Goal: Task Accomplishment & Management: Manage account settings

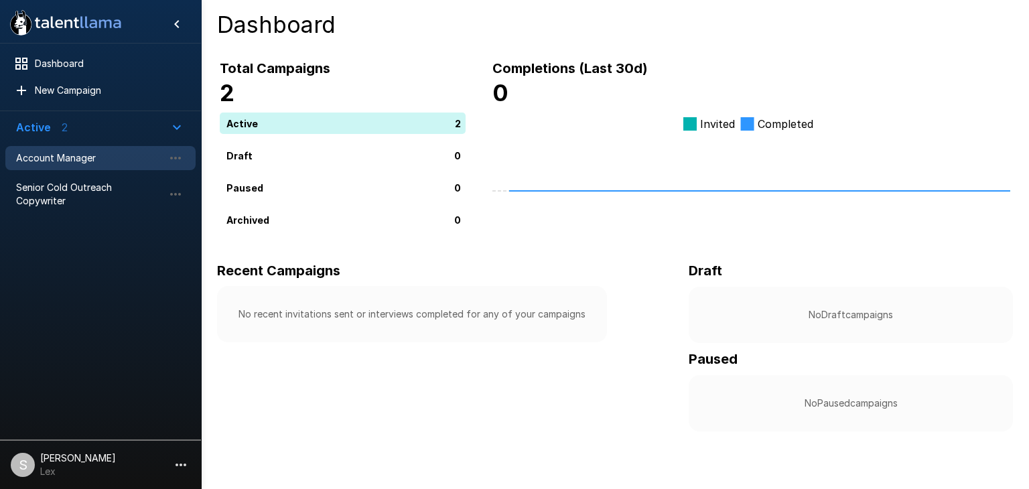
click at [76, 159] on span "Account Manager" at bounding box center [89, 157] width 147 height 13
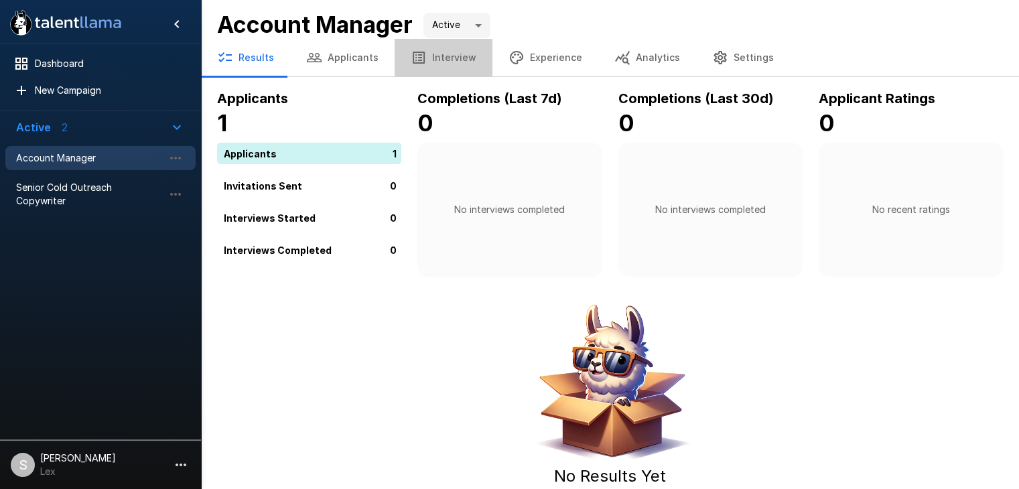
click at [439, 57] on button "Interview" at bounding box center [443, 58] width 98 height 38
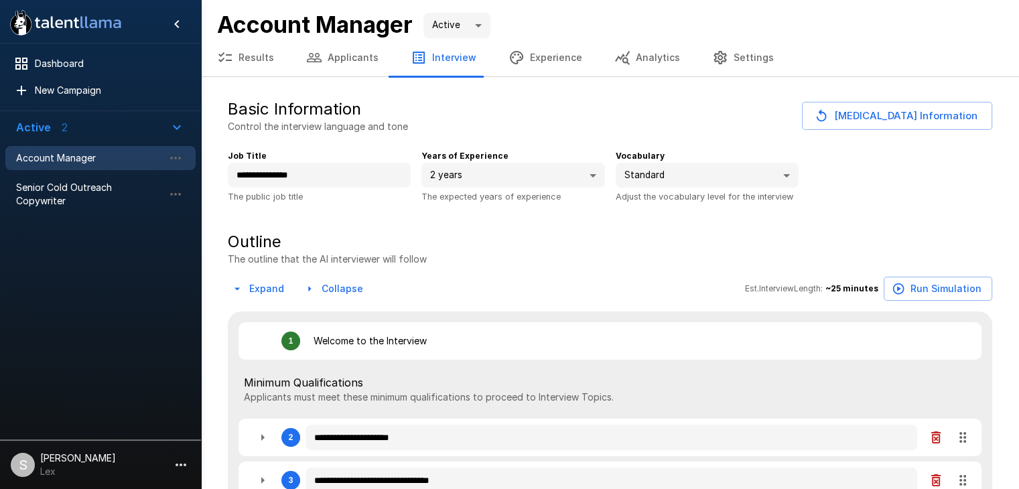
type textarea "*"
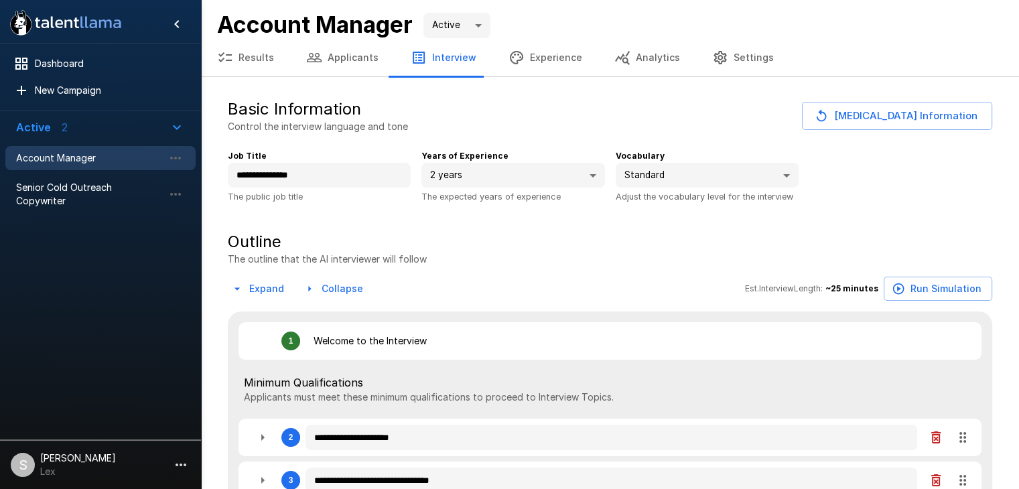
type textarea "*"
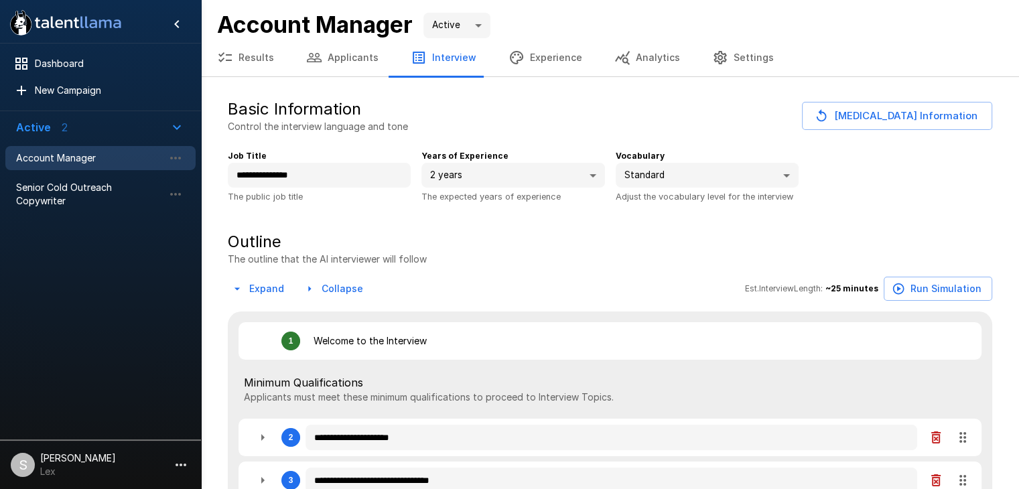
type textarea "*"
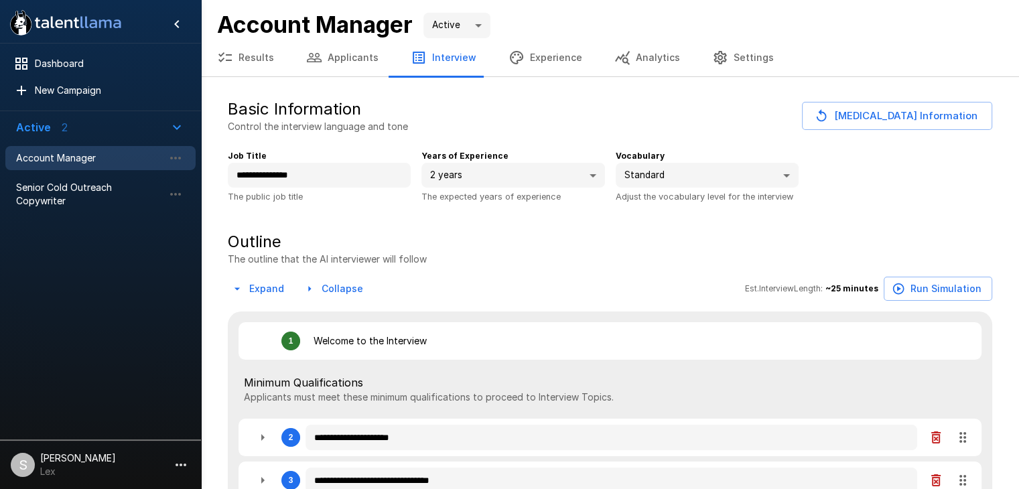
type textarea "*"
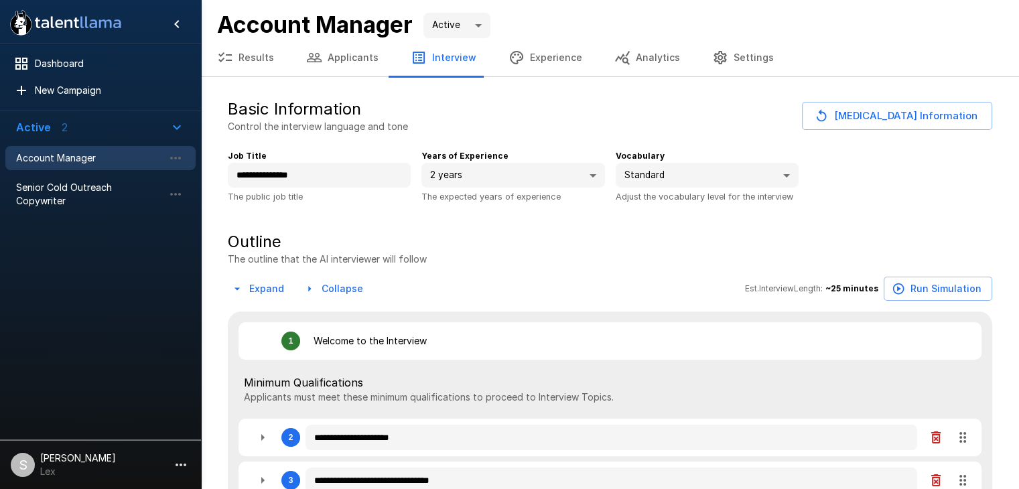
type textarea "*"
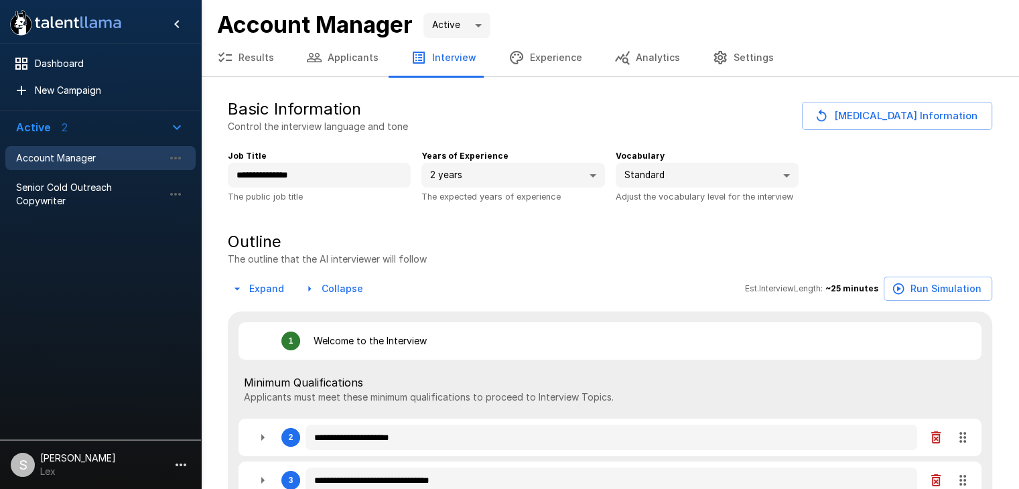
type textarea "*"
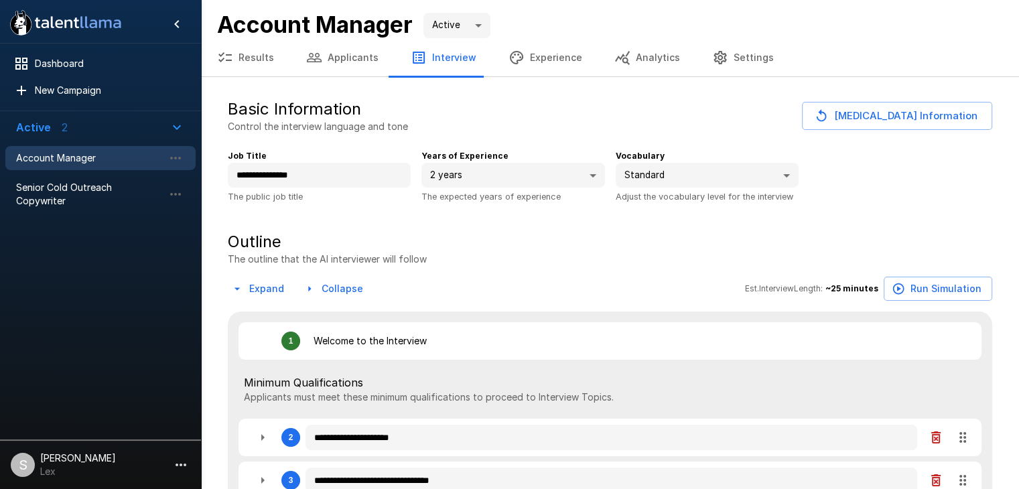
type textarea "*"
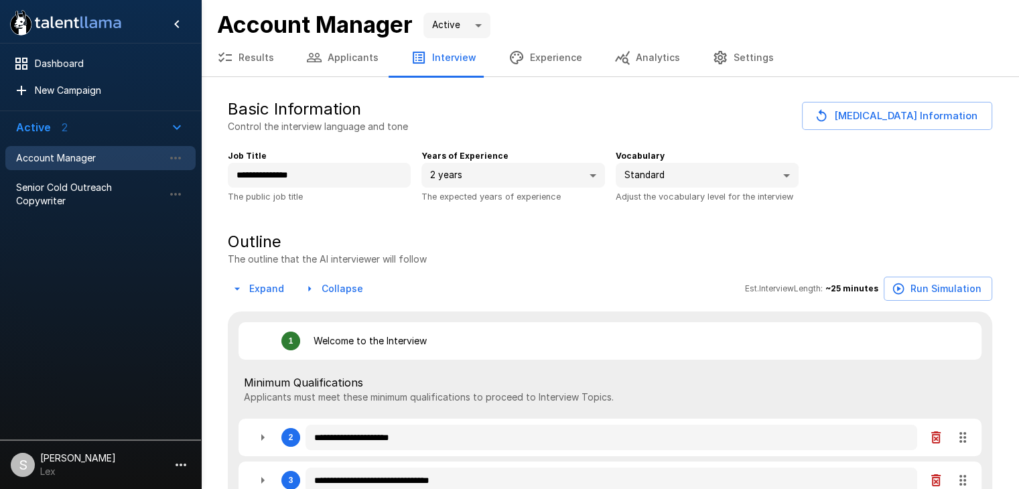
type textarea "*"
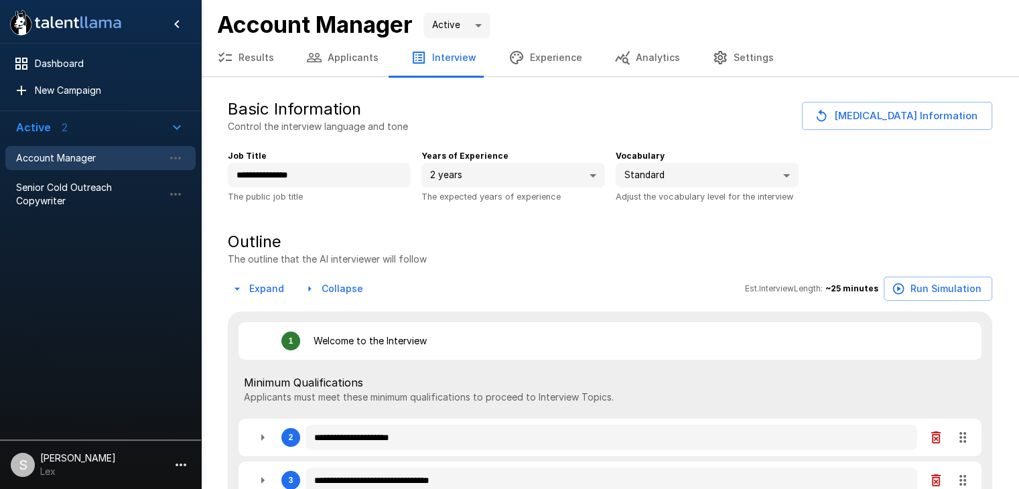
type textarea "*"
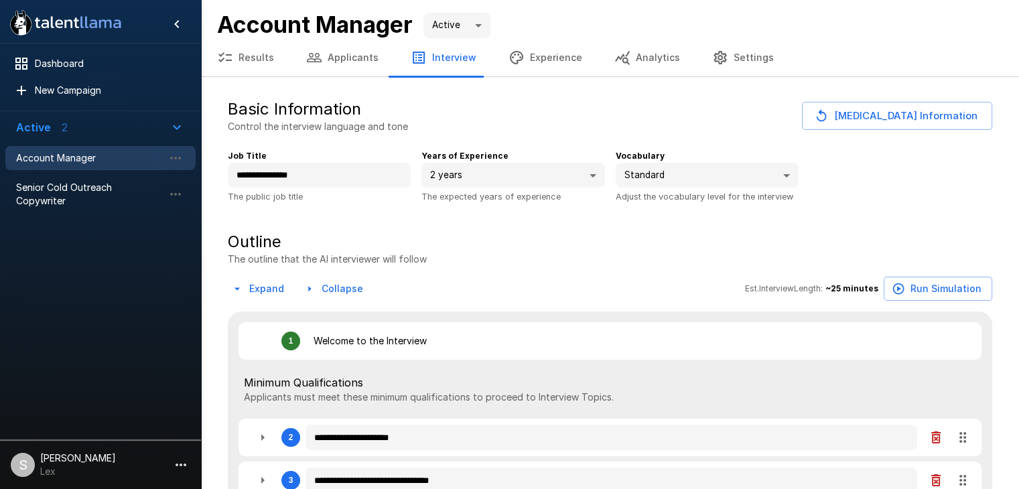
type textarea "*"
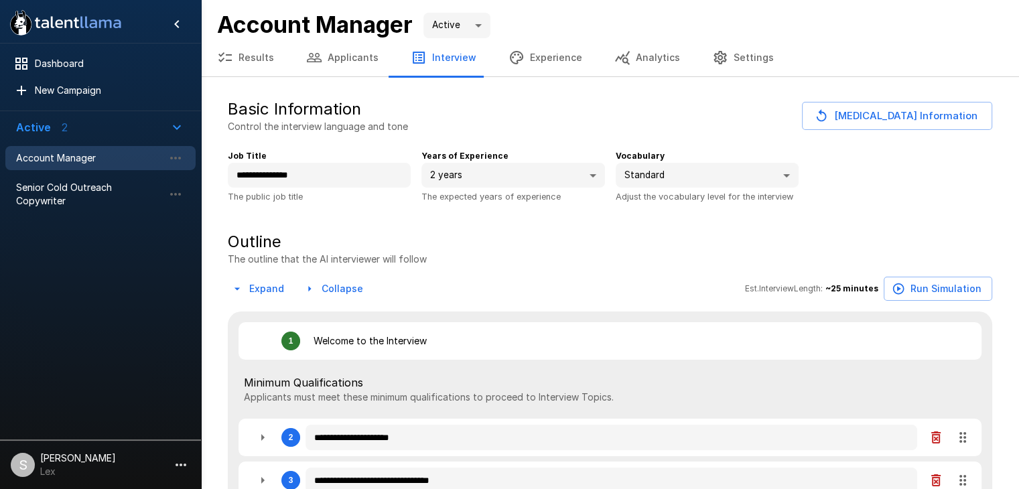
type textarea "*"
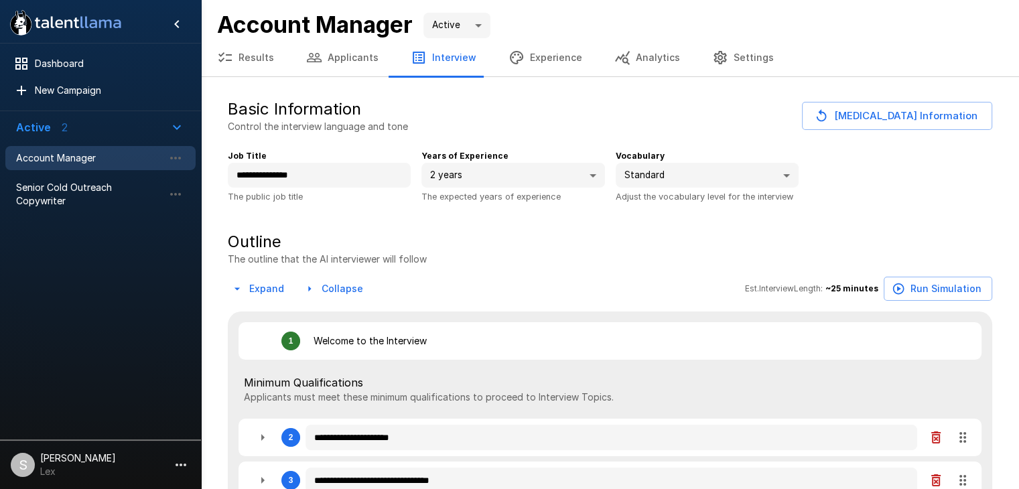
type textarea "*"
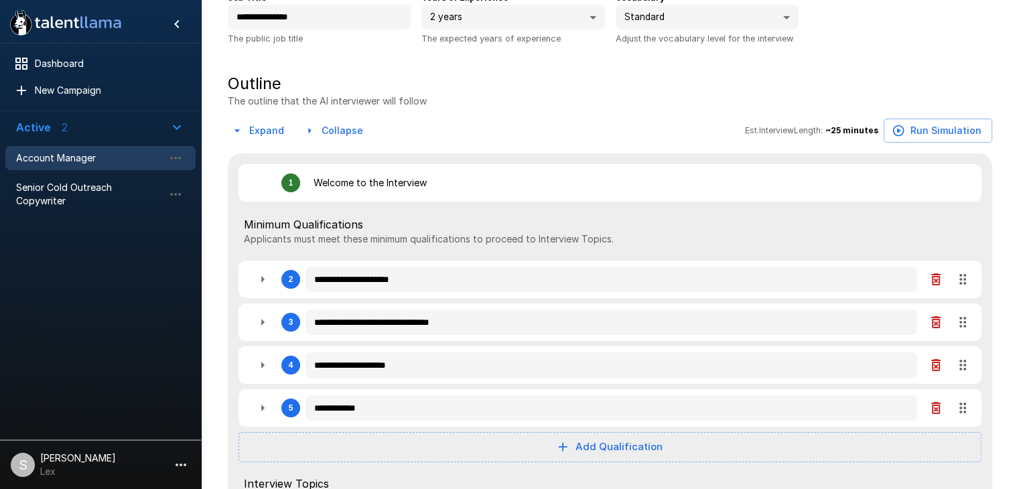
type textarea "*"
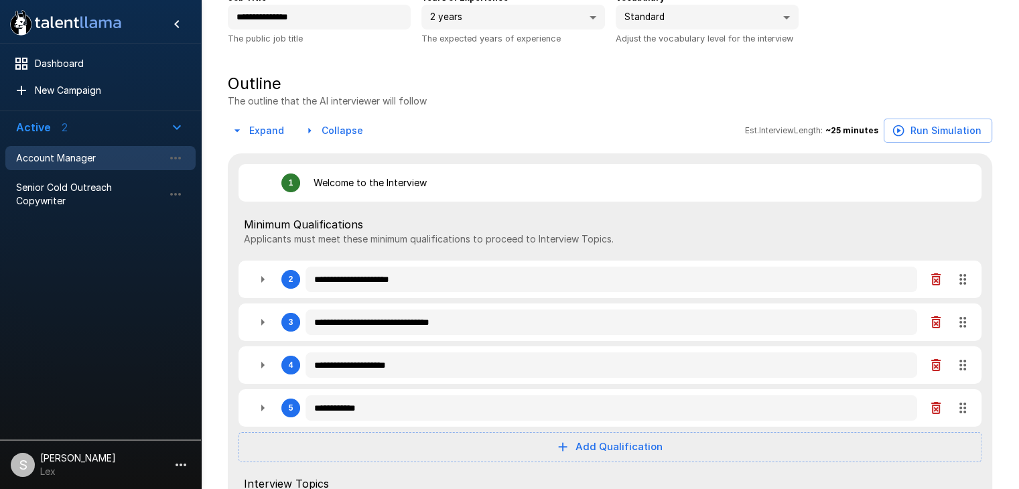
type textarea "*"
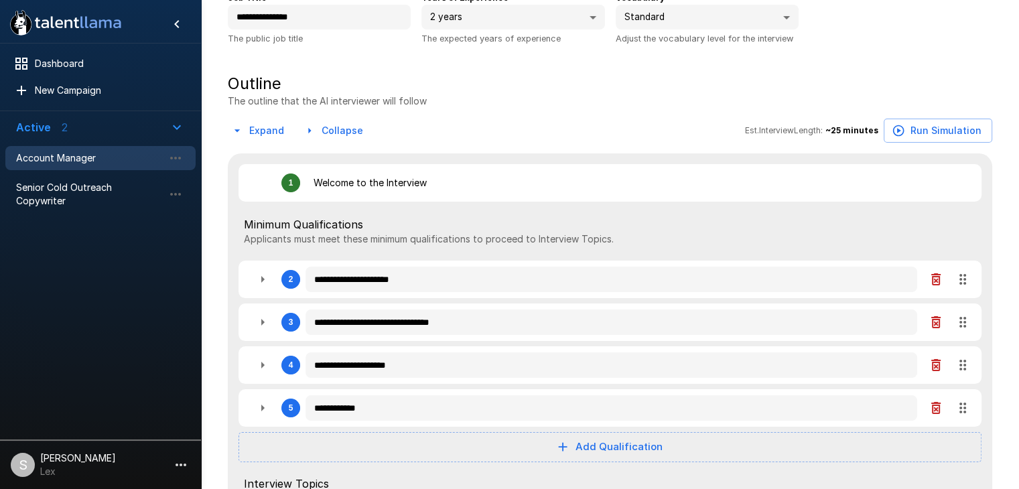
type textarea "*"
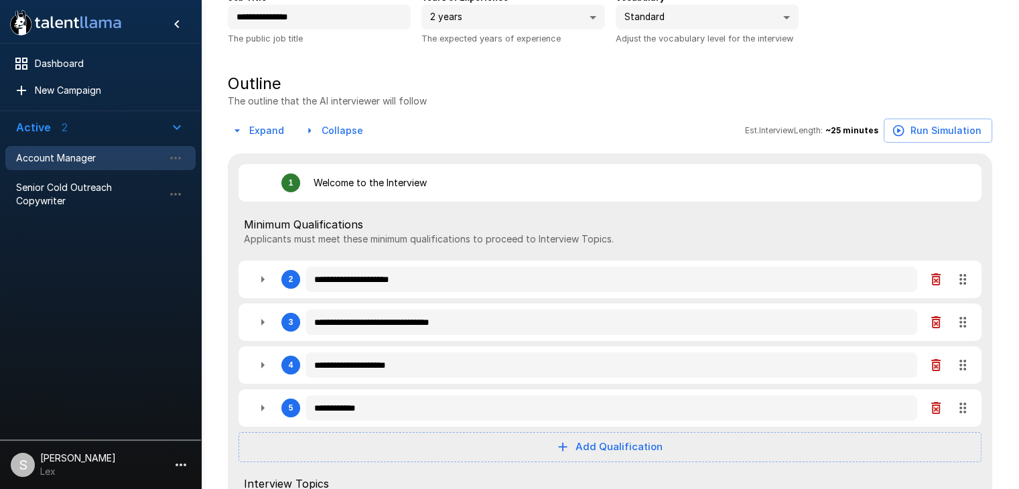
type textarea "*"
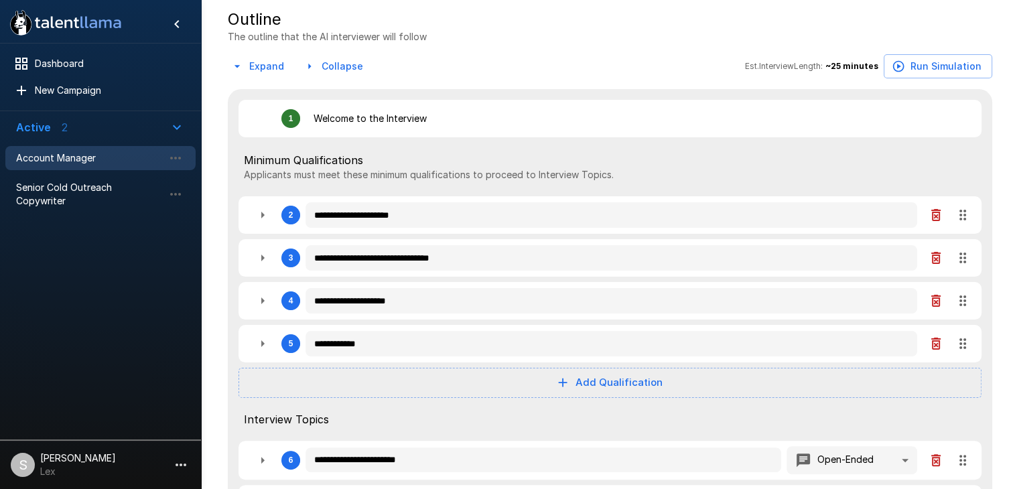
type textarea "*"
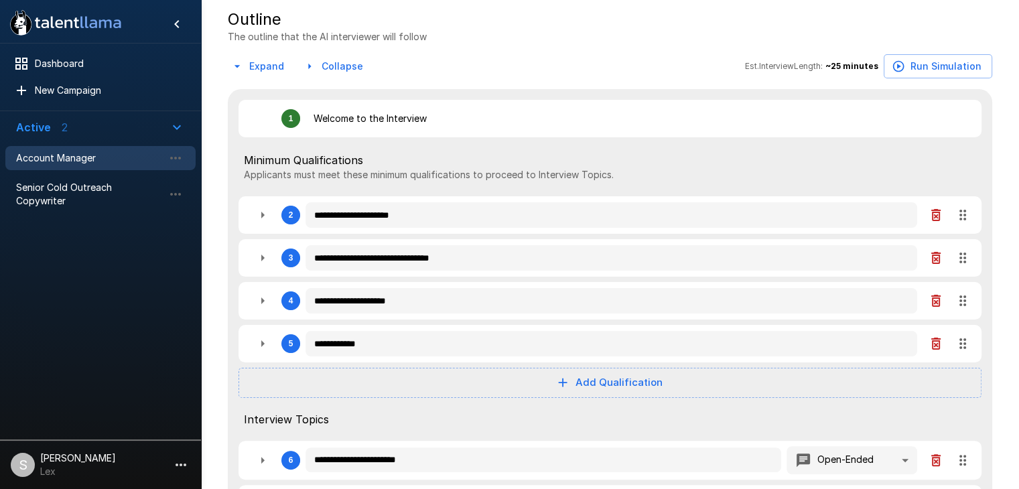
type textarea "*"
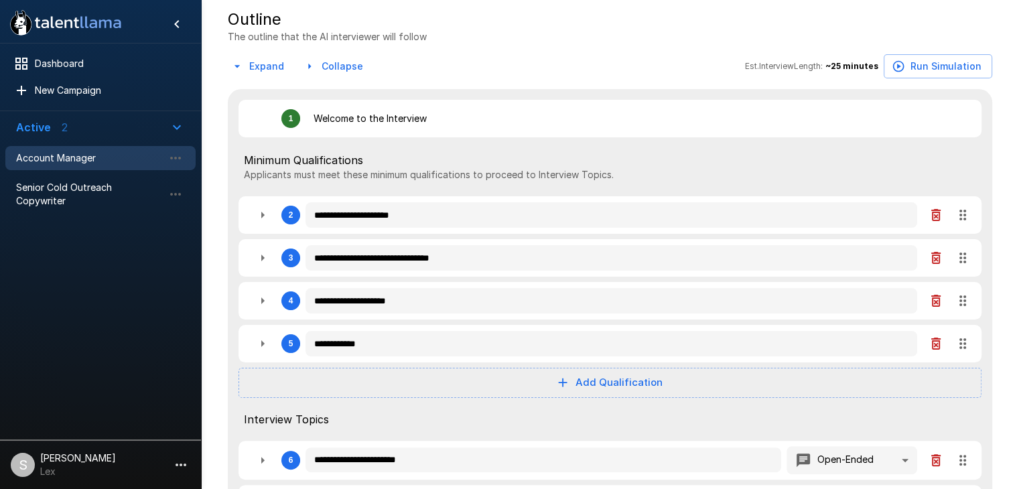
type textarea "*"
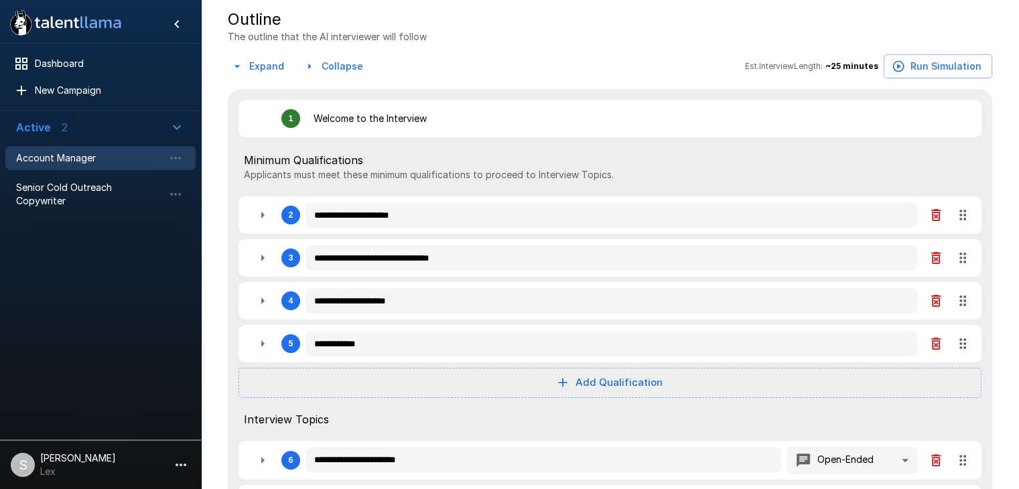
type textarea "*"
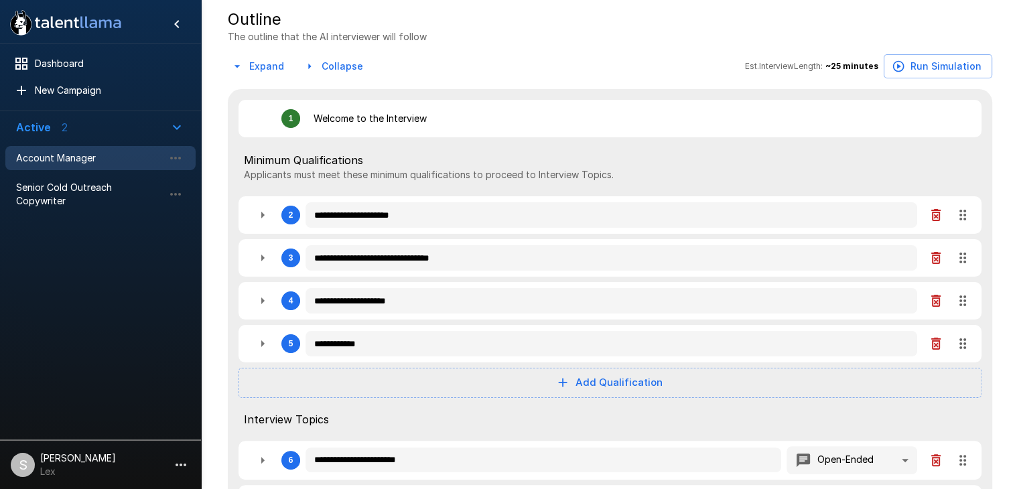
scroll to position [230, 0]
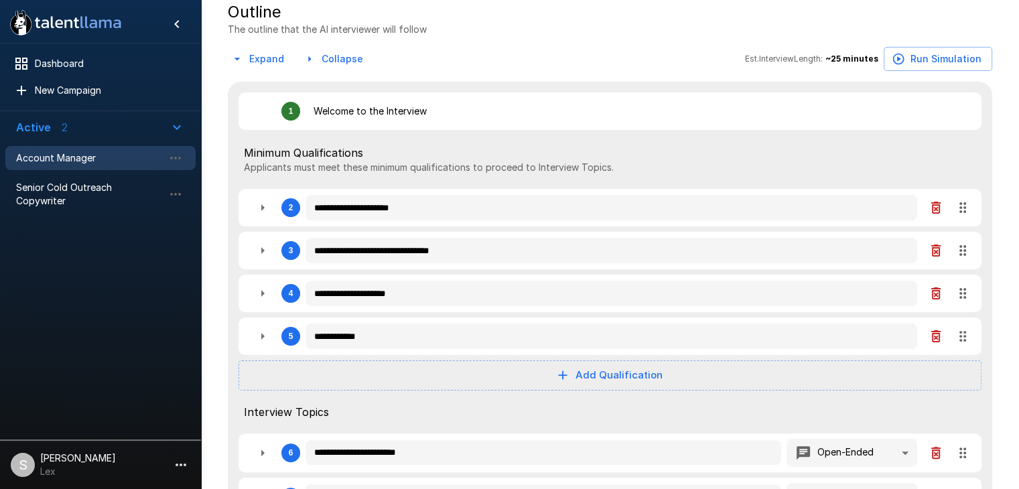
click at [621, 372] on button "Add Qualification" at bounding box center [609, 374] width 743 height 29
type textarea "*"
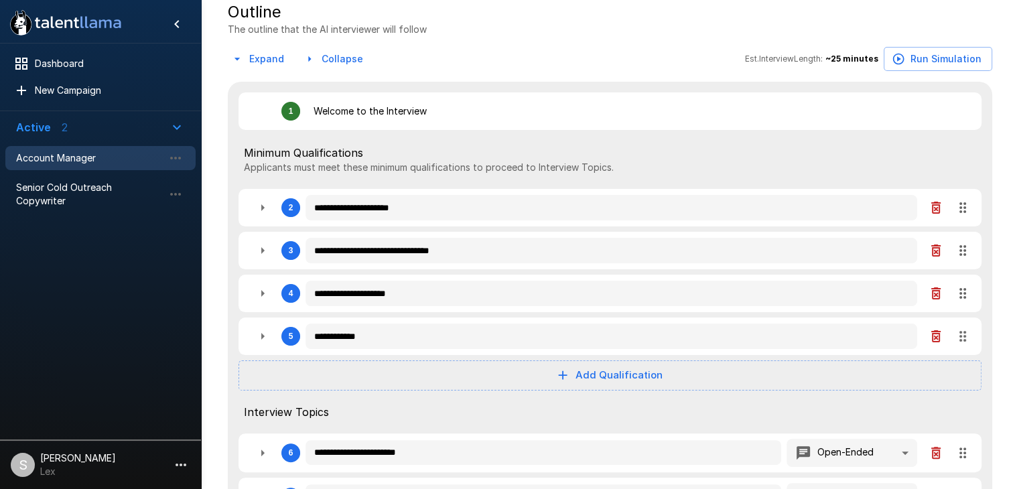
type textarea "*"
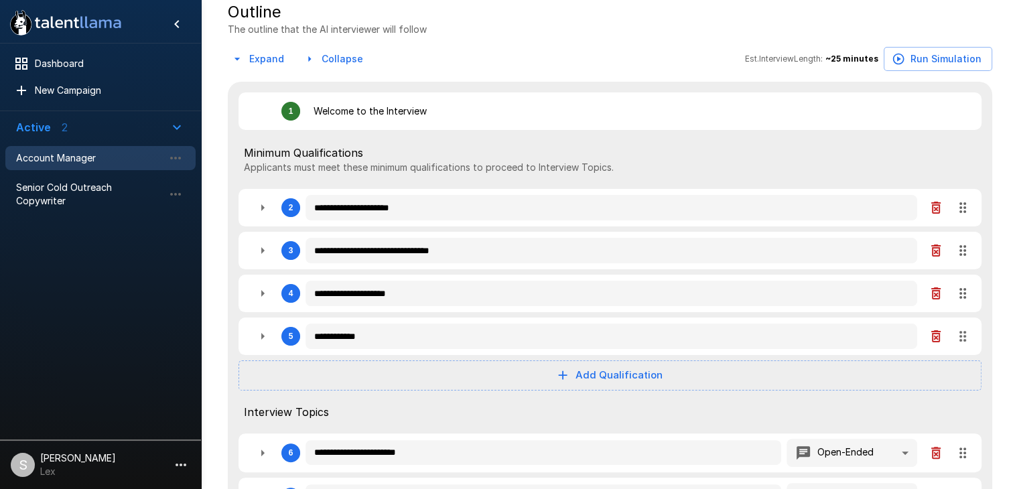
type textarea "*"
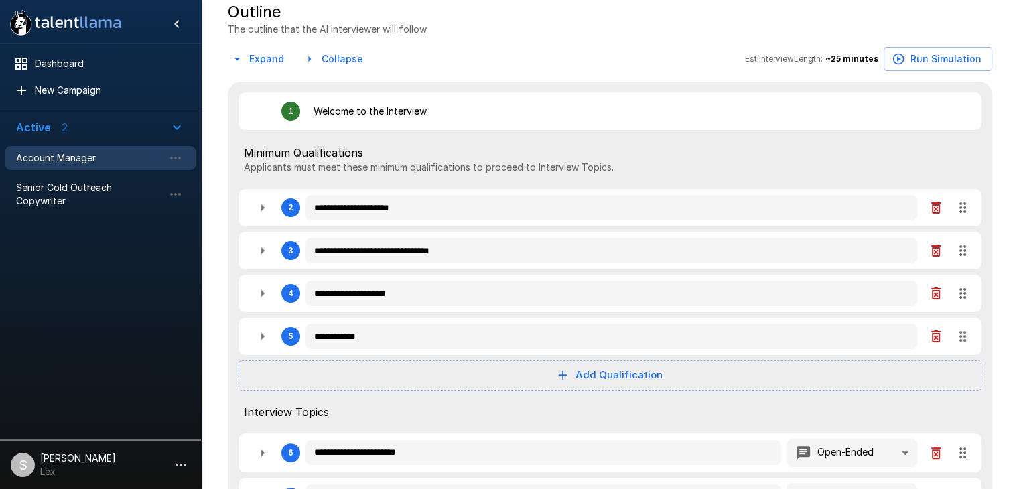
type textarea "*"
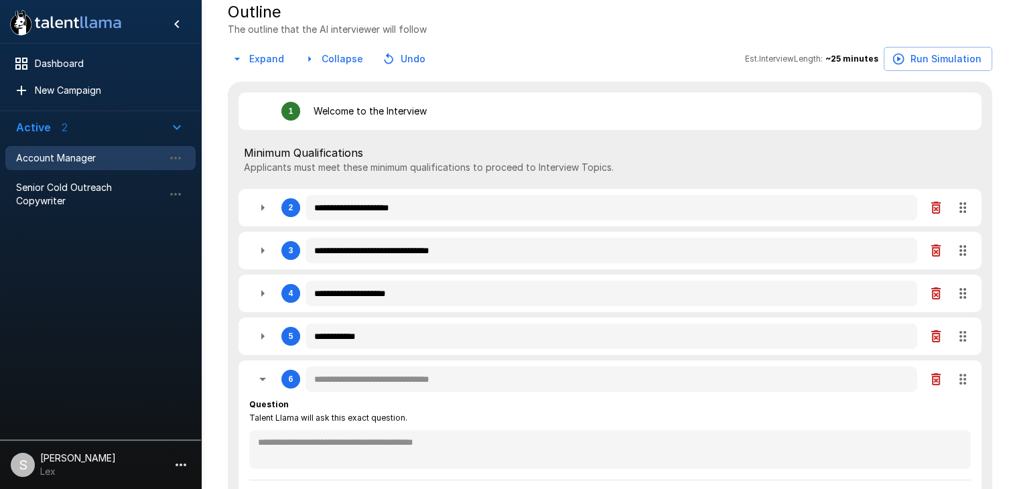
type textarea "*"
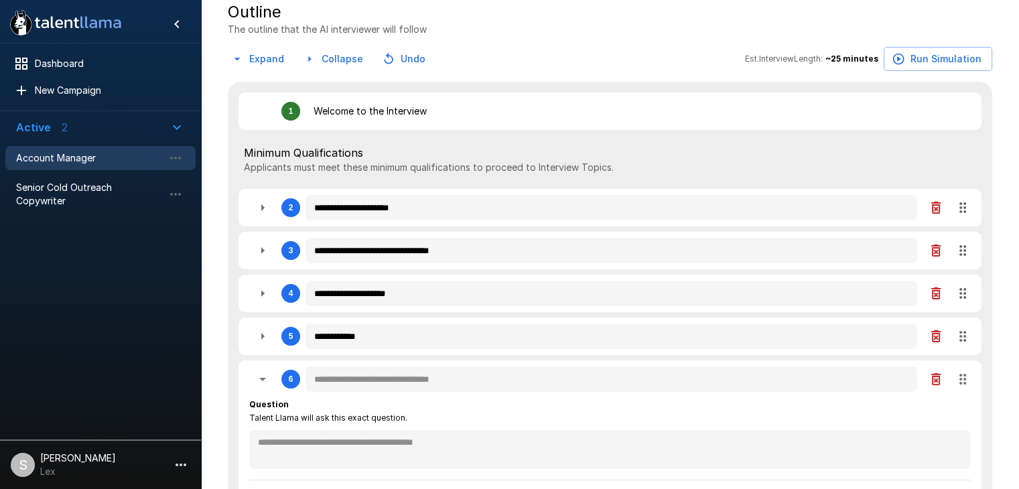
type textarea "*"
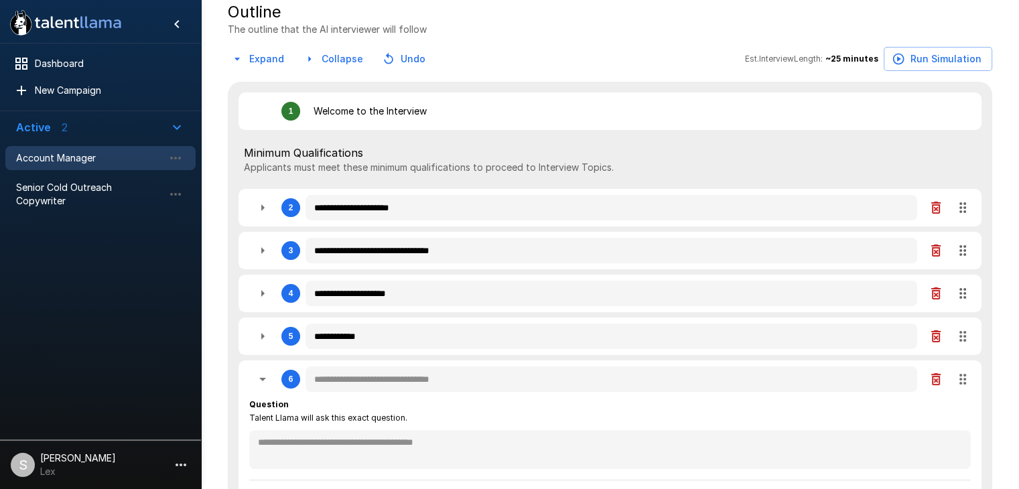
type textarea "*"
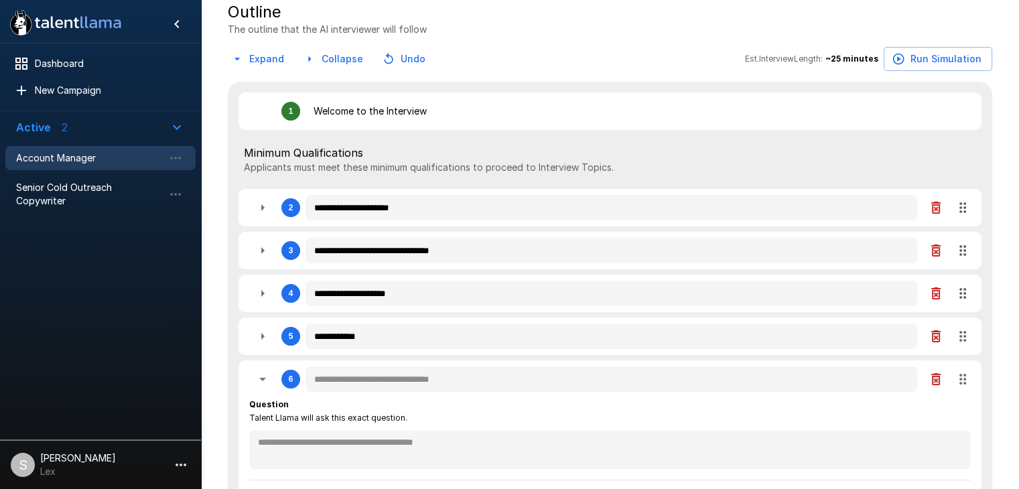
type textarea "*"
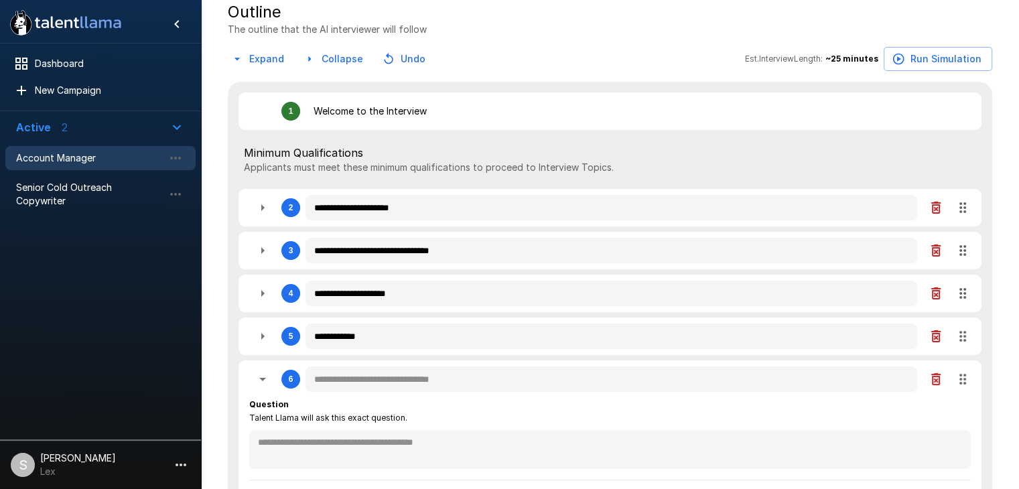
type textarea "*"
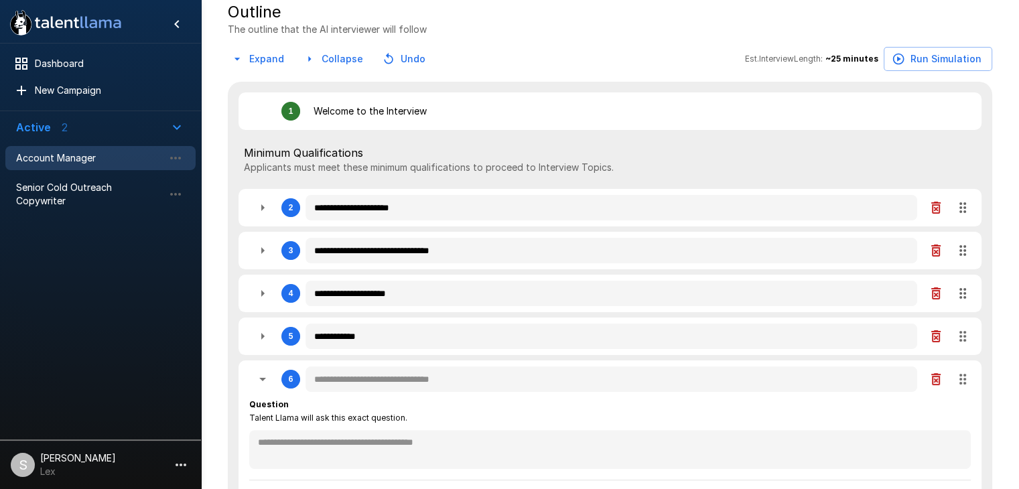
type textarea "*"
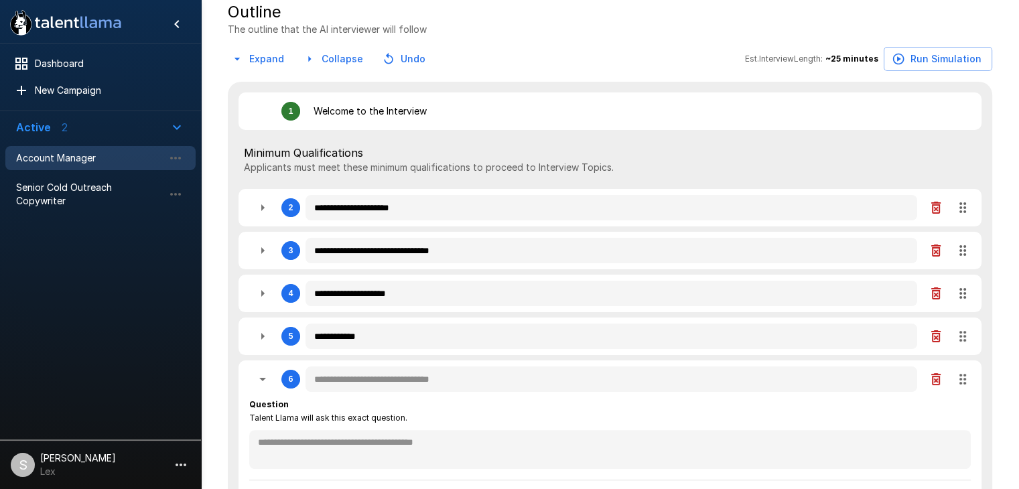
type textarea "*"
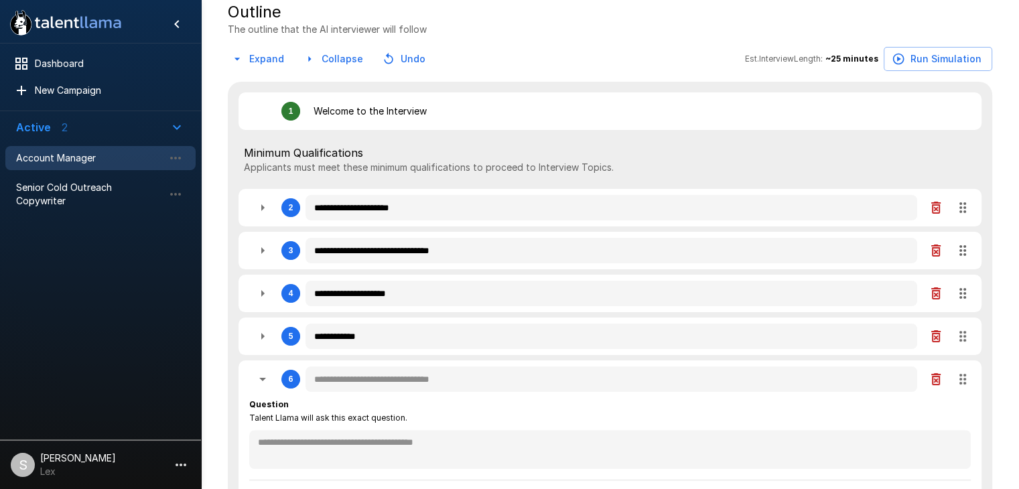
type textarea "*"
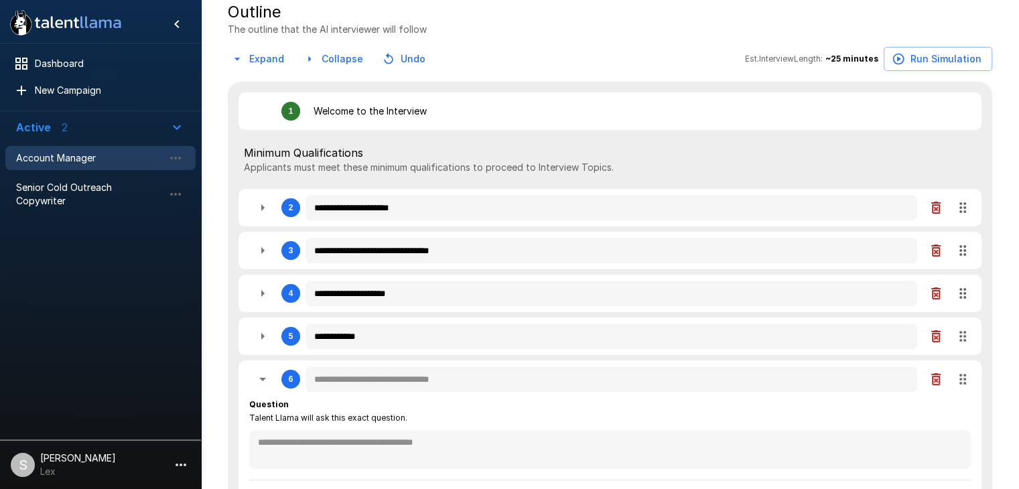
type textarea "*"
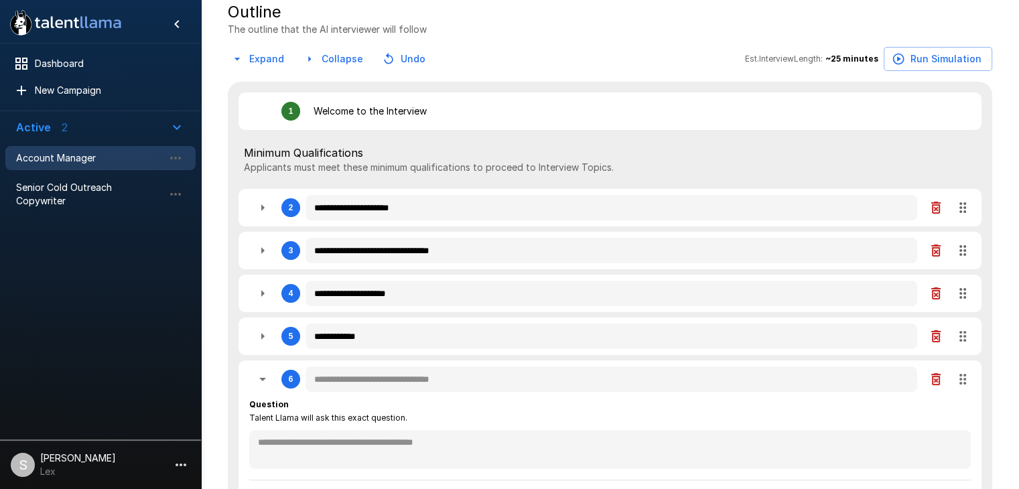
type textarea "*"
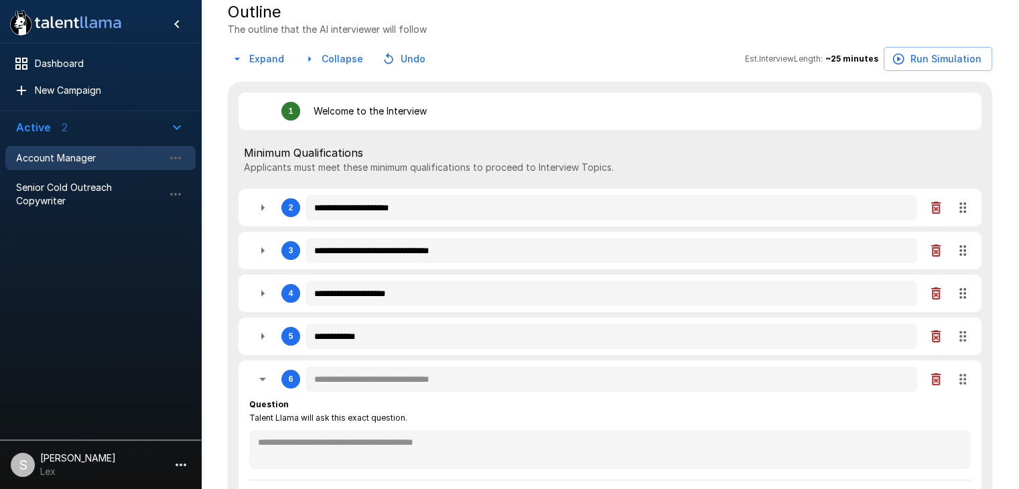
type textarea "*"
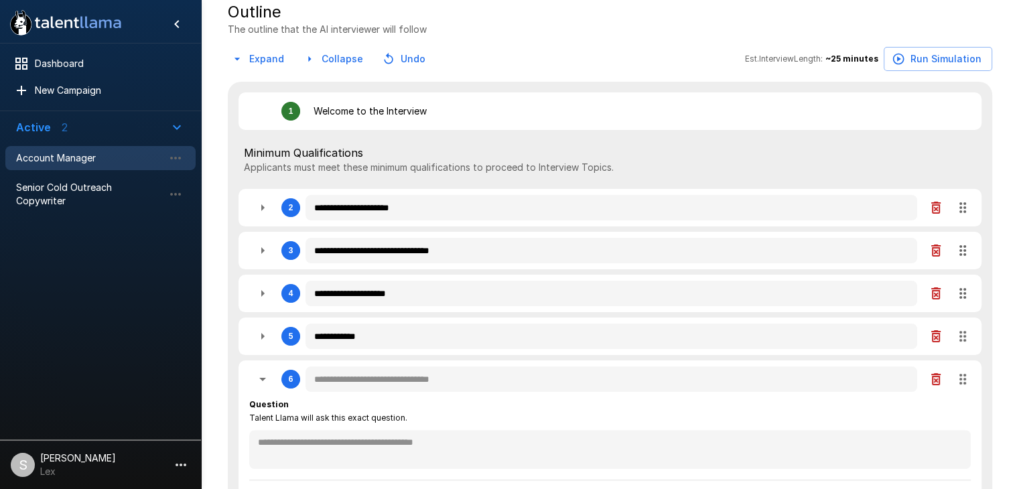
type textarea "*"
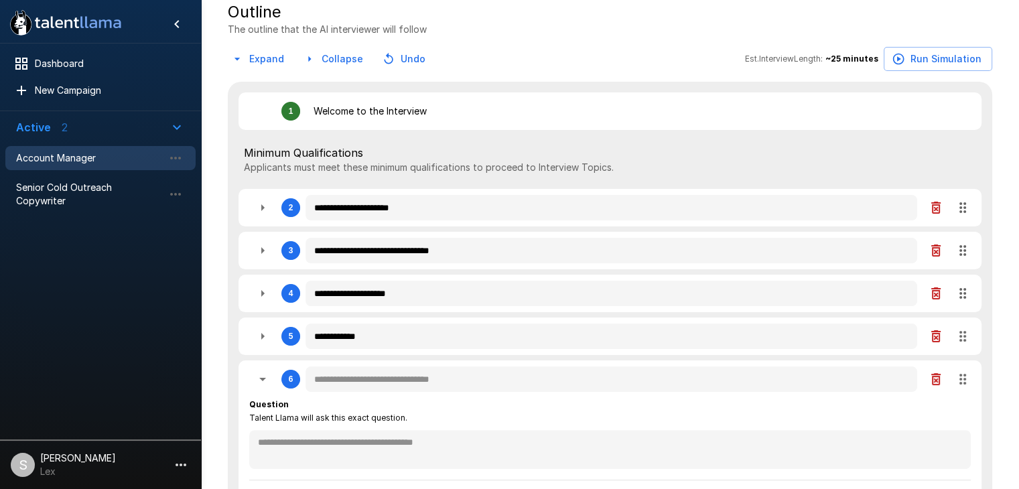
type textarea "*"
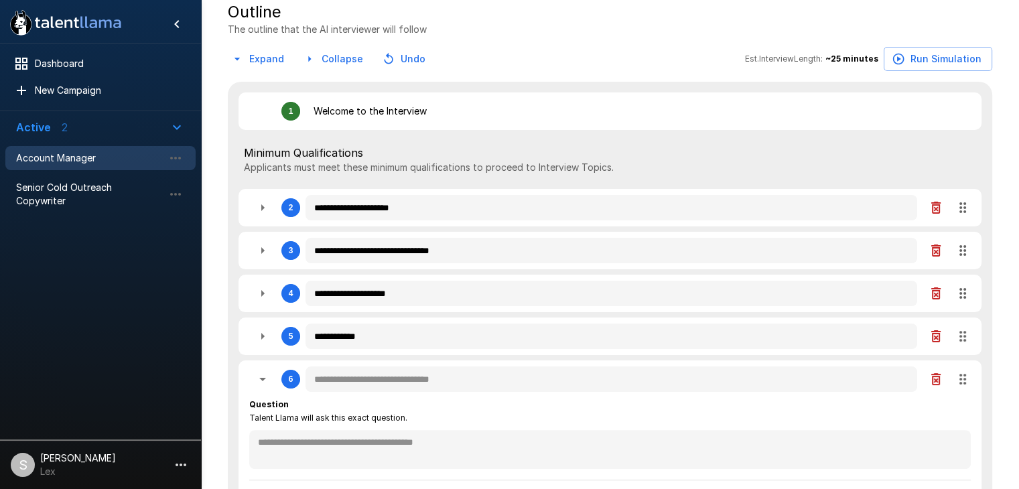
type textarea "*"
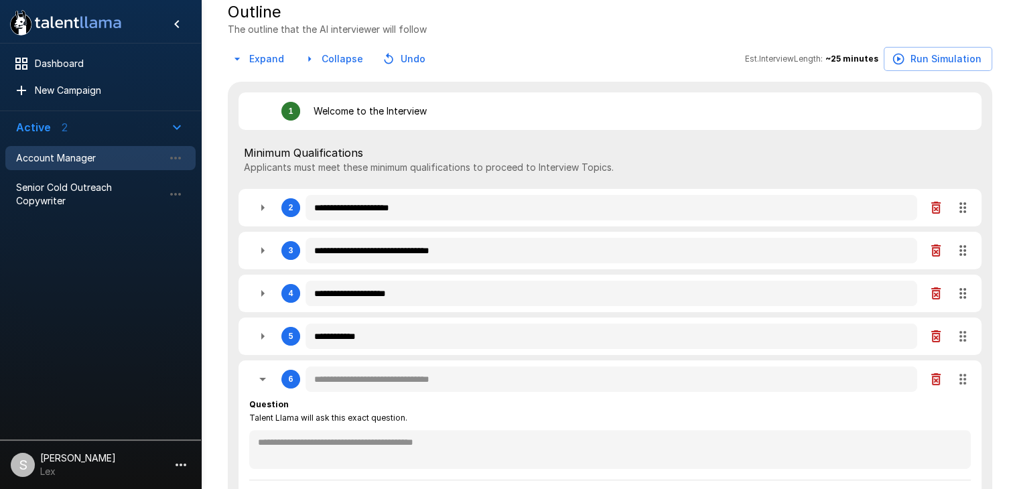
type textarea "*"
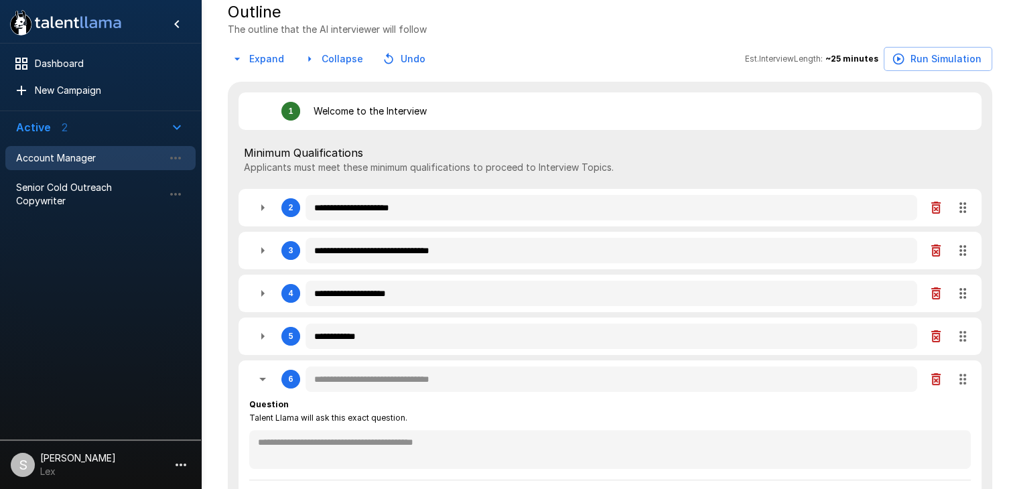
type textarea "*"
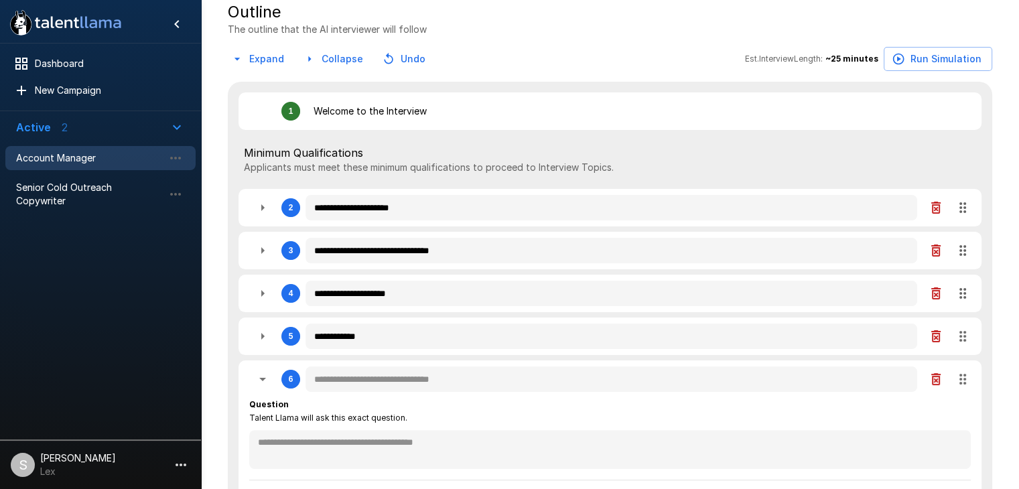
type textarea "*"
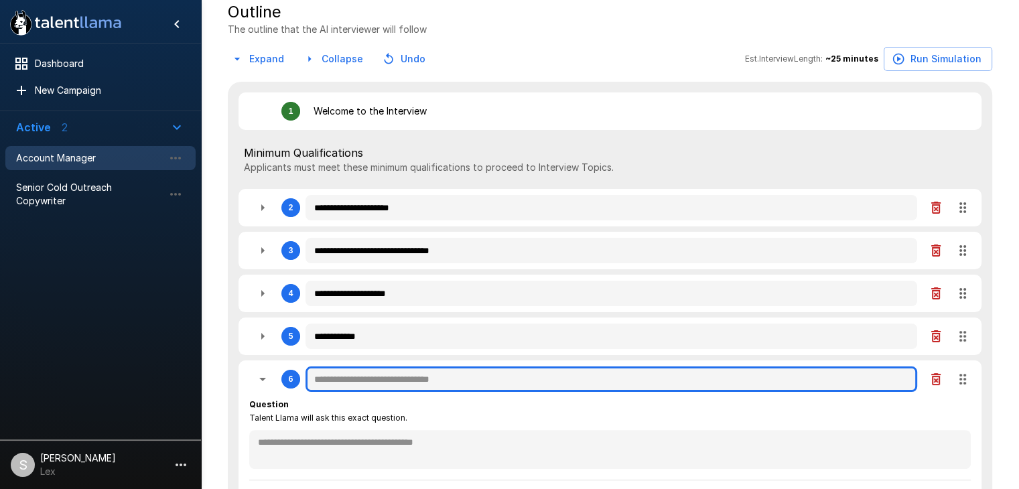
click at [337, 382] on input "text" at bounding box center [610, 378] width 611 height 25
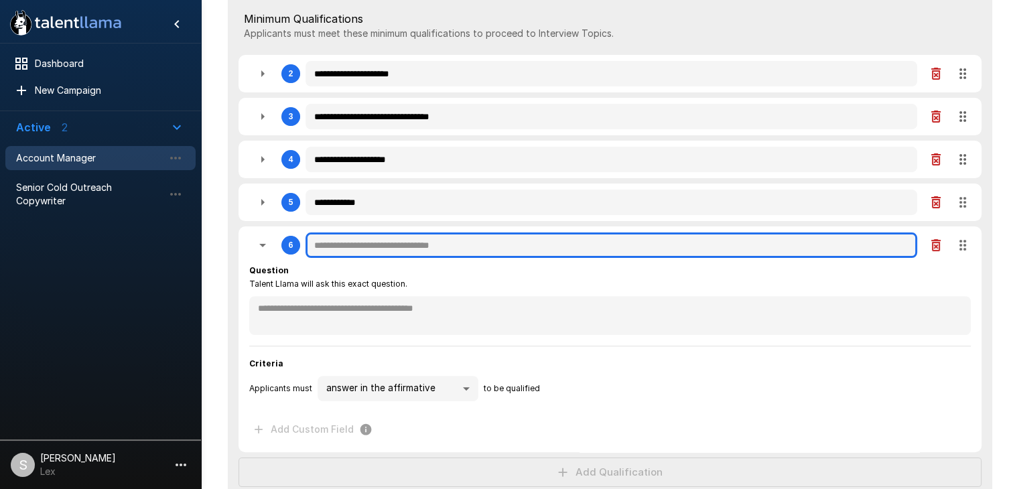
scroll to position [365, 0]
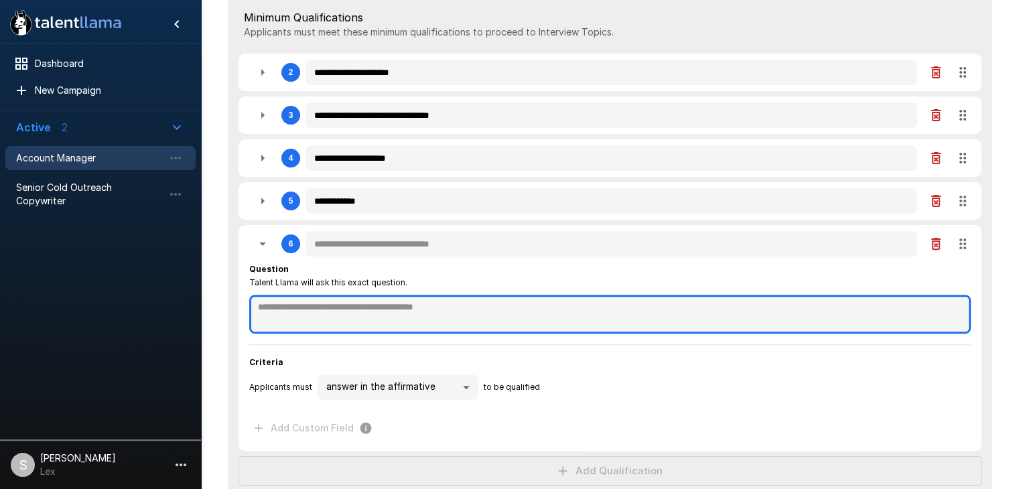
click at [338, 306] on textarea at bounding box center [609, 314] width 721 height 39
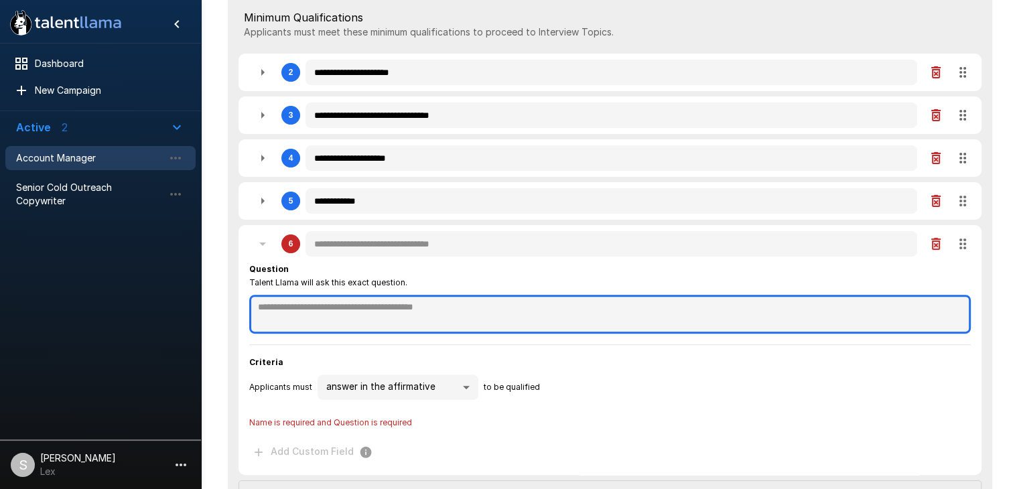
paste textarea "**********"
click at [258, 306] on textarea "**********" at bounding box center [609, 314] width 721 height 38
click at [581, 309] on textarea "**********" at bounding box center [609, 314] width 721 height 38
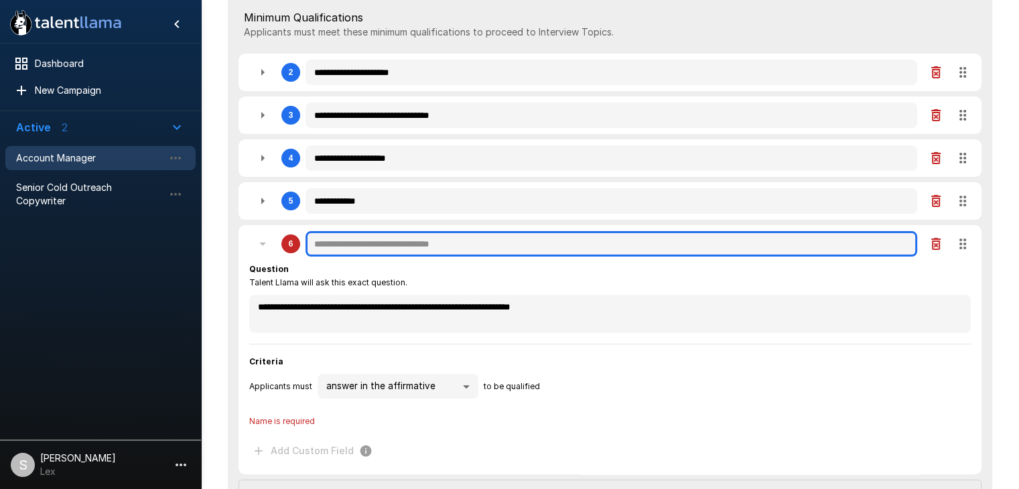
click at [380, 249] on input "text" at bounding box center [610, 243] width 611 height 25
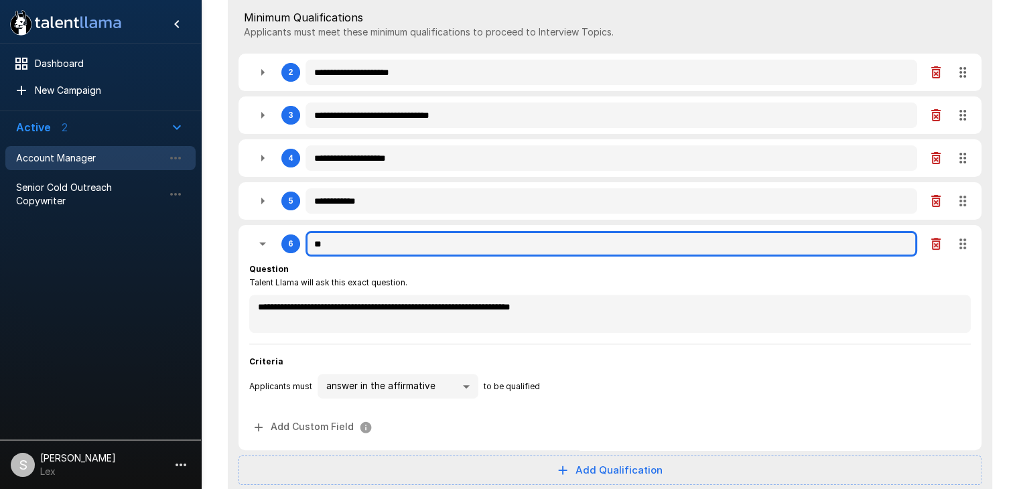
click at [348, 250] on input "**" at bounding box center [610, 243] width 611 height 25
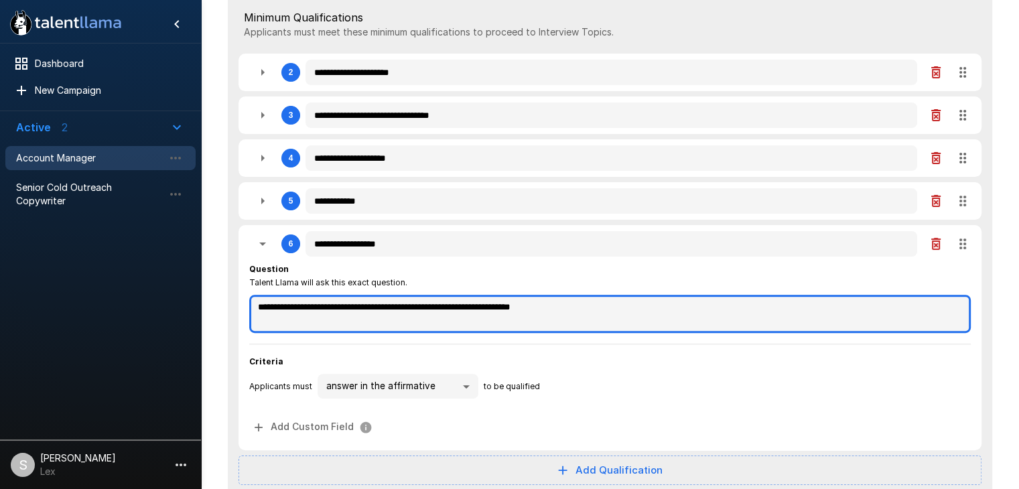
drag, startPoint x: 575, startPoint y: 310, endPoint x: 179, endPoint y: 295, distance: 396.1
click at [201, 295] on div "**********" at bounding box center [610, 356] width 818 height 1443
paste textarea "*****"
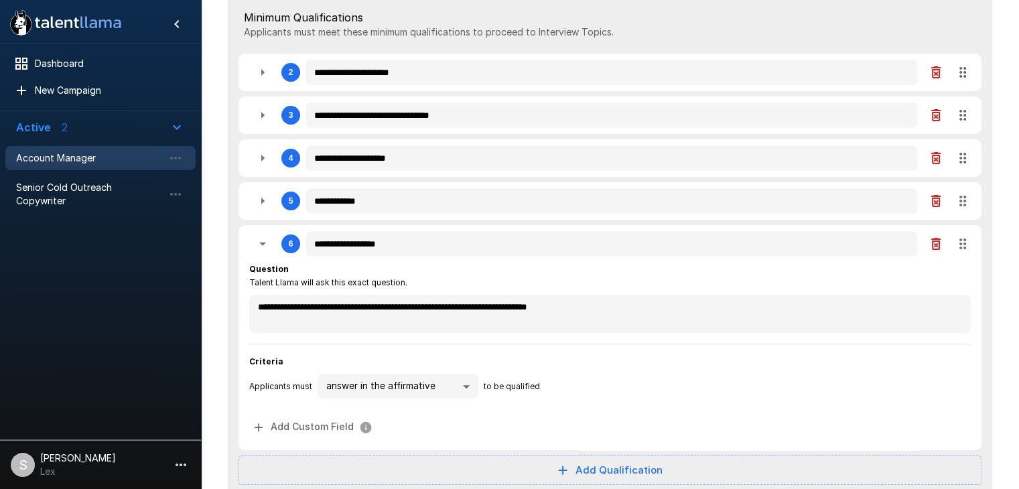
click at [621, 378] on div "**********" at bounding box center [609, 386] width 721 height 25
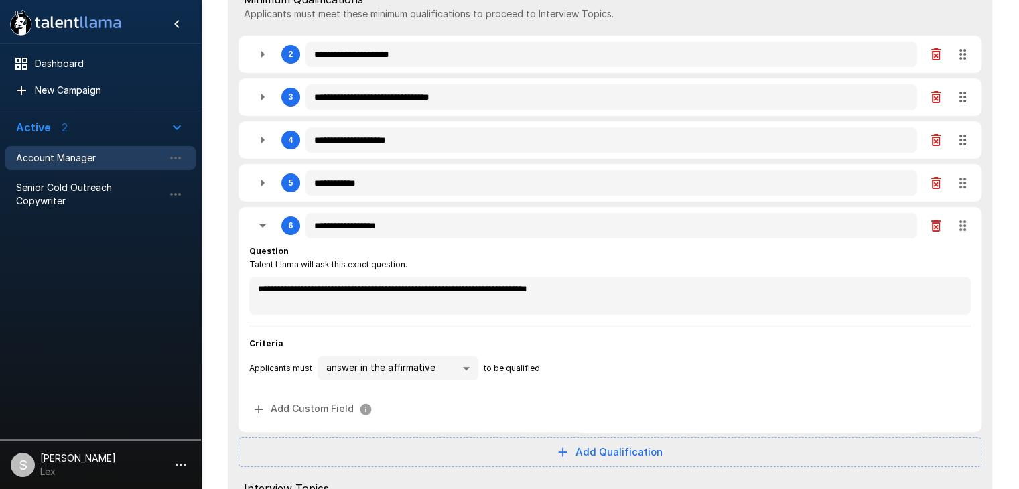
click at [263, 229] on icon "button" at bounding box center [262, 226] width 16 height 16
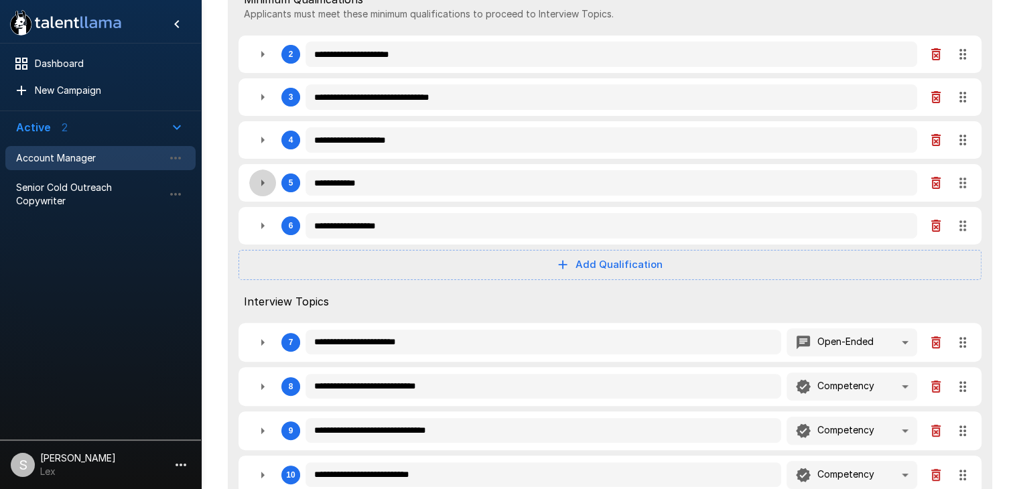
click at [263, 188] on icon "button" at bounding box center [262, 183] width 16 height 16
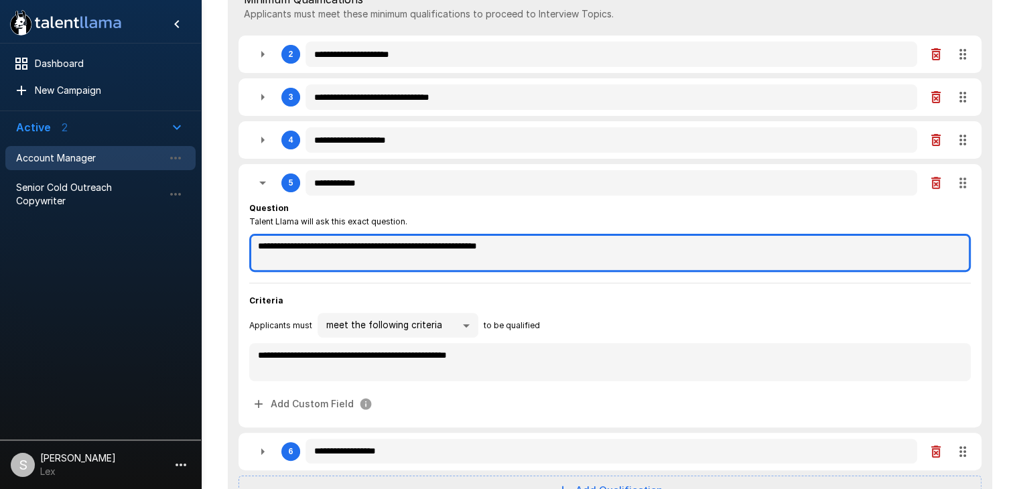
drag, startPoint x: 611, startPoint y: 252, endPoint x: 229, endPoint y: 250, distance: 382.4
click at [229, 250] on div "**********" at bounding box center [610, 412] width 764 height 968
paste textarea "**********"
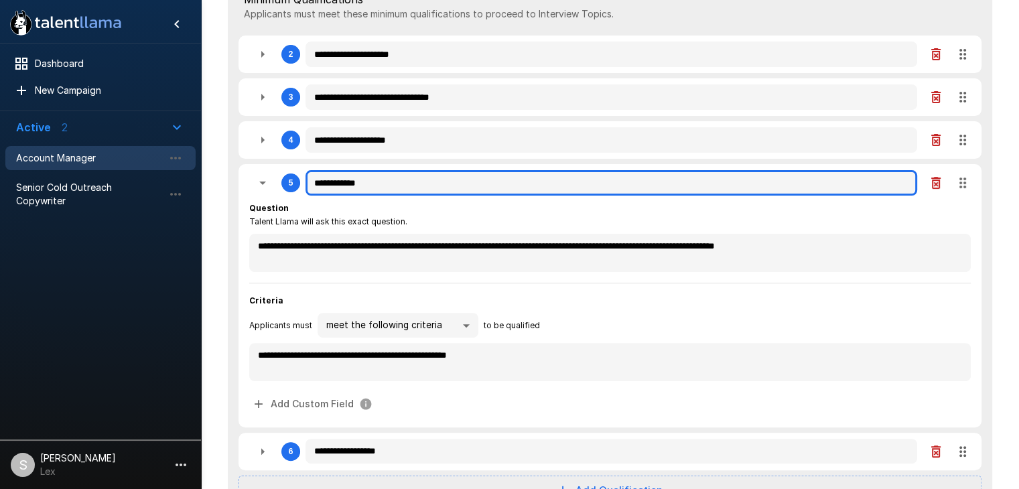
click at [388, 184] on input "**********" at bounding box center [610, 182] width 611 height 25
click at [313, 186] on input "**********" at bounding box center [610, 182] width 611 height 25
click at [538, 179] on input "**********" at bounding box center [610, 182] width 611 height 25
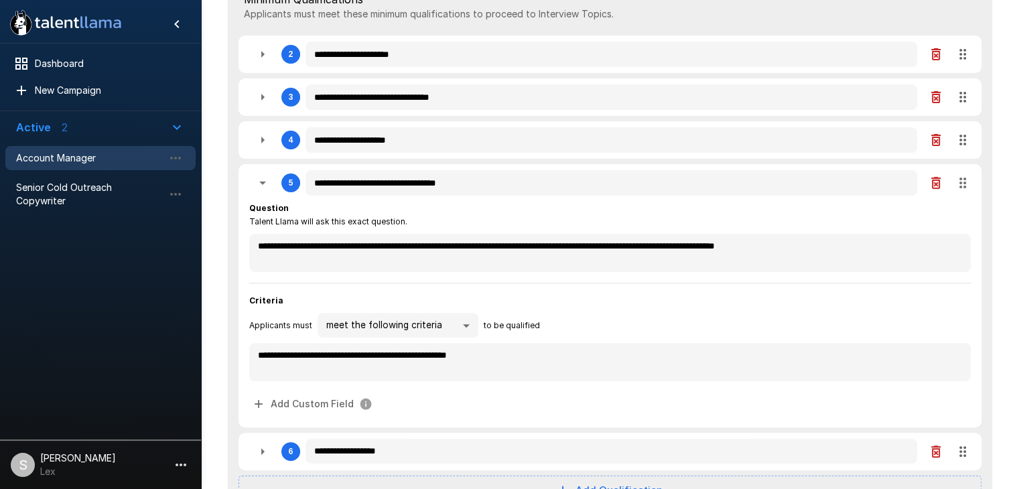
click at [262, 191] on icon "button" at bounding box center [262, 183] width 16 height 16
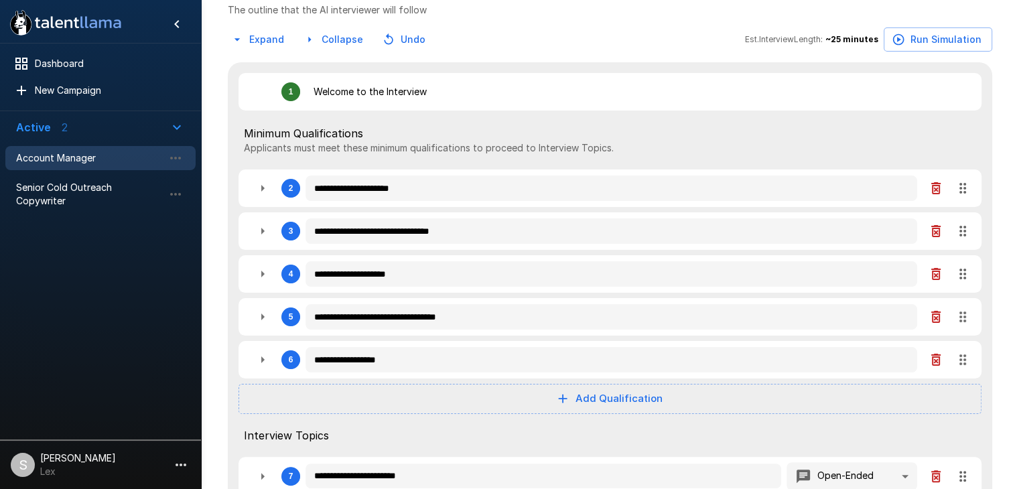
scroll to position [256, 0]
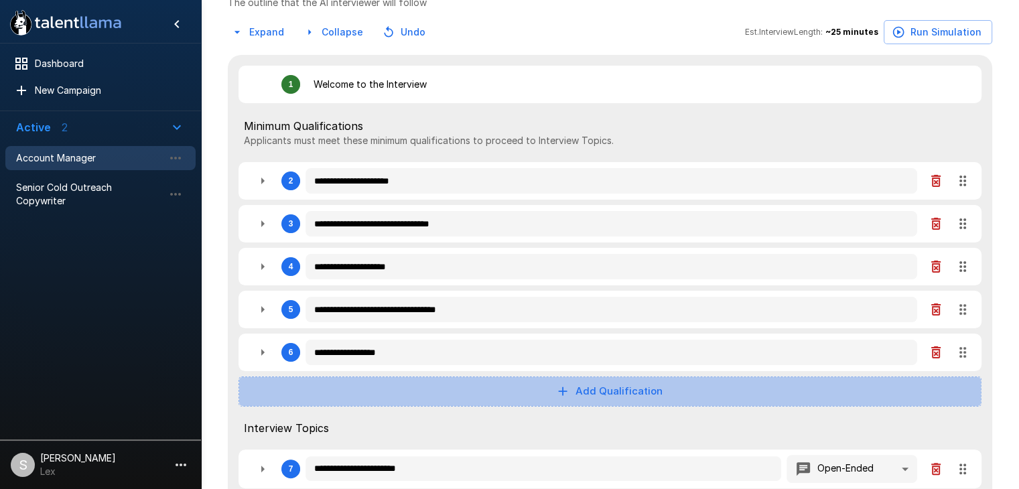
click at [598, 392] on button "Add Qualification" at bounding box center [609, 390] width 743 height 29
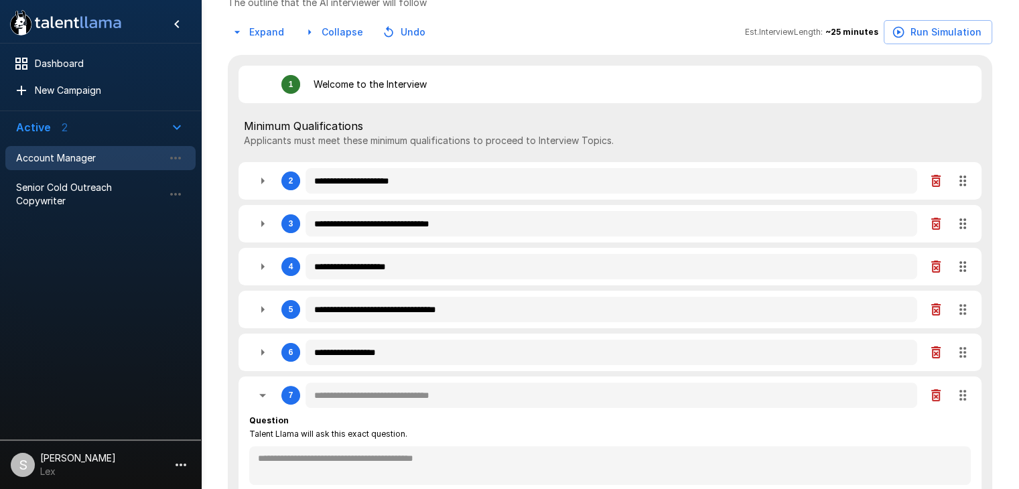
click at [313, 433] on span "Talent Llama will ask this exact question." at bounding box center [328, 433] width 158 height 13
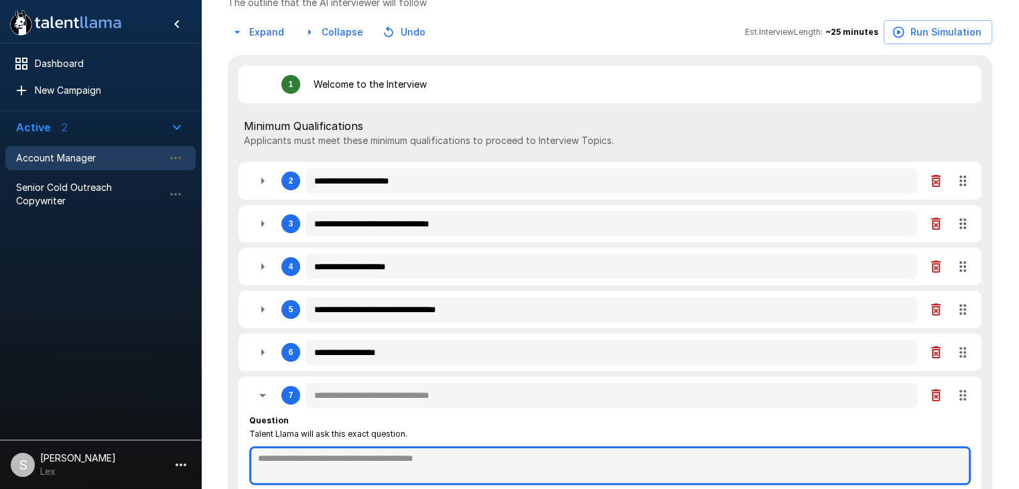
click at [322, 455] on textarea at bounding box center [609, 465] width 721 height 39
paste textarea "**********"
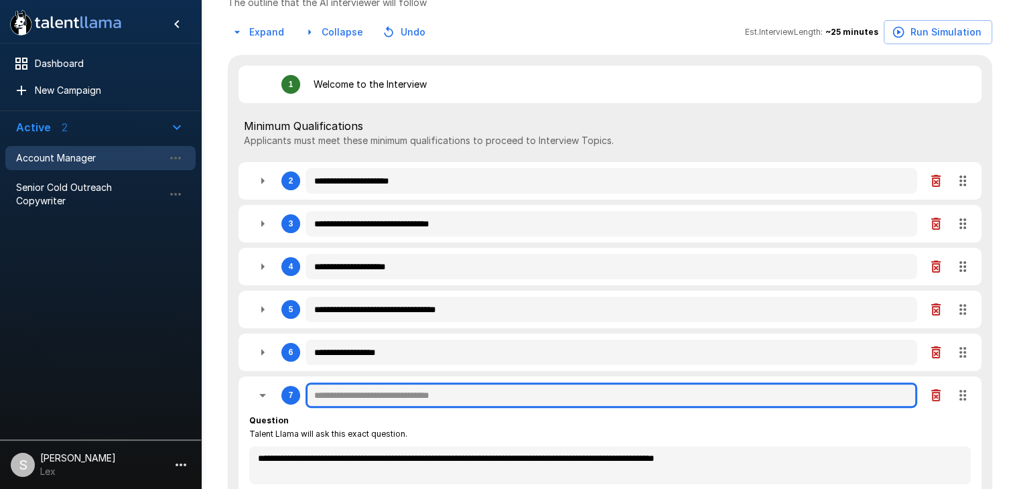
click at [334, 398] on input "text" at bounding box center [610, 394] width 611 height 25
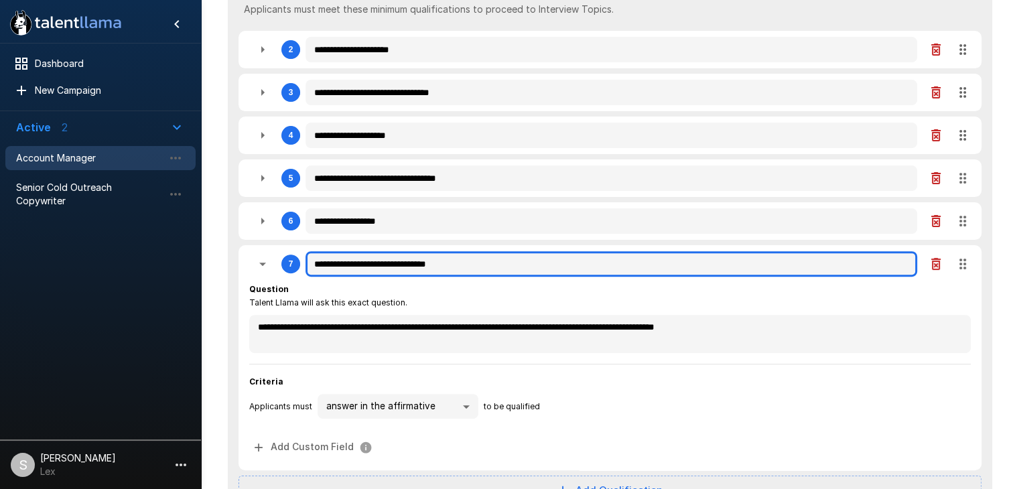
scroll to position [391, 0]
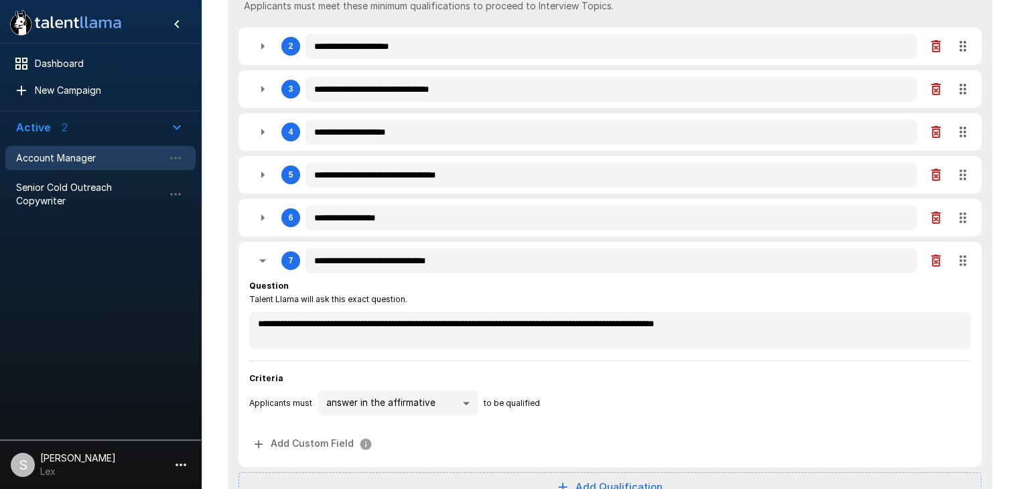
click at [238, 273] on div "**********" at bounding box center [610, 406] width 764 height 972
click at [265, 264] on icon "button" at bounding box center [262, 260] width 16 height 16
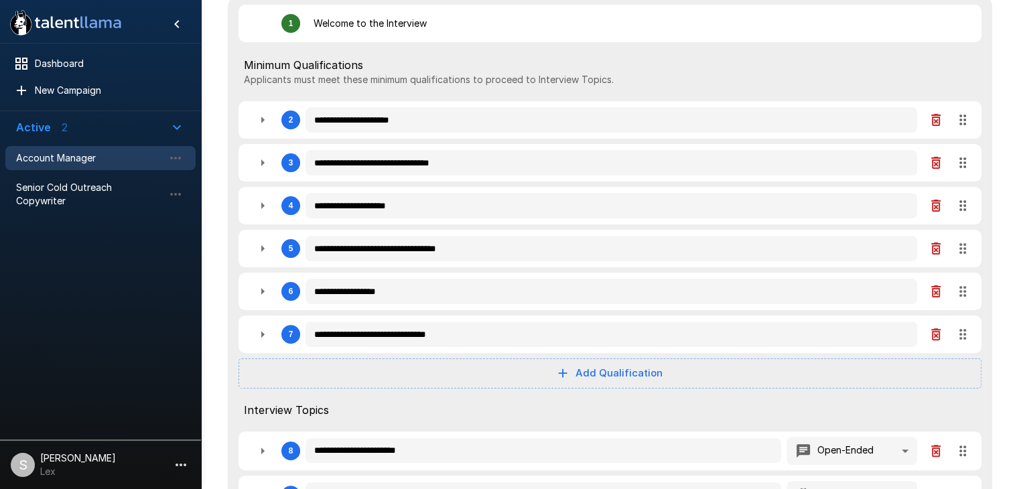
scroll to position [316, 0]
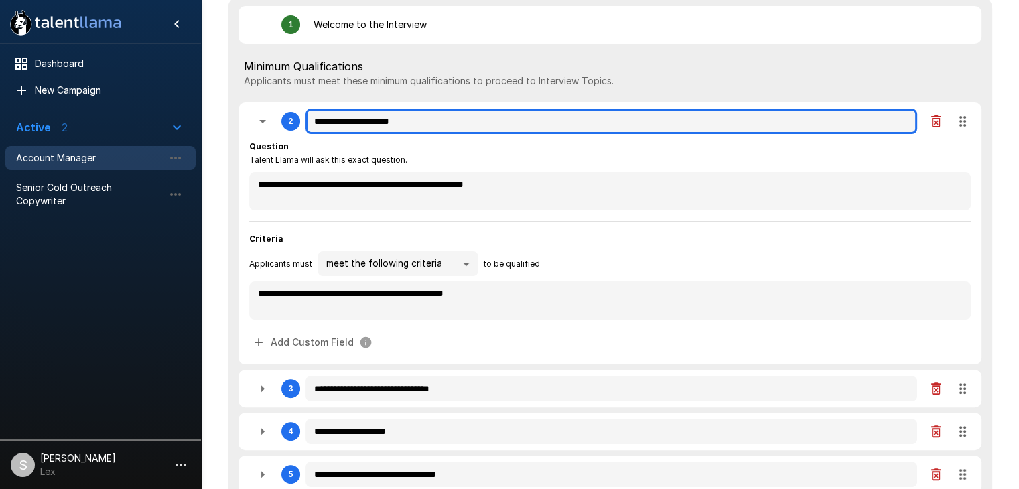
click at [496, 126] on input "**********" at bounding box center [610, 120] width 611 height 25
drag, startPoint x: 496, startPoint y: 126, endPoint x: 299, endPoint y: 127, distance: 197.6
click at [299, 127] on div "**********" at bounding box center [609, 121] width 721 height 27
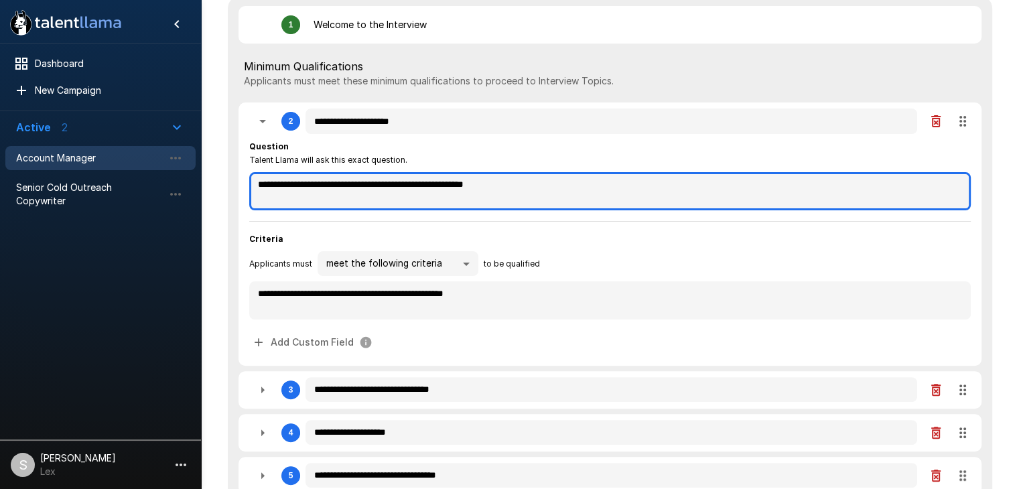
click at [519, 185] on textarea "**********" at bounding box center [609, 191] width 721 height 38
drag, startPoint x: 569, startPoint y: 186, endPoint x: 239, endPoint y: 183, distance: 330.2
click at [239, 183] on div "**********" at bounding box center [609, 233] width 743 height 263
paste textarea "*******"
click at [323, 187] on textarea "**********" at bounding box center [609, 191] width 721 height 38
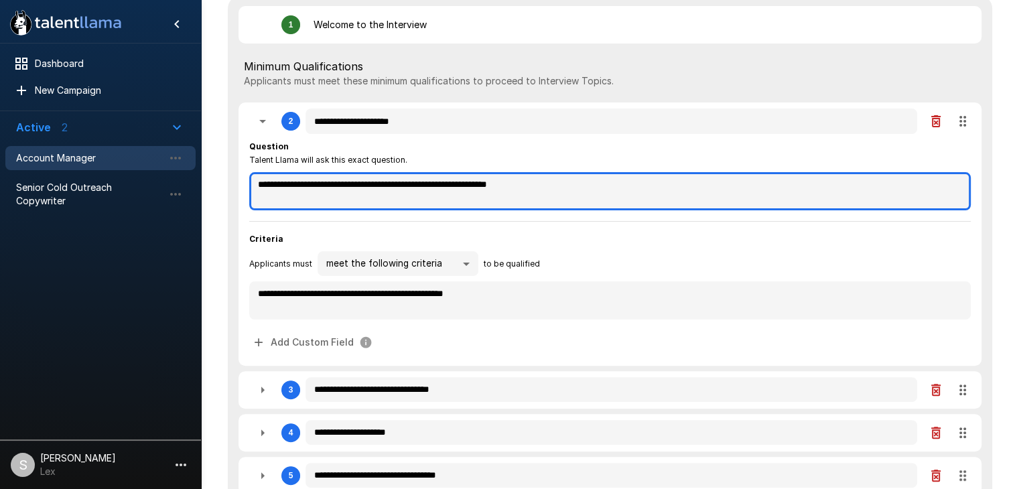
click at [343, 186] on textarea "**********" at bounding box center [609, 191] width 721 height 38
click at [347, 185] on textarea "**********" at bounding box center [609, 191] width 721 height 38
drag, startPoint x: 324, startPoint y: 189, endPoint x: 352, endPoint y: 193, distance: 28.4
click at [324, 188] on textarea "**********" at bounding box center [609, 191] width 721 height 38
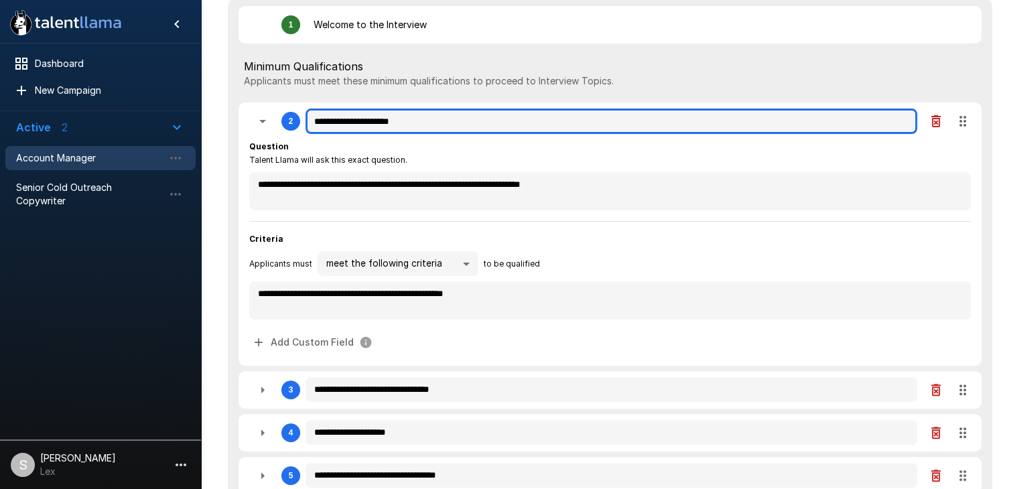
click at [427, 121] on input "**********" at bounding box center [610, 120] width 611 height 25
drag, startPoint x: 427, startPoint y: 121, endPoint x: 313, endPoint y: 129, distance: 114.1
click at [313, 129] on input "**********" at bounding box center [610, 120] width 611 height 25
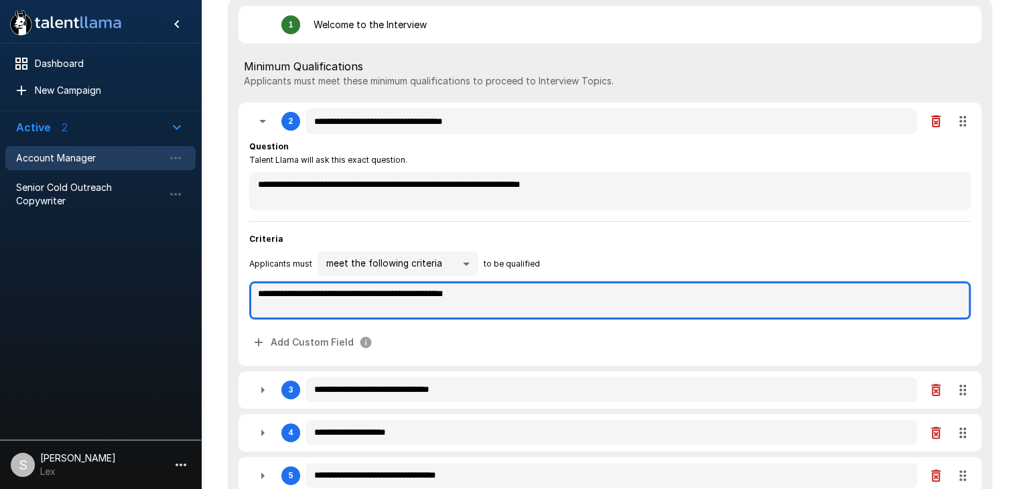
click at [356, 293] on textarea "**********" at bounding box center [609, 300] width 721 height 38
click at [344, 293] on textarea "**********" at bounding box center [609, 300] width 721 height 38
click at [520, 299] on textarea "**********" at bounding box center [609, 300] width 721 height 38
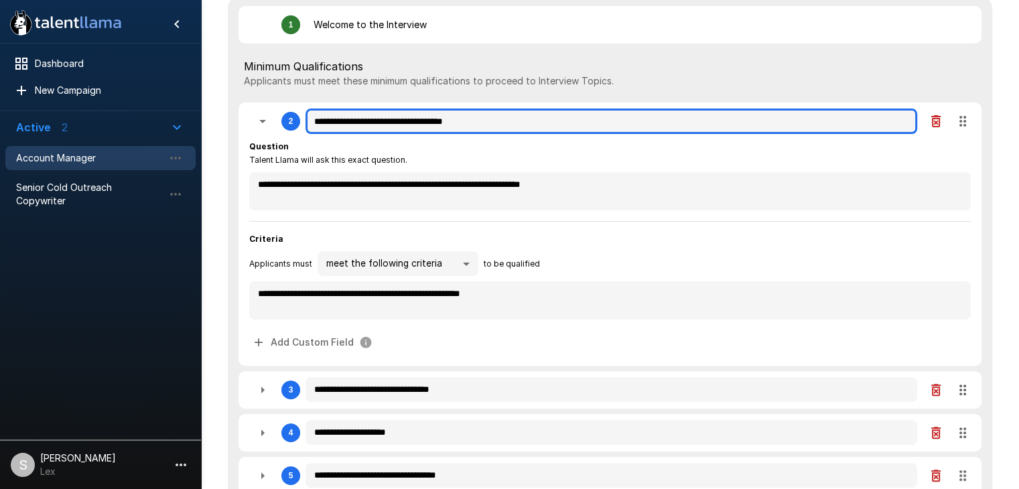
click at [368, 125] on input "**********" at bounding box center [610, 120] width 611 height 25
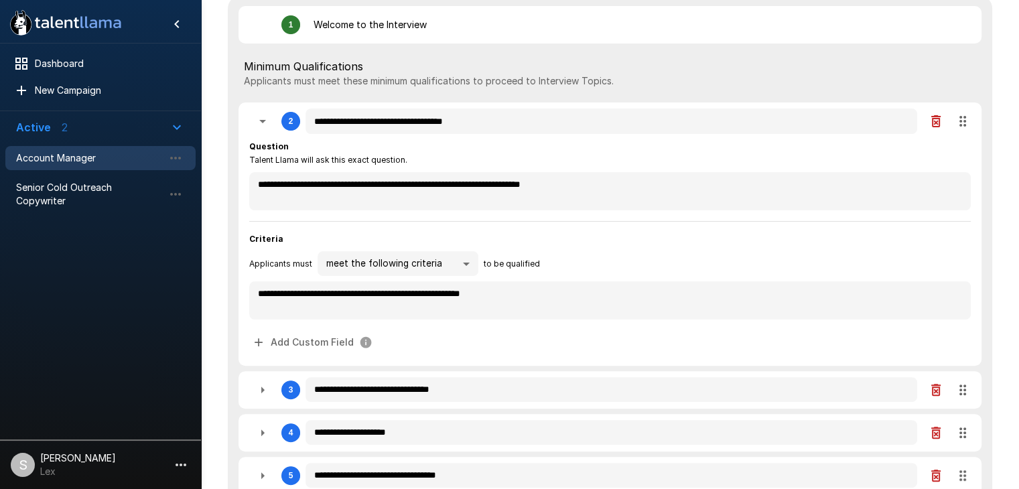
click at [264, 122] on icon "button" at bounding box center [262, 121] width 16 height 16
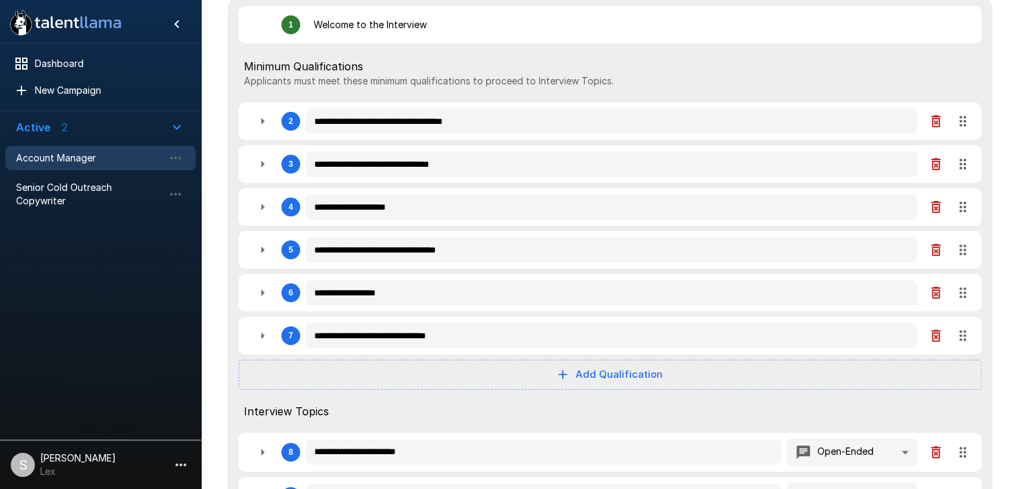
click at [559, 376] on icon "button" at bounding box center [562, 374] width 15 height 15
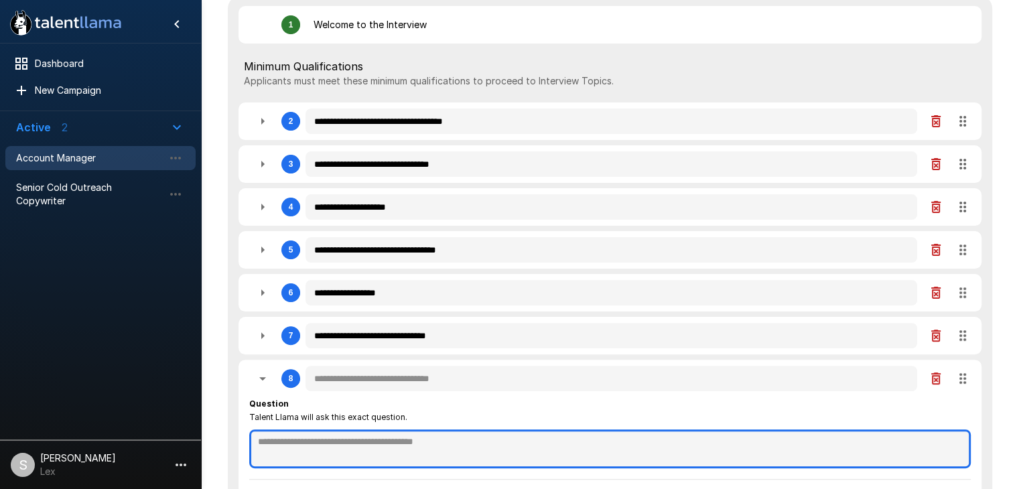
click at [299, 439] on textarea at bounding box center [609, 448] width 721 height 39
paste textarea "**********"
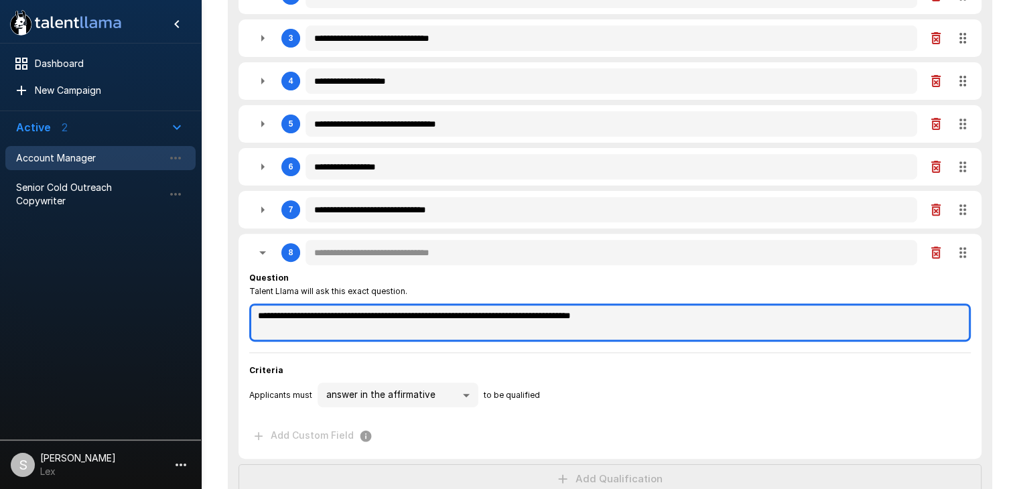
scroll to position [456, 0]
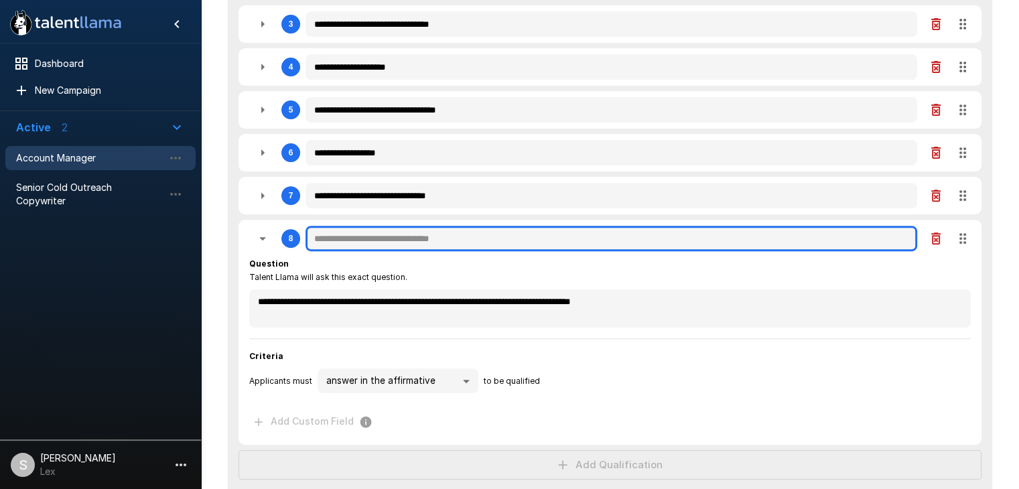
click at [434, 238] on input "text" at bounding box center [610, 238] width 611 height 25
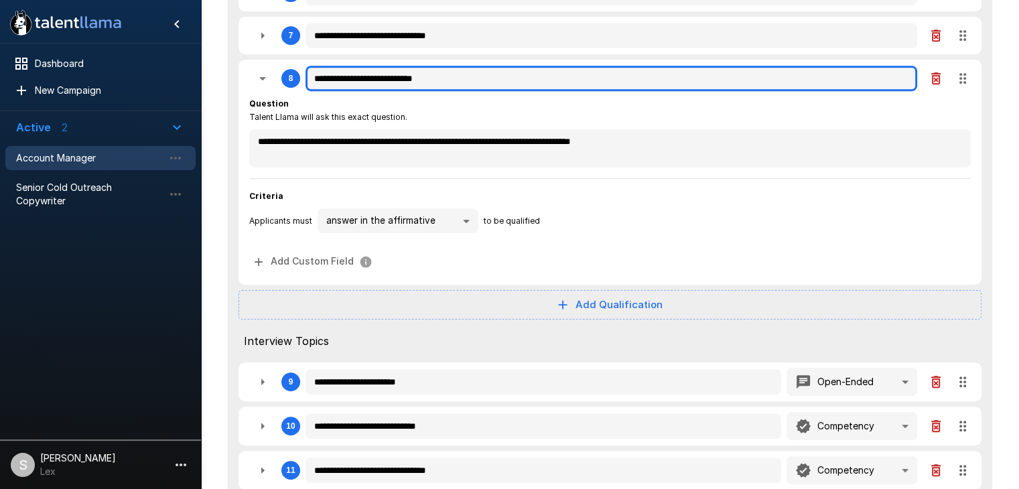
scroll to position [619, 0]
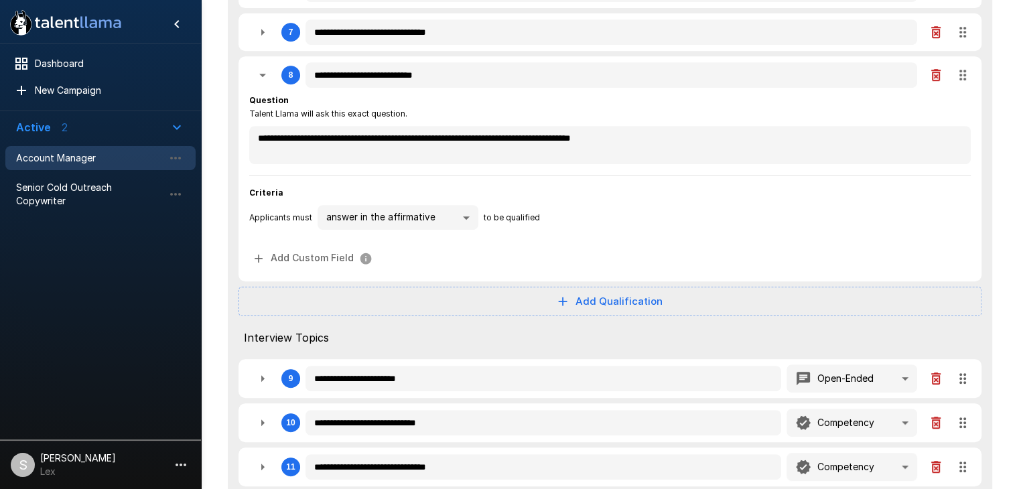
click at [295, 222] on span "Applicants must" at bounding box center [280, 217] width 63 height 13
click at [313, 216] on div "**********" at bounding box center [609, 217] width 721 height 25
click at [306, 196] on span "Criteria" at bounding box center [609, 192] width 721 height 13
click at [306, 189] on span "Criteria" at bounding box center [609, 192] width 721 height 13
click at [603, 173] on div "**********" at bounding box center [609, 182] width 721 height 177
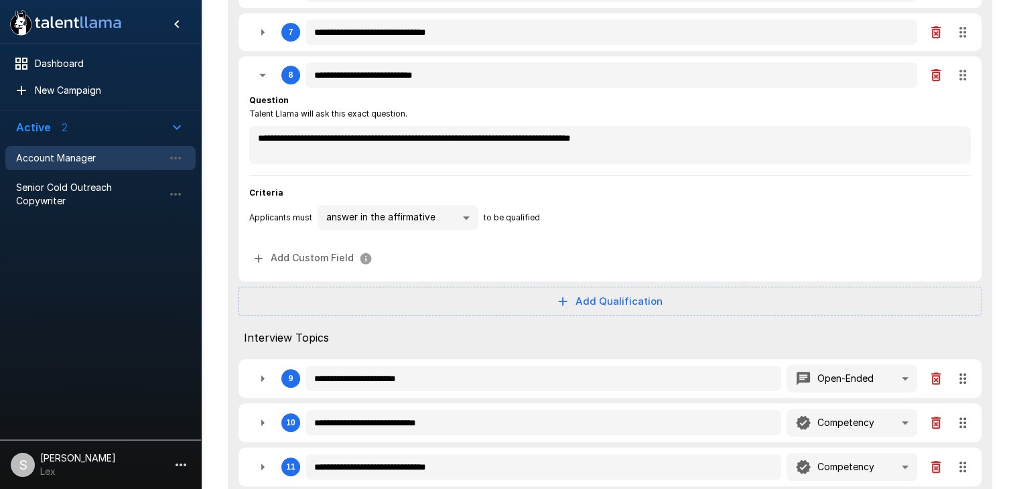
click at [277, 217] on span "Applicants must" at bounding box center [280, 217] width 63 height 13
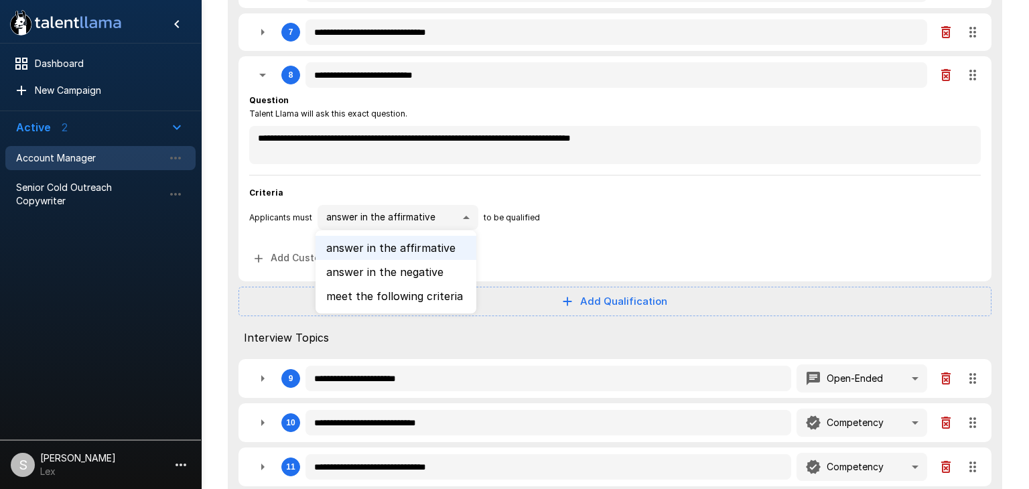
click at [399, 292] on li "meet the following criteria" at bounding box center [395, 296] width 161 height 24
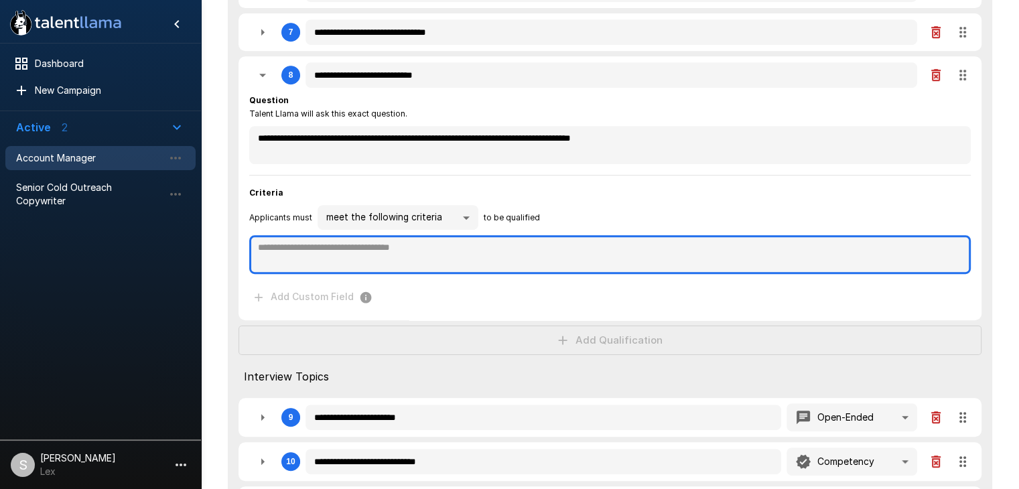
click at [281, 251] on textarea at bounding box center [609, 254] width 721 height 39
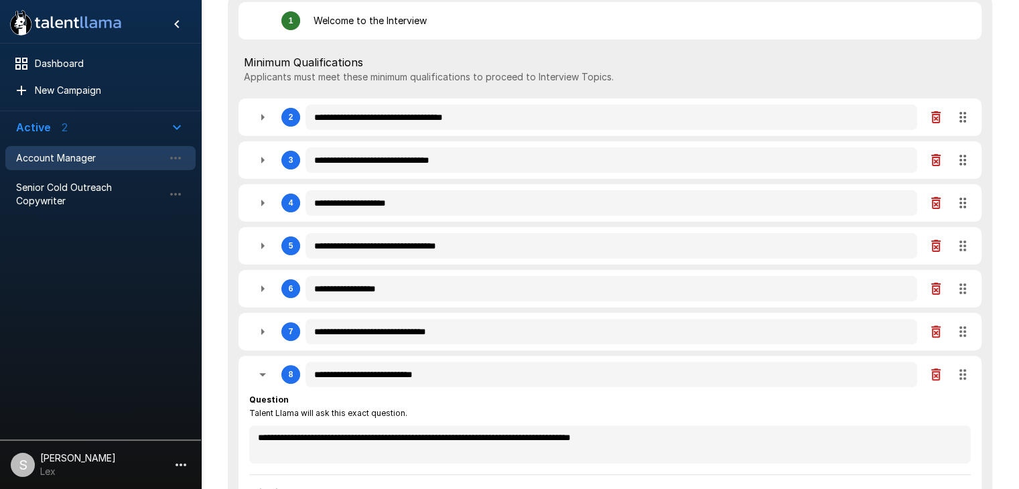
scroll to position [316, 0]
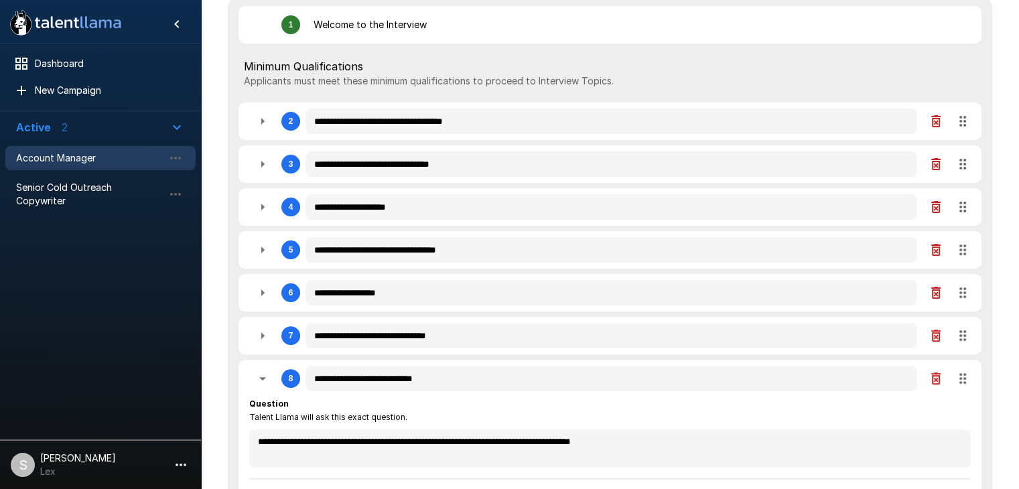
click at [935, 167] on icon "button" at bounding box center [935, 164] width 9 height 12
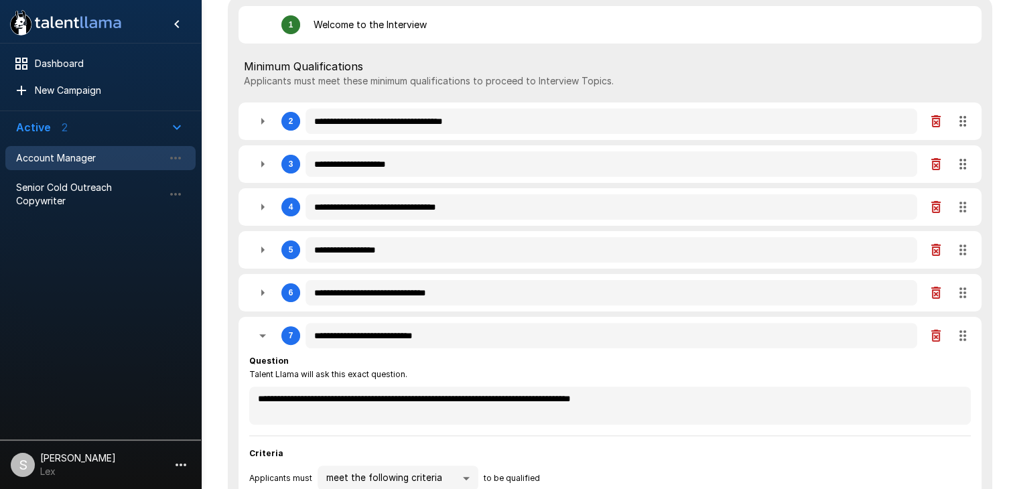
drag, startPoint x: 970, startPoint y: 255, endPoint x: 970, endPoint y: 242, distance: 13.4
click at [970, 242] on div "**********" at bounding box center [609, 250] width 743 height 38
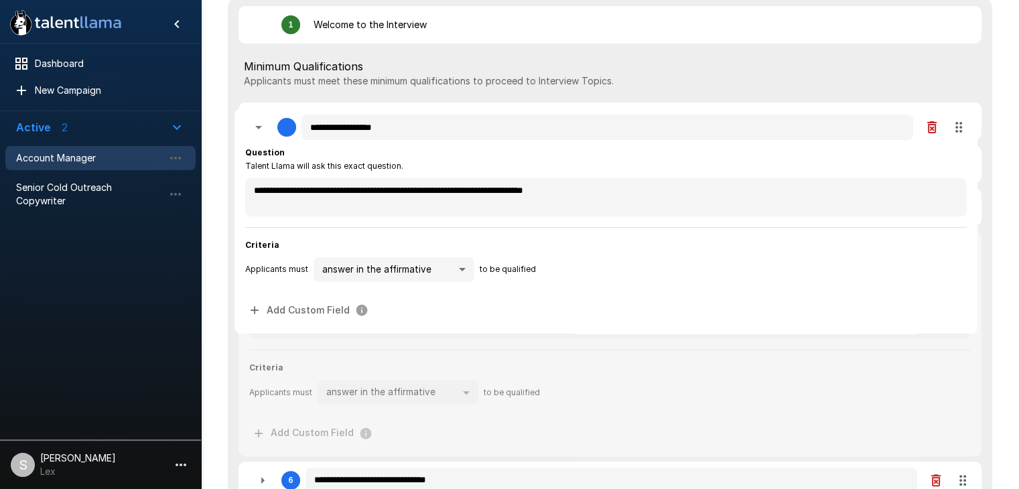
drag, startPoint x: 962, startPoint y: 251, endPoint x: 957, endPoint y: 122, distance: 129.3
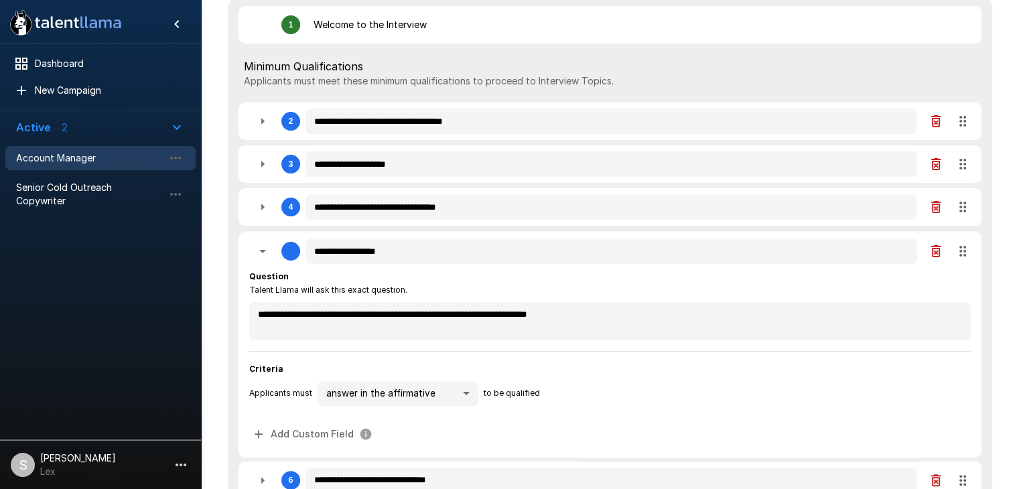
click at [262, 255] on icon "button" at bounding box center [262, 250] width 16 height 16
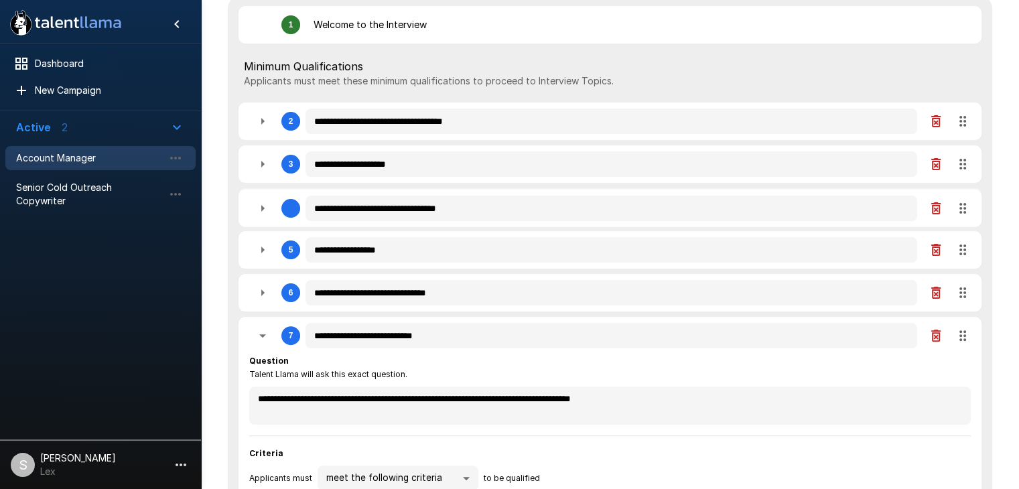
drag, startPoint x: 963, startPoint y: 210, endPoint x: 962, endPoint y: 124, distance: 85.7
drag, startPoint x: 961, startPoint y: 254, endPoint x: 955, endPoint y: 115, distance: 139.4
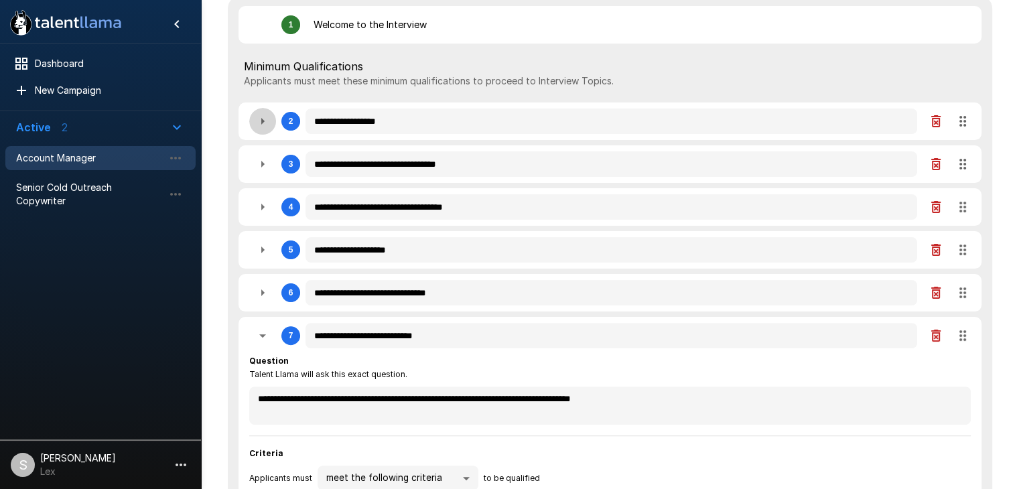
click at [261, 127] on icon "button" at bounding box center [262, 121] width 16 height 16
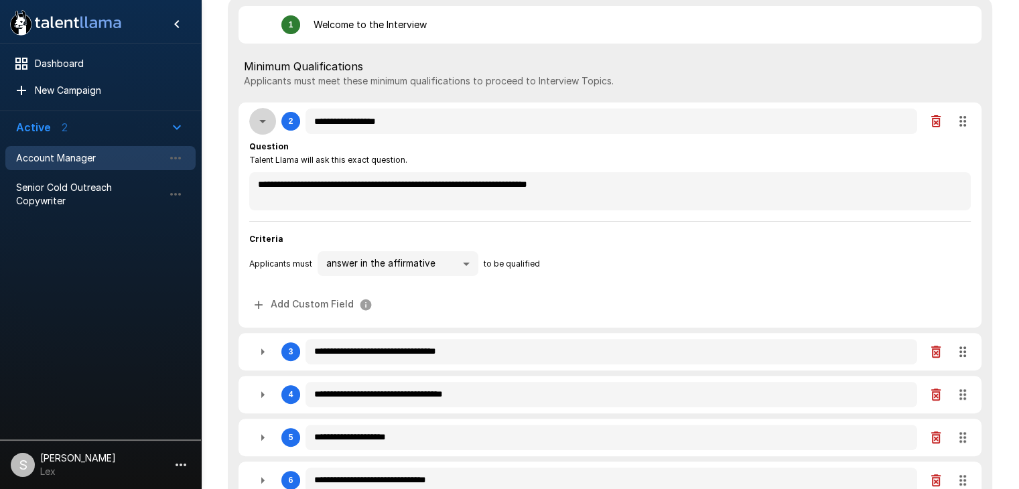
click at [258, 120] on icon "button" at bounding box center [262, 121] width 16 height 16
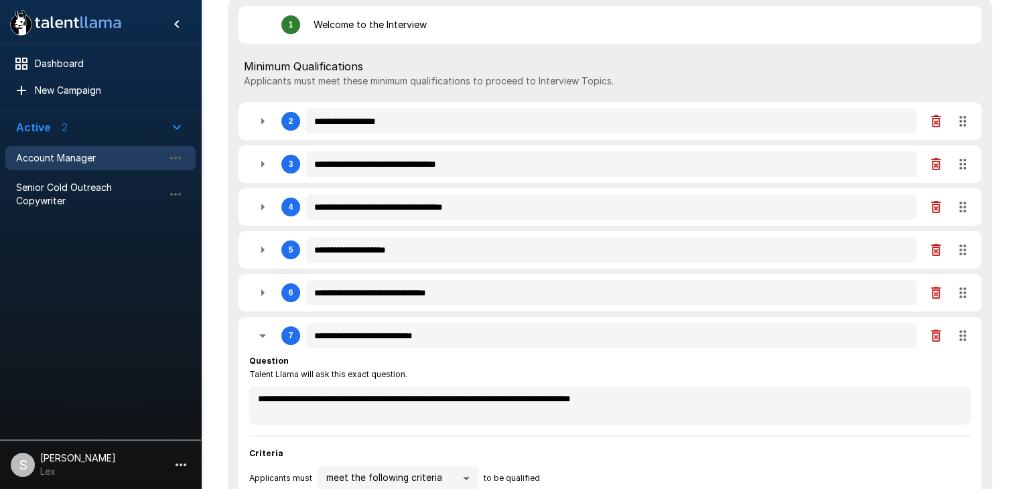
click at [263, 167] on icon "button" at bounding box center [262, 164] width 3 height 7
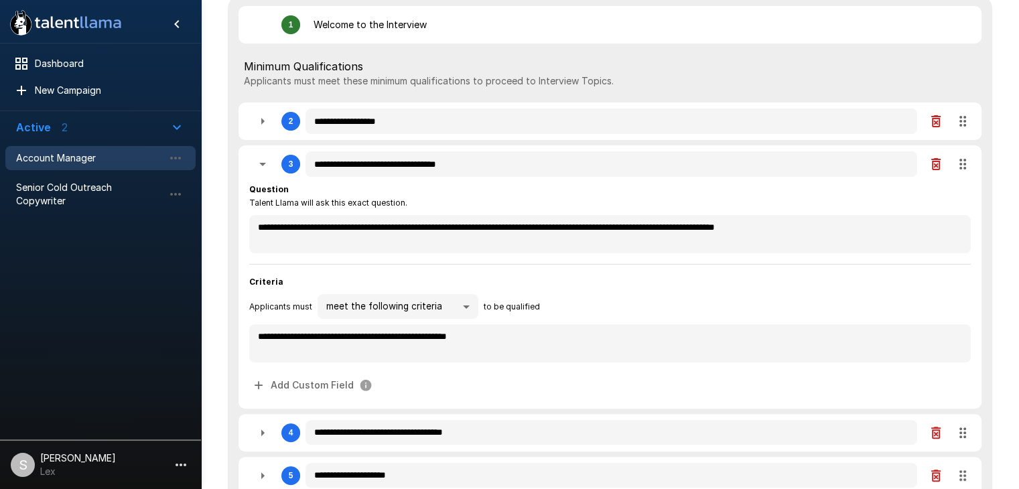
click at [261, 170] on icon "button" at bounding box center [262, 164] width 16 height 16
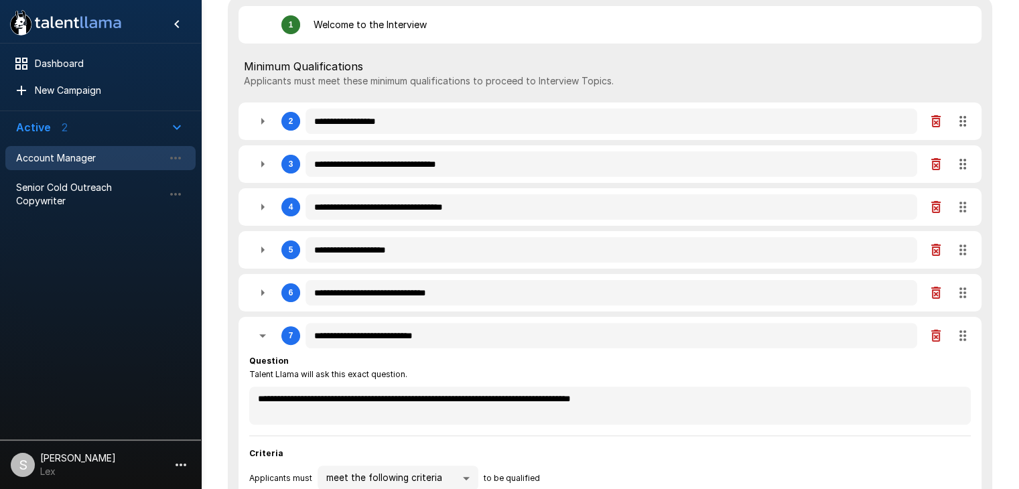
click at [265, 210] on icon "button" at bounding box center [262, 207] width 16 height 16
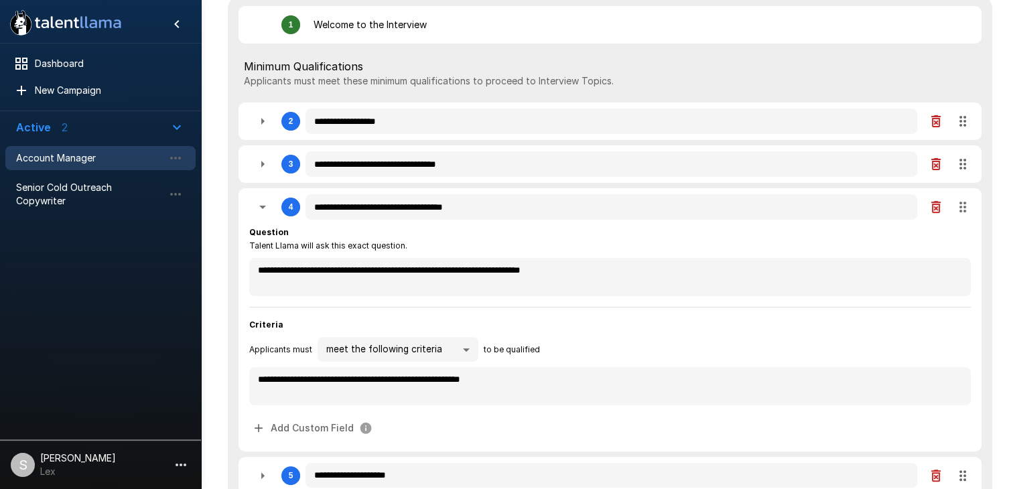
click at [263, 211] on icon "button" at bounding box center [262, 207] width 16 height 16
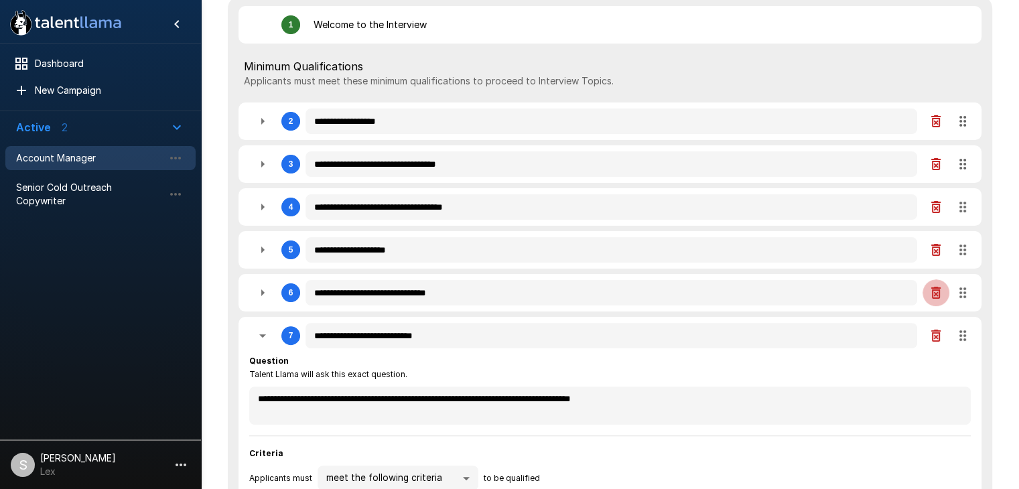
click at [933, 294] on icon "button" at bounding box center [936, 293] width 16 height 16
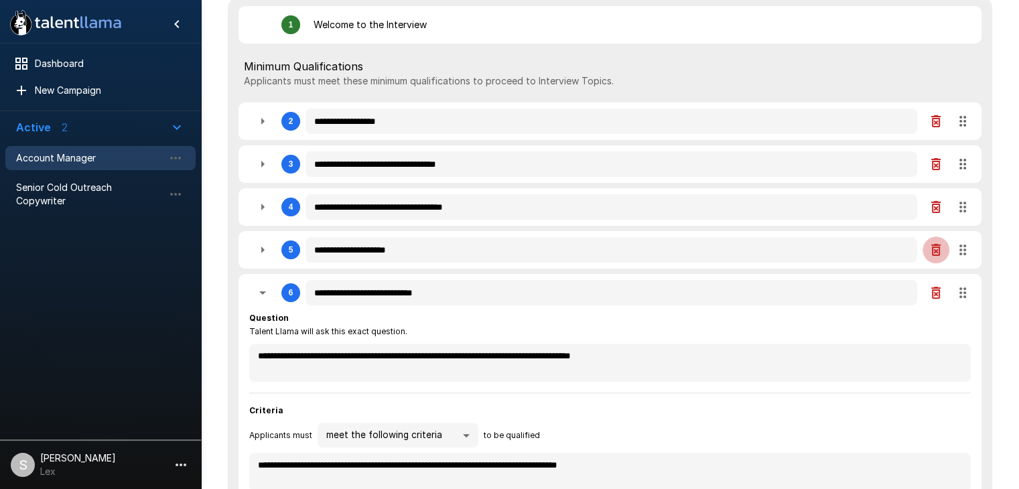
click at [932, 250] on icon "button" at bounding box center [935, 250] width 9 height 12
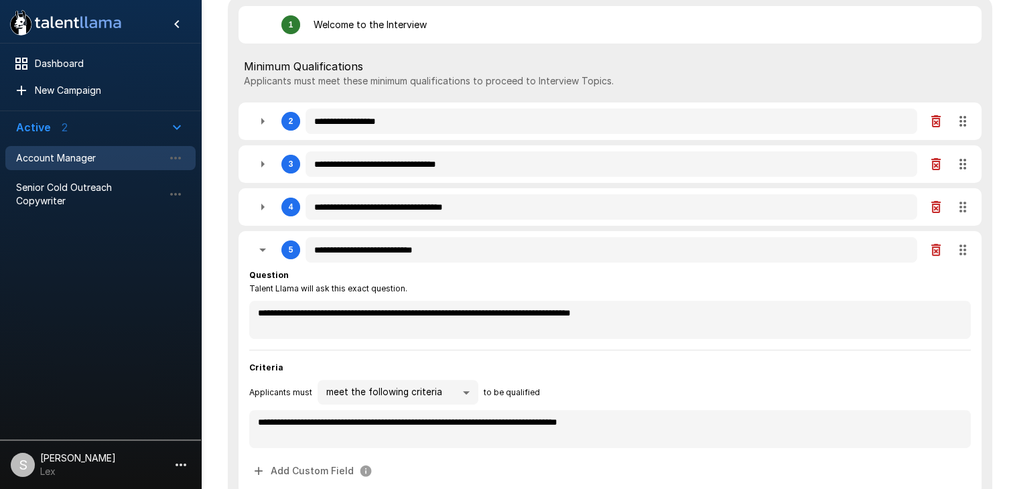
click at [260, 255] on icon "button" at bounding box center [262, 250] width 16 height 16
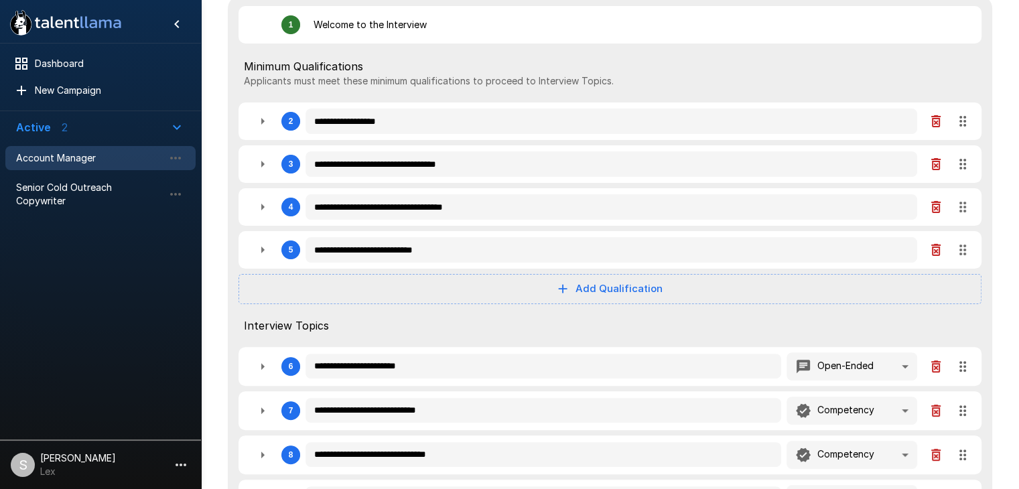
click at [262, 208] on icon "button" at bounding box center [262, 207] width 3 height 7
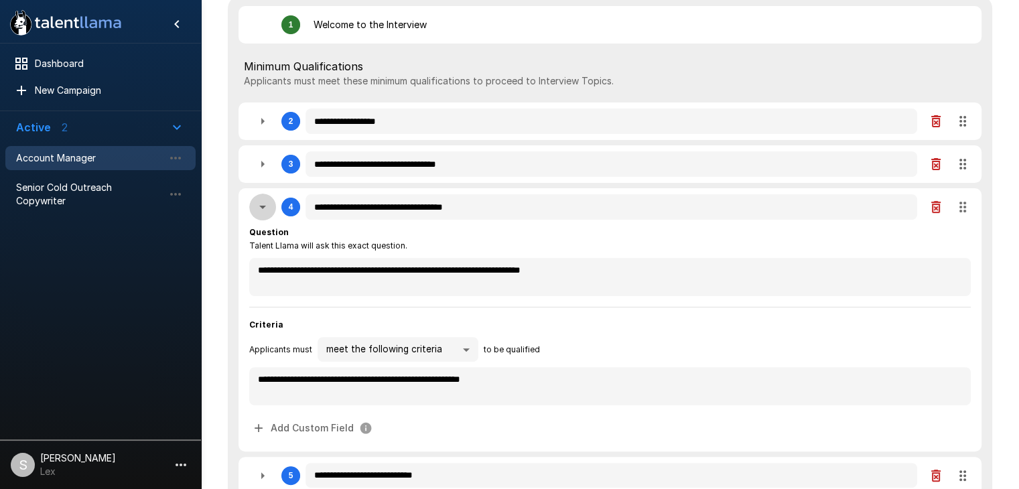
click at [265, 208] on icon "button" at bounding box center [262, 207] width 16 height 16
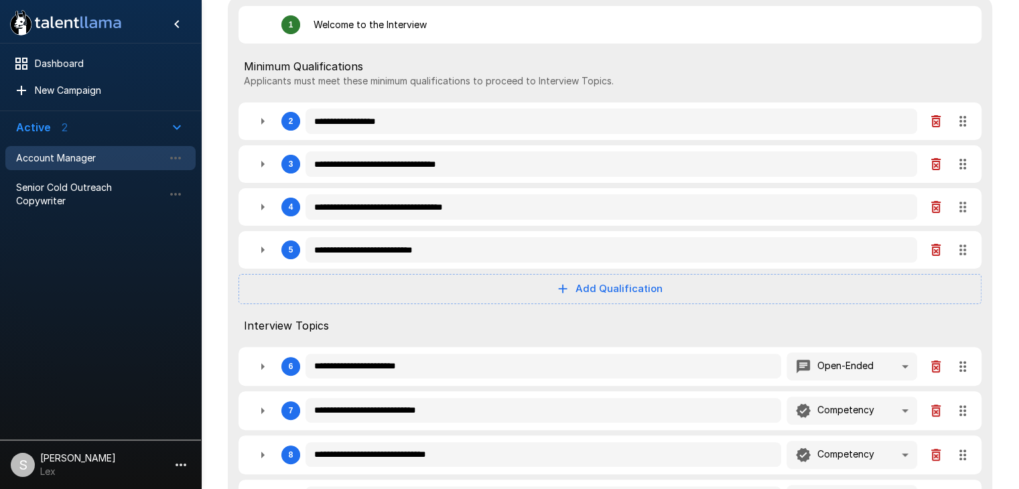
click at [265, 167] on icon "button" at bounding box center [262, 164] width 16 height 16
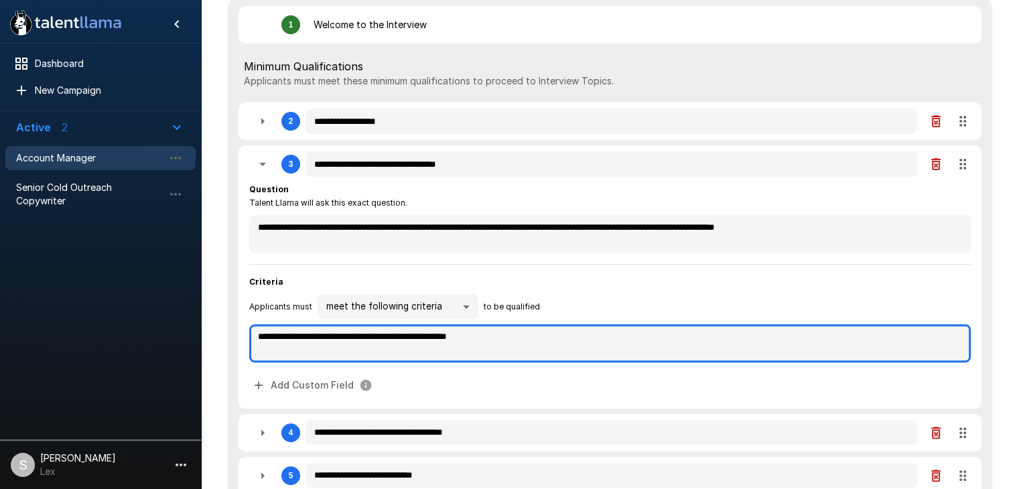
drag, startPoint x: 526, startPoint y: 340, endPoint x: 283, endPoint y: 336, distance: 243.1
click at [283, 336] on textarea "**********" at bounding box center [609, 343] width 721 height 38
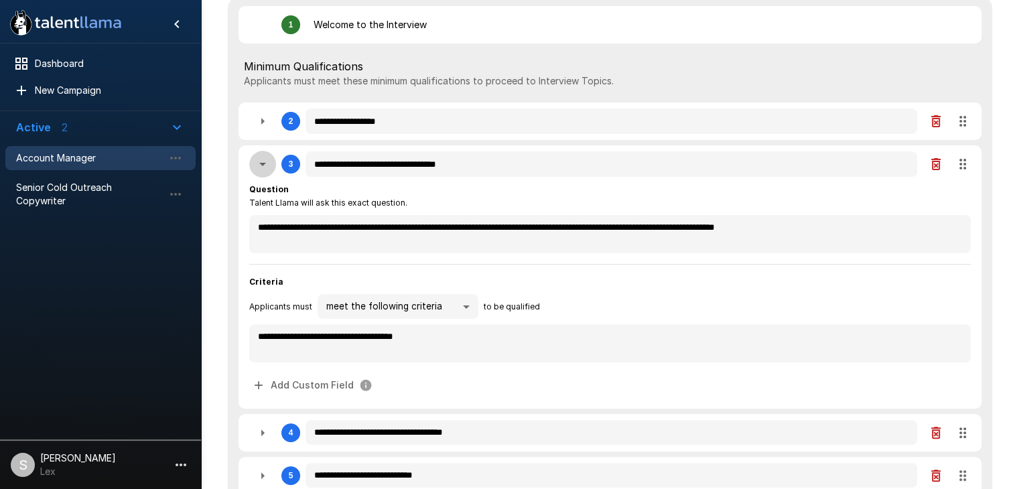
click at [263, 165] on icon "button" at bounding box center [262, 164] width 7 height 3
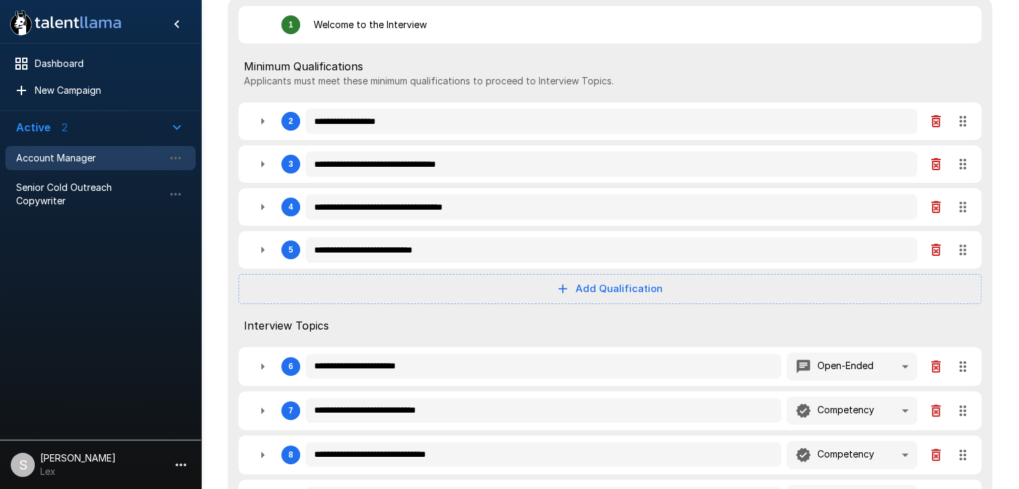
click at [264, 123] on icon "button" at bounding box center [262, 121] width 16 height 16
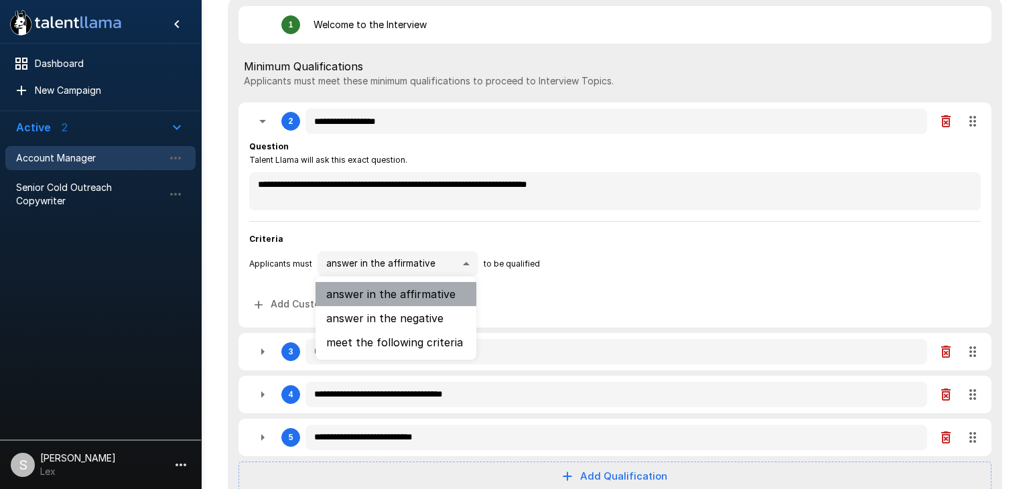
click at [405, 294] on li "answer in the affirmative" at bounding box center [395, 294] width 161 height 24
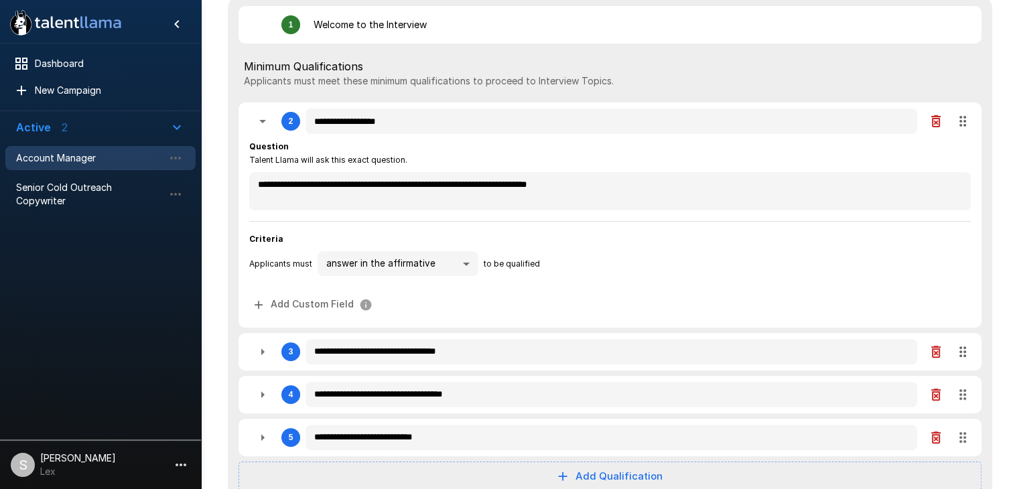
click at [262, 124] on icon "button" at bounding box center [262, 121] width 16 height 16
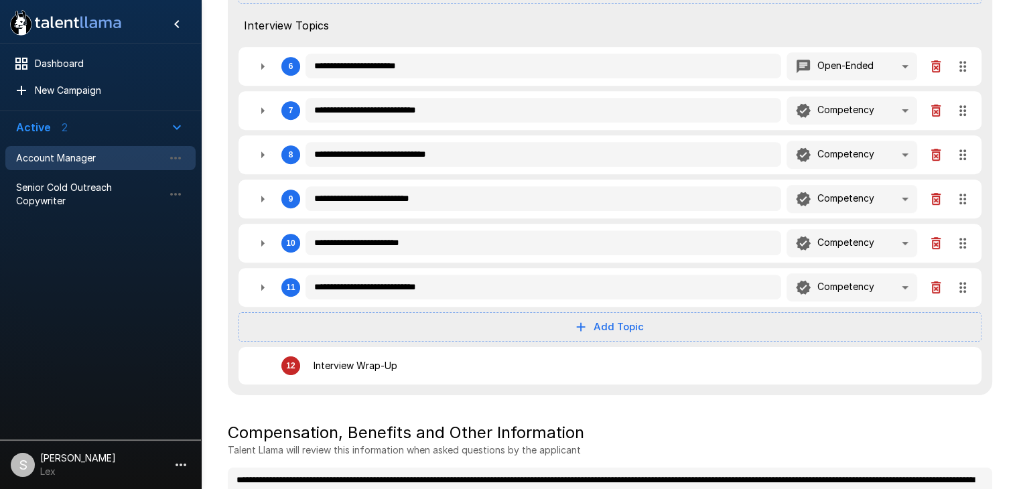
scroll to position [619, 0]
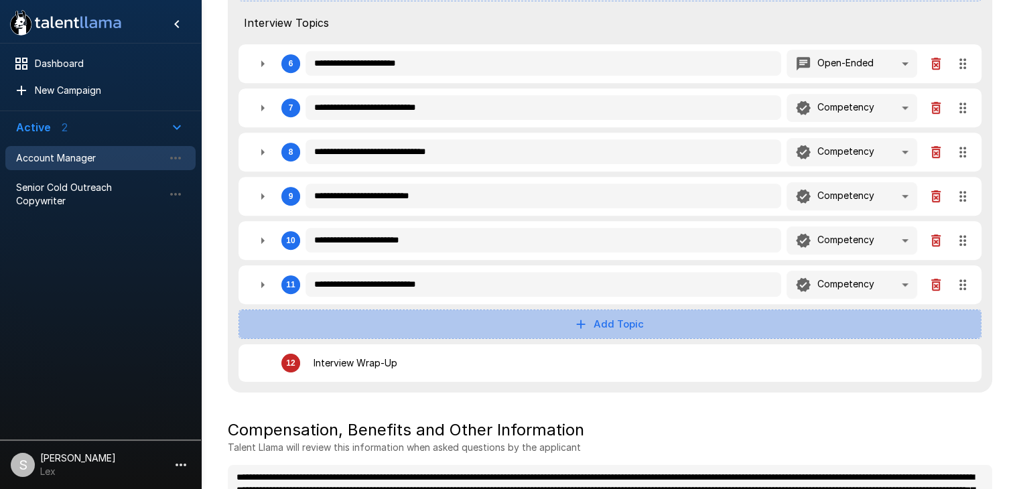
click at [626, 327] on button "Add Topic" at bounding box center [609, 323] width 743 height 29
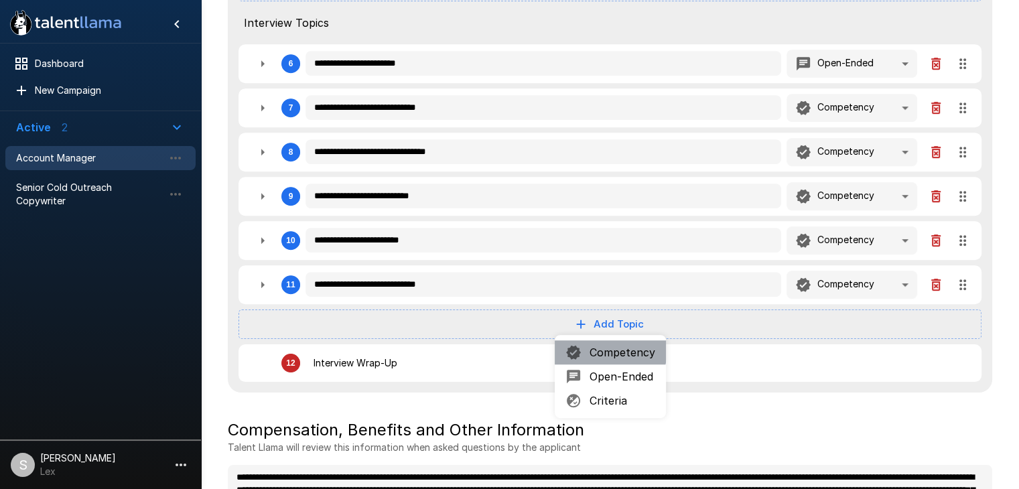
click at [595, 348] on span "Competency" at bounding box center [622, 352] width 66 height 16
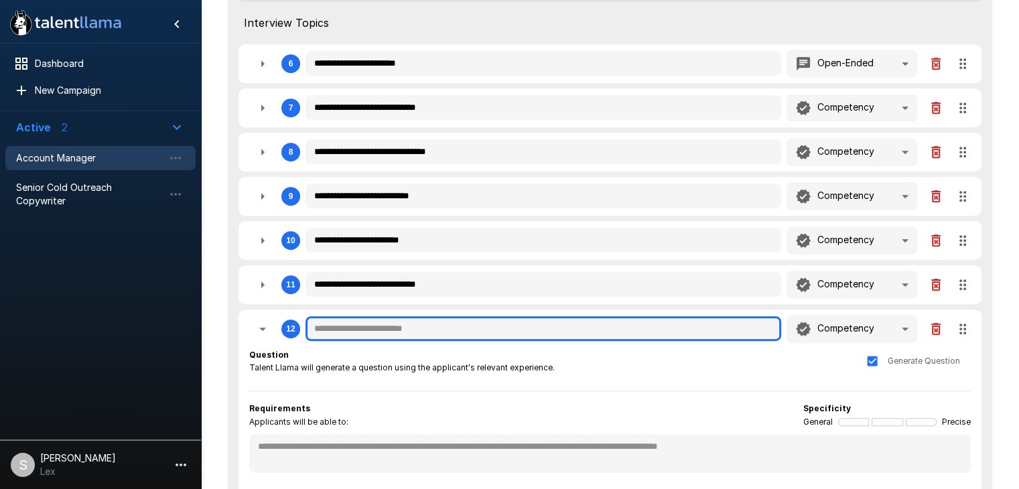
click at [362, 328] on input "text" at bounding box center [542, 328] width 475 height 25
paste input "**********"
click at [405, 325] on input "**********" at bounding box center [542, 328] width 475 height 25
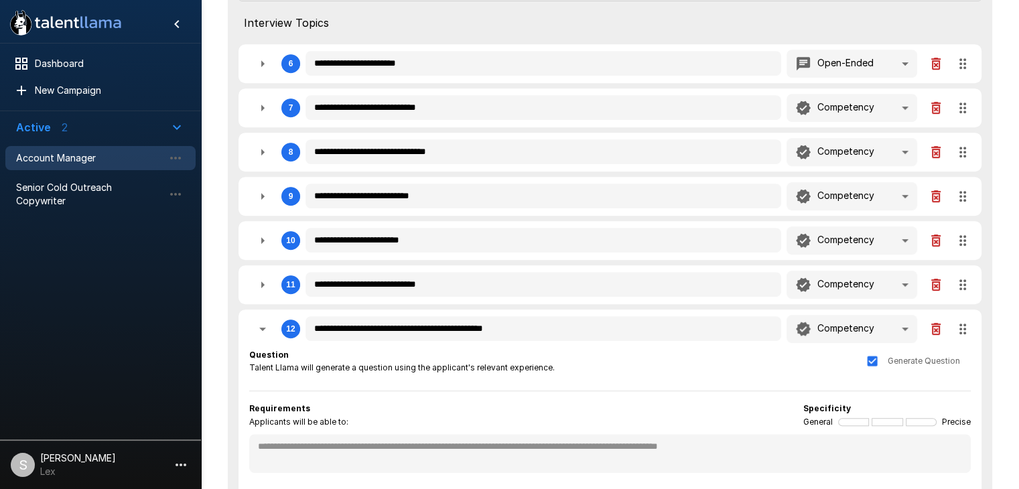
click at [608, 375] on div "Question Talent Llama will generate a question using the applicant's relevant e…" at bounding box center [609, 364] width 721 height 32
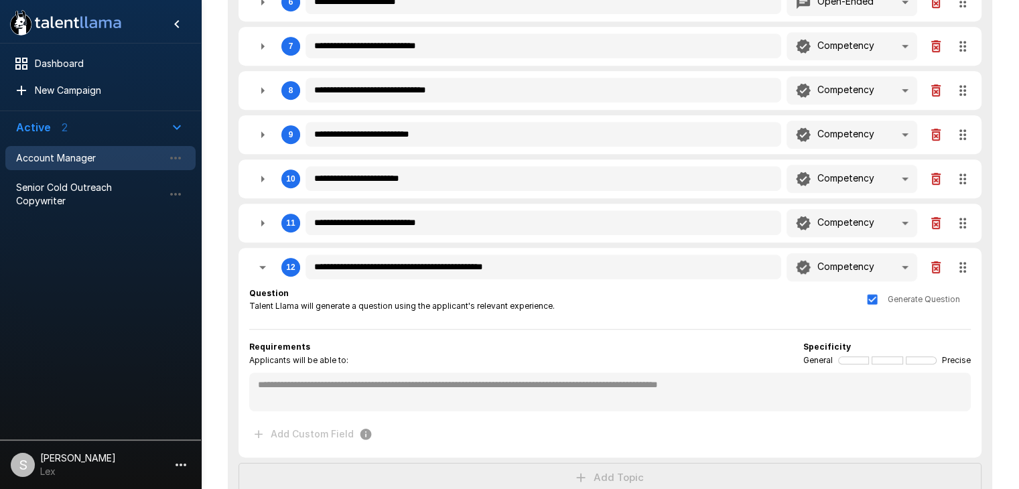
scroll to position [696, 0]
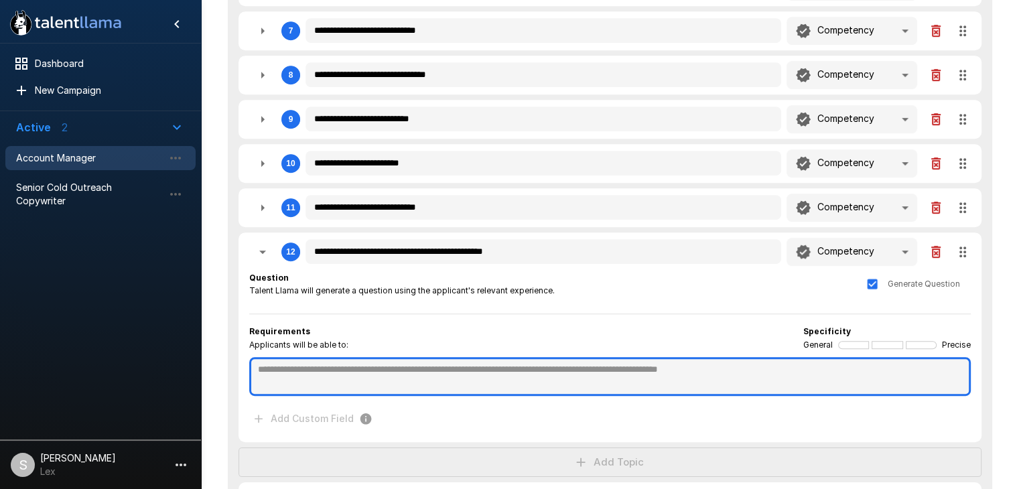
click at [415, 362] on textarea at bounding box center [609, 376] width 721 height 39
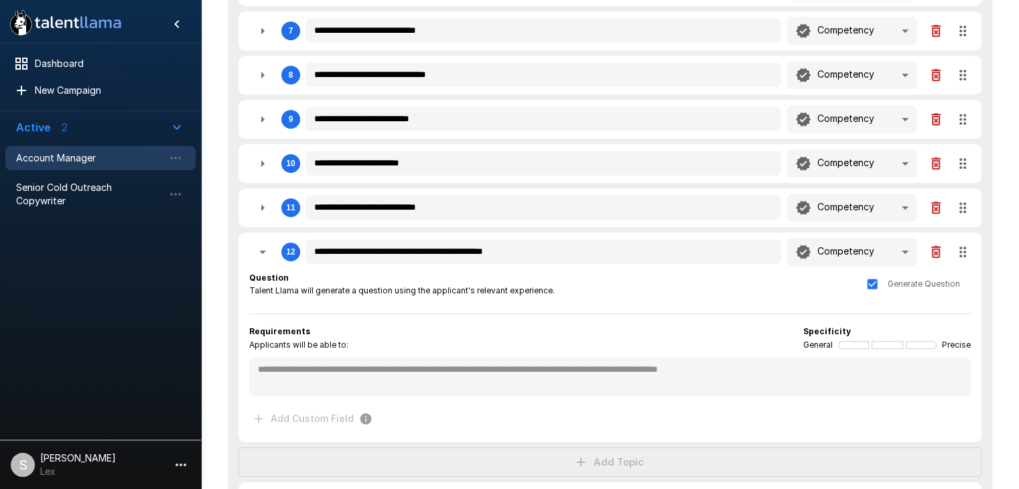
click at [263, 204] on icon "button" at bounding box center [262, 207] width 3 height 7
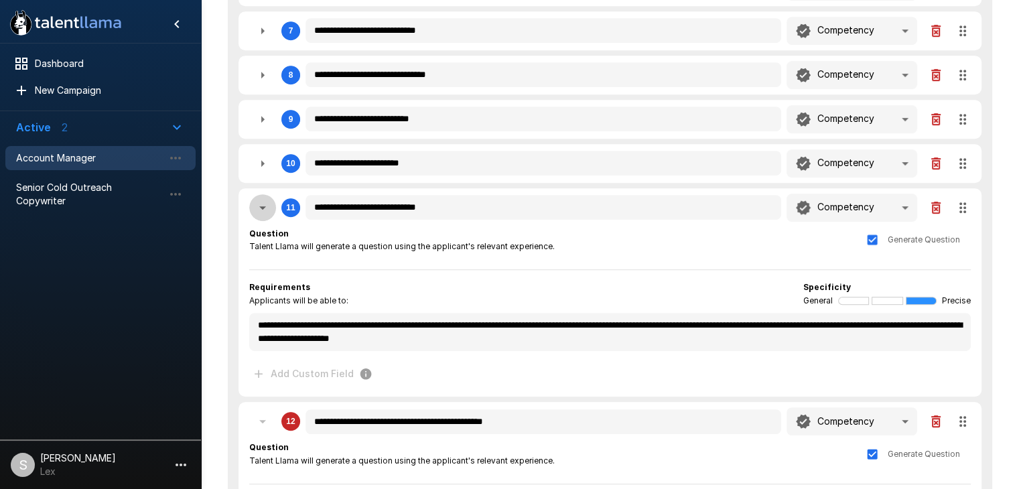
click at [263, 206] on icon "button" at bounding box center [262, 207] width 7 height 3
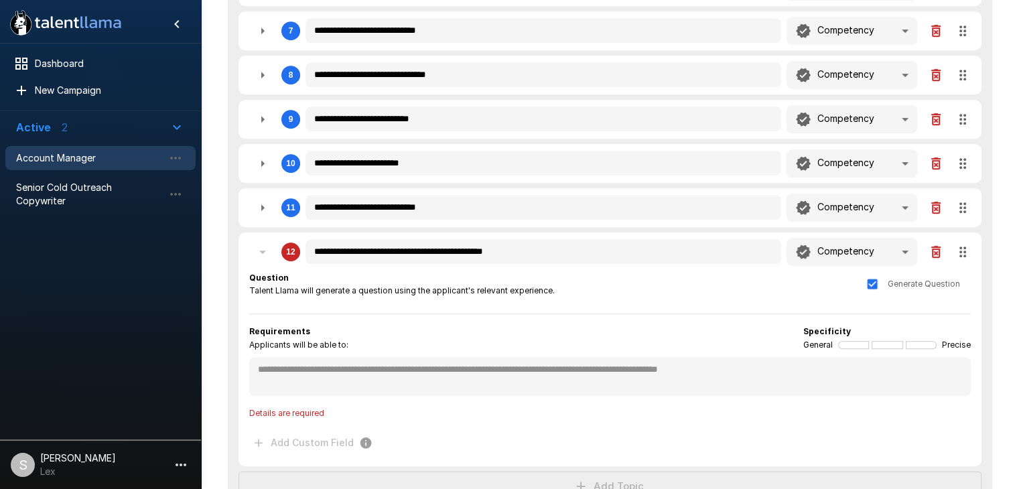
click at [265, 244] on div "12" at bounding box center [274, 251] width 51 height 27
click at [262, 250] on div "12" at bounding box center [274, 251] width 51 height 27
click at [263, 248] on div "12" at bounding box center [274, 251] width 51 height 27
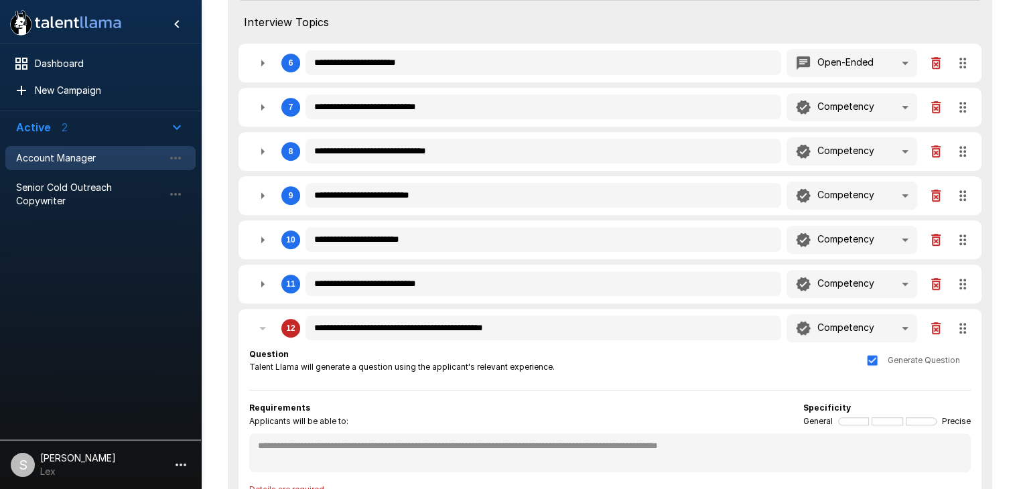
scroll to position [615, 0]
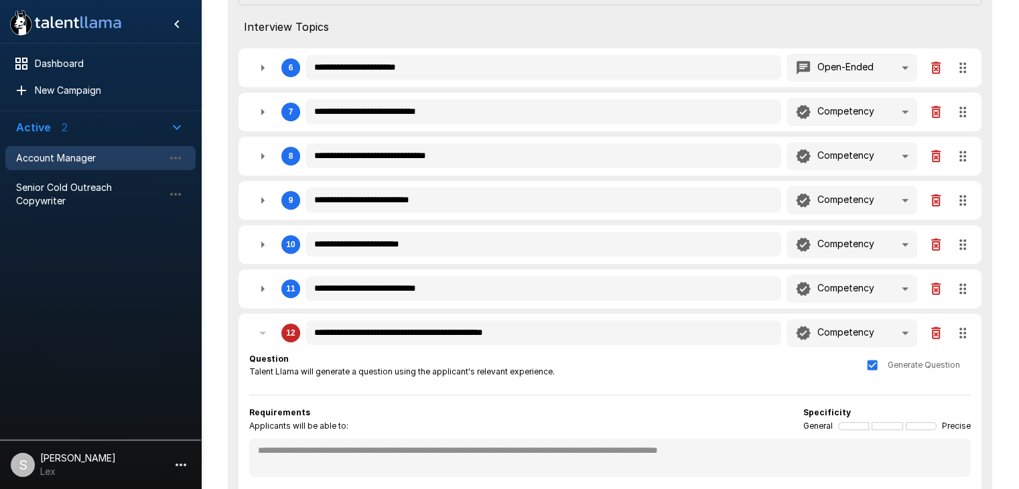
click at [268, 331] on div "12" at bounding box center [274, 332] width 51 height 27
click at [261, 281] on icon "button" at bounding box center [262, 289] width 16 height 16
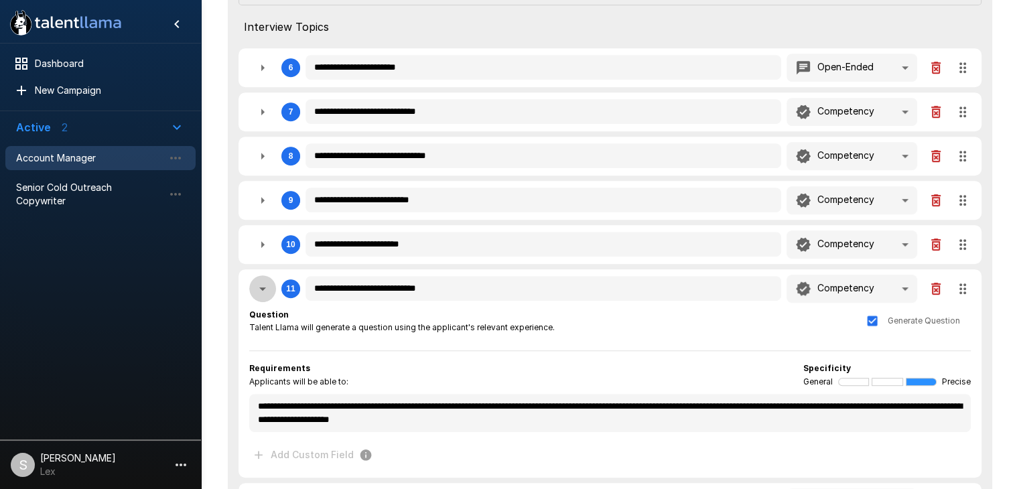
click at [261, 281] on icon "button" at bounding box center [262, 289] width 16 height 16
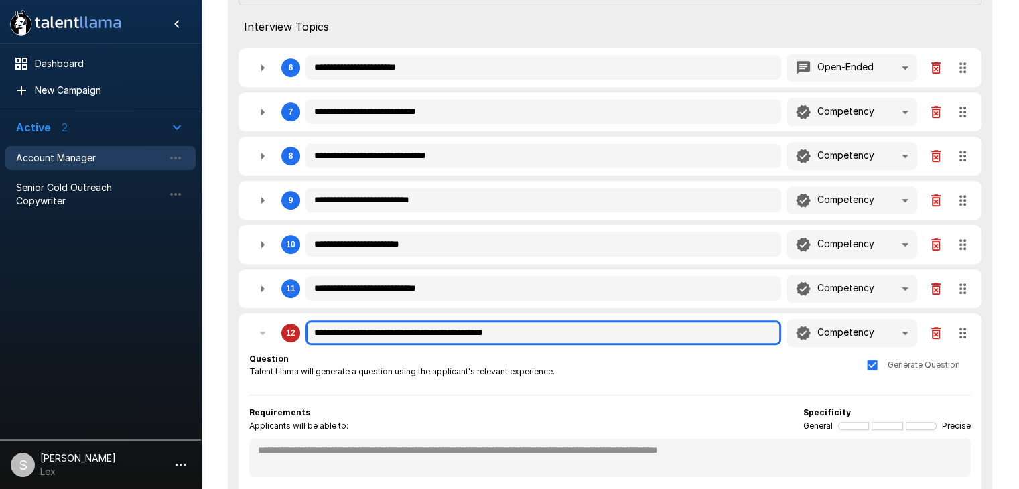
click at [316, 329] on input "**********" at bounding box center [542, 332] width 475 height 25
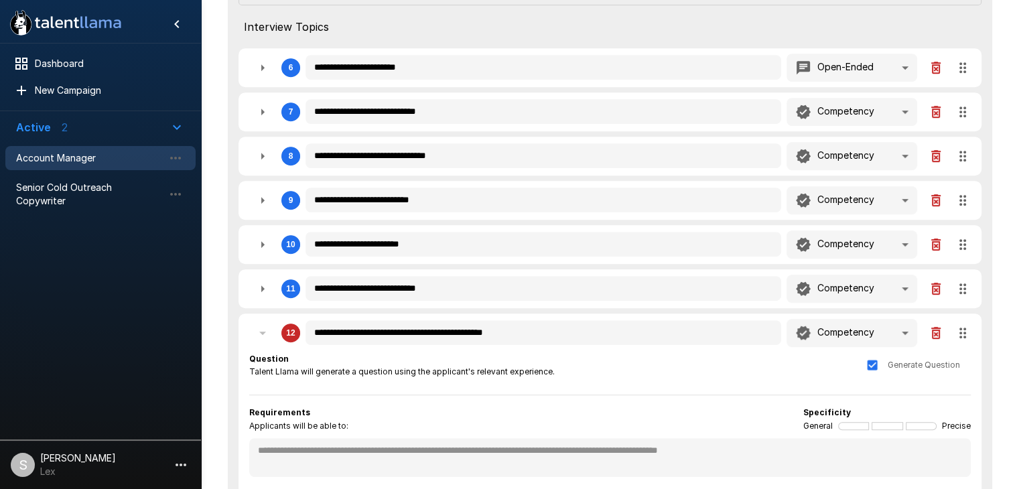
click at [264, 330] on div "12" at bounding box center [274, 332] width 51 height 27
click at [262, 286] on icon "button" at bounding box center [262, 288] width 3 height 7
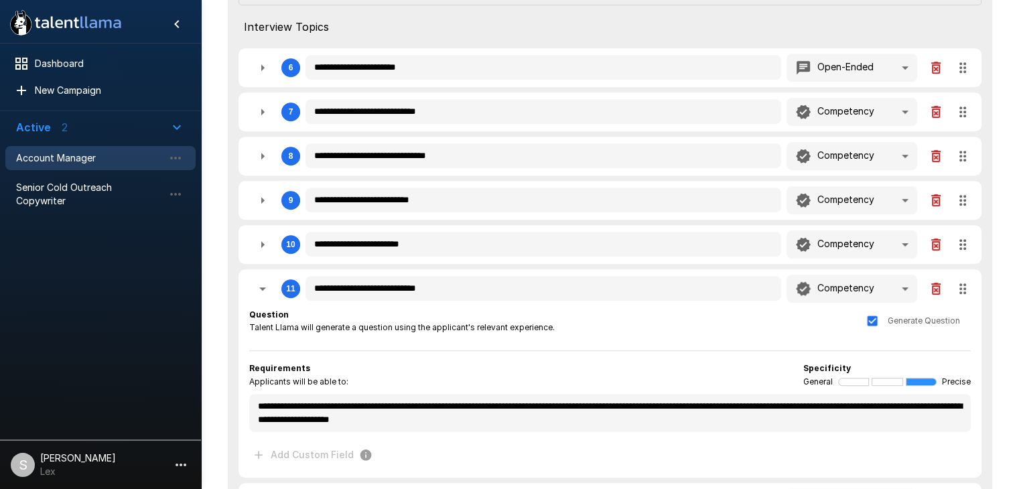
click at [262, 287] on icon "button" at bounding box center [262, 288] width 7 height 3
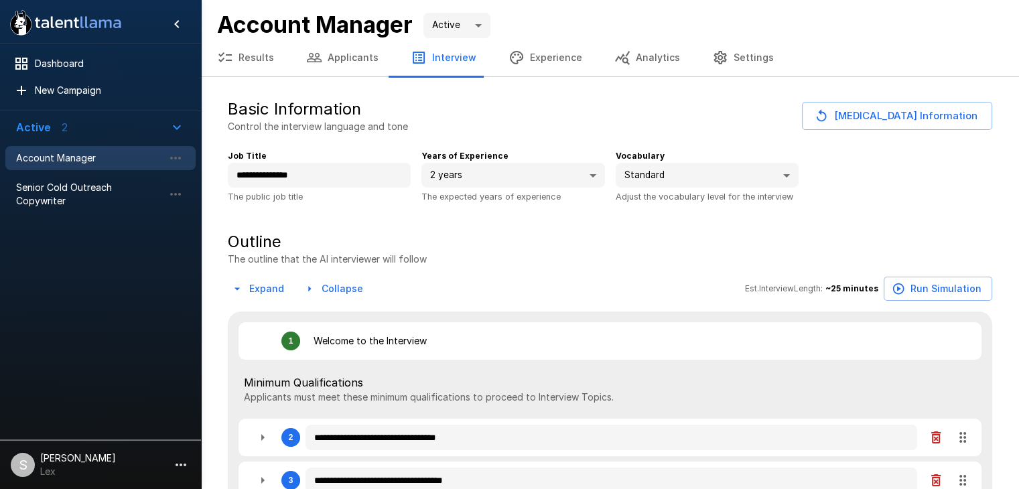
type textarea "*"
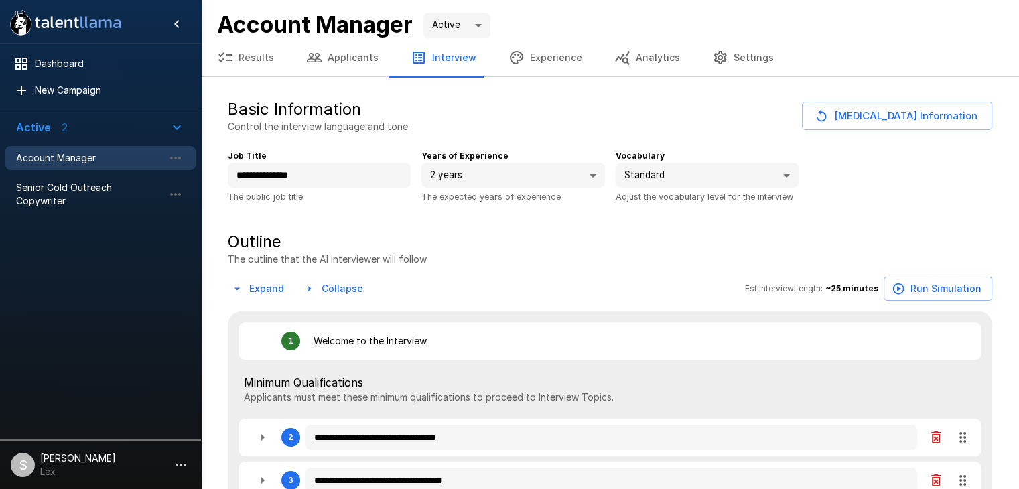
type textarea "*"
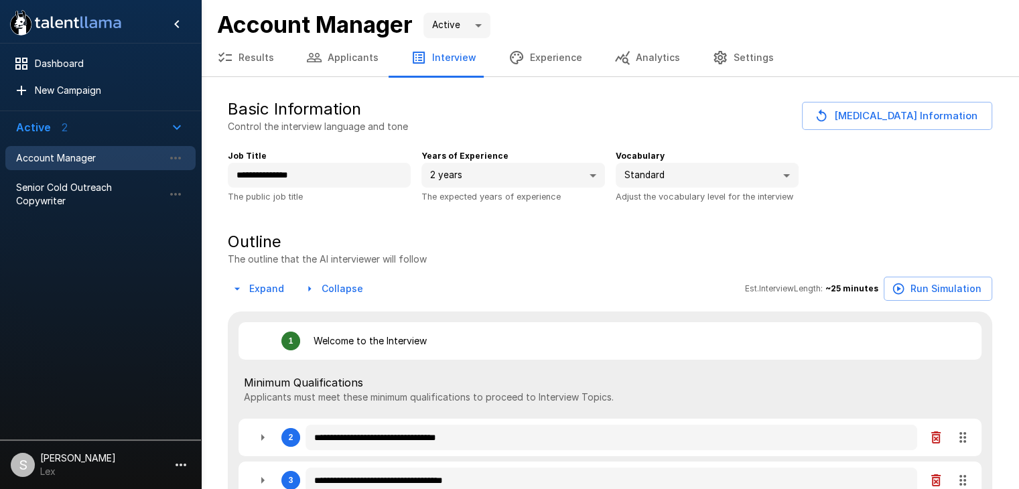
type textarea "*"
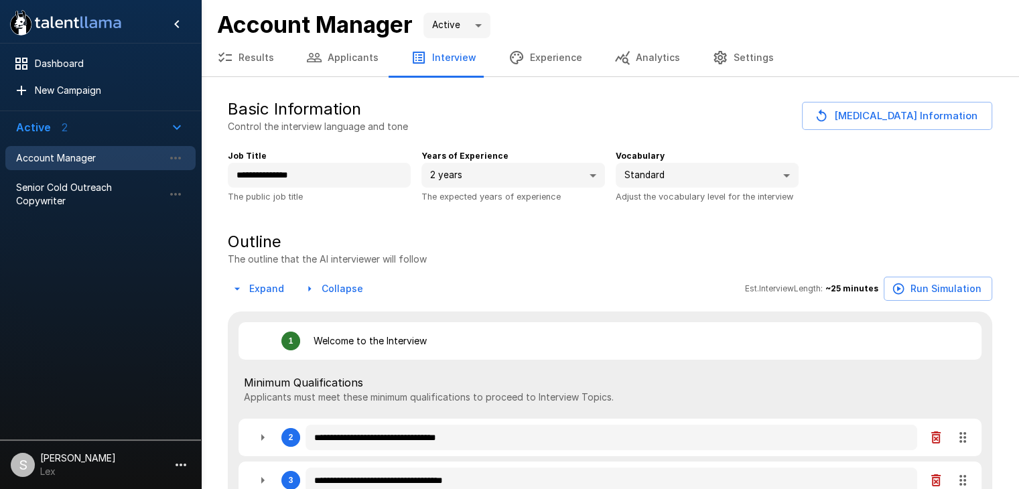
type textarea "*"
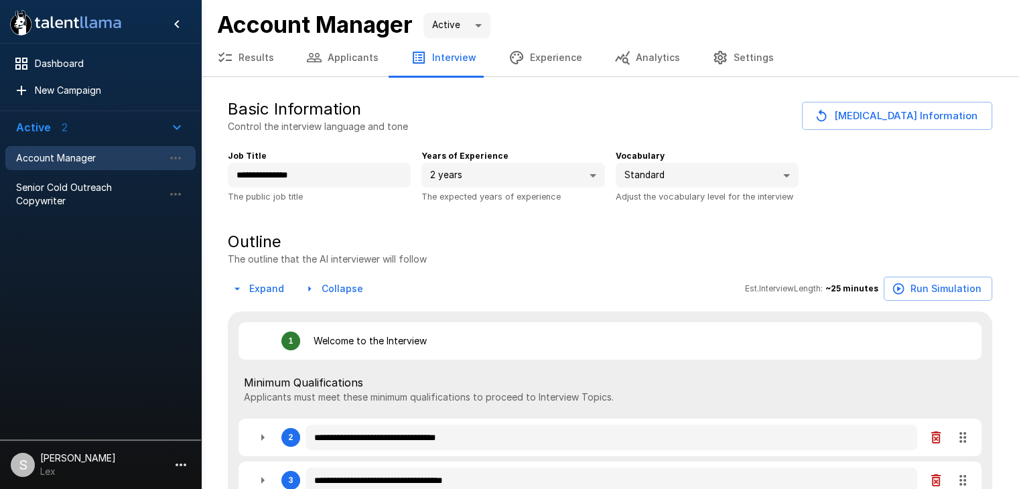
type textarea "*"
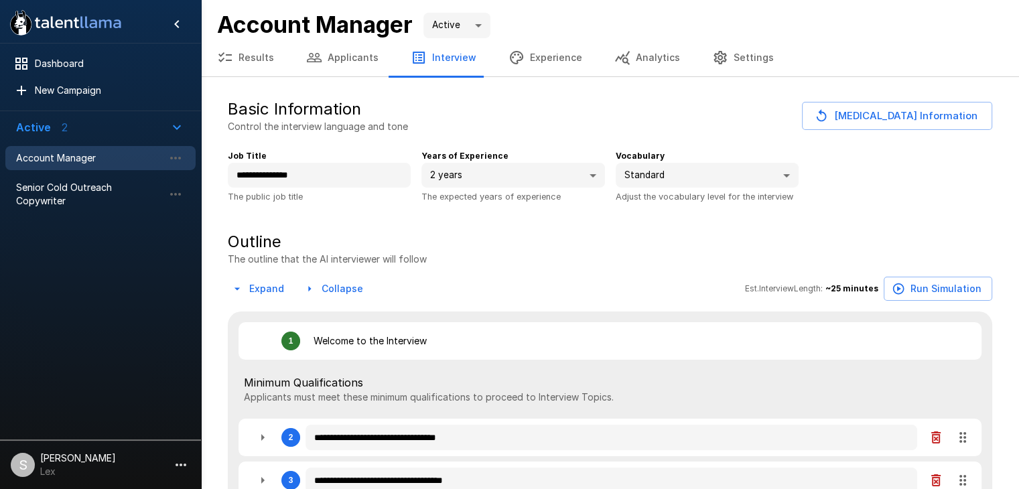
type textarea "*"
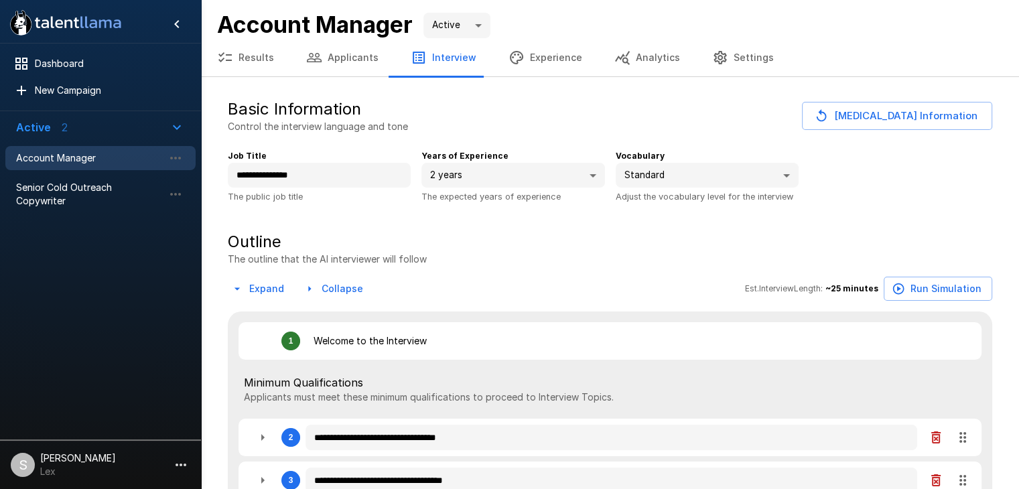
type textarea "*"
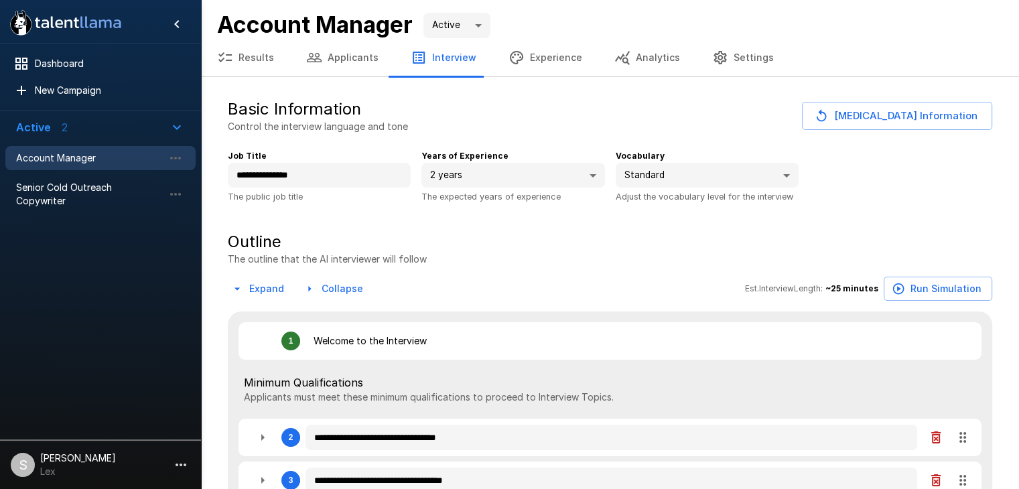
type textarea "*"
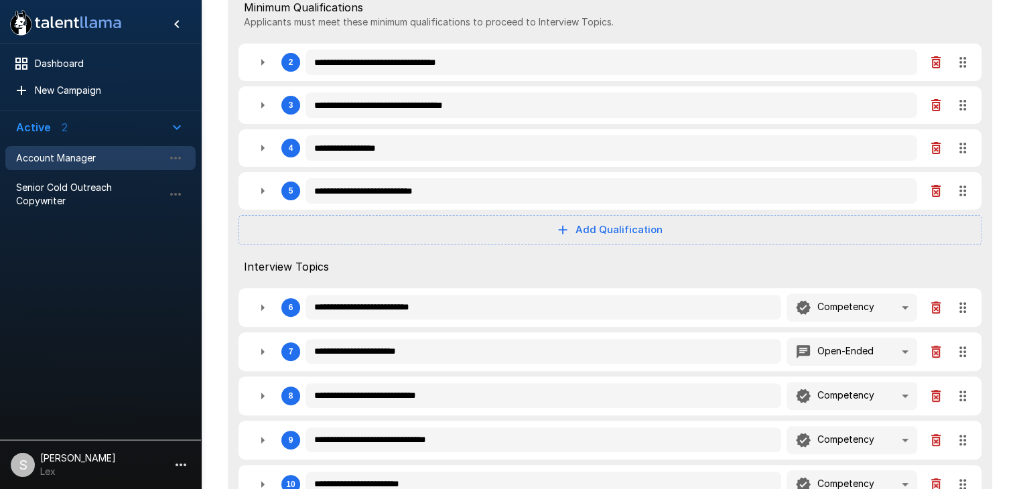
type textarea "*"
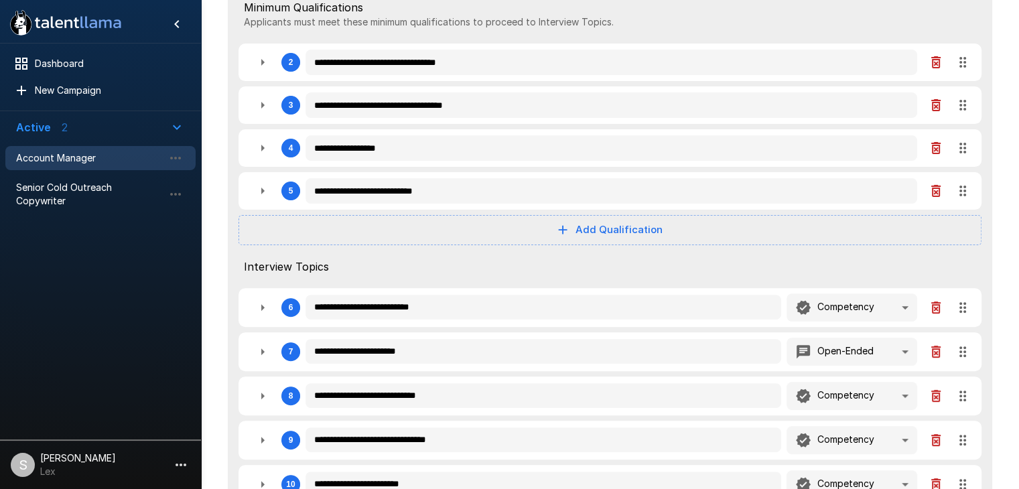
type textarea "*"
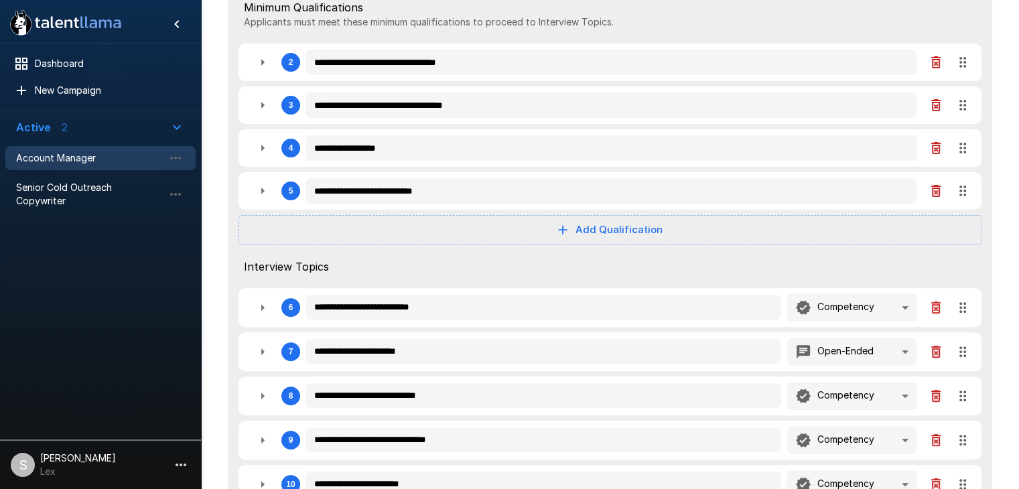
type textarea "*"
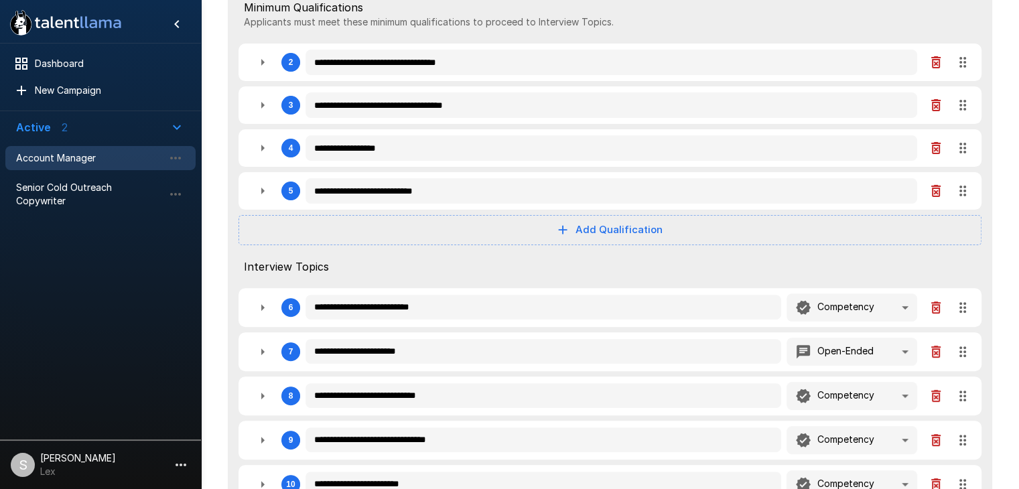
type textarea "*"
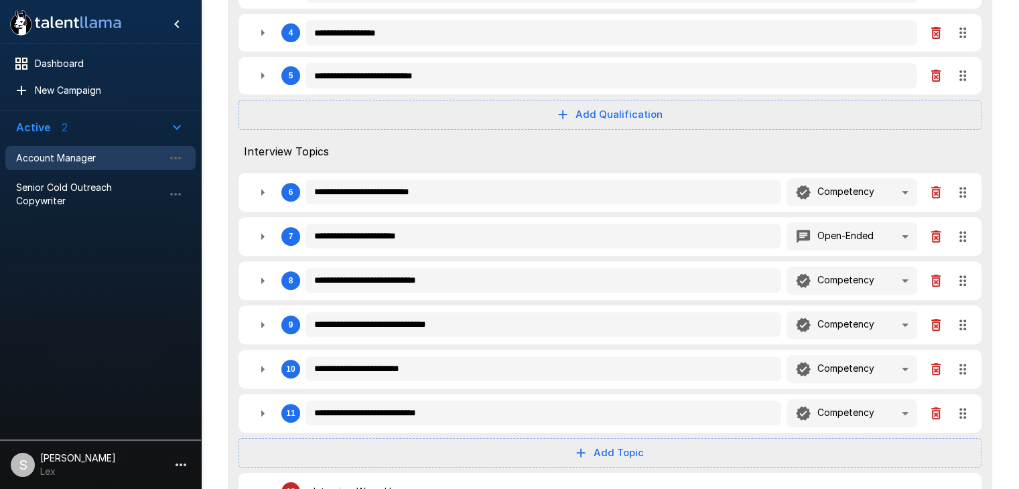
type textarea "*"
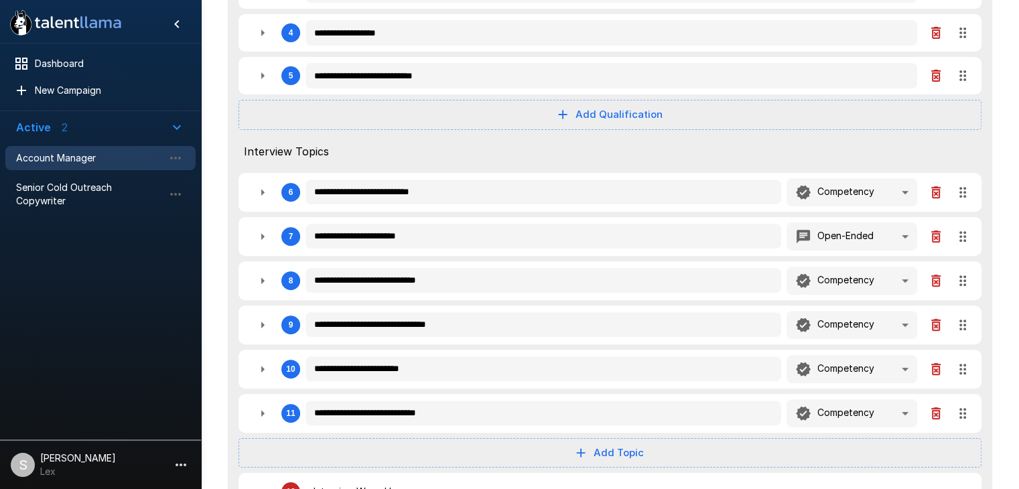
type textarea "*"
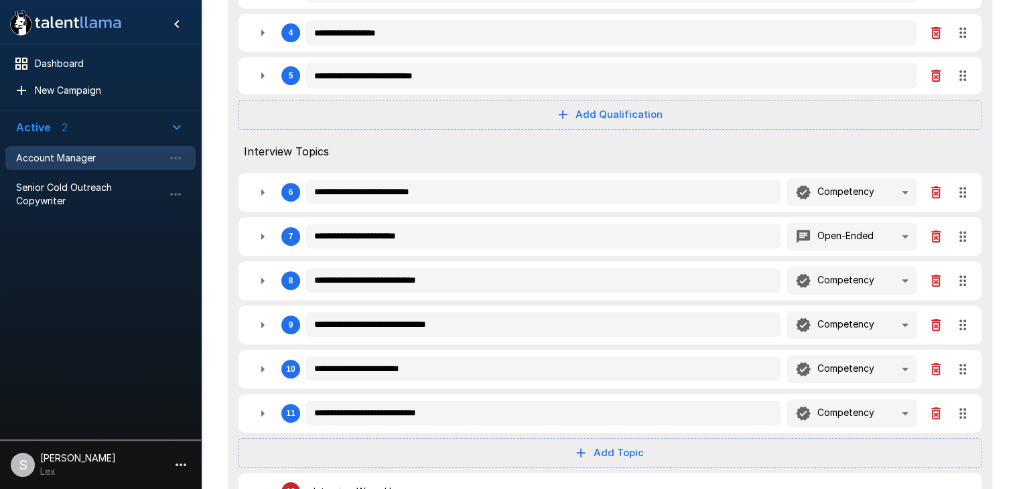
type textarea "*"
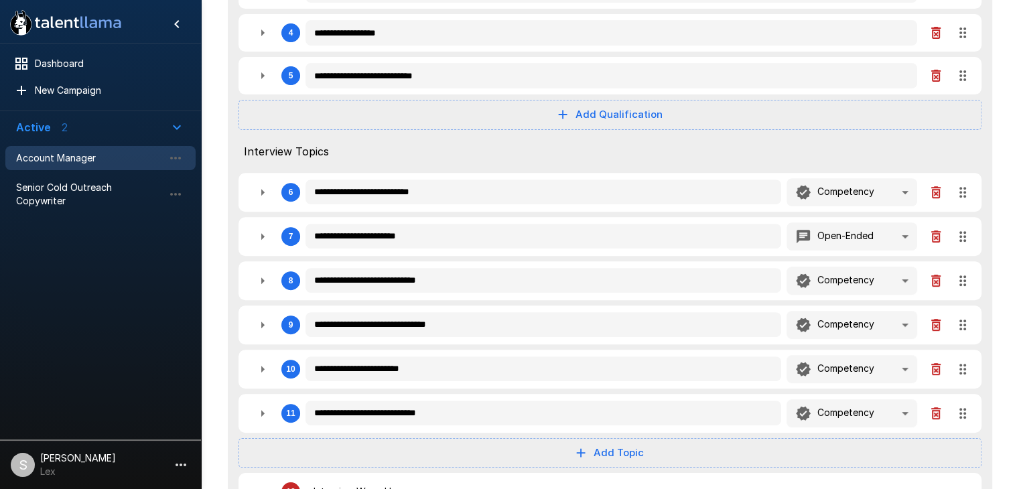
type textarea "*"
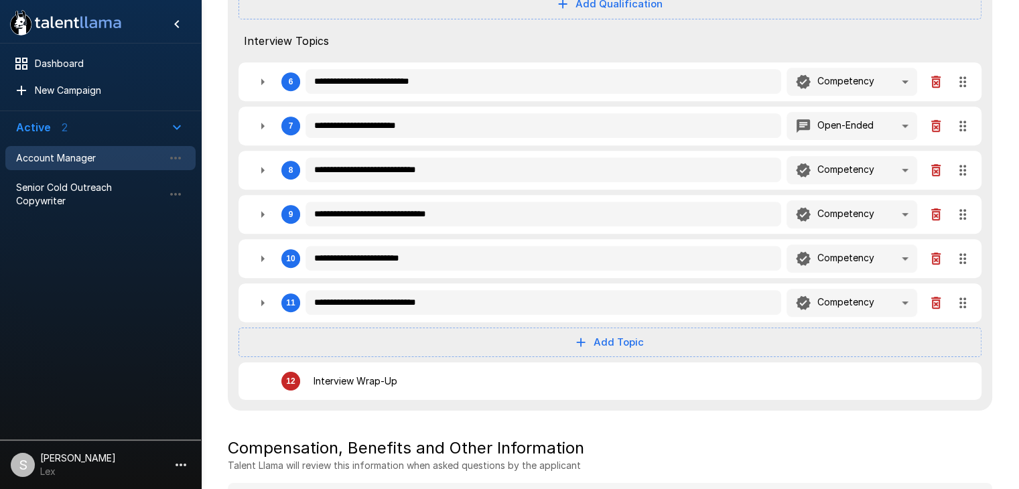
scroll to position [606, 0]
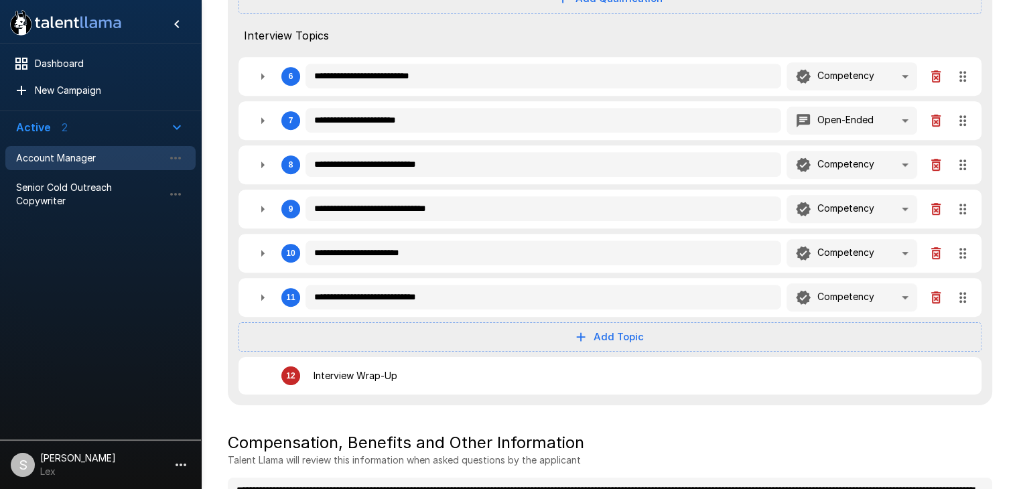
type textarea "*"
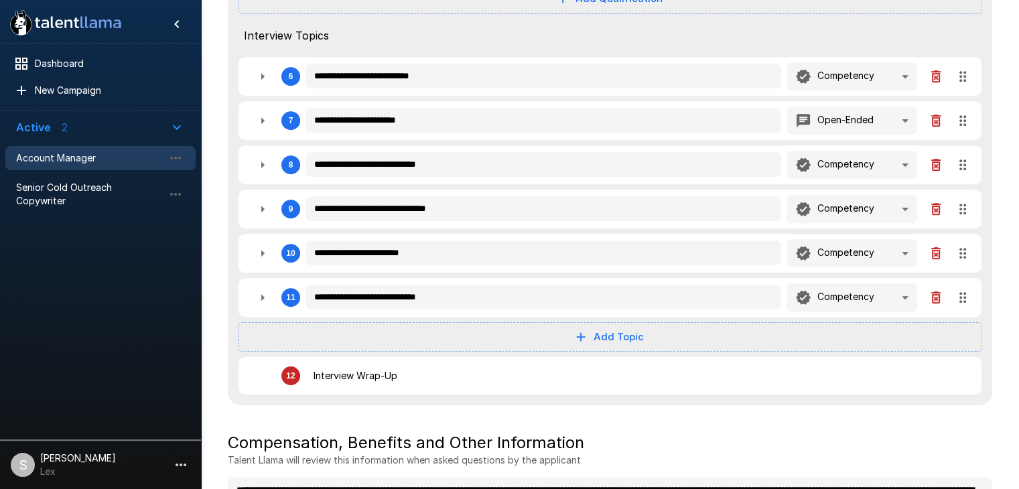
type textarea "*"
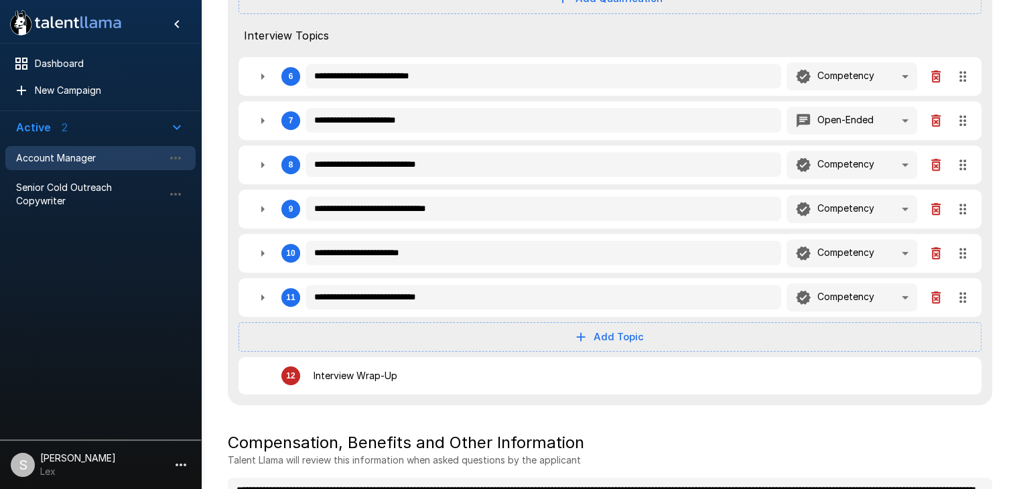
type textarea "*"
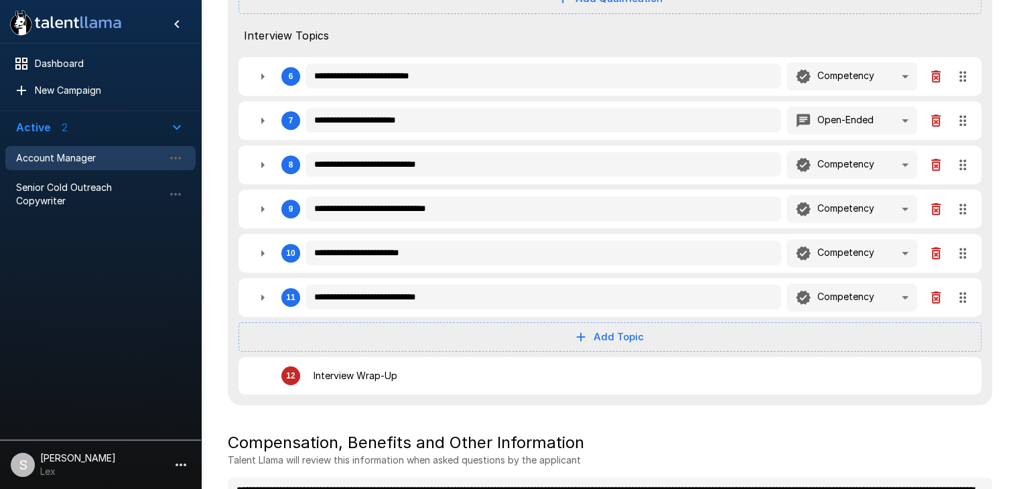
type textarea "*"
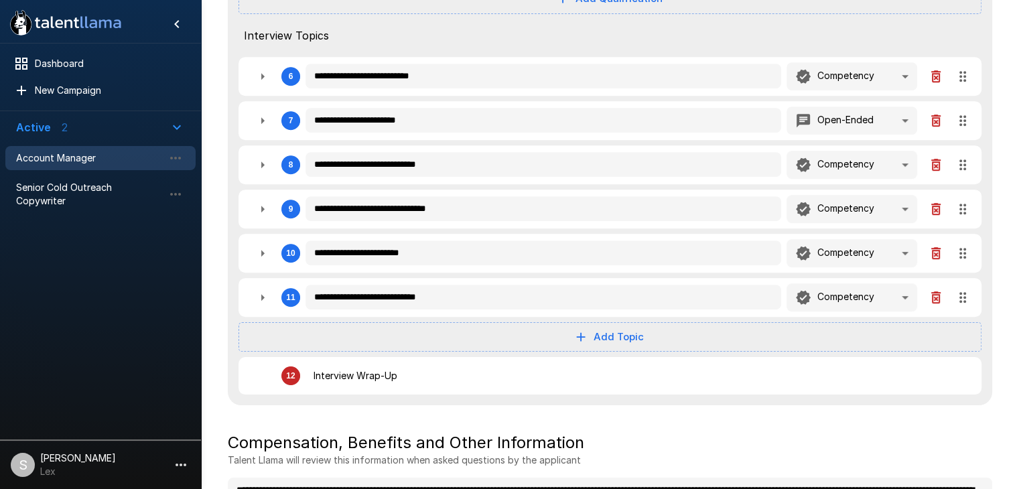
type textarea "*"
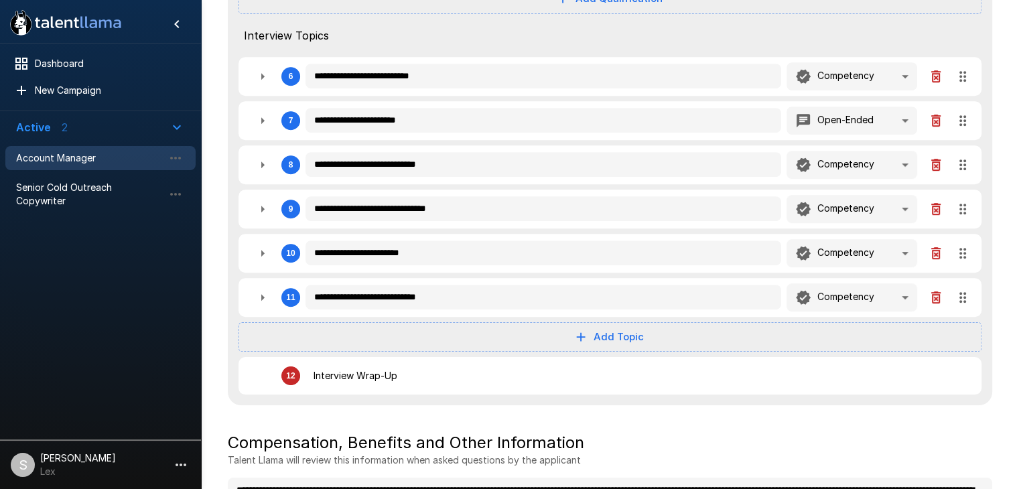
type textarea "*"
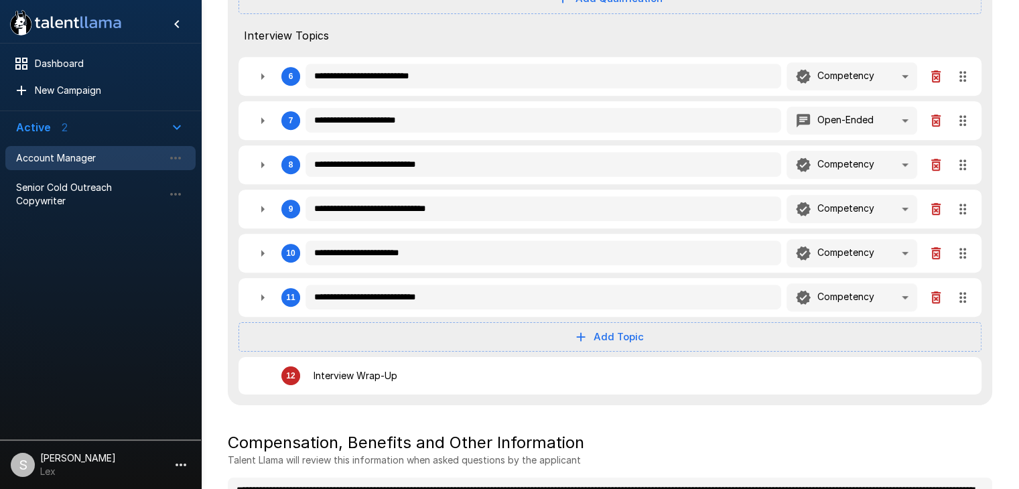
type textarea "*"
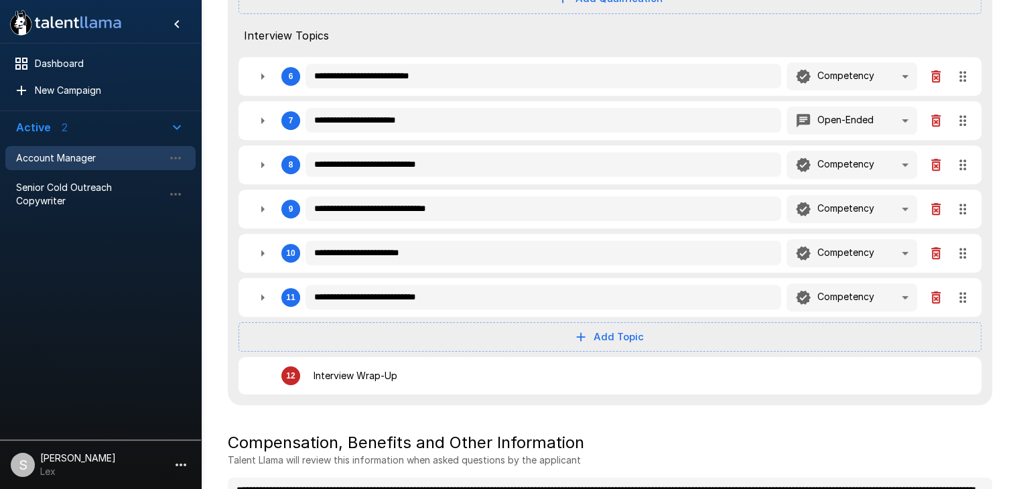
type textarea "*"
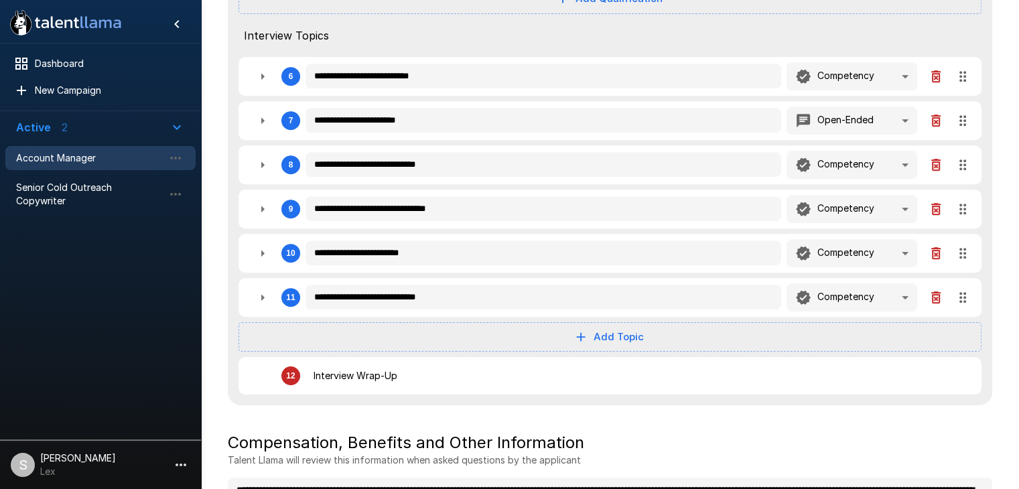
type textarea "*"
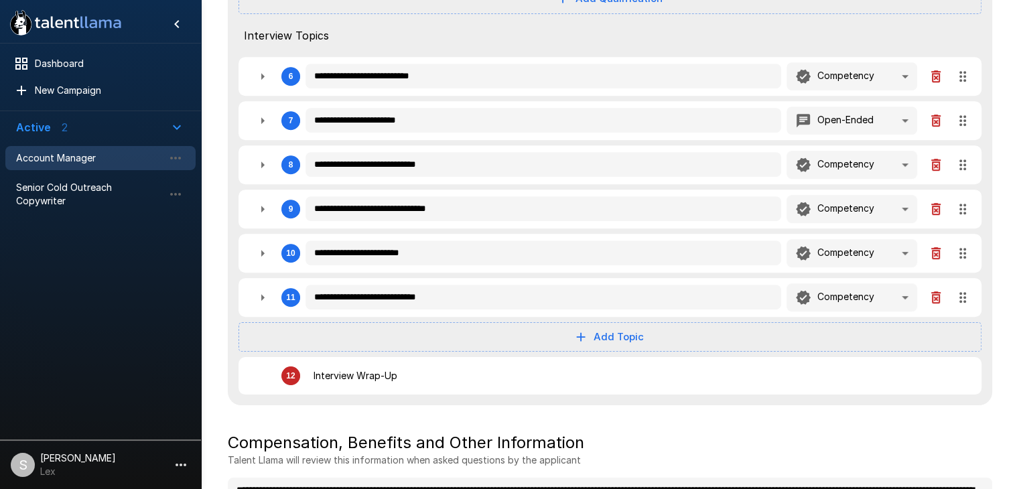
type textarea "*"
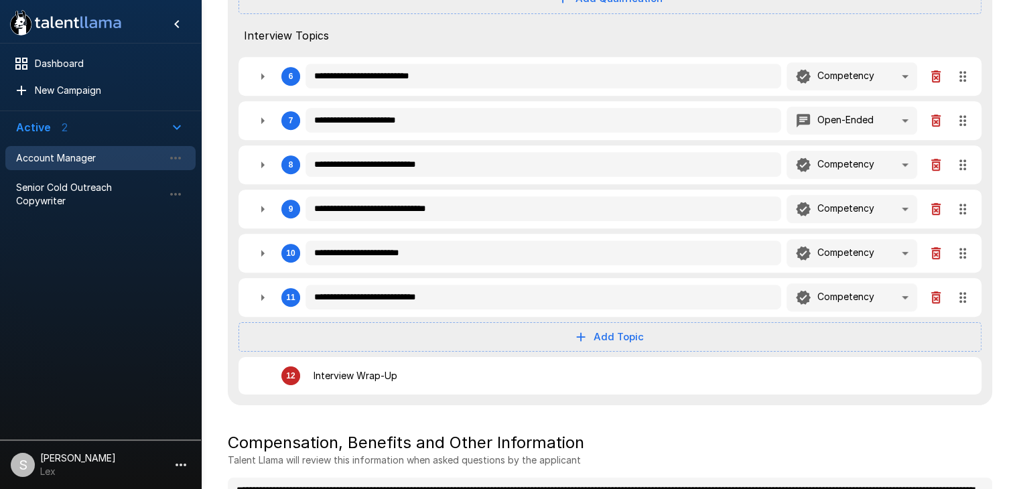
type textarea "*"
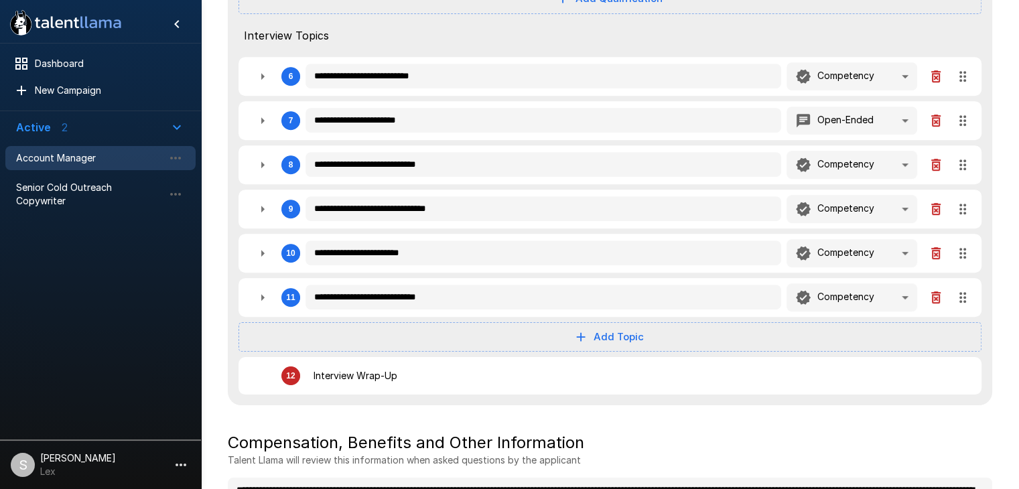
type textarea "*"
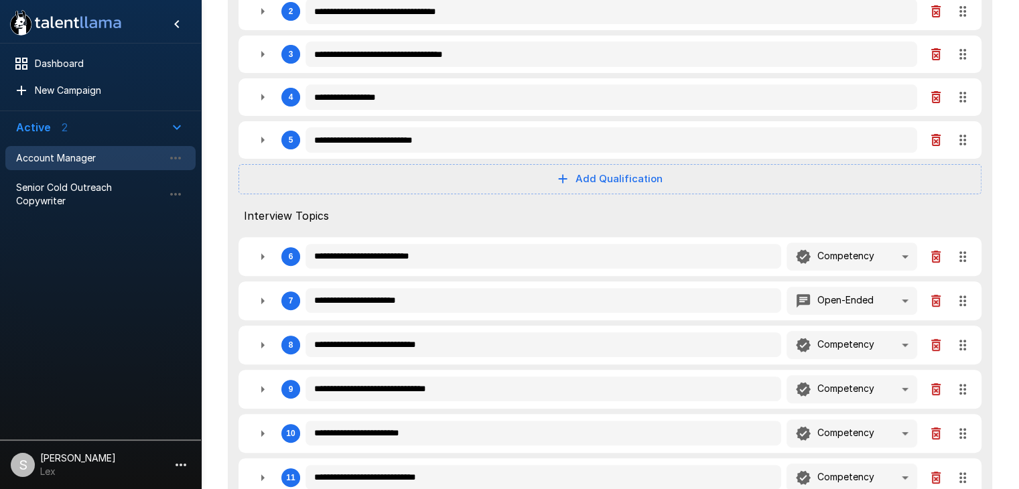
type textarea "*"
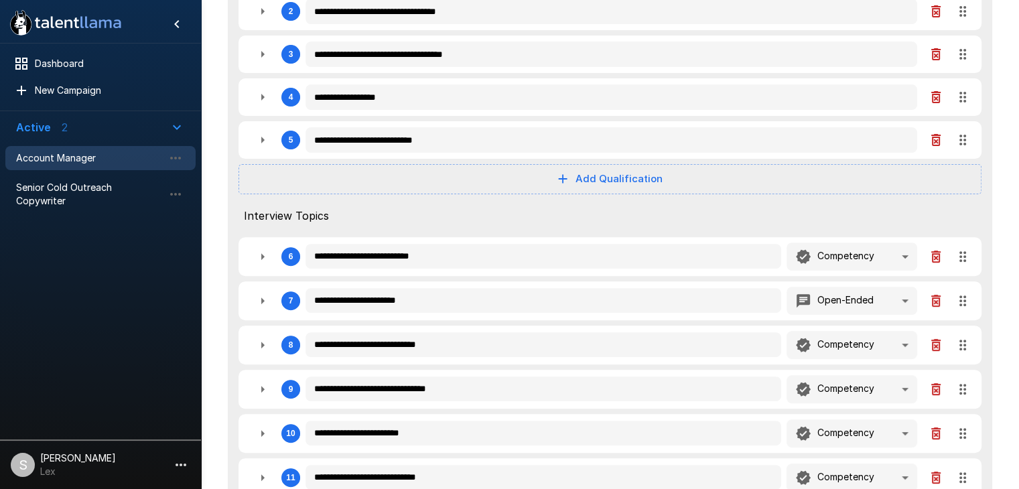
type textarea "*"
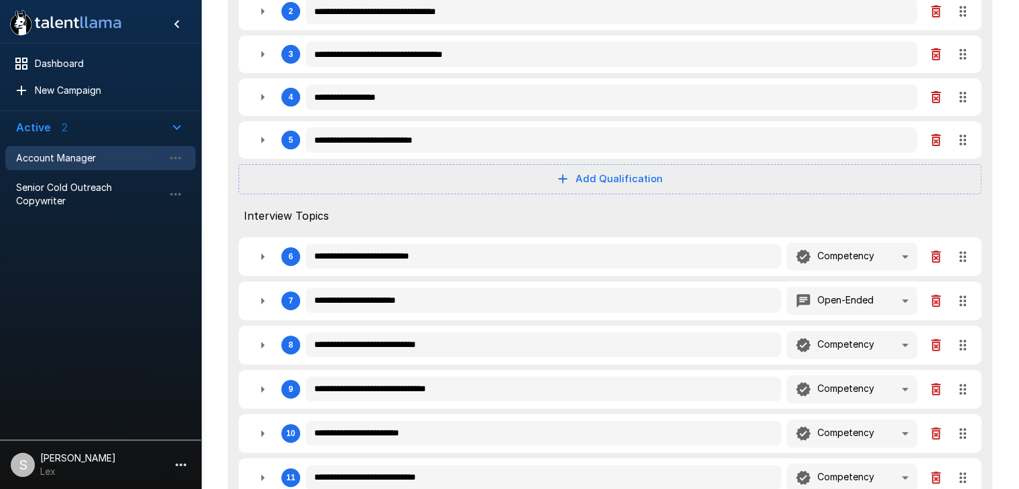
type textarea "*"
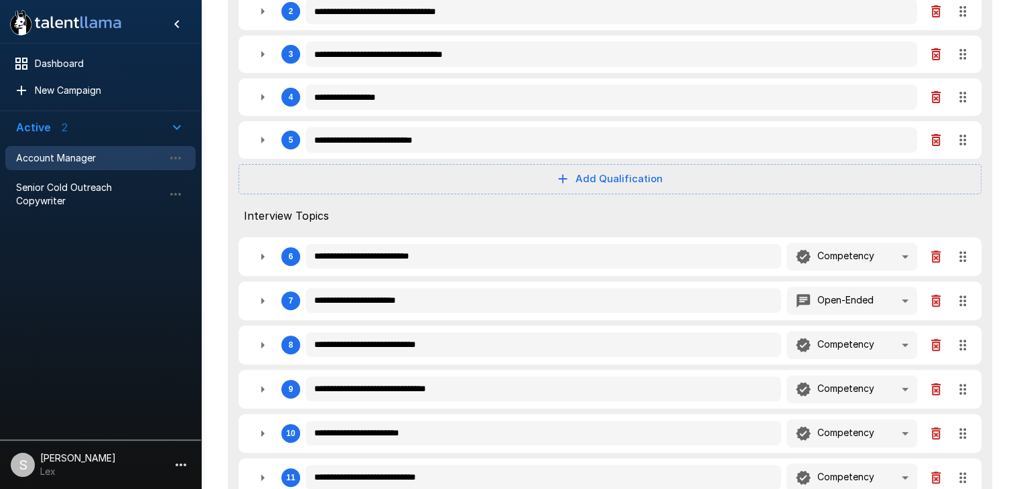
type textarea "*"
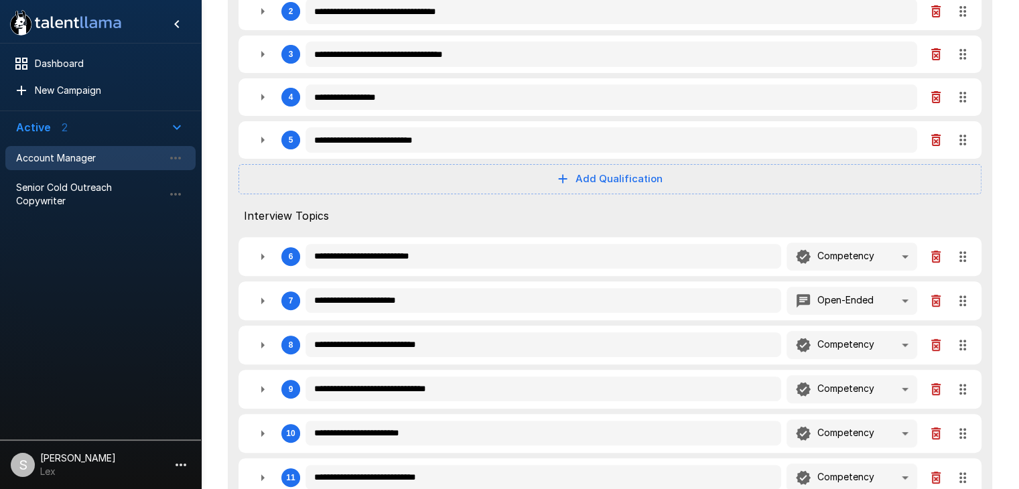
scroll to position [427, 0]
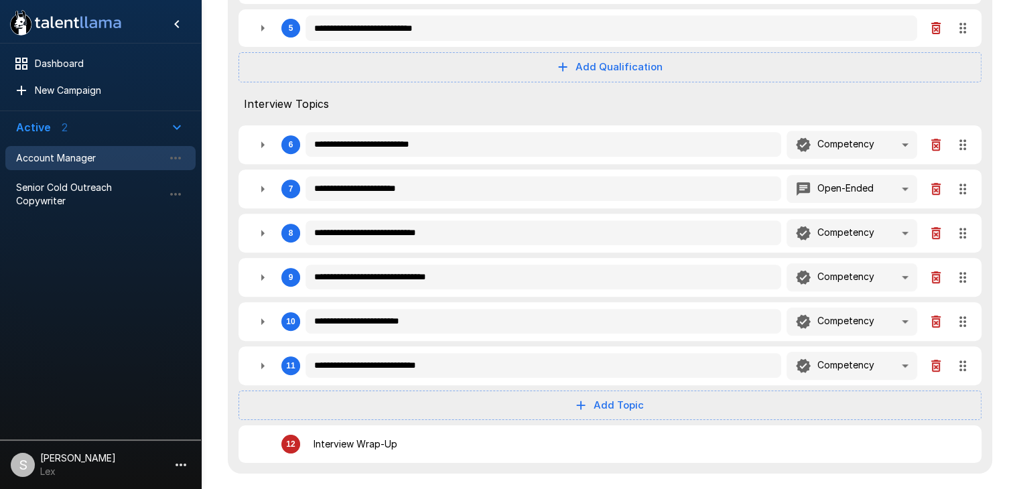
type textarea "*"
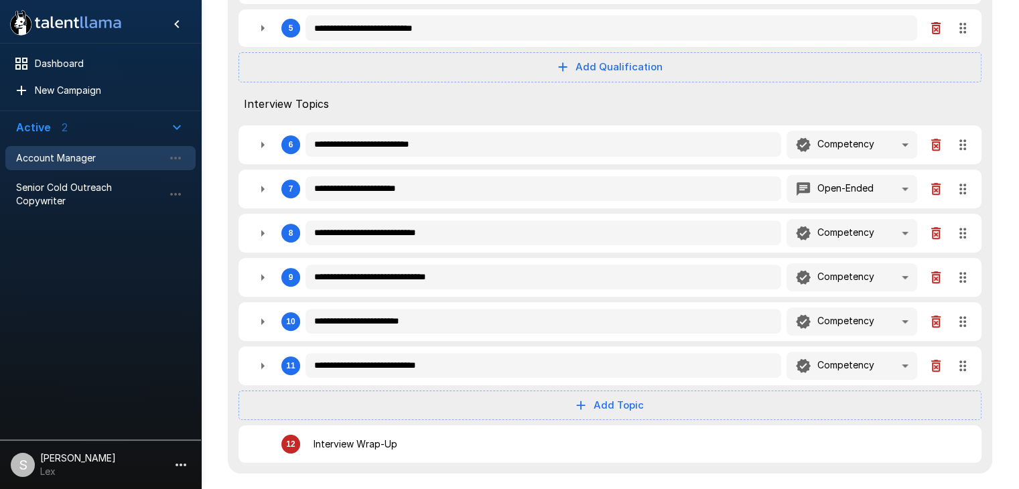
type textarea "*"
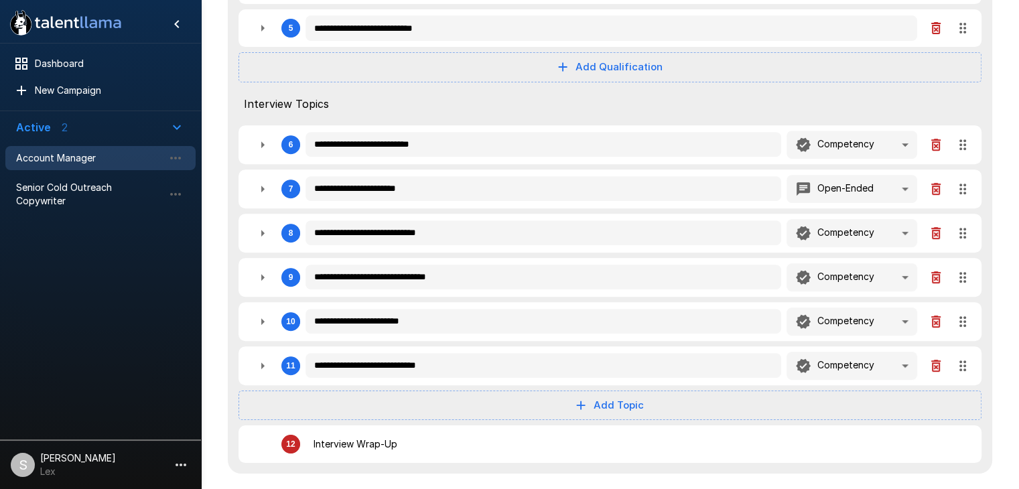
type textarea "*"
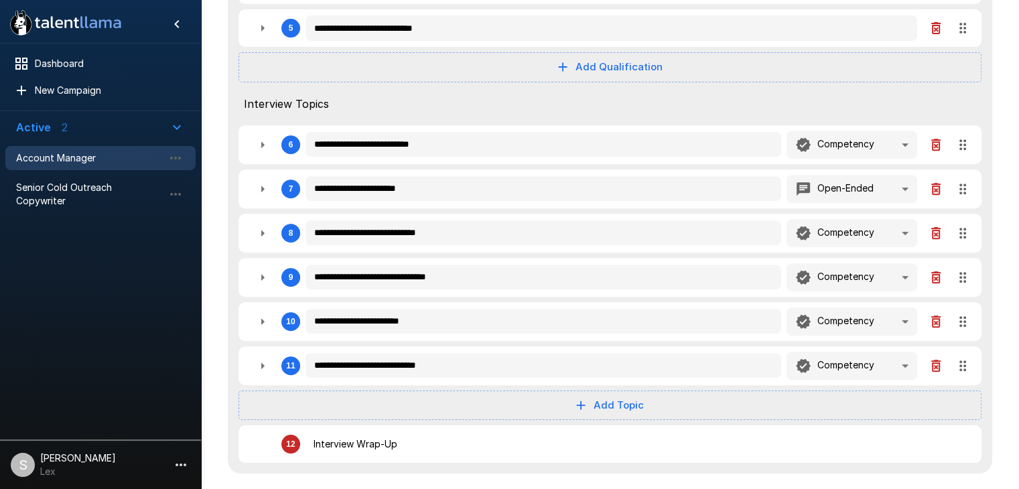
type textarea "*"
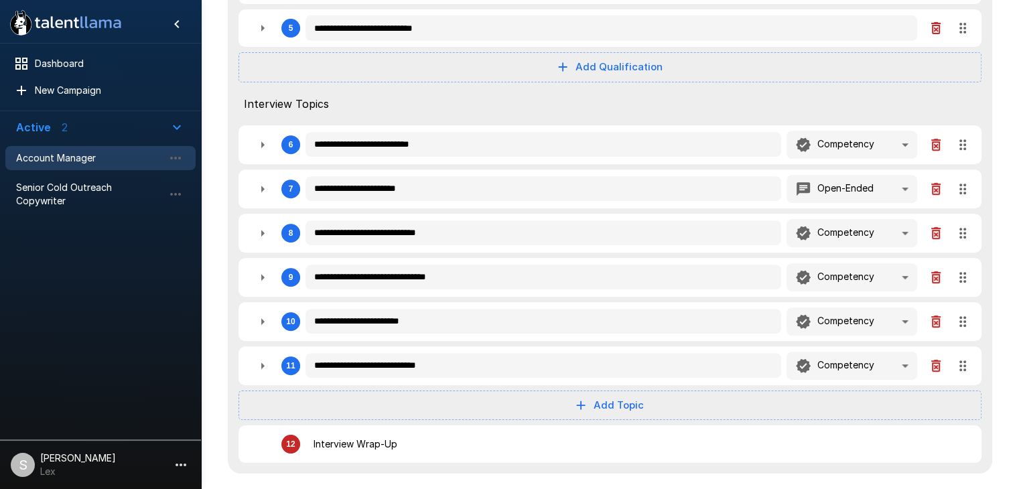
scroll to position [544, 0]
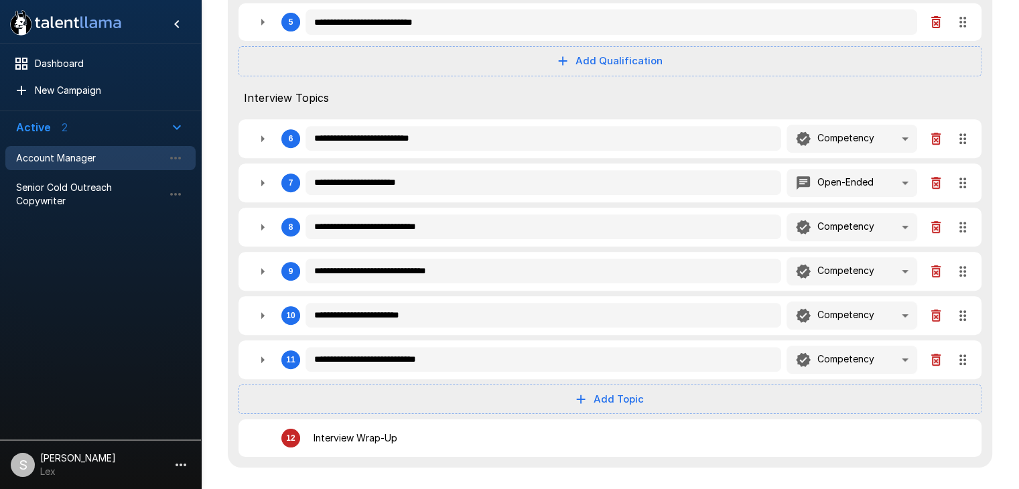
type textarea "*"
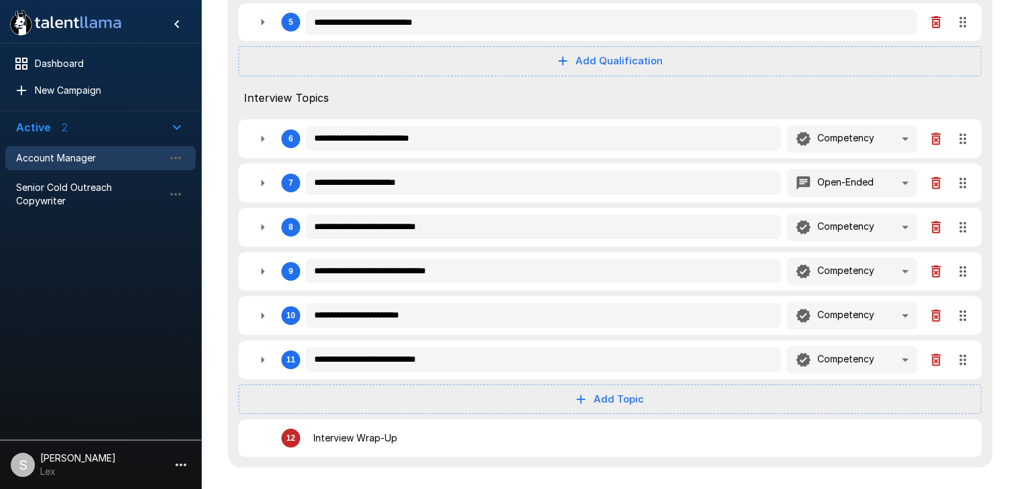
type textarea "*"
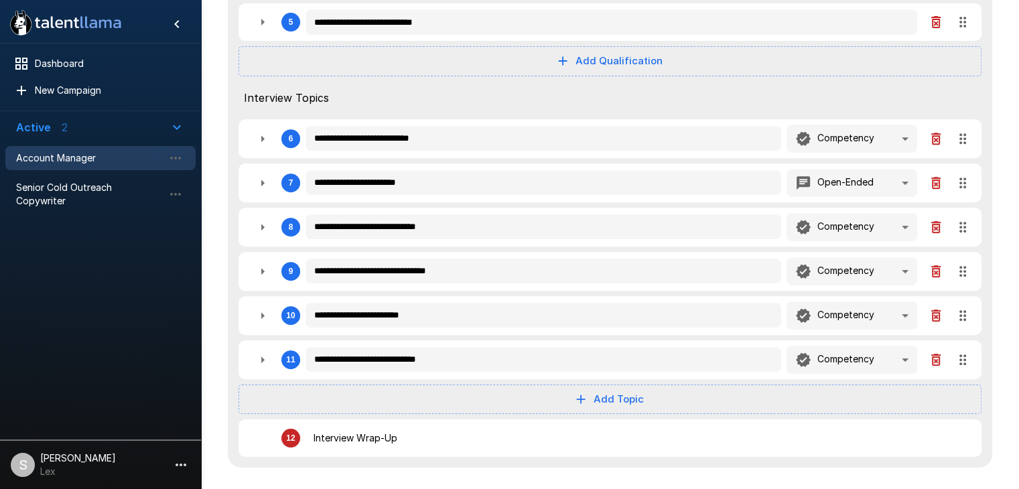
type textarea "*"
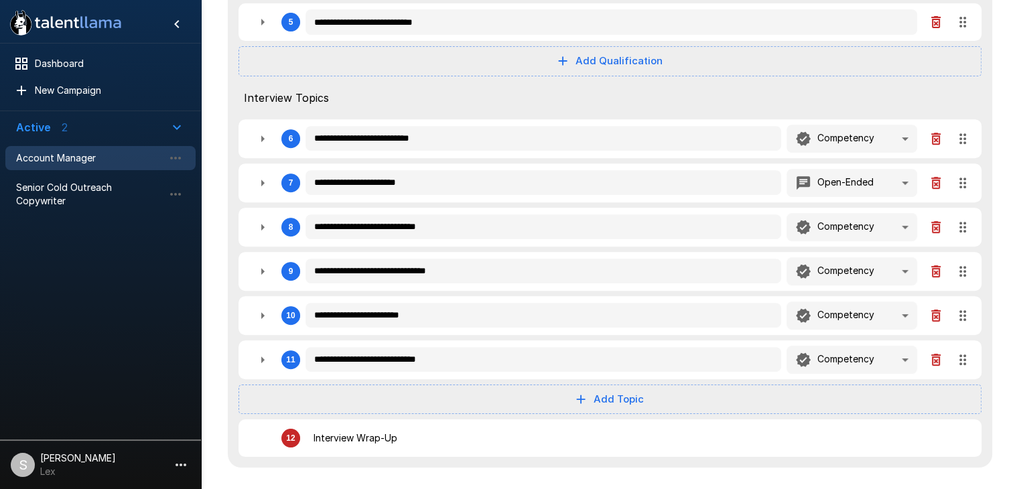
type textarea "*"
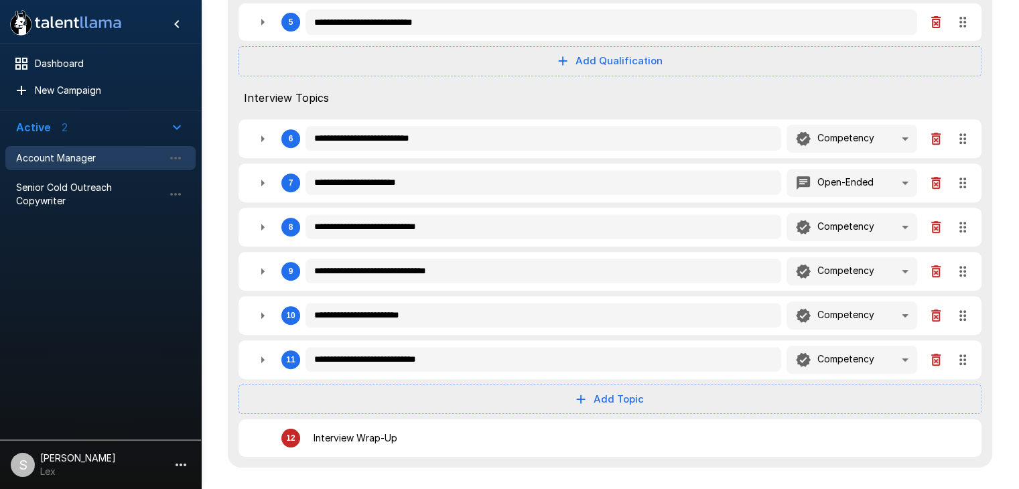
click at [265, 181] on icon "button" at bounding box center [262, 183] width 16 height 16
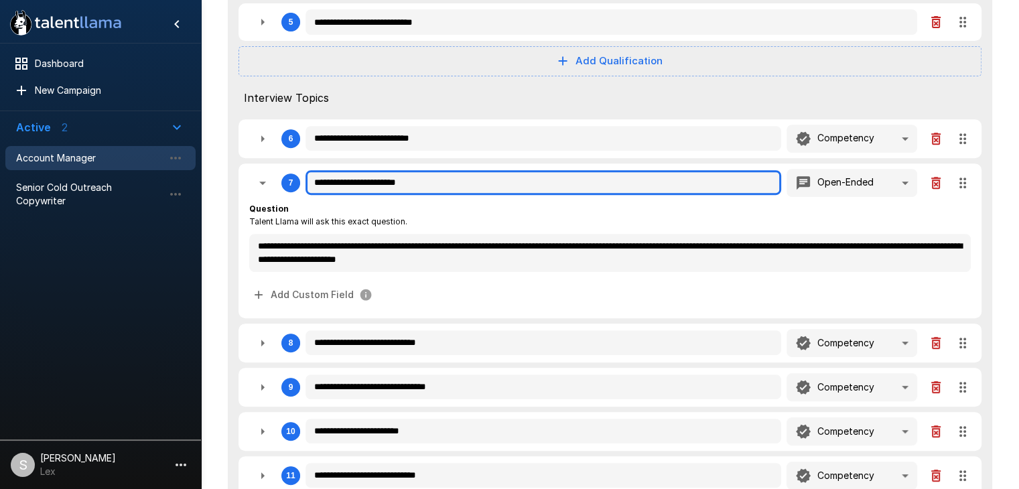
drag, startPoint x: 451, startPoint y: 186, endPoint x: 263, endPoint y: 183, distance: 187.5
click at [263, 183] on div "**********" at bounding box center [609, 183] width 721 height 28
paste input "**********"
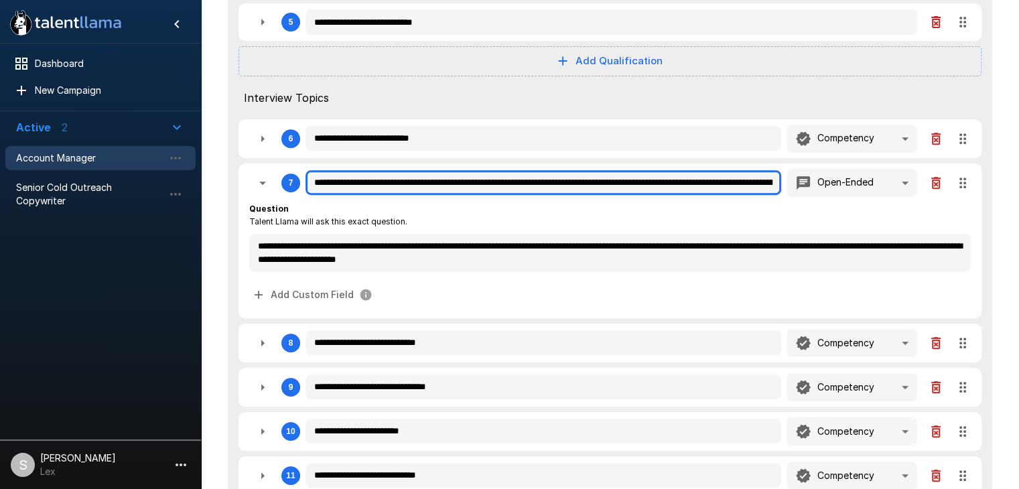
scroll to position [0, 181]
drag, startPoint x: 772, startPoint y: 185, endPoint x: 547, endPoint y: 188, distance: 224.4
click at [547, 188] on input "**********" at bounding box center [543, 182] width 476 height 24
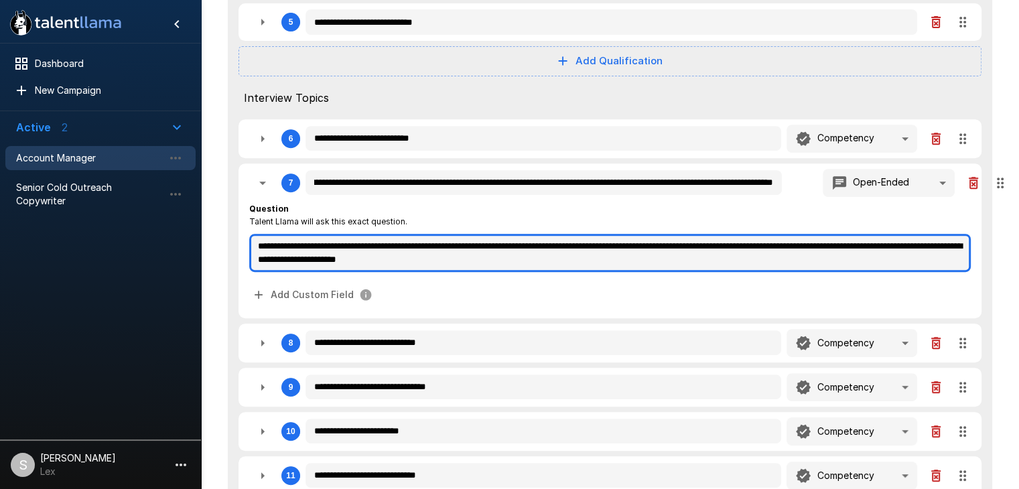
click at [421, 246] on textarea "**********" at bounding box center [609, 253] width 721 height 38
drag, startPoint x: 258, startPoint y: 244, endPoint x: 709, endPoint y: 289, distance: 452.9
click at [709, 289] on div "**********" at bounding box center [609, 254] width 721 height 105
paste textarea
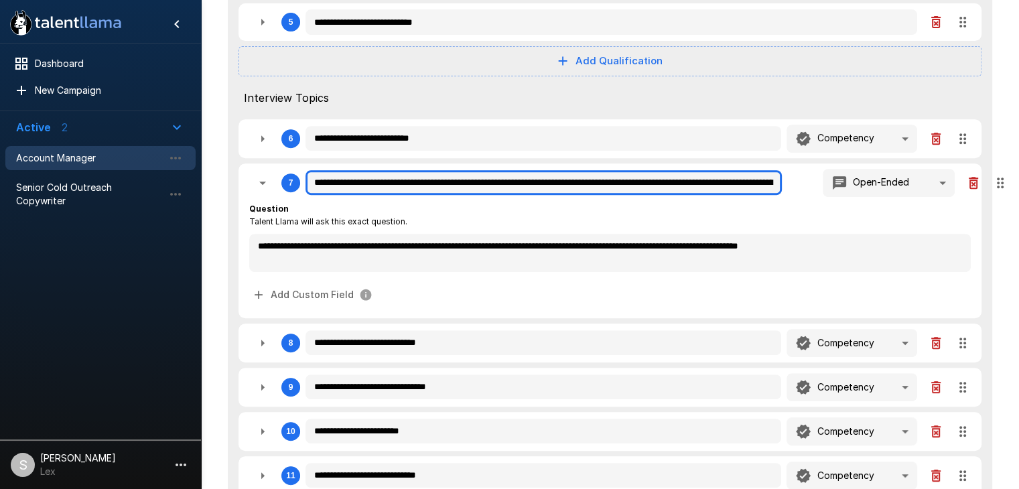
drag, startPoint x: 773, startPoint y: 186, endPoint x: 297, endPoint y: 183, distance: 475.5
click at [297, 183] on div "**********" at bounding box center [609, 183] width 721 height 28
click at [619, 177] on input "**********" at bounding box center [543, 182] width 476 height 24
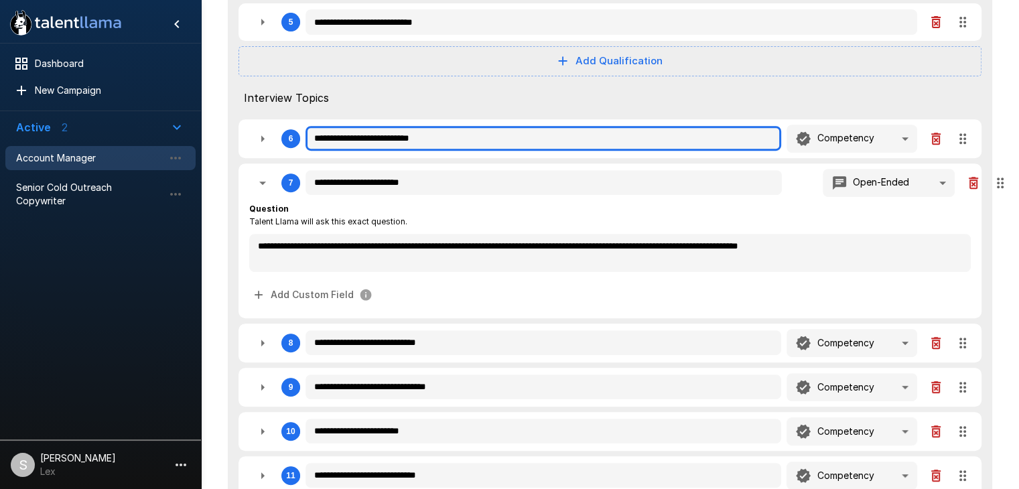
click at [469, 137] on input "**********" at bounding box center [542, 138] width 475 height 25
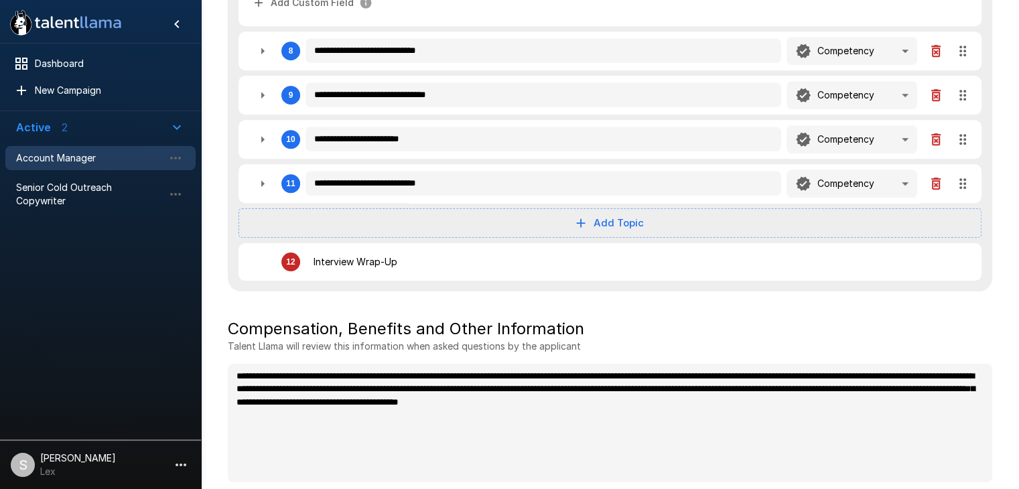
scroll to position [442, 0]
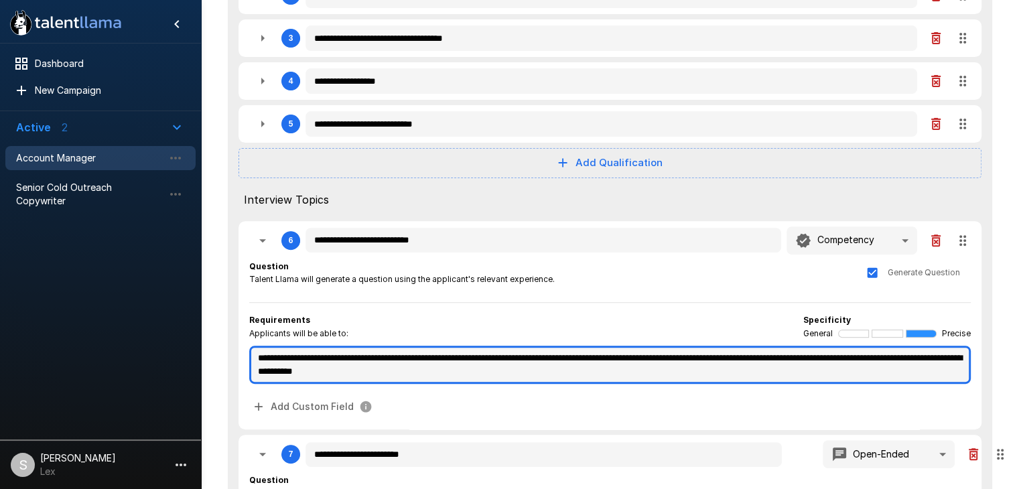
drag, startPoint x: 252, startPoint y: 355, endPoint x: 603, endPoint y: 379, distance: 351.8
click at [596, 382] on textarea "**********" at bounding box center [609, 365] width 721 height 38
paste textarea "**********"
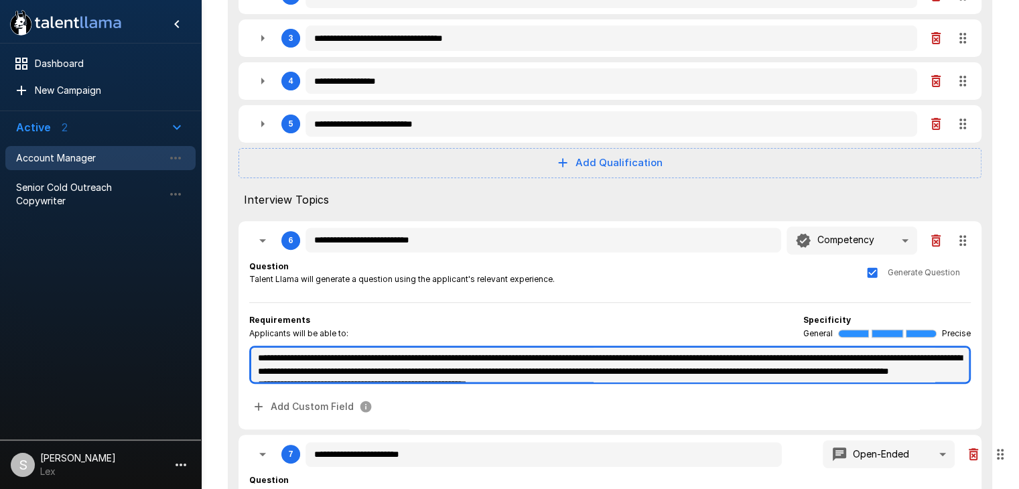
scroll to position [20, 0]
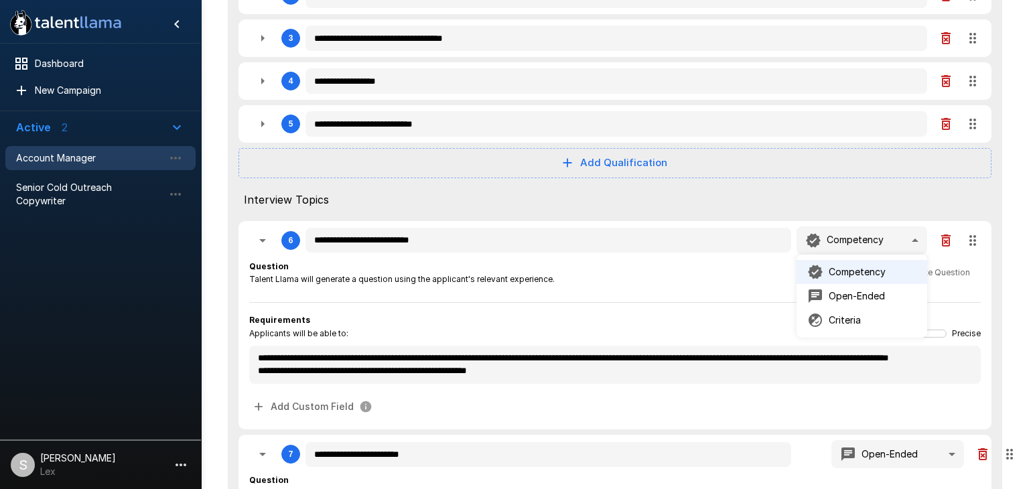
click at [846, 295] on p "Open-Ended" at bounding box center [856, 295] width 56 height 13
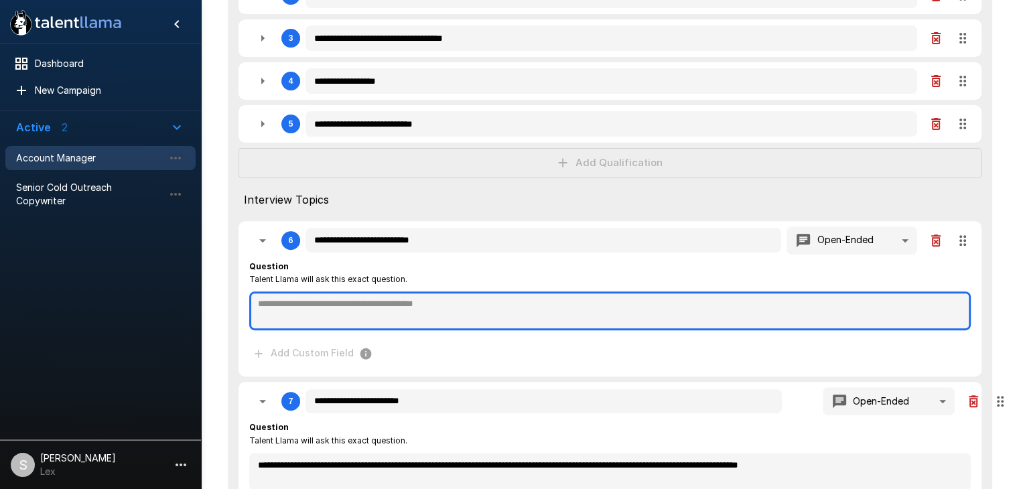
drag, startPoint x: 258, startPoint y: 303, endPoint x: 583, endPoint y: 313, distance: 325.0
click at [583, 313] on textarea at bounding box center [609, 310] width 721 height 39
paste textarea "**********"
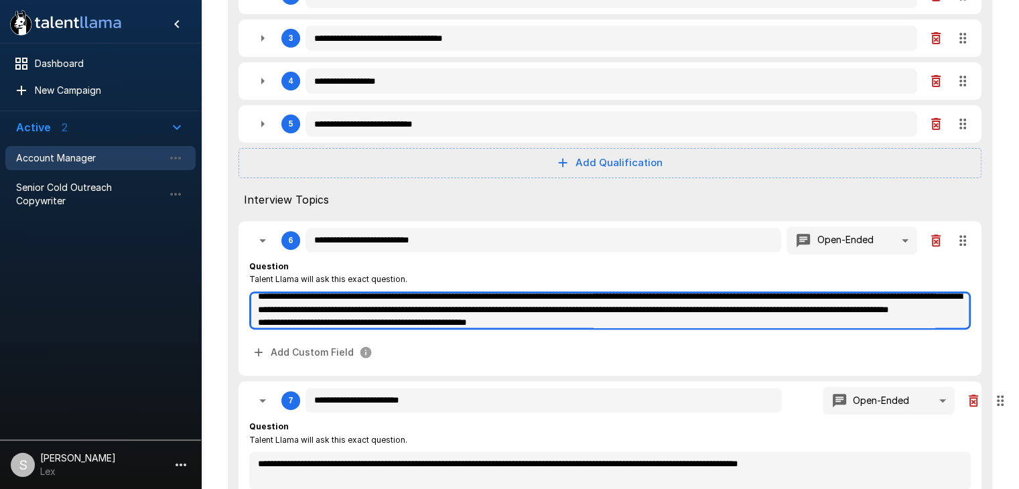
scroll to position [21, 0]
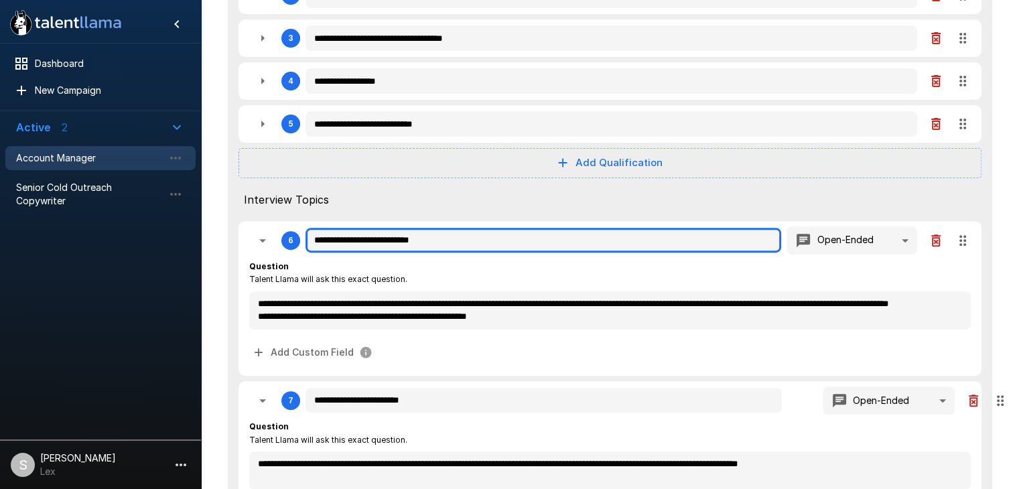
click at [453, 243] on input "**********" at bounding box center [542, 240] width 475 height 25
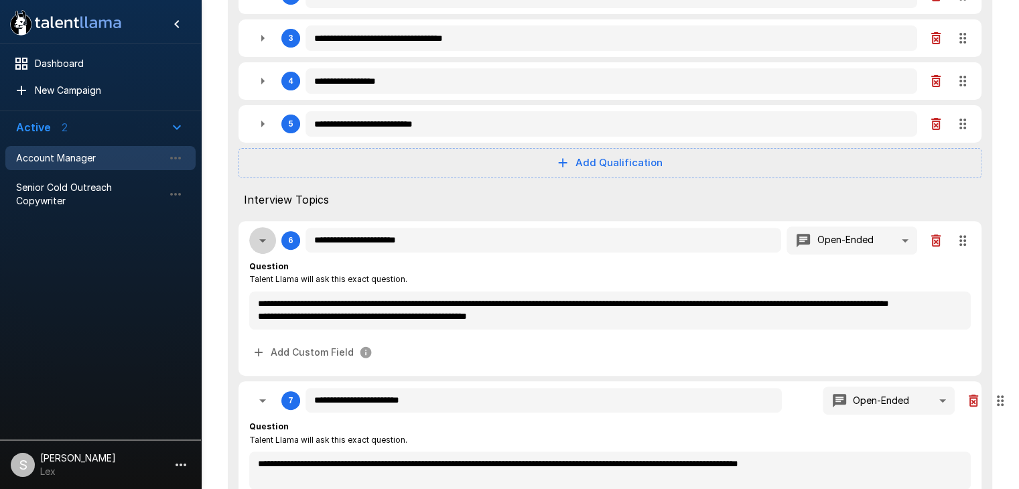
click at [265, 244] on icon "button" at bounding box center [262, 240] width 16 height 16
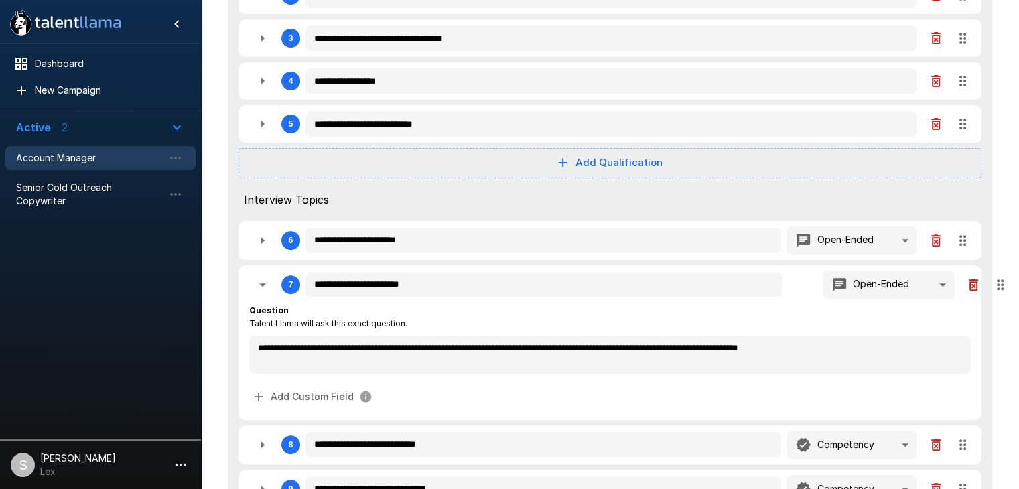
click at [266, 285] on icon "button" at bounding box center [262, 285] width 16 height 16
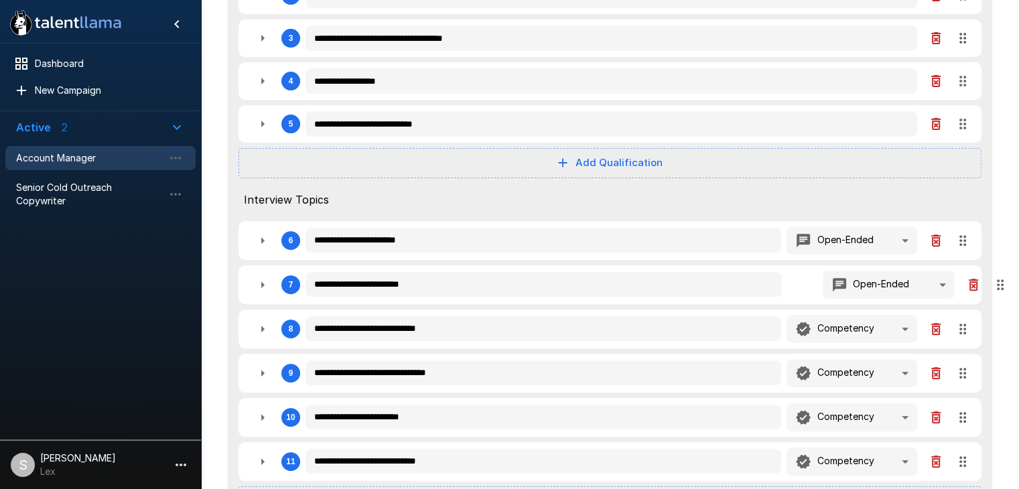
click at [269, 331] on icon "button" at bounding box center [262, 329] width 16 height 16
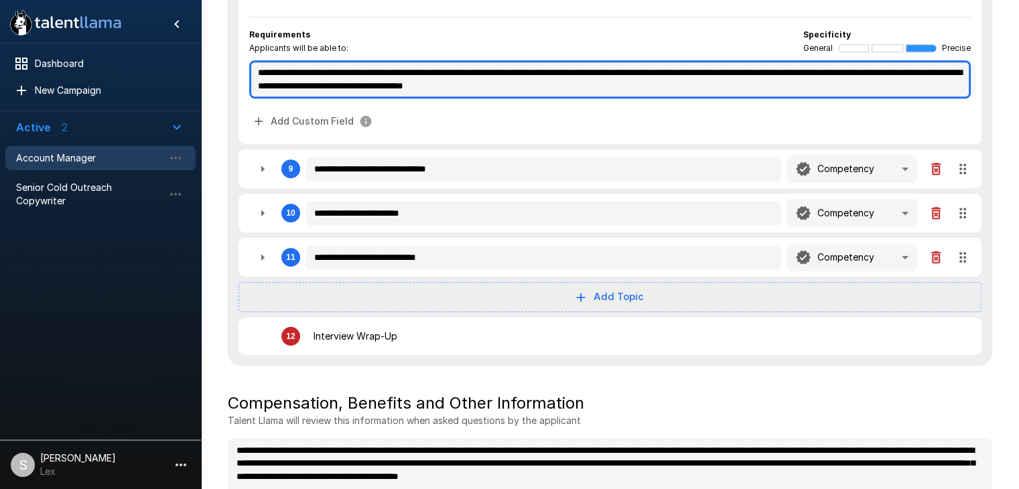
scroll to position [821, 0]
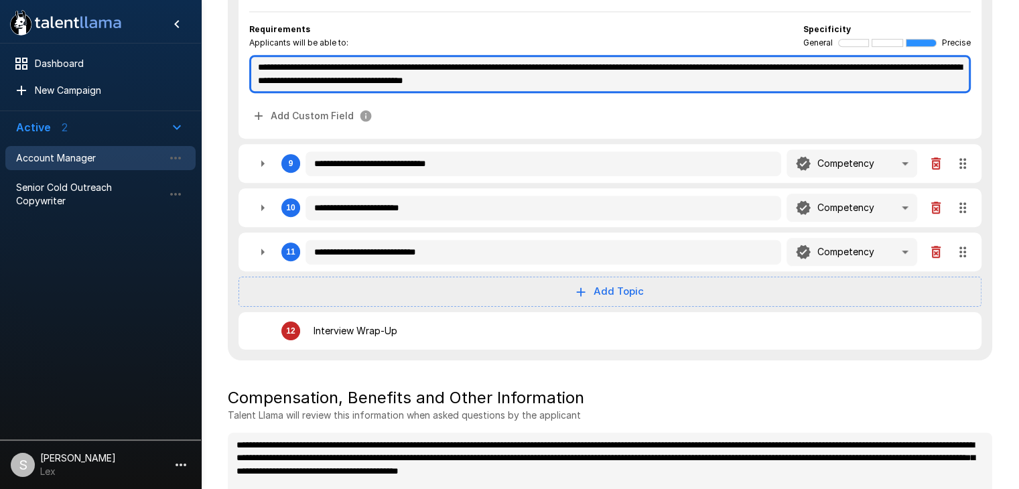
drag, startPoint x: 262, startPoint y: 445, endPoint x: 726, endPoint y: 132, distance: 560.0
click at [726, 132] on div "**********" at bounding box center [609, 34] width 743 height 209
paste textarea
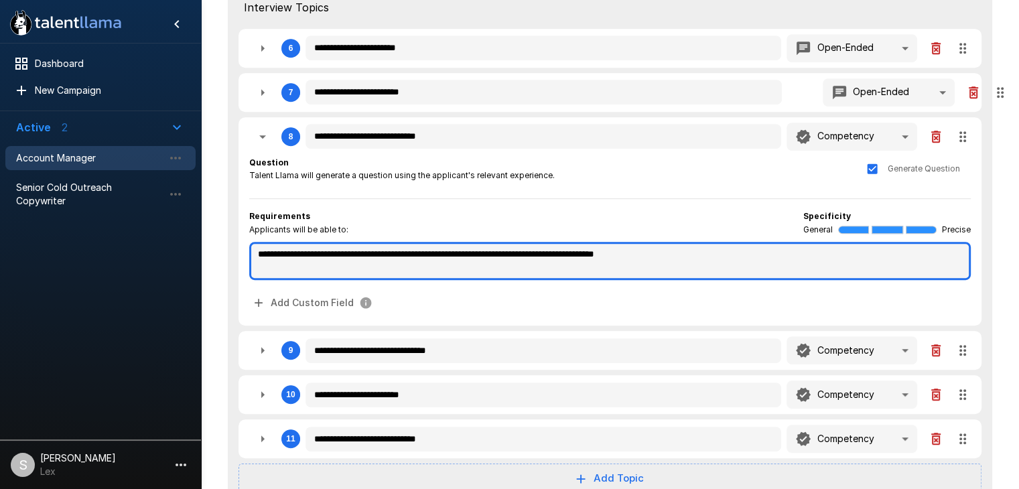
scroll to position [607, 0]
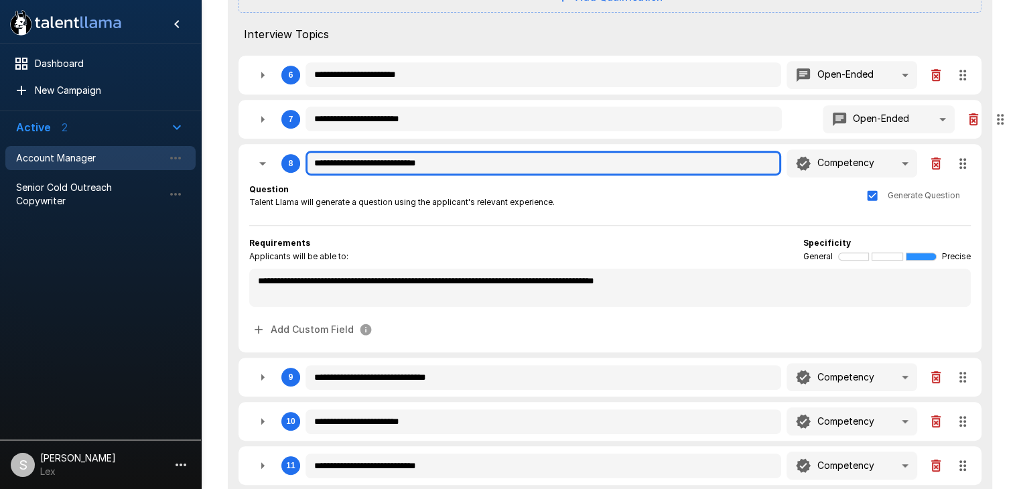
drag, startPoint x: 467, startPoint y: 167, endPoint x: 308, endPoint y: 165, distance: 158.7
click at [308, 165] on input "**********" at bounding box center [542, 163] width 475 height 25
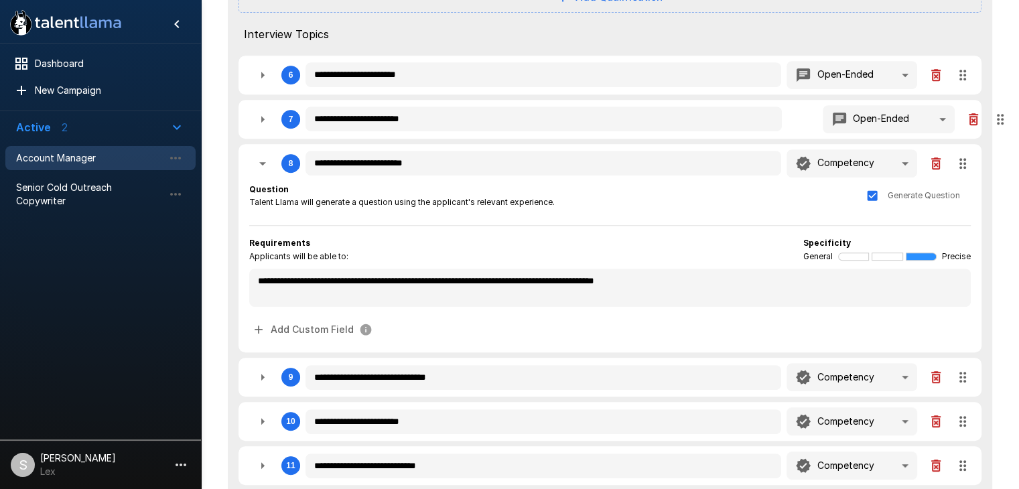
click at [260, 164] on icon "button" at bounding box center [262, 163] width 16 height 16
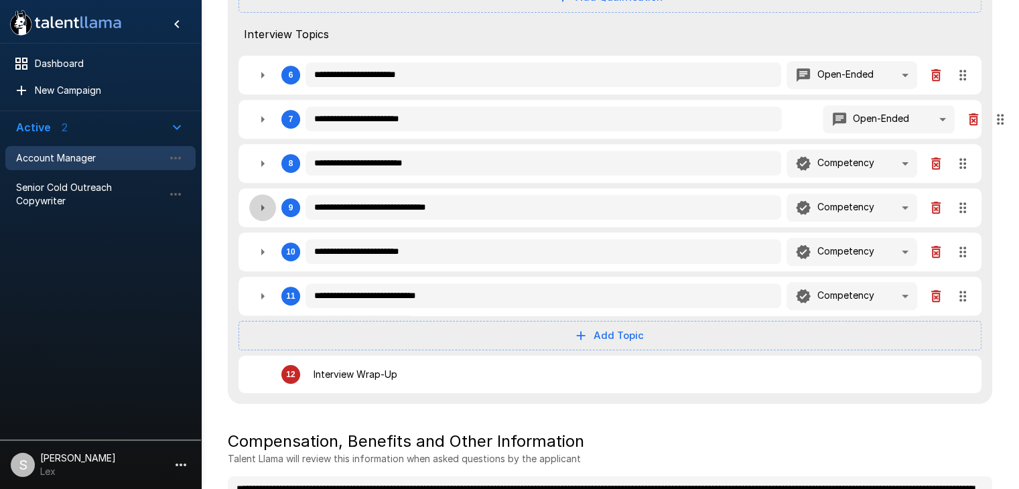
click at [263, 210] on icon "button" at bounding box center [262, 208] width 16 height 16
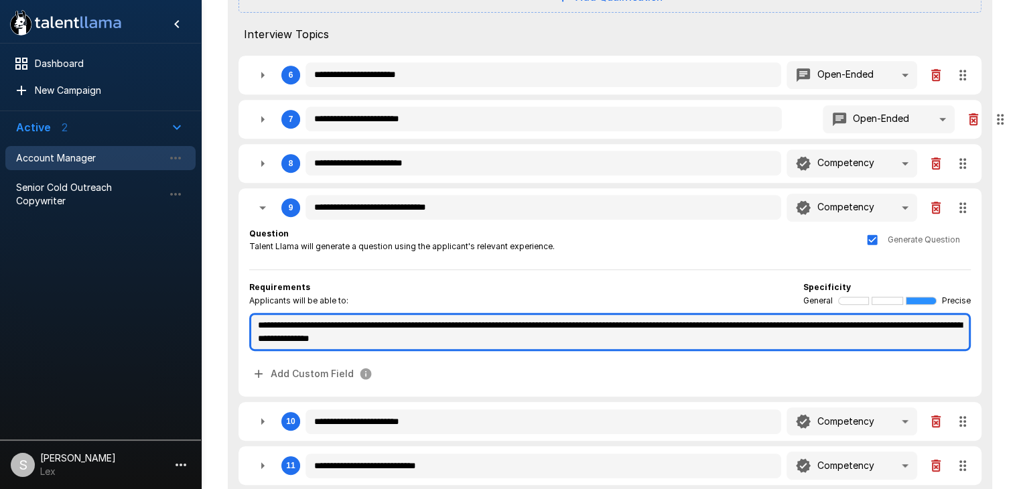
drag, startPoint x: 267, startPoint y: 322, endPoint x: 586, endPoint y: 360, distance: 321.1
click at [586, 360] on div "**********" at bounding box center [609, 306] width 721 height 159
paste textarea
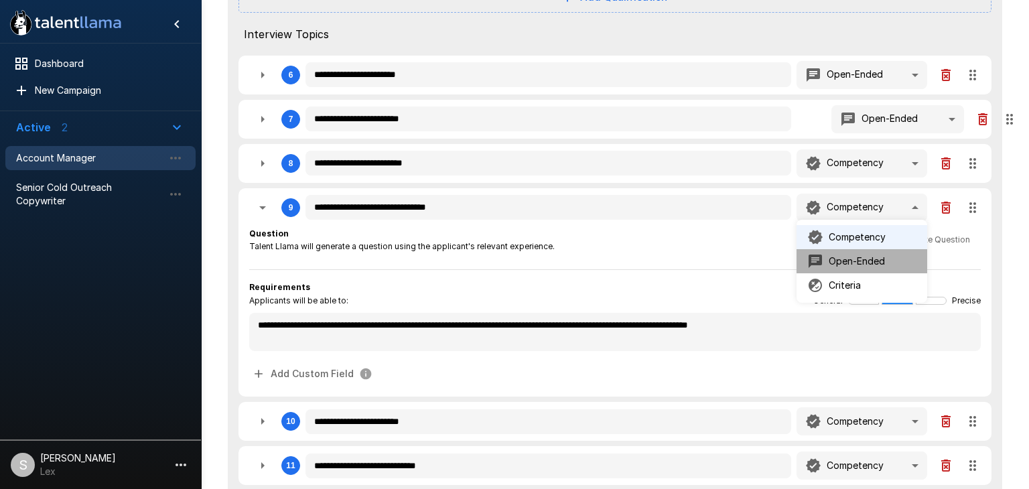
click at [854, 261] on p "Open-Ended" at bounding box center [856, 260] width 56 height 13
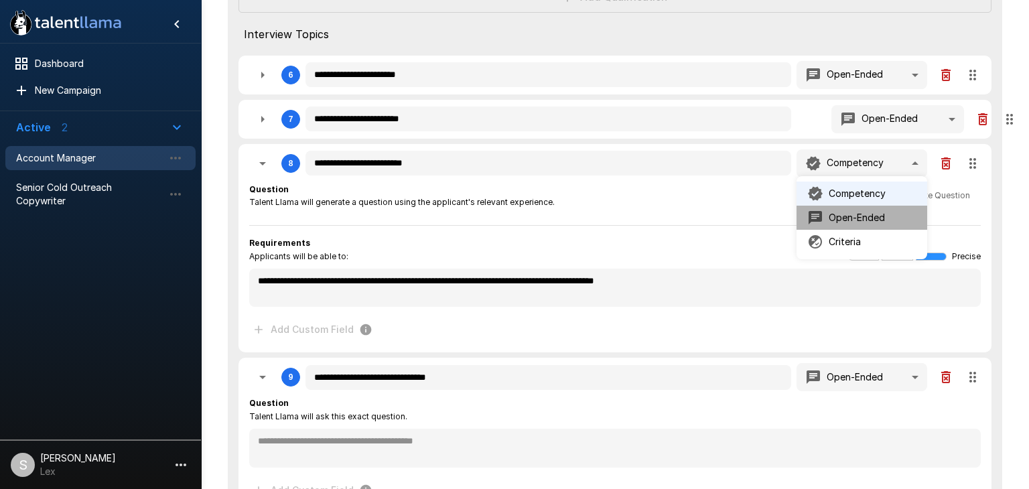
click at [844, 221] on p "Open-Ended" at bounding box center [856, 217] width 56 height 13
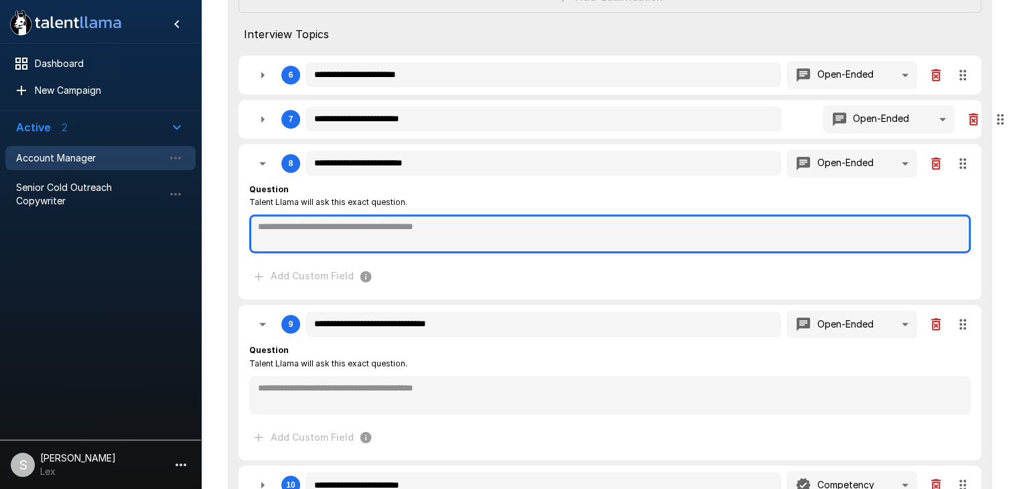
click at [264, 224] on textarea at bounding box center [609, 233] width 721 height 39
paste textarea "**********"
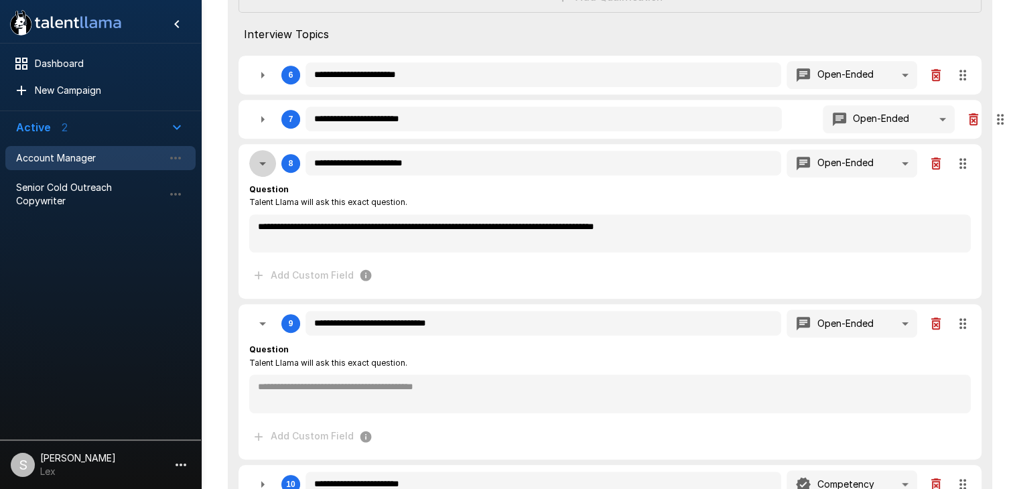
click at [264, 165] on icon "button" at bounding box center [262, 163] width 16 height 16
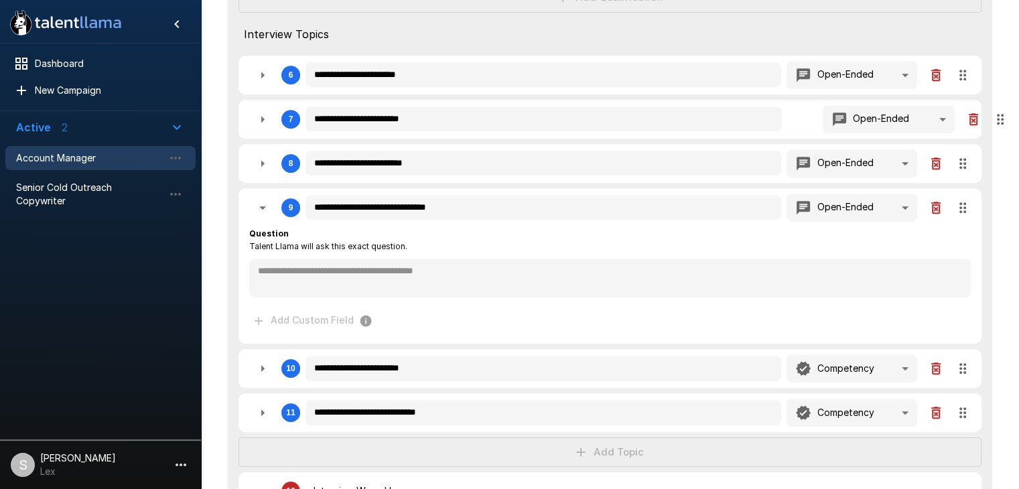
click at [269, 121] on icon "button" at bounding box center [262, 119] width 16 height 16
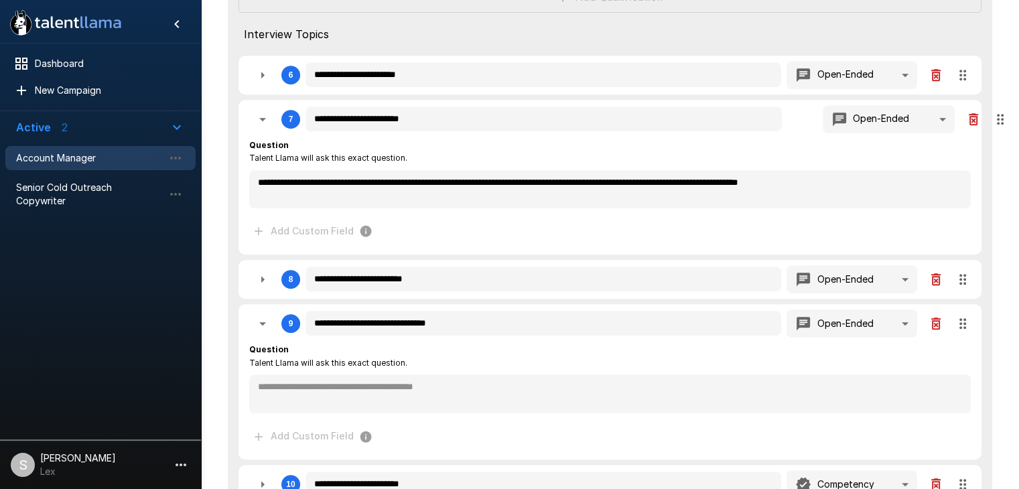
click at [269, 121] on icon "button" at bounding box center [262, 119] width 16 height 16
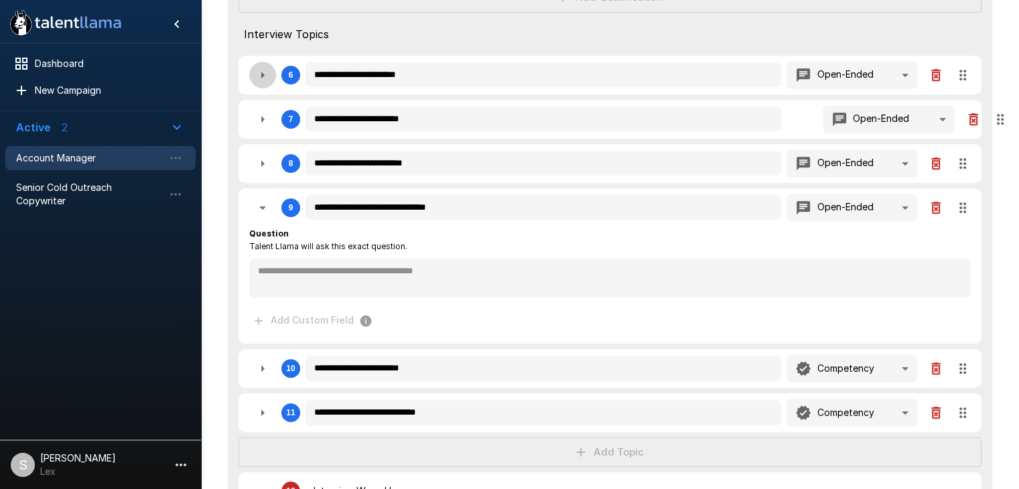
click at [262, 78] on icon "button" at bounding box center [262, 75] width 3 height 7
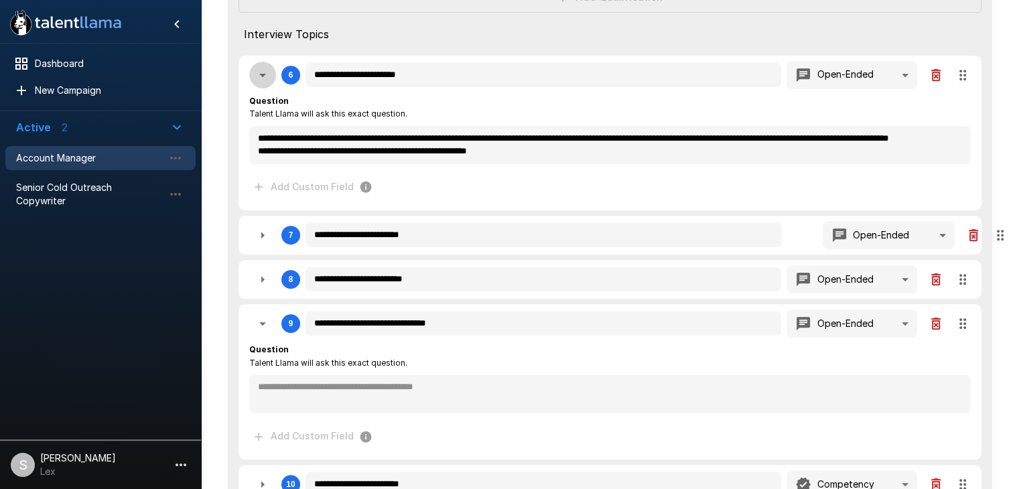
click at [262, 78] on icon "button" at bounding box center [262, 75] width 16 height 16
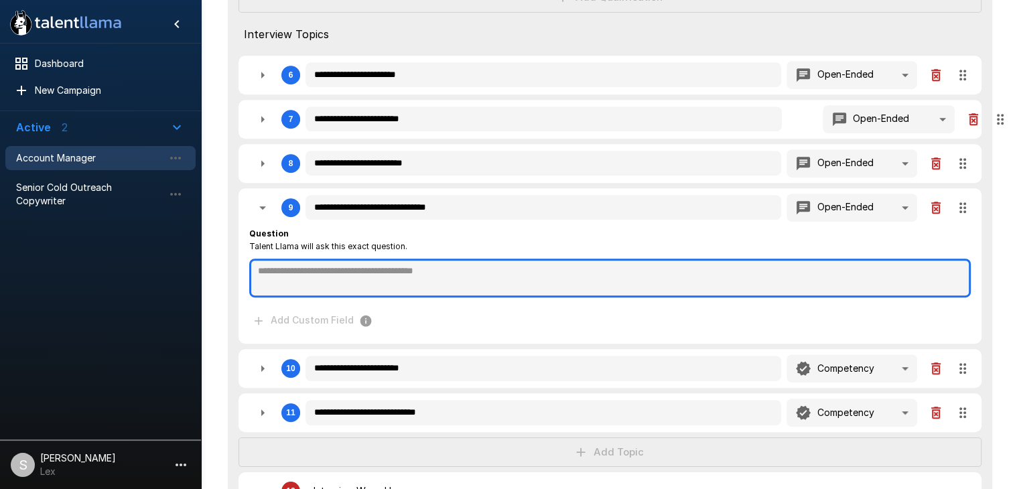
click at [259, 266] on textarea at bounding box center [609, 278] width 721 height 39
paste textarea "**********"
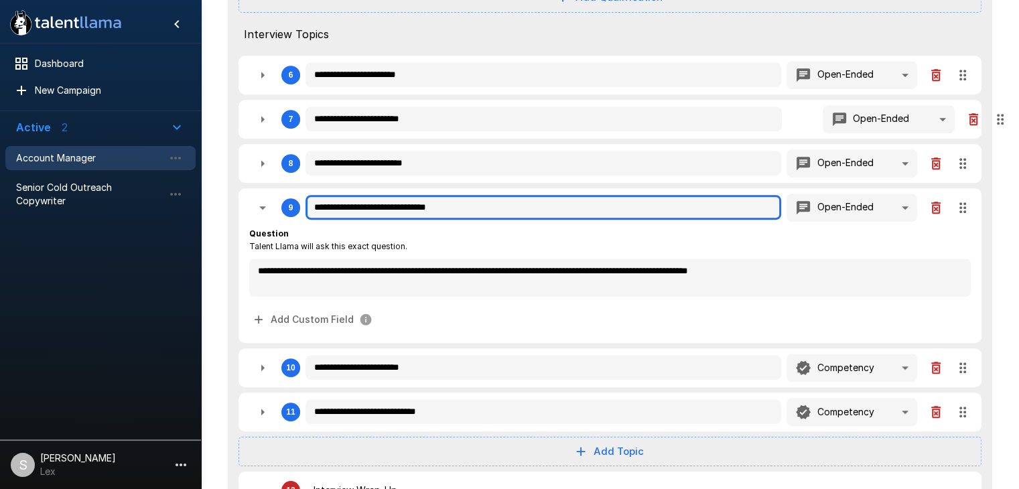
drag, startPoint x: 482, startPoint y: 210, endPoint x: 311, endPoint y: 207, distance: 171.5
click at [311, 207] on input "**********" at bounding box center [542, 207] width 475 height 25
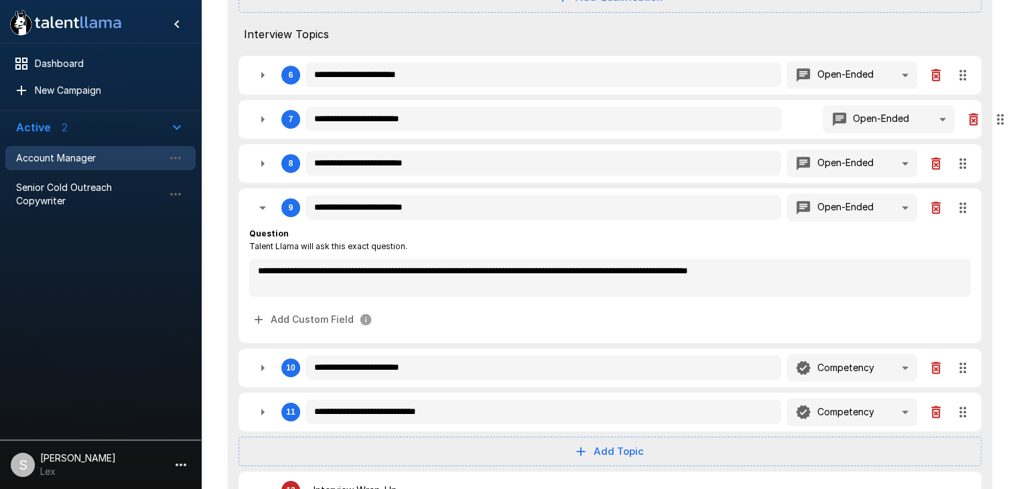
click at [267, 208] on icon "button" at bounding box center [262, 208] width 16 height 16
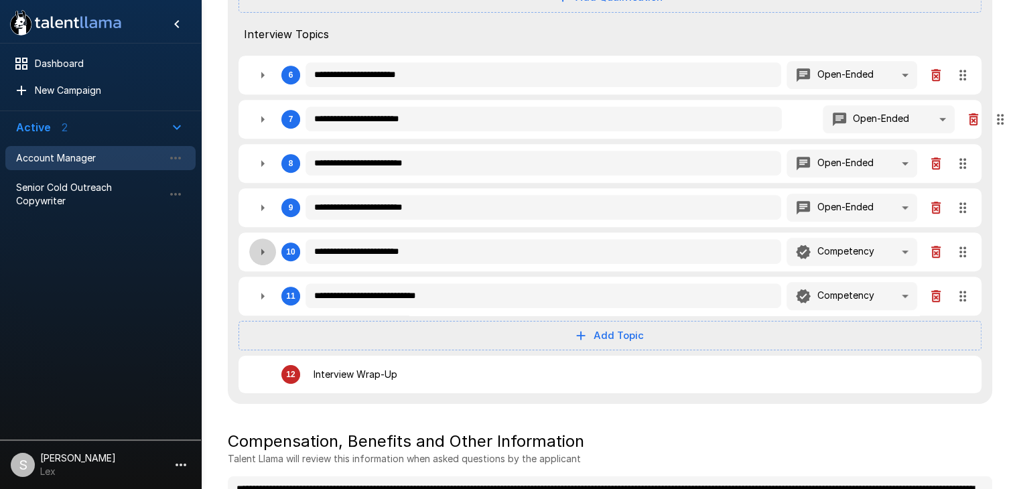
click at [268, 252] on icon "button" at bounding box center [262, 252] width 16 height 16
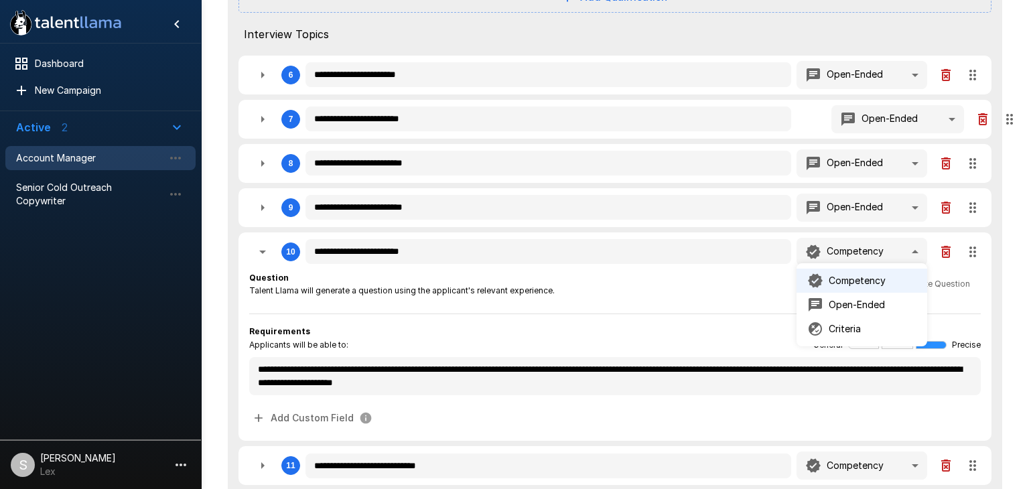
click at [847, 305] on p "Open-Ended" at bounding box center [856, 304] width 56 height 13
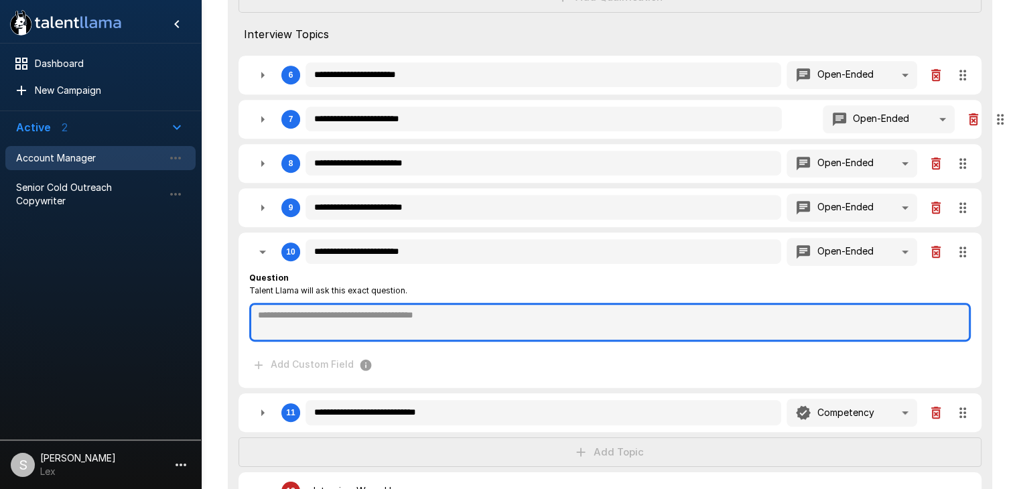
click at [297, 313] on textarea at bounding box center [609, 322] width 721 height 39
paste textarea "**********"
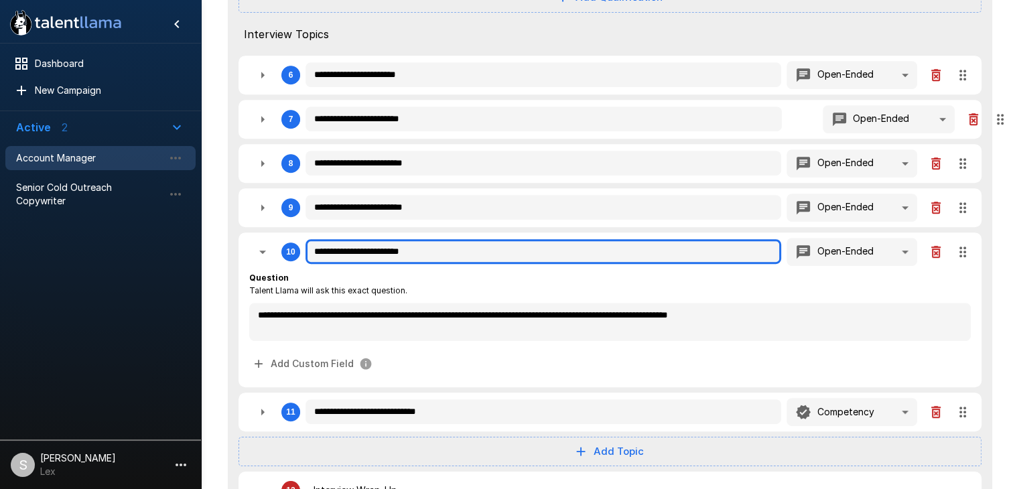
drag, startPoint x: 442, startPoint y: 247, endPoint x: 308, endPoint y: 249, distance: 134.0
click at [308, 249] on input "**********" at bounding box center [542, 251] width 475 height 25
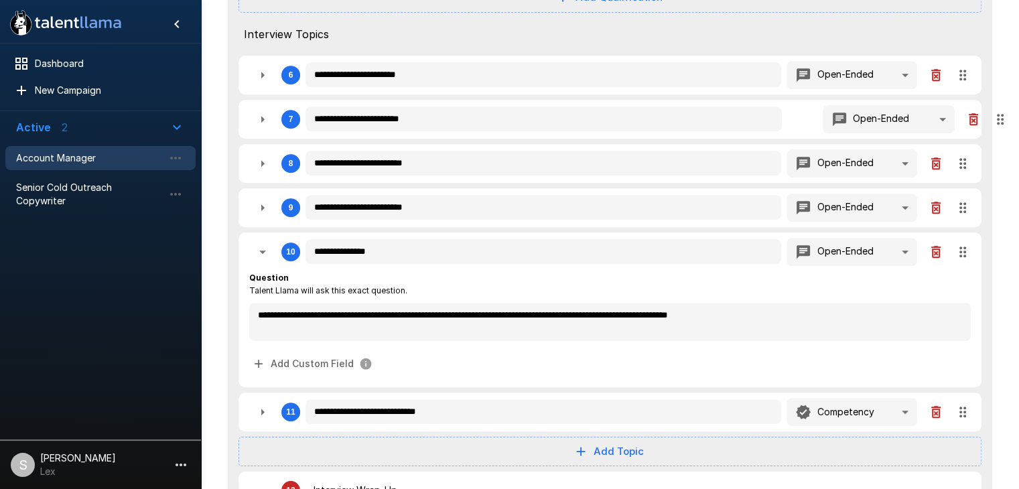
click at [257, 253] on icon "button" at bounding box center [262, 252] width 16 height 16
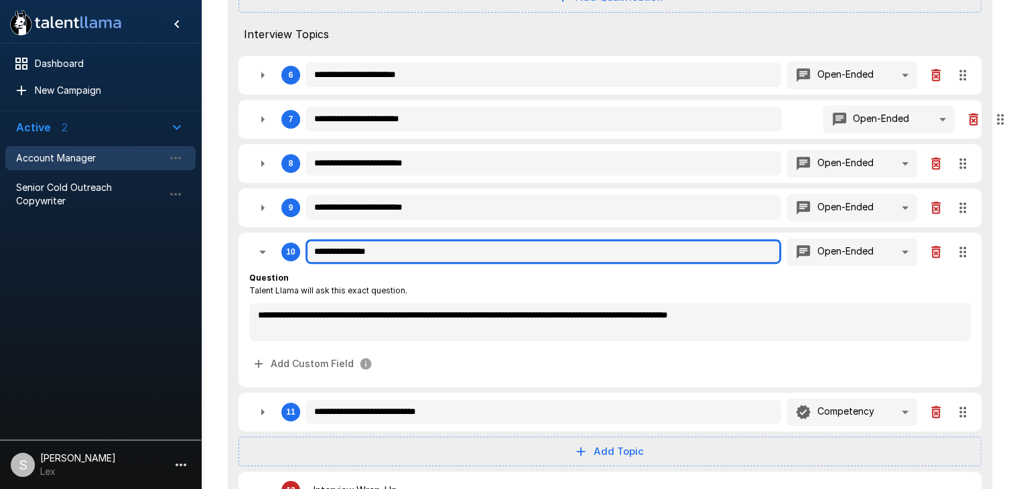
click at [392, 252] on input "**********" at bounding box center [542, 251] width 475 height 25
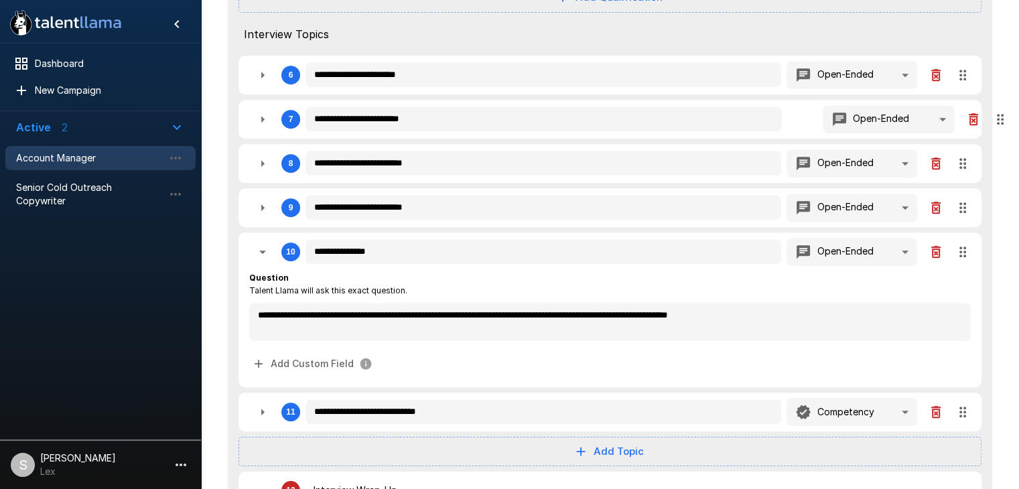
click at [261, 250] on icon "button" at bounding box center [262, 251] width 7 height 3
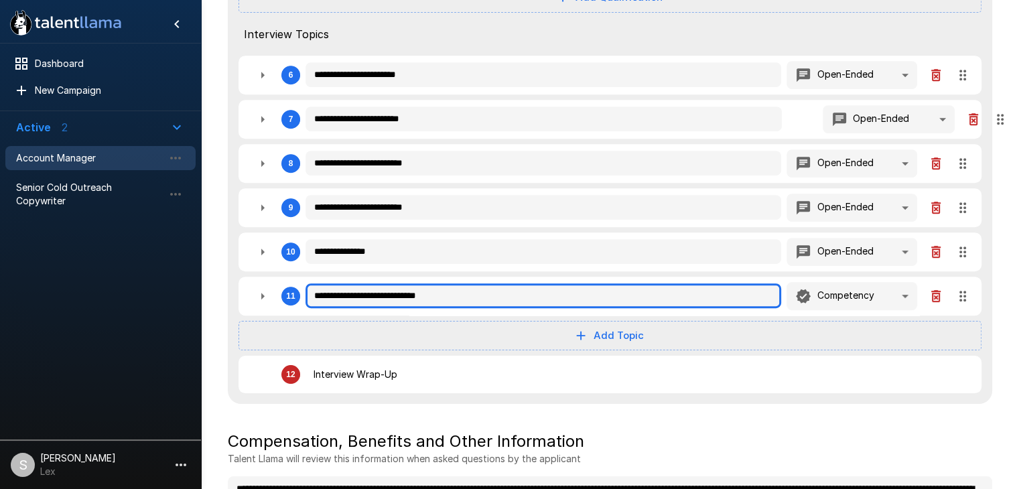
click at [317, 295] on input "**********" at bounding box center [542, 295] width 475 height 25
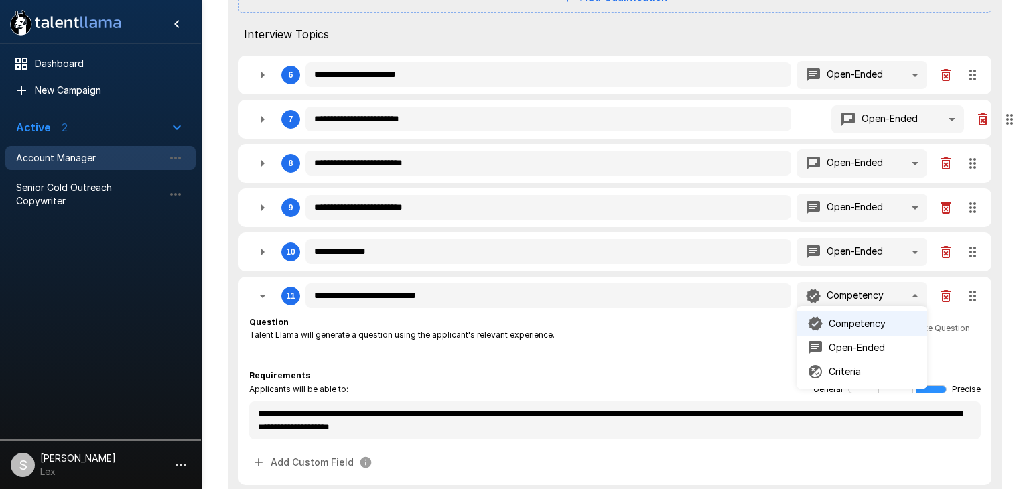
click at [858, 350] on p "Open-Ended" at bounding box center [856, 347] width 56 height 13
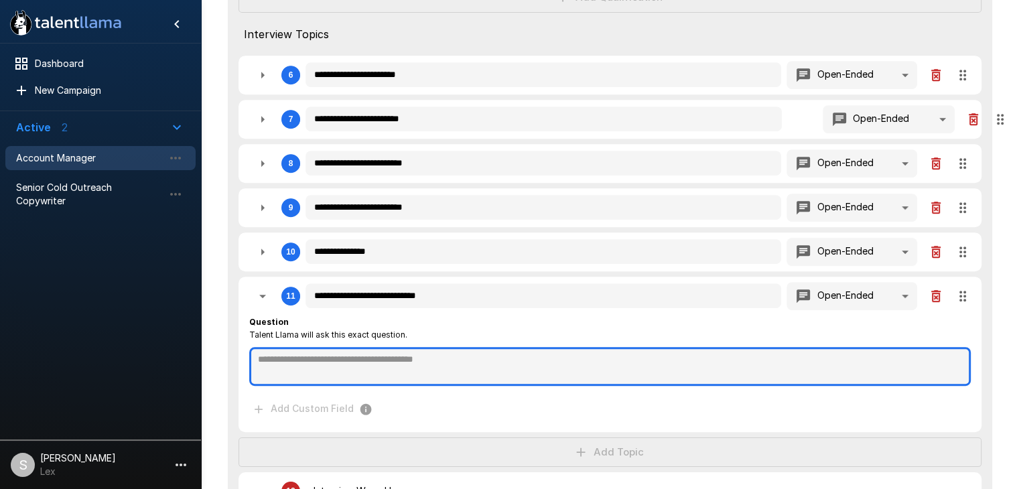
click at [311, 366] on textarea at bounding box center [609, 366] width 721 height 39
paste textarea "**********"
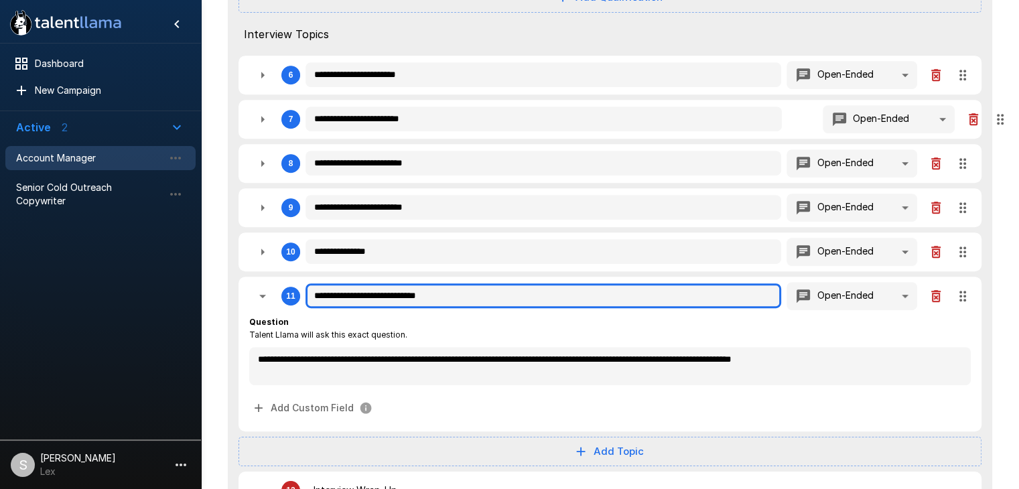
click at [343, 301] on input "**********" at bounding box center [542, 295] width 475 height 25
drag, startPoint x: 467, startPoint y: 299, endPoint x: 333, endPoint y: 297, distance: 133.9
click at [333, 297] on input "**********" at bounding box center [542, 295] width 475 height 25
click at [467, 297] on input "**********" at bounding box center [542, 295] width 475 height 25
drag, startPoint x: 467, startPoint y: 296, endPoint x: 305, endPoint y: 291, distance: 161.5
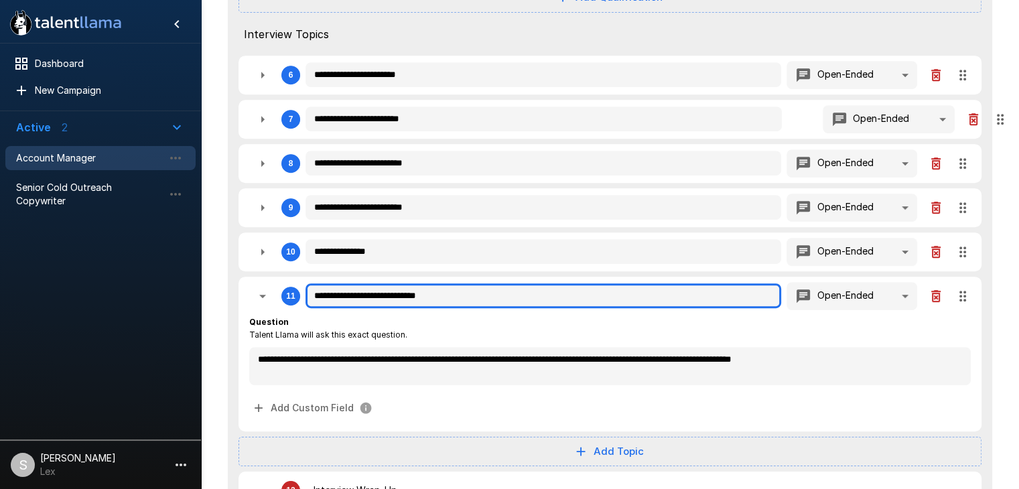
click at [305, 291] on input "**********" at bounding box center [542, 295] width 475 height 25
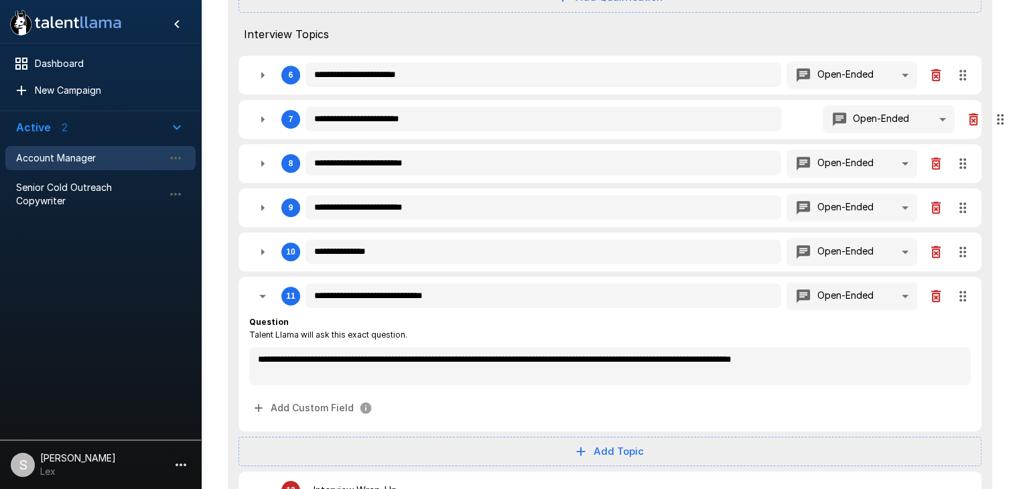
click at [265, 293] on icon "button" at bounding box center [262, 296] width 16 height 16
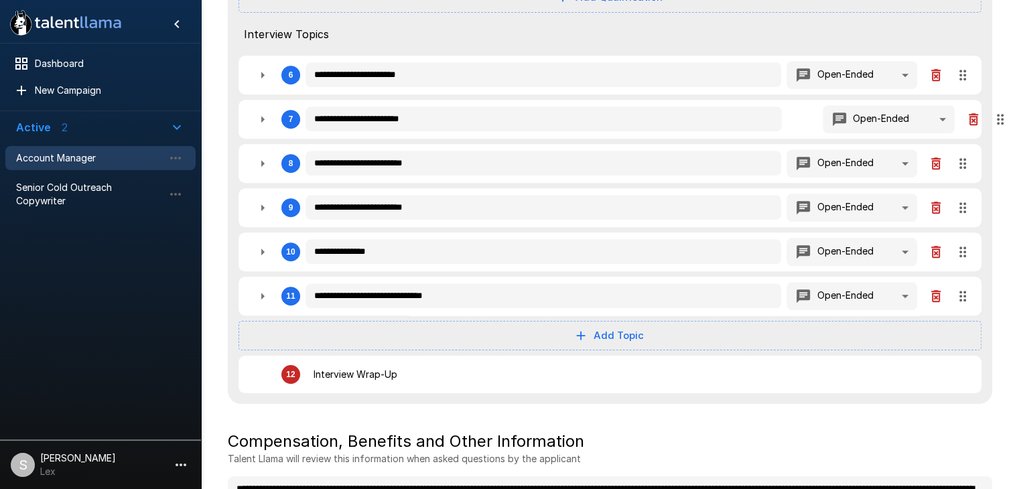
click at [589, 332] on button "Add Topic" at bounding box center [609, 335] width 743 height 29
drag, startPoint x: 603, startPoint y: 388, endPoint x: 550, endPoint y: 378, distance: 53.7
click at [603, 388] on span "Open-Ended" at bounding box center [622, 388] width 66 height 16
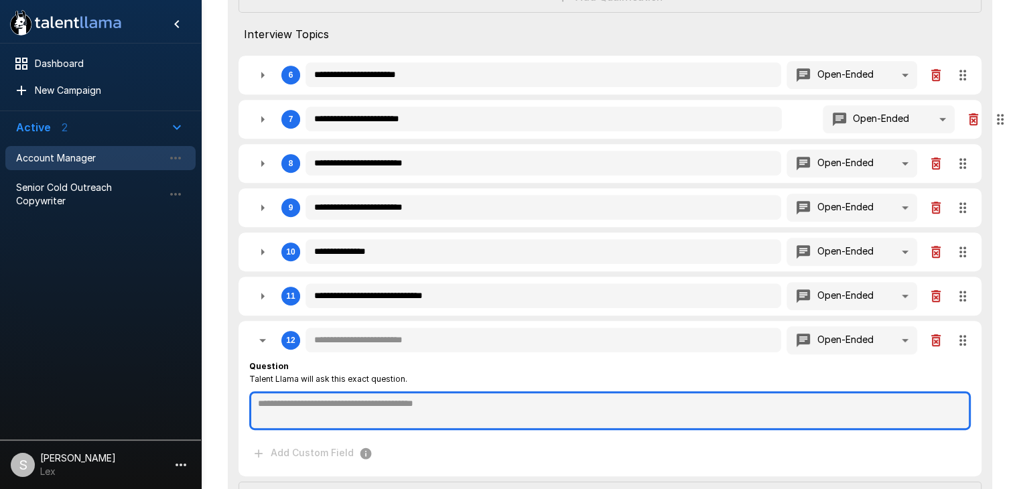
click at [279, 397] on textarea at bounding box center [609, 410] width 721 height 39
paste textarea "**********"
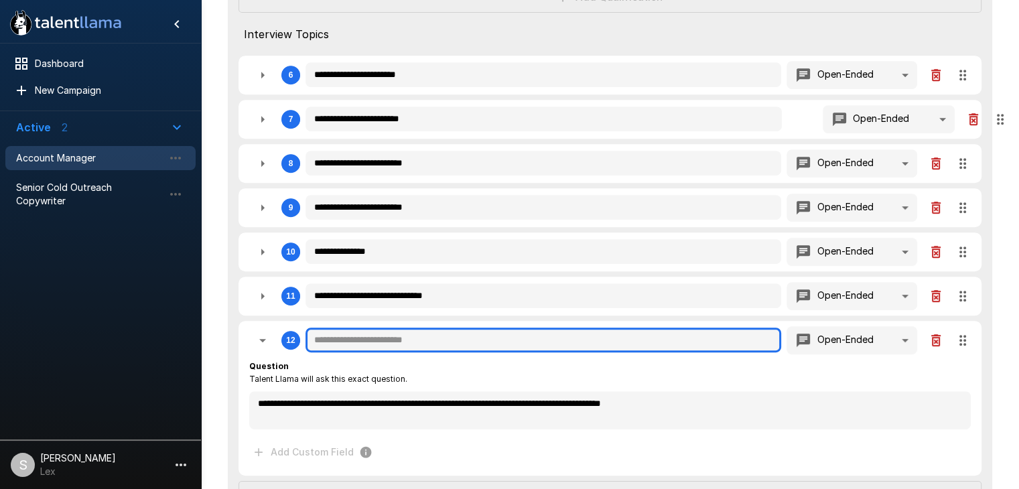
click at [393, 338] on input "text" at bounding box center [542, 339] width 475 height 25
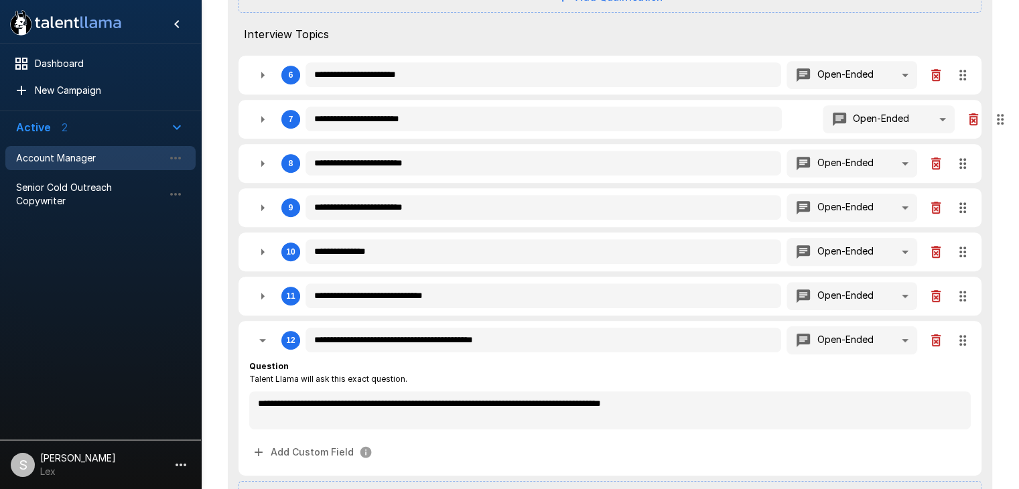
click at [262, 339] on icon "button" at bounding box center [262, 340] width 7 height 3
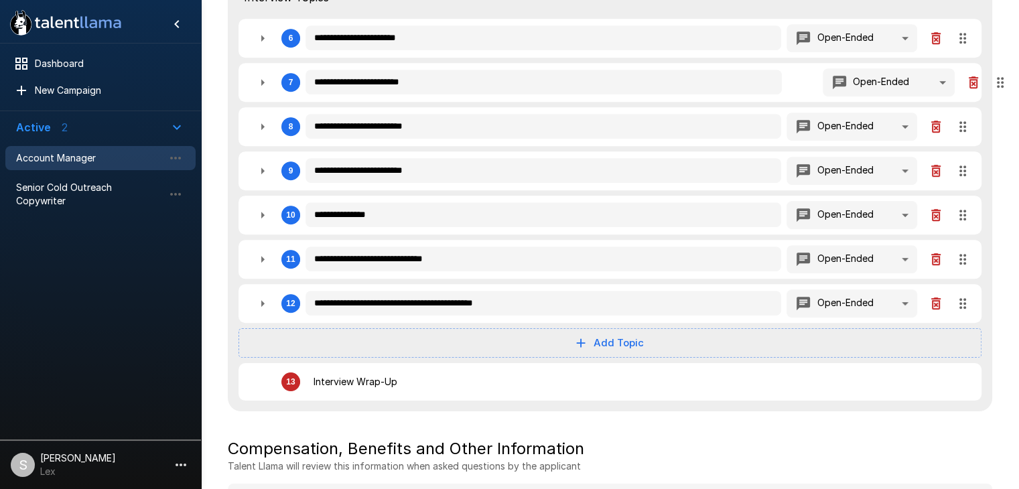
scroll to position [651, 0]
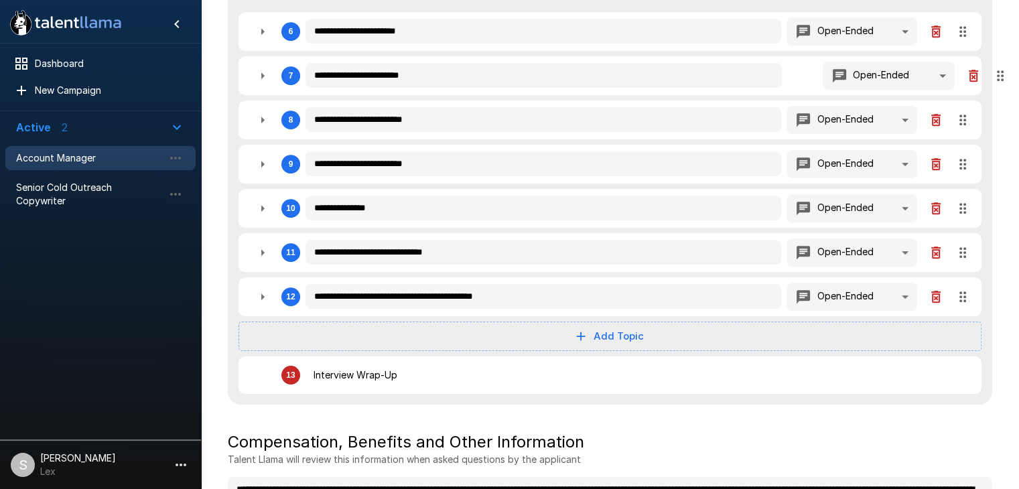
click at [615, 323] on button "Add Topic" at bounding box center [609, 335] width 743 height 29
click at [608, 390] on span "Open-Ended" at bounding box center [622, 388] width 66 height 16
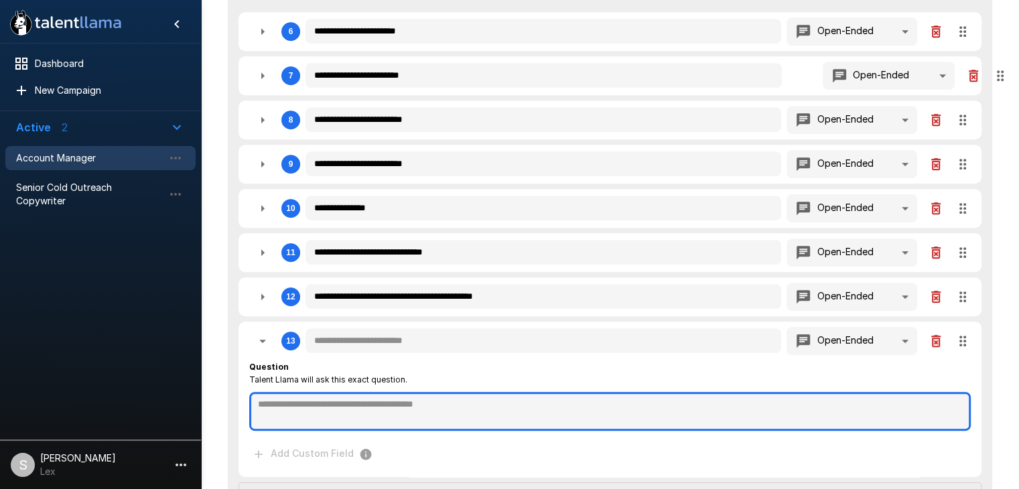
click at [275, 394] on textarea at bounding box center [609, 411] width 721 height 39
paste textarea "**********"
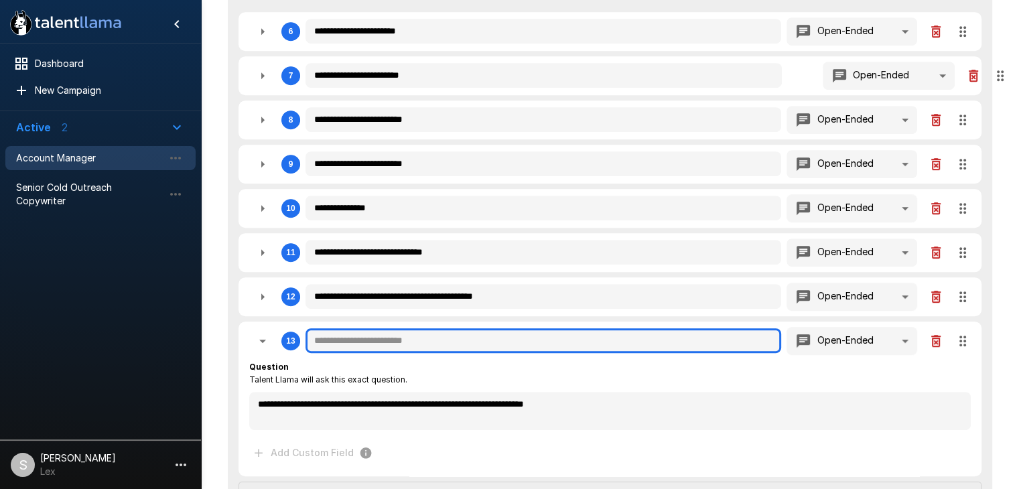
click at [340, 328] on input "text" at bounding box center [542, 340] width 475 height 25
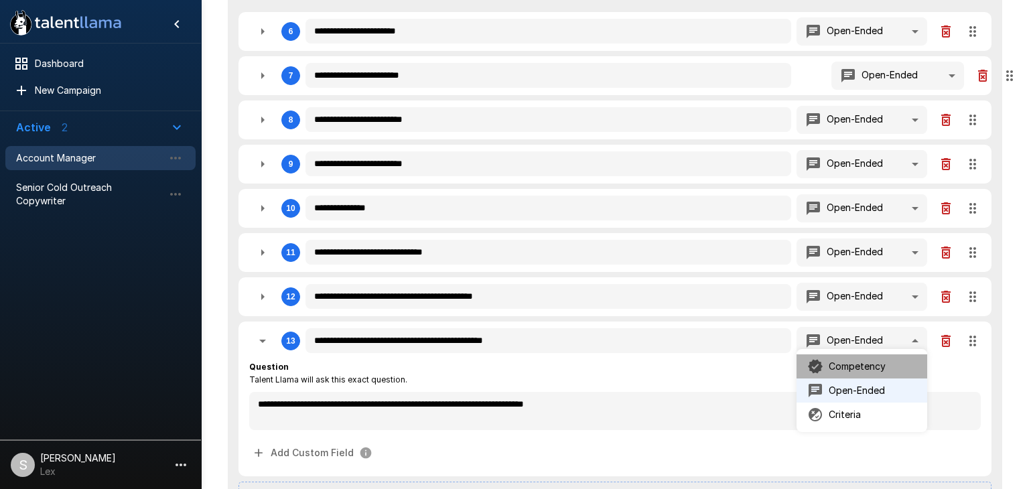
click at [871, 366] on p "Competency" at bounding box center [856, 366] width 57 height 13
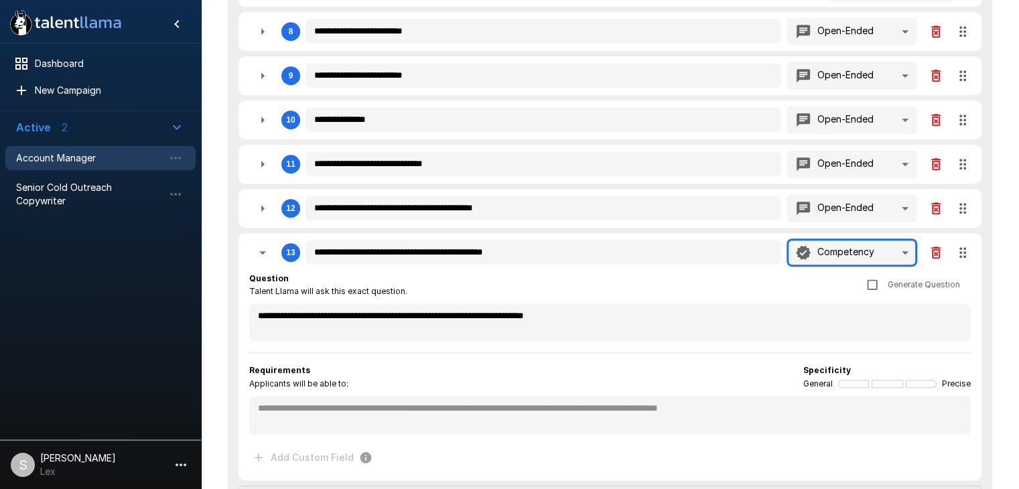
scroll to position [743, 0]
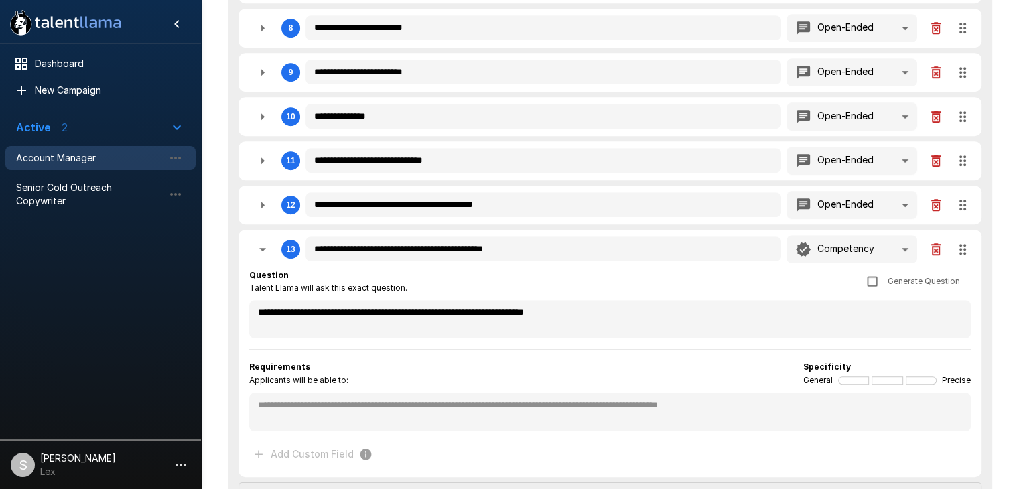
click at [265, 245] on icon "button" at bounding box center [262, 249] width 16 height 16
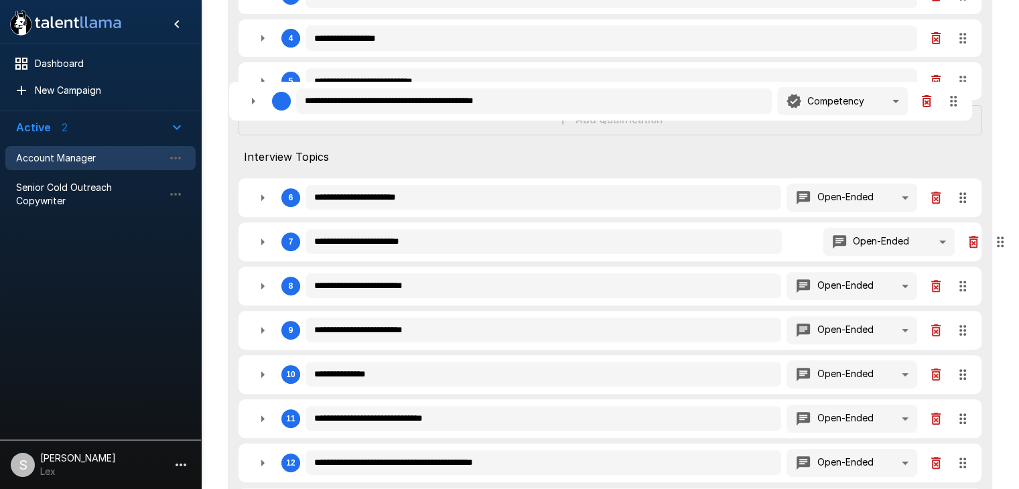
scroll to position [482, 0]
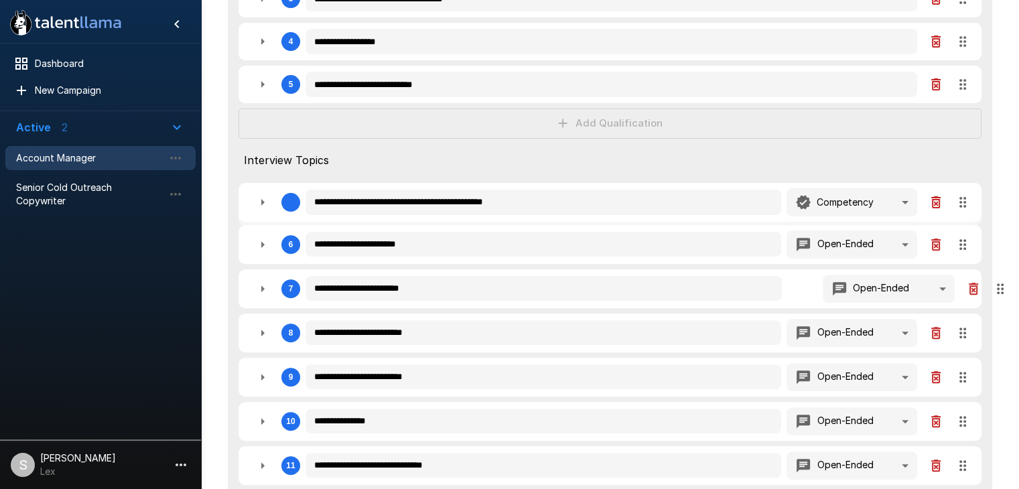
drag, startPoint x: 958, startPoint y: 362, endPoint x: 948, endPoint y: 186, distance: 177.1
click at [948, 186] on div "**********" at bounding box center [610, 224] width 764 height 788
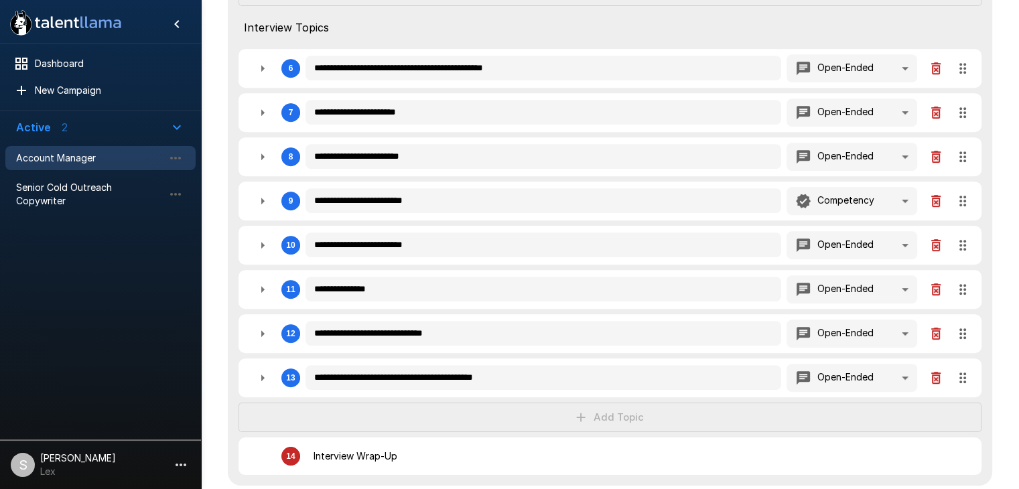
scroll to position [616, 0]
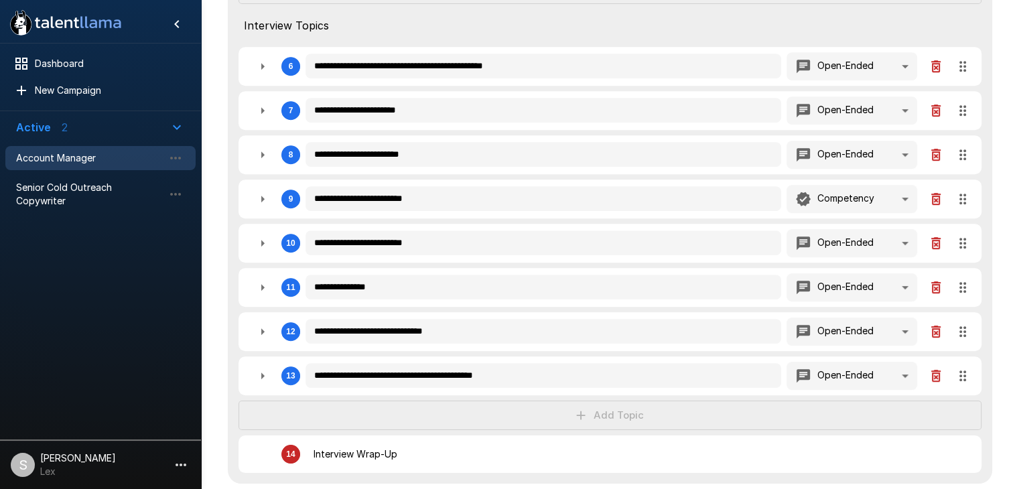
click at [596, 409] on div "**********" at bounding box center [610, 89] width 764 height 788
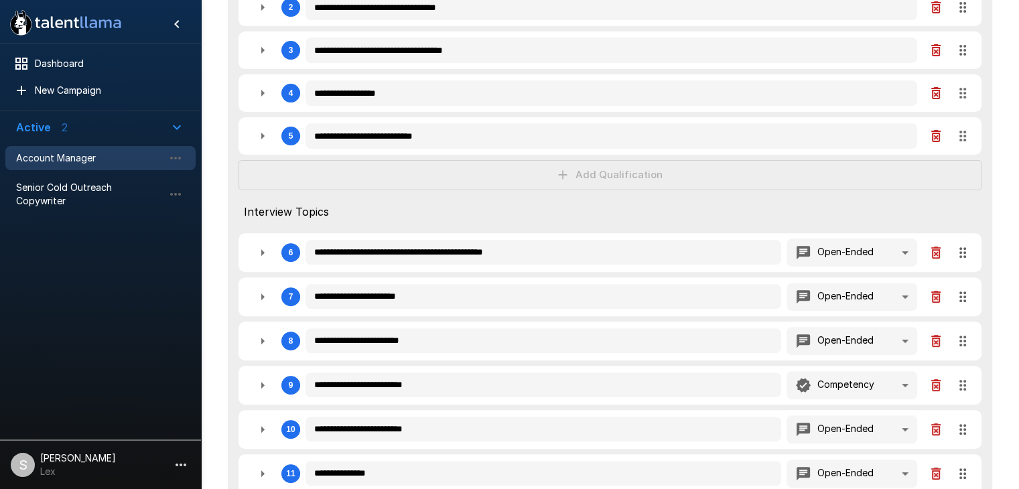
scroll to position [427, 0]
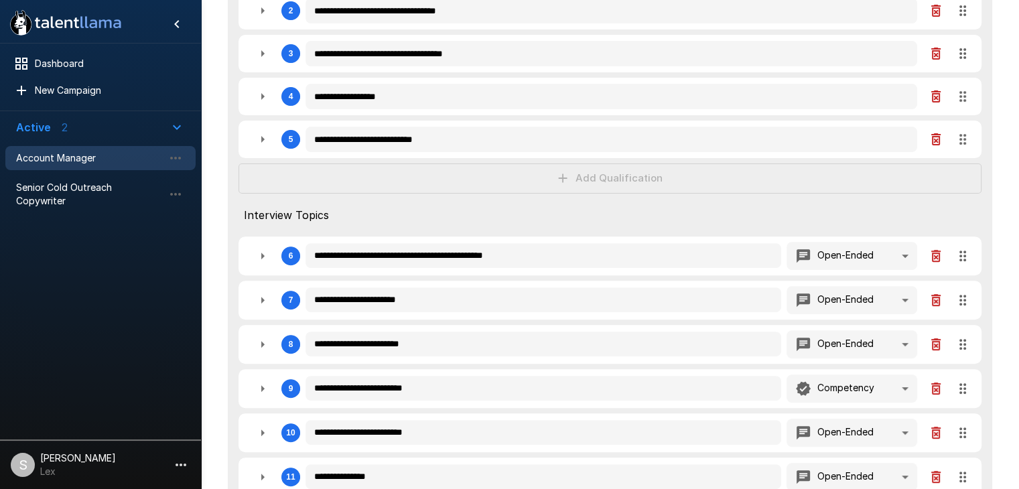
click at [605, 179] on div "**********" at bounding box center [610, 279] width 764 height 788
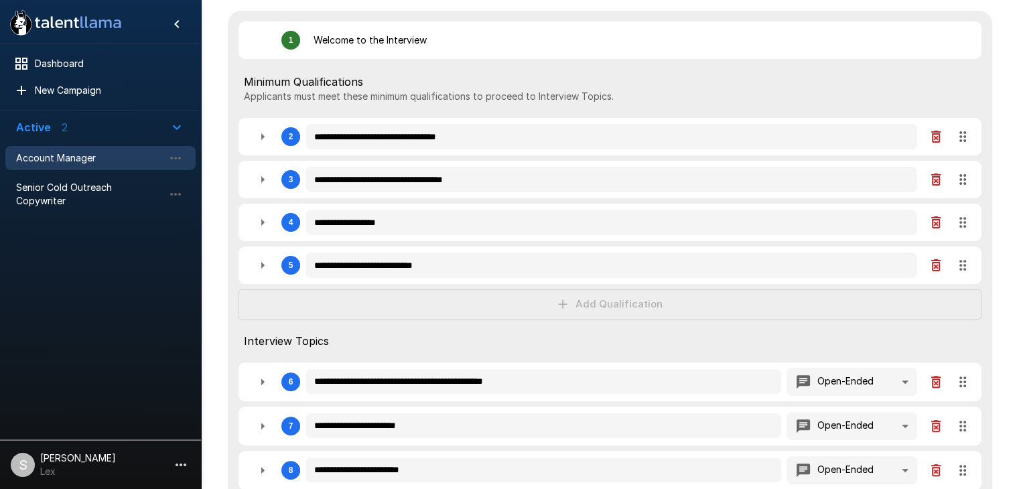
scroll to position [279, 0]
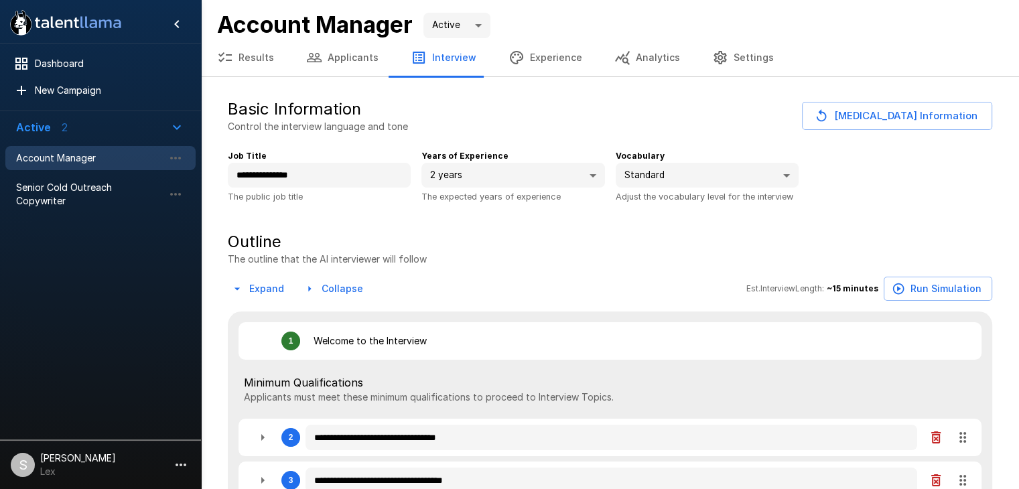
type textarea "*"
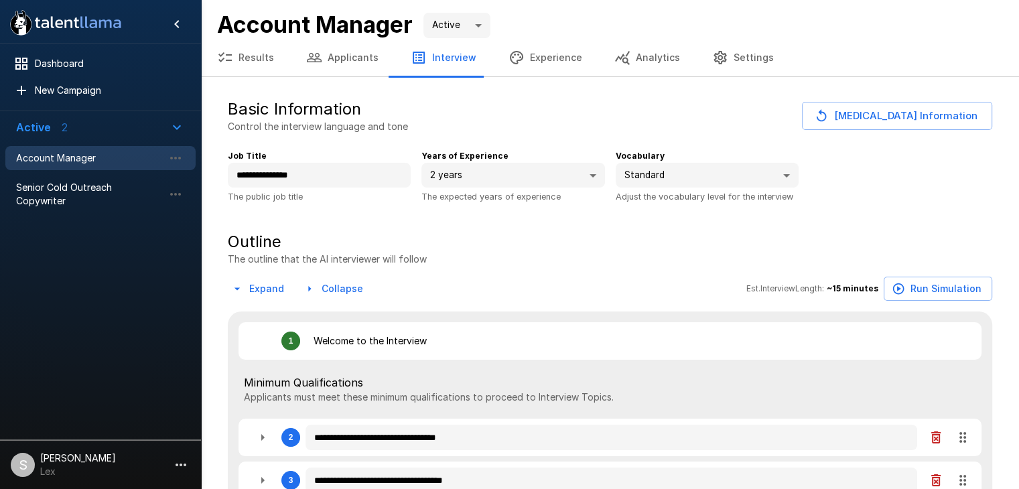
type textarea "*"
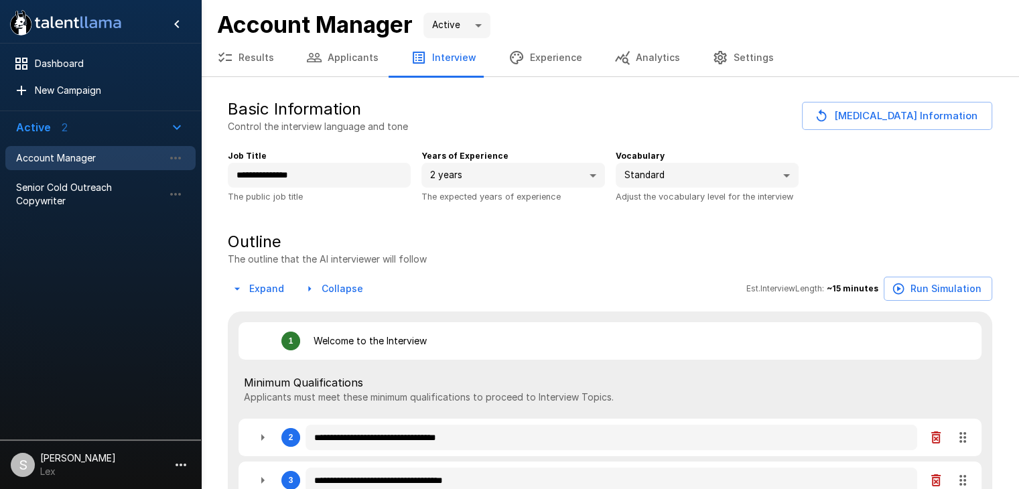
type textarea "*"
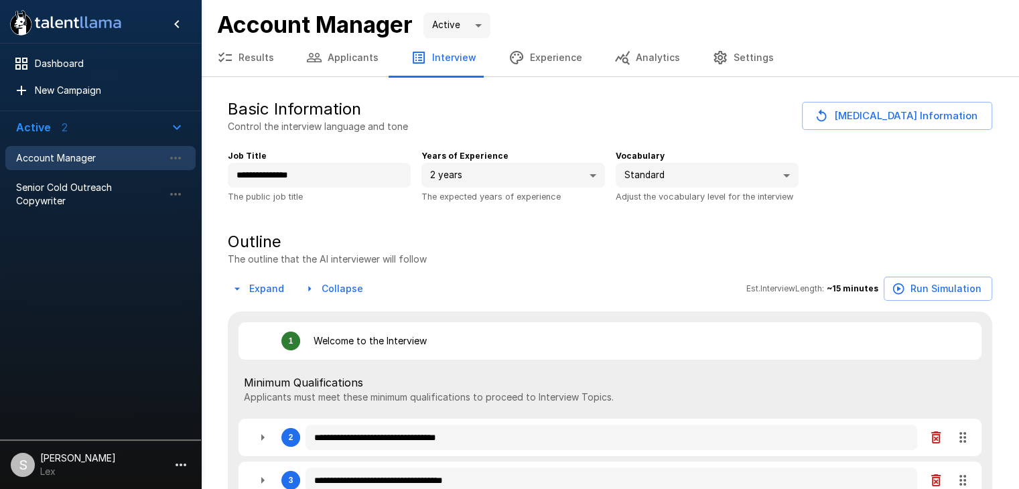
type textarea "*"
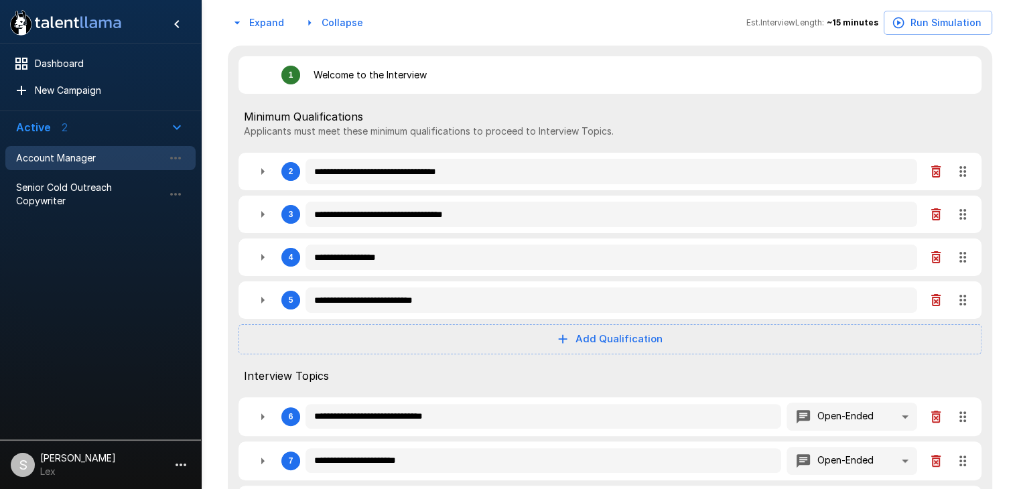
scroll to position [296, 0]
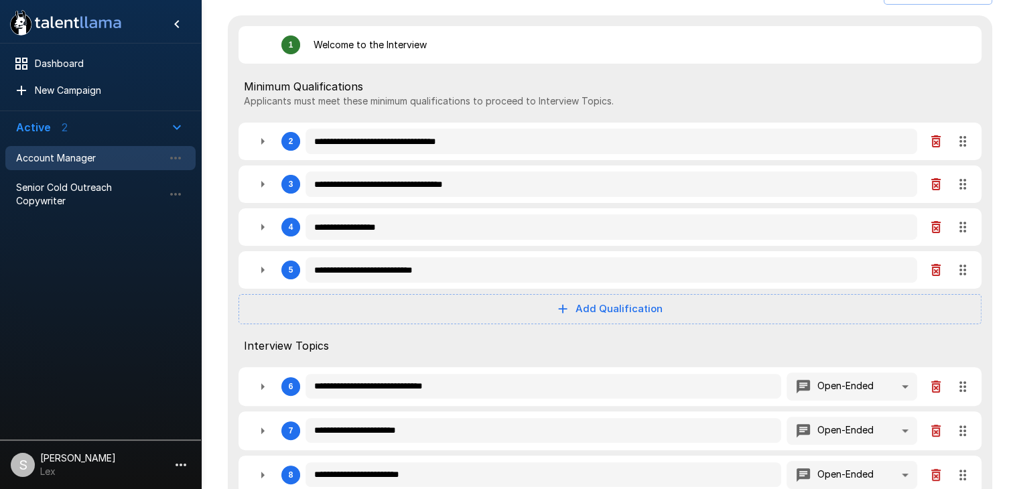
type textarea "*"
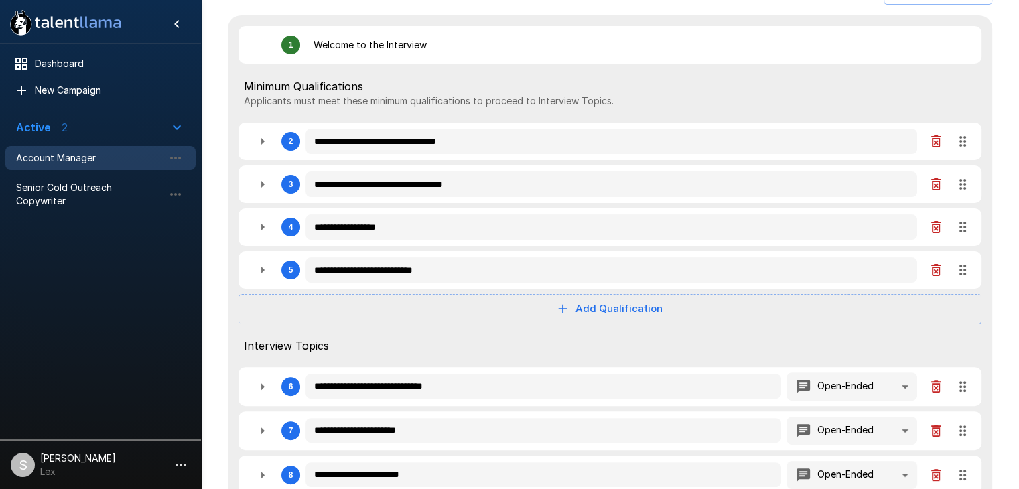
type textarea "*"
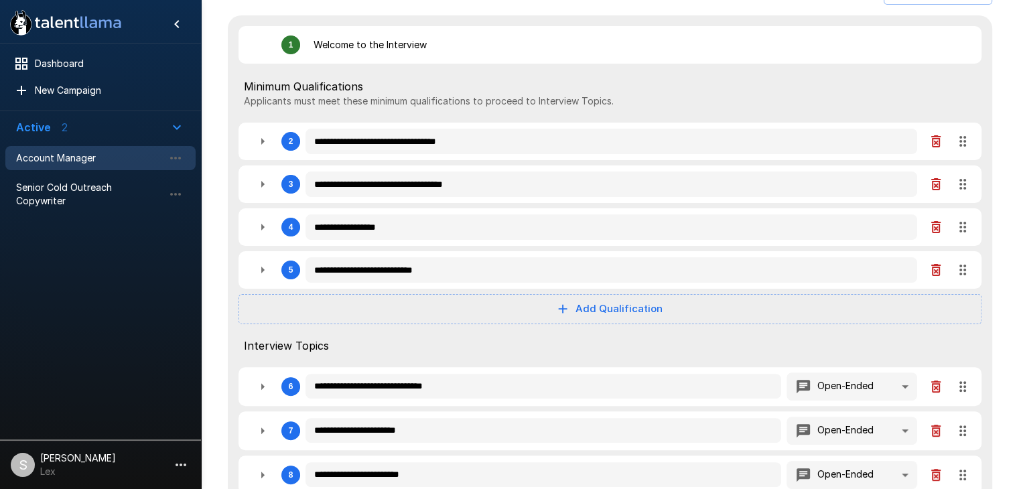
type textarea "*"
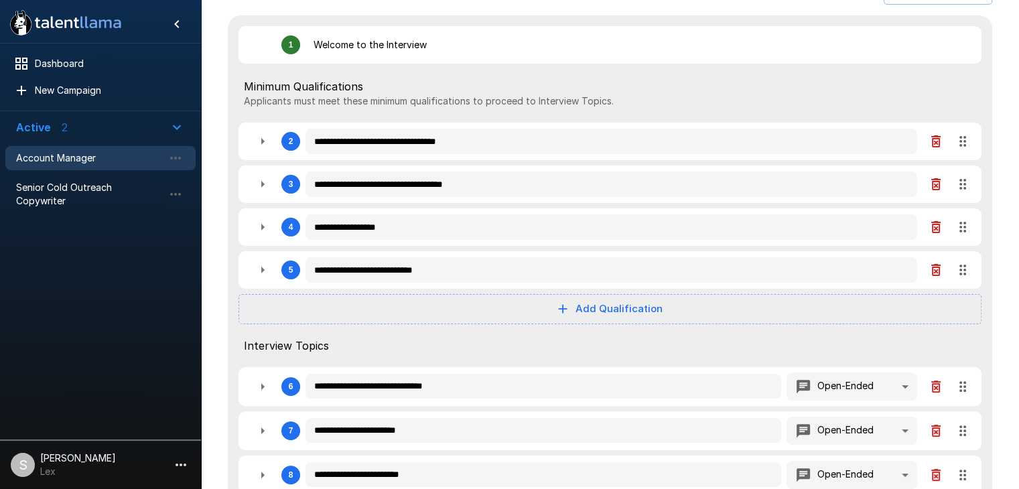
type textarea "*"
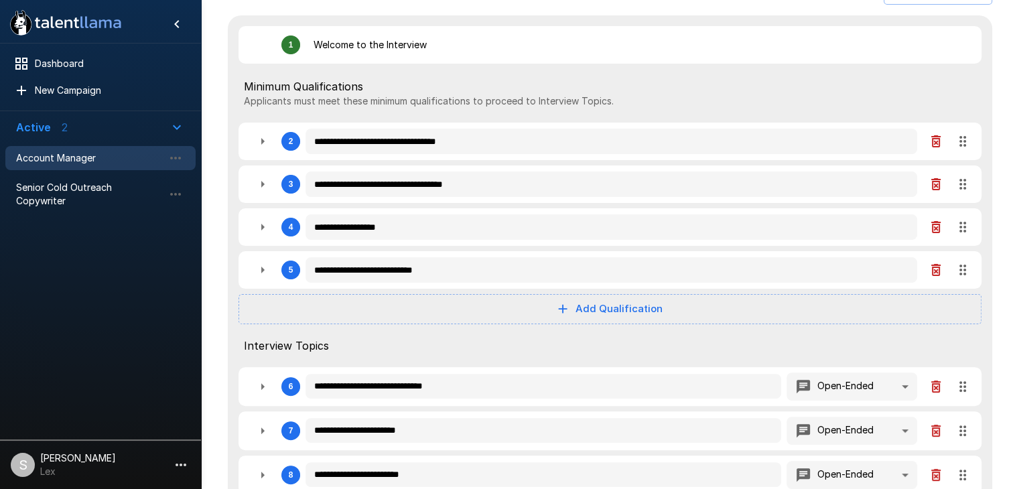
type textarea "*"
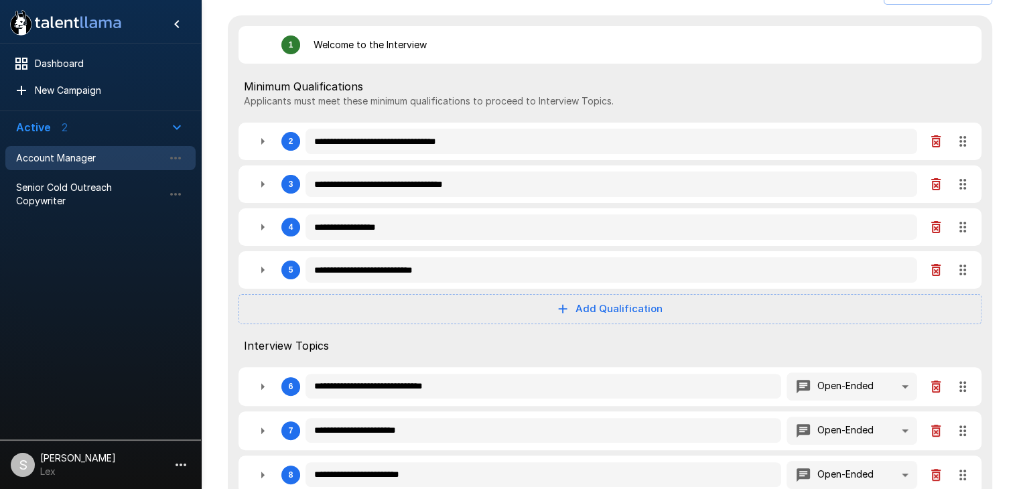
type textarea "*"
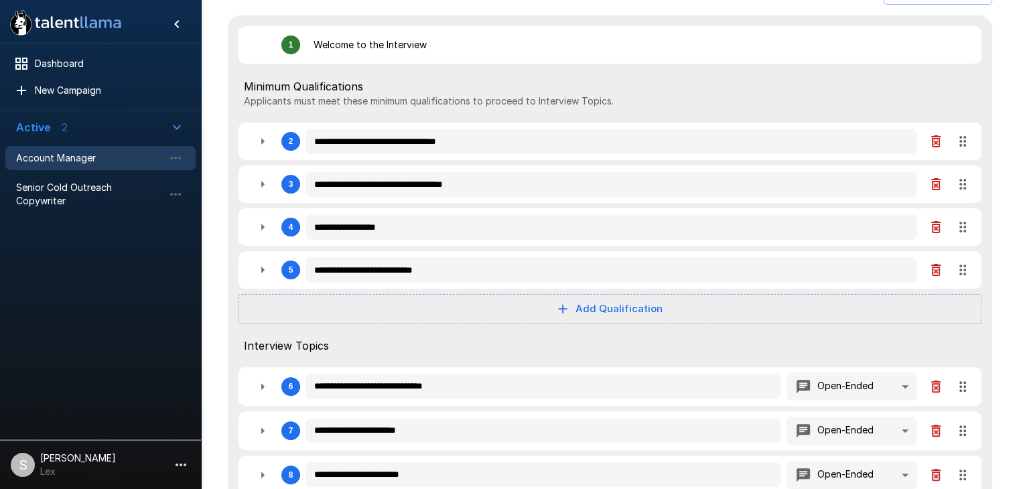
type textarea "*"
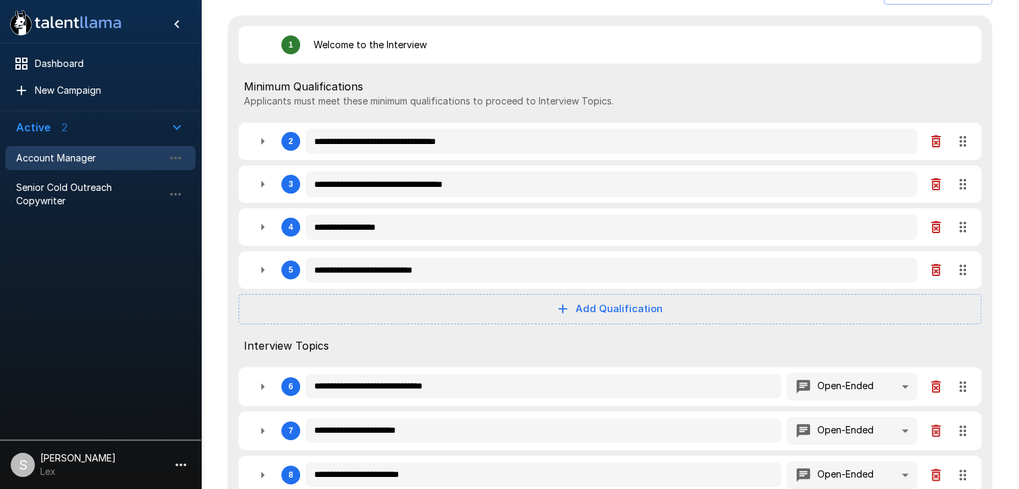
type textarea "*"
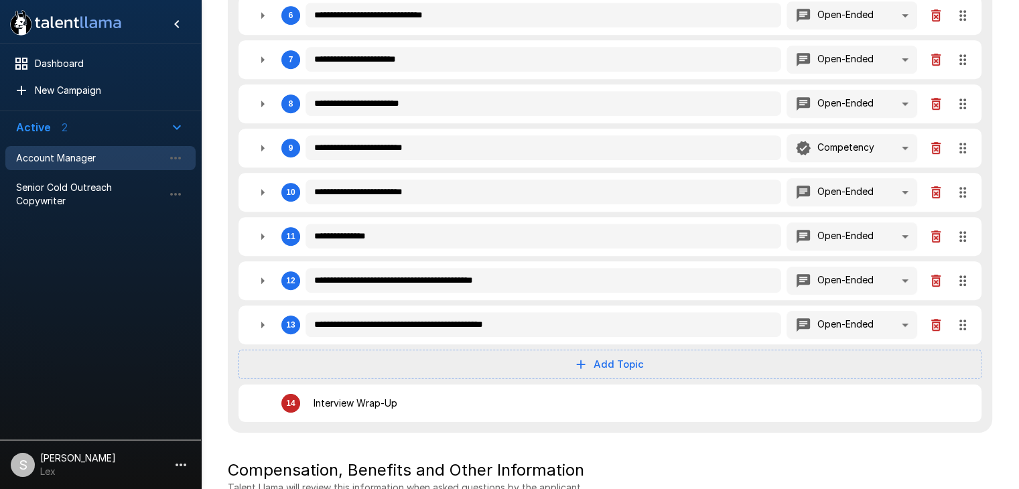
scroll to position [668, 0]
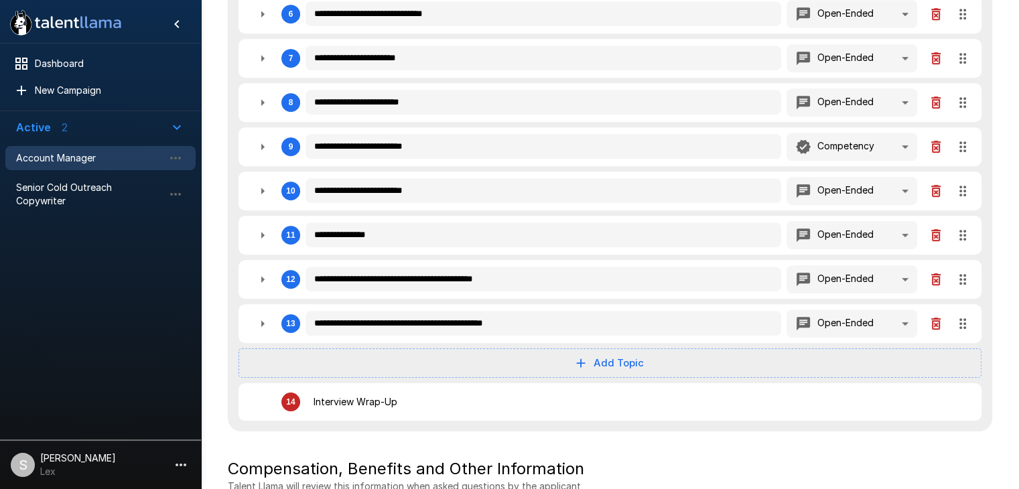
click at [620, 360] on button "Add Topic" at bounding box center [609, 362] width 743 height 29
type textarea "*"
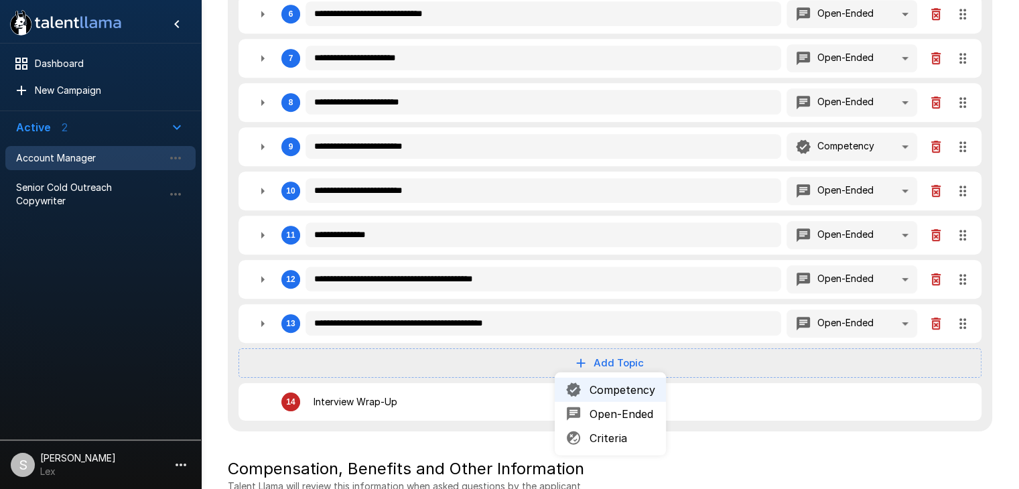
type textarea "*"
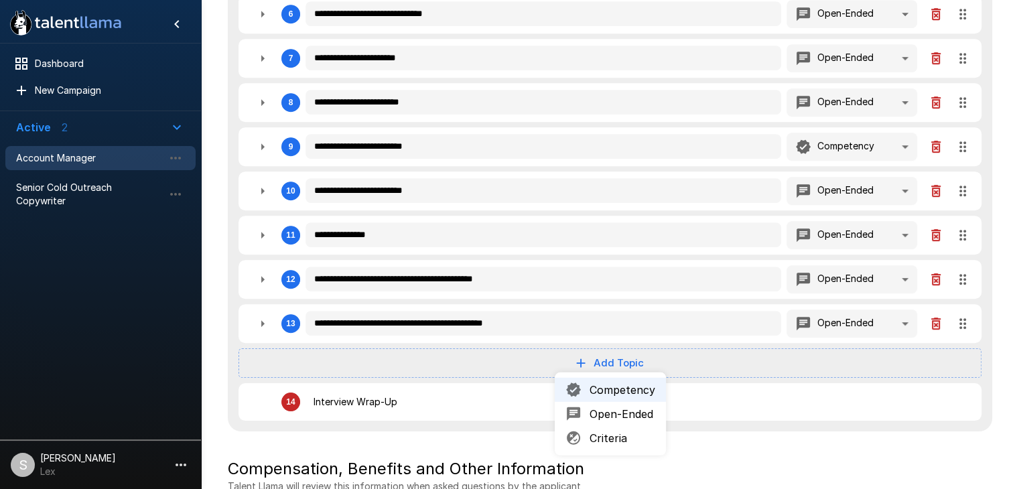
type textarea "*"
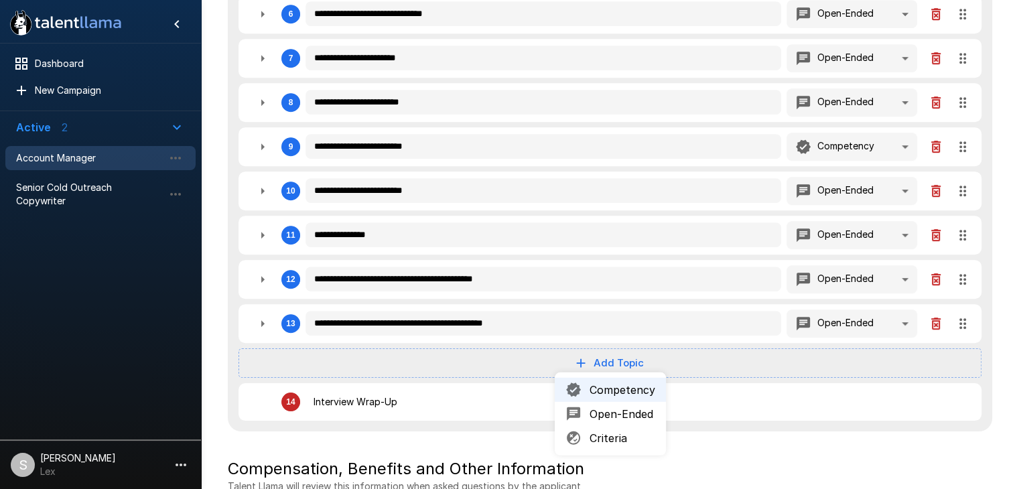
type textarea "*"
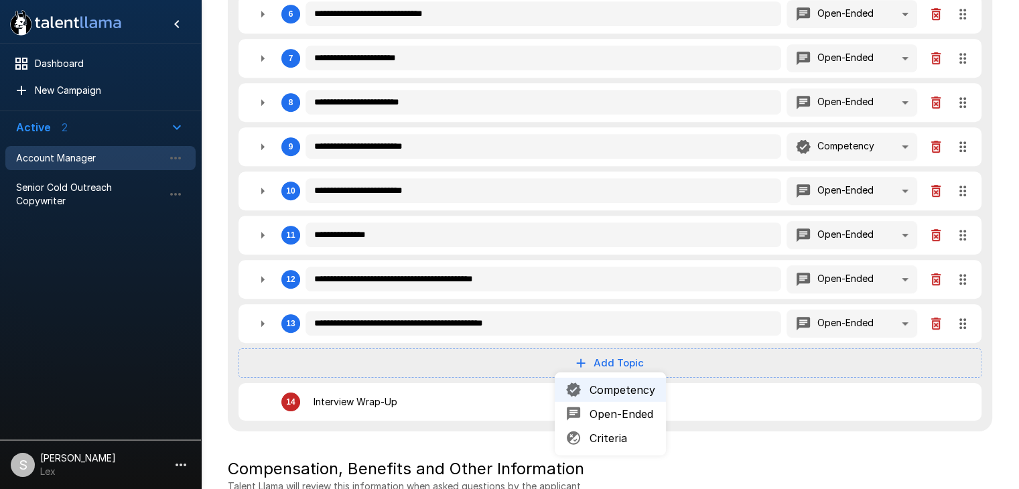
type textarea "*"
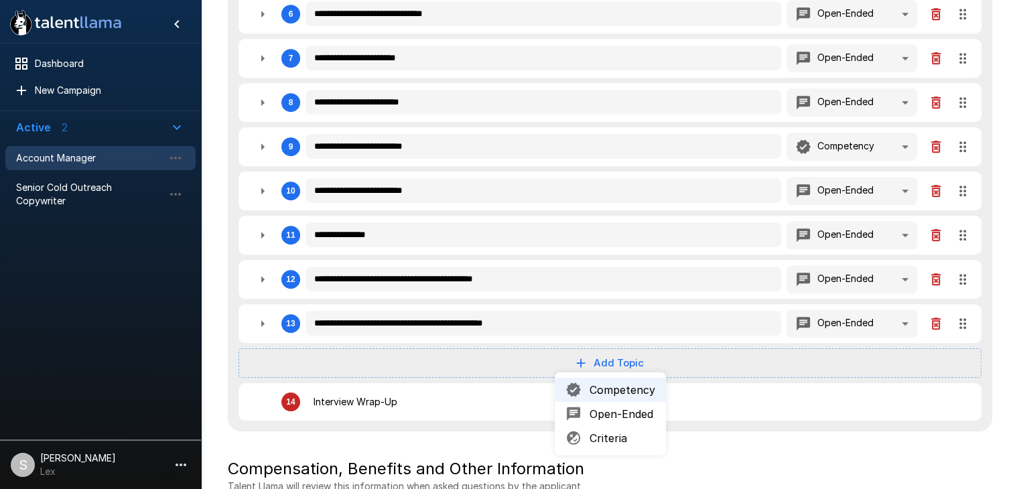
type textarea "*"
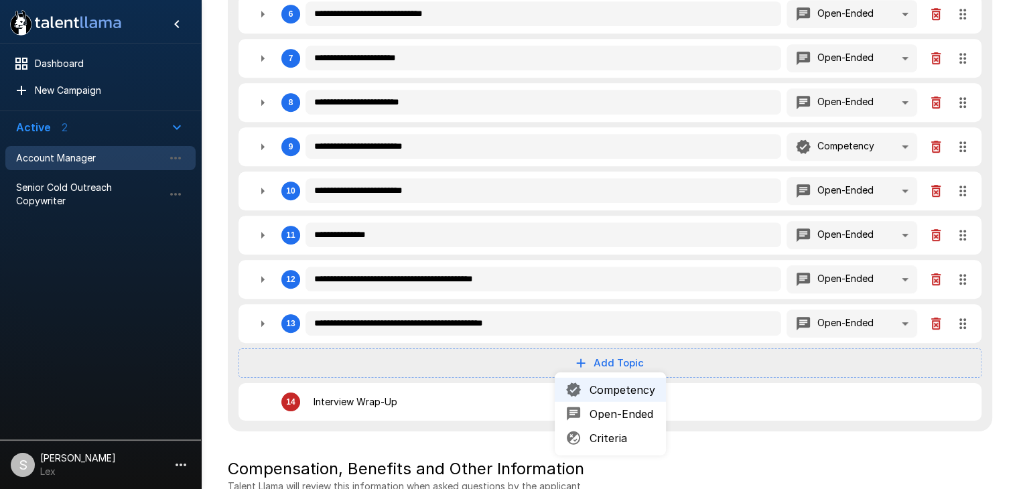
type textarea "*"
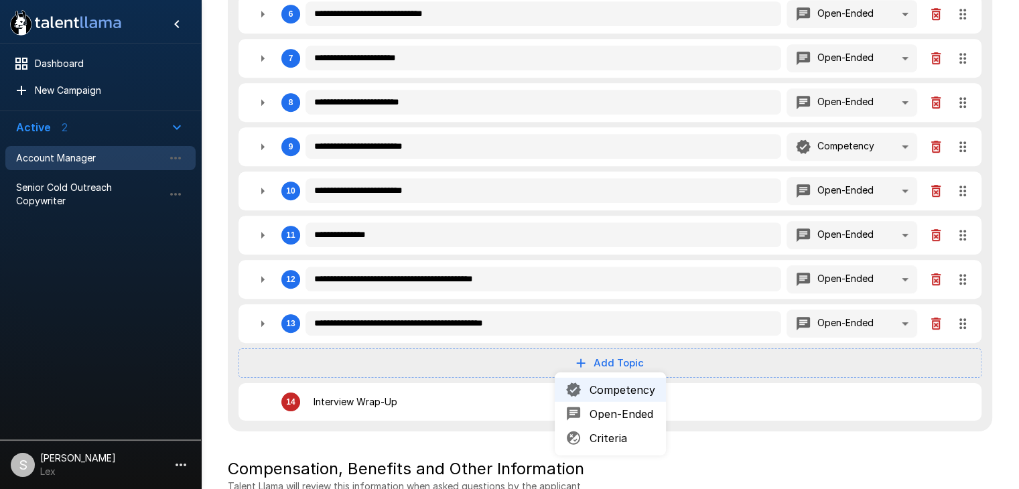
type textarea "*"
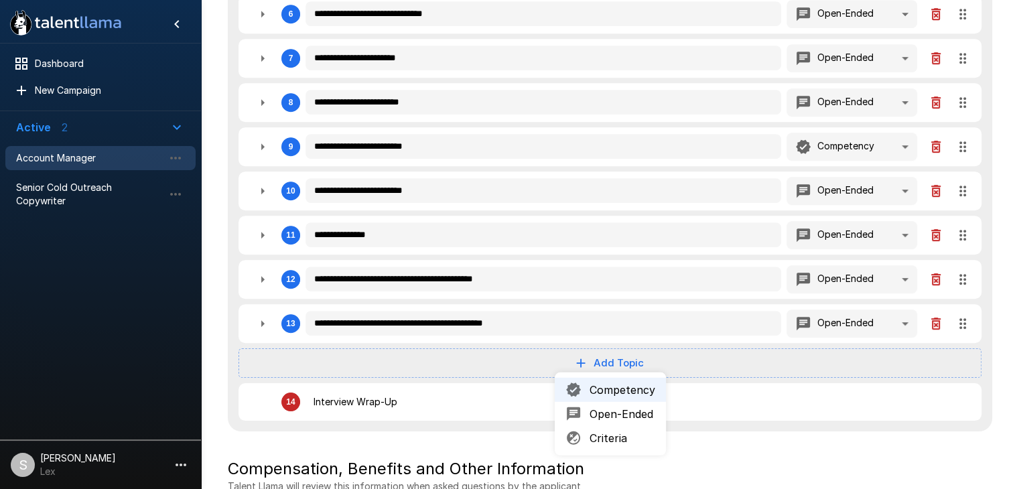
type textarea "*"
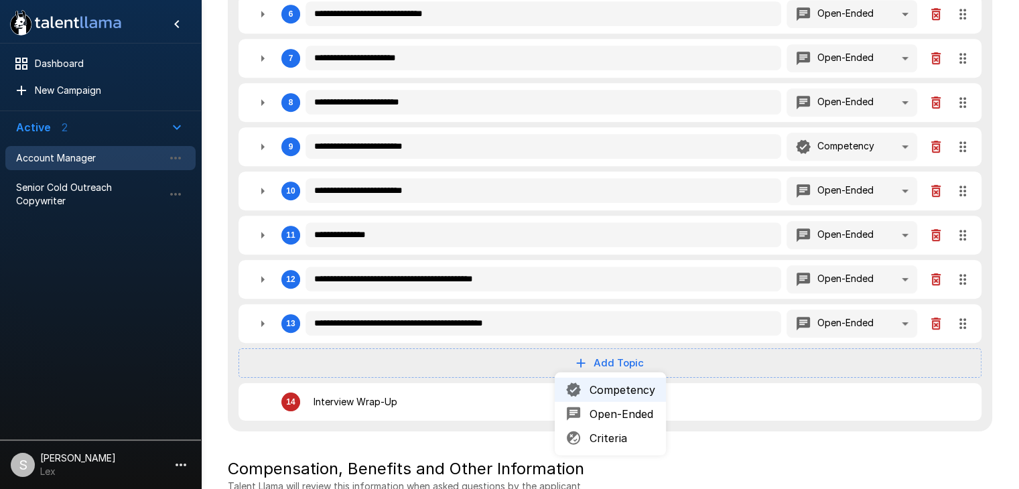
type textarea "*"
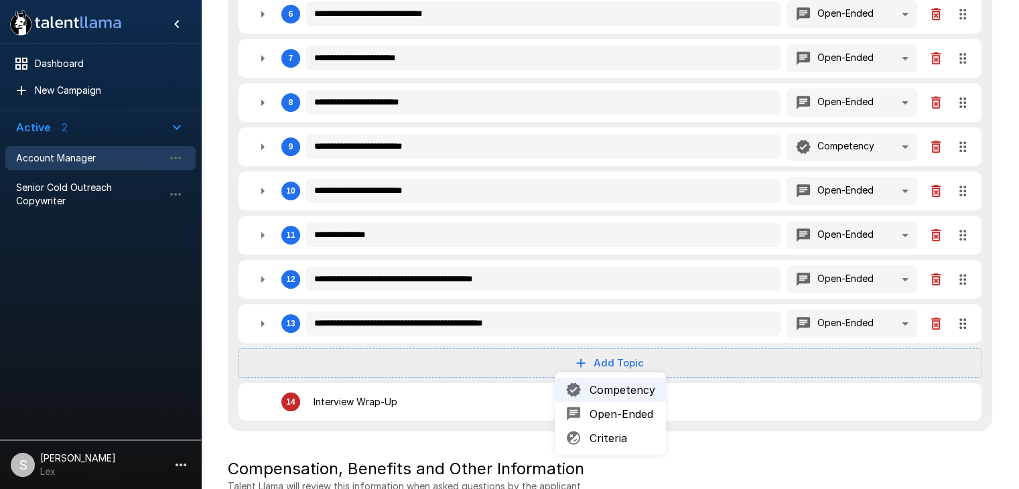
type textarea "*"
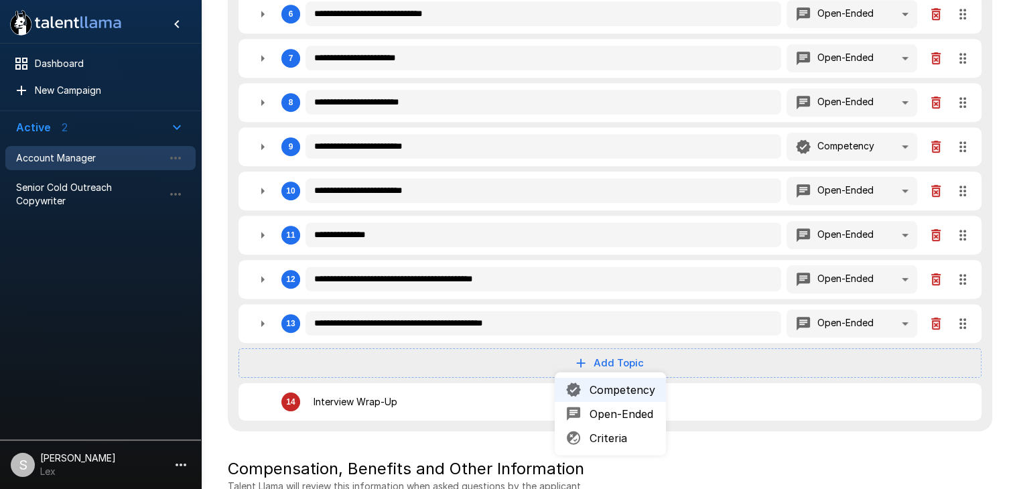
type textarea "*"
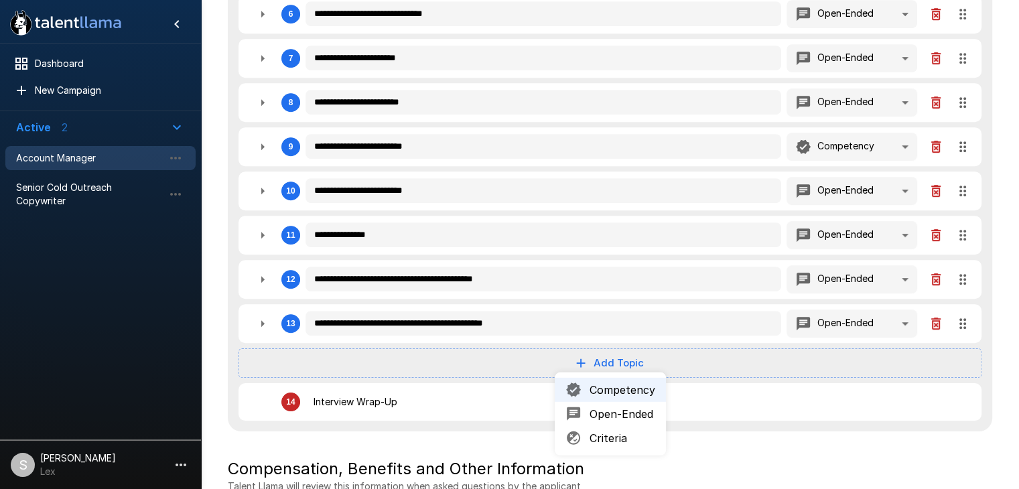
type textarea "*"
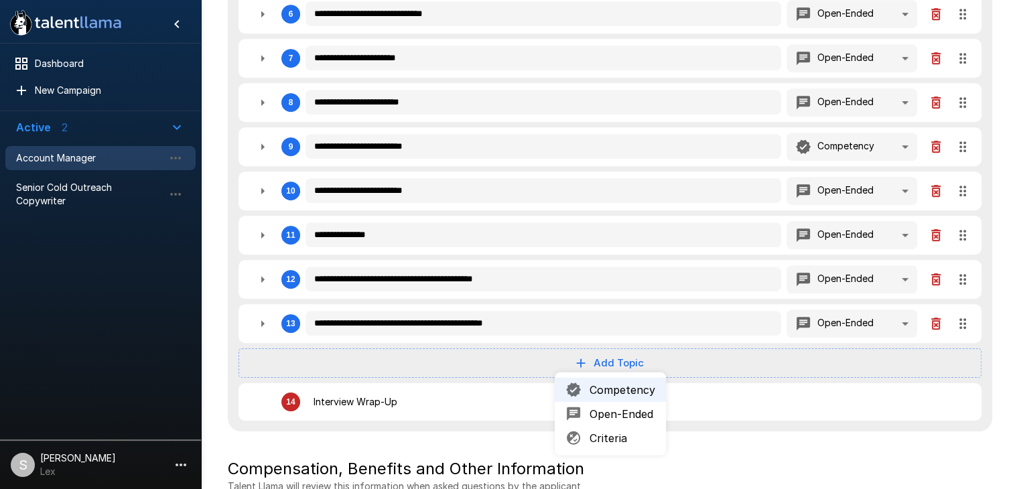
type textarea "*"
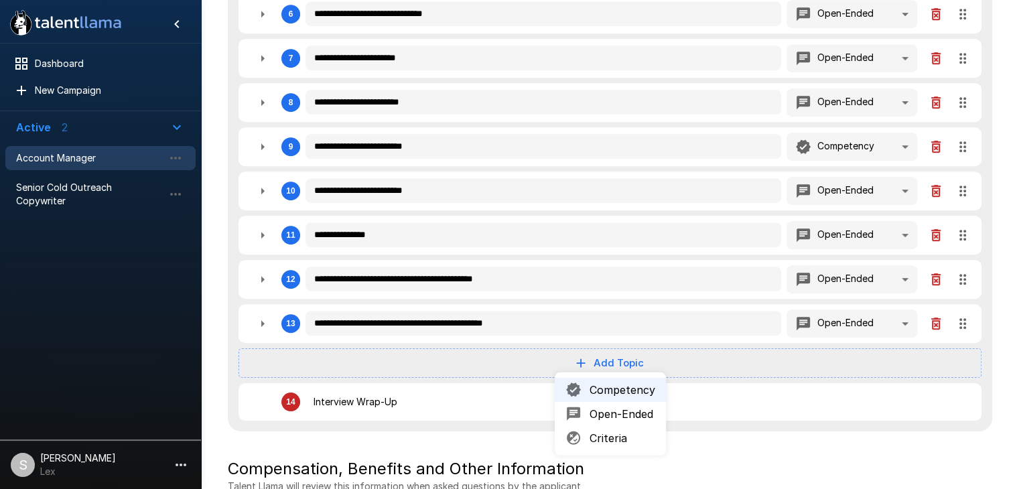
type textarea "*"
click at [263, 320] on icon "button" at bounding box center [262, 323] width 3 height 7
type textarea "*"
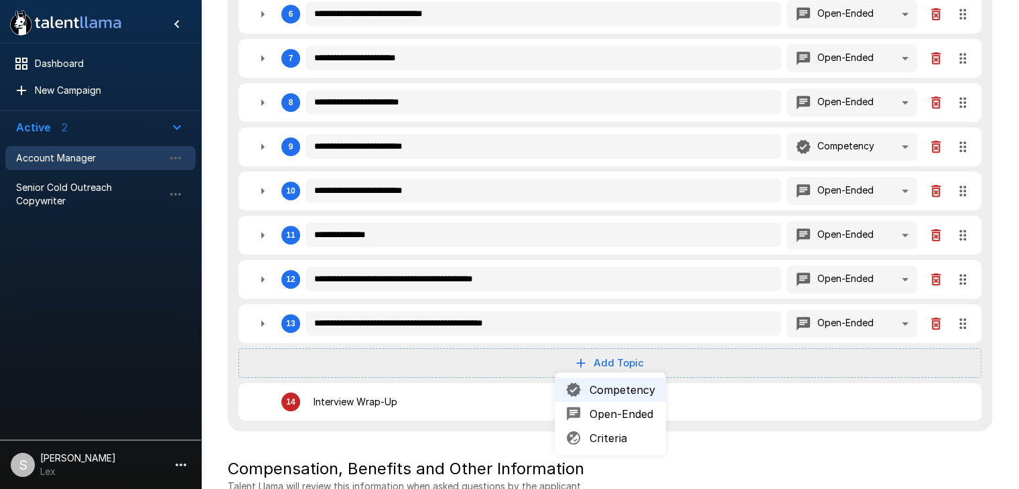
type textarea "*"
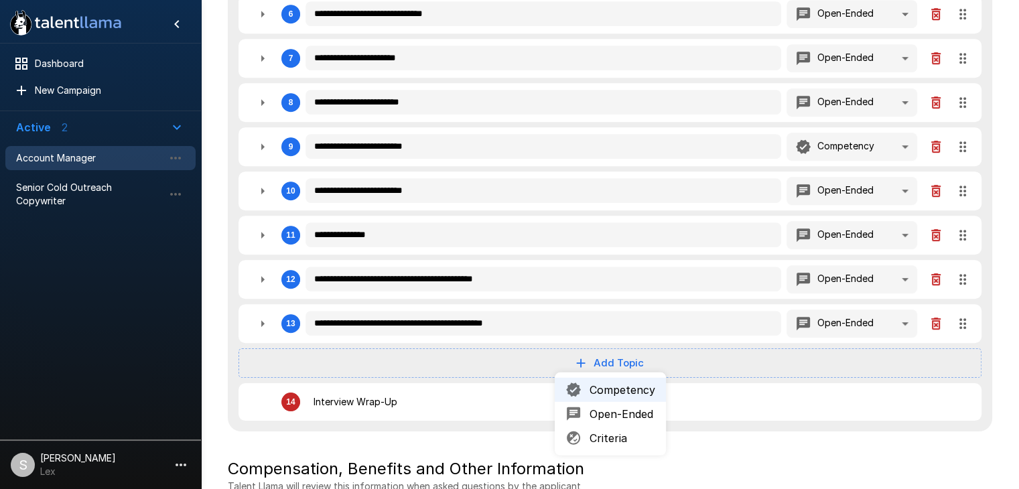
type textarea "*"
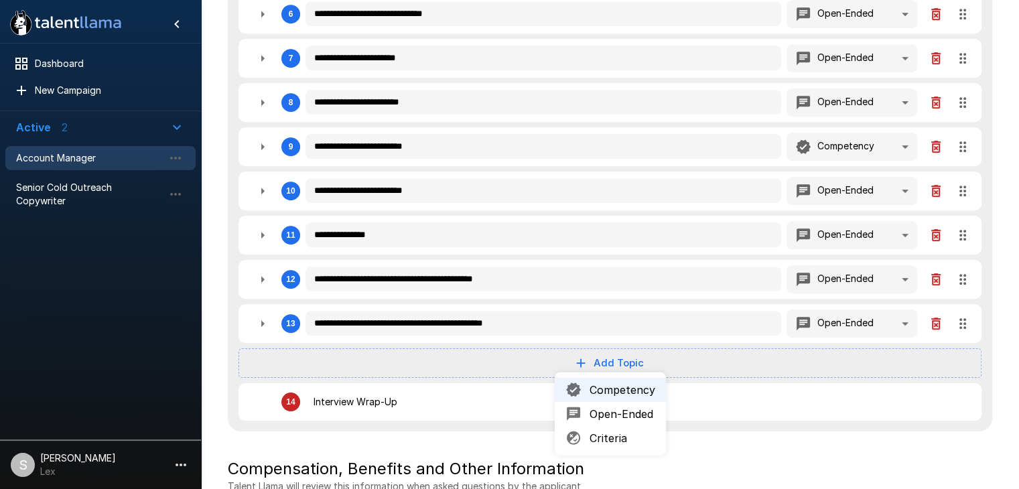
type textarea "*"
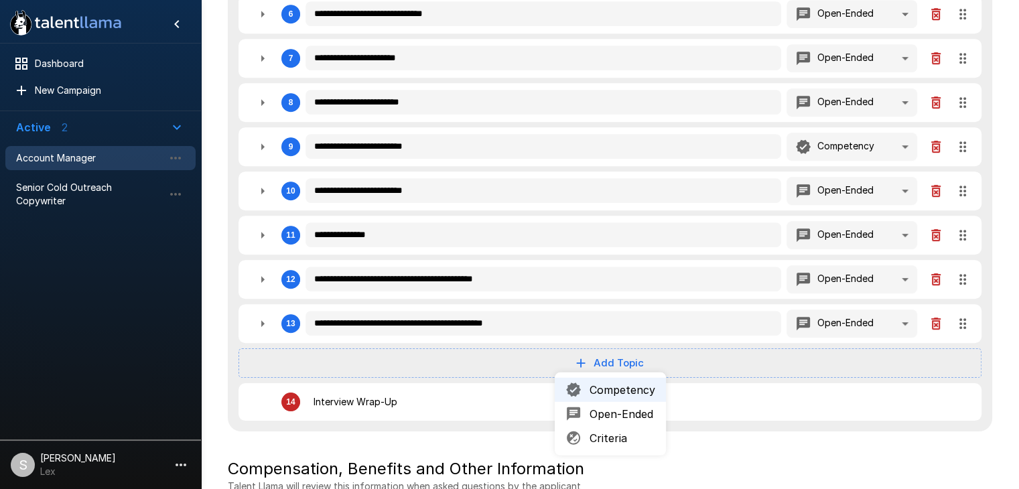
type textarea "*"
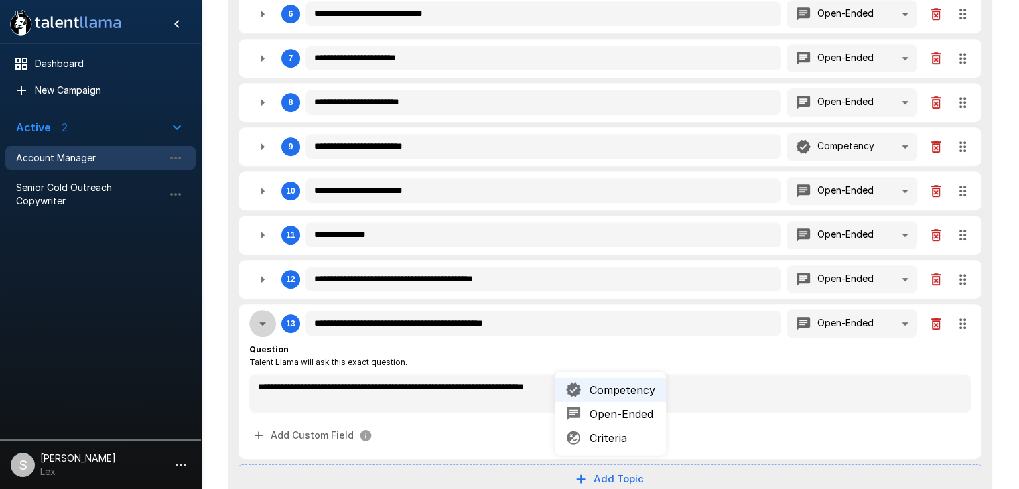
click at [263, 322] on icon "button" at bounding box center [262, 323] width 7 height 3
type textarea "*"
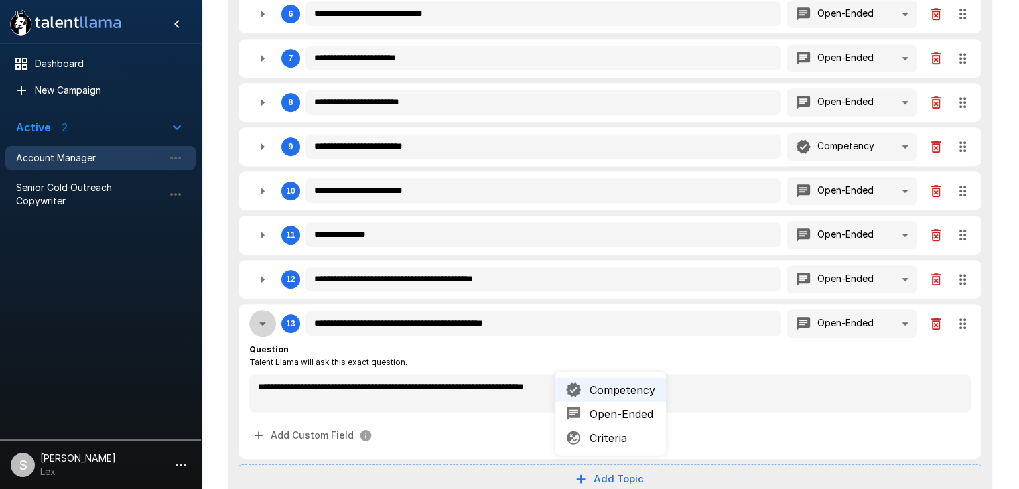
type textarea "*"
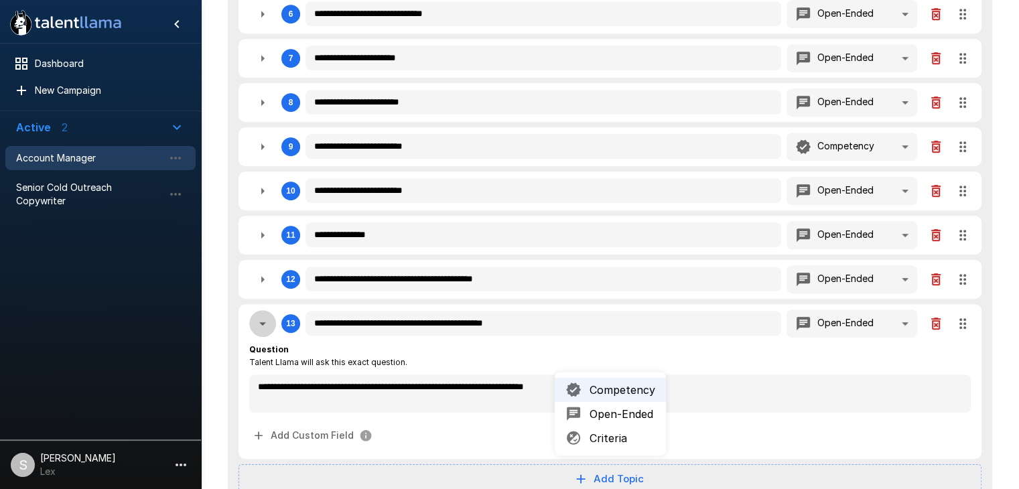
type textarea "*"
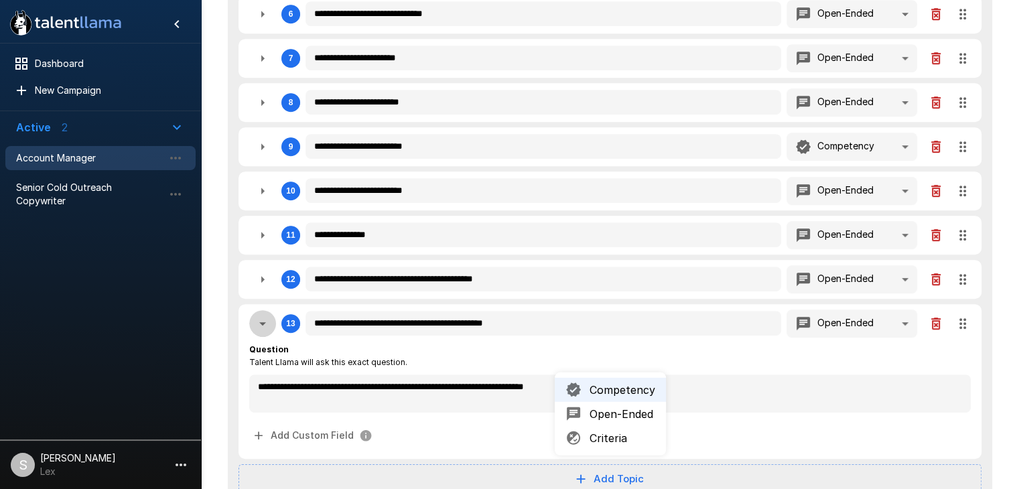
type textarea "*"
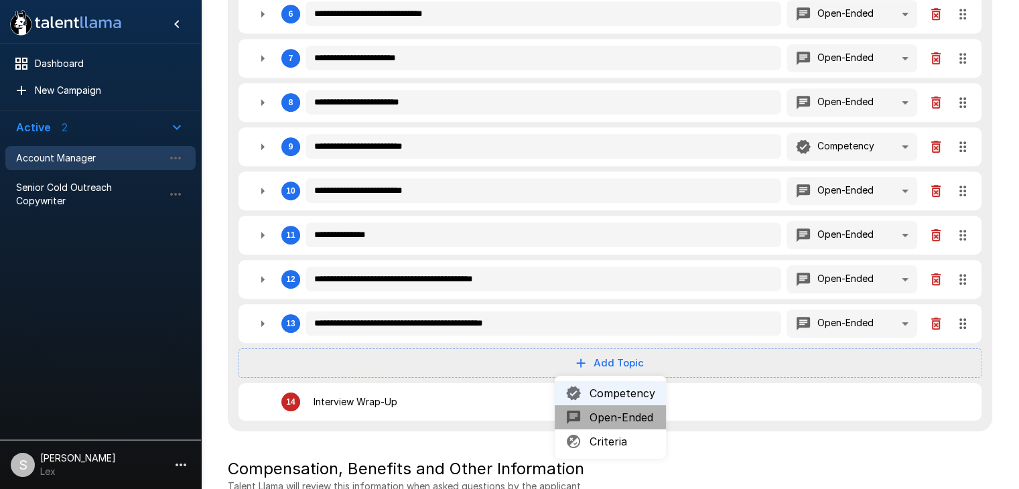
click at [636, 419] on span "Open-Ended" at bounding box center [622, 417] width 66 height 16
type textarea "*"
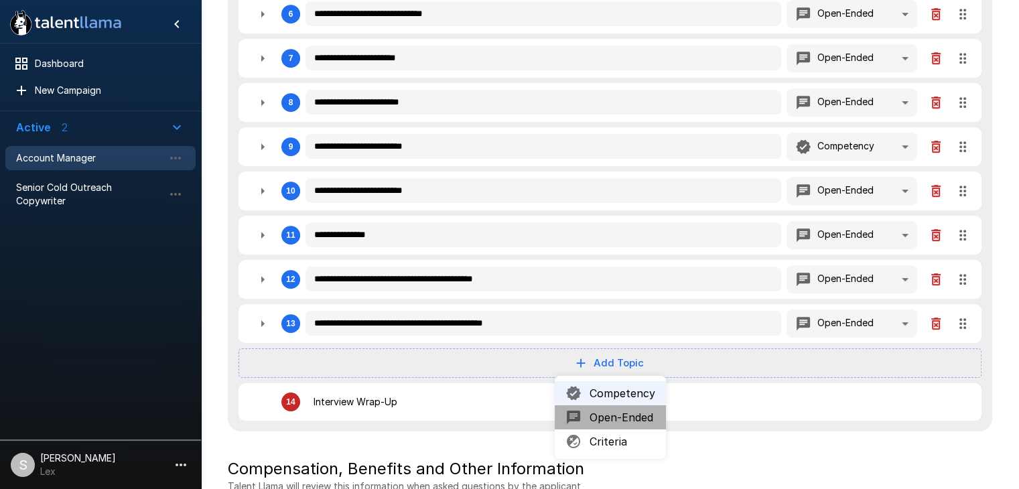
type textarea "*"
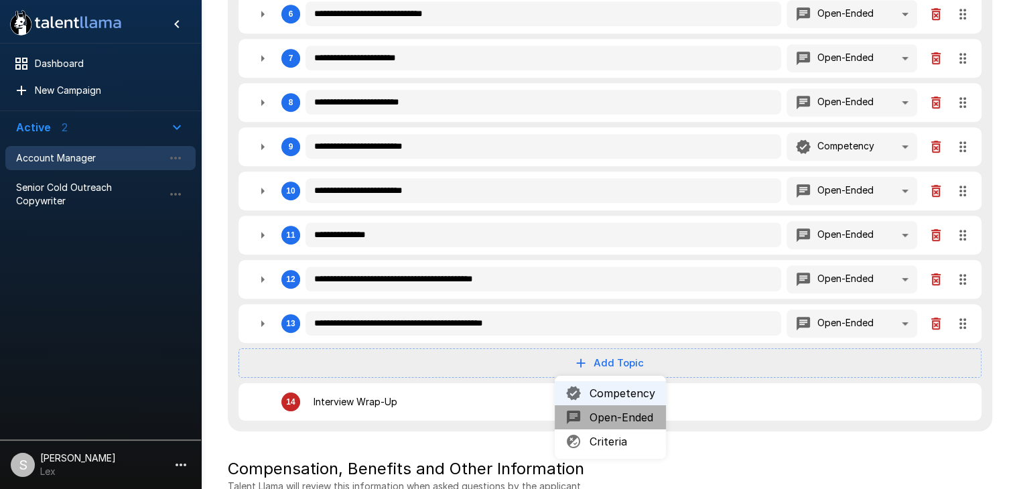
type textarea "*"
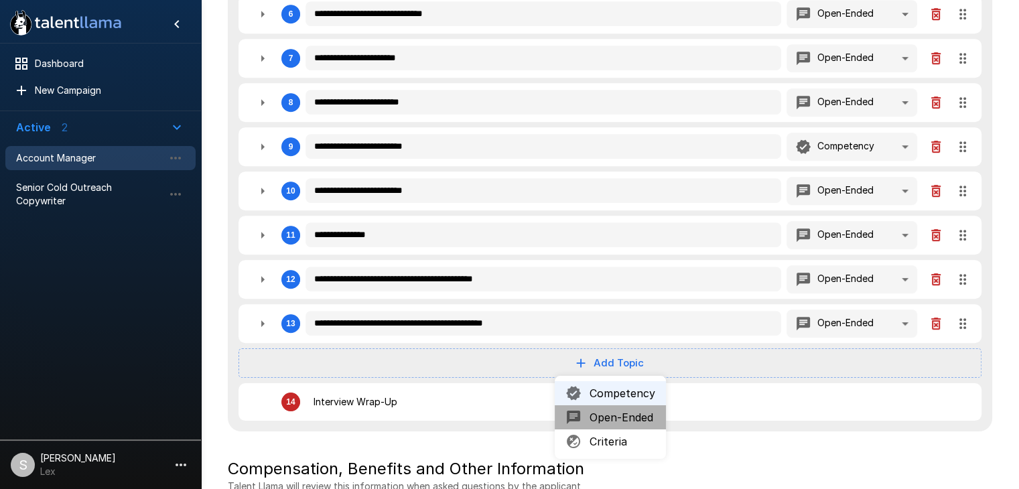
type textarea "*"
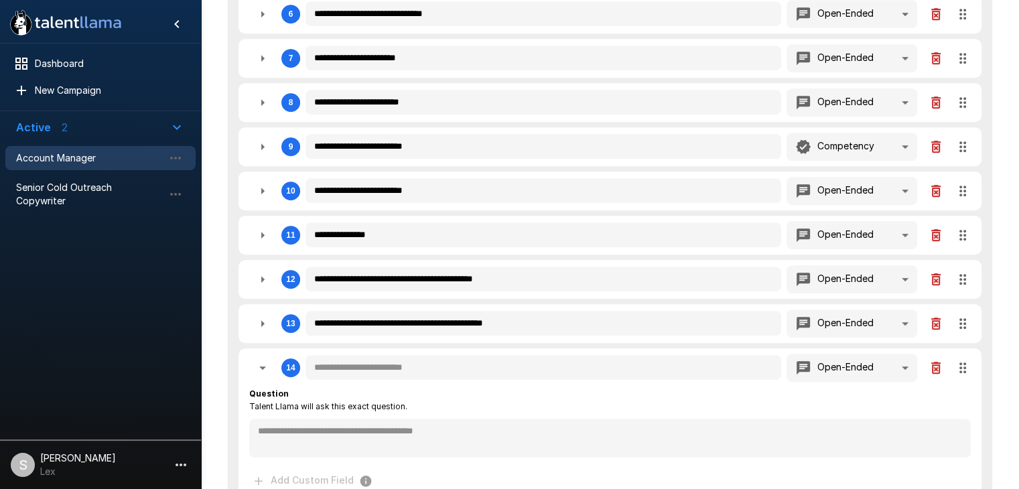
type textarea "*"
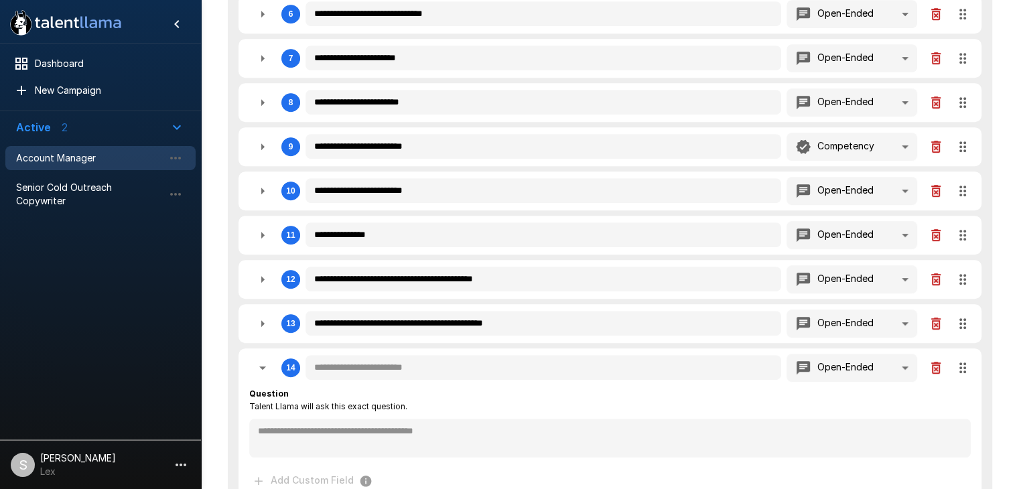
type textarea "*"
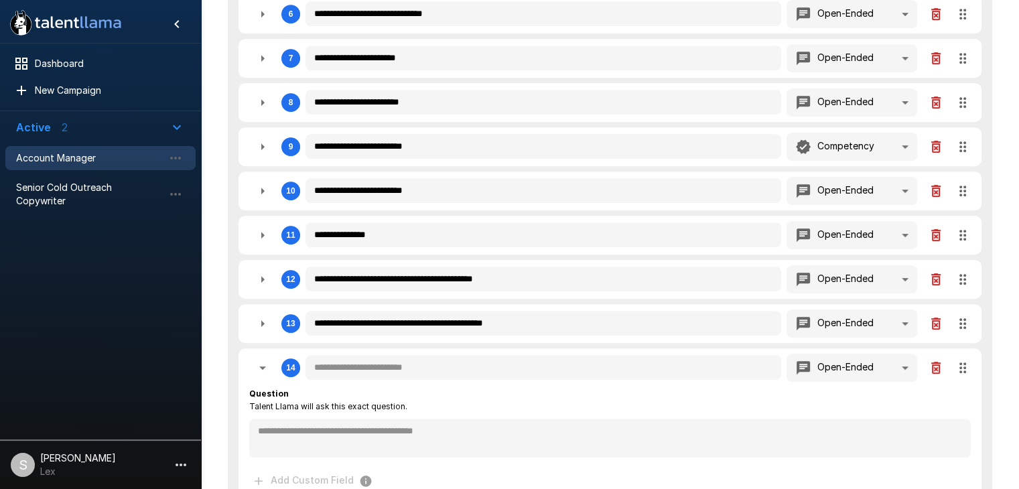
type textarea "*"
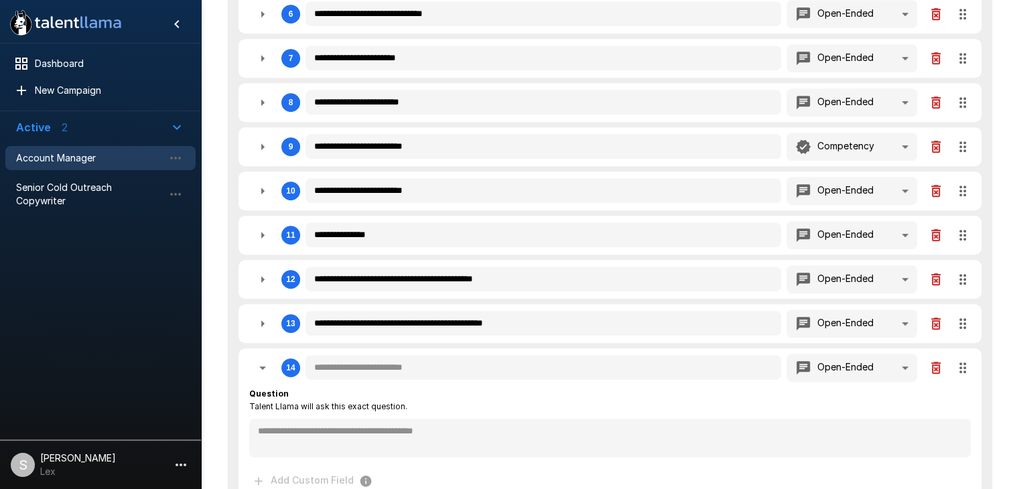
type textarea "*"
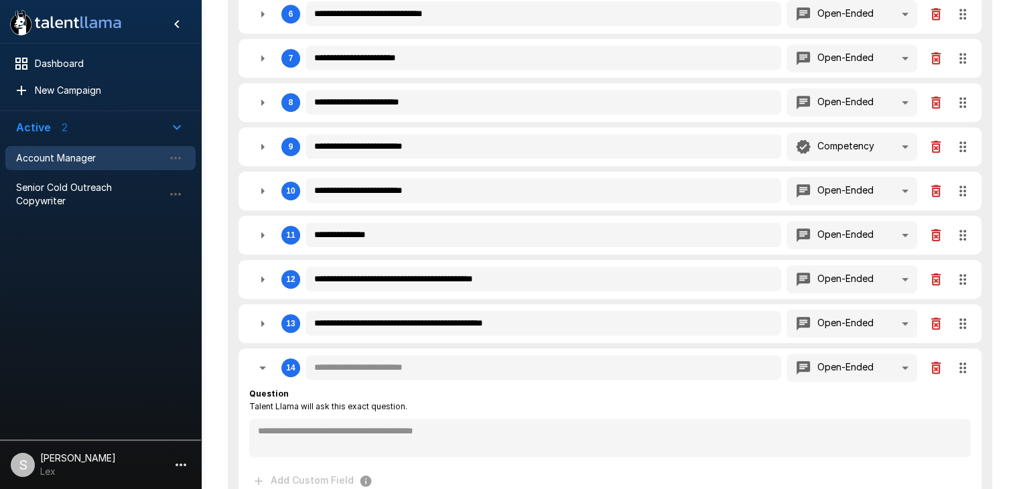
type textarea "*"
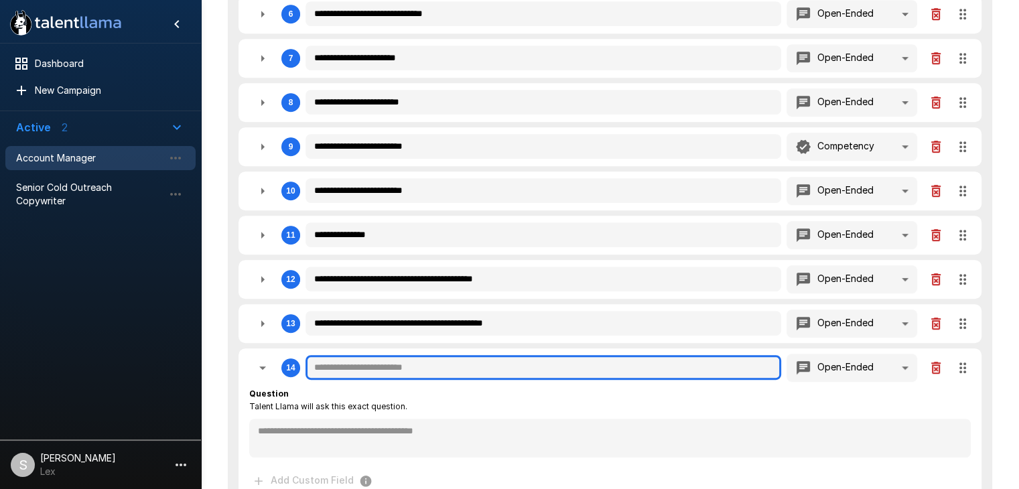
click at [349, 359] on input "text" at bounding box center [542, 367] width 475 height 25
paste input "**********"
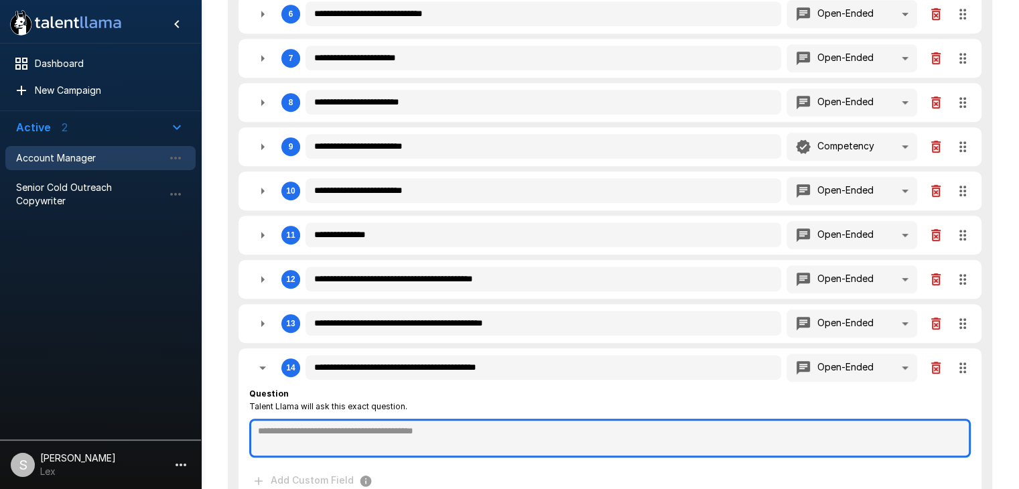
click at [436, 435] on textarea at bounding box center [609, 438] width 721 height 39
paste textarea "**********"
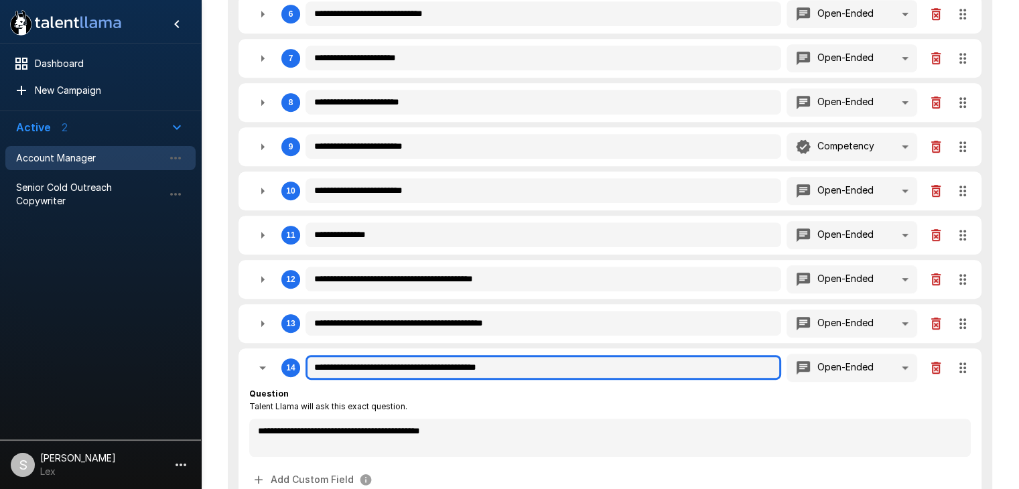
drag, startPoint x: 581, startPoint y: 362, endPoint x: 308, endPoint y: 359, distance: 273.3
click at [308, 359] on input "**********" at bounding box center [542, 367] width 475 height 25
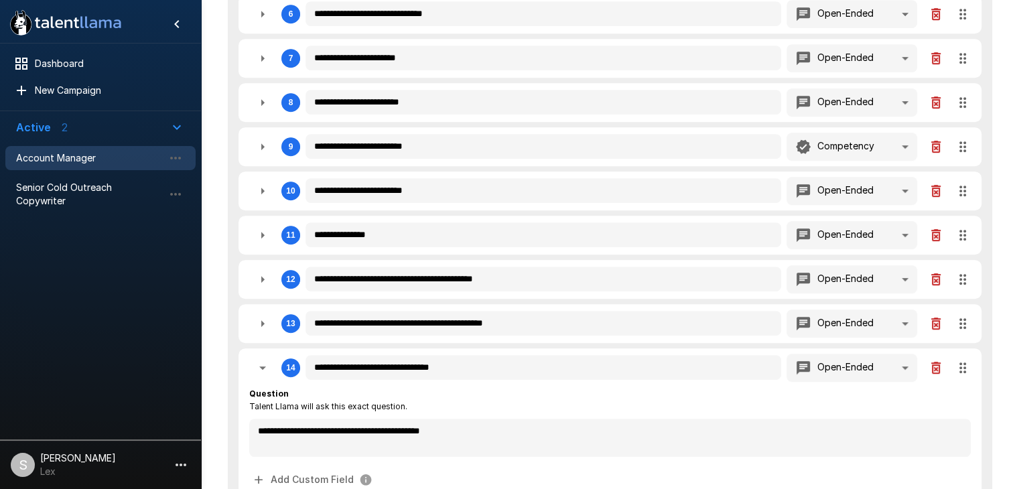
click at [263, 366] on icon "button" at bounding box center [262, 367] width 7 height 3
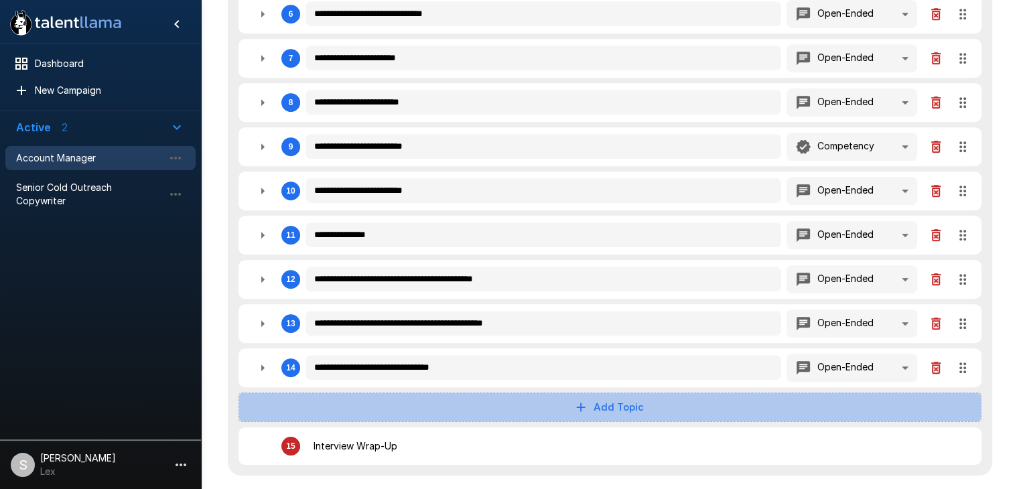
click at [591, 405] on button "Add Topic" at bounding box center [609, 406] width 743 height 29
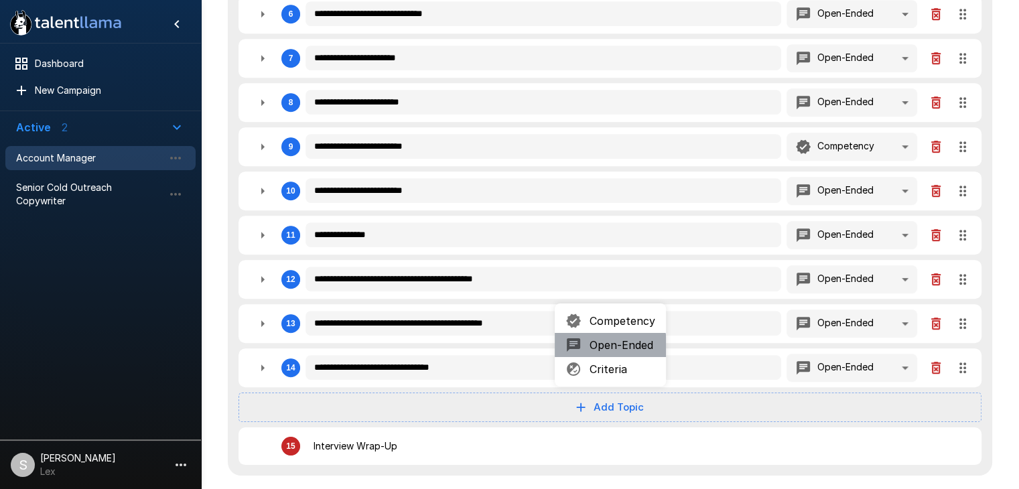
click at [605, 347] on span "Open-Ended" at bounding box center [622, 345] width 66 height 16
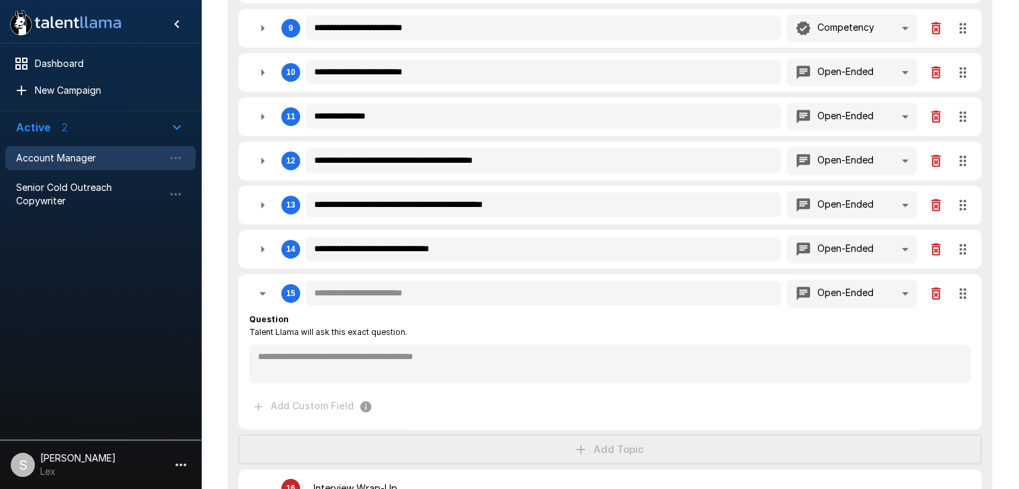
scroll to position [789, 0]
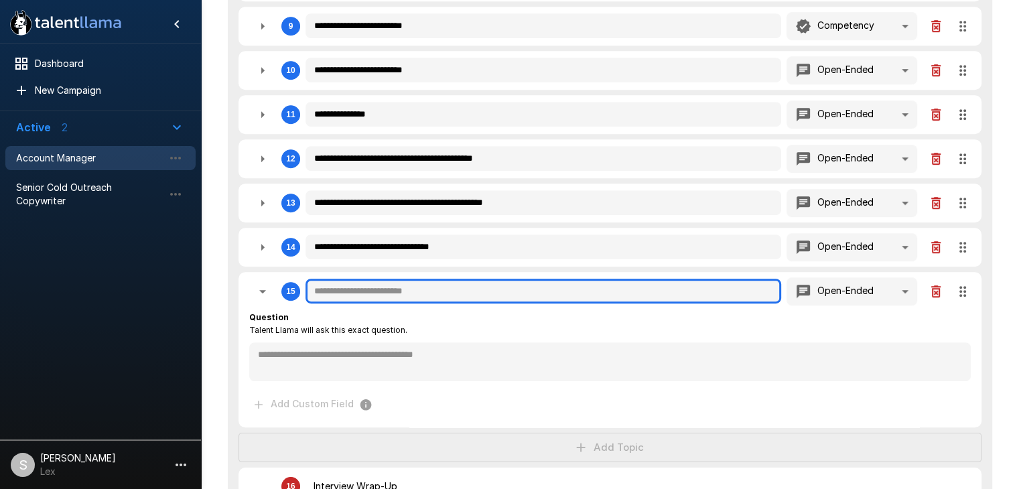
click at [330, 290] on input "text" at bounding box center [542, 291] width 475 height 25
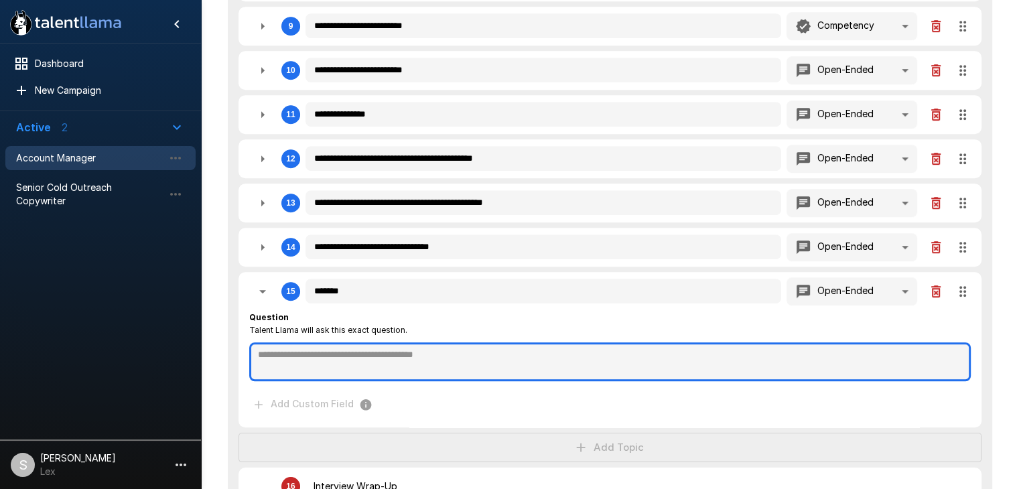
click at [307, 353] on textarea at bounding box center [609, 361] width 721 height 39
paste textarea "**********"
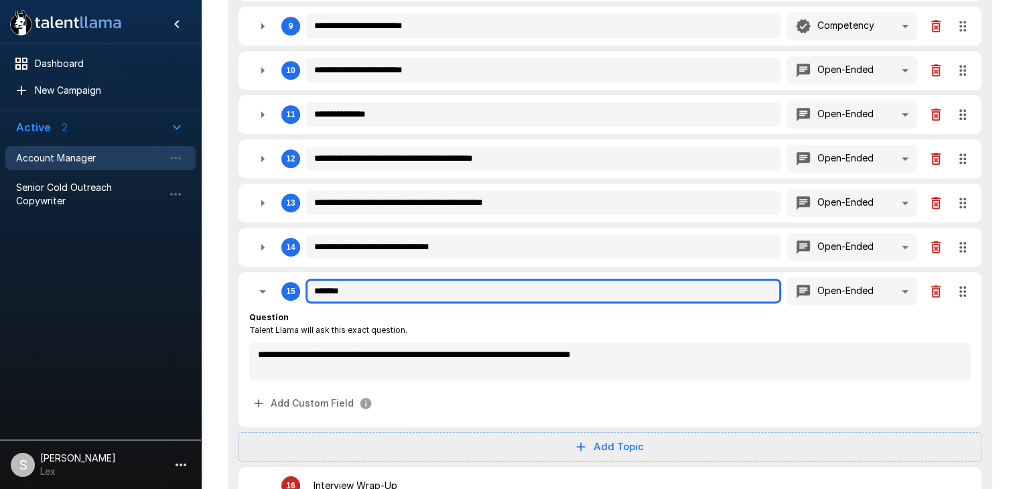
click at [354, 288] on input "******" at bounding box center [542, 291] width 475 height 25
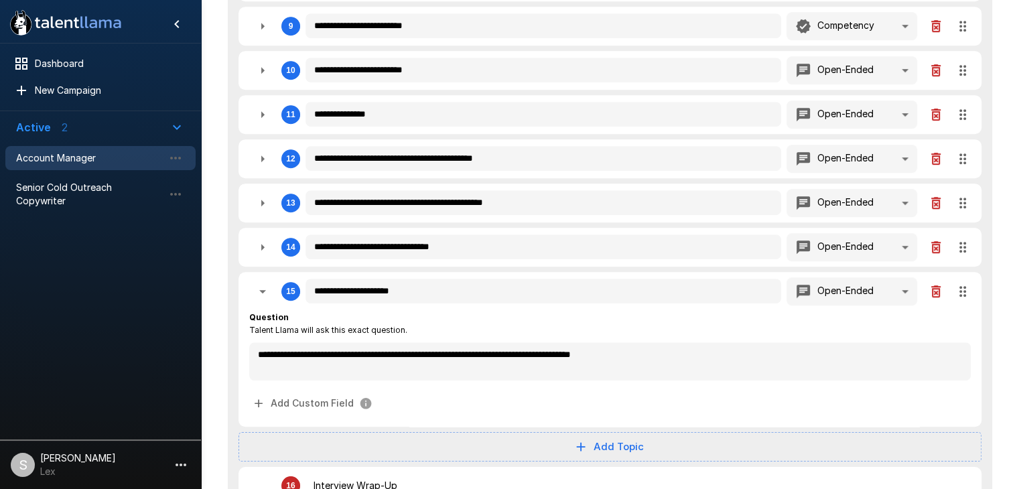
click at [431, 391] on div "Add Custom Field" at bounding box center [609, 403] width 721 height 25
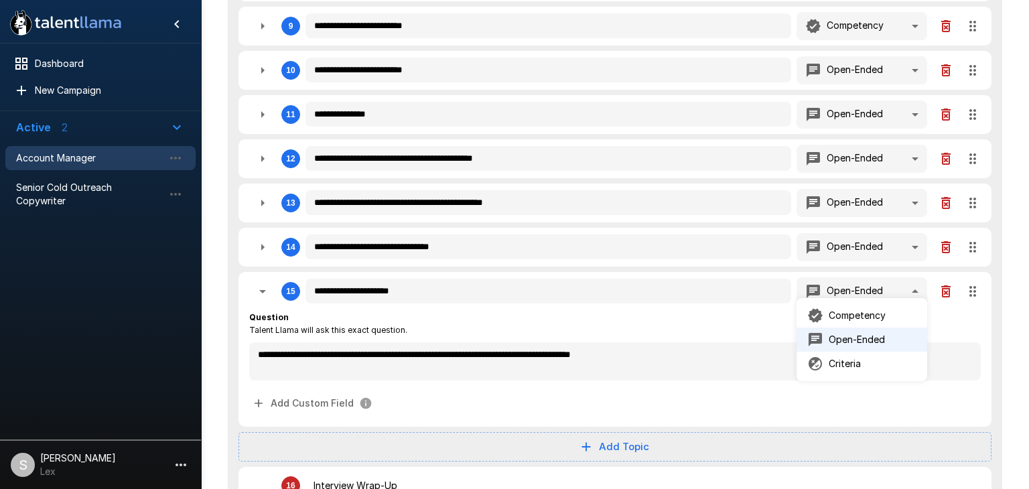
click at [847, 362] on p "Criteria" at bounding box center [844, 363] width 32 height 13
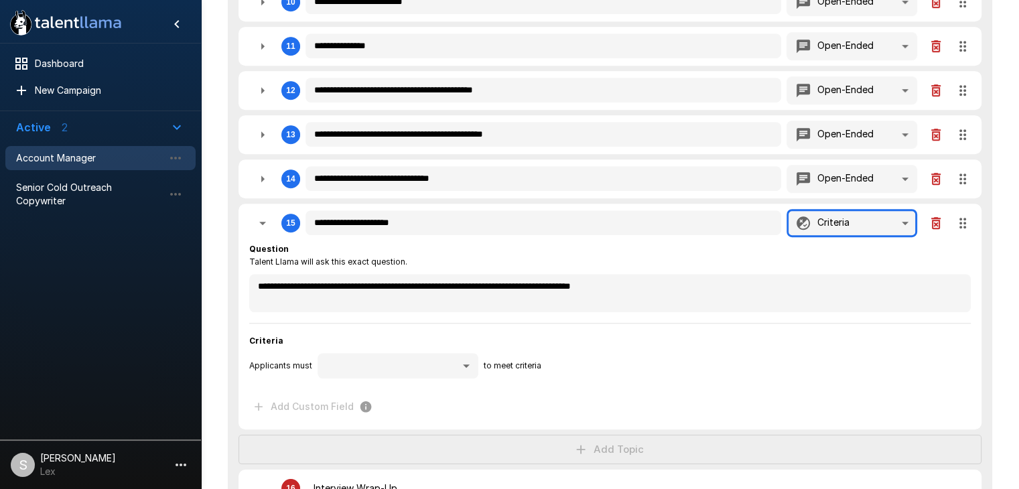
scroll to position [865, 0]
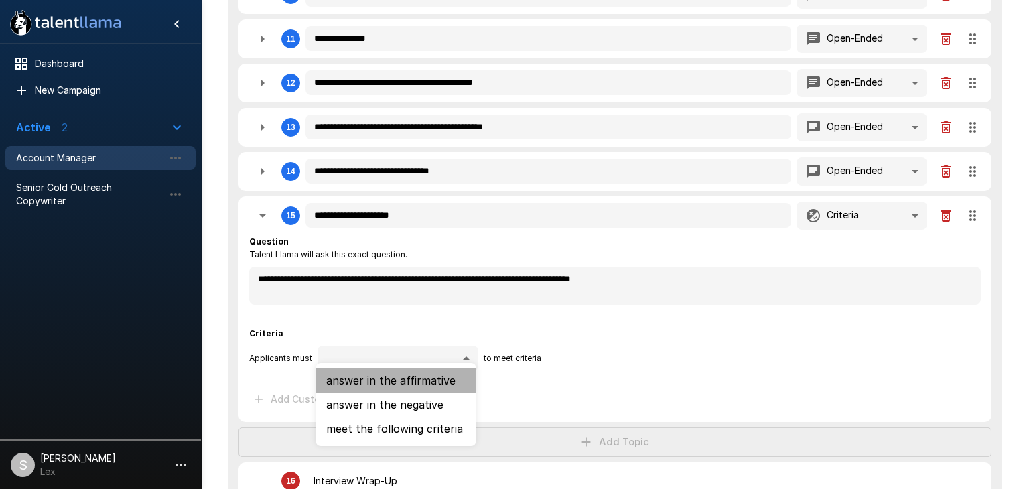
click at [419, 377] on li "answer in the affirmative" at bounding box center [395, 380] width 161 height 24
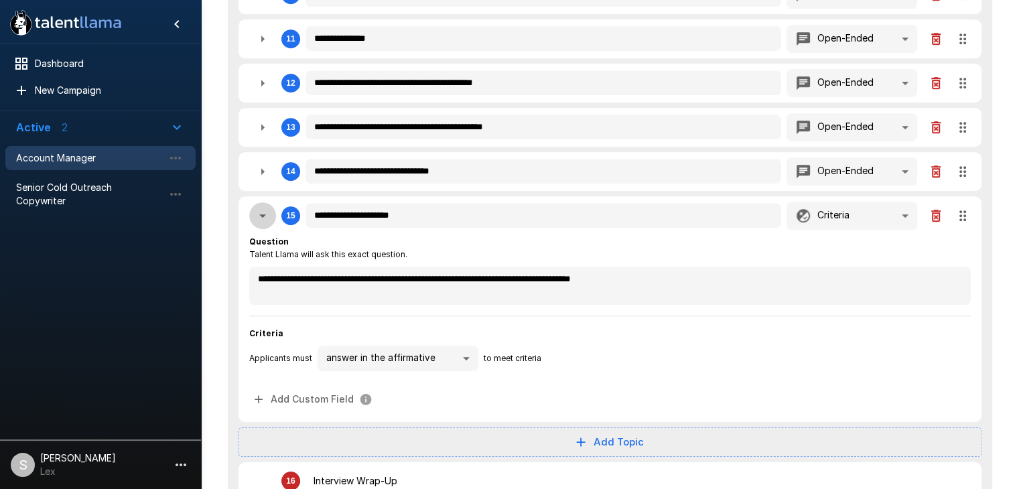
click at [260, 209] on icon "button" at bounding box center [262, 216] width 16 height 16
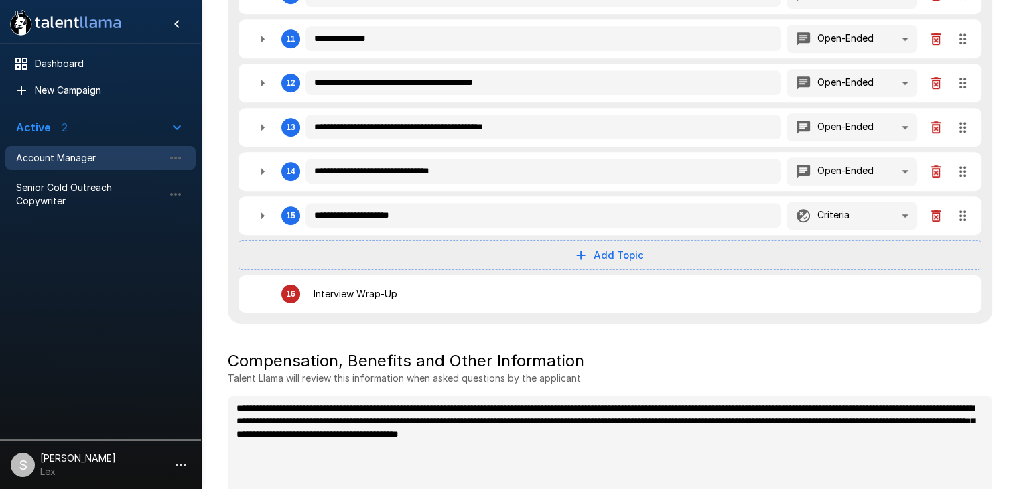
click at [267, 168] on icon "button" at bounding box center [262, 171] width 16 height 16
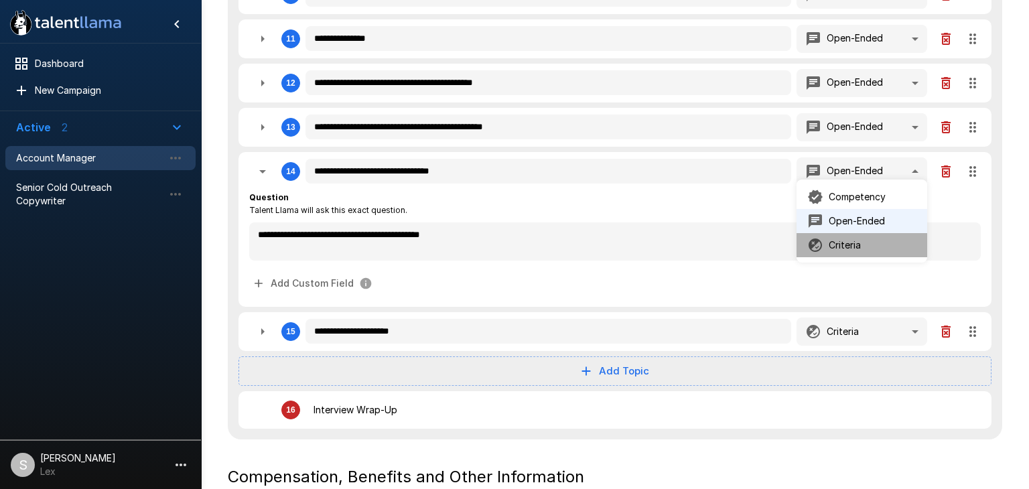
click at [852, 242] on p "Criteria" at bounding box center [844, 244] width 32 height 13
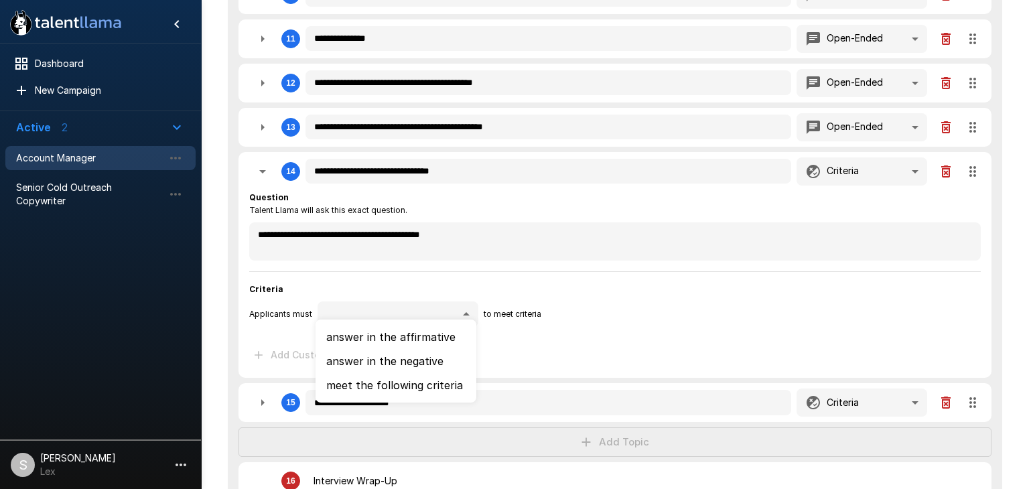
click at [400, 336] on li "answer in the affirmative" at bounding box center [395, 337] width 161 height 24
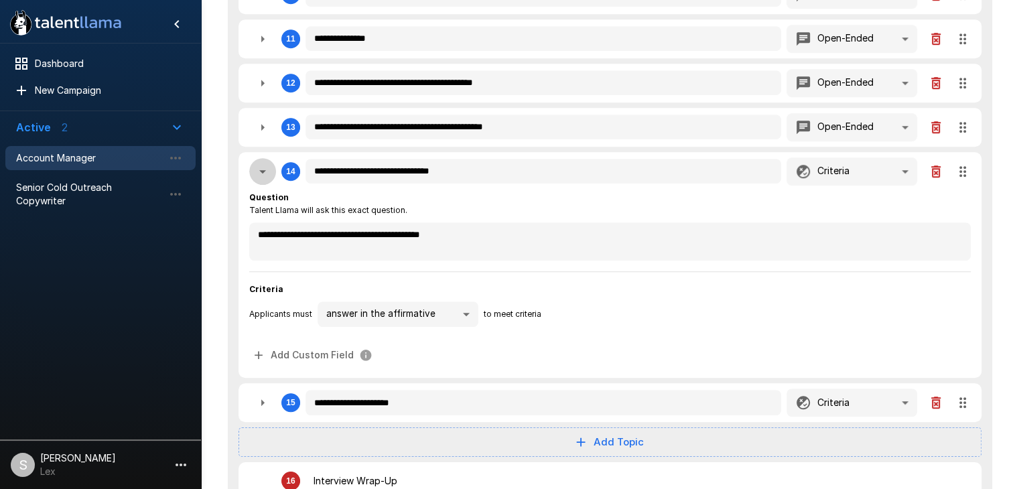
click at [265, 166] on icon "button" at bounding box center [262, 171] width 16 height 16
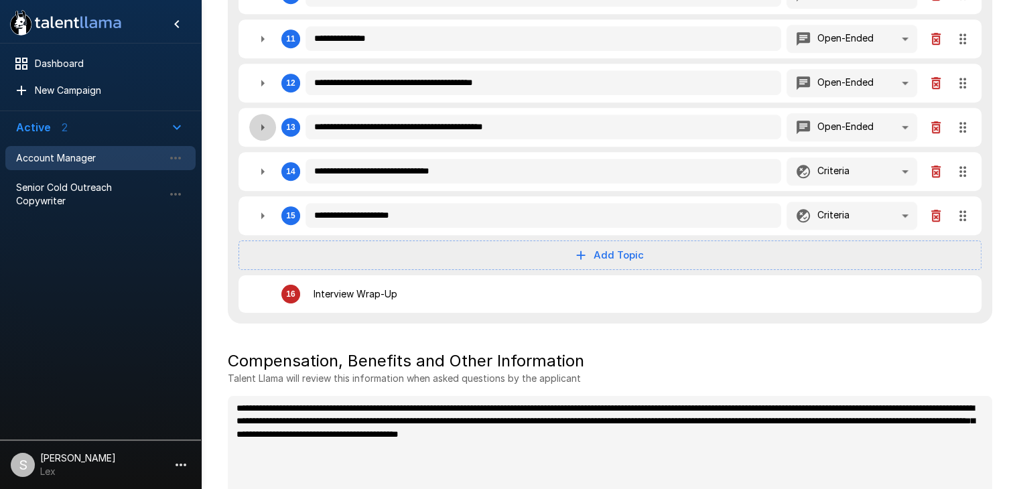
click at [267, 124] on icon "button" at bounding box center [262, 127] width 16 height 16
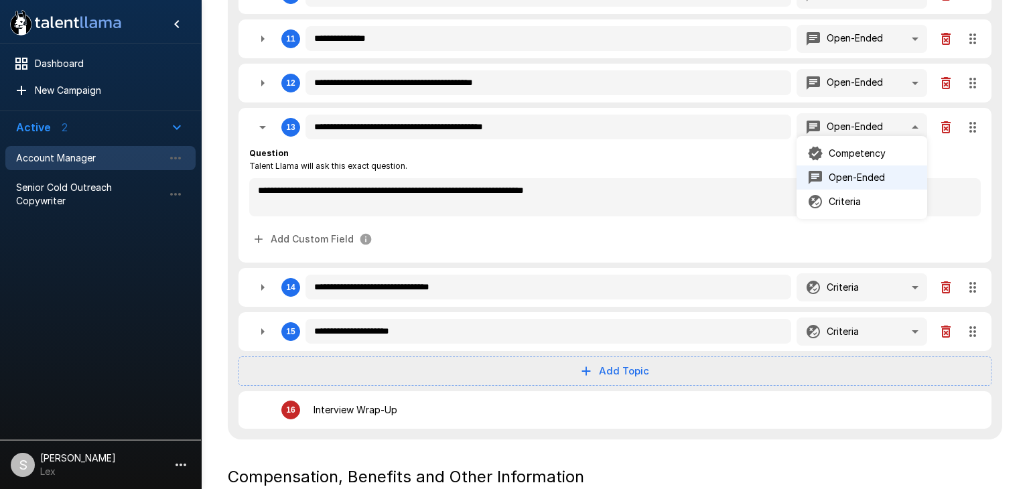
click at [849, 202] on p "Criteria" at bounding box center [844, 201] width 32 height 13
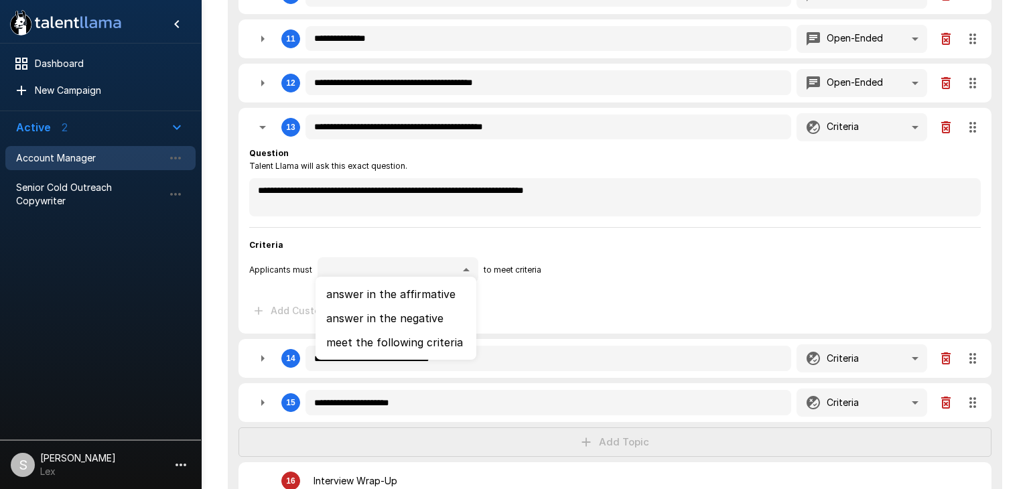
click at [413, 295] on li "answer in the affirmative" at bounding box center [395, 294] width 161 height 24
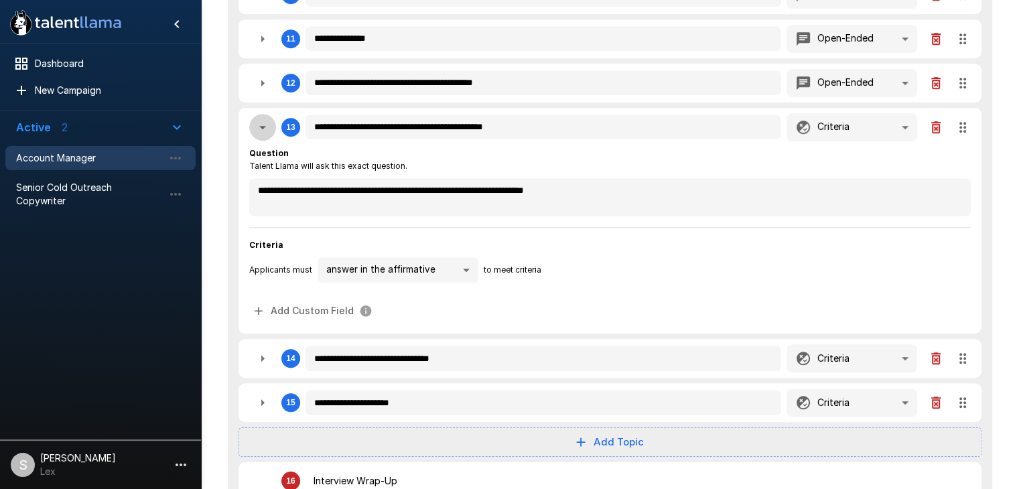
click at [267, 124] on icon "button" at bounding box center [262, 127] width 16 height 16
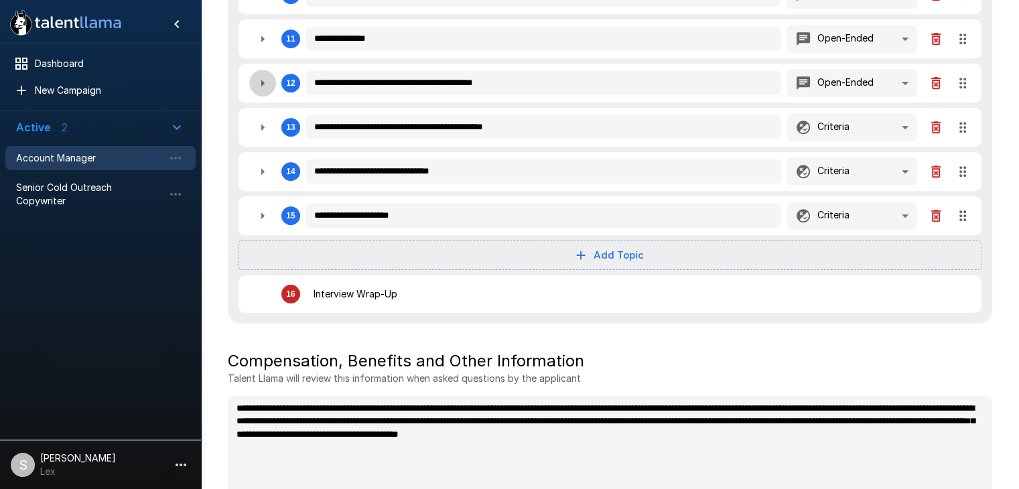
click at [261, 81] on icon "button" at bounding box center [262, 83] width 16 height 16
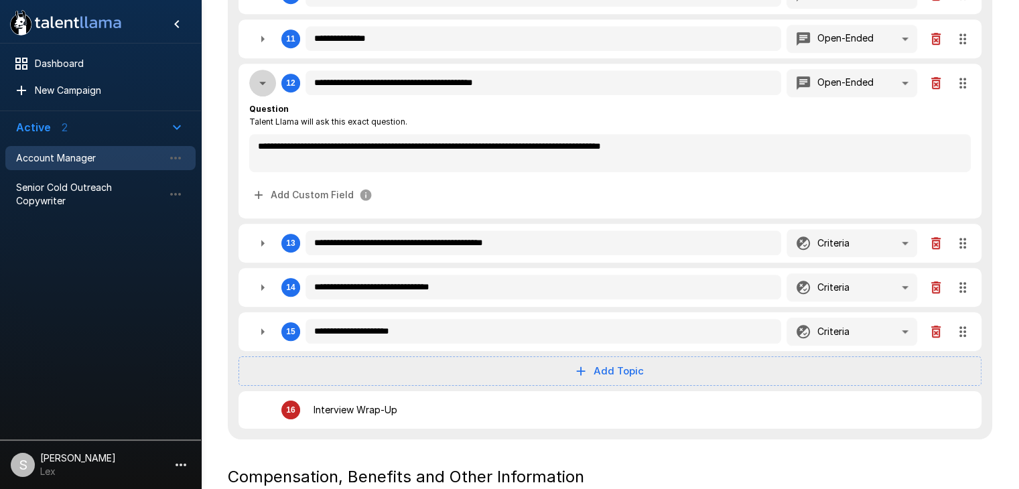
click at [261, 82] on icon "button" at bounding box center [262, 83] width 16 height 16
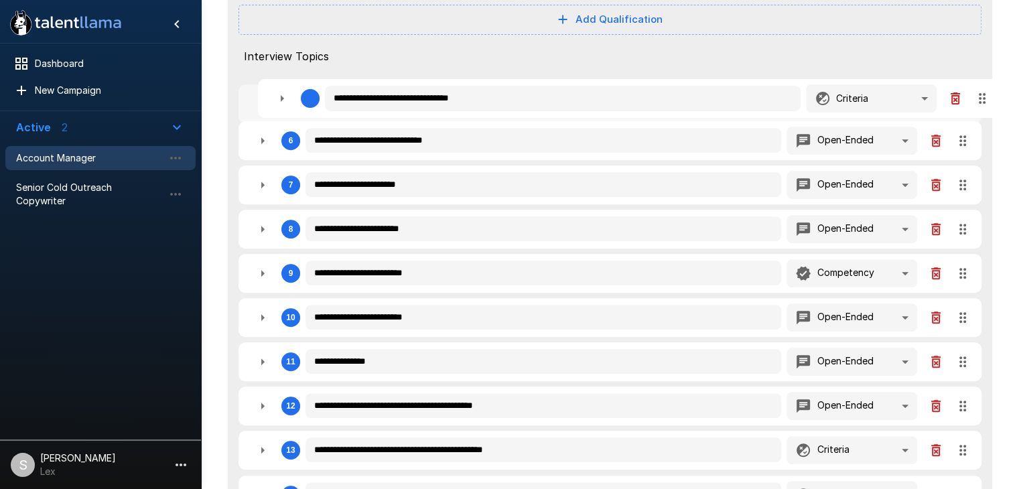
scroll to position [584, 0]
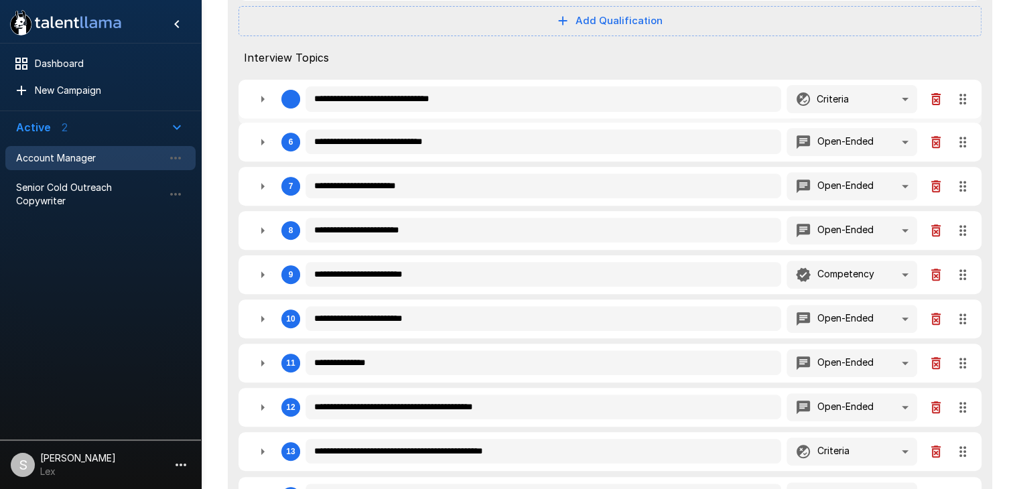
drag, startPoint x: 962, startPoint y: 420, endPoint x: 956, endPoint y: 94, distance: 325.5
click at [956, 94] on div "**********" at bounding box center [610, 165] width 764 height 877
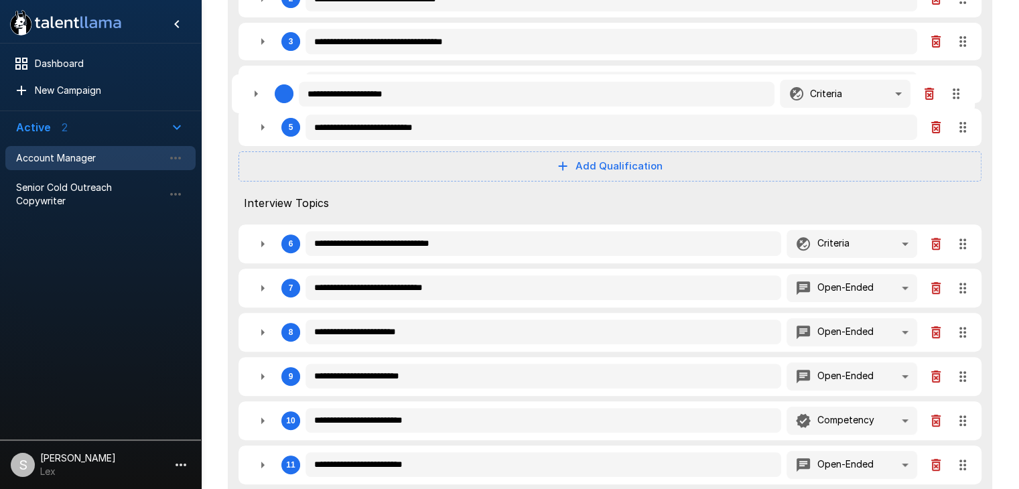
scroll to position [437, 0]
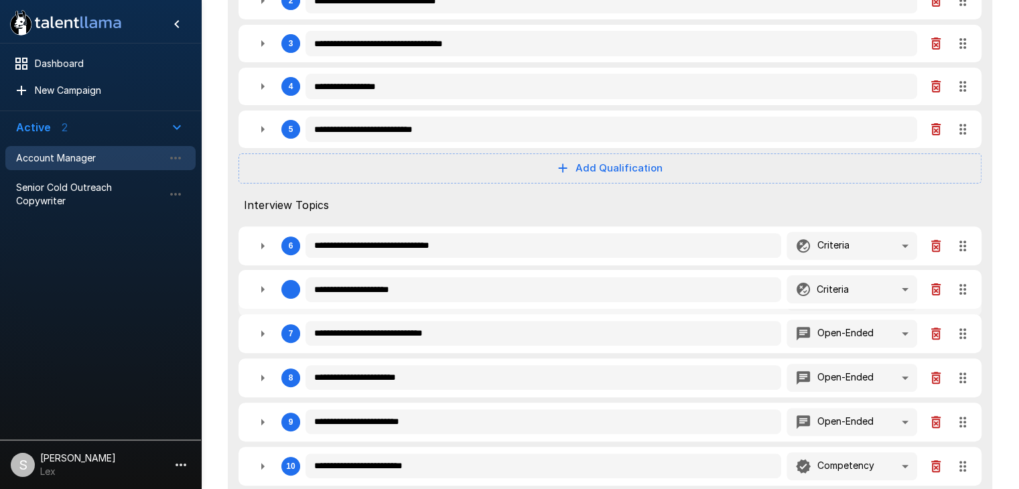
drag, startPoint x: 962, startPoint y: 409, endPoint x: 952, endPoint y: 282, distance: 127.6
click at [952, 282] on div "**********" at bounding box center [610, 313] width 764 height 877
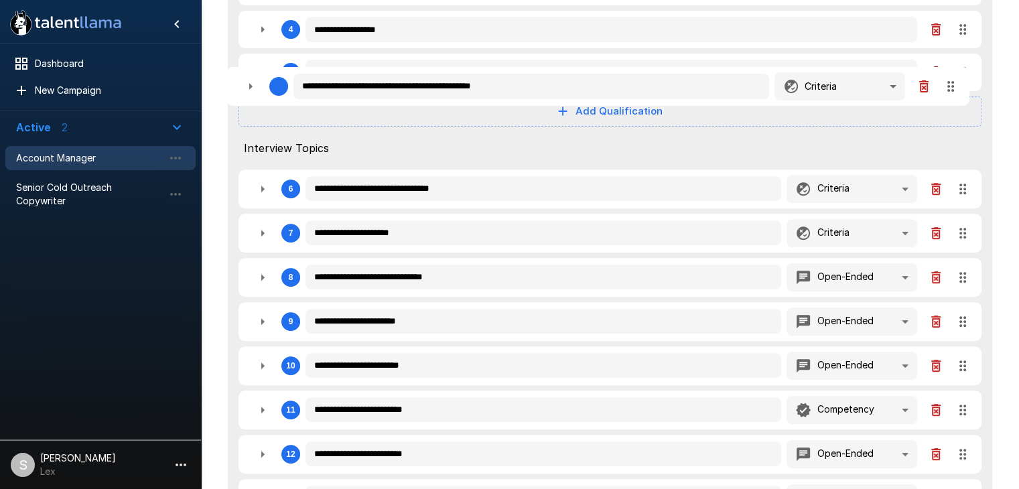
scroll to position [490, 0]
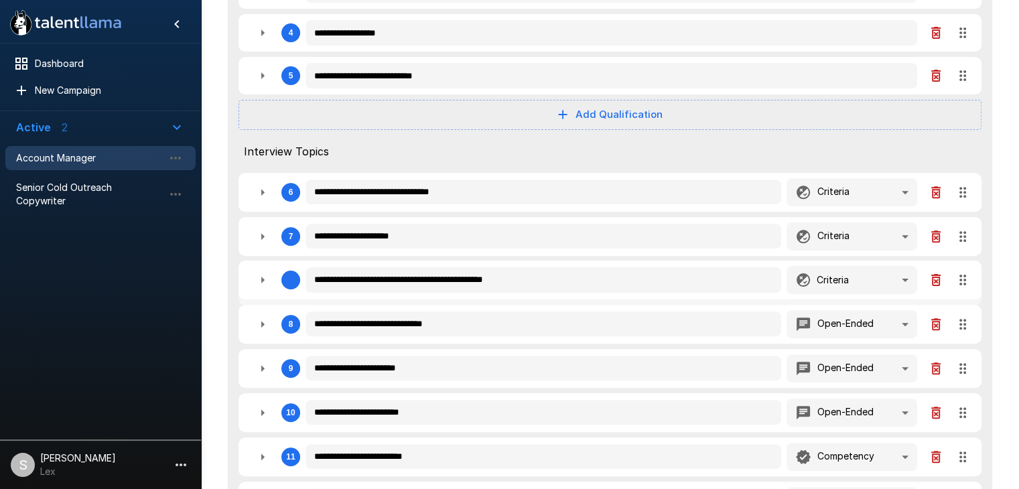
drag, startPoint x: 963, startPoint y: 315, endPoint x: 964, endPoint y: 271, distance: 44.2
click at [964, 271] on div "**********" at bounding box center [610, 259] width 764 height 877
click at [263, 280] on icon "button" at bounding box center [262, 281] width 16 height 16
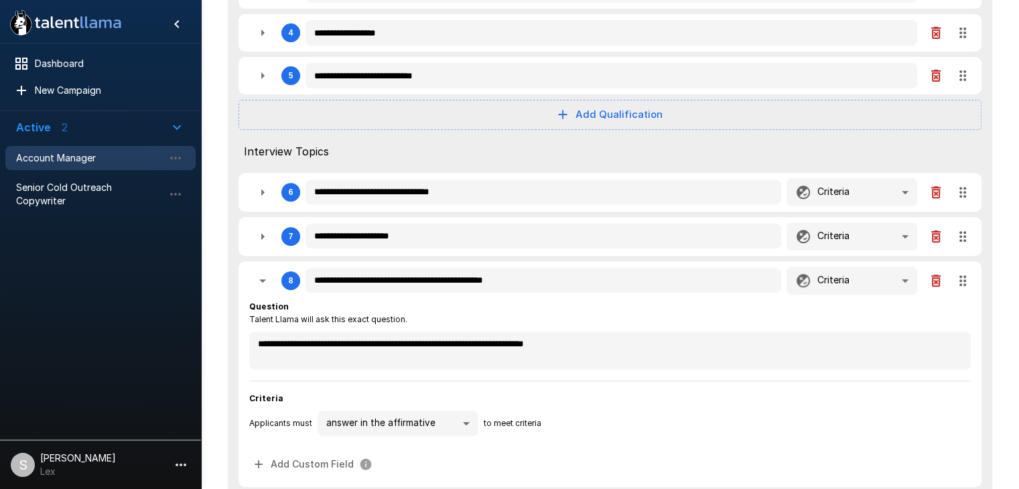
click at [263, 281] on icon "button" at bounding box center [262, 281] width 16 height 16
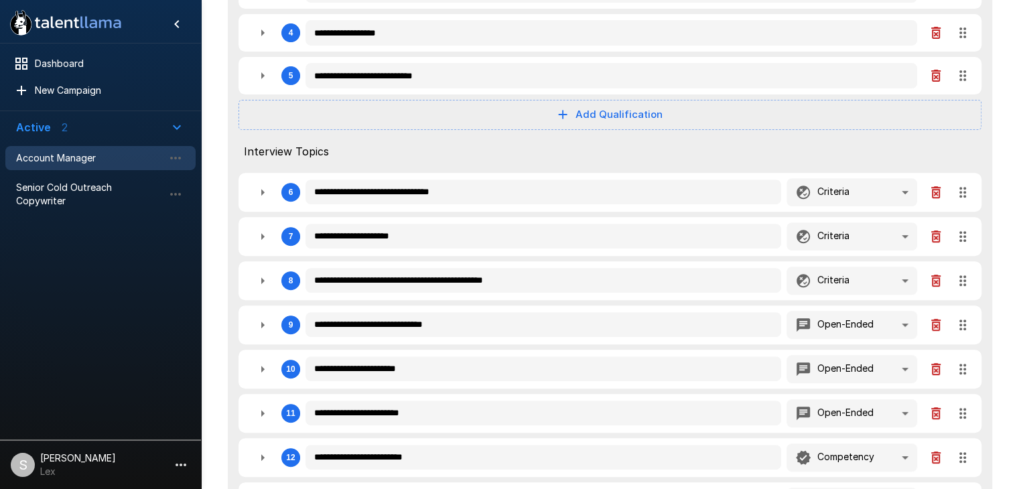
click at [263, 240] on icon "button" at bounding box center [262, 236] width 16 height 16
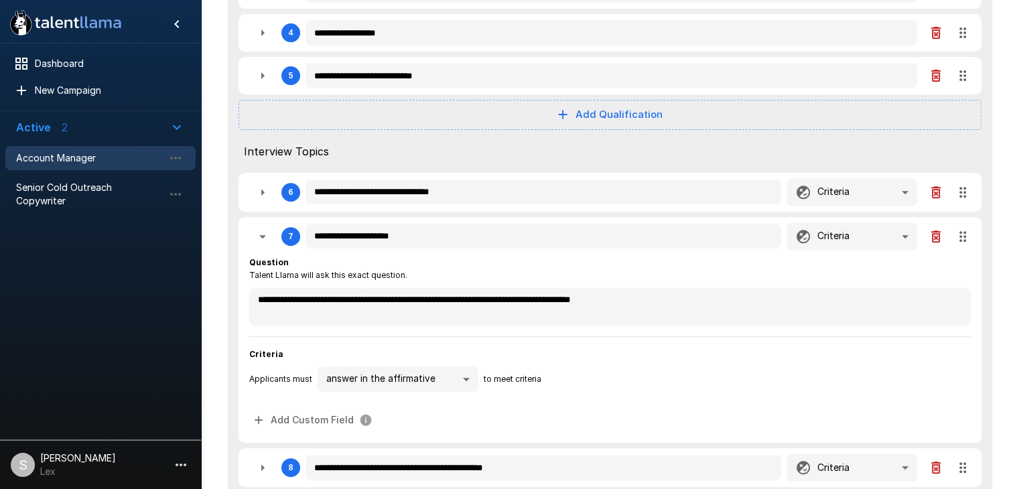
click at [263, 240] on icon "button" at bounding box center [262, 236] width 16 height 16
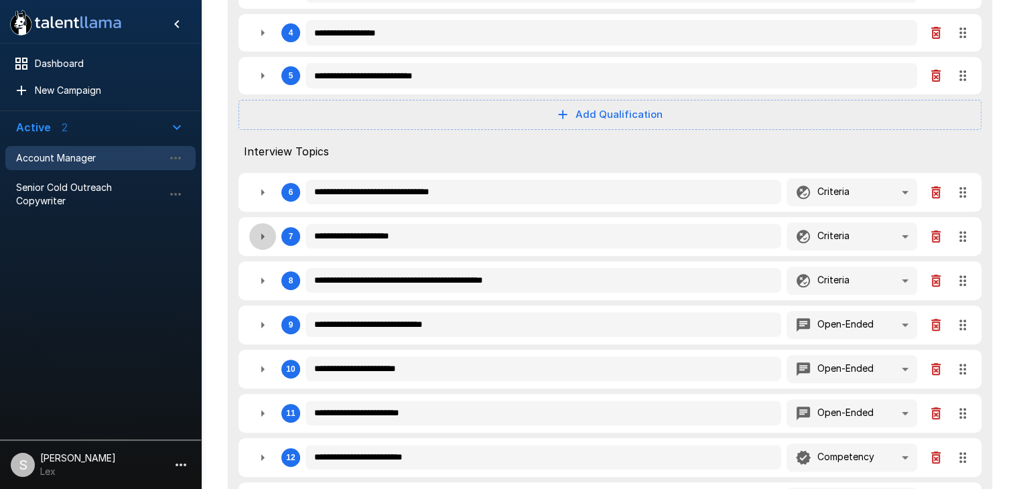
click at [263, 240] on icon "button" at bounding box center [262, 236] width 16 height 16
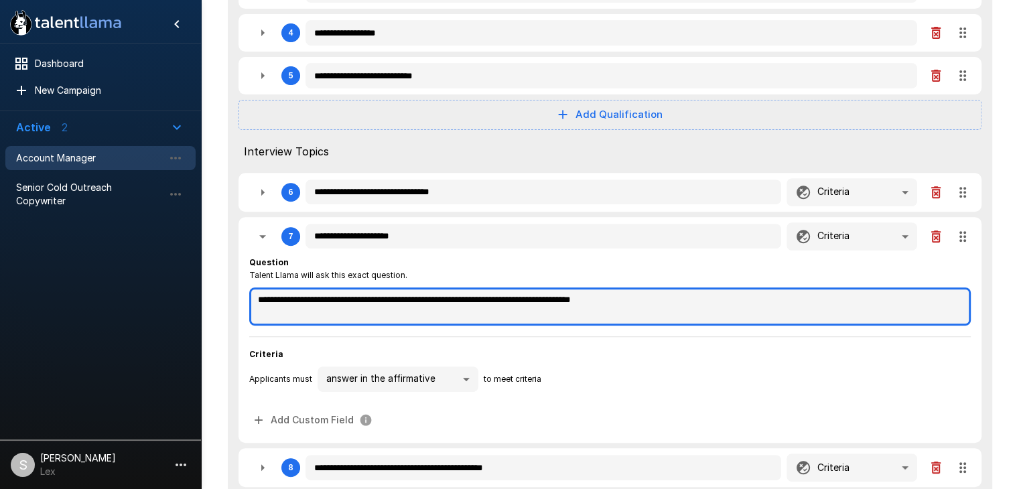
click at [474, 299] on textarea "**********" at bounding box center [609, 306] width 721 height 38
click at [548, 297] on textarea "**********" at bounding box center [609, 306] width 721 height 38
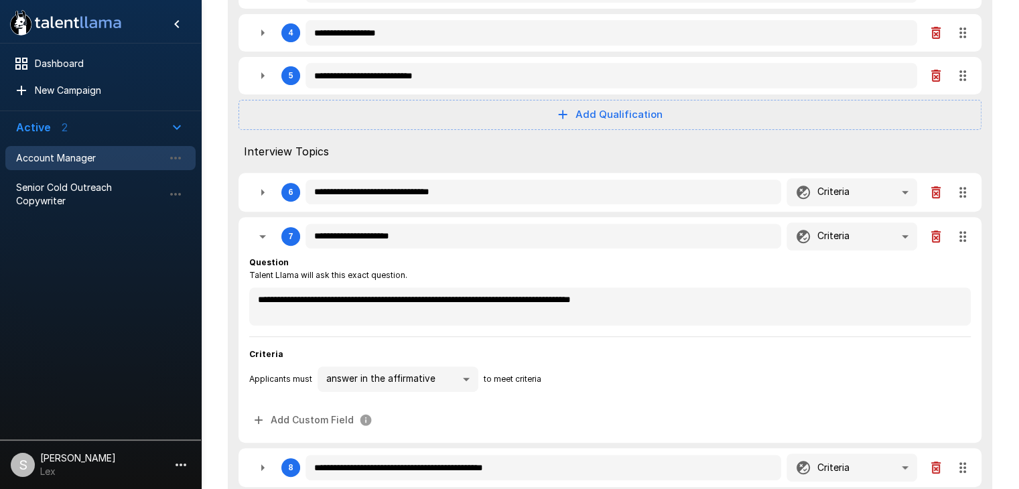
click at [589, 355] on span "Criteria" at bounding box center [609, 354] width 721 height 13
click at [265, 240] on icon "button" at bounding box center [262, 236] width 16 height 16
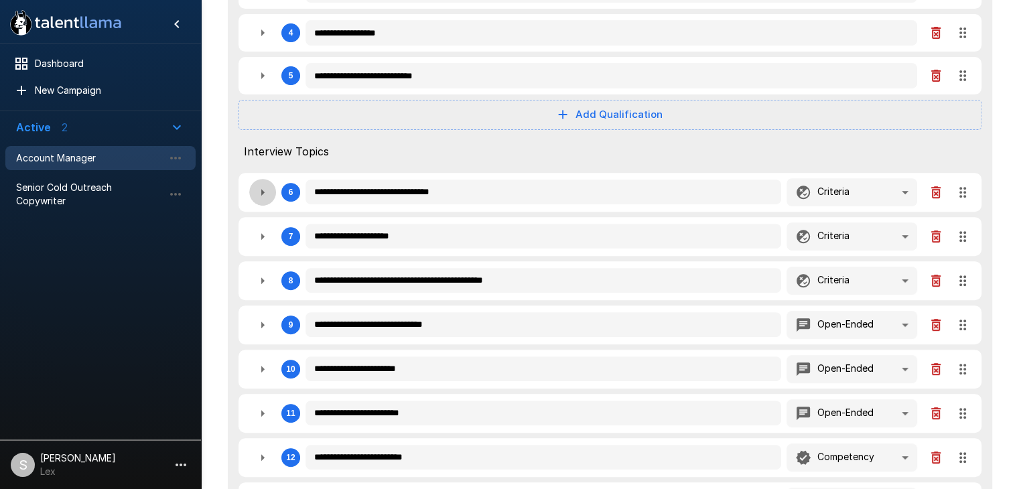
click at [265, 196] on icon "button" at bounding box center [262, 192] width 16 height 16
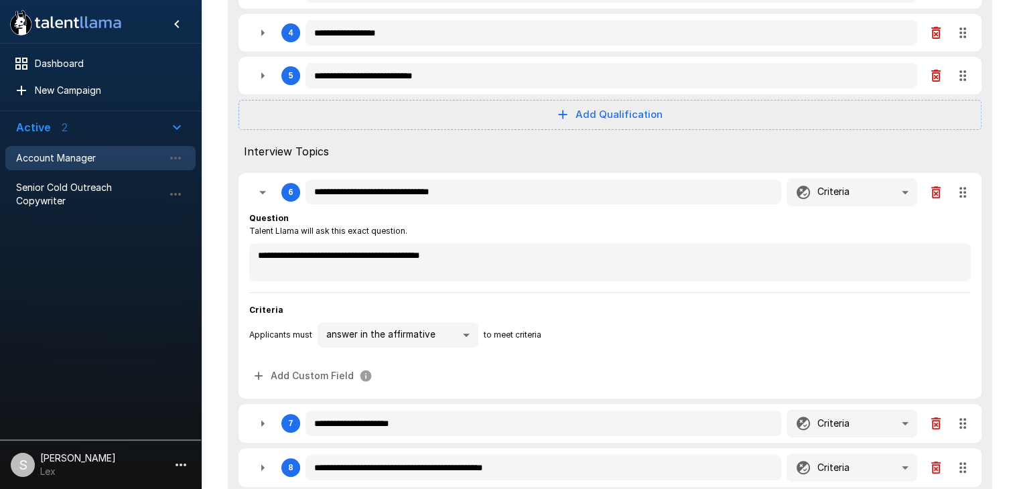
click at [265, 195] on icon "button" at bounding box center [262, 192] width 16 height 16
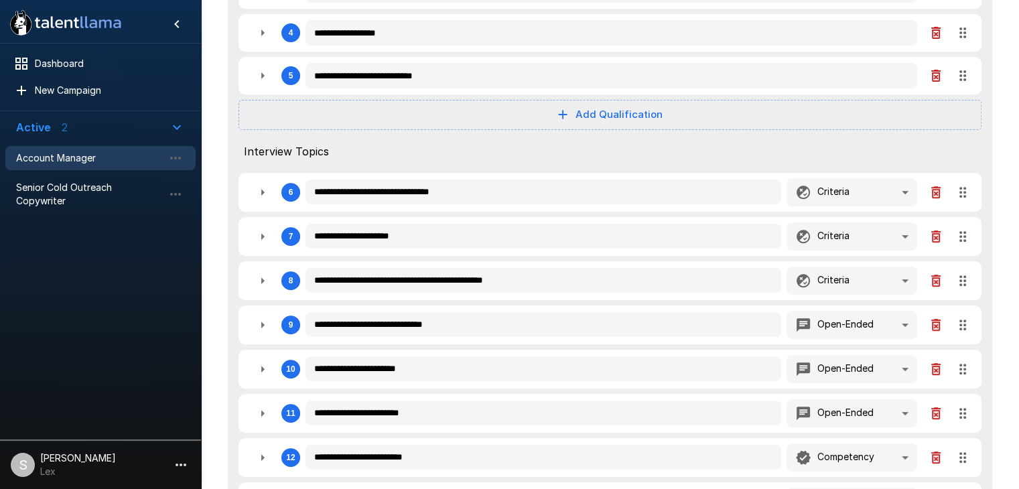
click at [265, 235] on icon "button" at bounding box center [262, 236] width 16 height 16
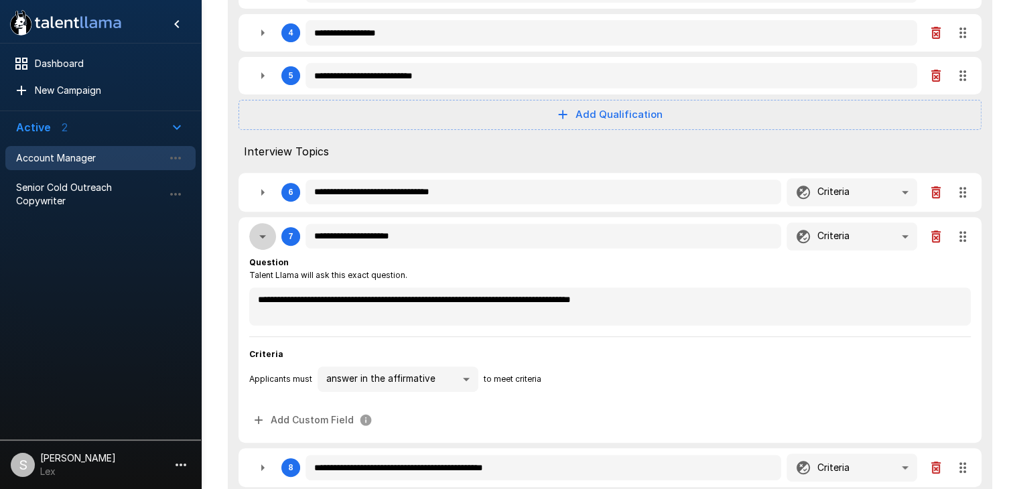
click at [265, 235] on icon "button" at bounding box center [262, 236] width 16 height 16
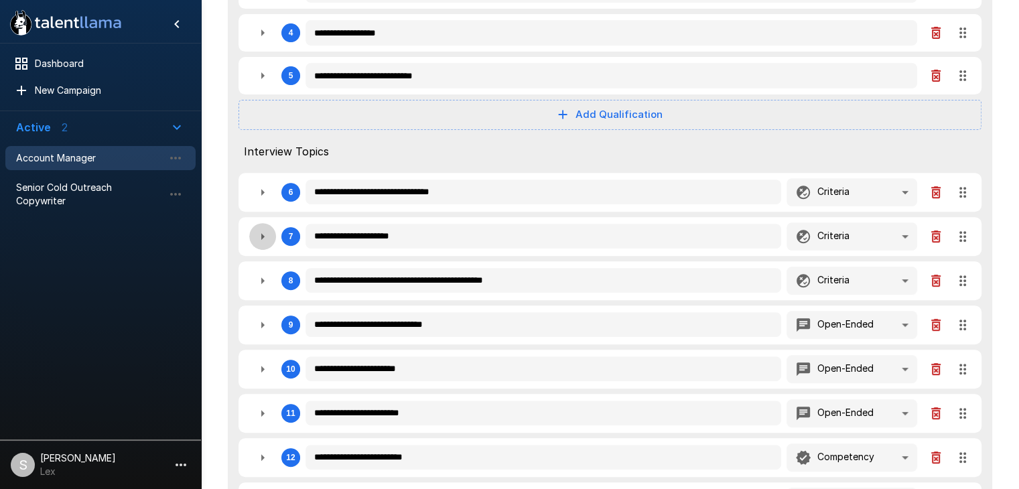
click at [265, 235] on icon "button" at bounding box center [262, 236] width 16 height 16
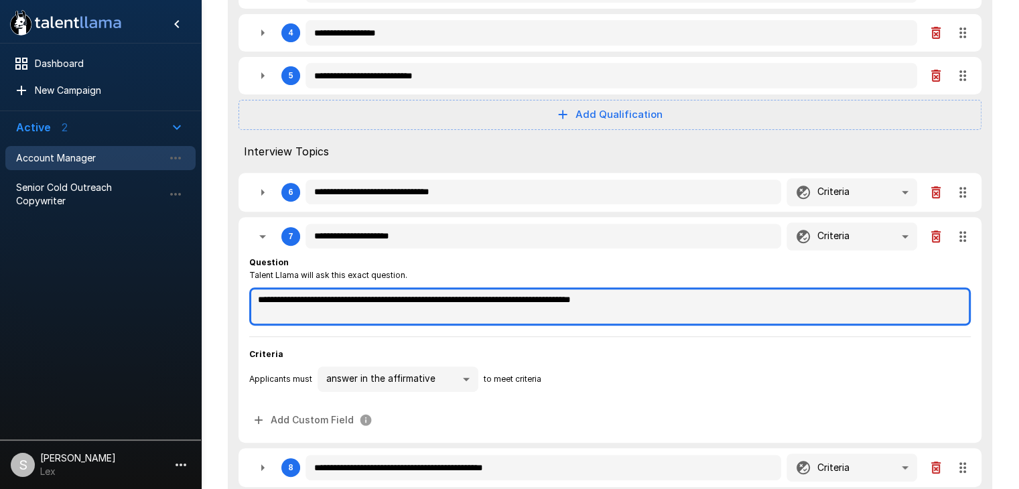
click at [512, 302] on textarea "**********" at bounding box center [609, 306] width 721 height 38
click at [546, 301] on textarea "**********" at bounding box center [609, 306] width 721 height 38
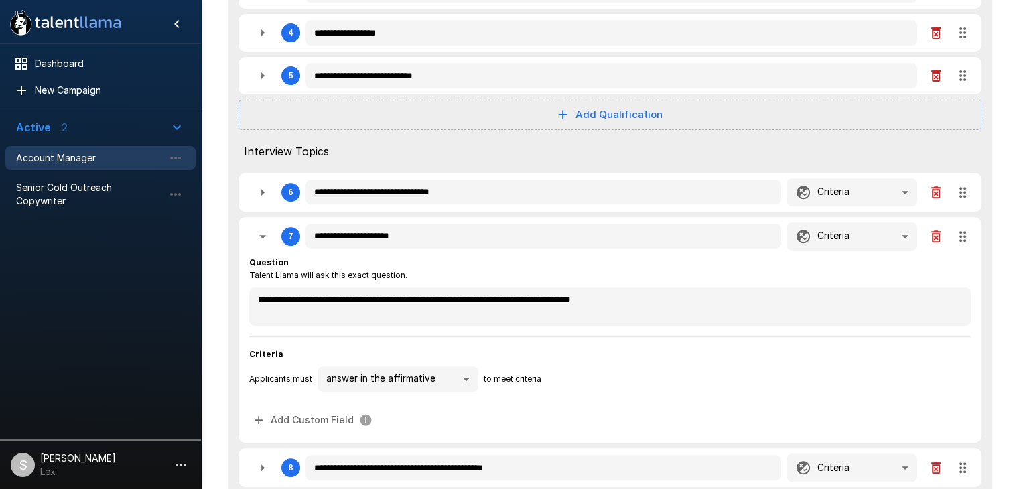
click at [260, 238] on icon "button" at bounding box center [262, 236] width 16 height 16
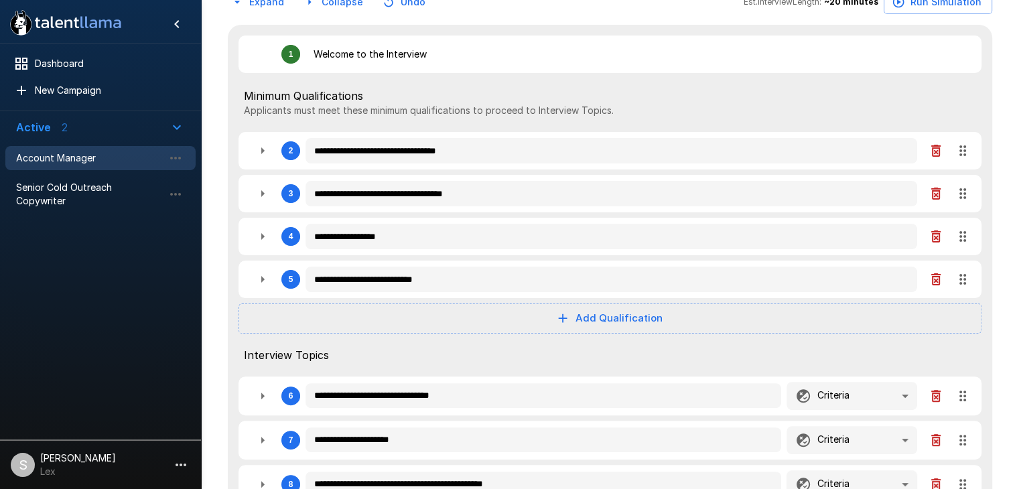
scroll to position [87, 0]
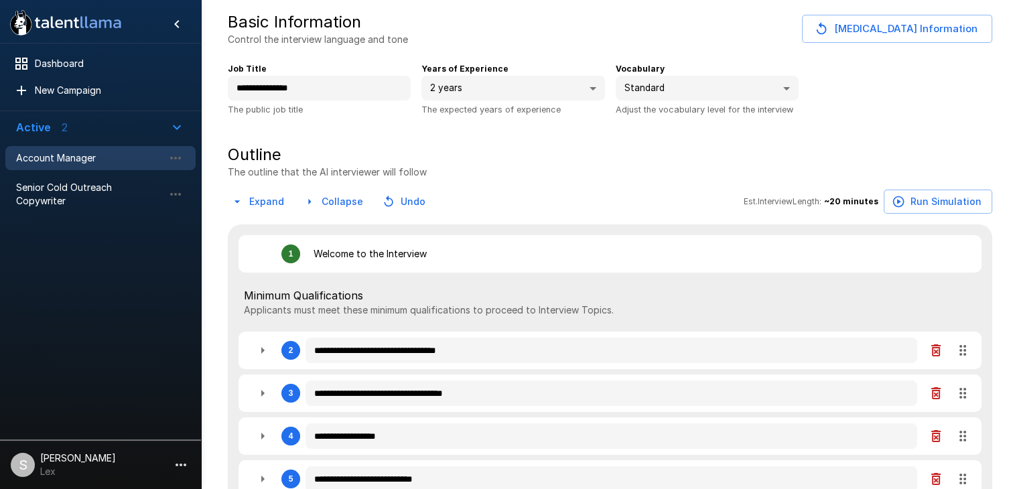
click at [943, 204] on button "Run Simulation" at bounding box center [937, 202] width 108 height 25
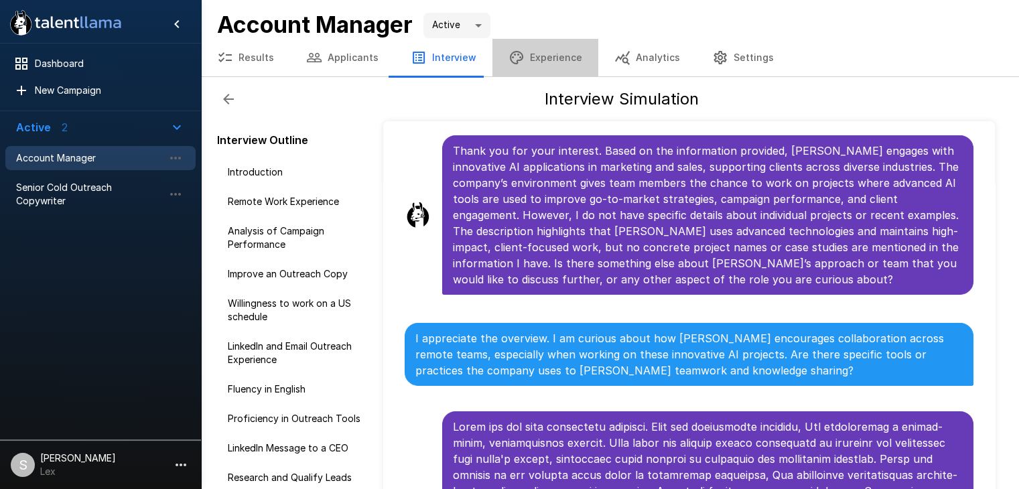
click at [551, 54] on button "Experience" at bounding box center [545, 58] width 106 height 38
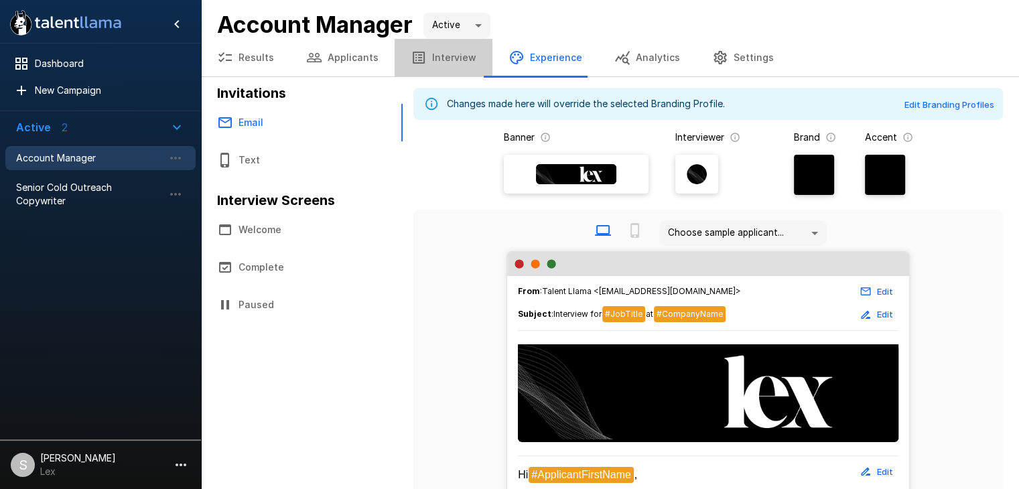
click at [453, 56] on button "Interview" at bounding box center [443, 58] width 98 height 38
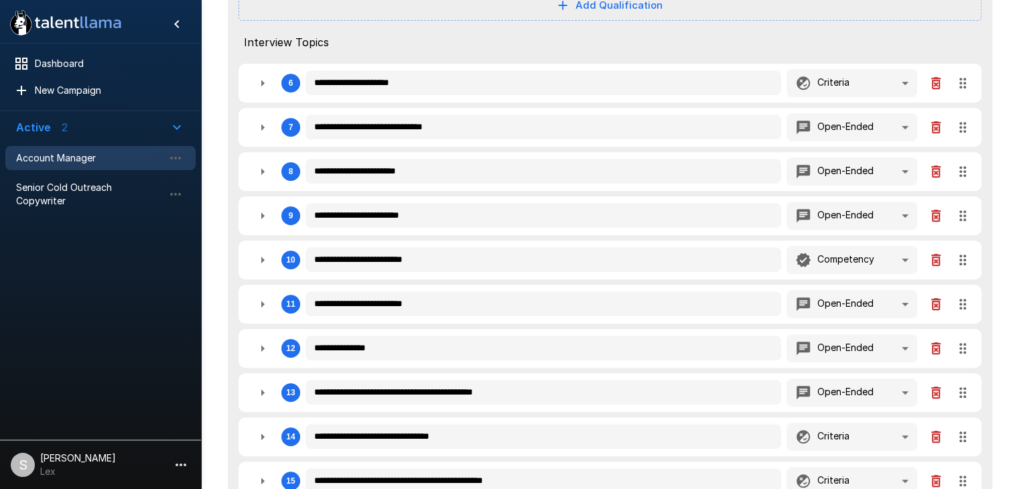
scroll to position [593, 0]
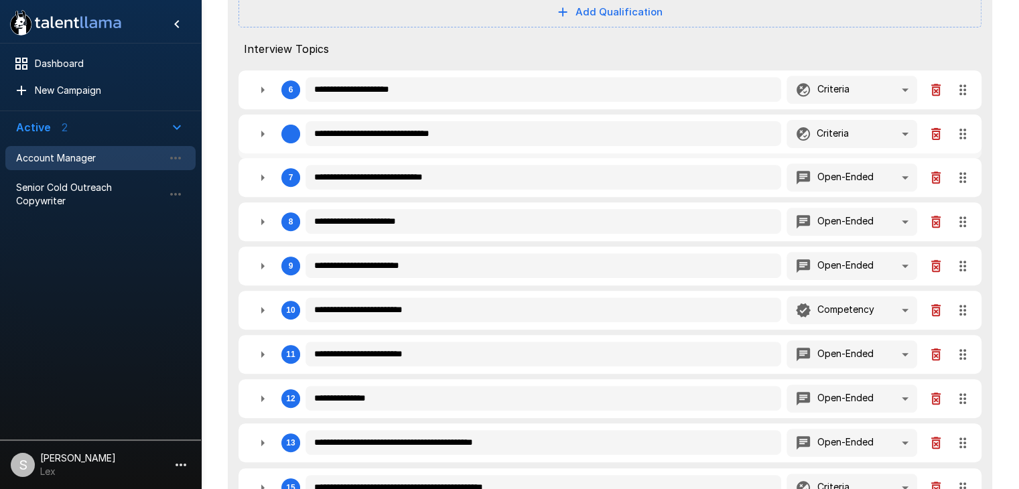
drag, startPoint x: 962, startPoint y: 437, endPoint x: 964, endPoint y: 126, distance: 311.4
click at [964, 126] on div "**********" at bounding box center [610, 157] width 764 height 877
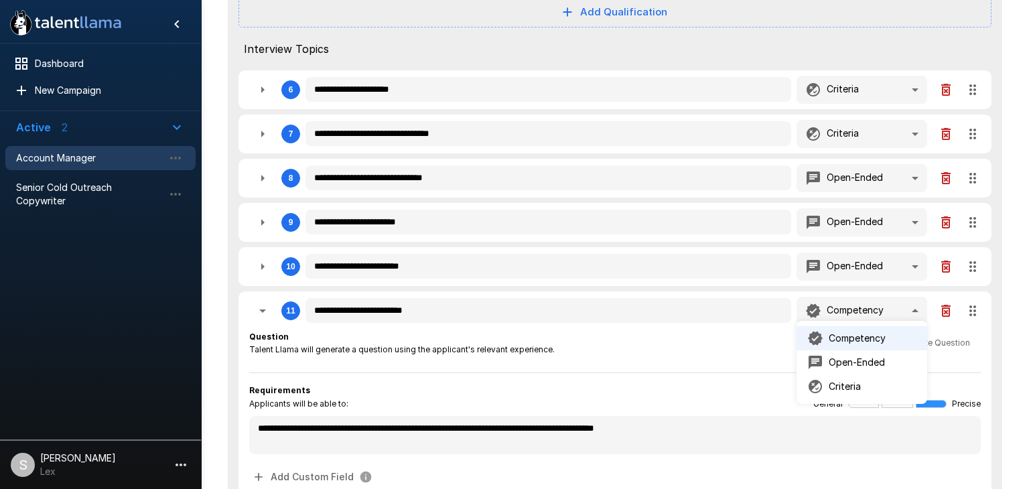
click at [887, 52] on div at bounding box center [514, 244] width 1029 height 489
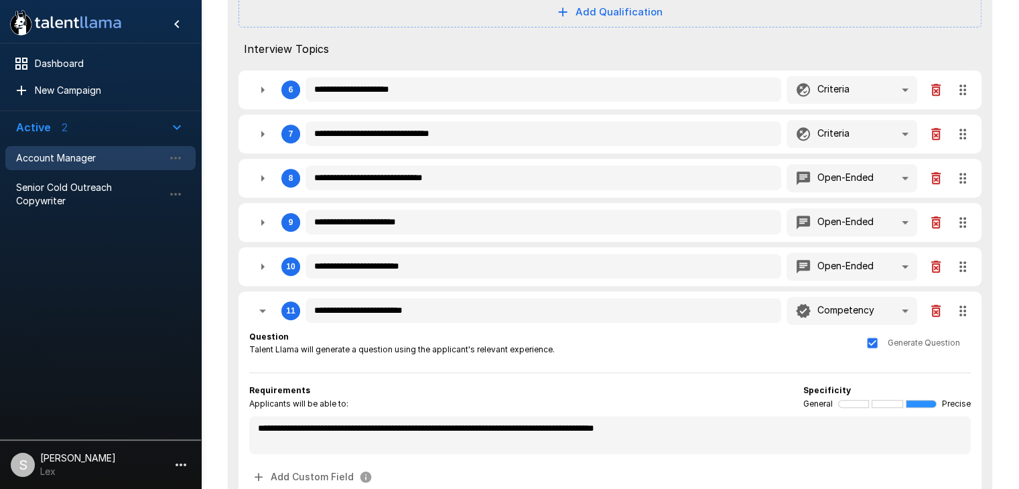
click at [265, 307] on icon "button" at bounding box center [262, 311] width 16 height 16
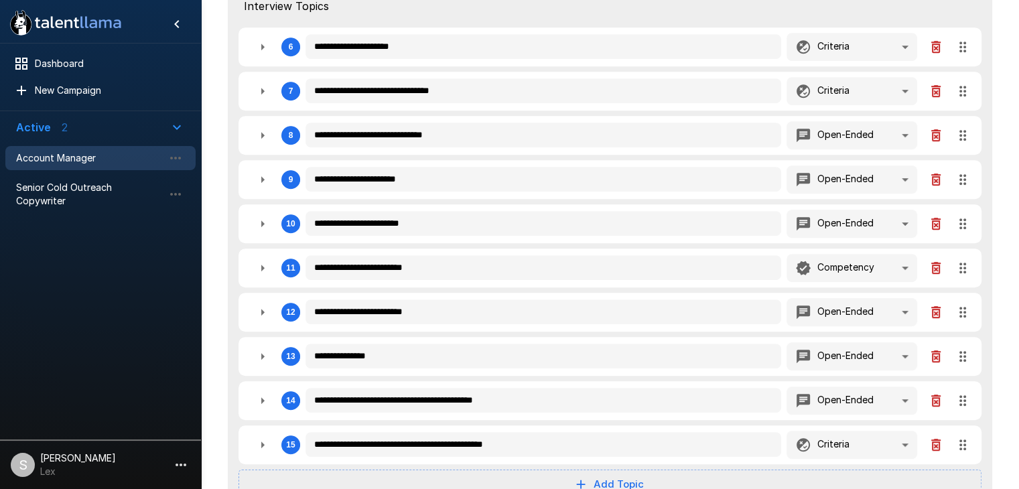
scroll to position [638, 0]
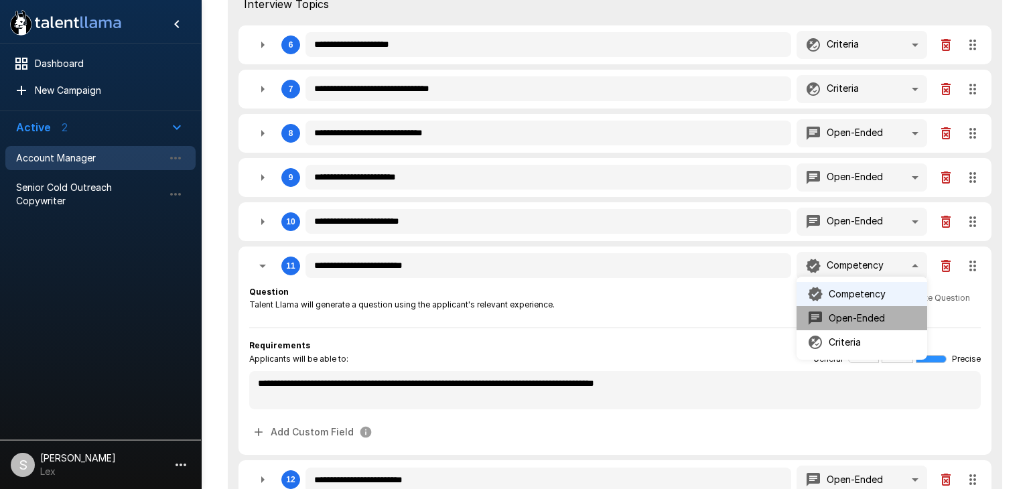
click at [855, 313] on p "Open-Ended" at bounding box center [856, 317] width 56 height 13
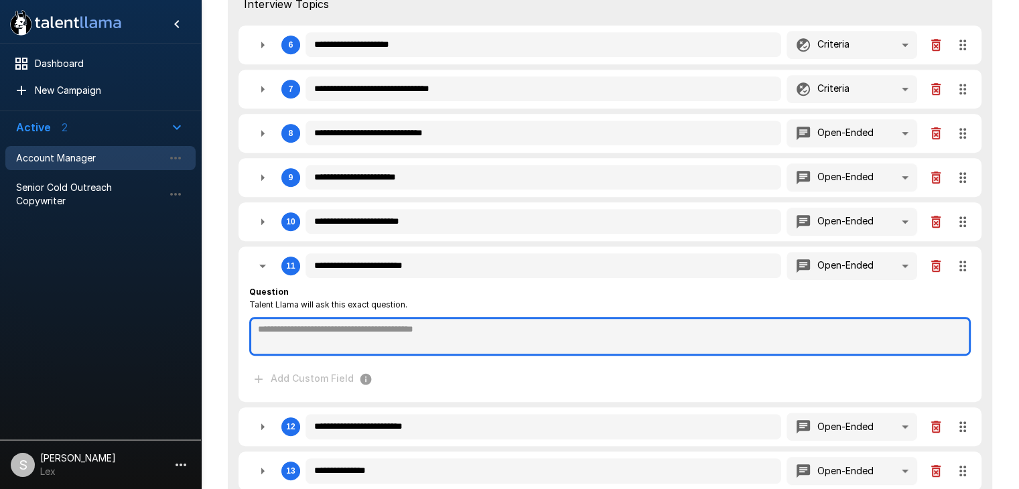
click at [287, 326] on textarea at bounding box center [609, 336] width 721 height 39
paste textarea "**********"
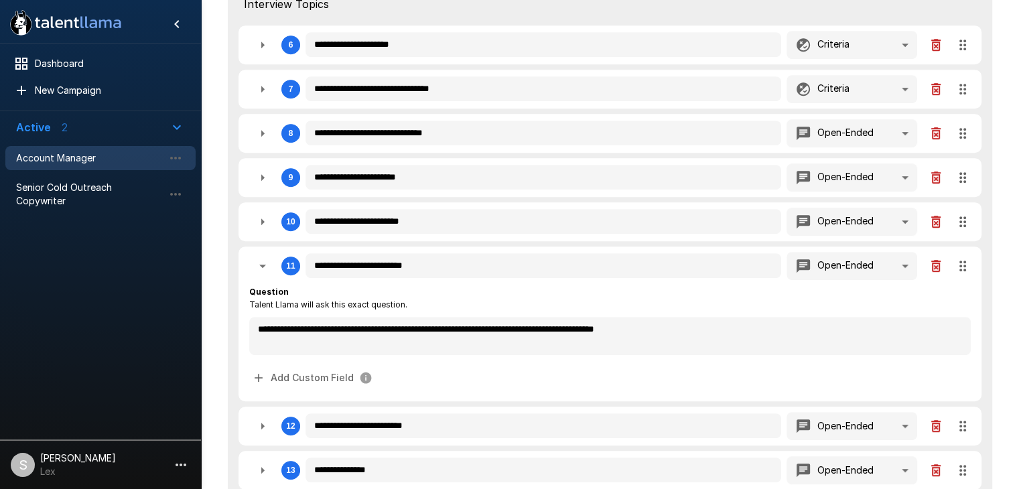
click at [268, 266] on icon "button" at bounding box center [262, 266] width 16 height 16
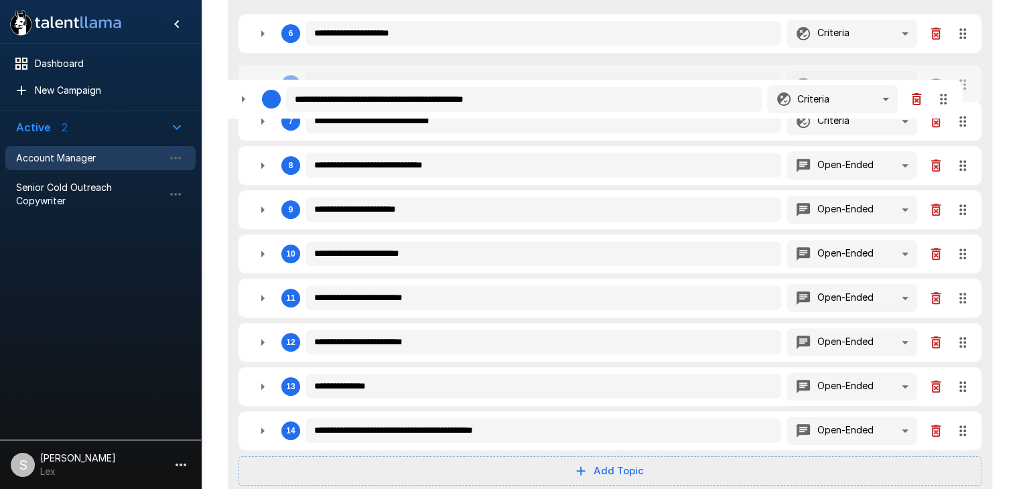
scroll to position [646, 0]
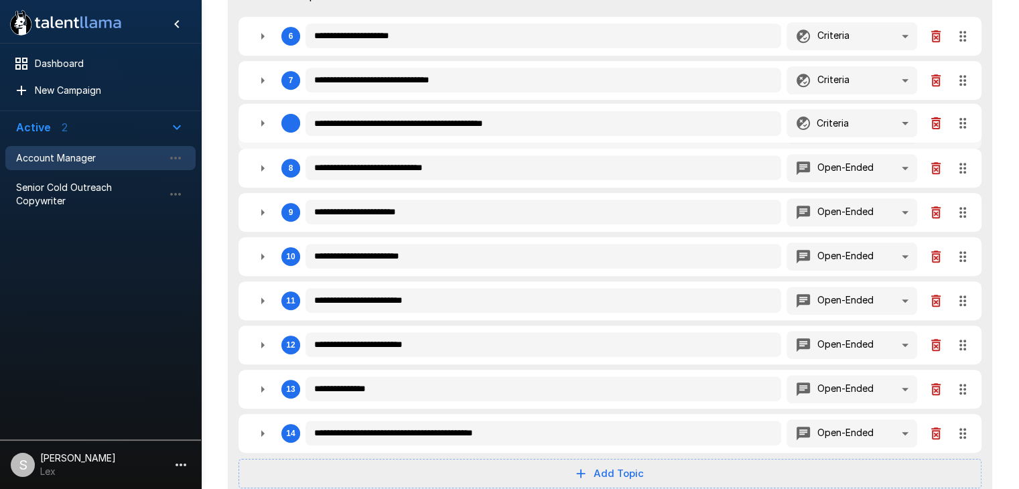
drag, startPoint x: 960, startPoint y: 394, endPoint x: 948, endPoint y: 116, distance: 278.8
click at [948, 116] on div "**********" at bounding box center [610, 103] width 764 height 877
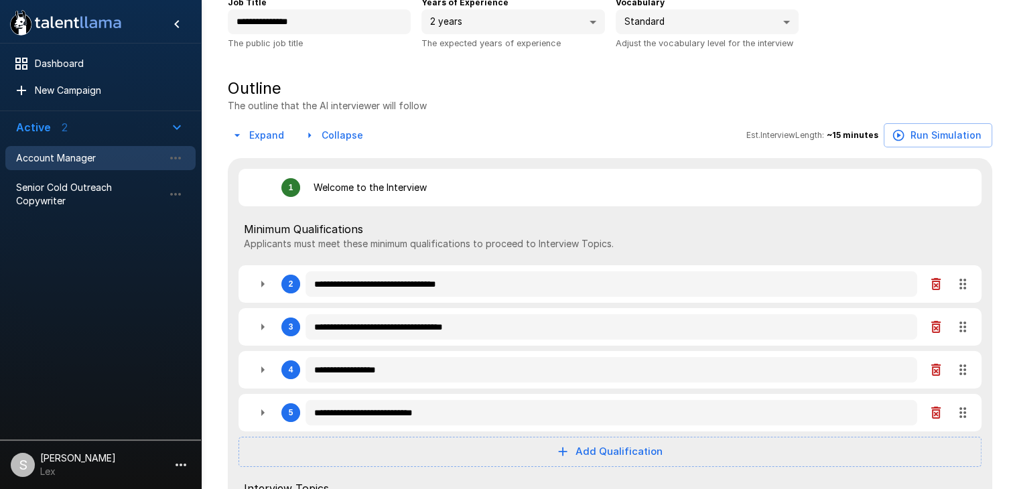
scroll to position [102, 0]
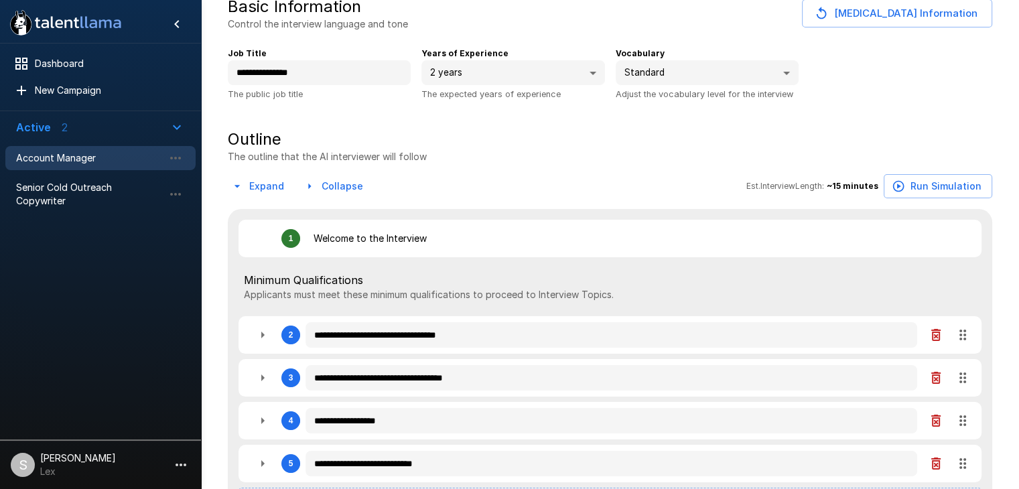
click at [852, 183] on b "~ 15 minutes" at bounding box center [852, 186] width 52 height 10
click at [905, 184] on icon "button" at bounding box center [897, 185] width 13 height 13
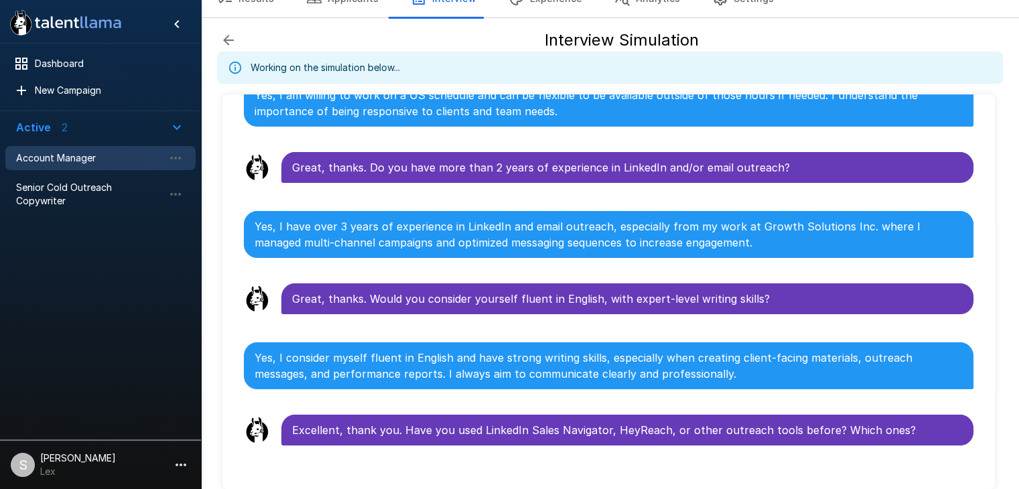
scroll to position [64, 0]
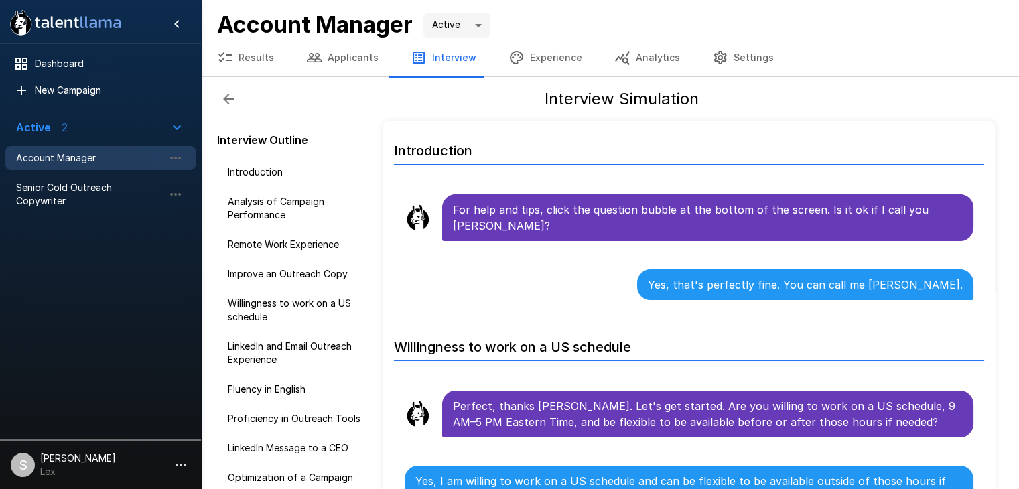
click at [224, 94] on icon "button" at bounding box center [228, 99] width 16 height 16
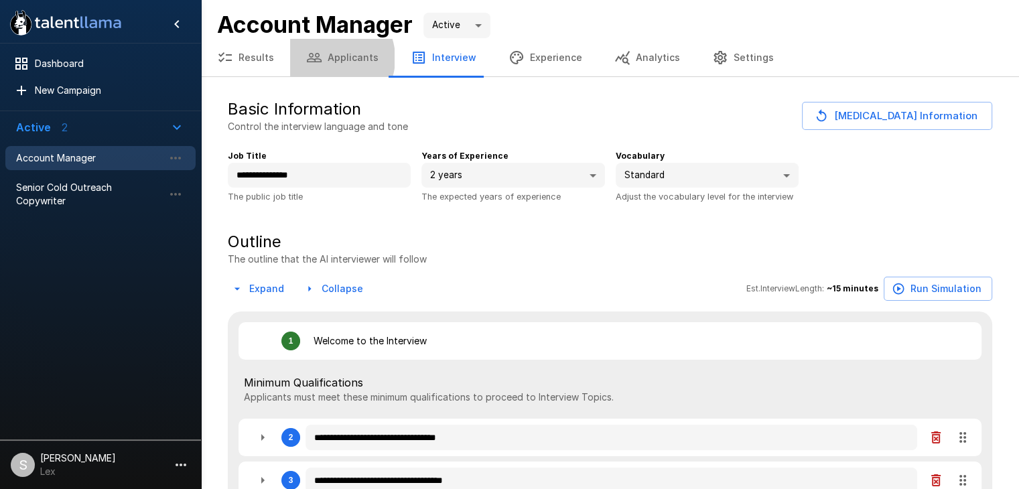
click at [328, 58] on button "Applicants" at bounding box center [342, 58] width 104 height 38
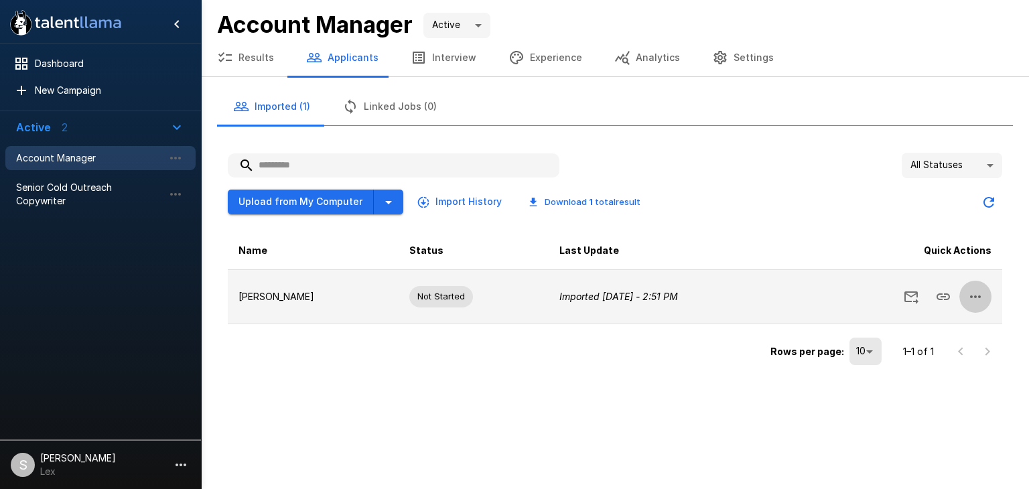
click at [972, 295] on icon "button" at bounding box center [975, 297] width 16 height 16
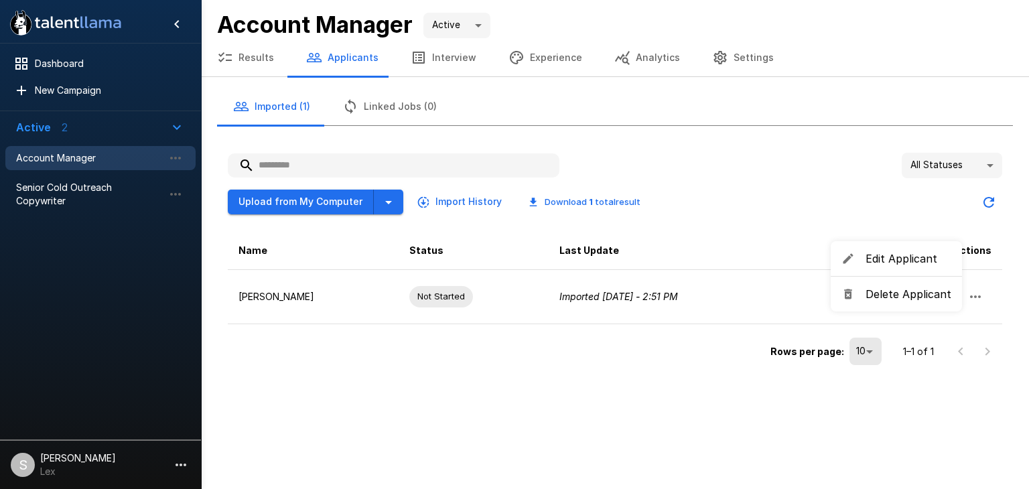
click at [659, 361] on div at bounding box center [514, 244] width 1029 height 489
click at [439, 53] on button "Interview" at bounding box center [443, 58] width 98 height 38
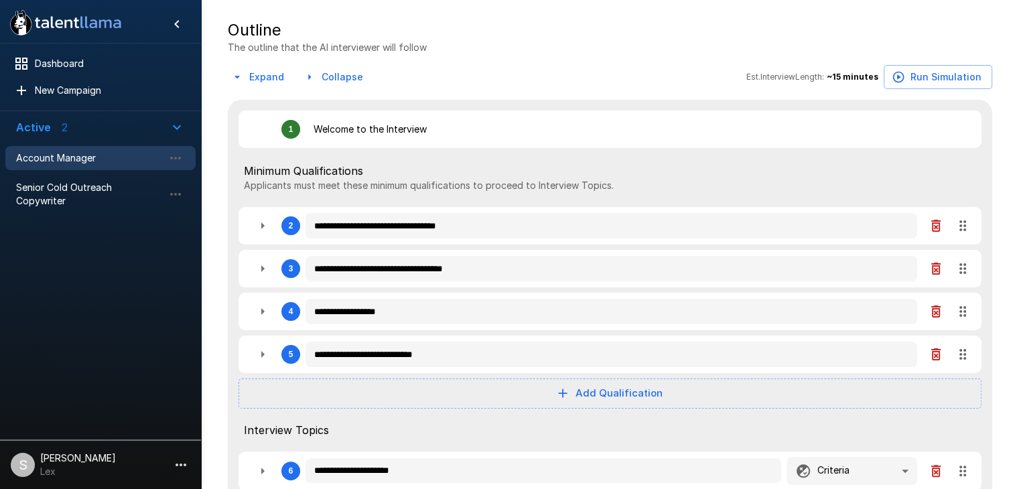
scroll to position [214, 0]
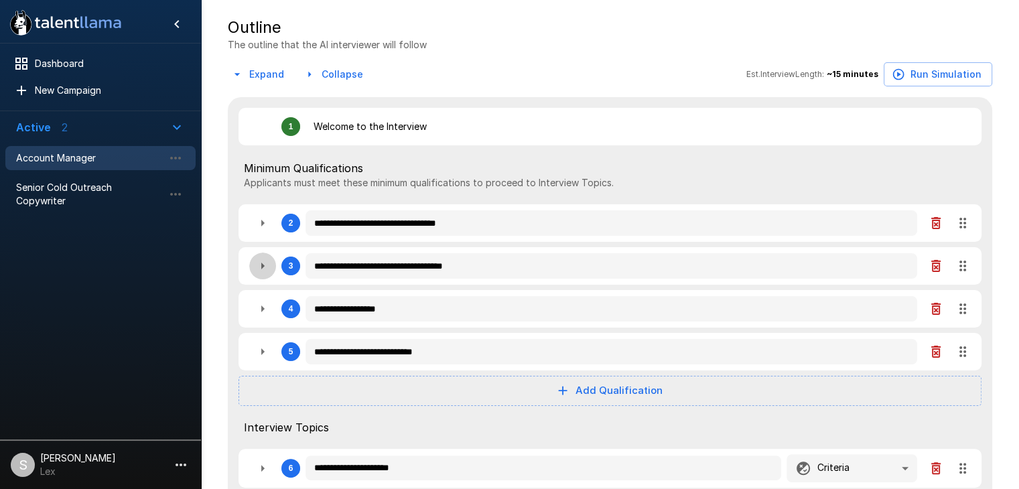
click at [259, 272] on icon "button" at bounding box center [262, 266] width 16 height 16
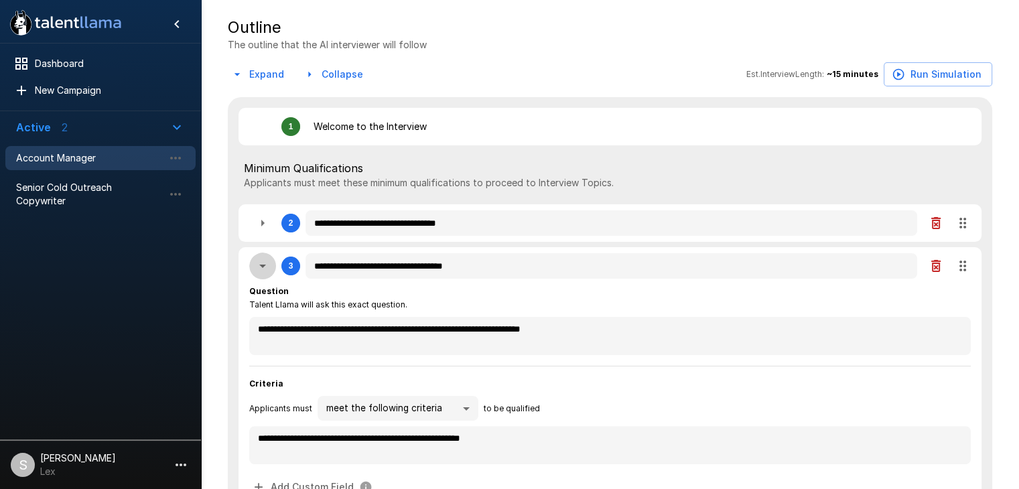
click at [259, 271] on icon "button" at bounding box center [262, 266] width 16 height 16
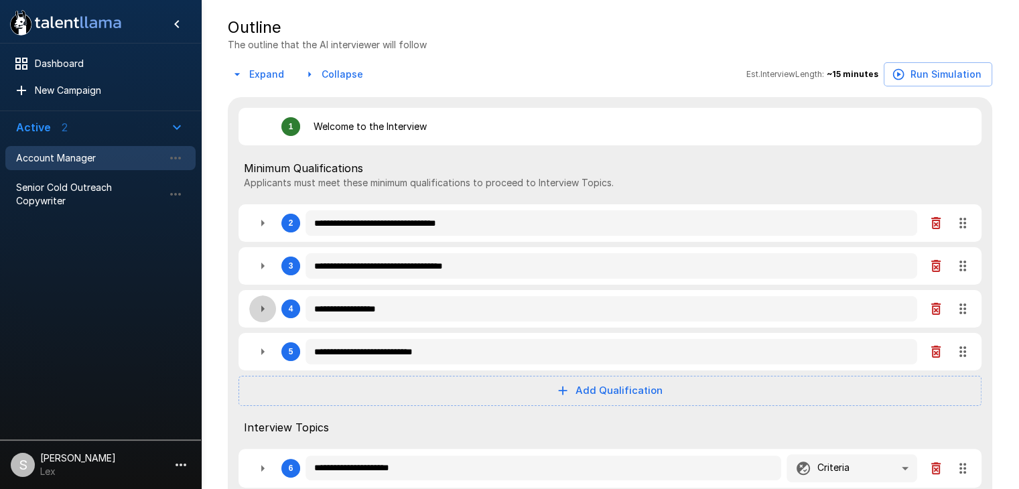
click at [261, 309] on icon "button" at bounding box center [262, 308] width 3 height 7
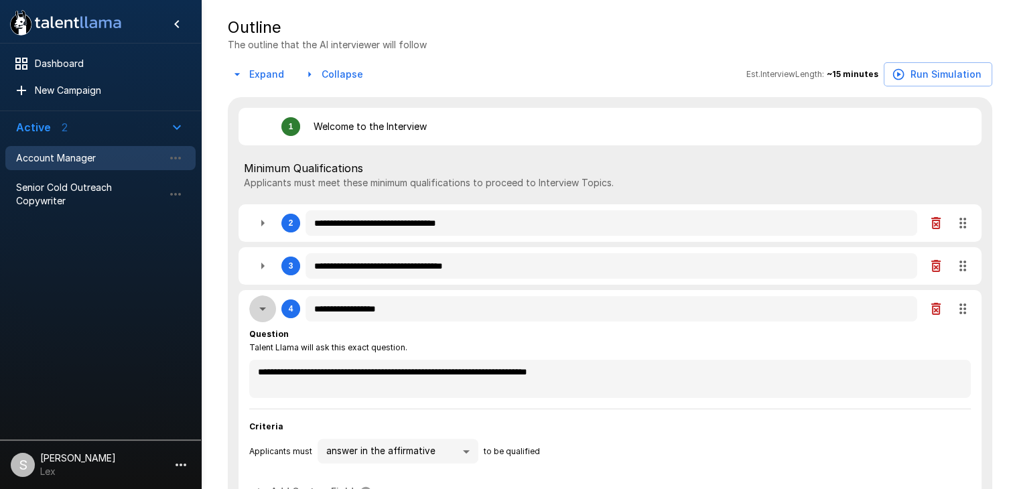
click at [262, 309] on icon "button" at bounding box center [262, 308] width 7 height 3
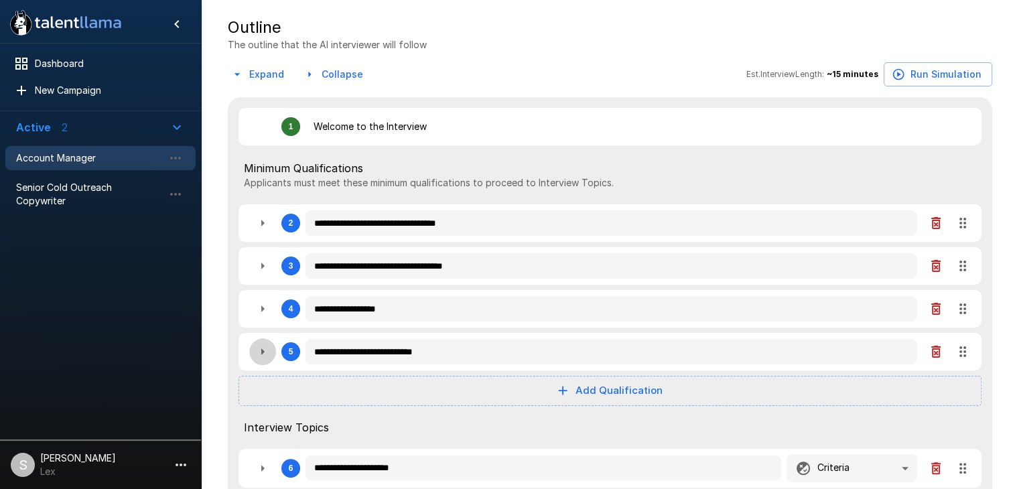
click at [264, 354] on icon "button" at bounding box center [262, 352] width 16 height 16
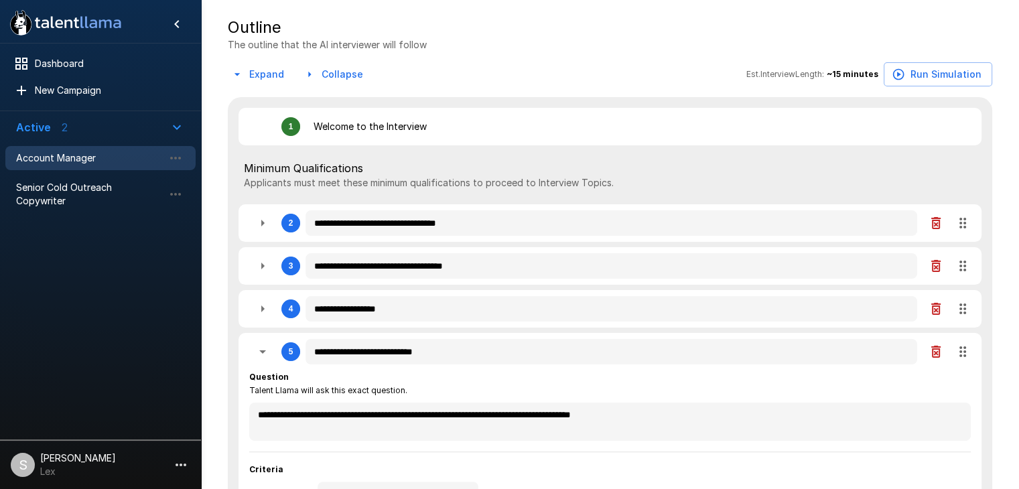
click at [264, 354] on icon "button" at bounding box center [262, 352] width 16 height 16
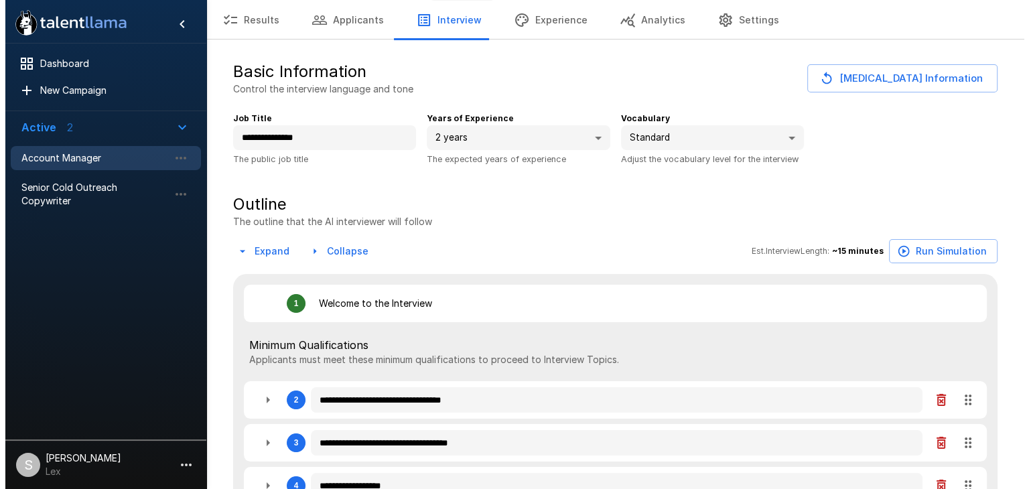
scroll to position [0, 0]
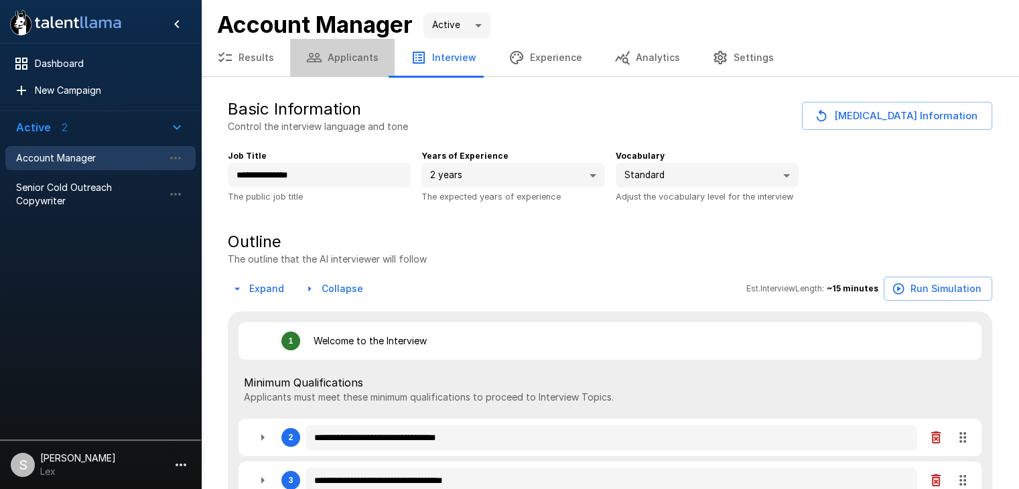
click at [341, 57] on button "Applicants" at bounding box center [342, 58] width 104 height 38
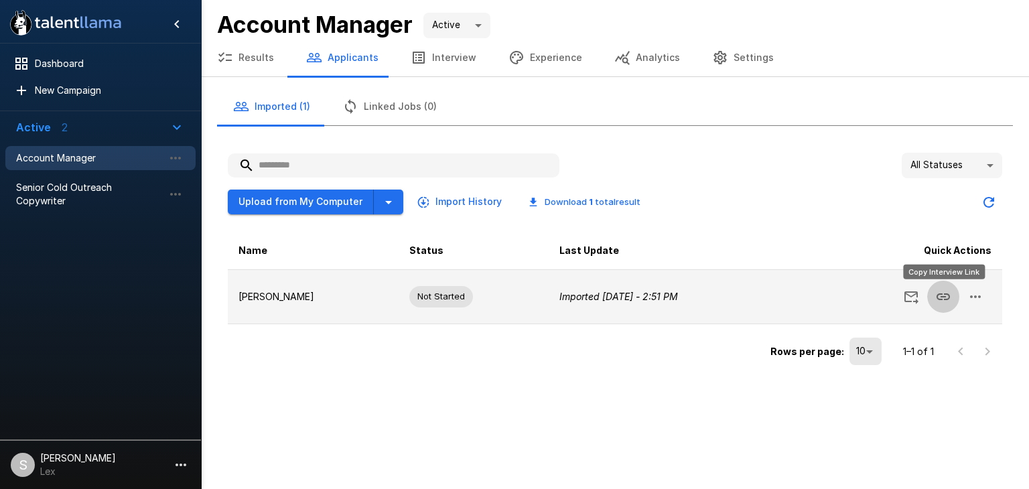
click at [940, 295] on icon "Copy Interview Link" at bounding box center [943, 297] width 16 height 16
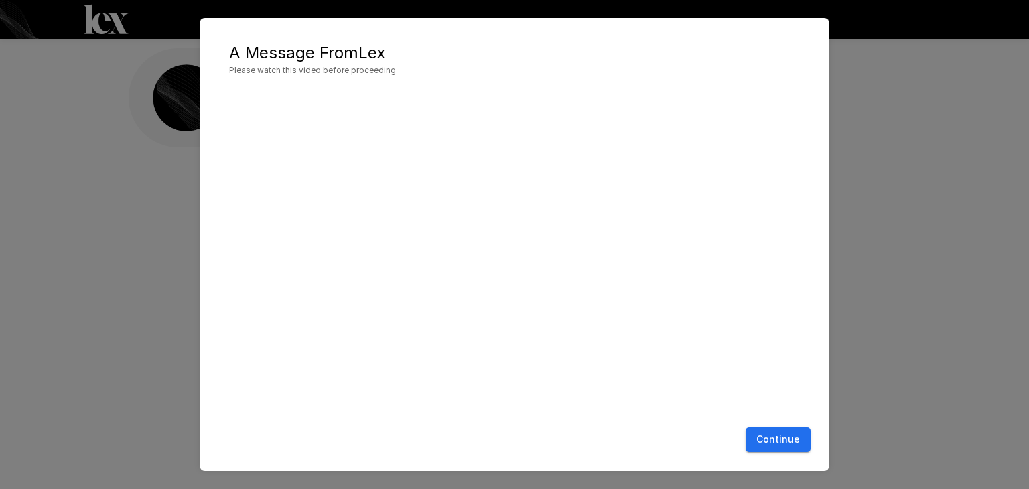
click at [771, 440] on button "Continue" at bounding box center [777, 439] width 65 height 25
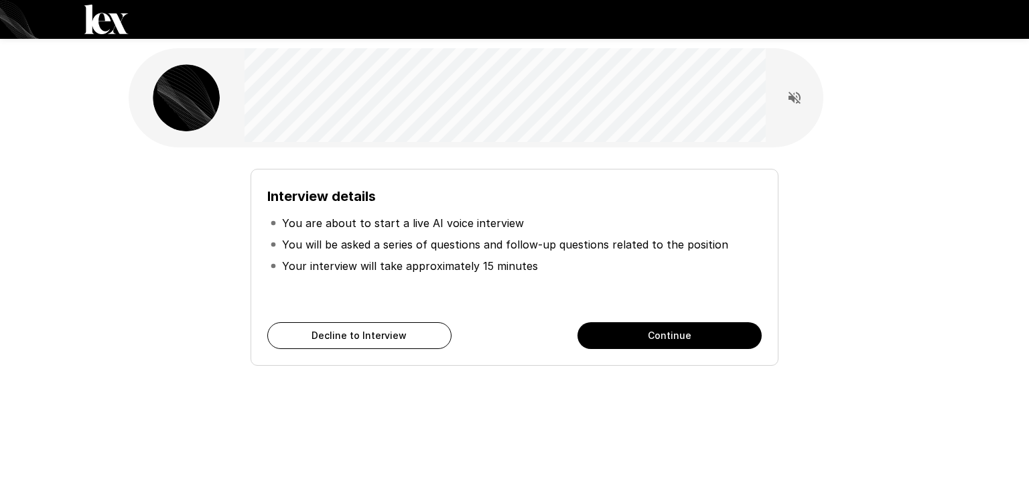
click at [705, 338] on button "Continue" at bounding box center [669, 335] width 184 height 27
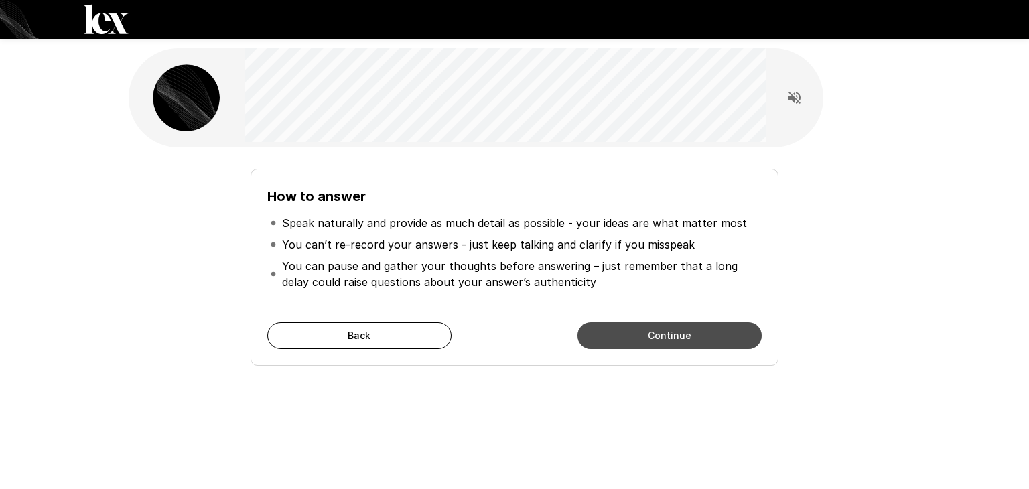
click at [710, 338] on button "Continue" at bounding box center [669, 335] width 184 height 27
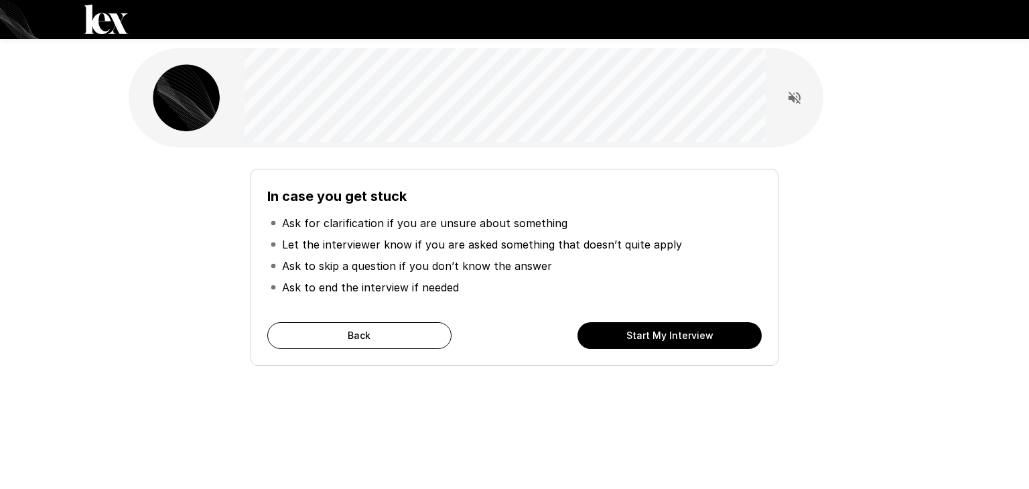
click at [716, 336] on button "Start My Interview" at bounding box center [669, 335] width 184 height 27
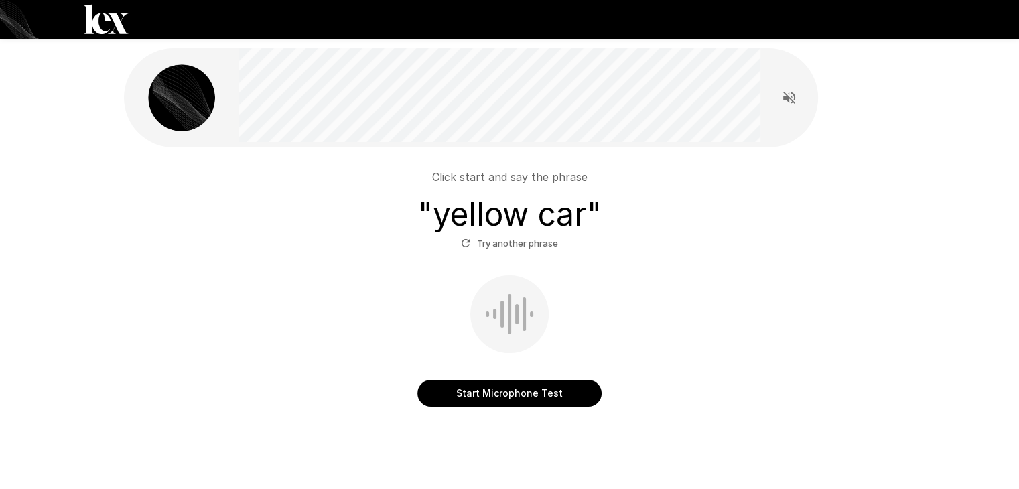
click at [493, 394] on button "Start Microphone Test" at bounding box center [509, 393] width 184 height 27
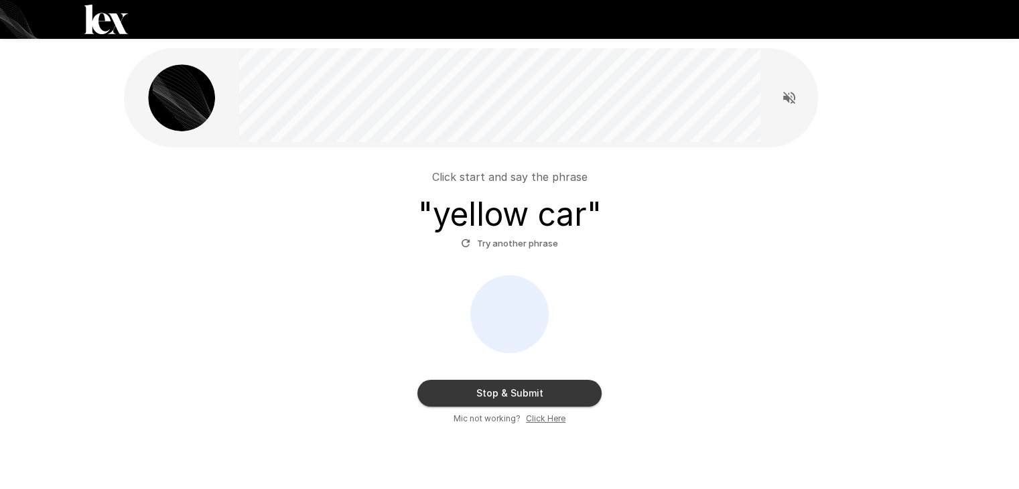
click at [536, 389] on button "Stop & Submit" at bounding box center [509, 393] width 184 height 27
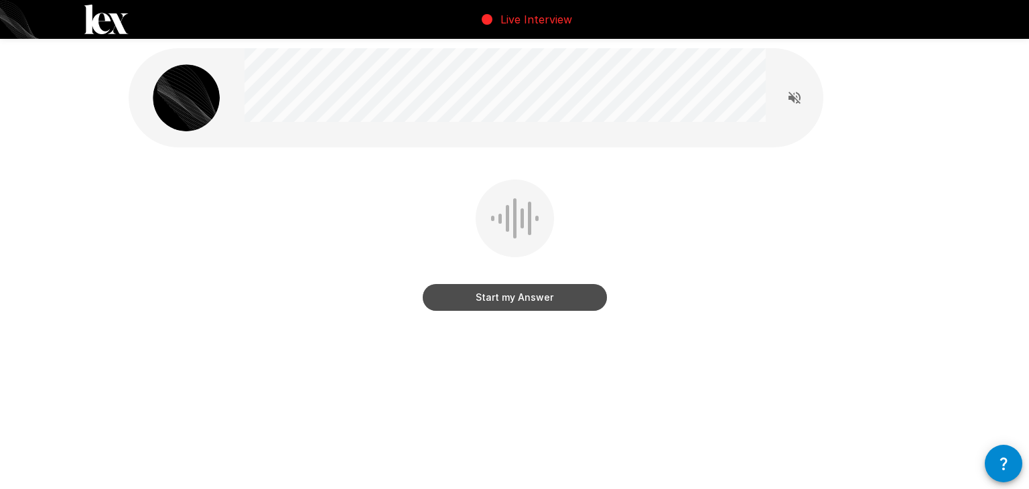
click at [491, 303] on button "Start my Answer" at bounding box center [515, 297] width 184 height 27
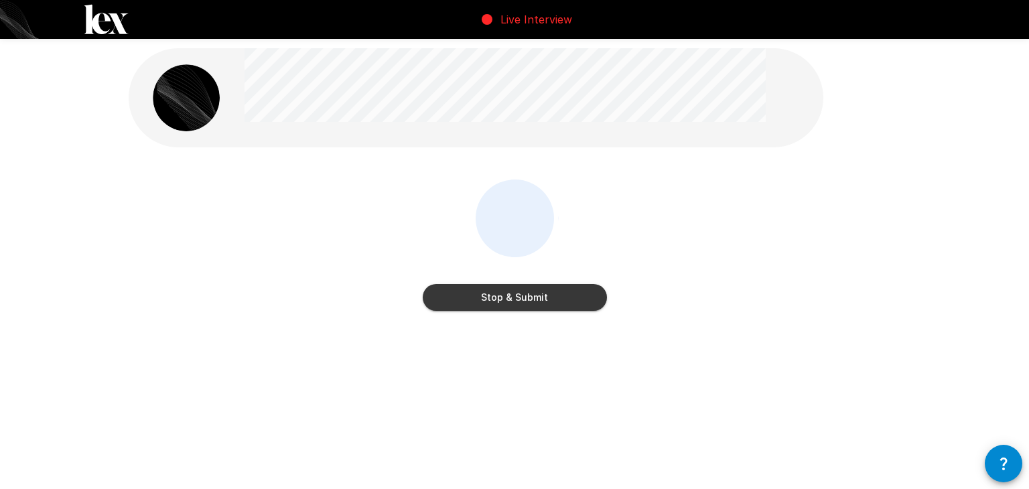
click at [520, 301] on button "Stop & Submit" at bounding box center [515, 297] width 184 height 27
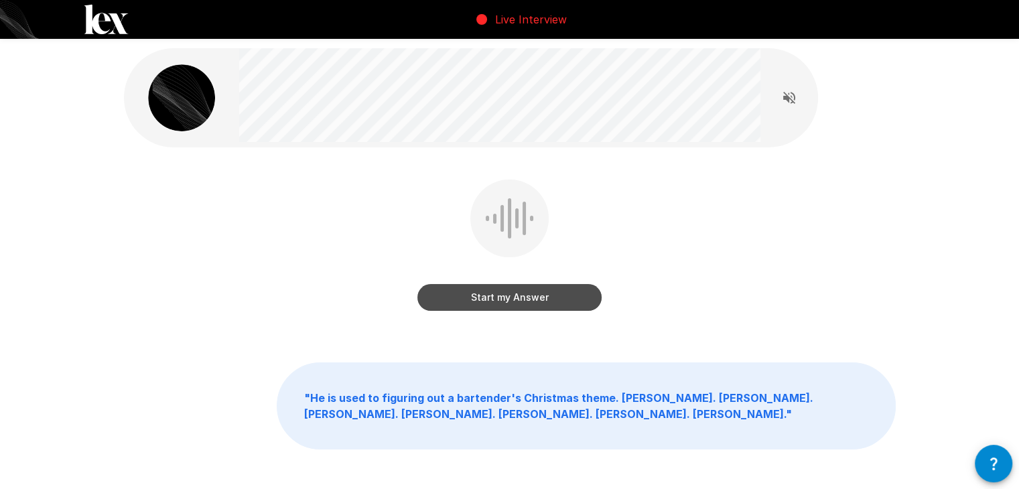
click at [517, 297] on button "Start my Answer" at bounding box center [509, 297] width 184 height 27
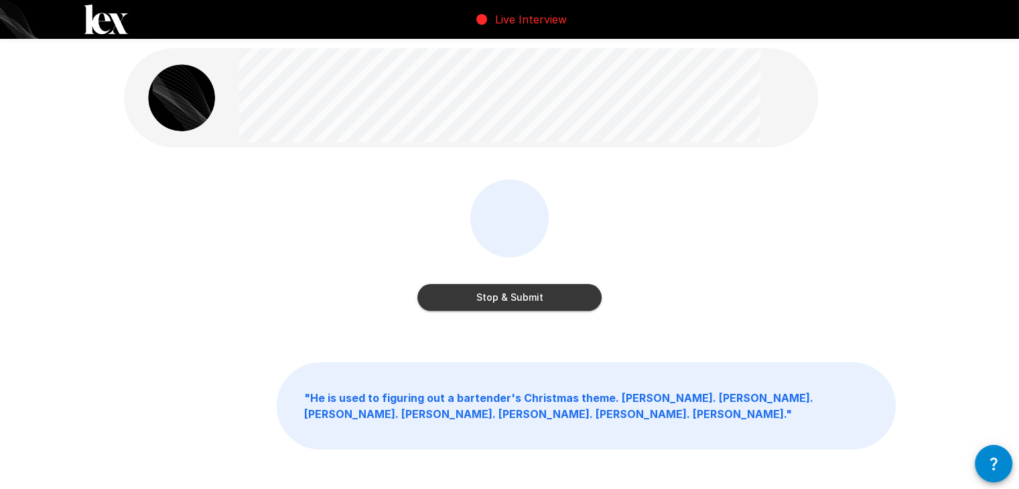
click at [532, 299] on button "Stop & Submit" at bounding box center [509, 297] width 184 height 27
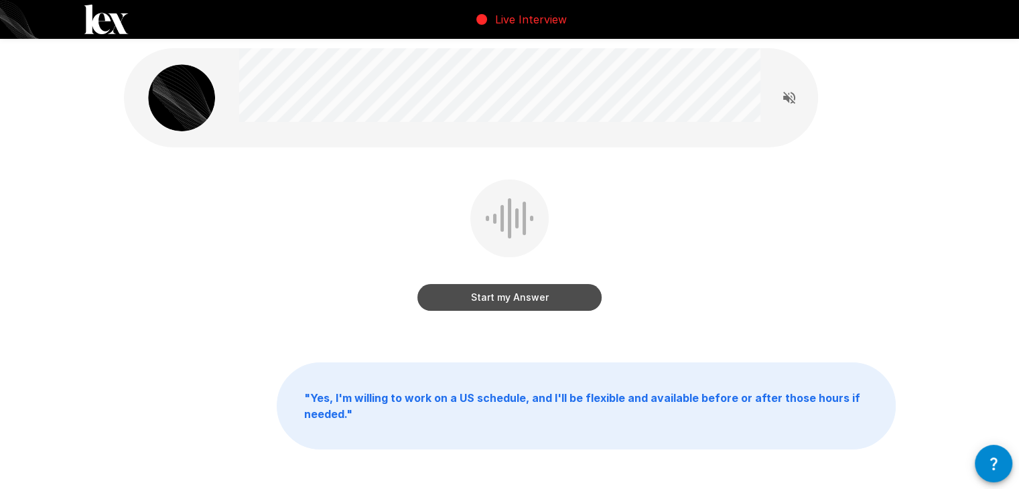
click at [554, 299] on button "Start my Answer" at bounding box center [509, 297] width 184 height 27
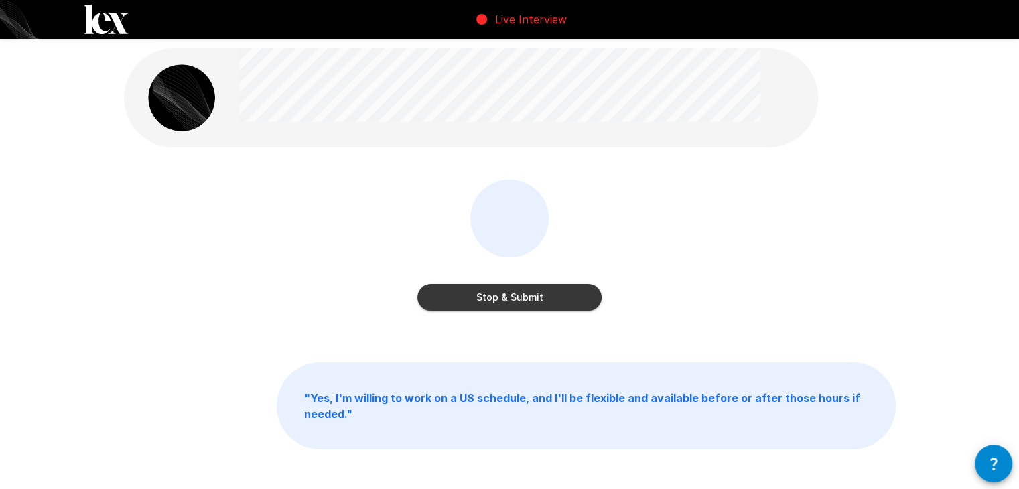
click at [538, 297] on button "Stop & Submit" at bounding box center [509, 297] width 184 height 27
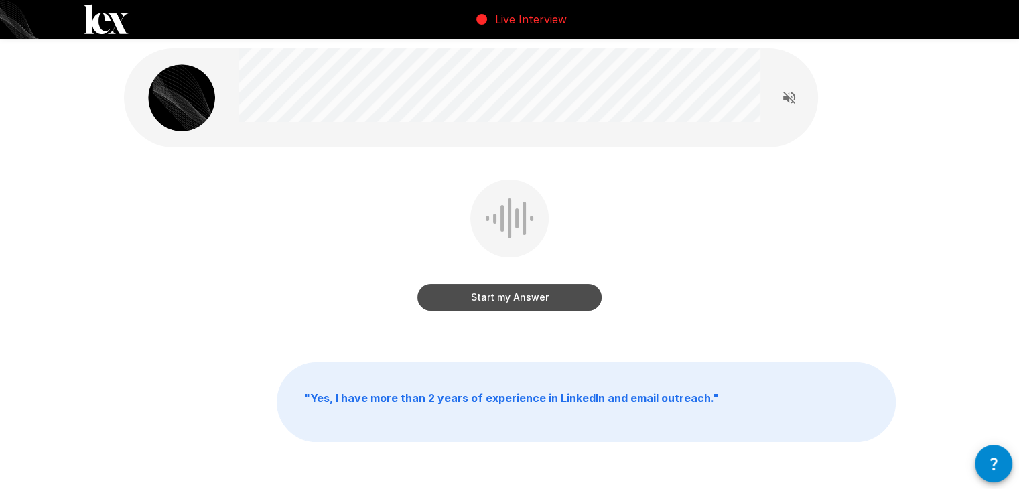
click at [523, 301] on button "Start my Answer" at bounding box center [509, 297] width 184 height 27
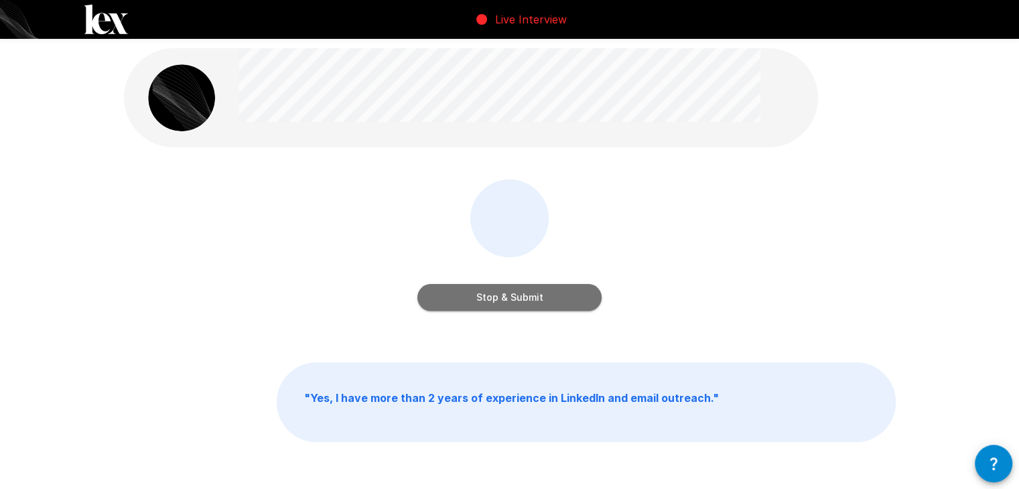
click at [549, 298] on button "Stop & Submit" at bounding box center [509, 297] width 184 height 27
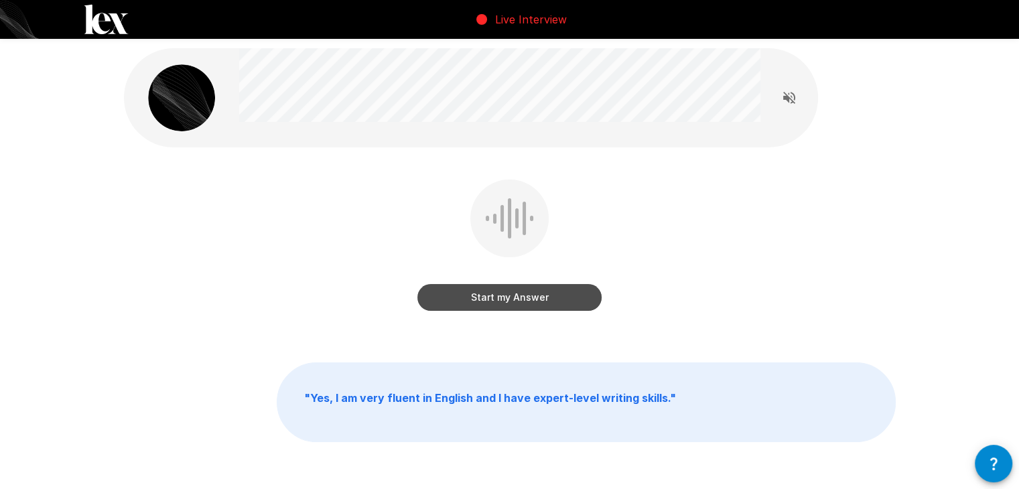
click at [540, 307] on button "Start my Answer" at bounding box center [509, 297] width 184 height 27
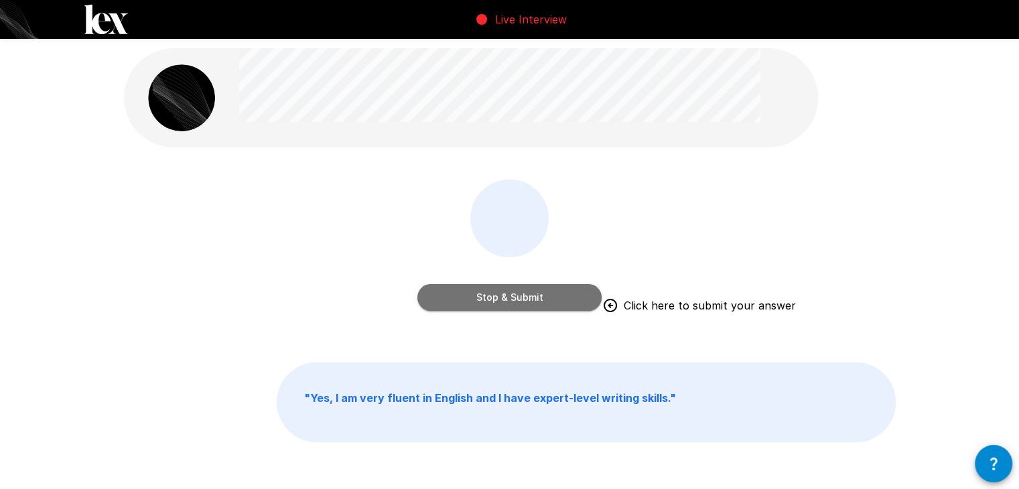
click at [559, 303] on button "Stop & Submit" at bounding box center [509, 297] width 184 height 27
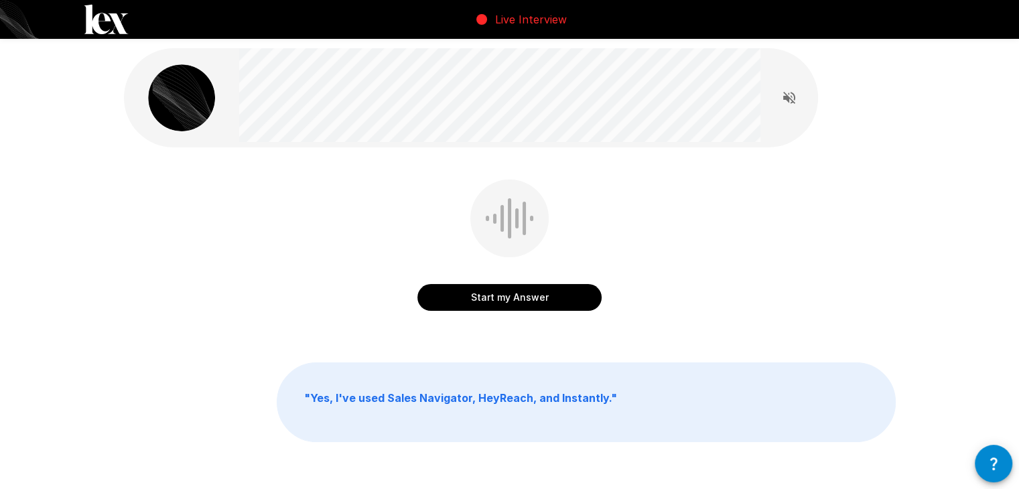
click at [555, 303] on button "Start my Answer" at bounding box center [509, 297] width 184 height 27
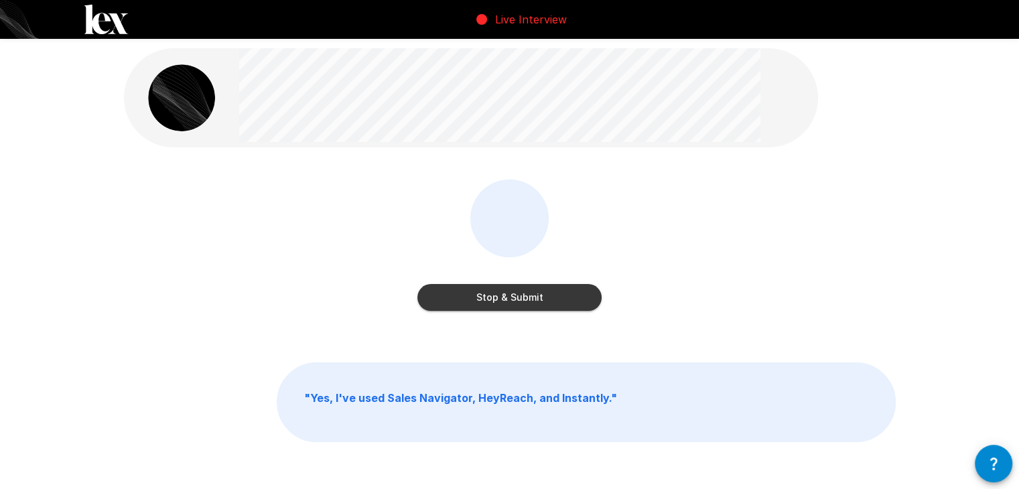
click at [559, 301] on button "Stop & Submit" at bounding box center [509, 297] width 184 height 27
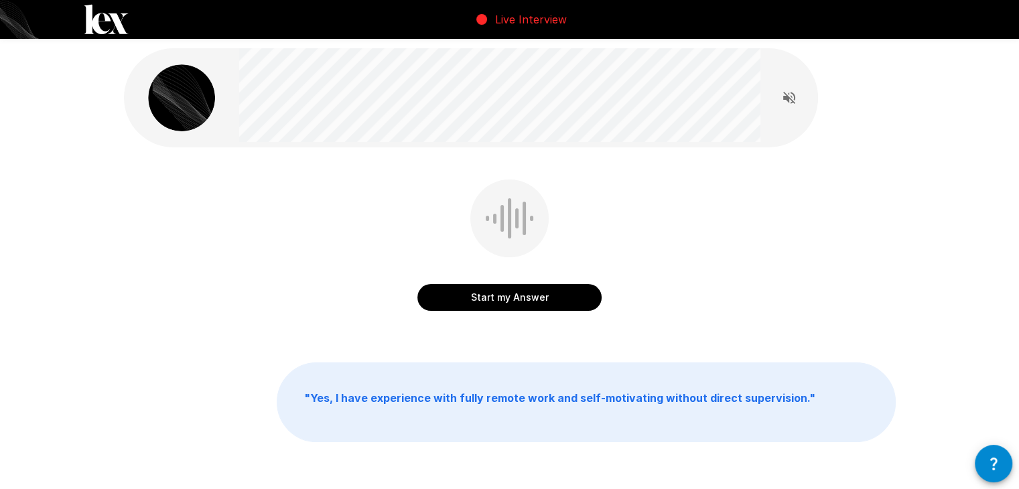
click at [533, 297] on button "Start my Answer" at bounding box center [509, 297] width 184 height 27
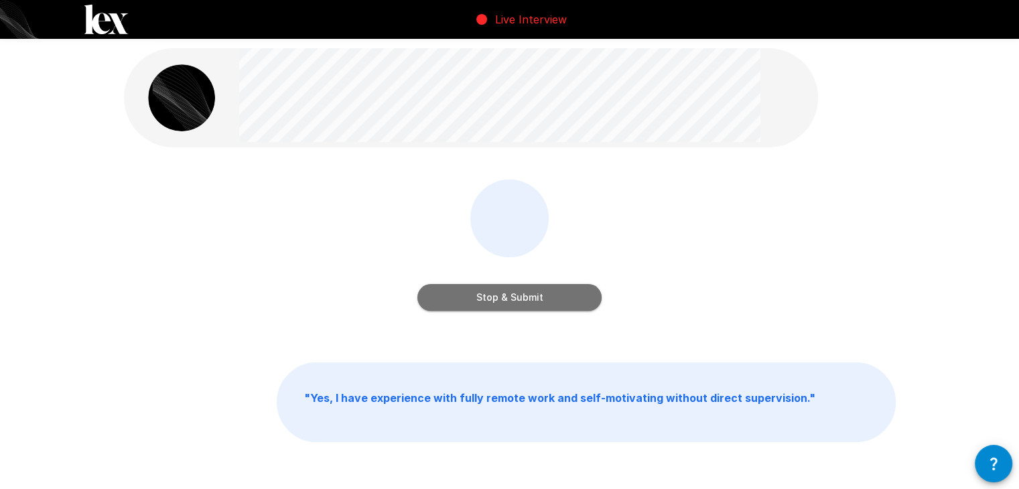
click at [494, 300] on button "Stop & Submit" at bounding box center [509, 297] width 184 height 27
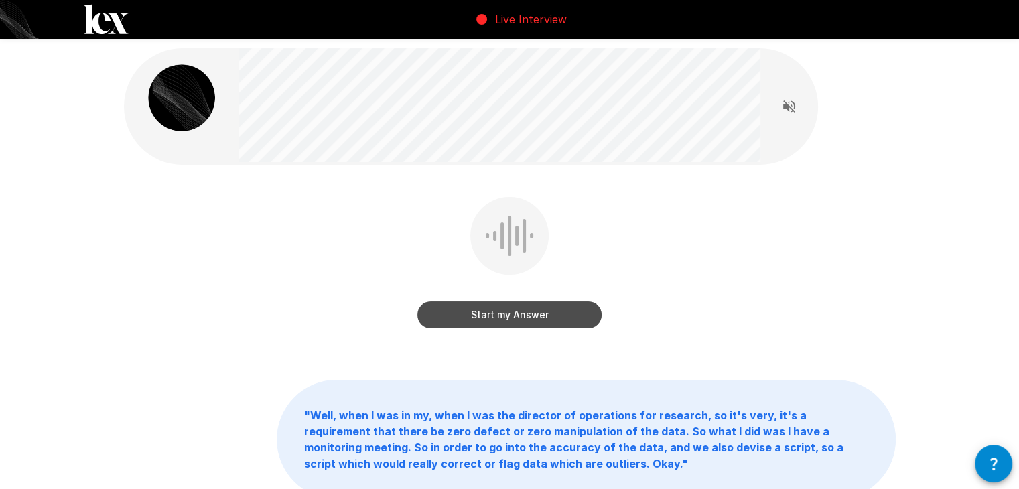
click at [542, 309] on button "Start my Answer" at bounding box center [509, 314] width 184 height 27
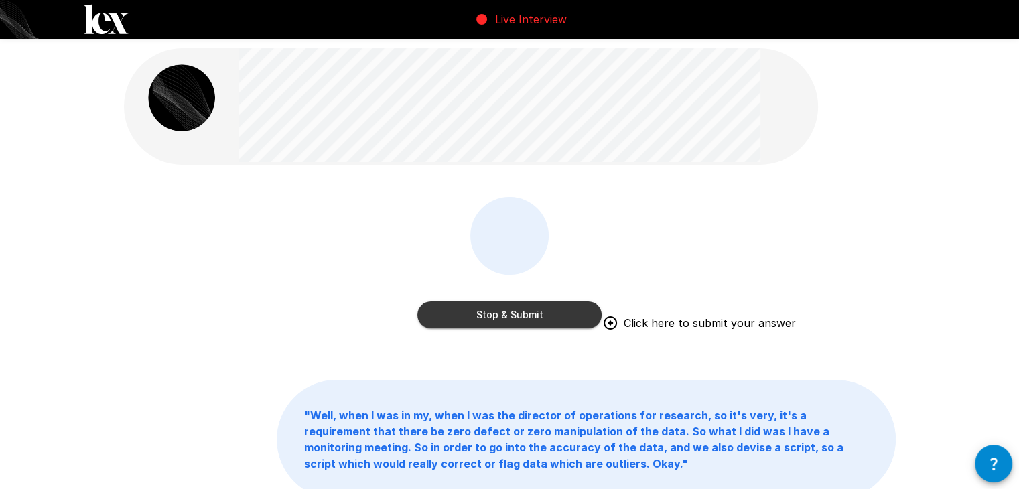
click at [536, 314] on button "Stop & Submit" at bounding box center [509, 314] width 184 height 27
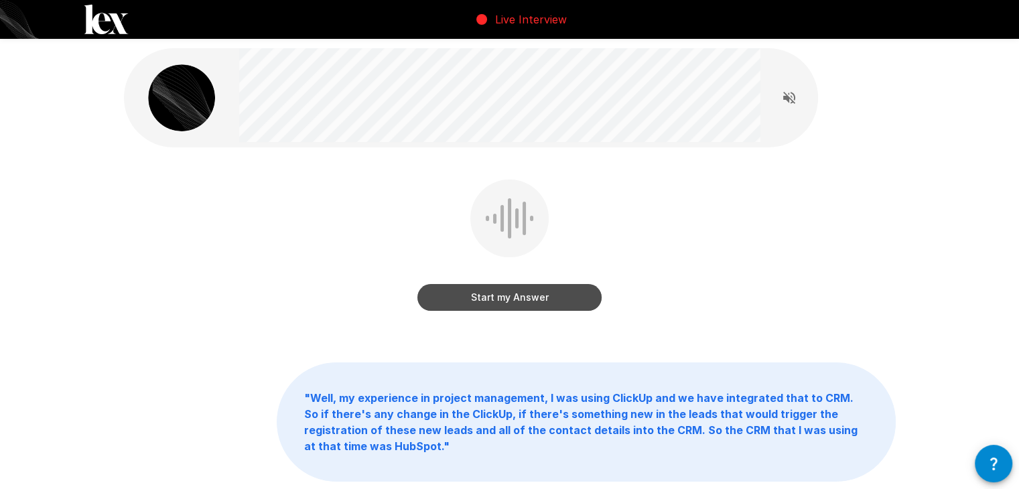
click at [522, 302] on button "Start my Answer" at bounding box center [509, 297] width 184 height 27
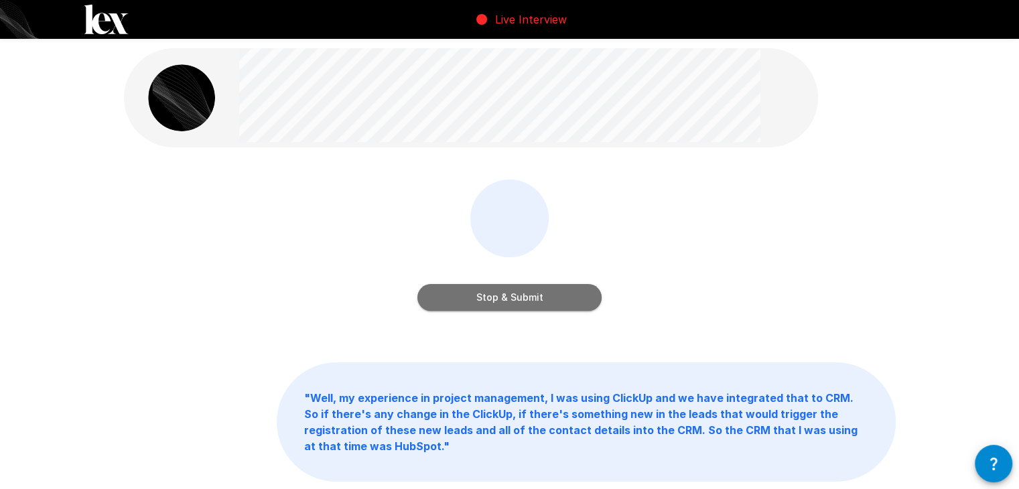
click at [528, 299] on button "Stop & Submit" at bounding box center [509, 297] width 184 height 27
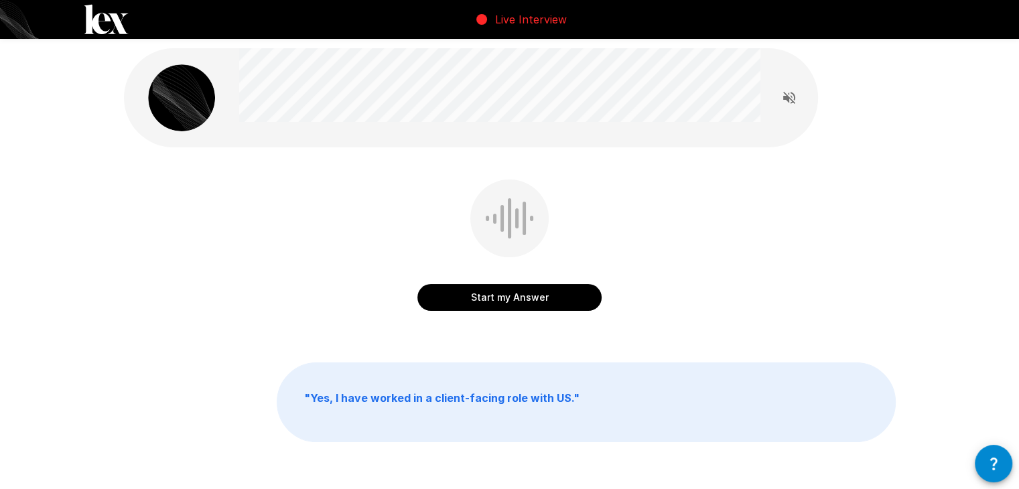
click at [544, 299] on button "Start my Answer" at bounding box center [509, 297] width 184 height 27
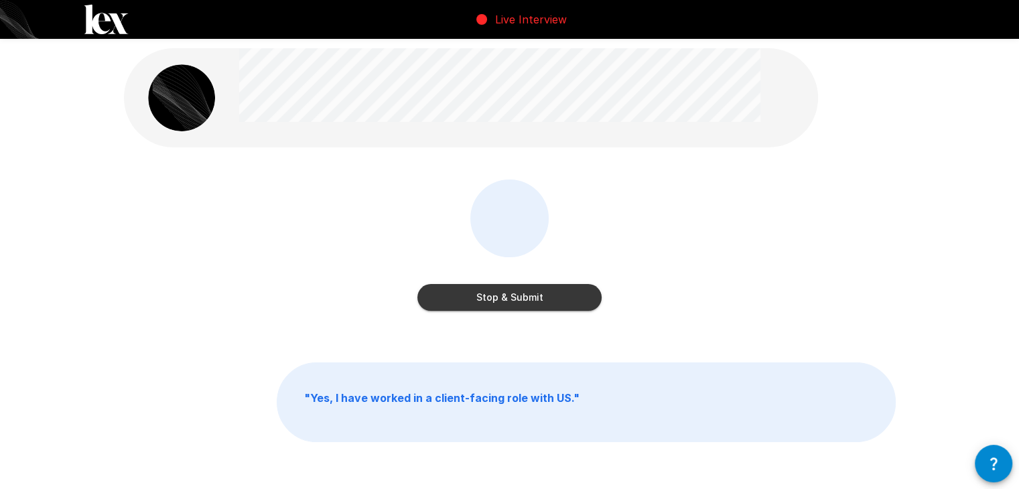
click at [556, 298] on button "Stop & Submit" at bounding box center [509, 297] width 184 height 27
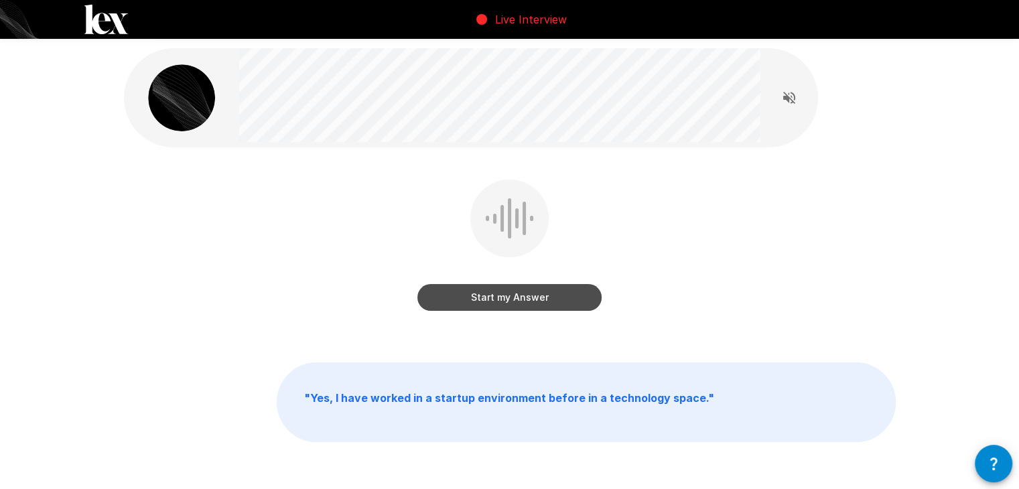
click at [560, 302] on button "Start my Answer" at bounding box center [509, 297] width 184 height 27
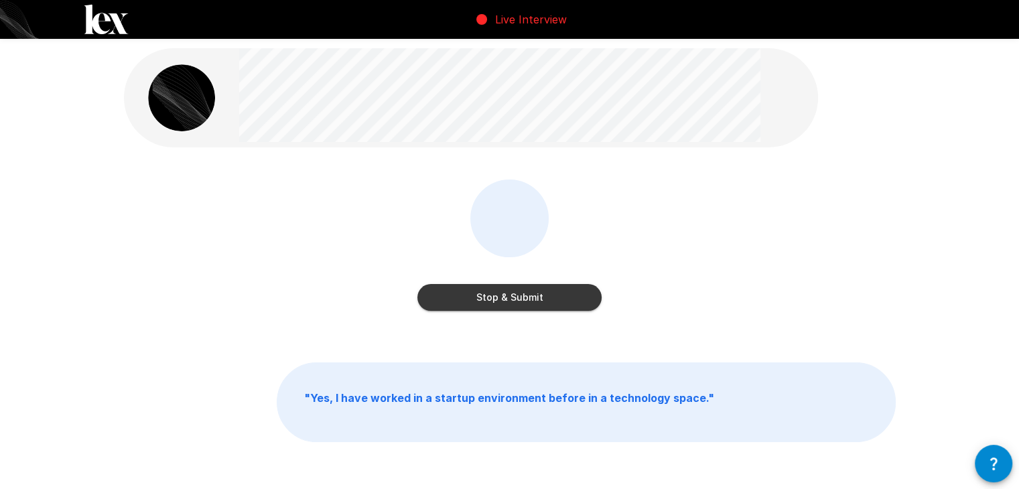
click at [531, 290] on button "Stop & Submit" at bounding box center [509, 297] width 184 height 27
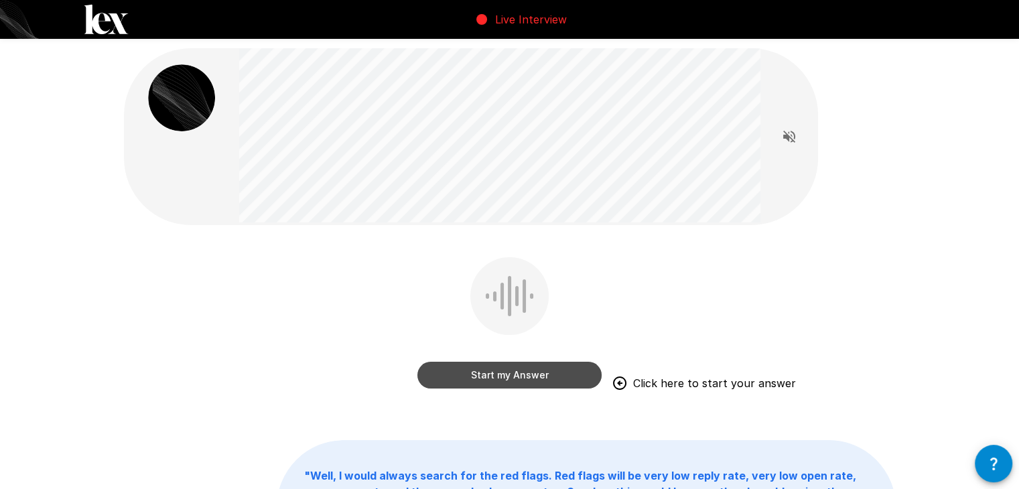
click at [526, 371] on button "Start my Answer" at bounding box center [509, 375] width 184 height 27
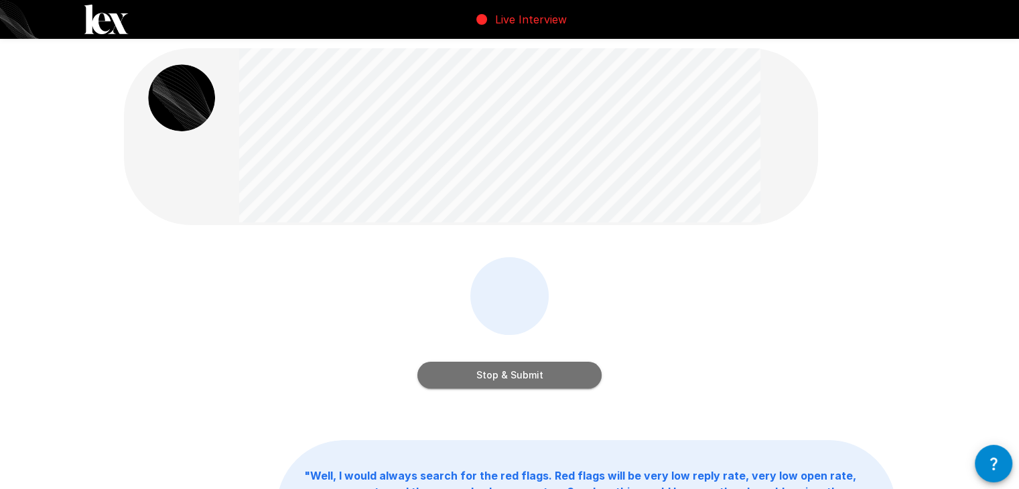
click at [542, 370] on button "Stop & Submit" at bounding box center [509, 375] width 184 height 27
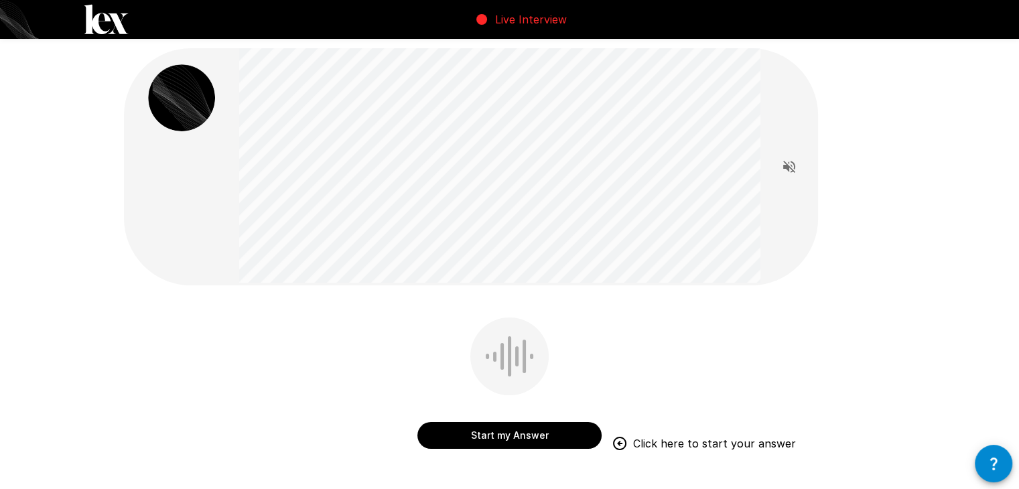
click at [535, 427] on button "Start my Answer" at bounding box center [509, 435] width 184 height 27
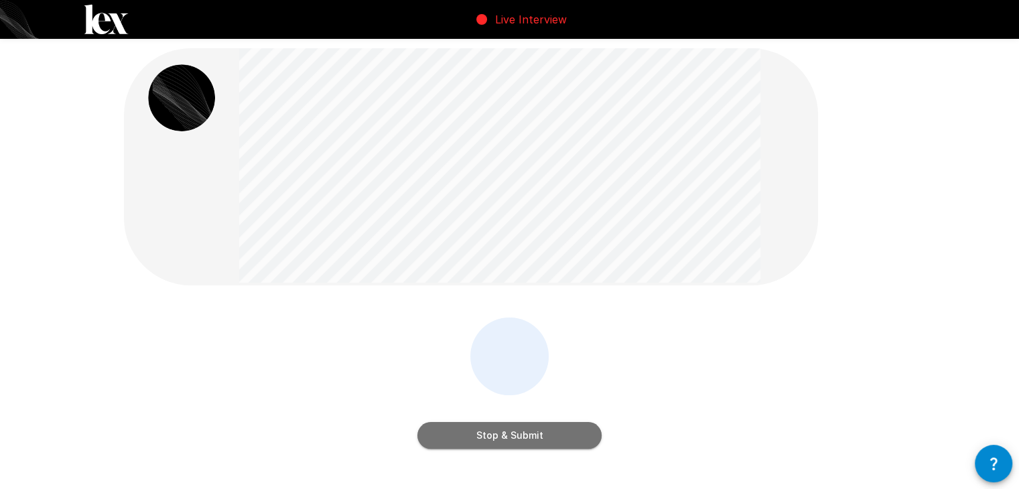
click at [540, 434] on button "Stop & Submit" at bounding box center [509, 435] width 184 height 27
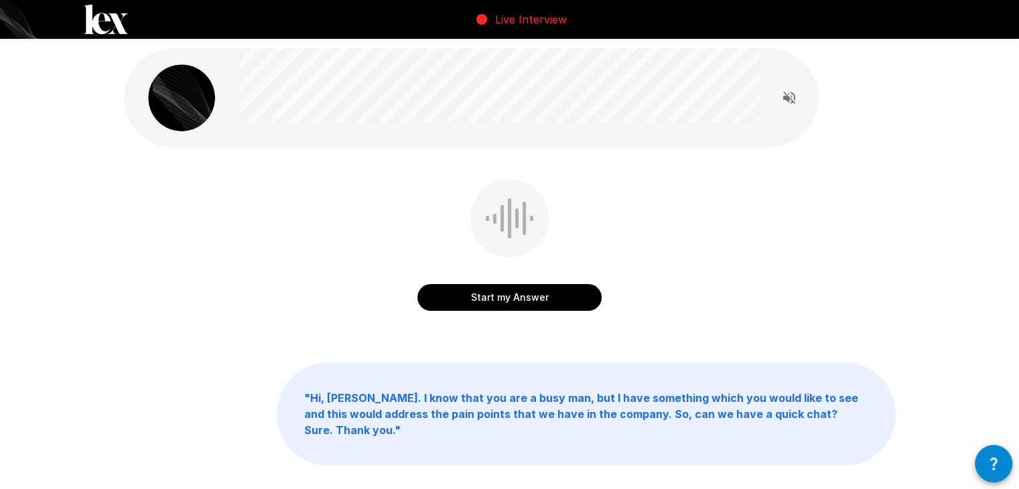
click at [544, 297] on button "Start my Answer" at bounding box center [509, 297] width 184 height 27
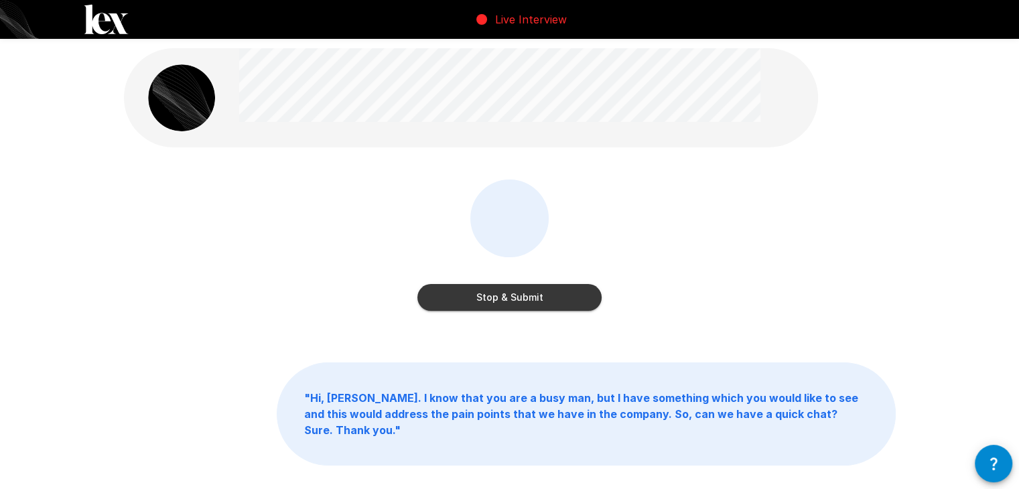
click at [548, 300] on button "Stop & Submit" at bounding box center [509, 297] width 184 height 27
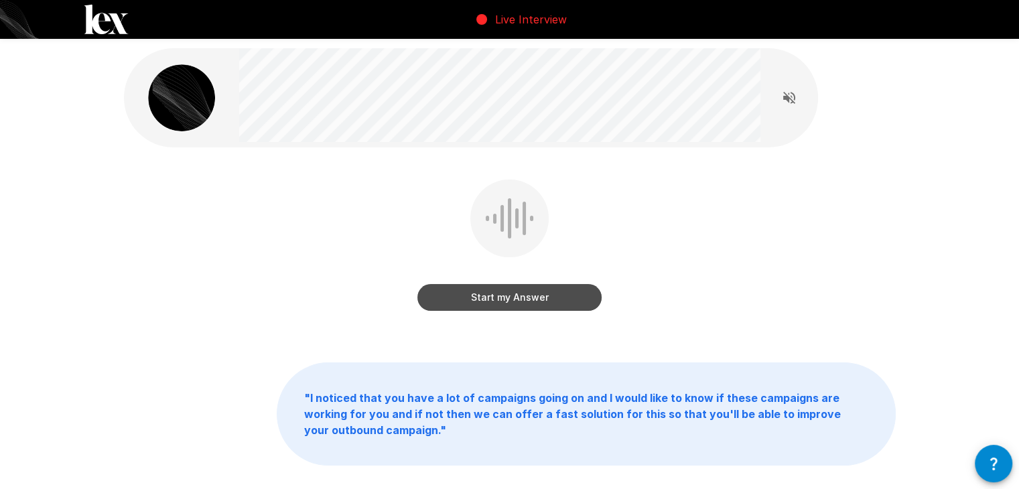
click at [524, 298] on button "Start my Answer" at bounding box center [509, 297] width 184 height 27
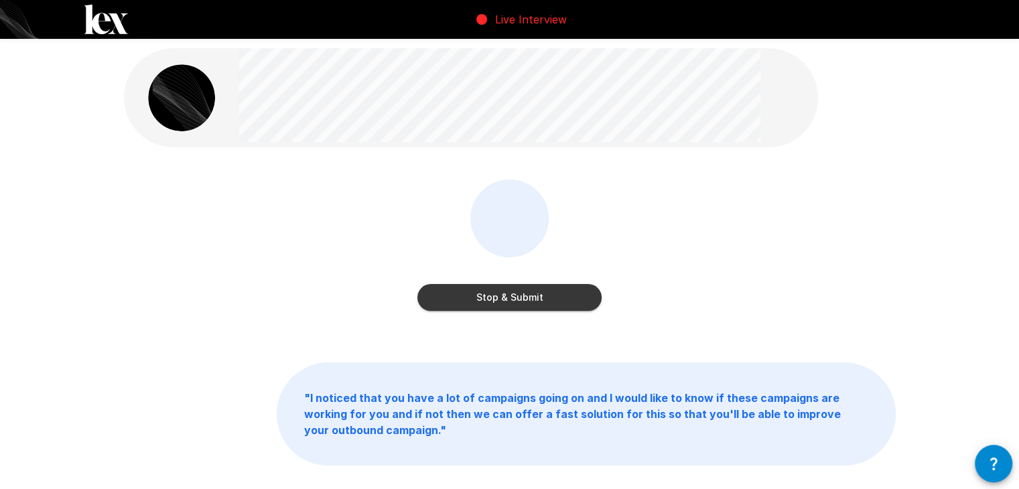
click at [501, 291] on button "Stop & Submit" at bounding box center [509, 297] width 184 height 27
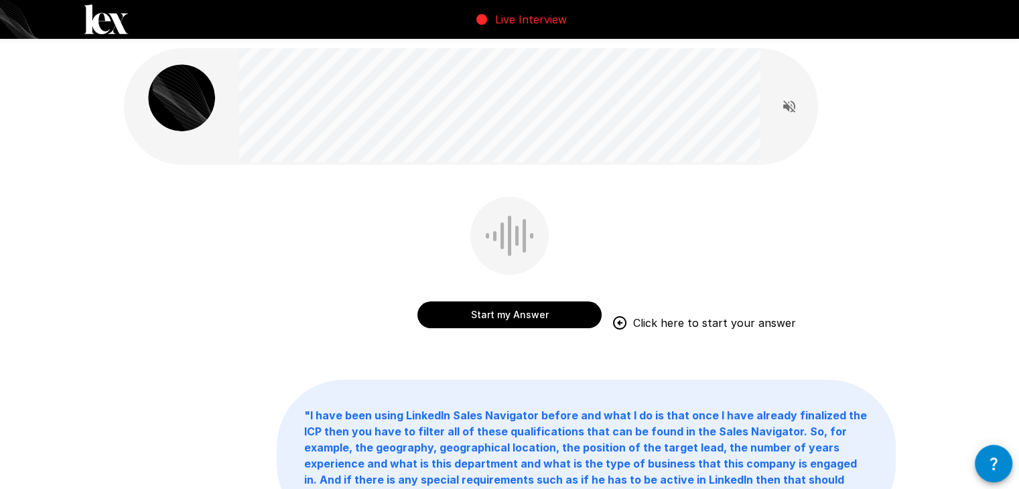
click at [528, 311] on button "Start my Answer" at bounding box center [509, 314] width 184 height 27
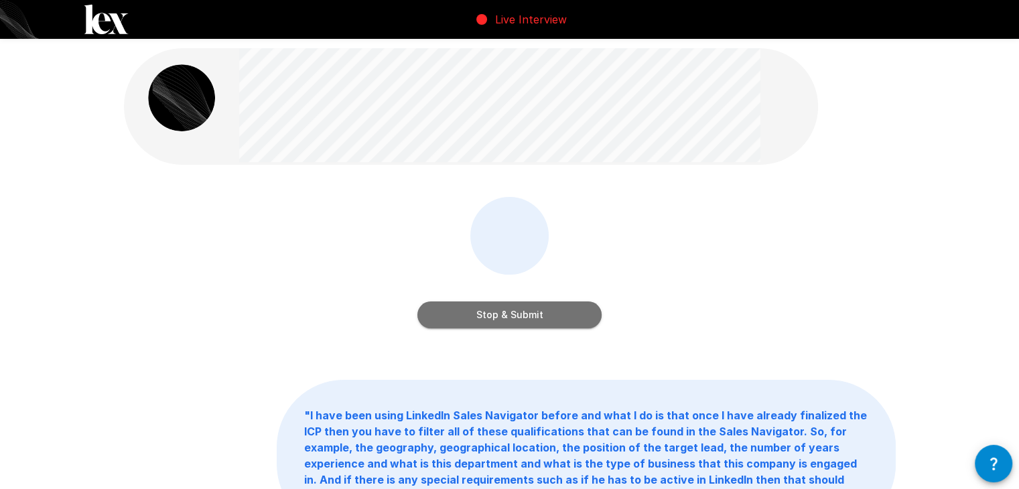
click at [506, 306] on button "Stop & Submit" at bounding box center [509, 314] width 184 height 27
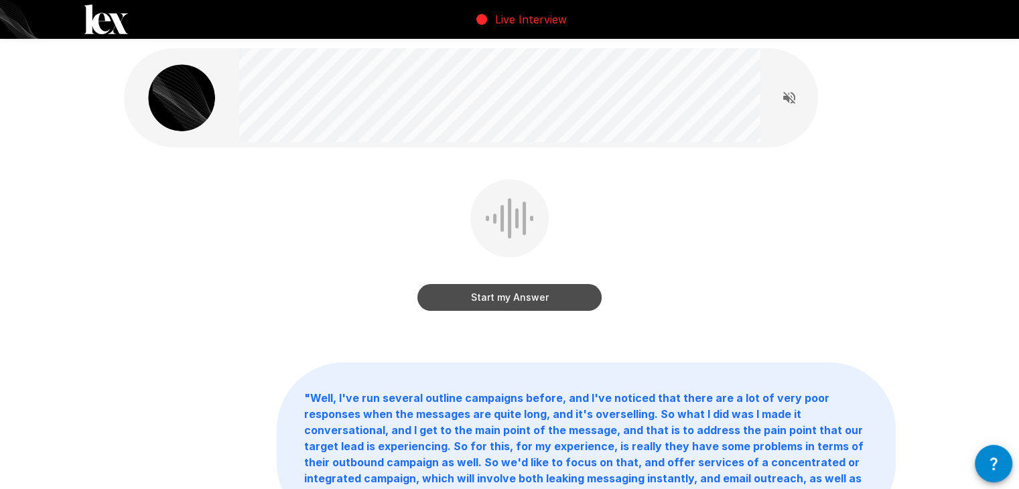
click at [503, 295] on button "Start my Answer" at bounding box center [509, 297] width 184 height 27
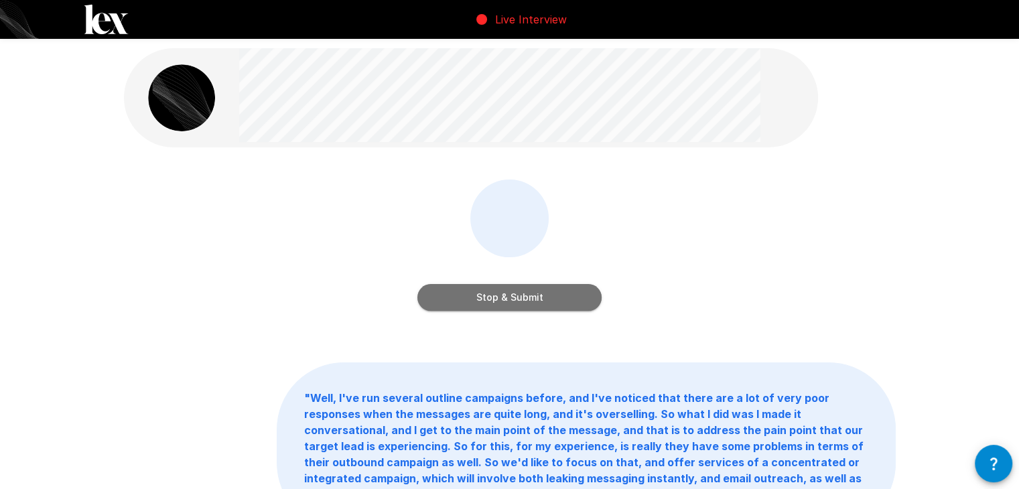
click at [557, 291] on button "Stop & Submit" at bounding box center [509, 297] width 184 height 27
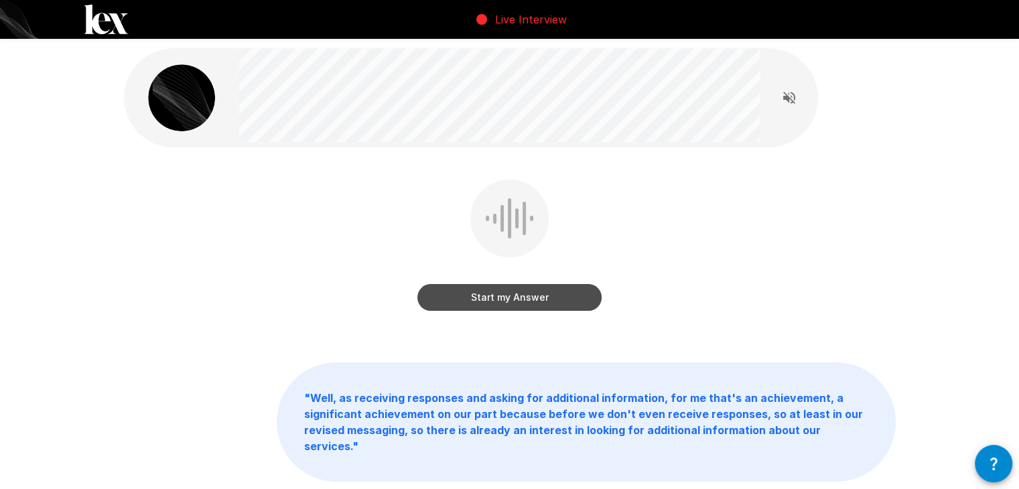
click at [527, 301] on button "Start my Answer" at bounding box center [509, 297] width 184 height 27
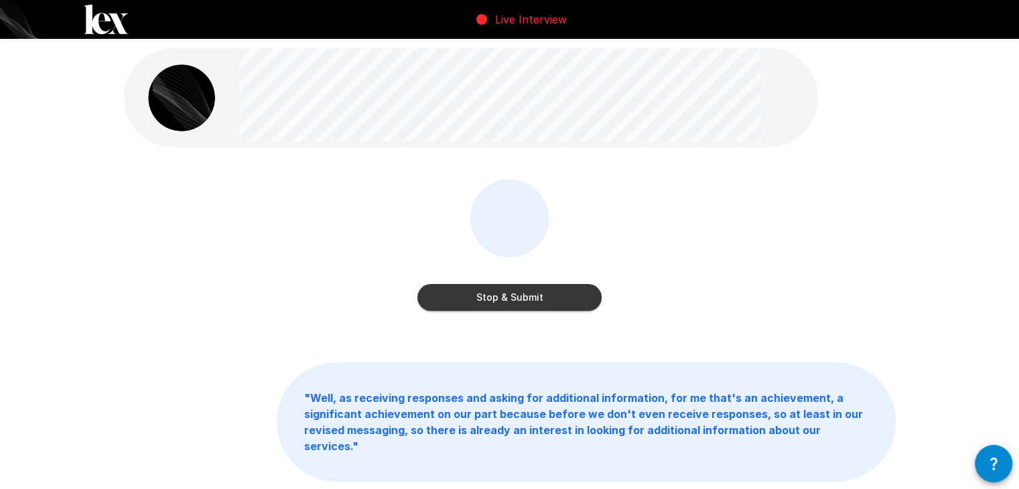
scroll to position [83, 0]
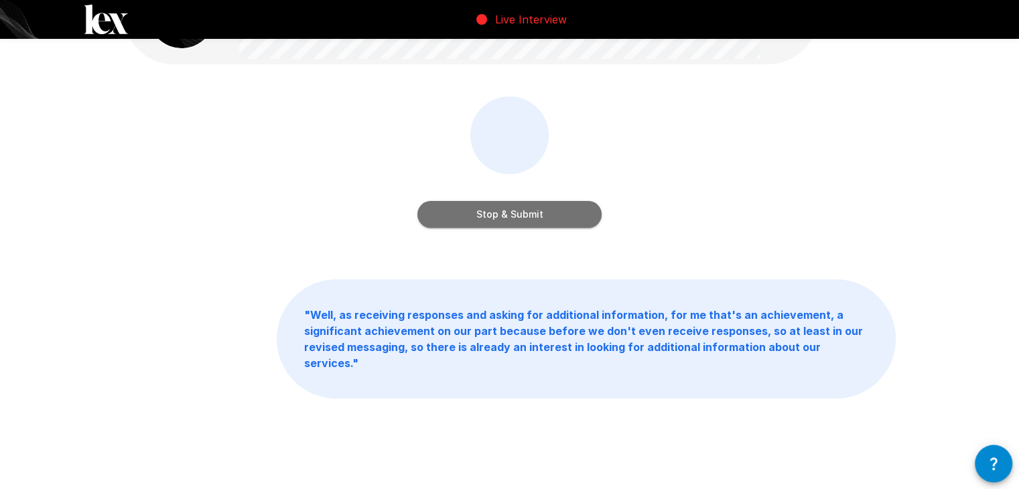
click at [535, 219] on button "Stop & Submit" at bounding box center [509, 214] width 184 height 27
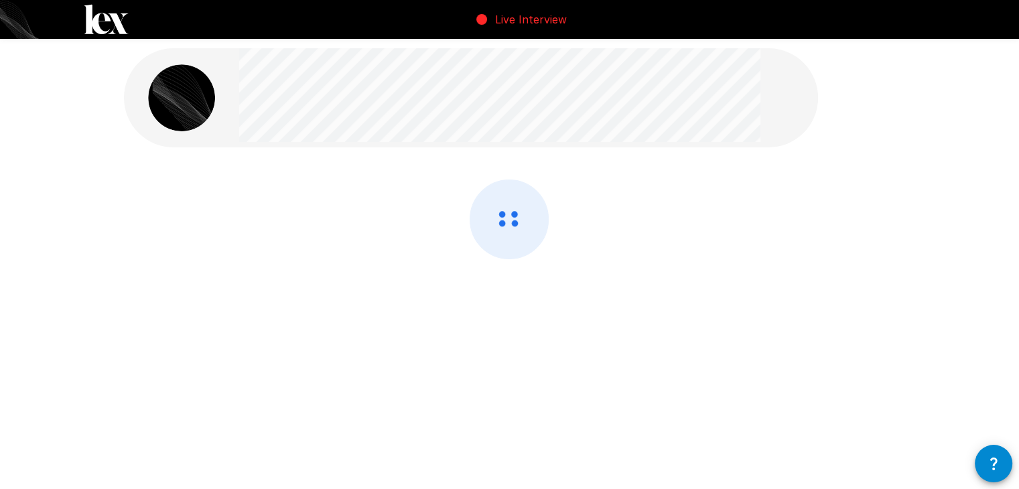
scroll to position [0, 0]
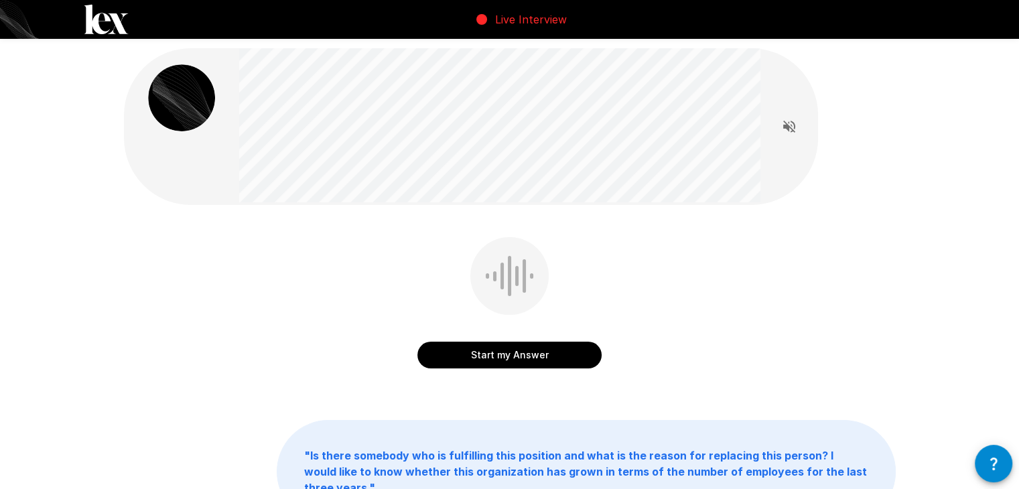
click at [528, 354] on button "Start my Answer" at bounding box center [509, 355] width 184 height 27
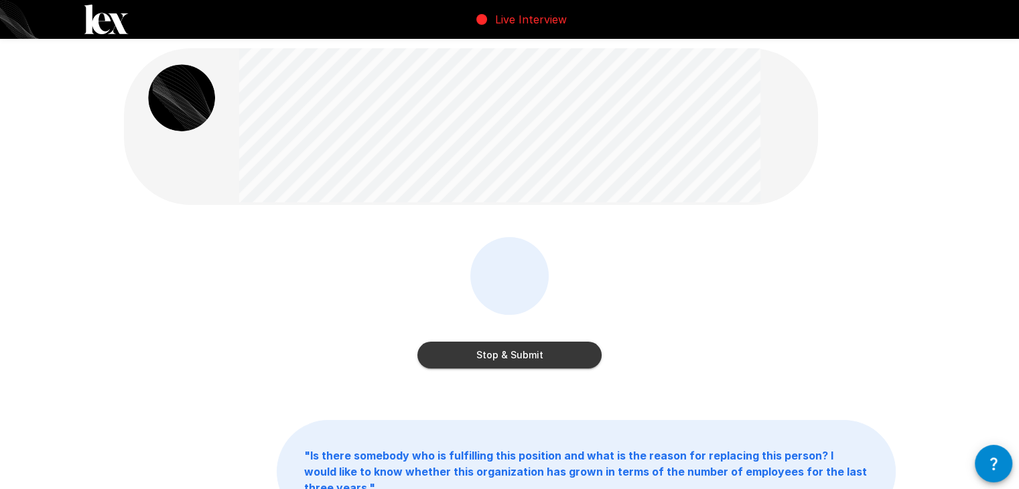
click at [543, 352] on button "Stop & Submit" at bounding box center [509, 355] width 184 height 27
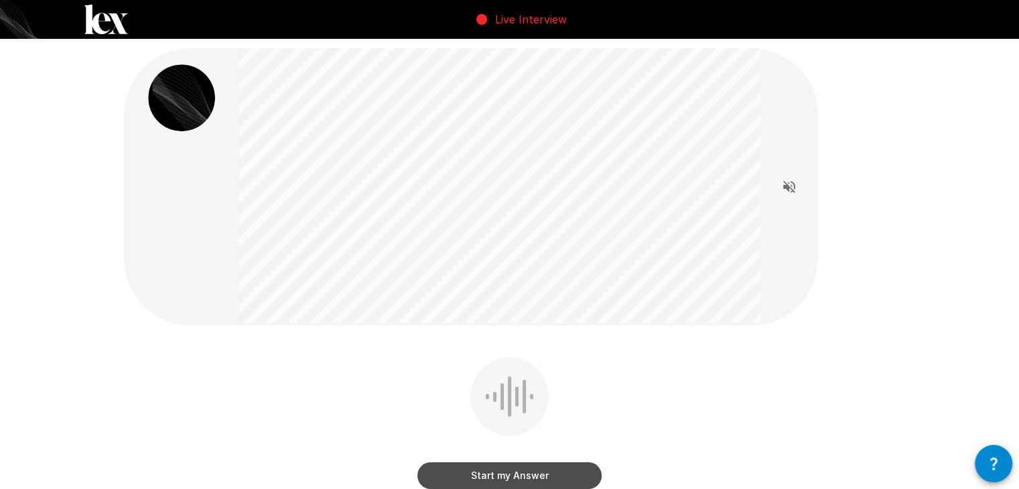
click at [502, 476] on button "Start my Answer" at bounding box center [509, 475] width 184 height 27
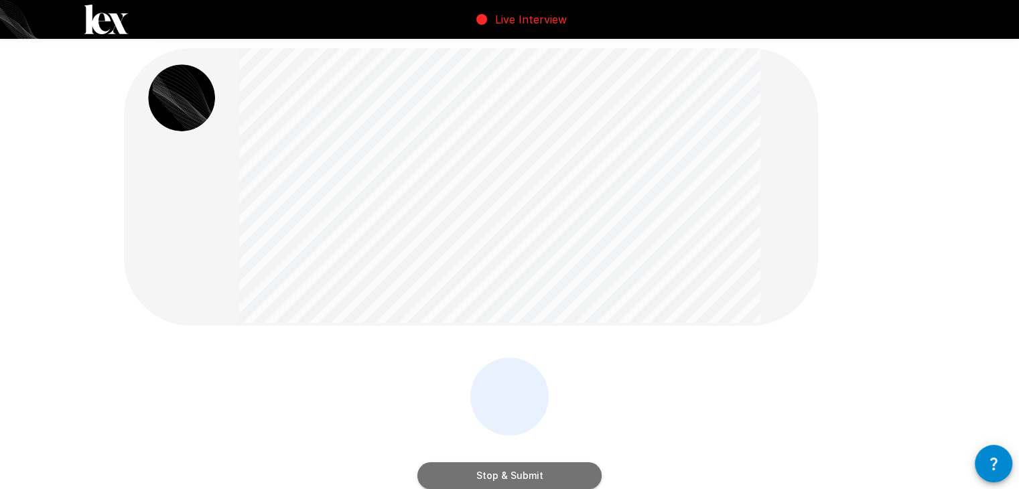
click at [534, 480] on button "Stop & Submit" at bounding box center [509, 475] width 184 height 27
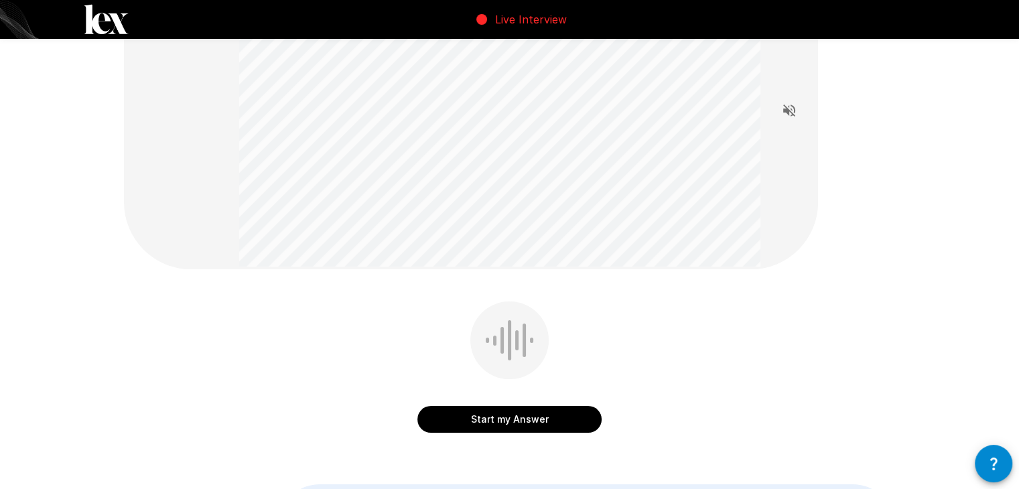
scroll to position [111, 0]
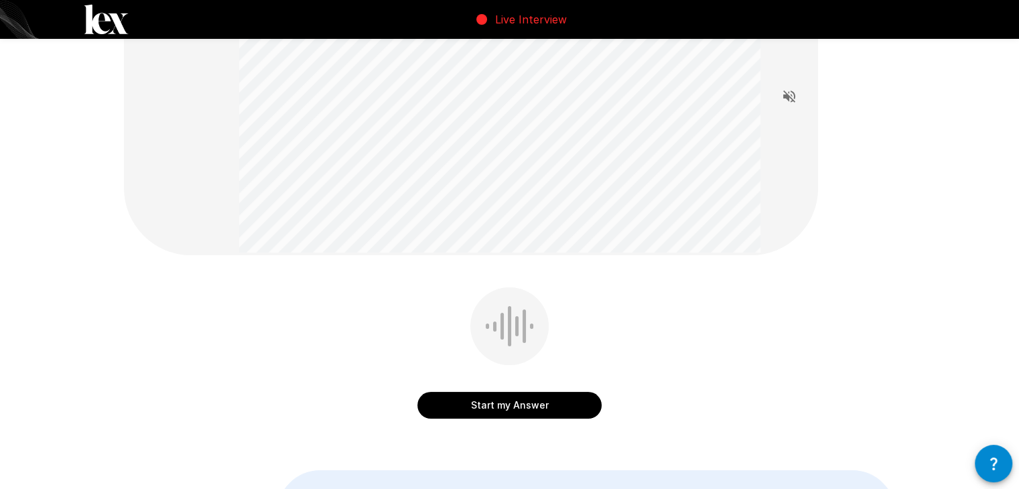
click at [507, 405] on button "Start my Answer" at bounding box center [509, 405] width 184 height 27
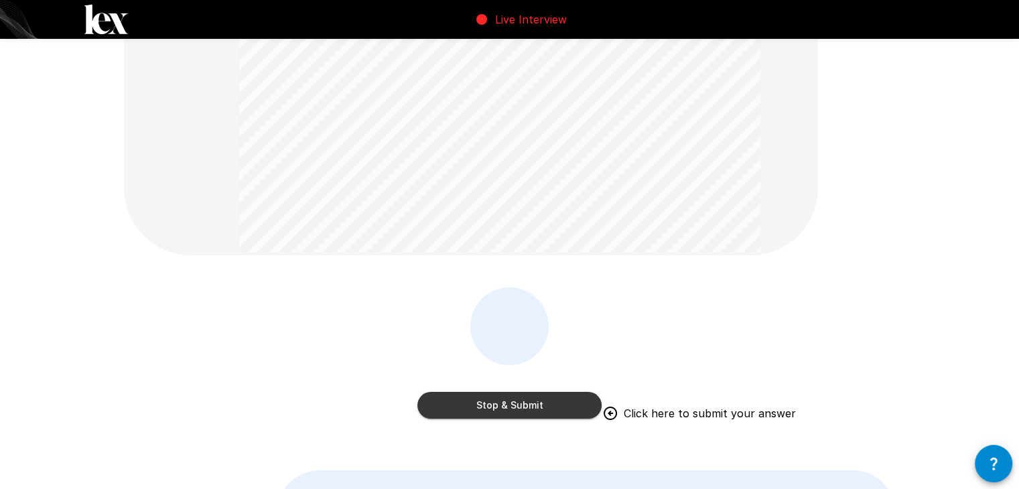
click at [546, 398] on button "Stop & Submit" at bounding box center [509, 405] width 184 height 27
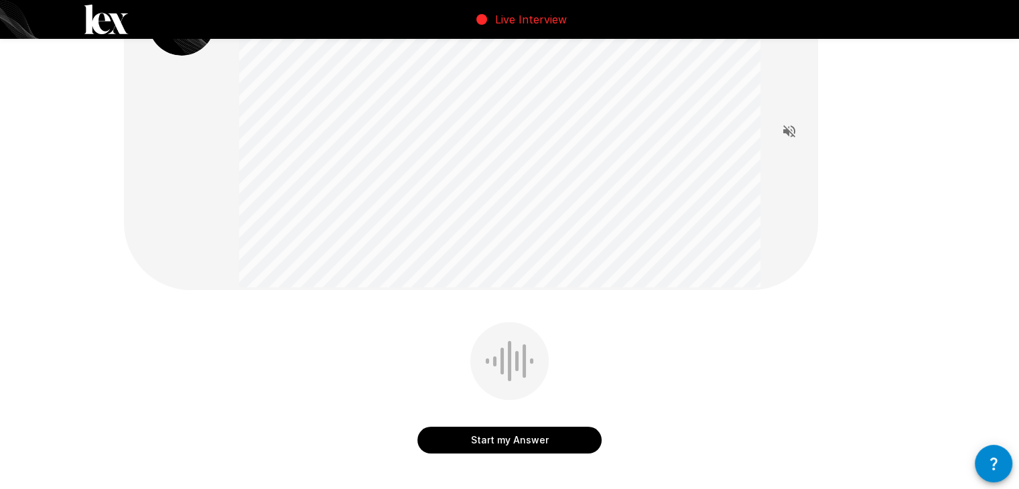
scroll to position [78, 0]
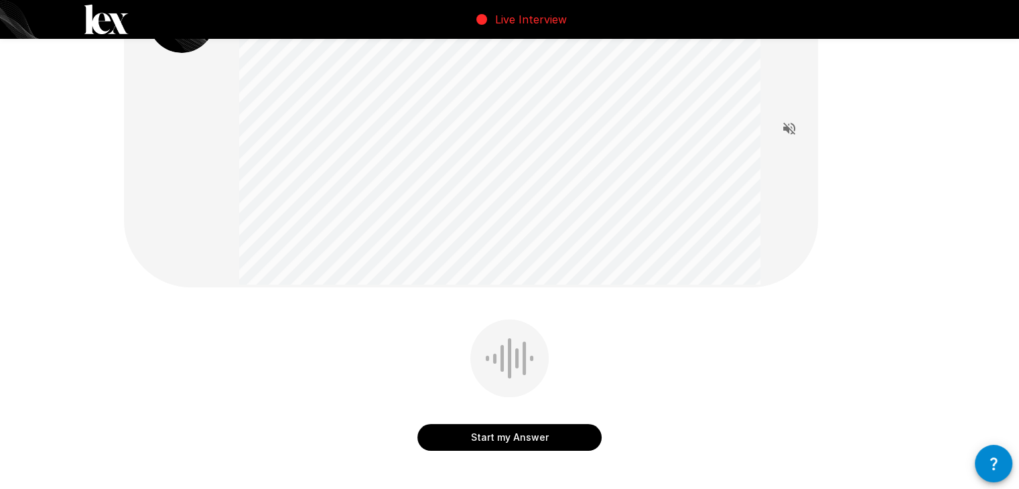
click at [517, 427] on button "Start my Answer" at bounding box center [509, 437] width 184 height 27
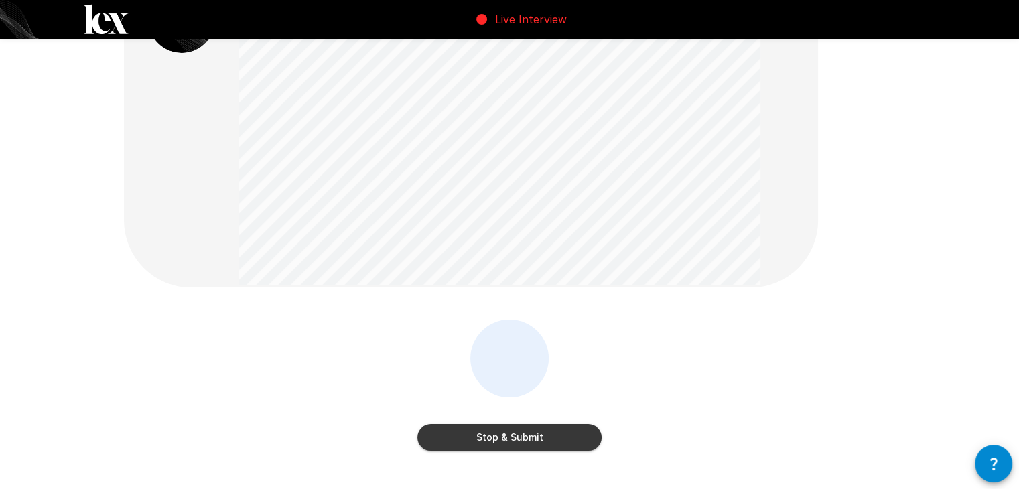
click at [526, 433] on button "Stop & Submit" at bounding box center [509, 437] width 184 height 27
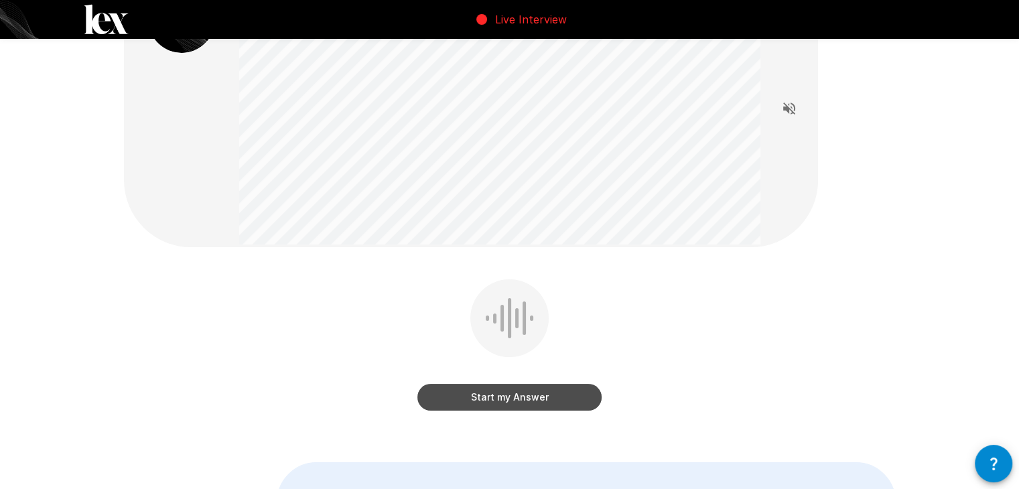
click at [525, 397] on button "Start my Answer" at bounding box center [509, 397] width 184 height 27
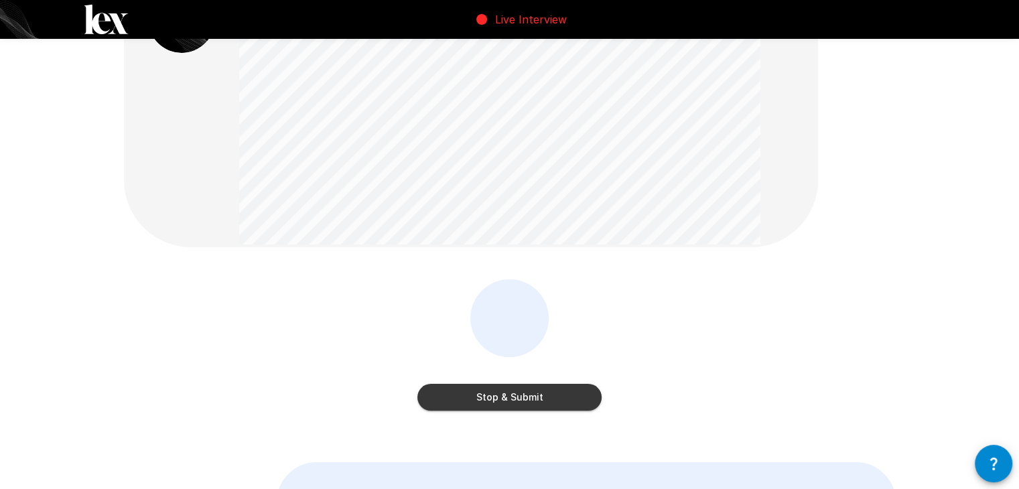
click at [544, 400] on button "Stop & Submit" at bounding box center [509, 397] width 184 height 27
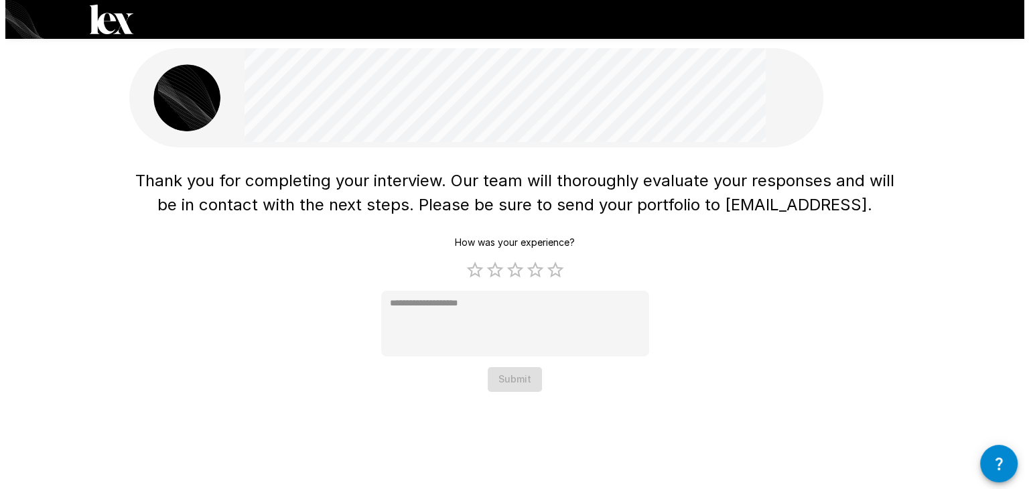
scroll to position [0, 0]
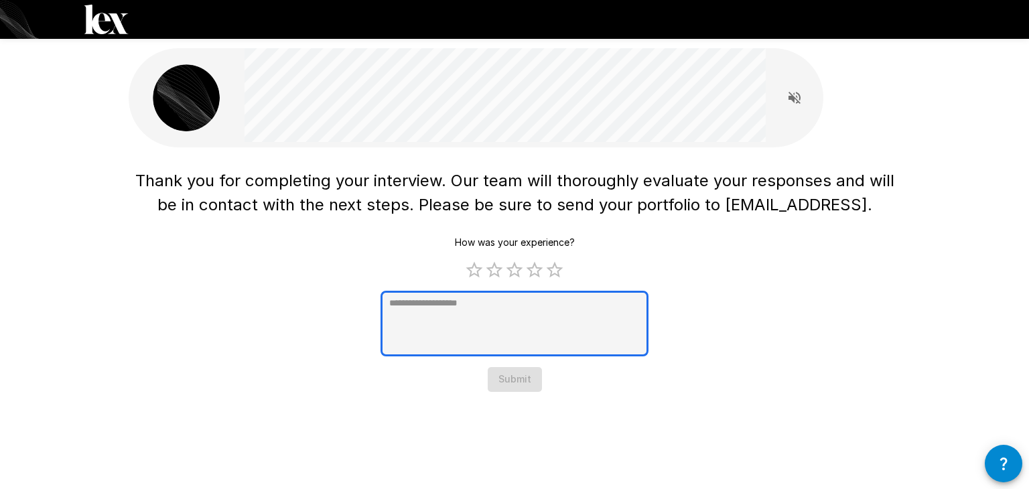
type textarea "*"
click at [488, 312] on textarea at bounding box center [514, 324] width 268 height 66
type textarea "*"
type textarea "**"
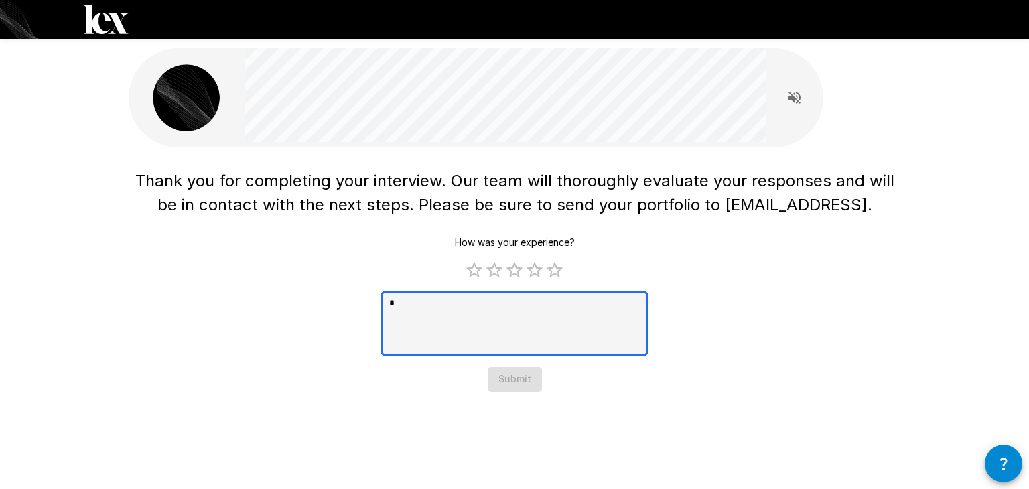
type textarea "*"
type textarea "***"
type textarea "*"
type textarea "****"
type textarea "*"
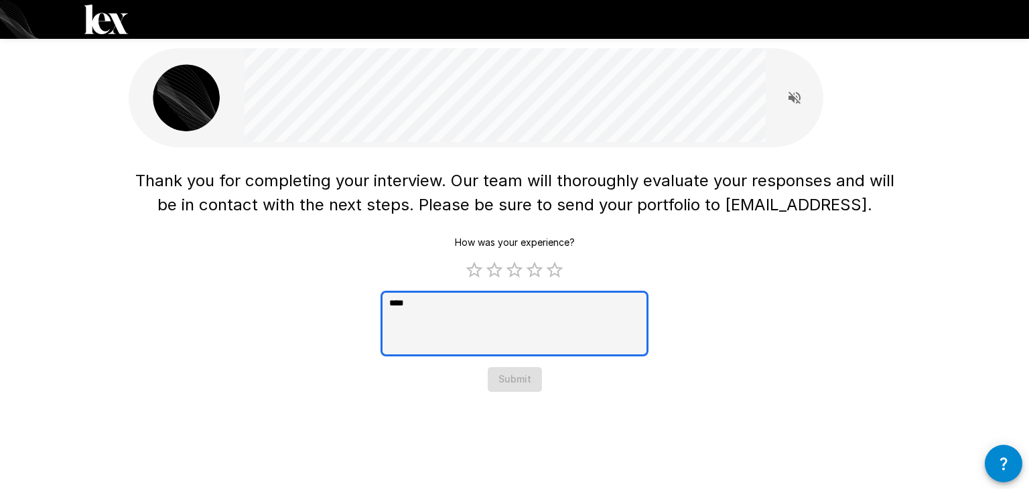
type textarea "*****"
type textarea "*"
type textarea "******"
type textarea "*"
type textarea "*******"
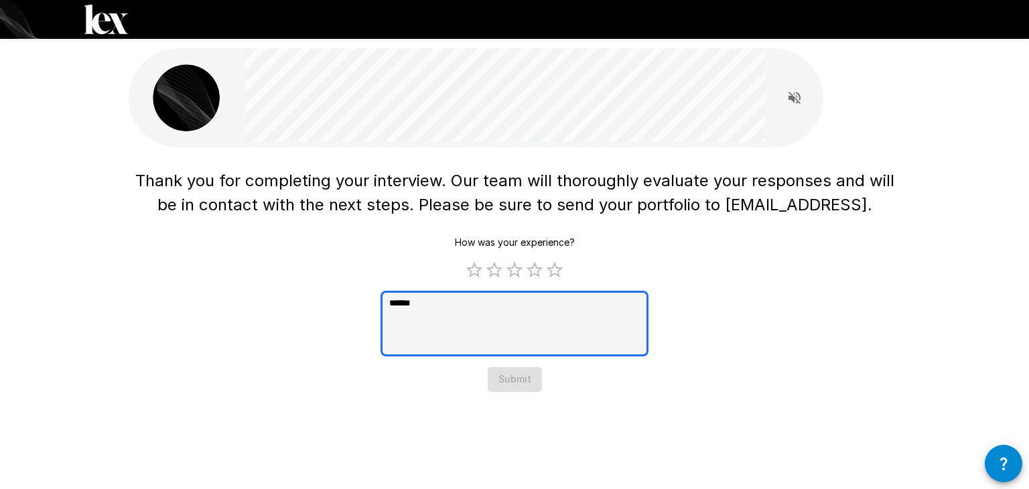
type textarea "*"
type textarea "*******"
type textarea "*"
type textarea "*********"
type textarea "*"
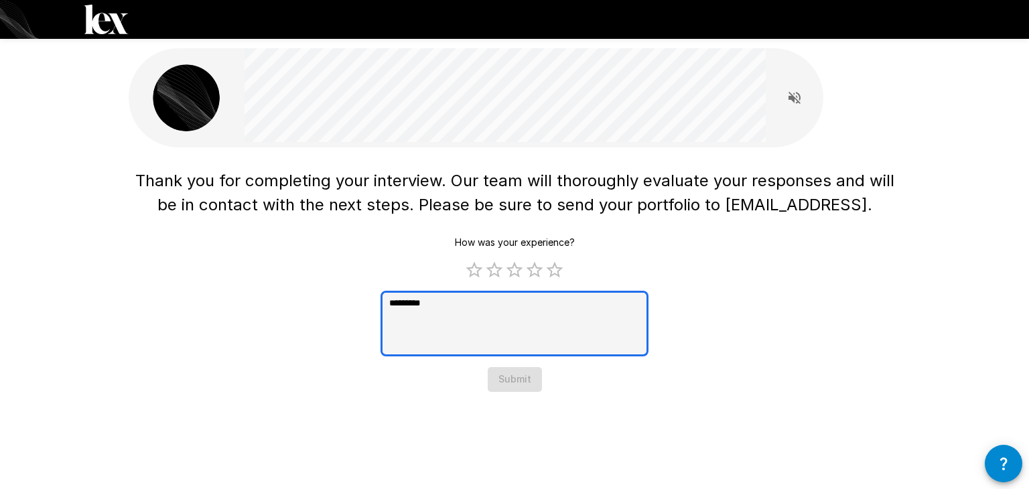
type textarea "**********"
type textarea "*"
type textarea "**********"
type textarea "*"
type textarea "**********"
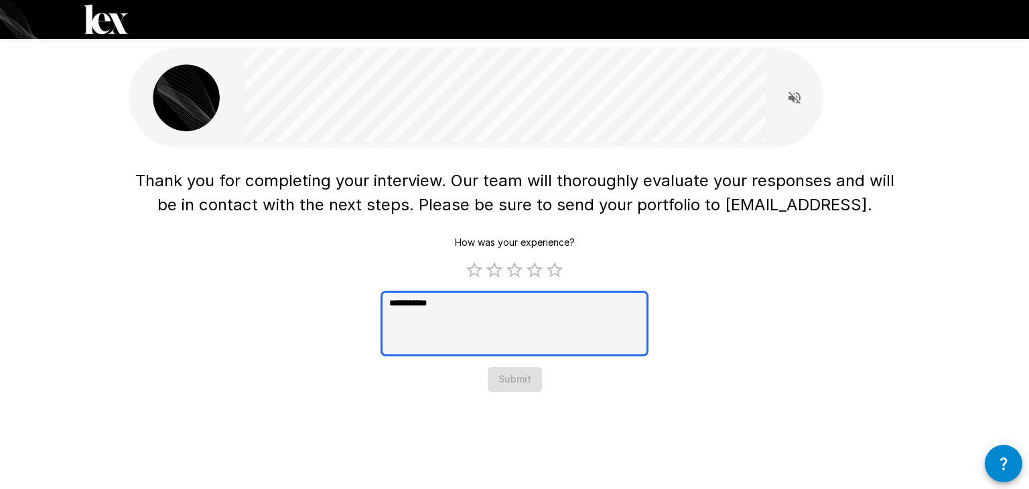
type textarea "*"
type textarea "**********"
type textarea "*"
type textarea "**********"
type textarea "*"
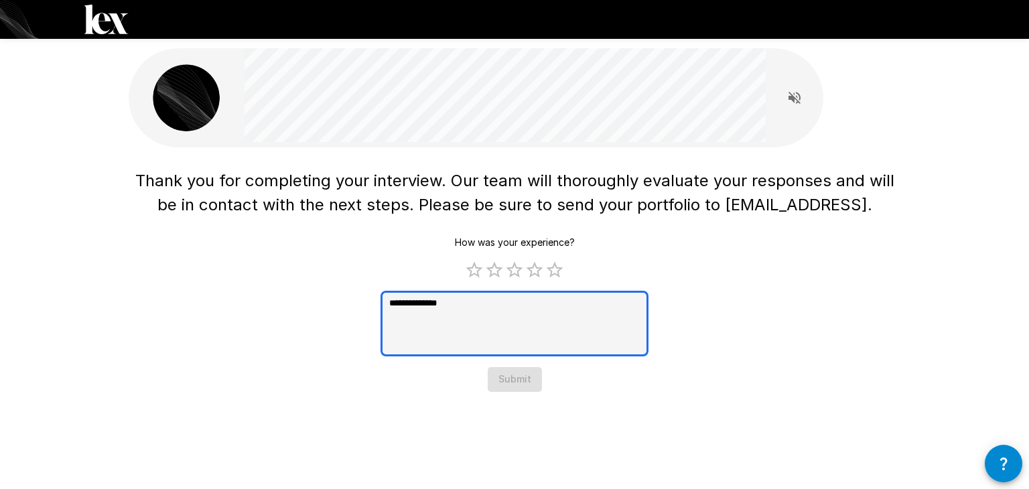
type textarea "**********"
type textarea "*"
type textarea "**********"
type textarea "*"
type textarea "**********"
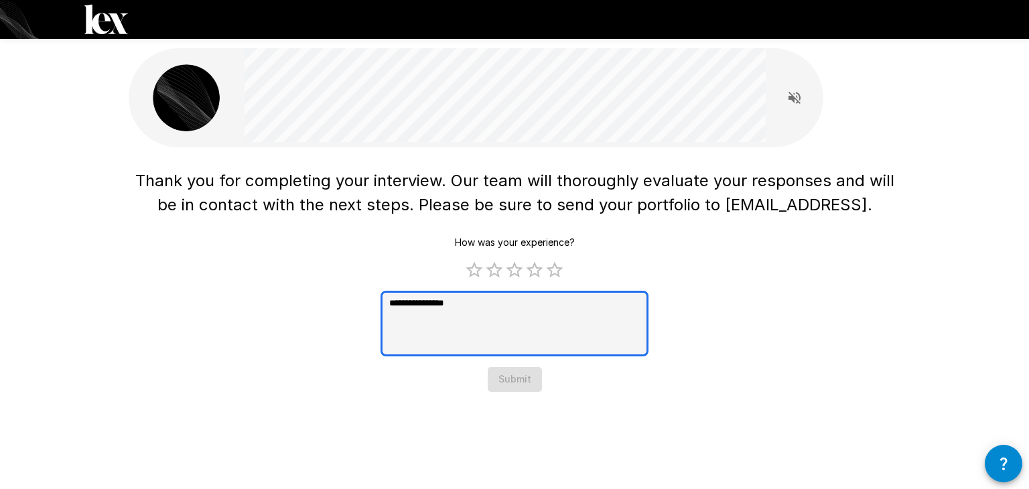
type textarea "*"
type textarea "**********"
type textarea "*"
type textarea "**********"
type textarea "*"
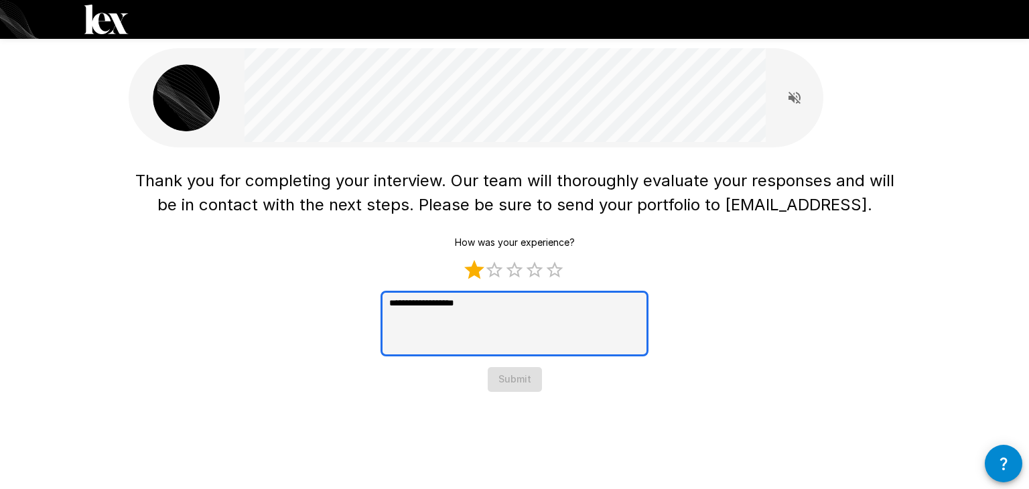
type textarea "**********"
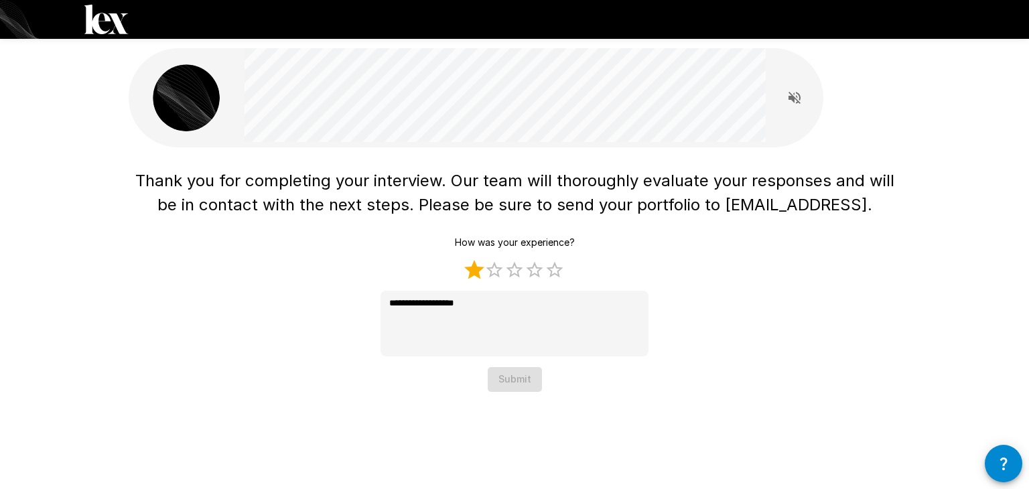
click at [474, 273] on label "1 Star" at bounding box center [474, 270] width 20 height 20
click at [494, 275] on label "2 Stars" at bounding box center [494, 270] width 20 height 20
click at [510, 274] on label "3 Stars" at bounding box center [514, 270] width 20 height 20
click at [532, 273] on label "4 Stars" at bounding box center [534, 270] width 20 height 20
type textarea "*"
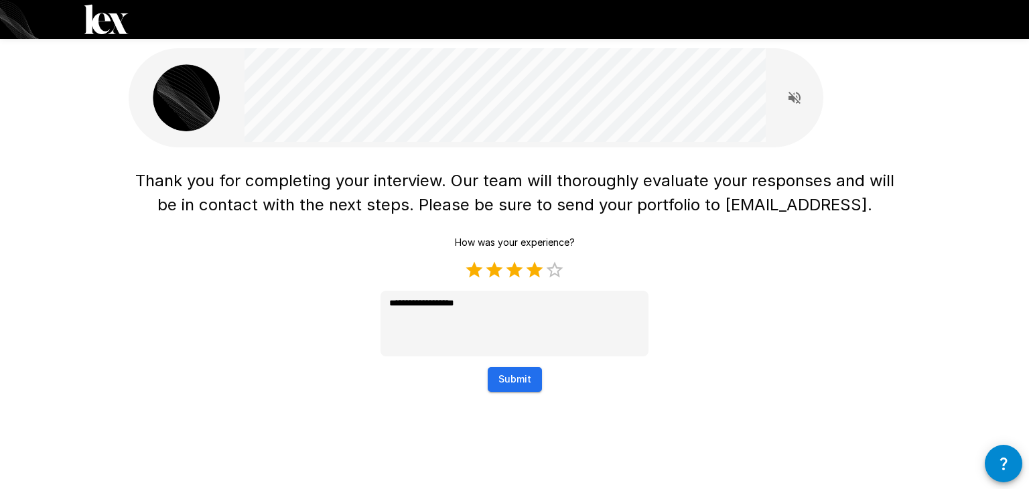
click at [506, 376] on button "Submit" at bounding box center [515, 379] width 54 height 25
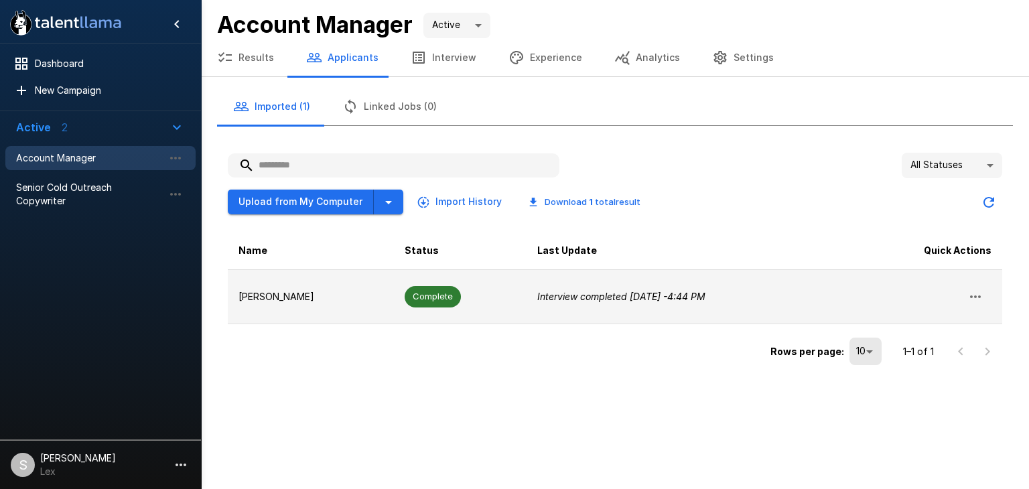
click at [248, 298] on p "[PERSON_NAME]" at bounding box center [310, 296] width 145 height 13
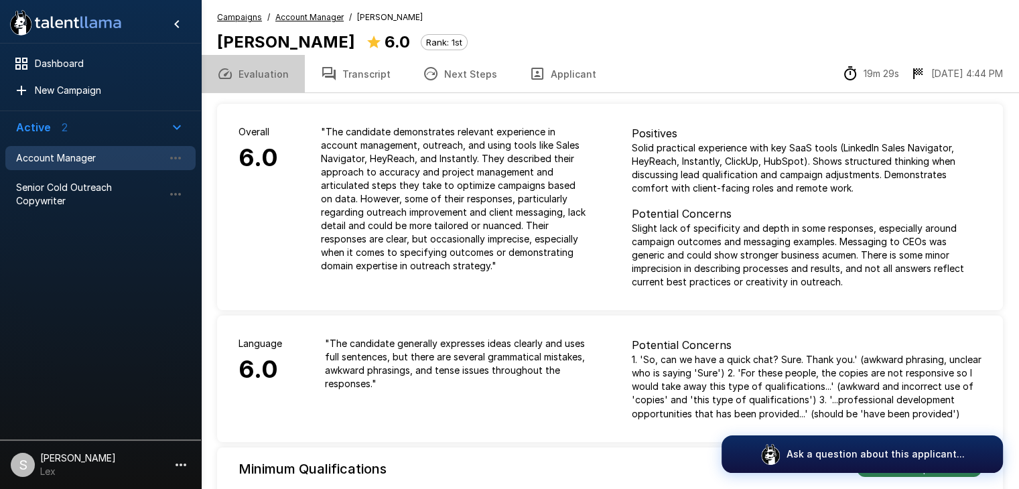
click at [265, 75] on button "Evaluation" at bounding box center [253, 74] width 104 height 38
click at [339, 73] on button "Transcript" at bounding box center [356, 74] width 102 height 38
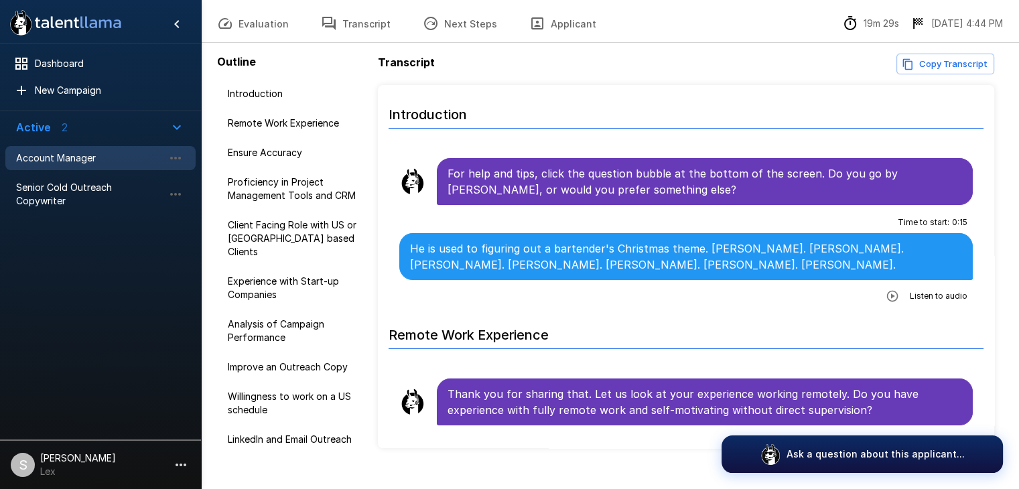
scroll to position [73, 0]
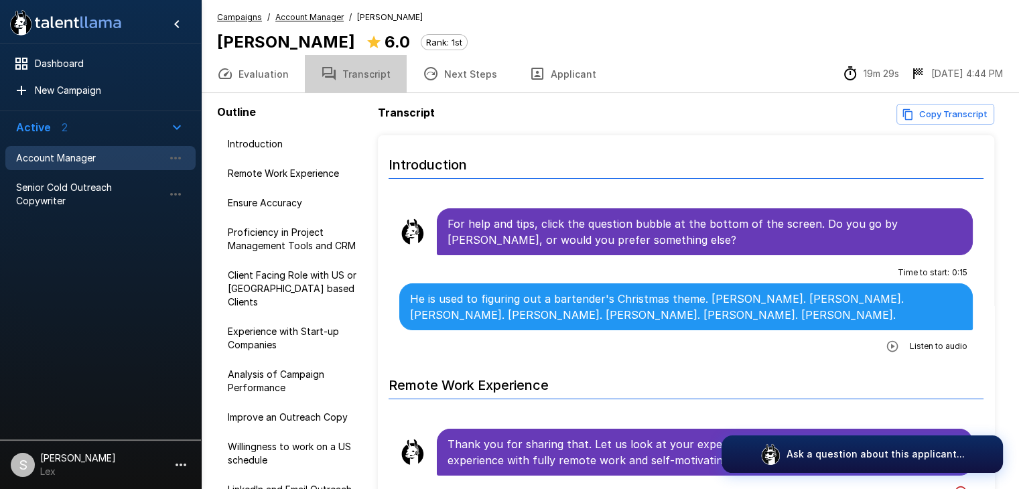
click at [356, 72] on button "Transcript" at bounding box center [356, 74] width 102 height 38
click at [268, 72] on button "Evaluation" at bounding box center [253, 74] width 104 height 38
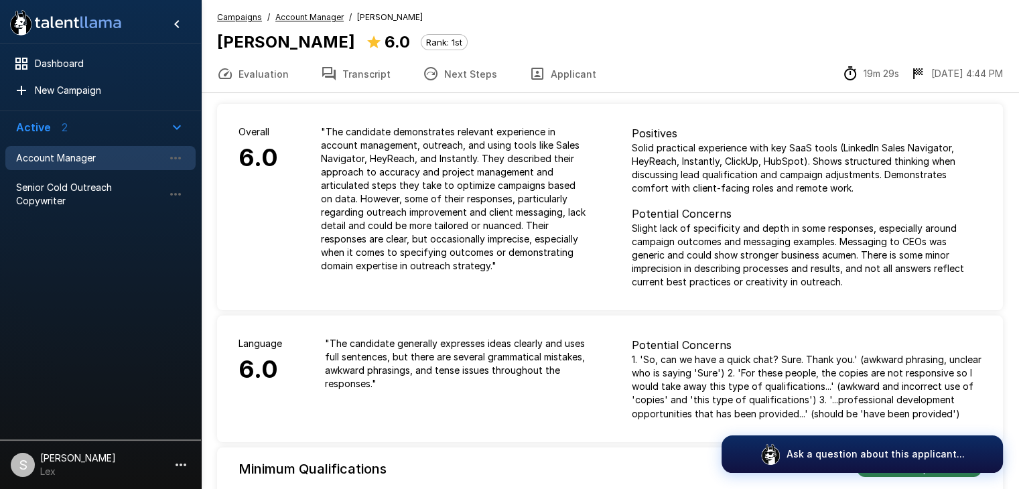
click at [231, 17] on u "Campaigns" at bounding box center [239, 17] width 45 height 10
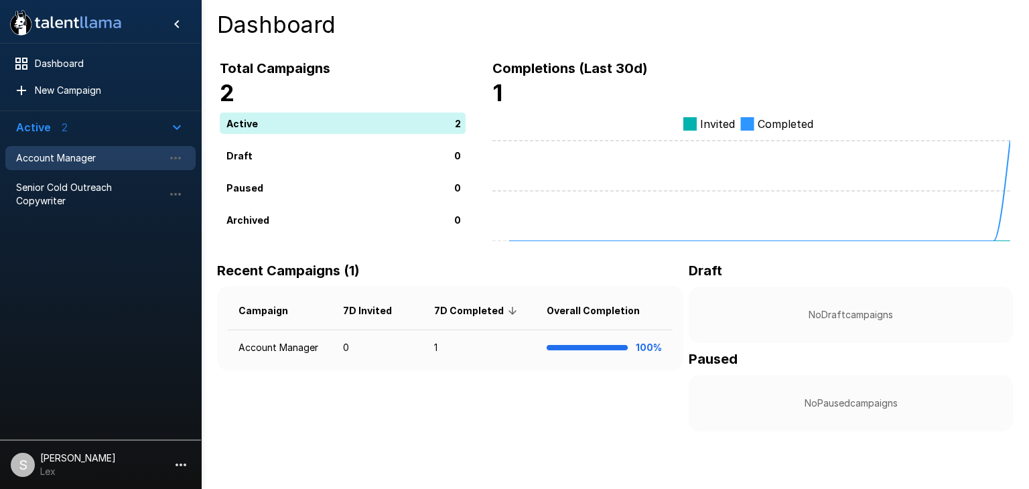
click at [66, 151] on span "Account Manager" at bounding box center [89, 157] width 147 height 13
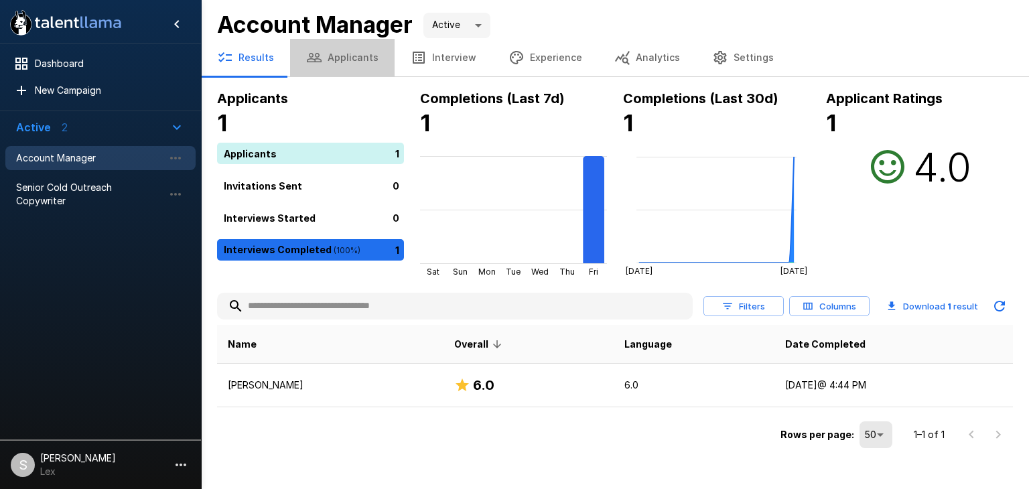
click at [349, 61] on button "Applicants" at bounding box center [342, 58] width 104 height 38
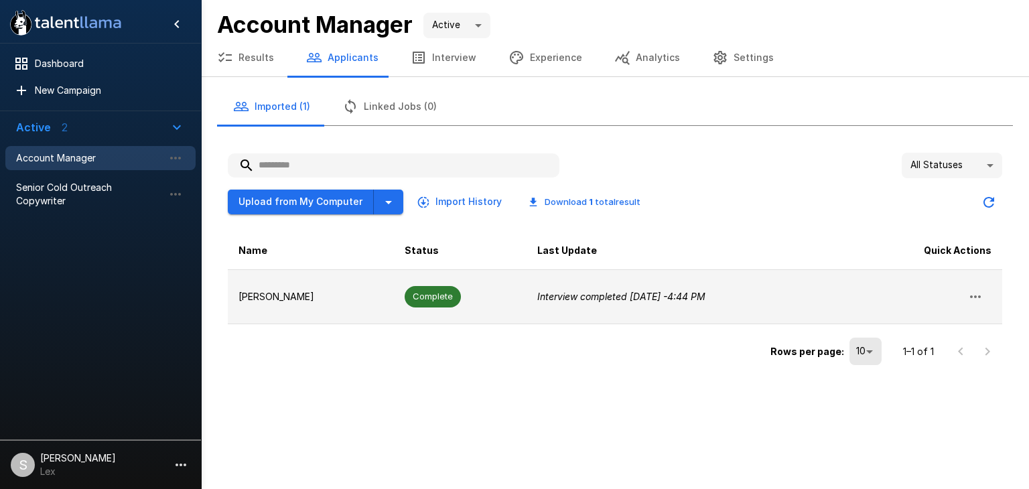
click at [980, 297] on icon "button" at bounding box center [975, 297] width 16 height 16
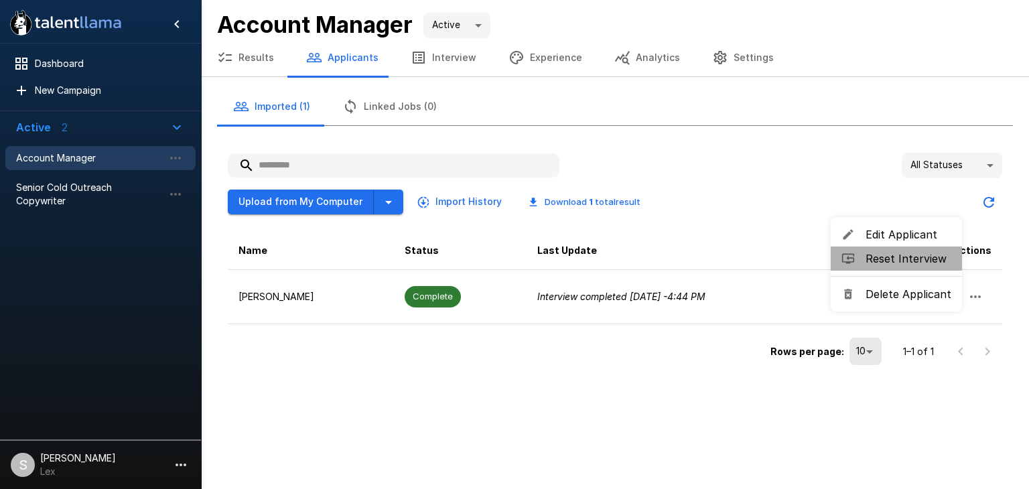
click at [922, 263] on span "Reset Interview" at bounding box center [908, 258] width 86 height 16
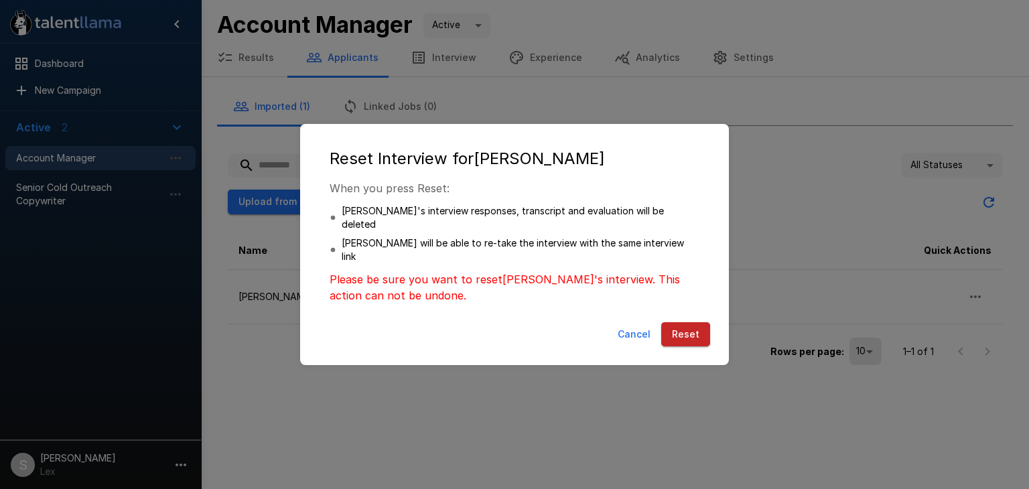
click at [685, 322] on button "Reset" at bounding box center [685, 334] width 49 height 25
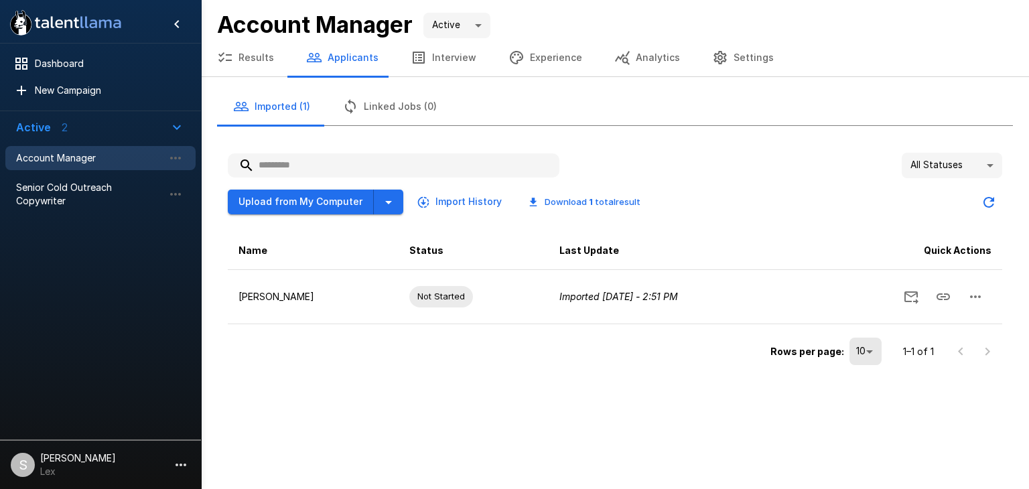
click at [544, 60] on button "Experience" at bounding box center [545, 58] width 106 height 38
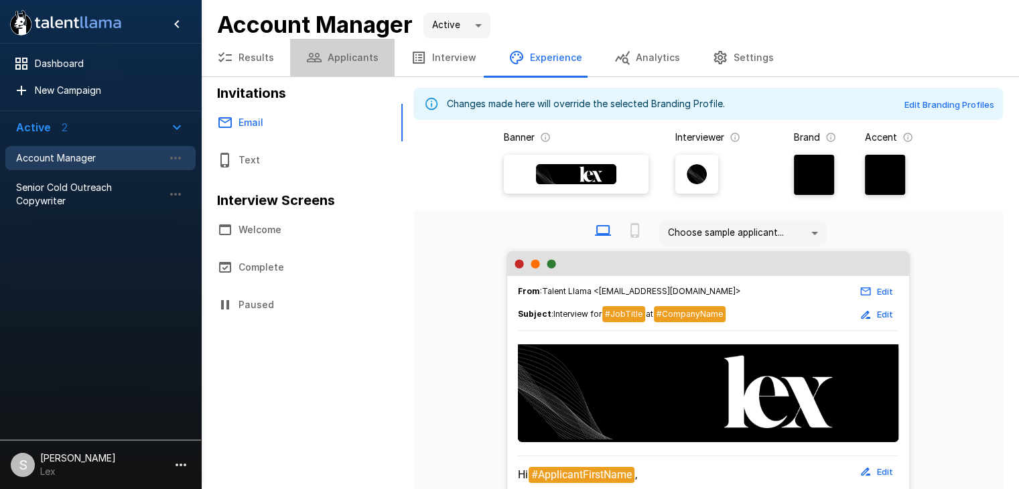
click at [344, 48] on button "Applicants" at bounding box center [342, 58] width 104 height 38
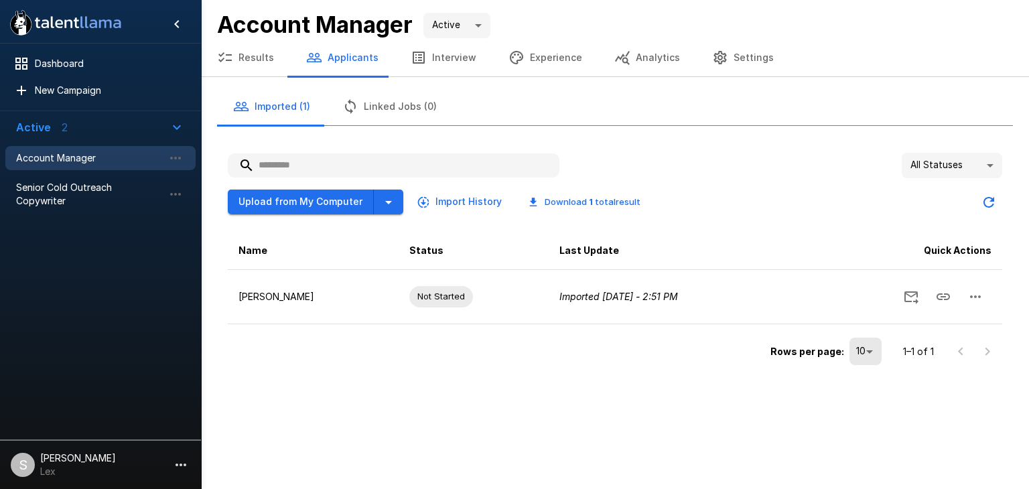
click at [271, 56] on button "Results" at bounding box center [245, 58] width 89 height 38
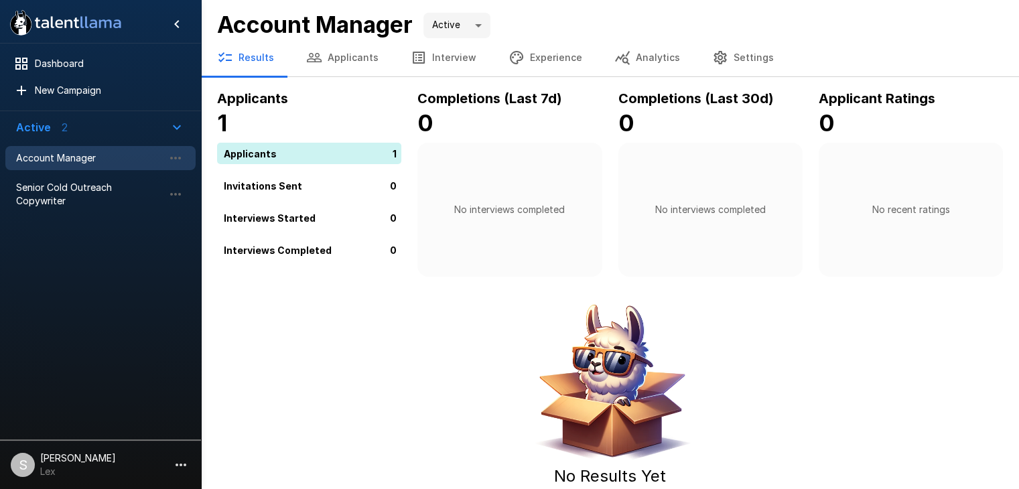
click at [346, 60] on button "Applicants" at bounding box center [342, 58] width 104 height 38
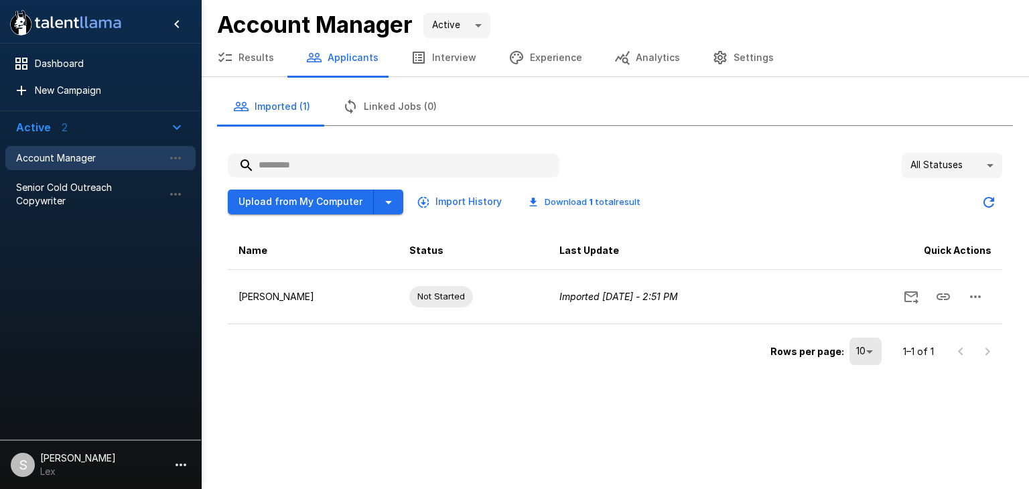
click at [417, 57] on icon "button" at bounding box center [419, 58] width 16 height 16
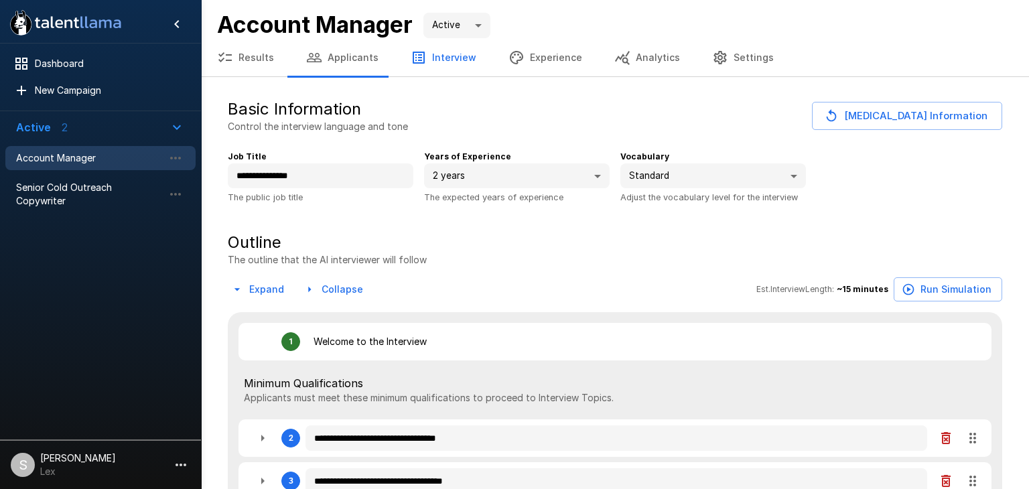
type textarea "*"
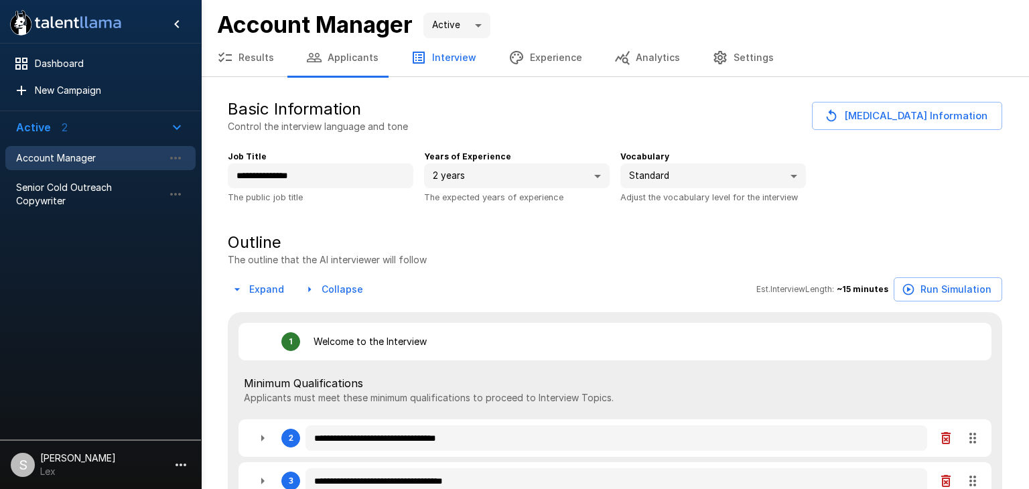
type textarea "*"
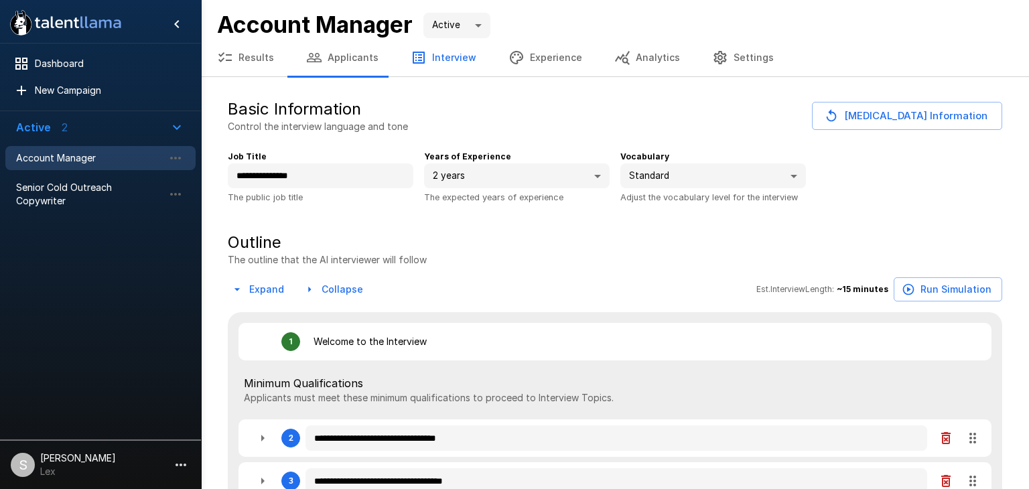
type textarea "*"
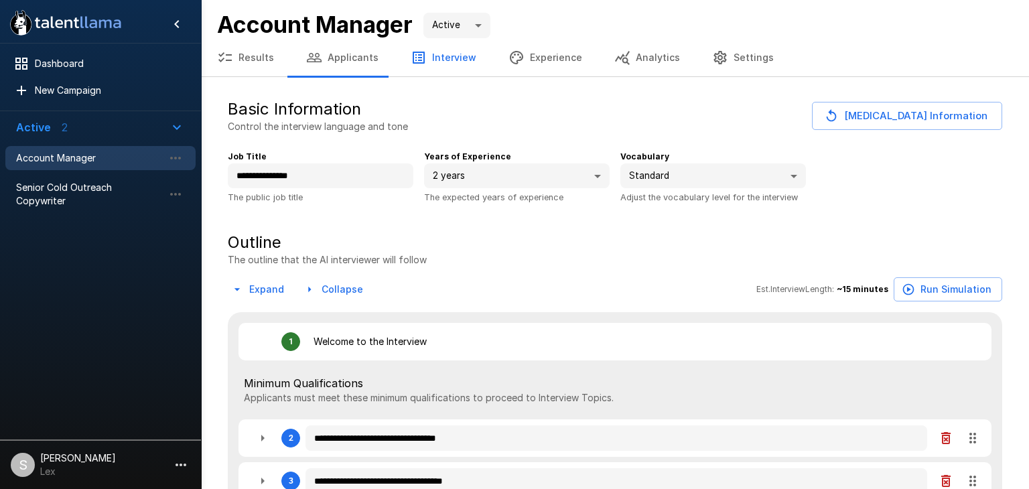
type textarea "*"
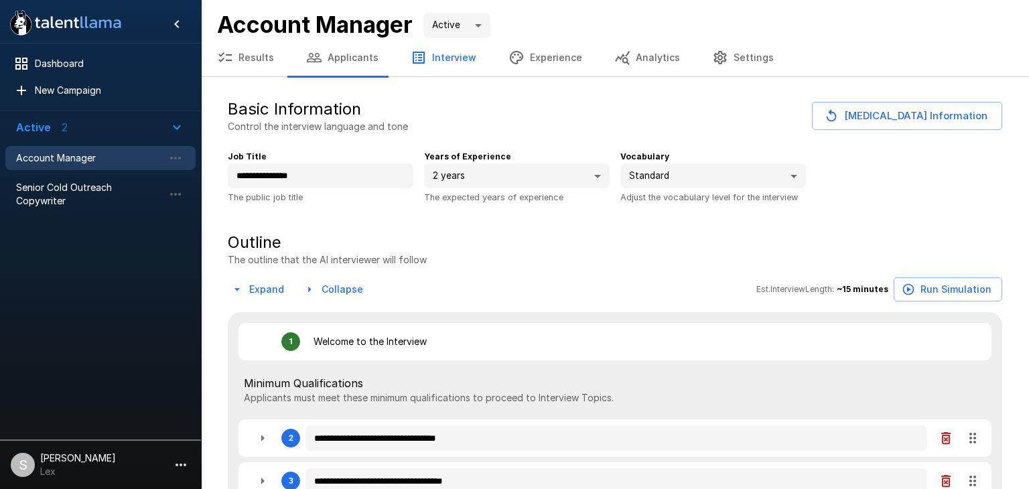
type textarea "*"
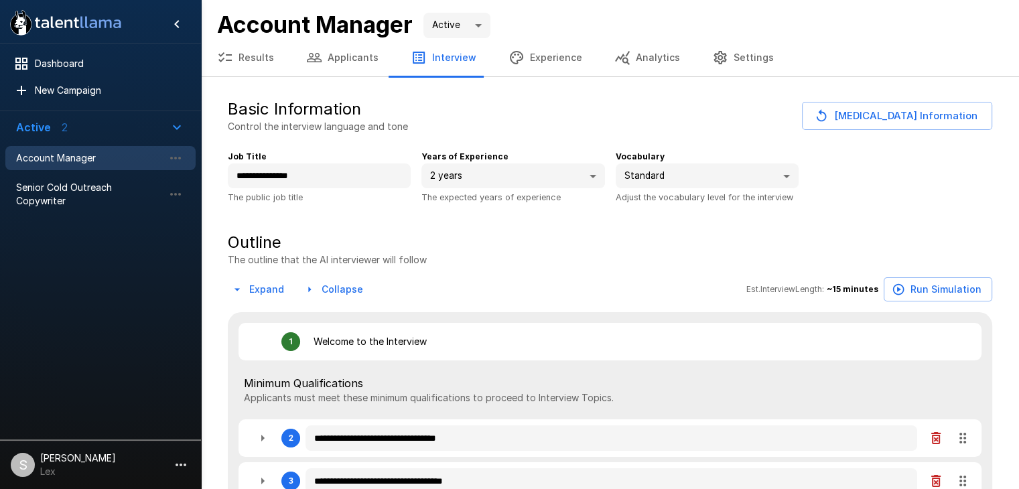
type textarea "*"
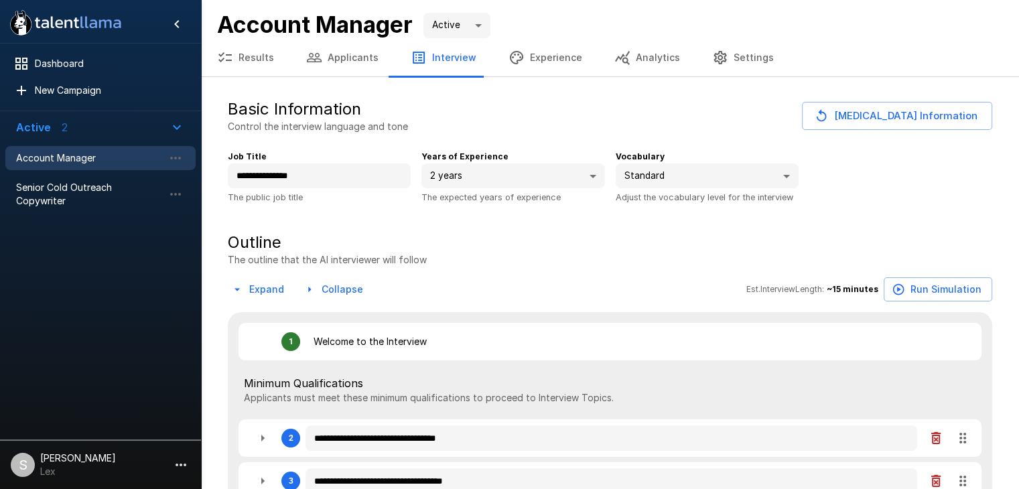
type textarea "*"
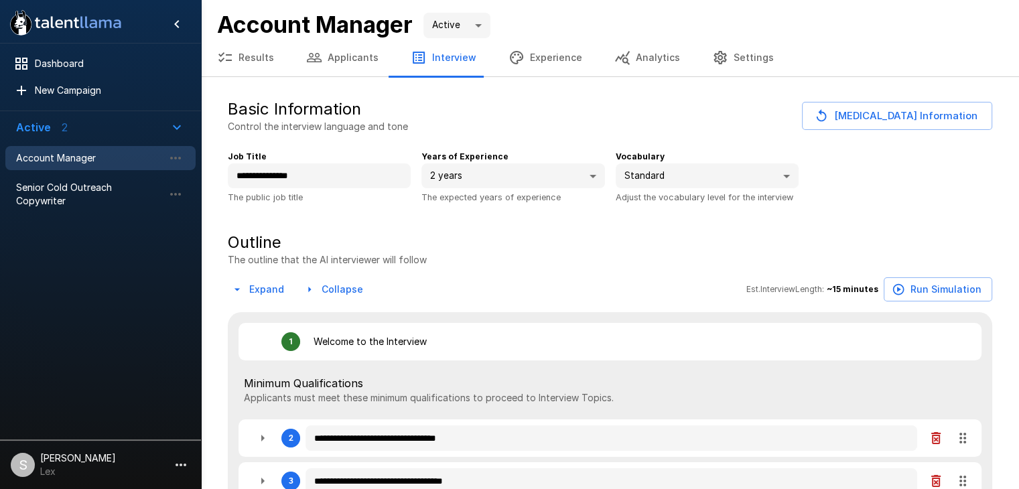
type textarea "*"
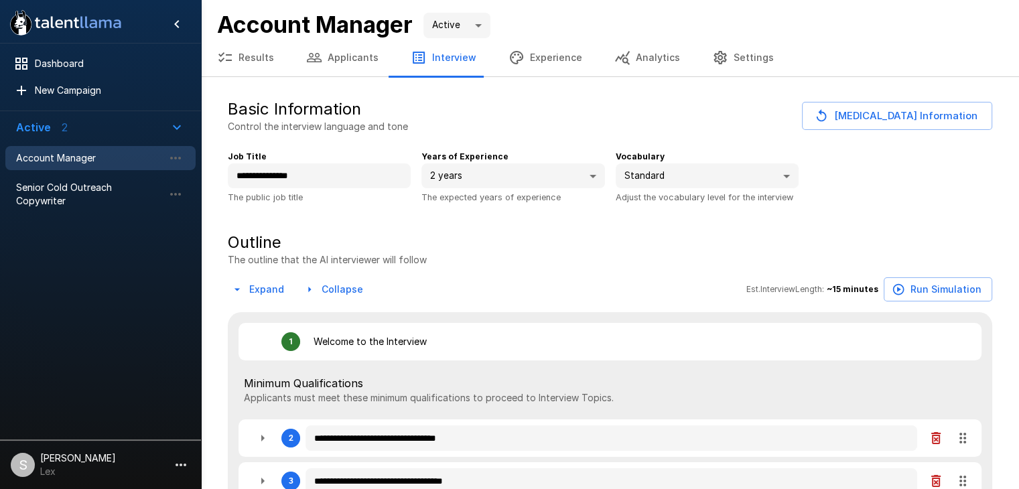
type textarea "*"
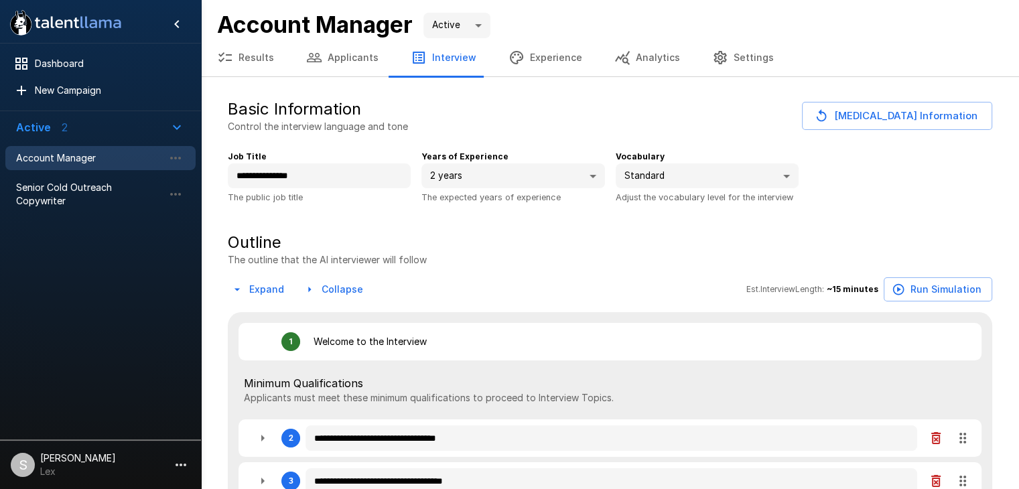
type textarea "*"
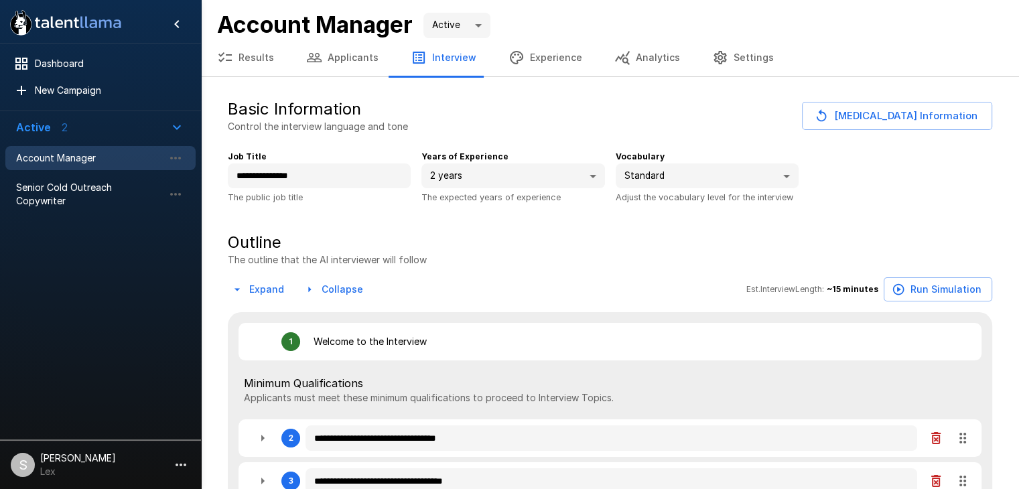
type textarea "*"
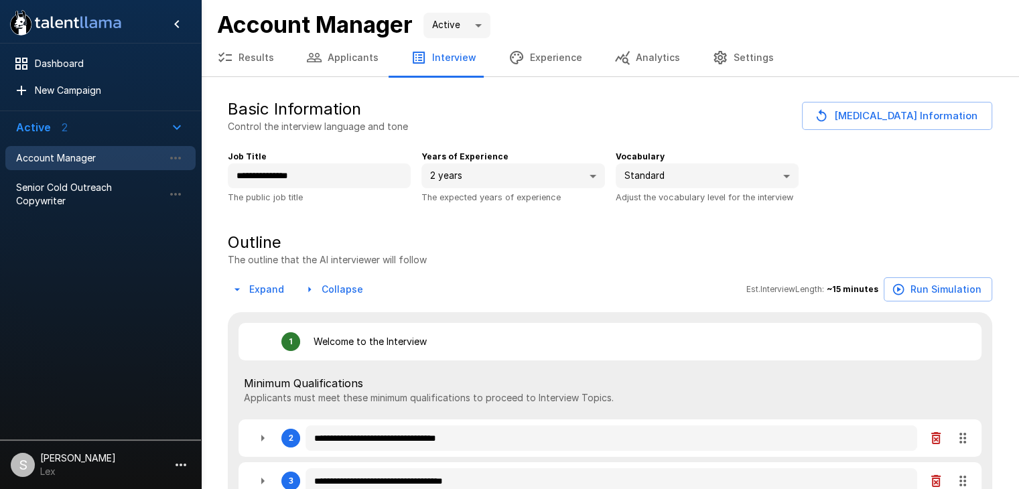
type textarea "*"
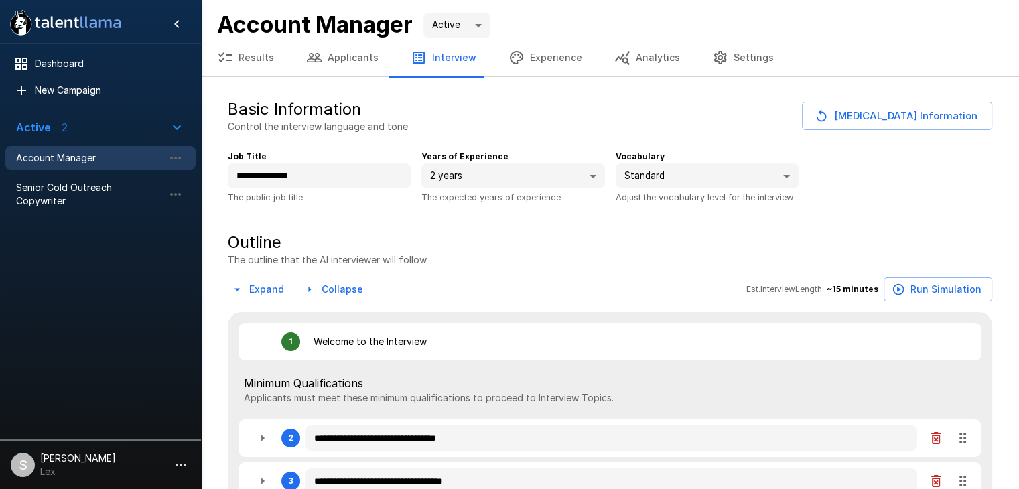
type textarea "*"
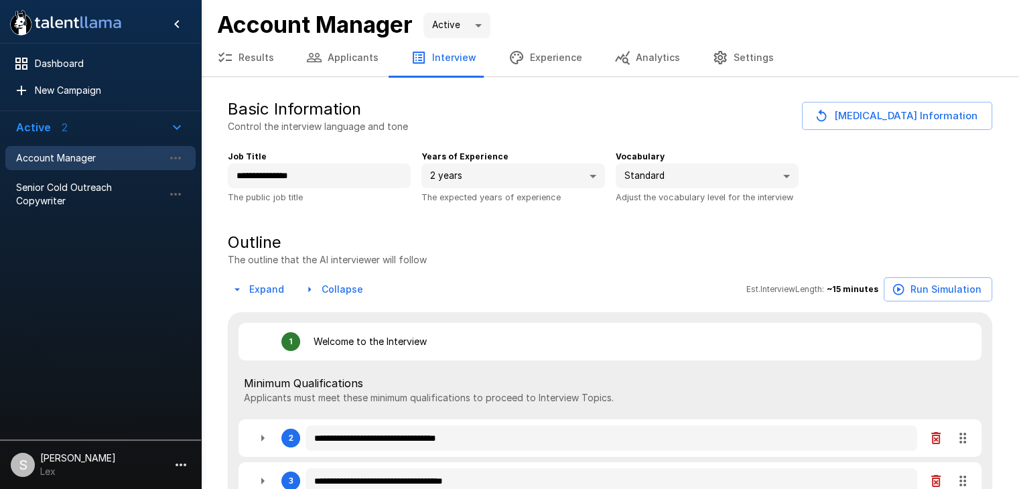
type textarea "*"
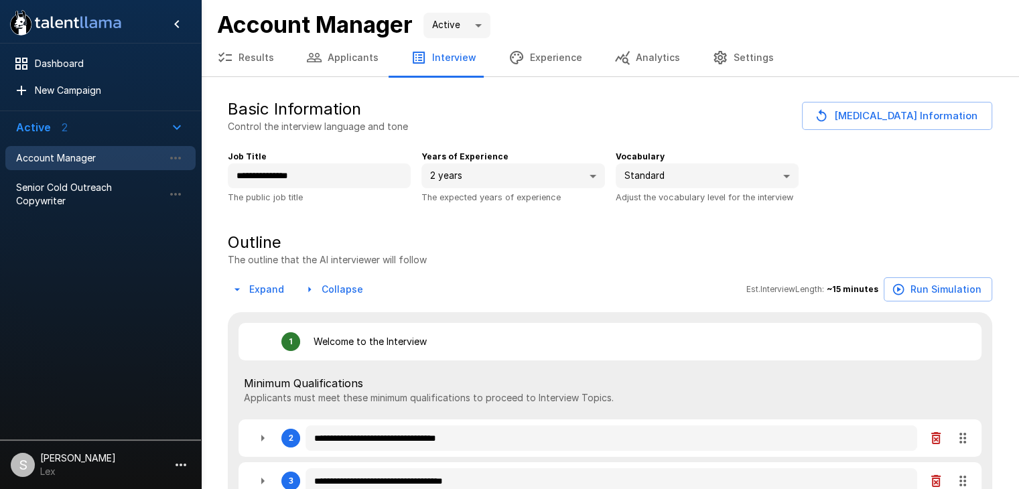
type textarea "*"
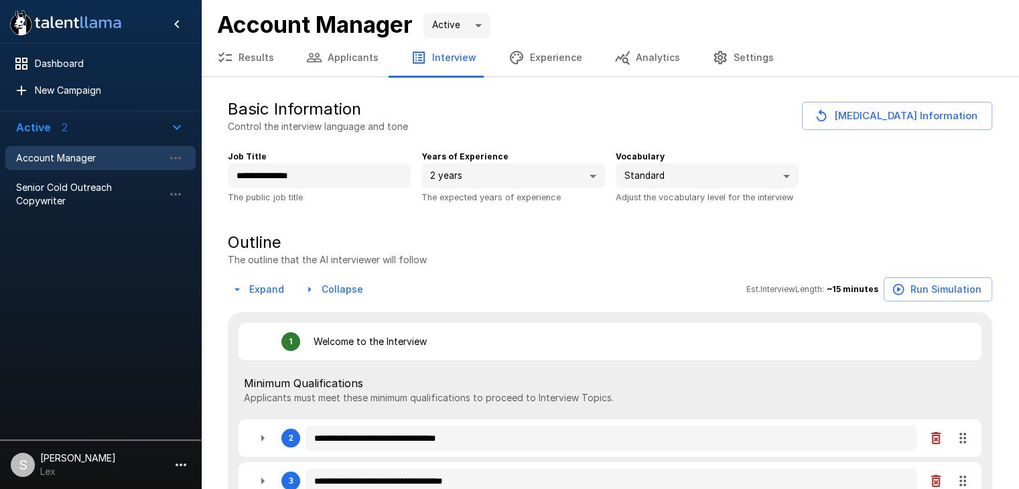
type textarea "*"
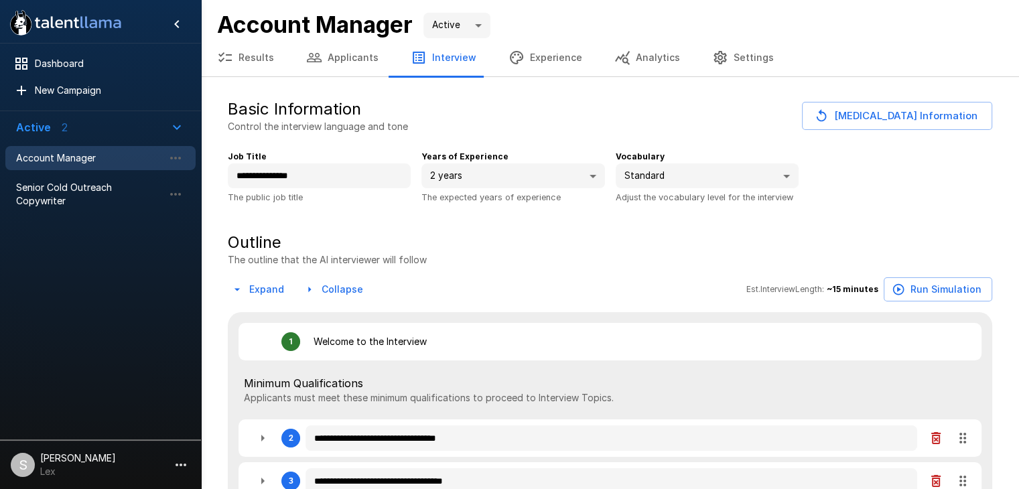
type textarea "*"
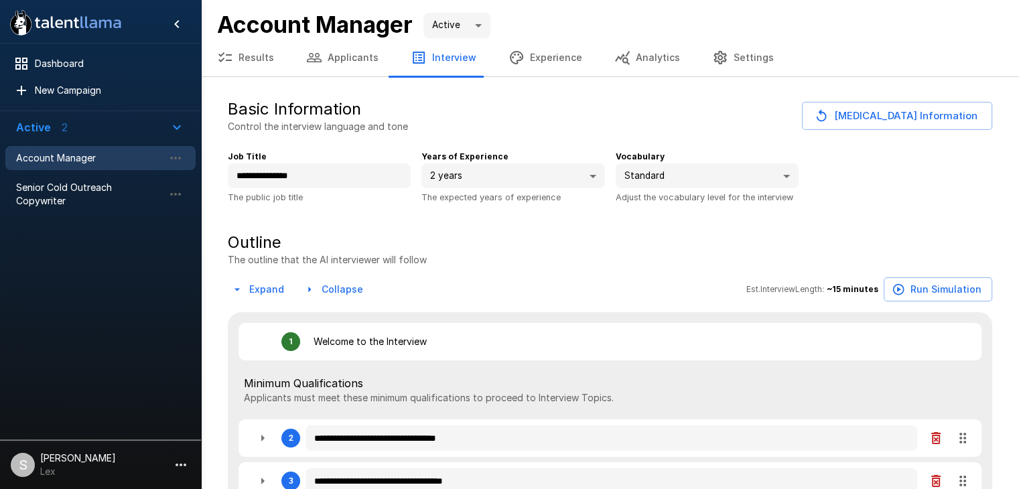
type textarea "*"
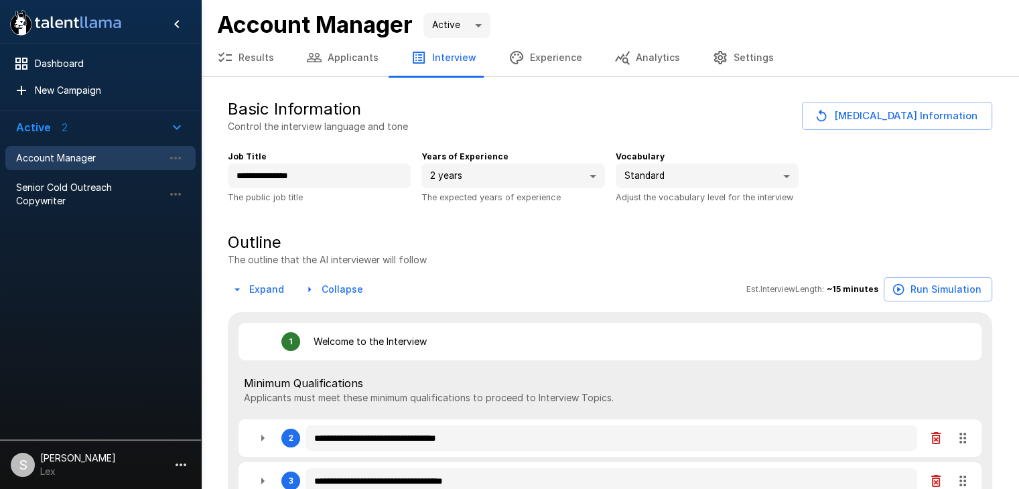
type textarea "*"
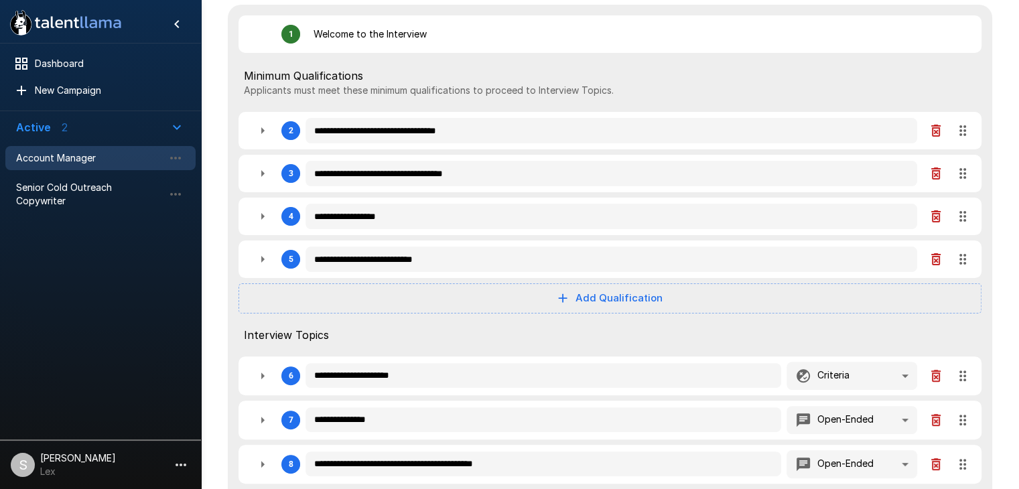
scroll to position [312, 0]
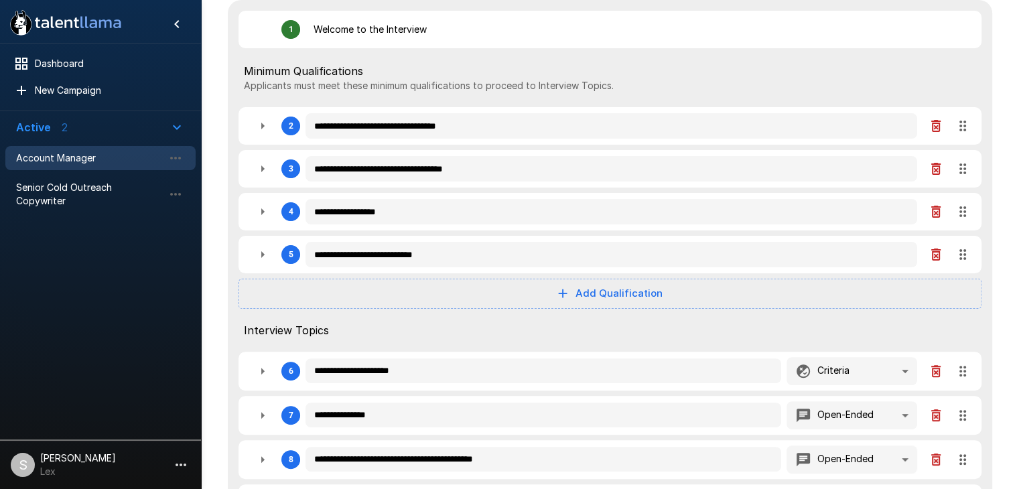
type textarea "*"
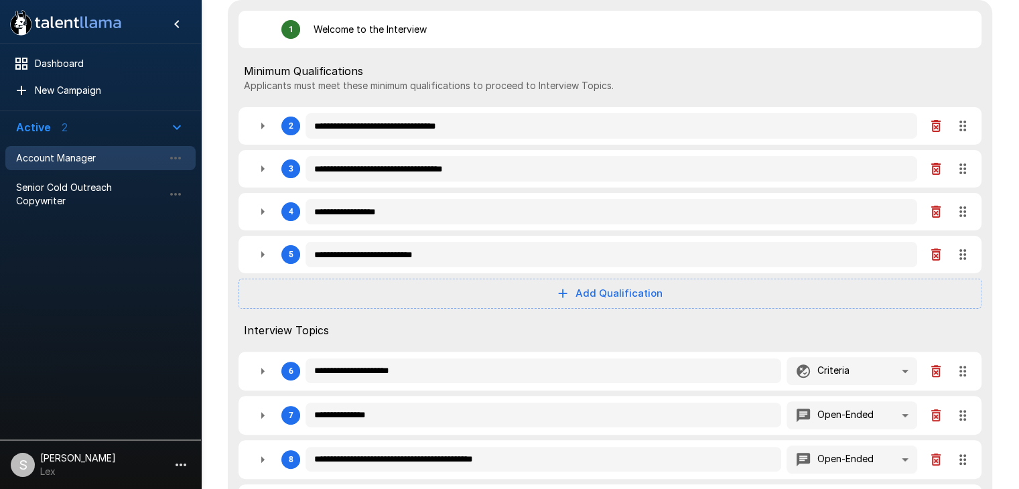
type textarea "*"
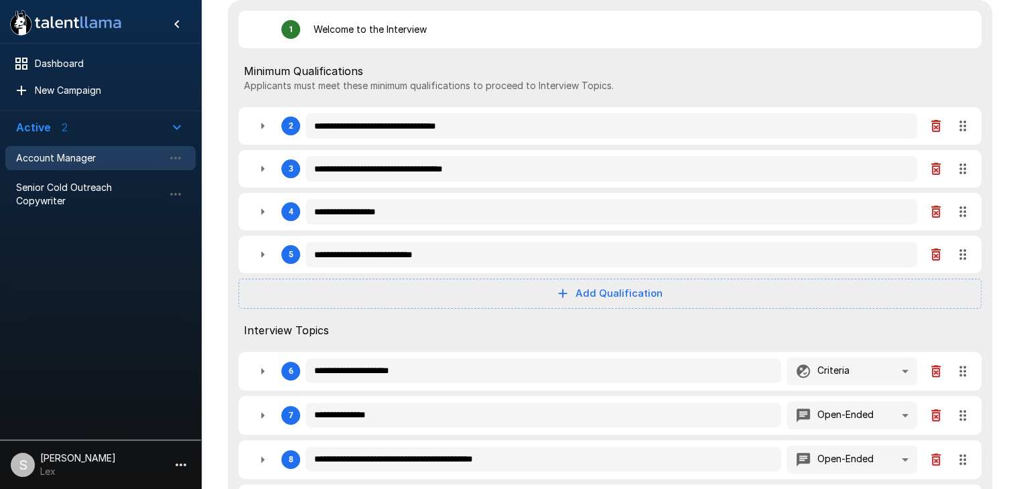
type textarea "*"
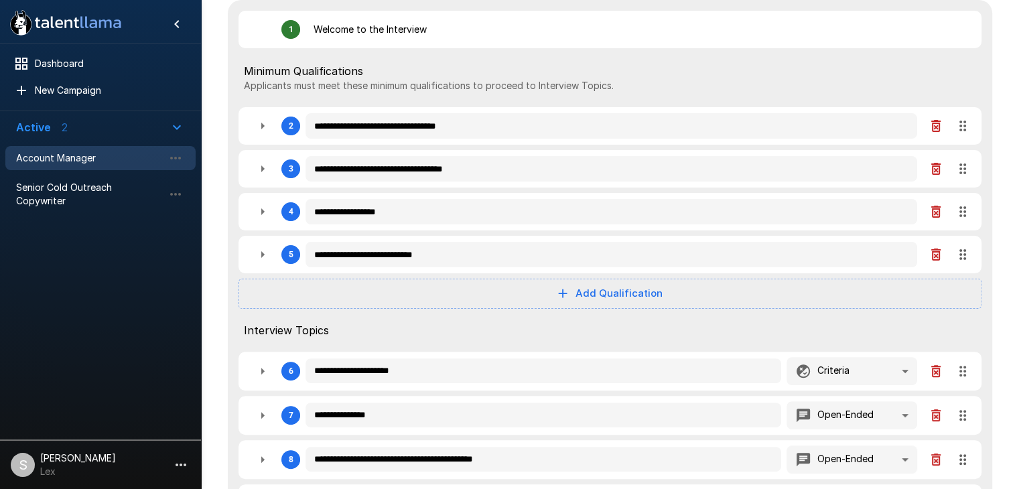
type textarea "*"
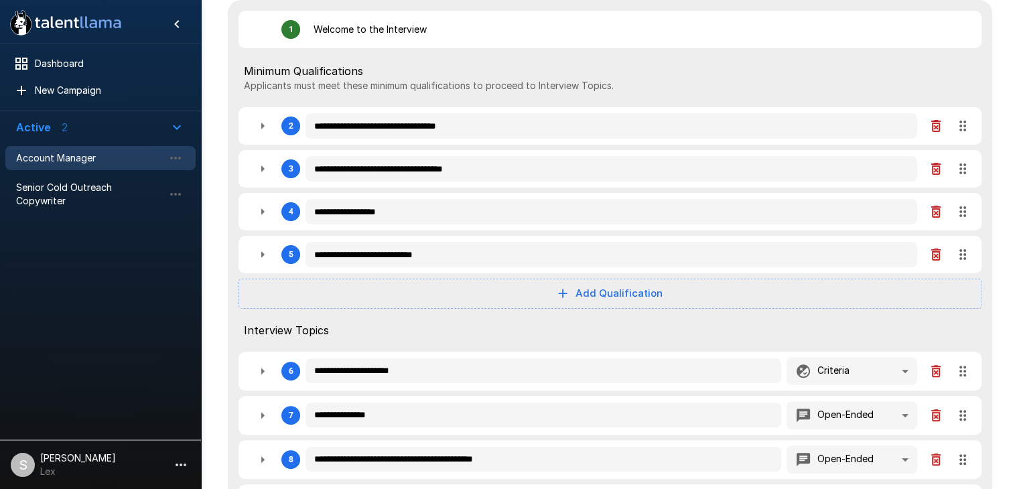
type textarea "*"
click at [263, 172] on icon "button" at bounding box center [262, 169] width 16 height 16
type textarea "*"
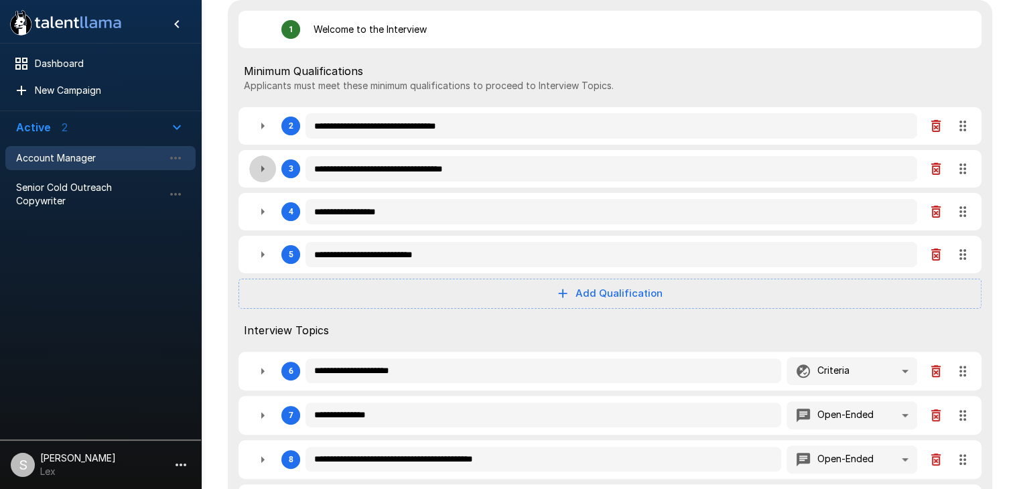
type textarea "*"
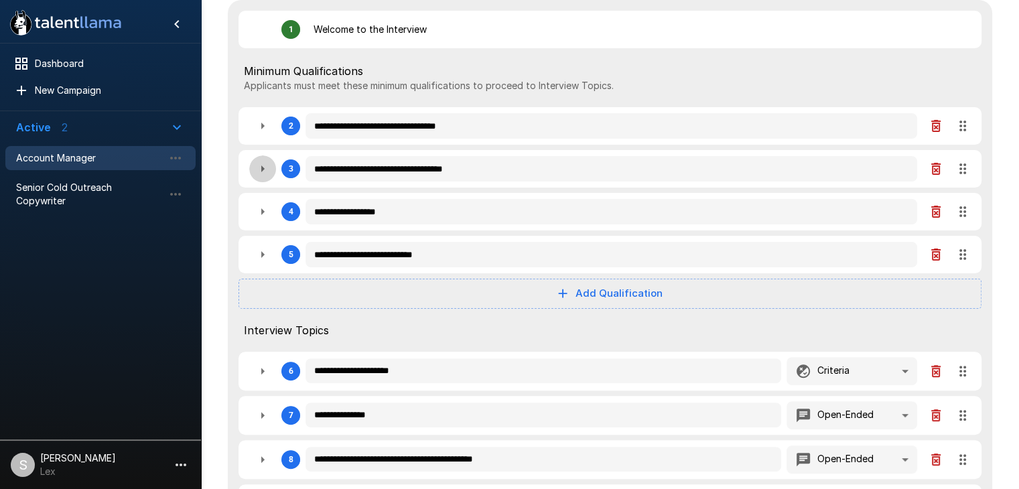
type textarea "*"
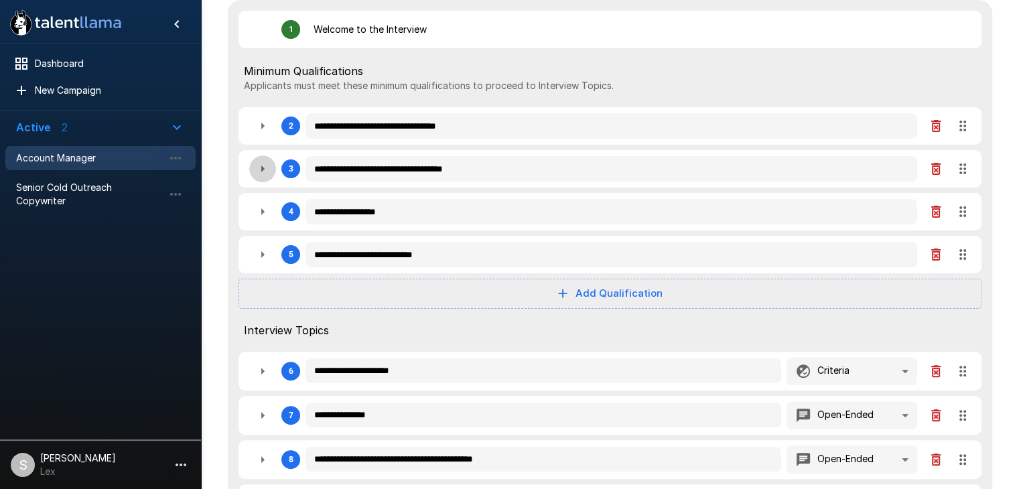
type textarea "*"
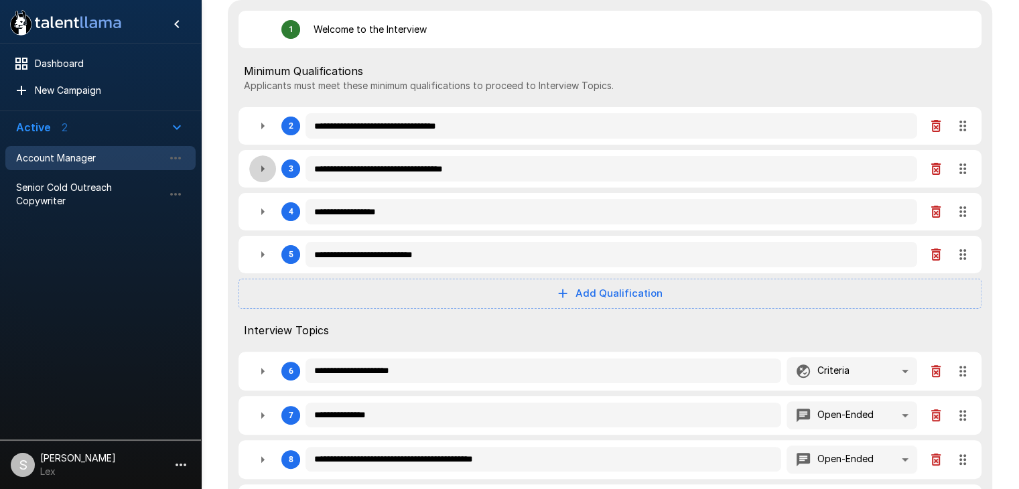
type textarea "*"
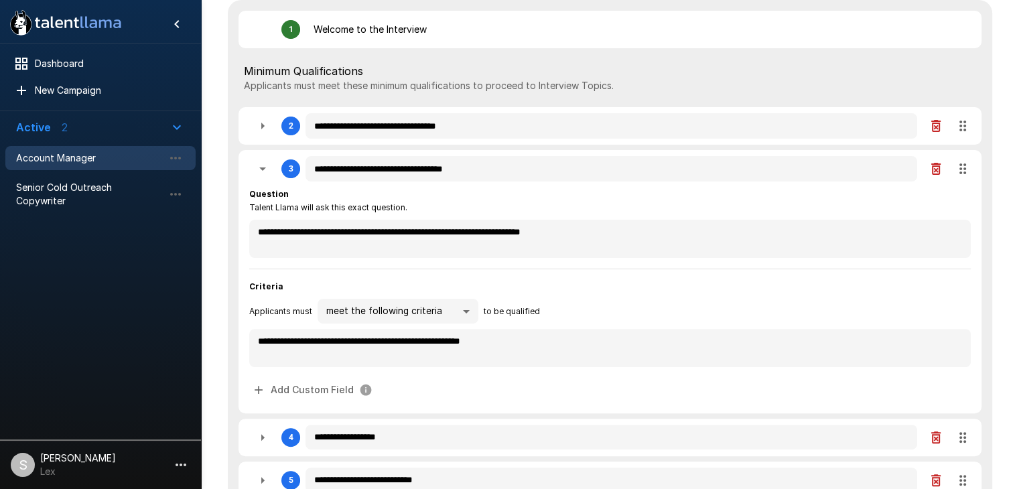
type textarea "*"
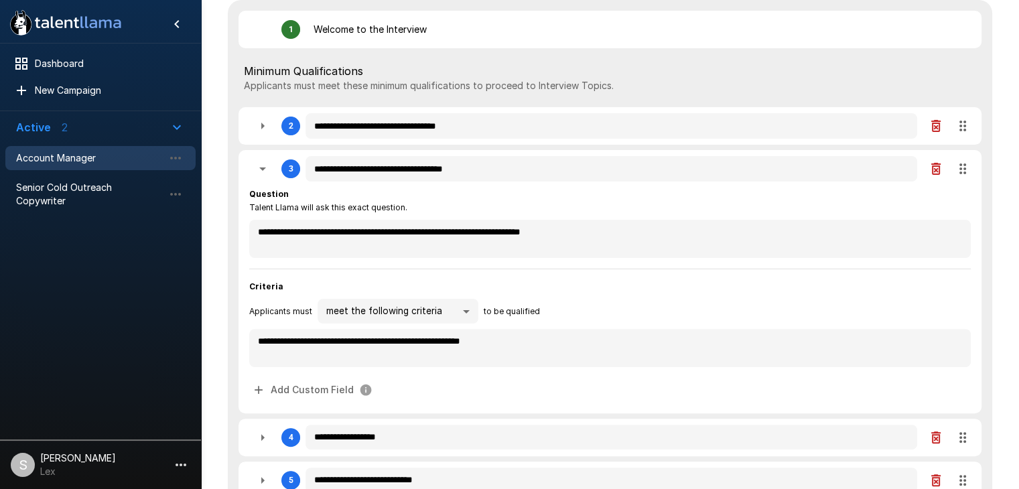
type textarea "*"
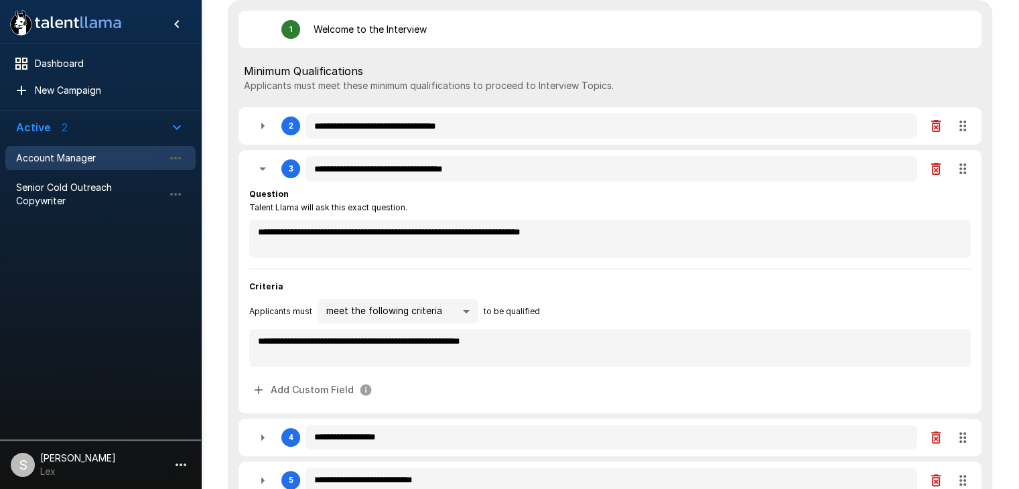
type textarea "*"
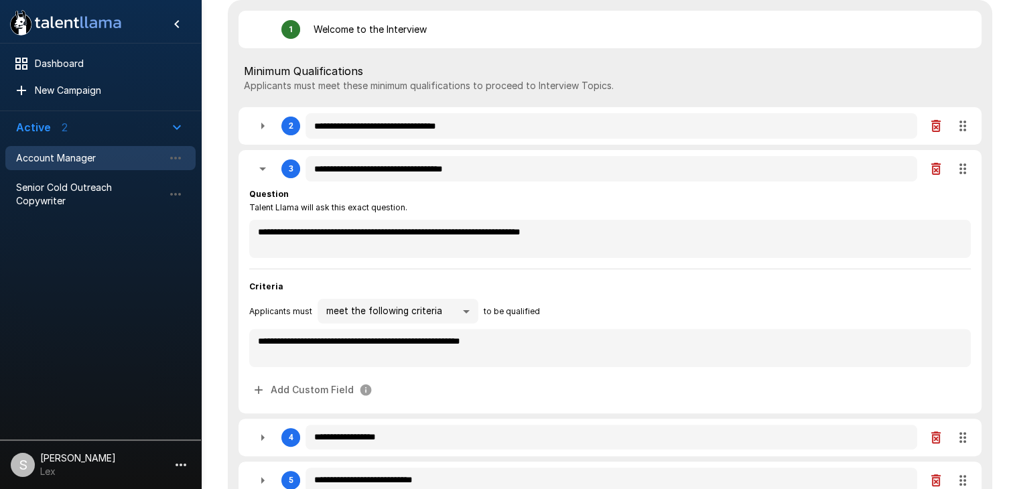
type textarea "*"
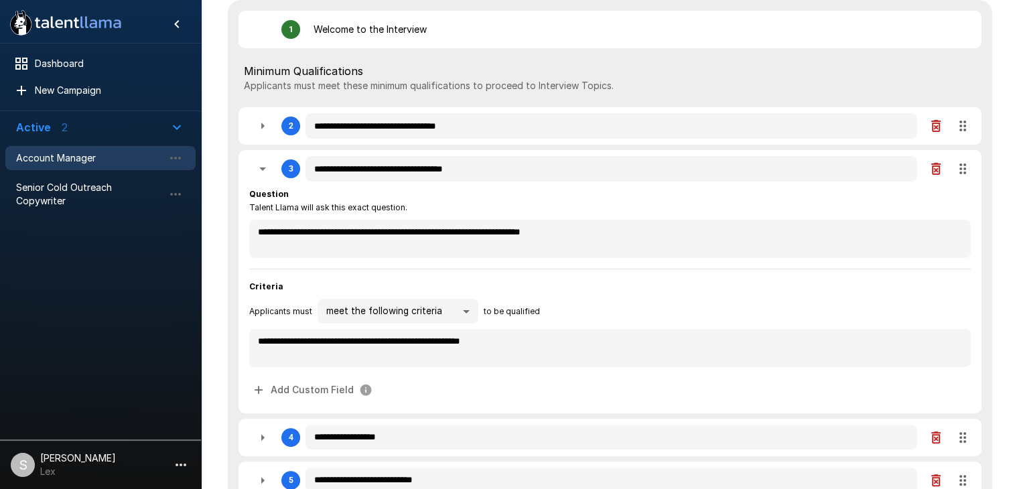
type textarea "*"
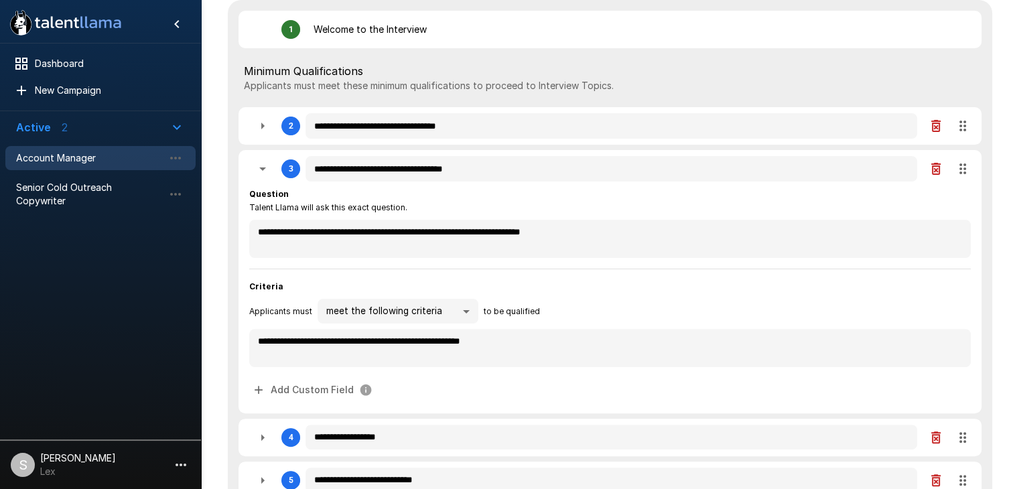
type textarea "*"
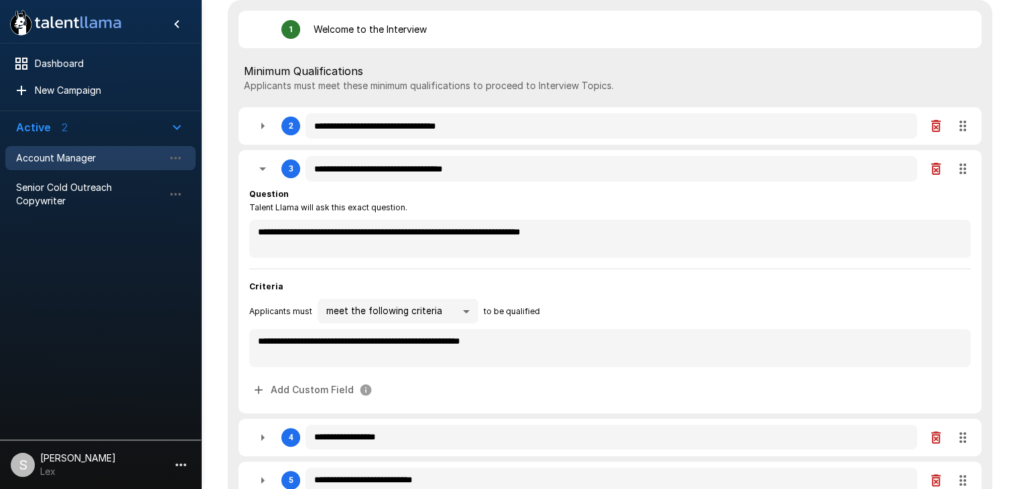
type textarea "*"
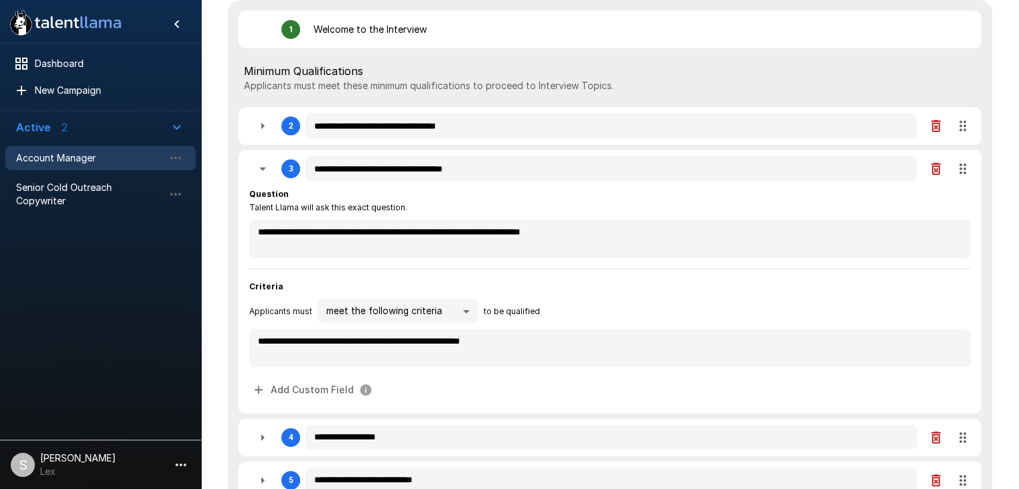
type textarea "*"
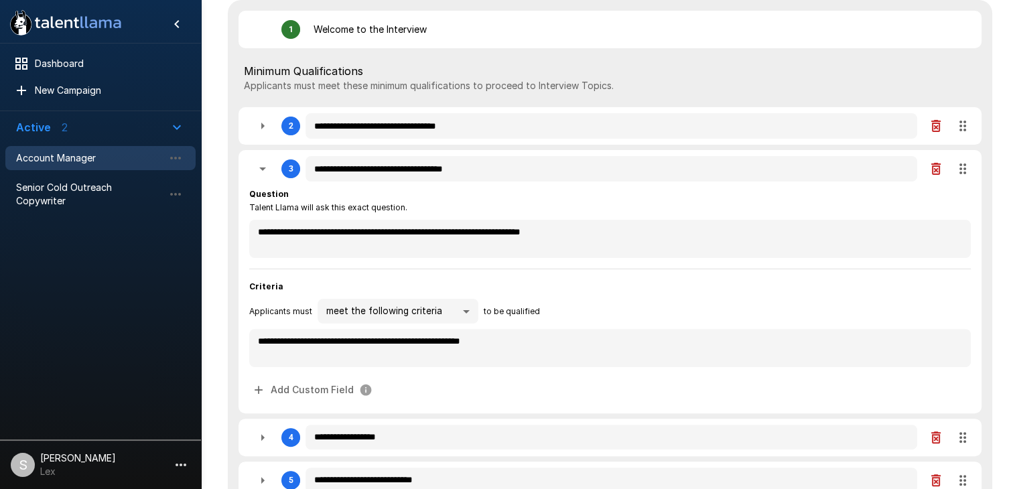
type textarea "*"
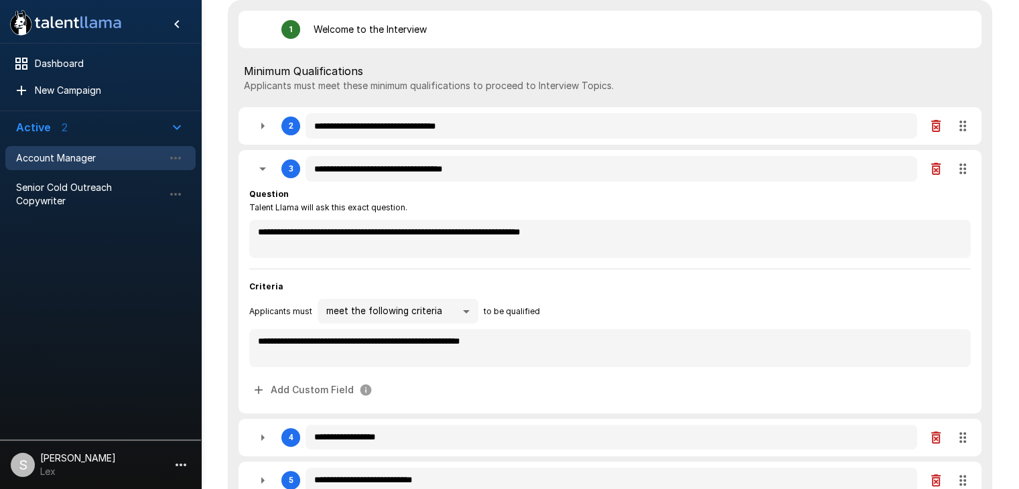
type textarea "*"
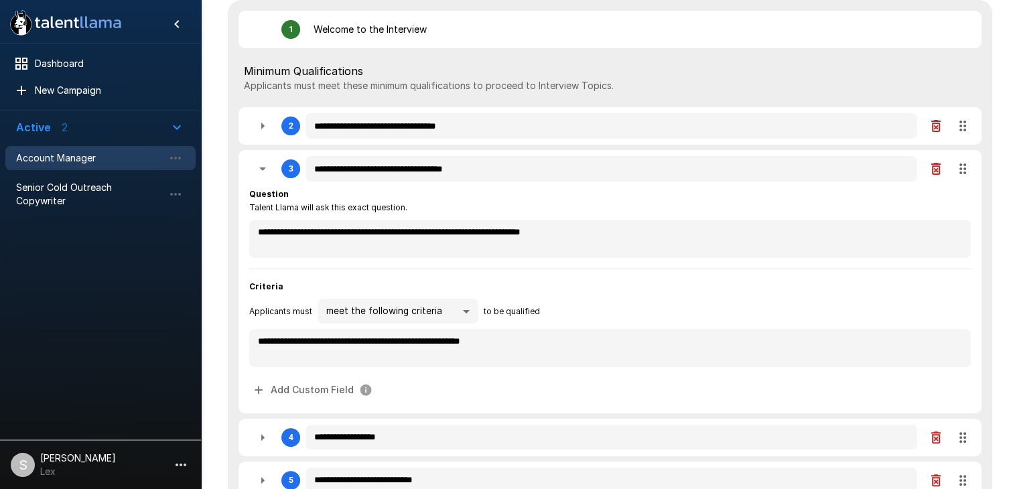
type textarea "*"
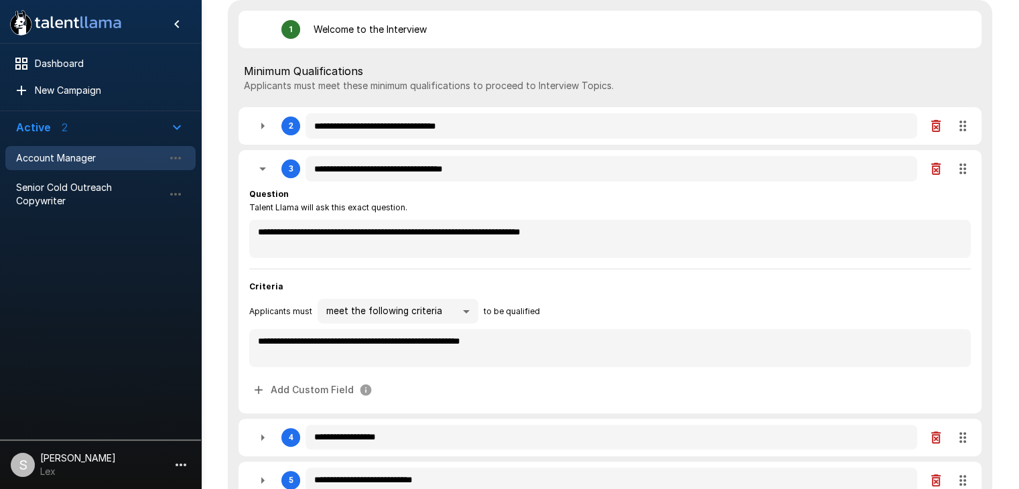
type textarea "*"
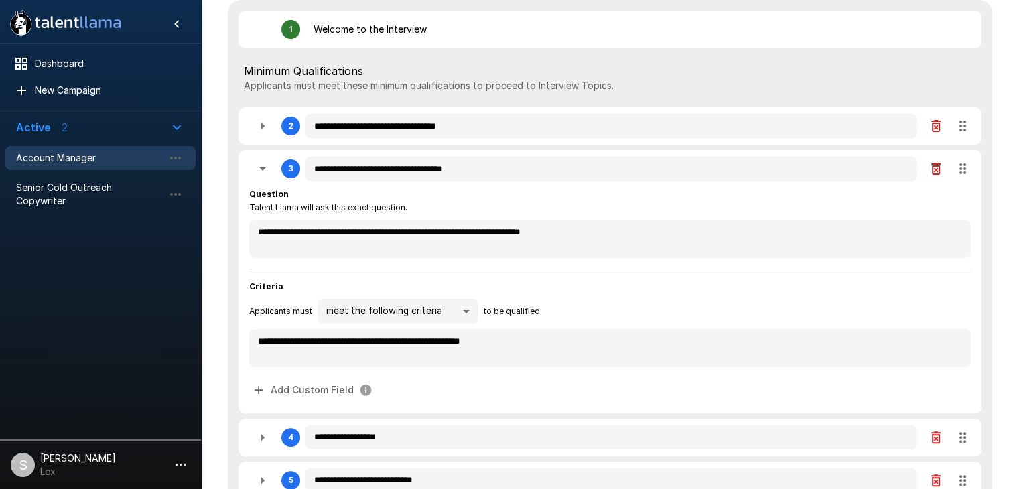
type textarea "*"
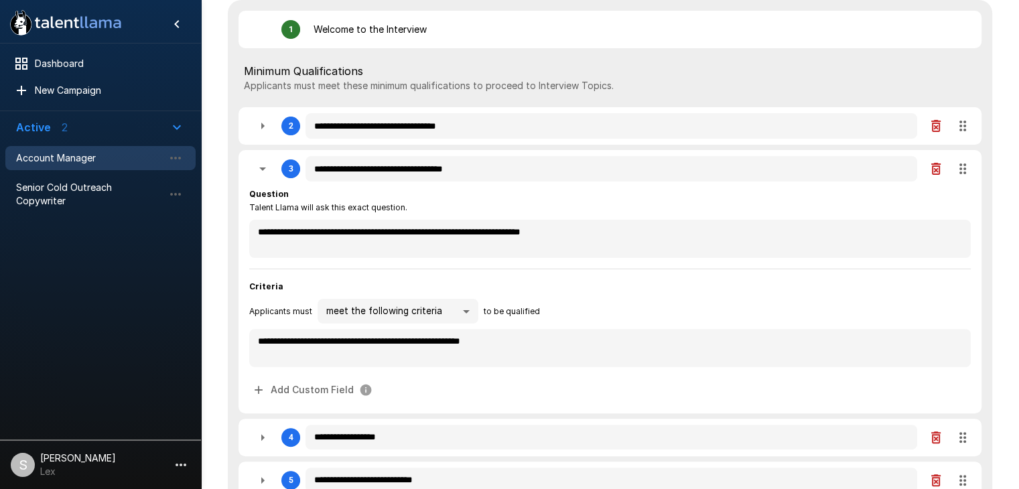
type textarea "*"
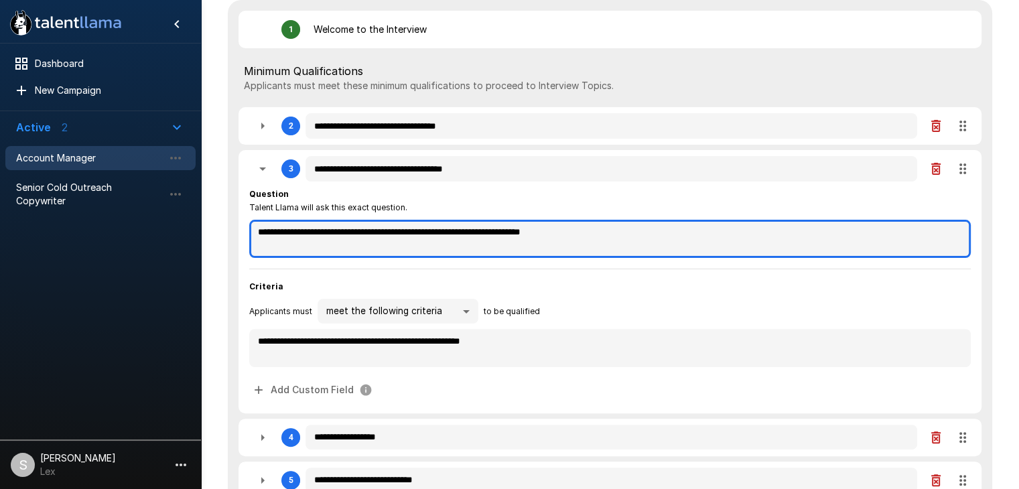
click at [365, 235] on textarea "**********" at bounding box center [609, 239] width 721 height 38
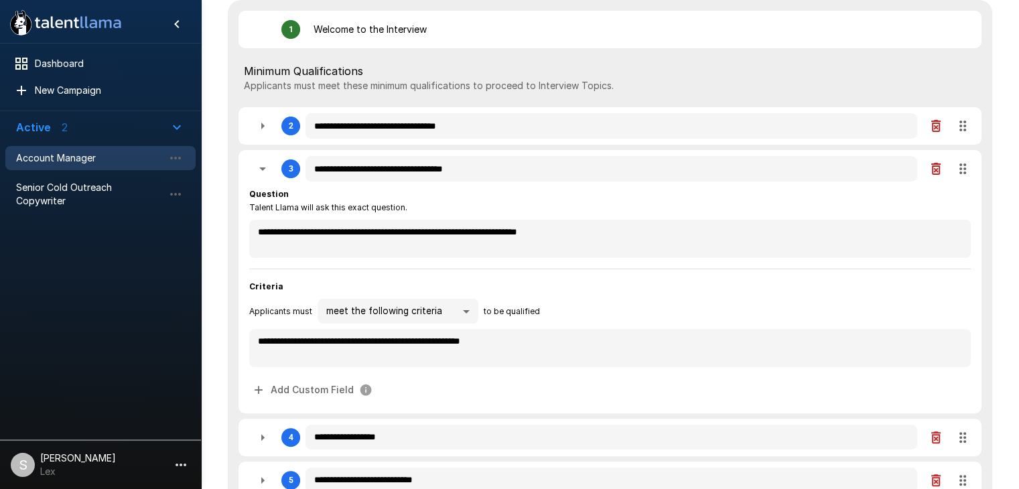
click at [265, 172] on icon "button" at bounding box center [262, 169] width 16 height 16
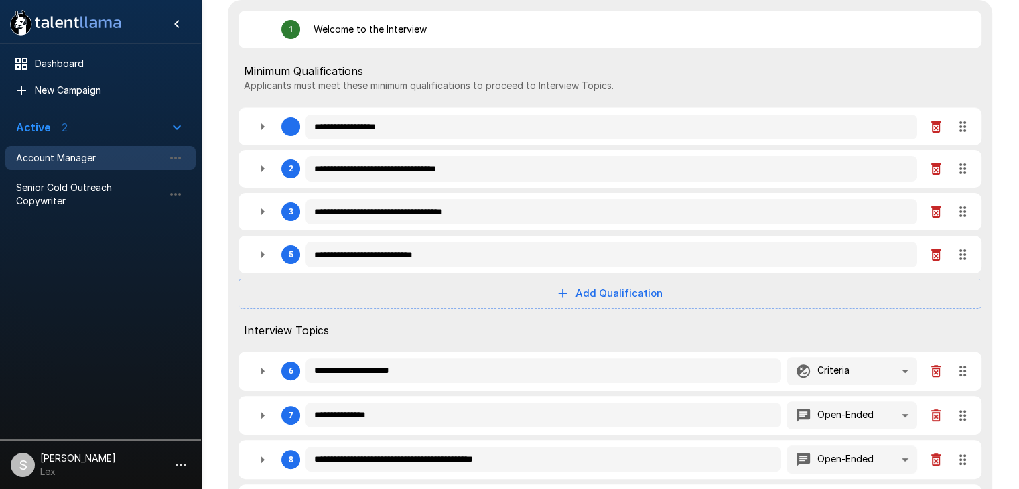
drag, startPoint x: 962, startPoint y: 212, endPoint x: 960, endPoint y: 133, distance: 79.7
click at [960, 133] on div "**********" at bounding box center [610, 438] width 764 height 877
click at [263, 172] on icon "button" at bounding box center [262, 169] width 16 height 16
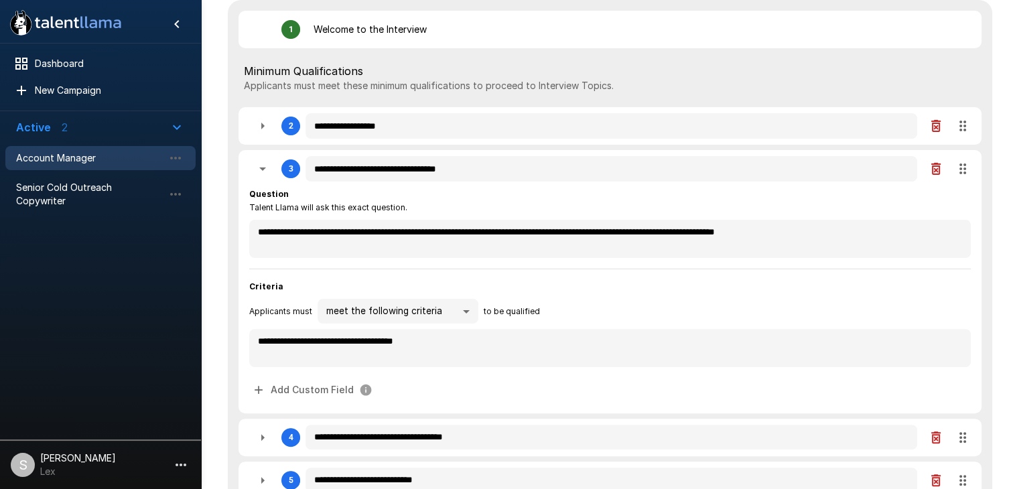
click at [263, 172] on icon "button" at bounding box center [262, 169] width 16 height 16
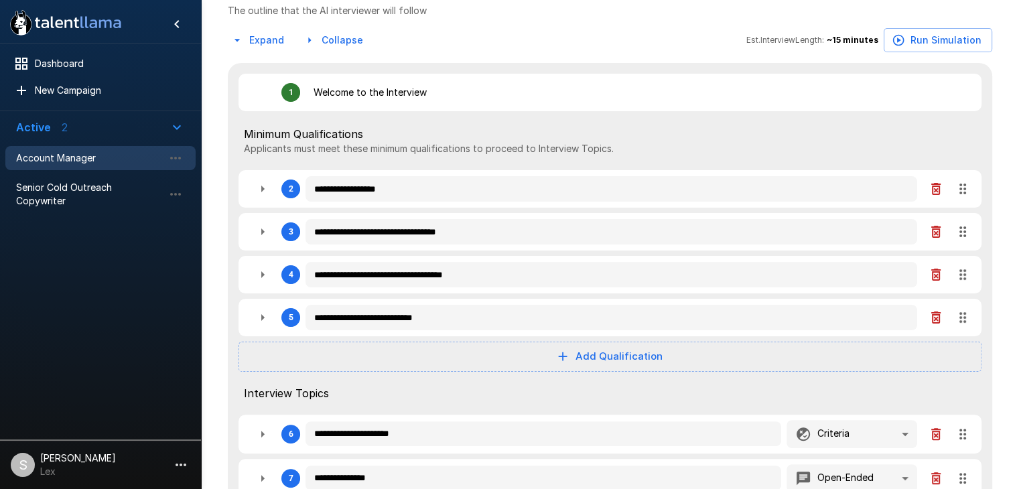
scroll to position [248, 0]
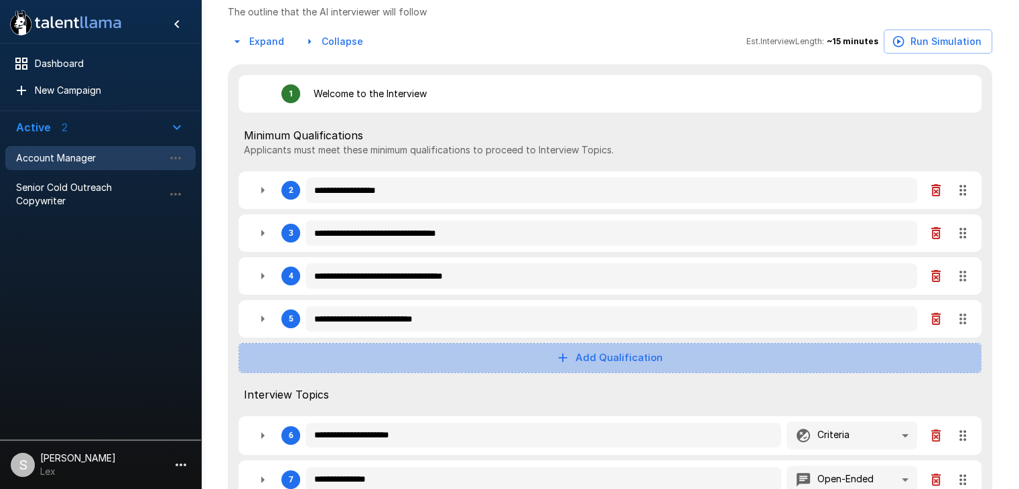
click at [620, 362] on button "Add Qualification" at bounding box center [609, 357] width 743 height 29
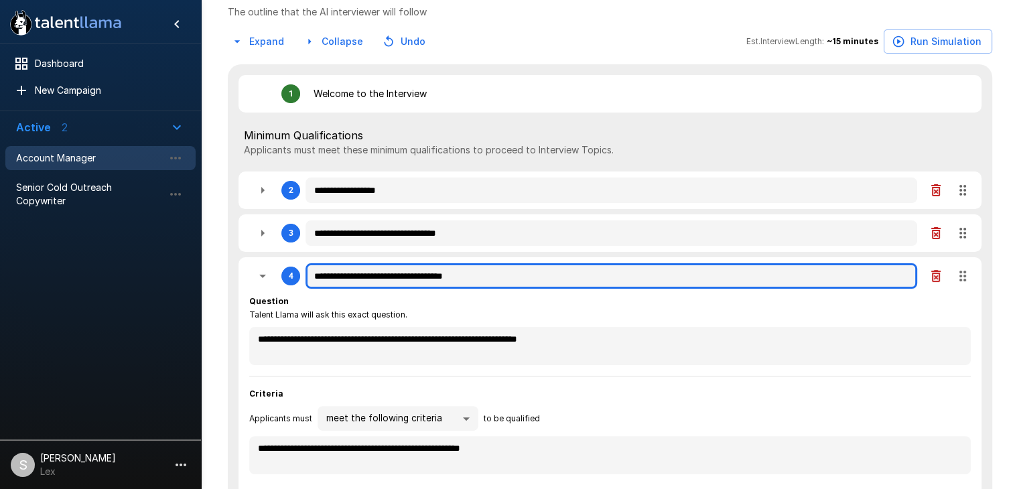
click at [425, 272] on input "**********" at bounding box center [610, 275] width 611 height 25
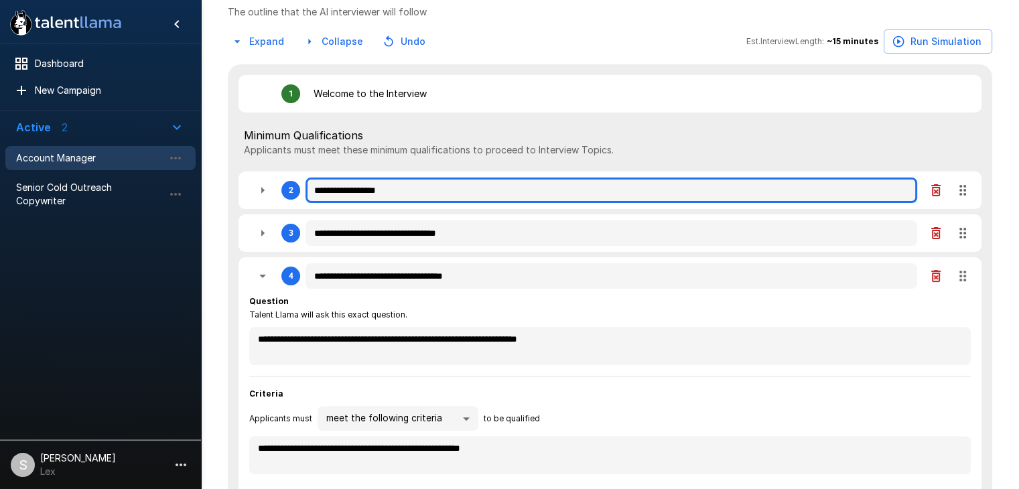
click at [455, 196] on input "**********" at bounding box center [610, 189] width 611 height 25
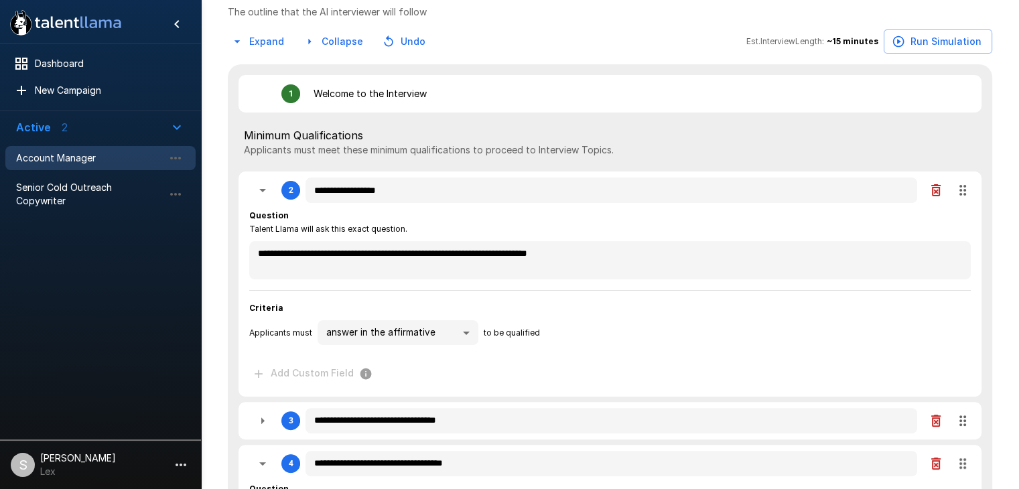
click at [269, 196] on icon "button" at bounding box center [262, 190] width 16 height 16
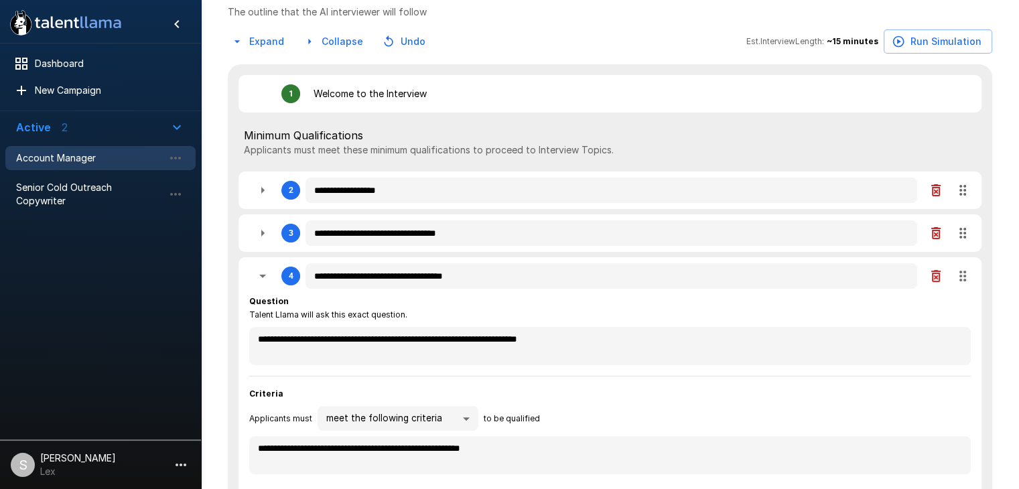
click at [267, 279] on icon "button" at bounding box center [262, 276] width 16 height 16
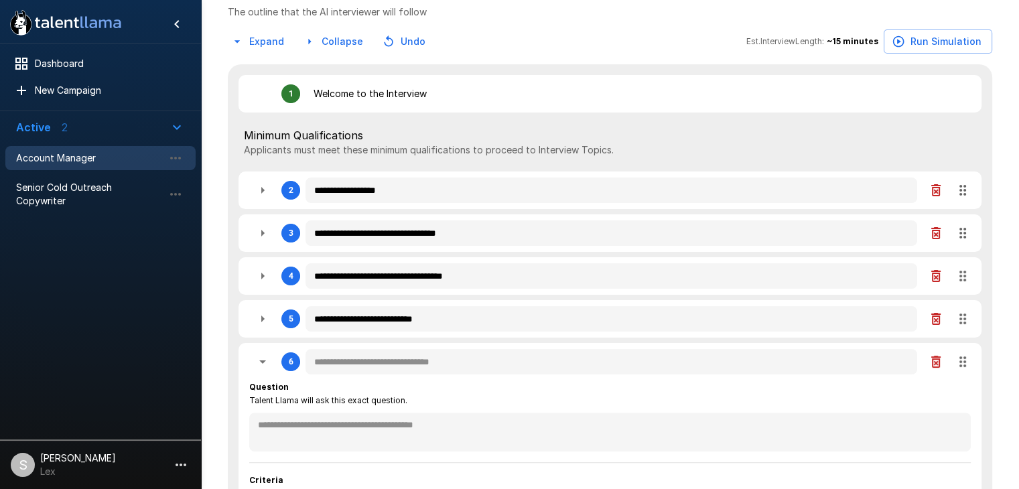
click at [265, 283] on icon "button" at bounding box center [262, 276] width 16 height 16
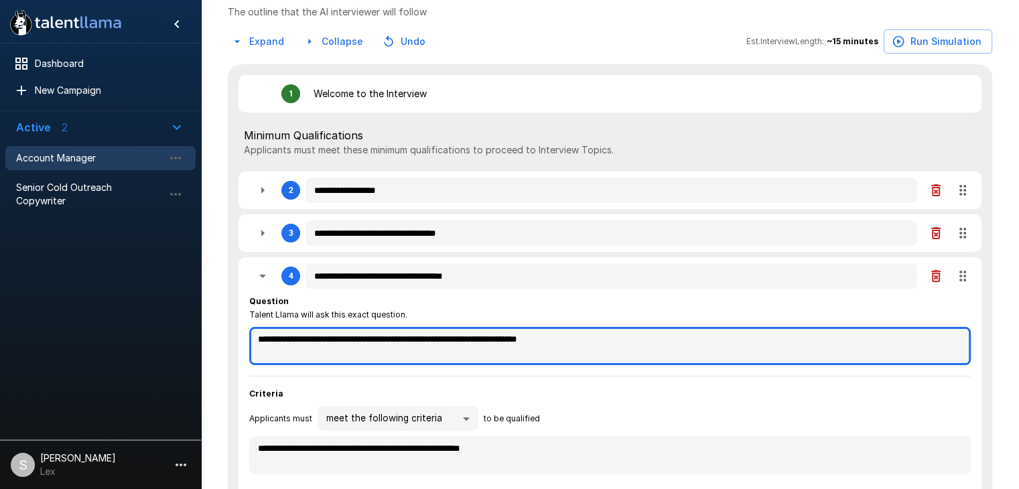
click at [364, 344] on textarea "**********" at bounding box center [609, 346] width 721 height 38
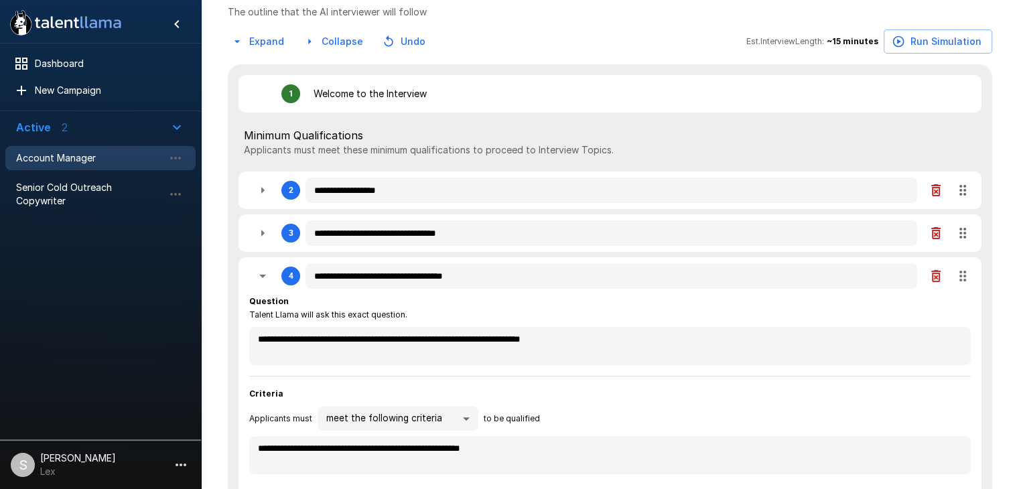
click at [263, 285] on button "button" at bounding box center [262, 276] width 27 height 27
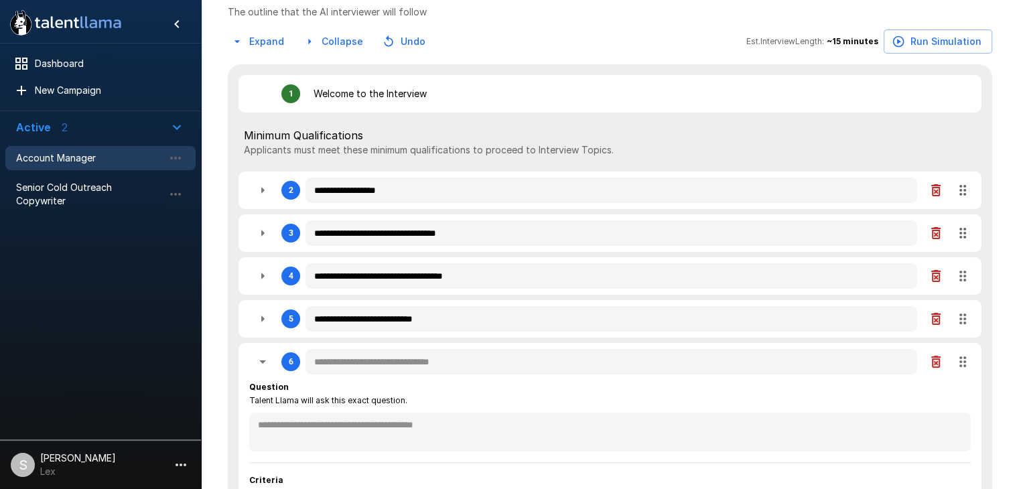
click at [938, 366] on icon "button" at bounding box center [936, 362] width 16 height 16
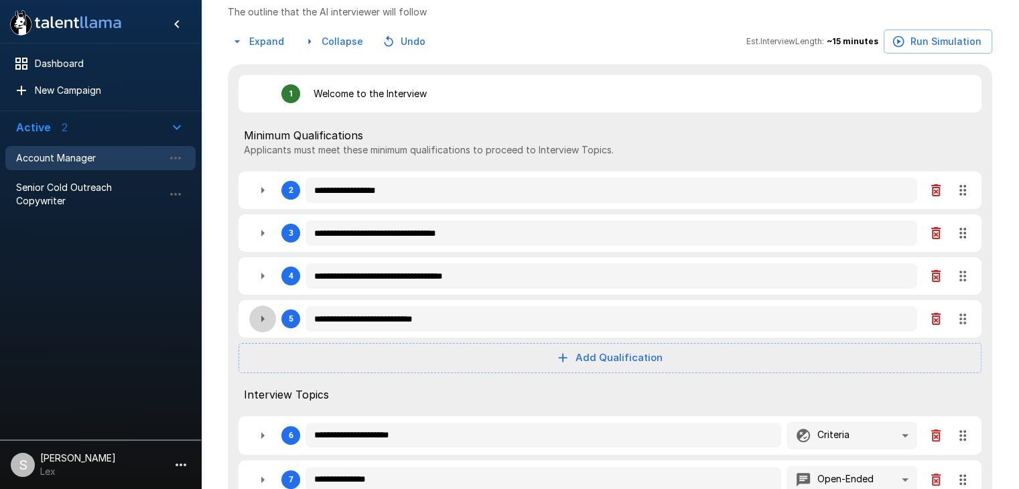
click at [267, 324] on icon "button" at bounding box center [262, 319] width 16 height 16
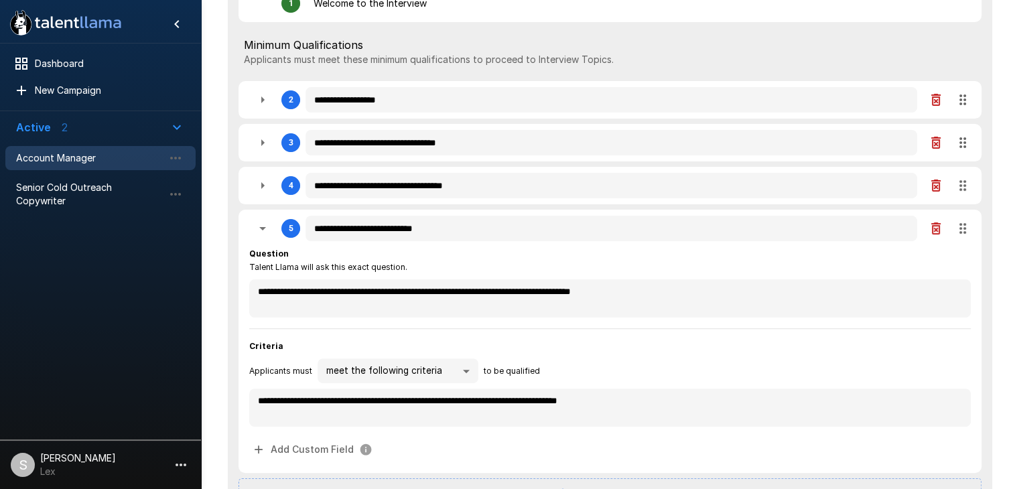
scroll to position [340, 0]
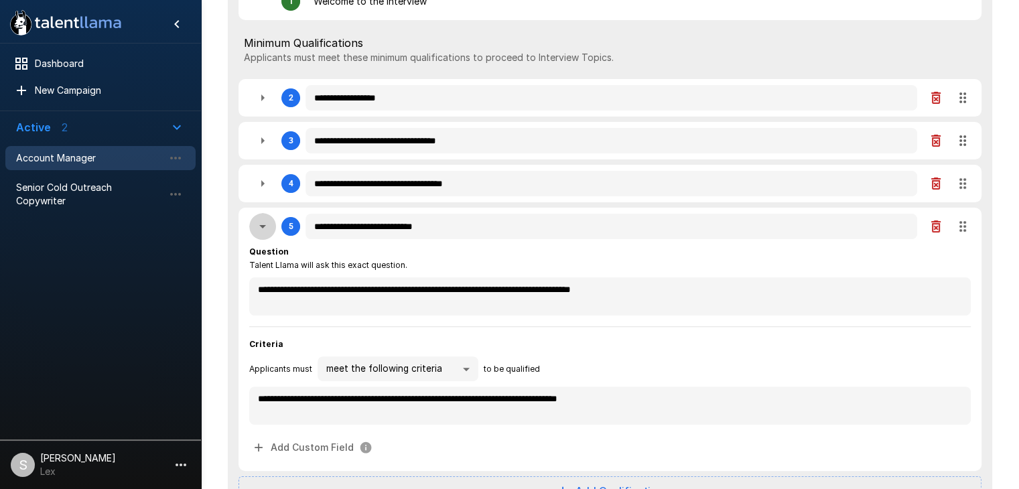
click at [265, 232] on icon "button" at bounding box center [262, 226] width 16 height 16
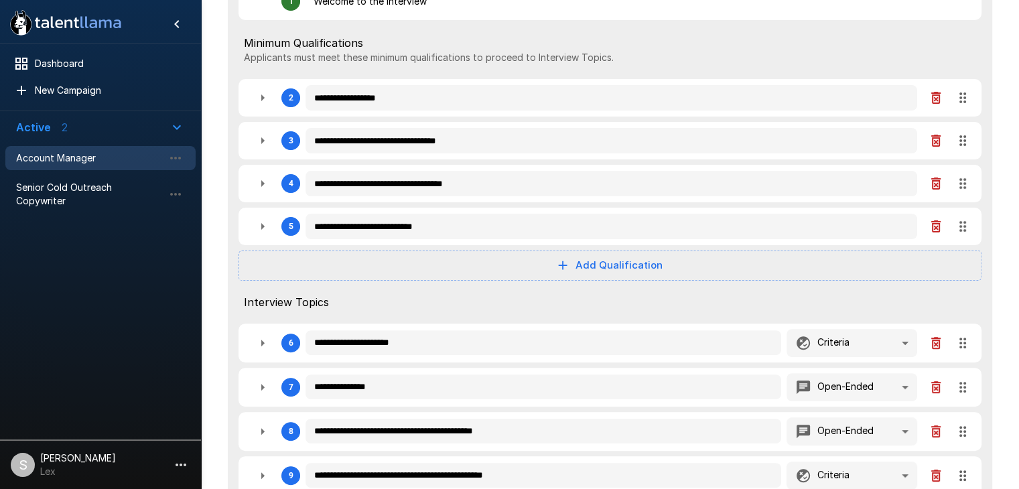
click at [263, 187] on icon "button" at bounding box center [262, 183] width 16 height 16
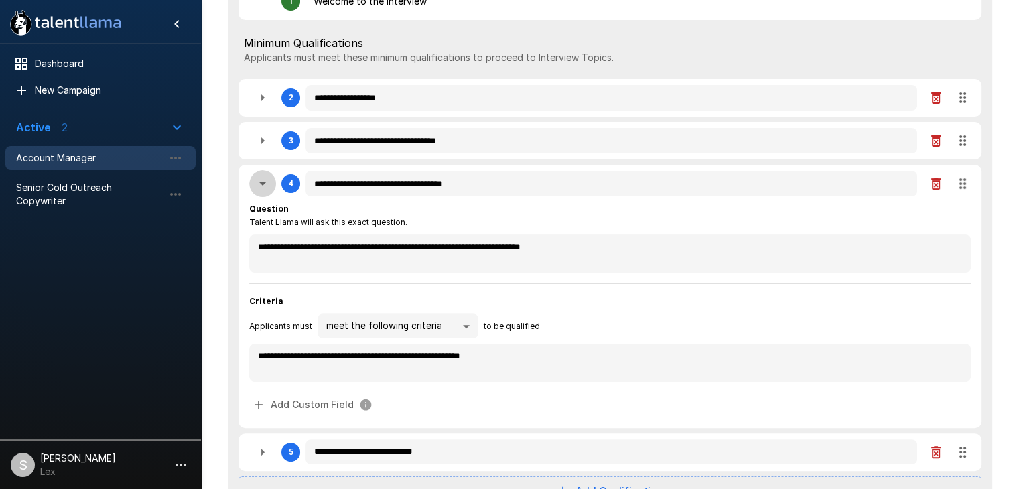
click at [263, 187] on icon "button" at bounding box center [262, 183] width 16 height 16
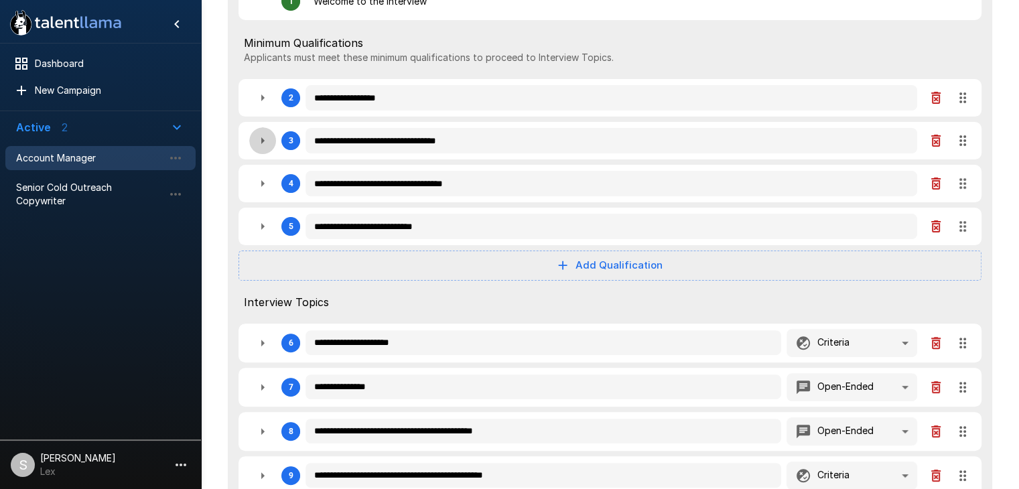
click at [263, 145] on icon "button" at bounding box center [262, 141] width 16 height 16
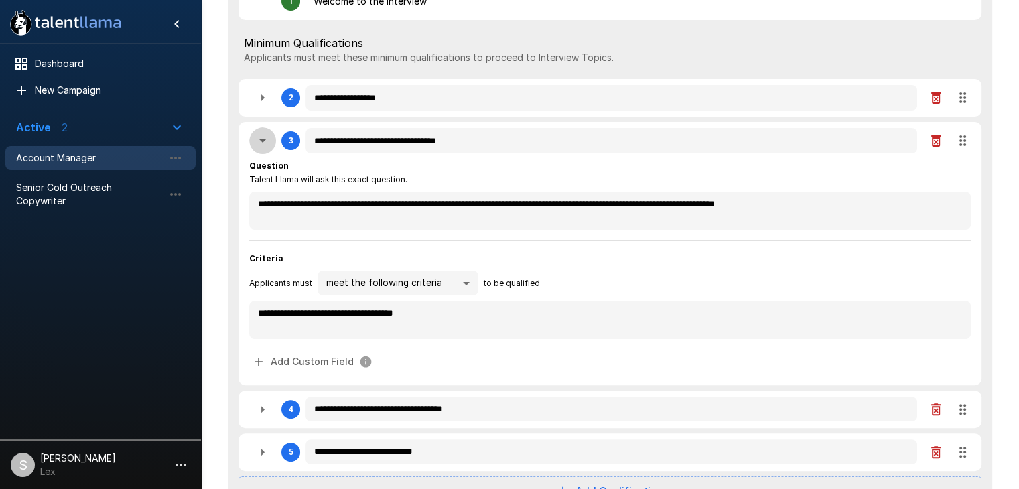
click at [263, 145] on icon "button" at bounding box center [262, 141] width 16 height 16
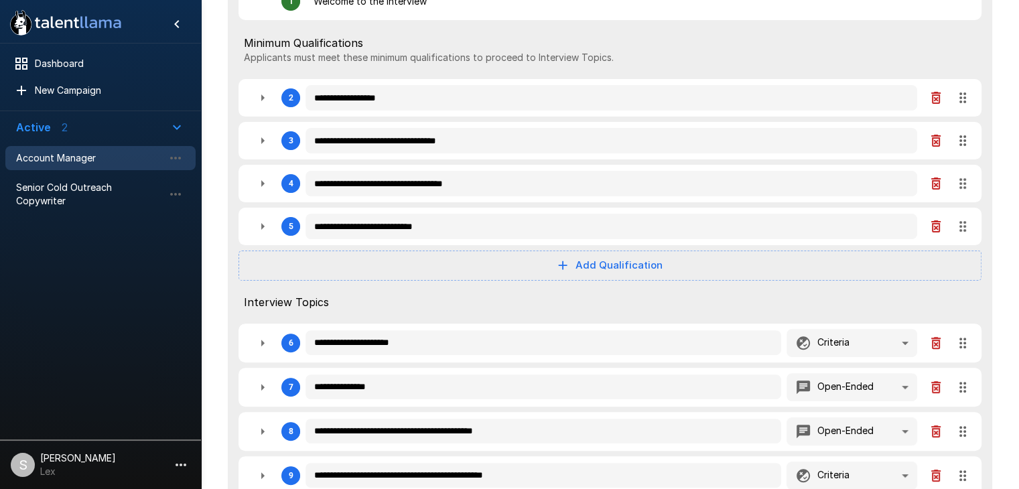
click at [263, 103] on icon "button" at bounding box center [262, 98] width 16 height 16
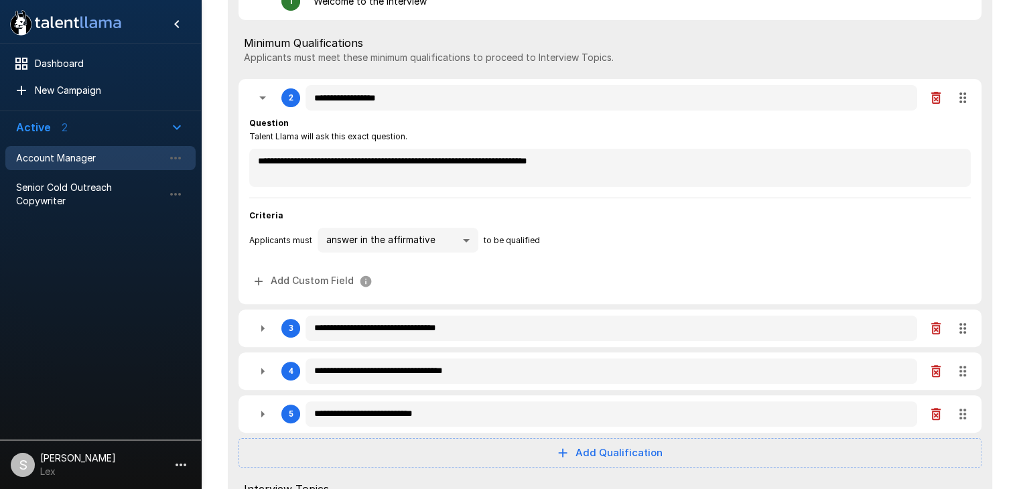
click at [263, 103] on icon "button" at bounding box center [262, 98] width 16 height 16
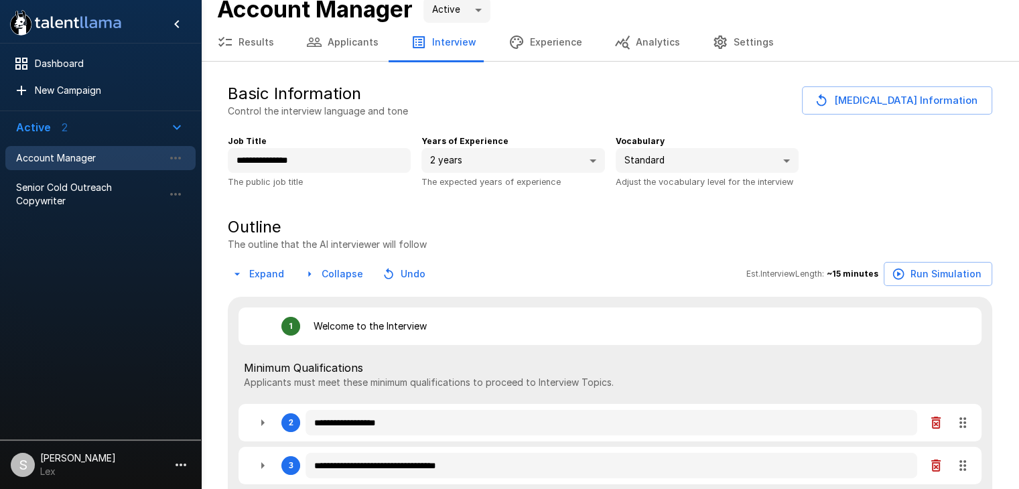
scroll to position [0, 0]
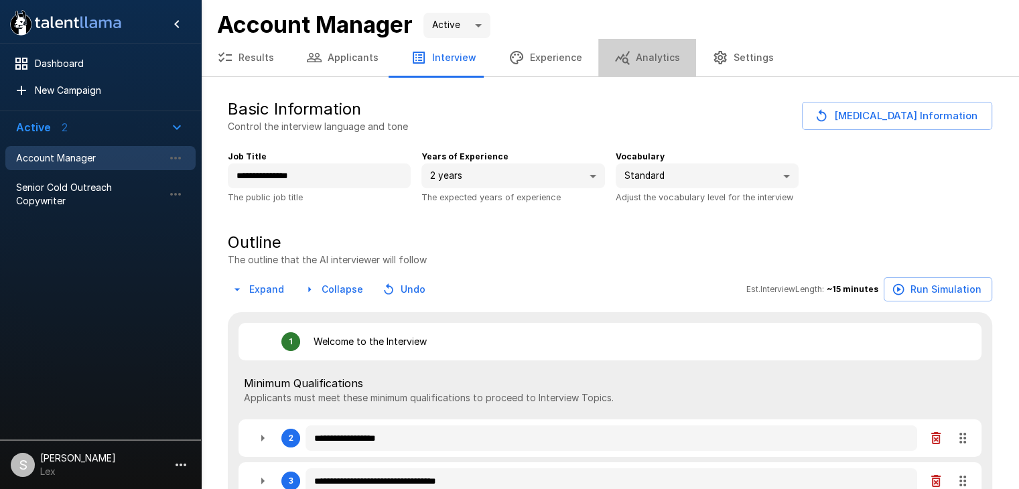
click at [638, 66] on button "Analytics" at bounding box center [647, 58] width 98 height 38
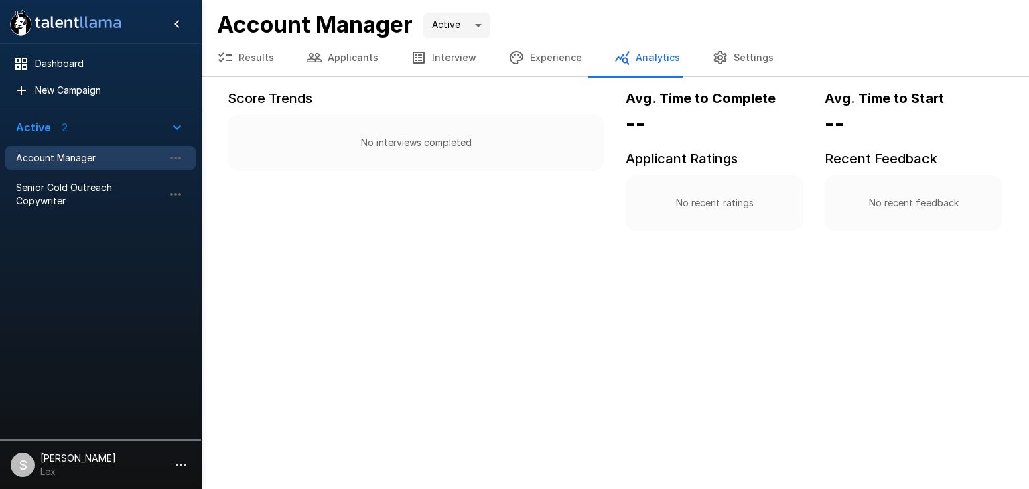
click at [548, 55] on button "Experience" at bounding box center [545, 58] width 106 height 38
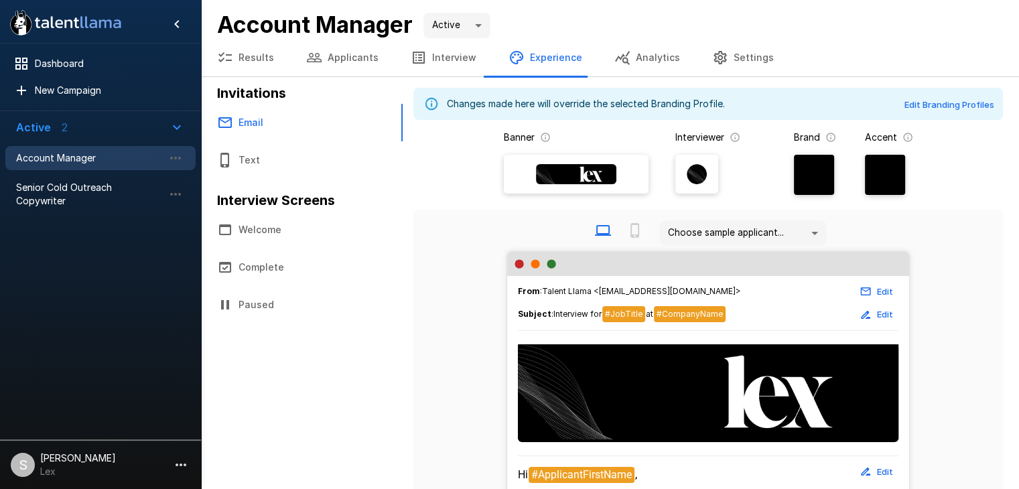
click at [445, 52] on button "Interview" at bounding box center [443, 58] width 98 height 38
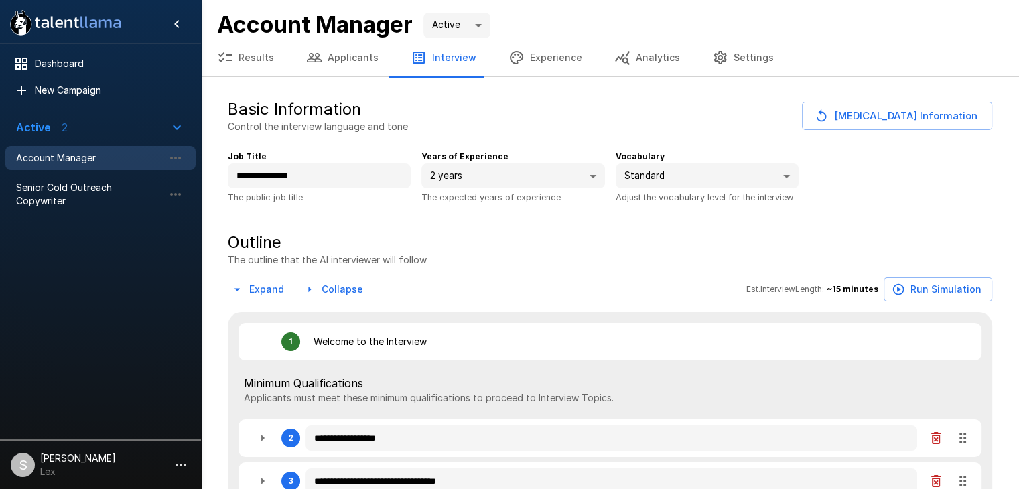
click at [336, 49] on button "Applicants" at bounding box center [342, 58] width 104 height 38
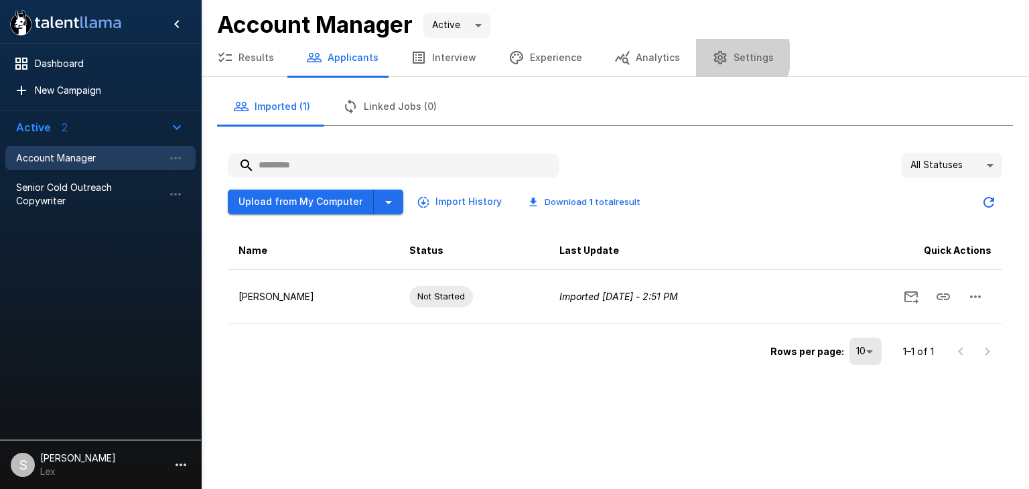
click at [718, 56] on button "Settings" at bounding box center [743, 58] width 94 height 38
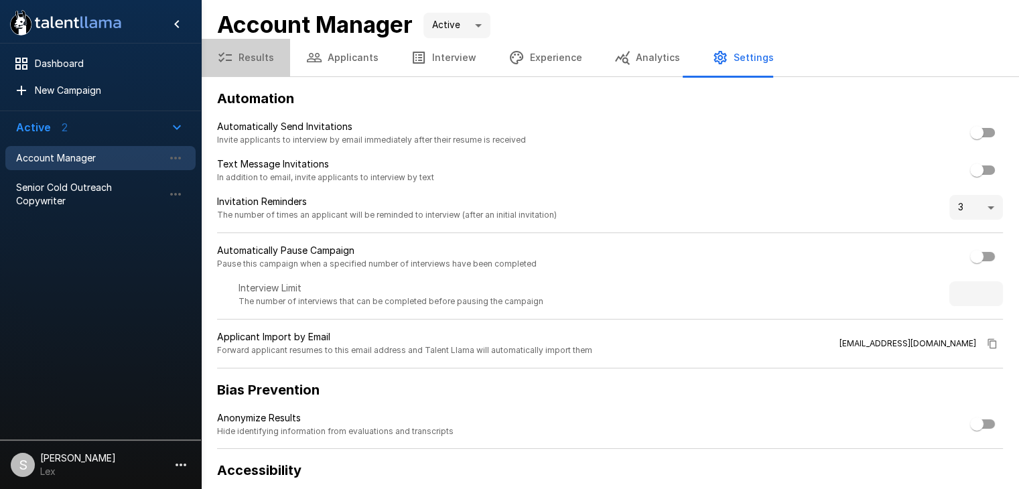
click at [256, 57] on button "Results" at bounding box center [245, 58] width 89 height 38
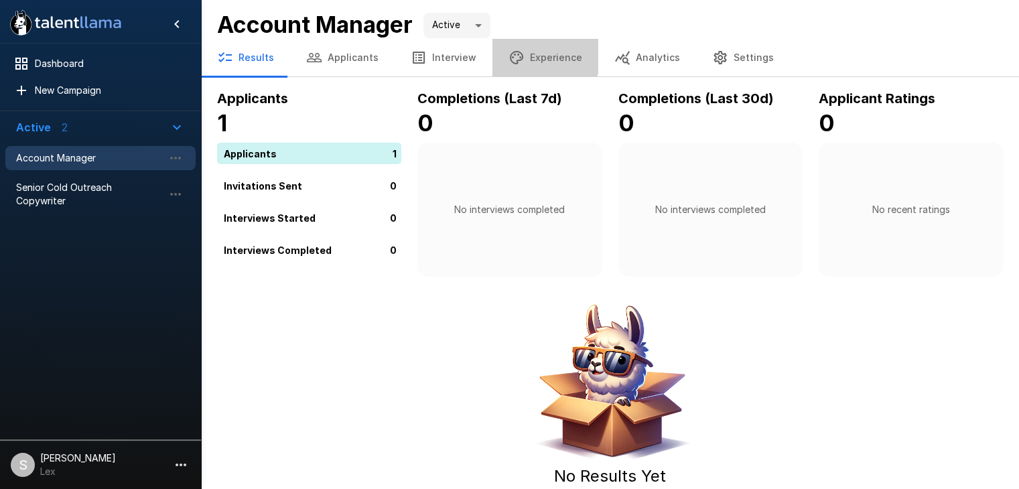
click at [522, 54] on button "Experience" at bounding box center [545, 58] width 106 height 38
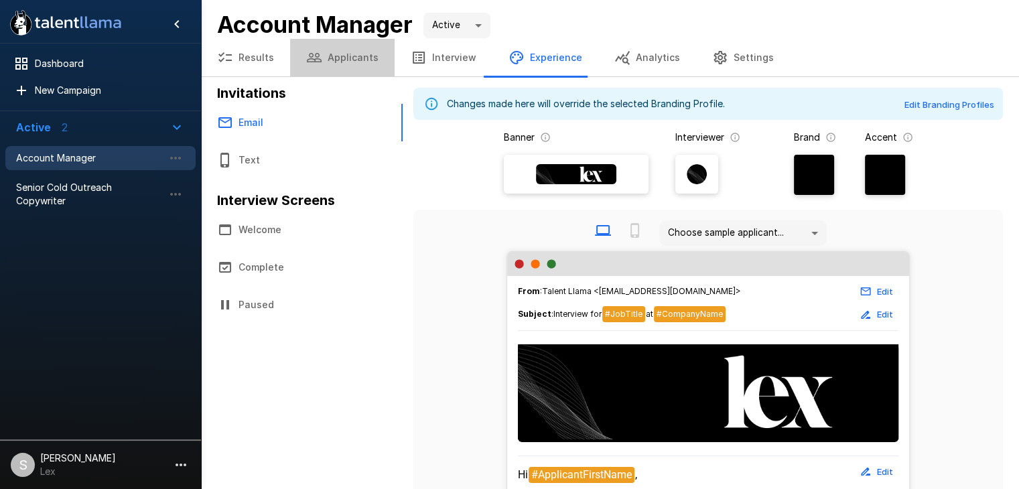
click at [352, 64] on button "Applicants" at bounding box center [342, 58] width 104 height 38
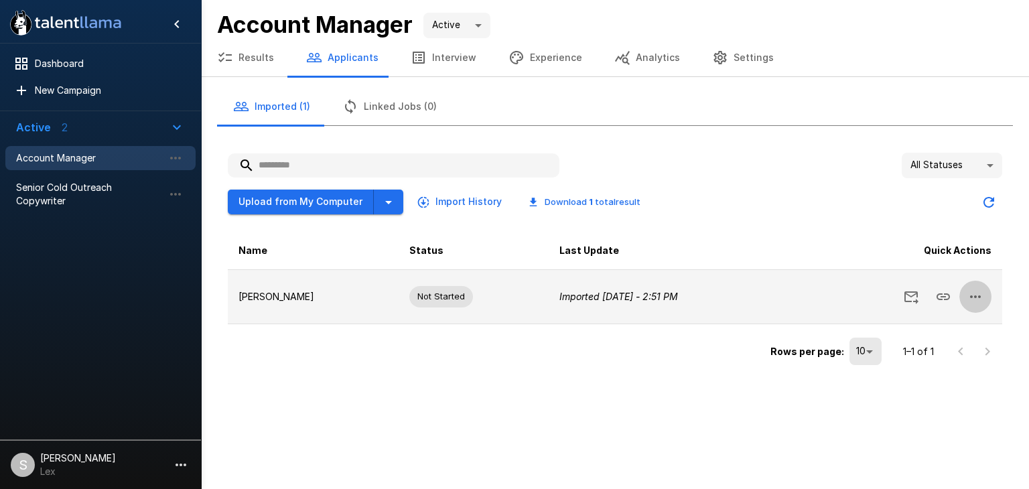
click at [972, 295] on icon "button" at bounding box center [975, 297] width 16 height 16
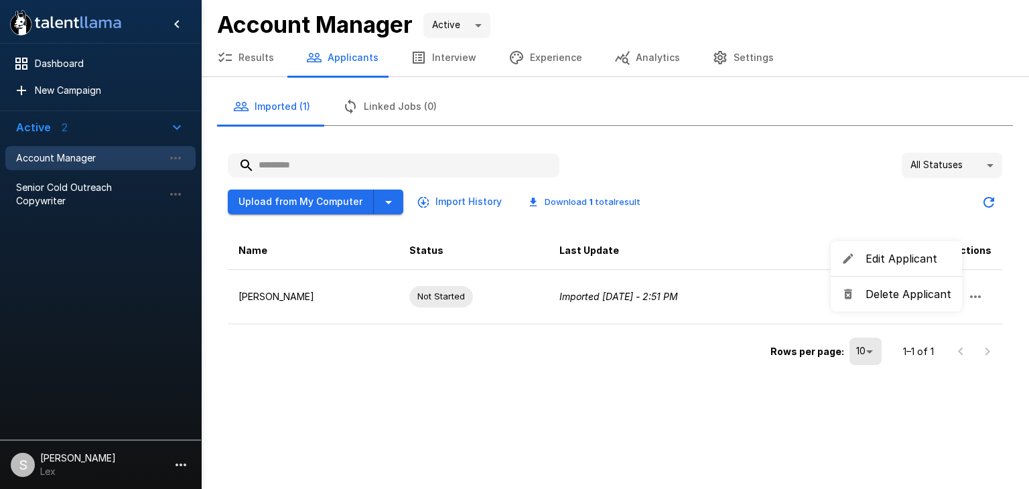
click at [882, 204] on div at bounding box center [514, 244] width 1029 height 489
click at [380, 206] on icon "button" at bounding box center [388, 202] width 16 height 16
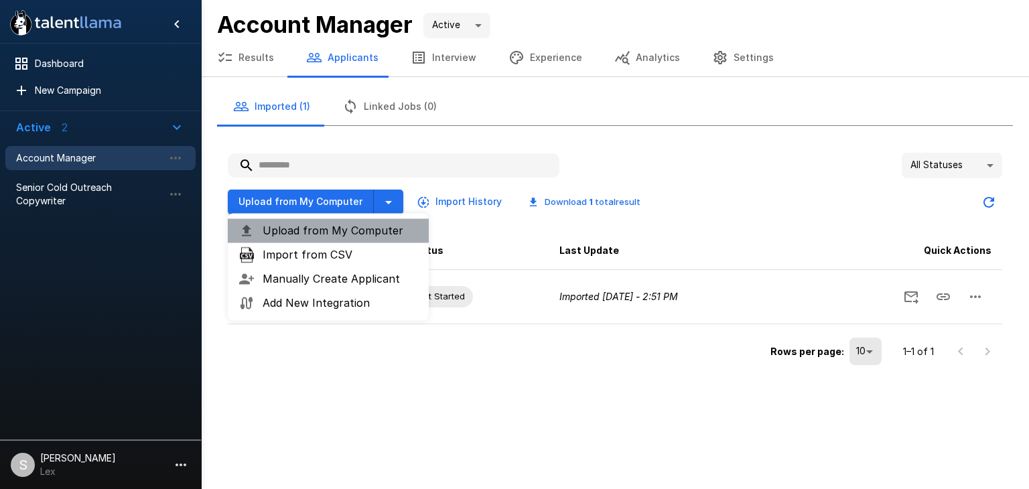
click at [346, 231] on span "Upload from My Computer" at bounding box center [340, 230] width 155 height 16
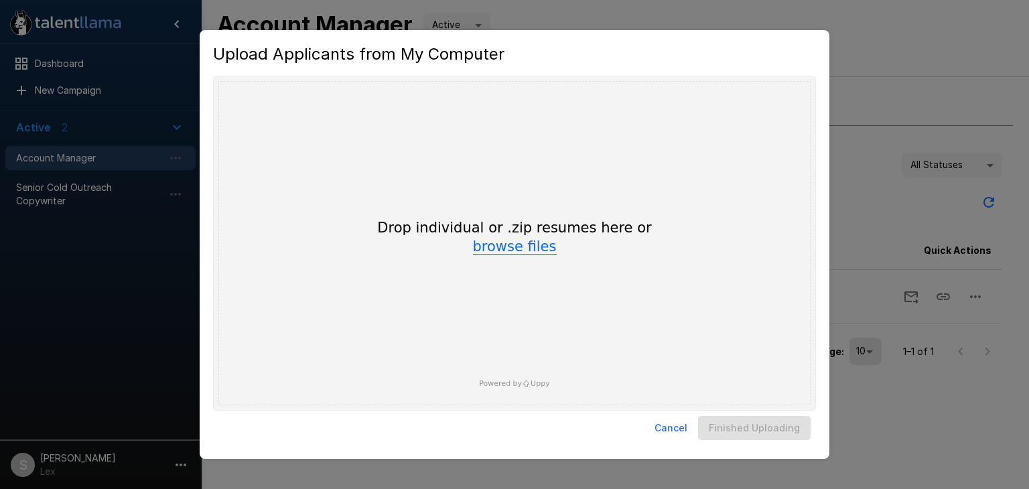
click at [506, 247] on button "browse files" at bounding box center [515, 247] width 84 height 15
click at [532, 251] on button "browse files" at bounding box center [515, 247] width 84 height 15
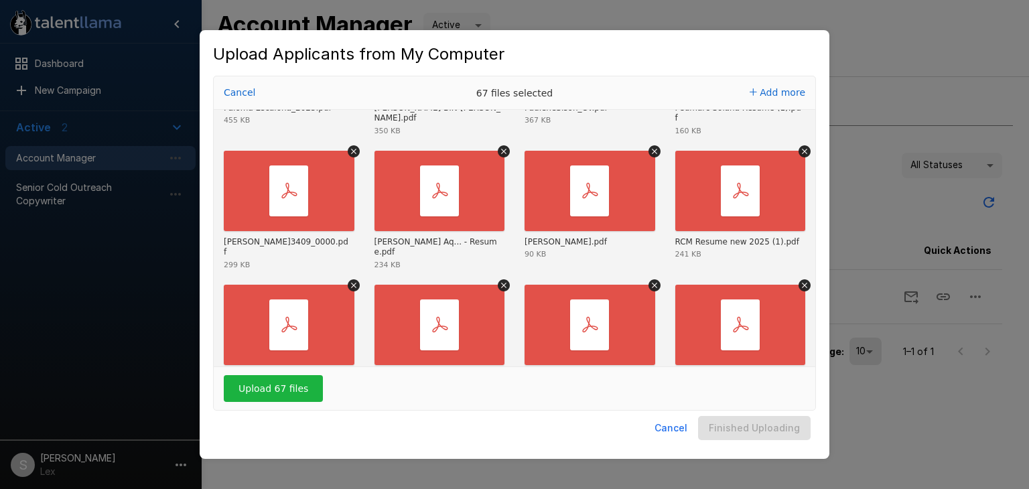
scroll to position [2033, 0]
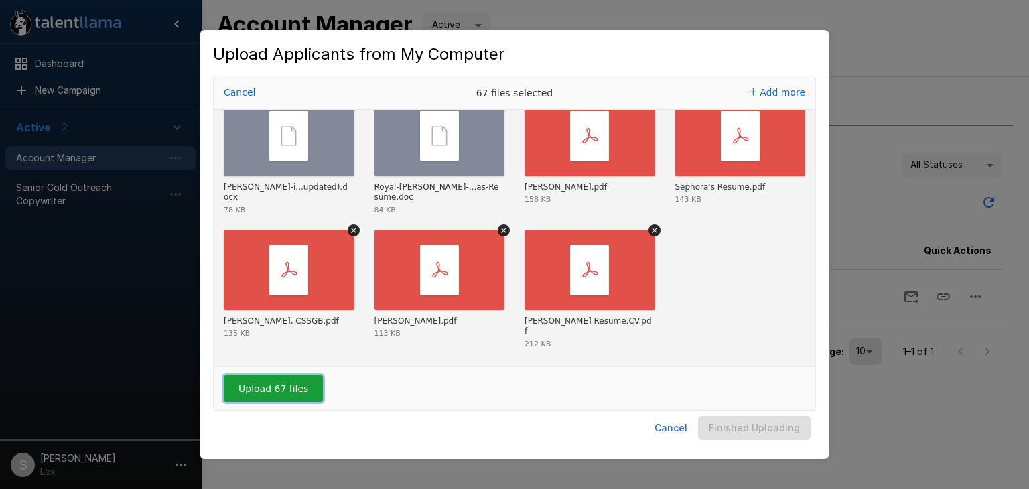
click at [273, 390] on button "Upload 67 files" at bounding box center [273, 388] width 99 height 27
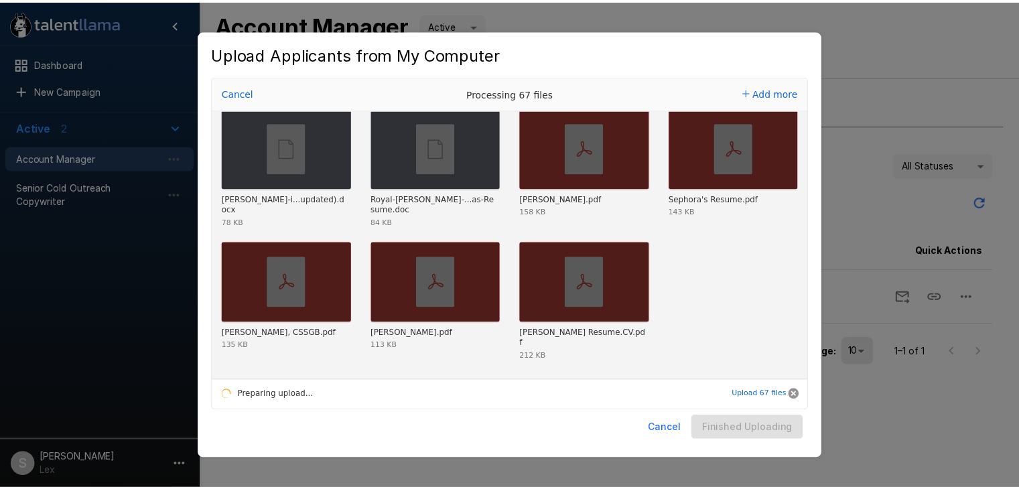
scroll to position [2021, 0]
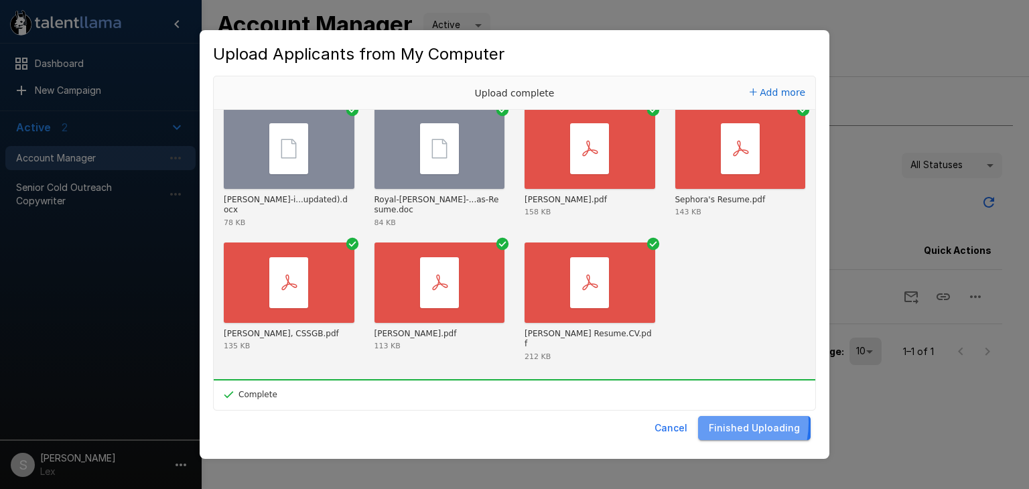
click at [718, 423] on button "Finished Uploading" at bounding box center [754, 428] width 113 height 25
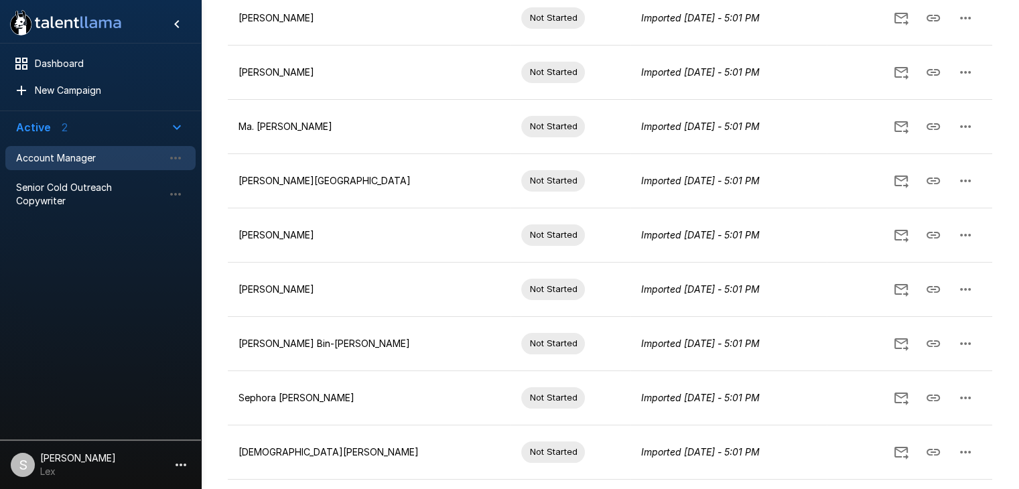
scroll to position [376, 0]
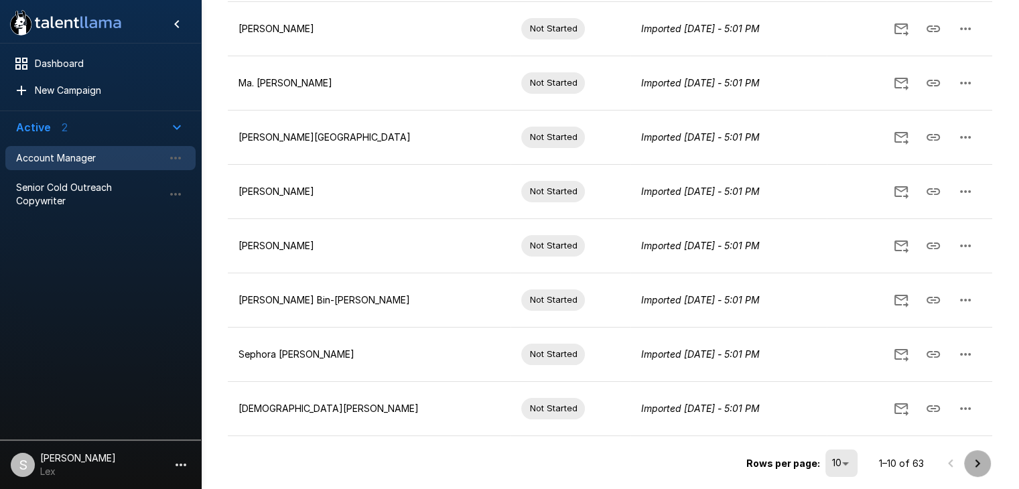
click at [978, 463] on icon "Go to next page" at bounding box center [977, 463] width 16 height 16
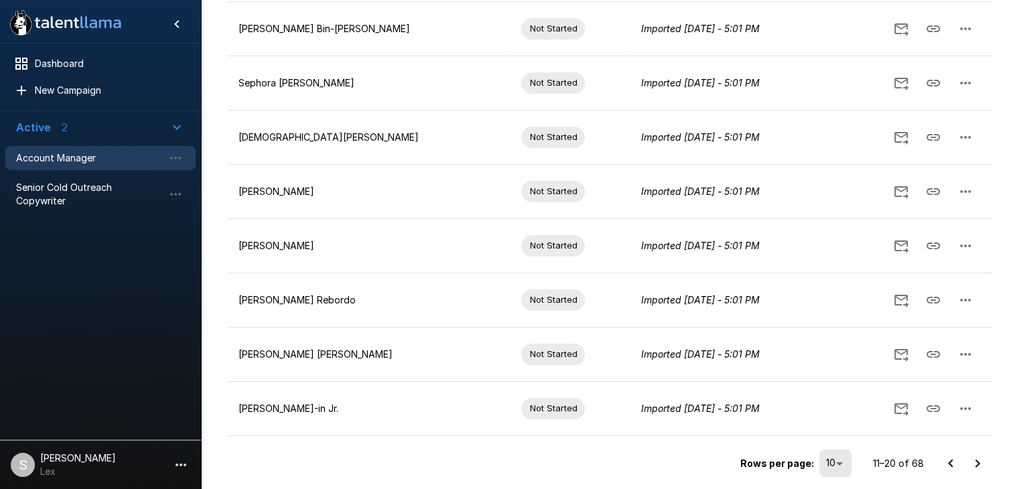
click at [979, 461] on icon "Go to next page" at bounding box center [977, 463] width 16 height 16
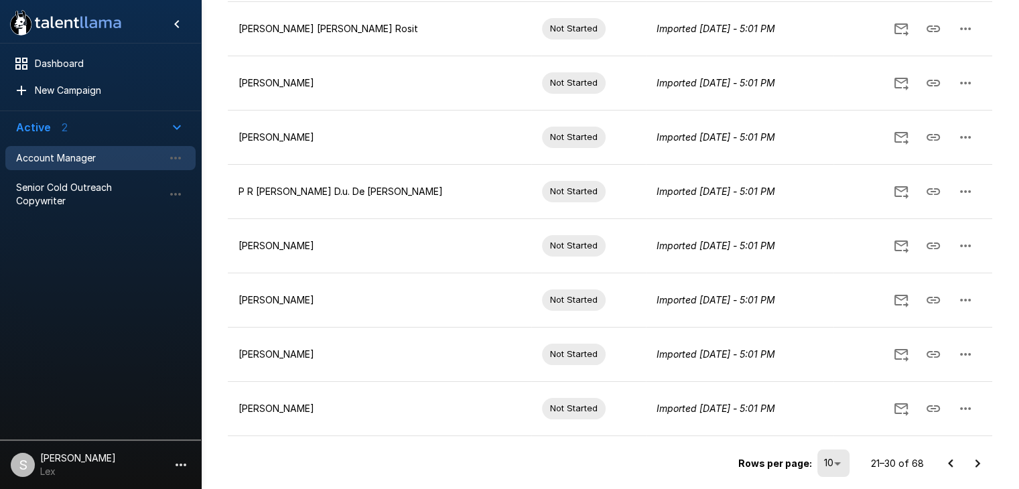
click at [980, 460] on icon "Go to next page" at bounding box center [977, 463] width 16 height 16
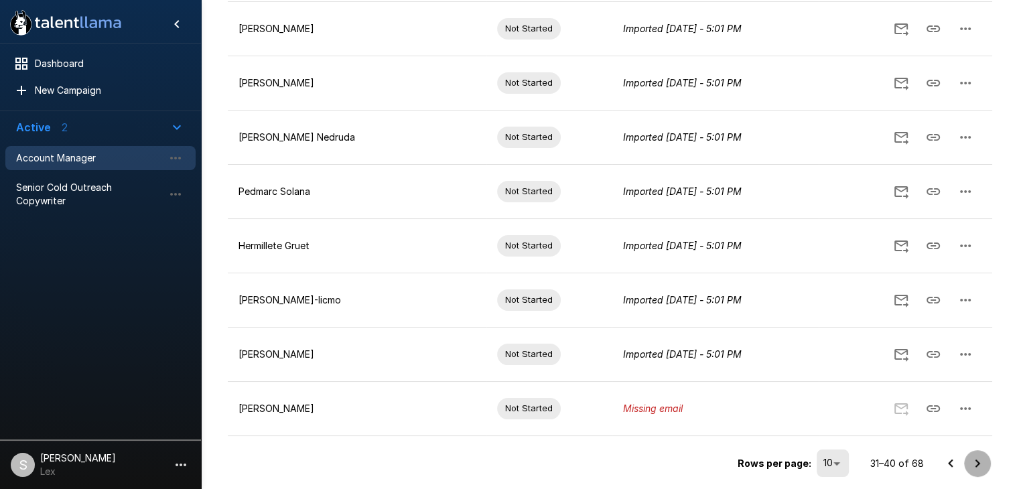
click at [976, 459] on icon "Go to next page" at bounding box center [977, 463] width 5 height 8
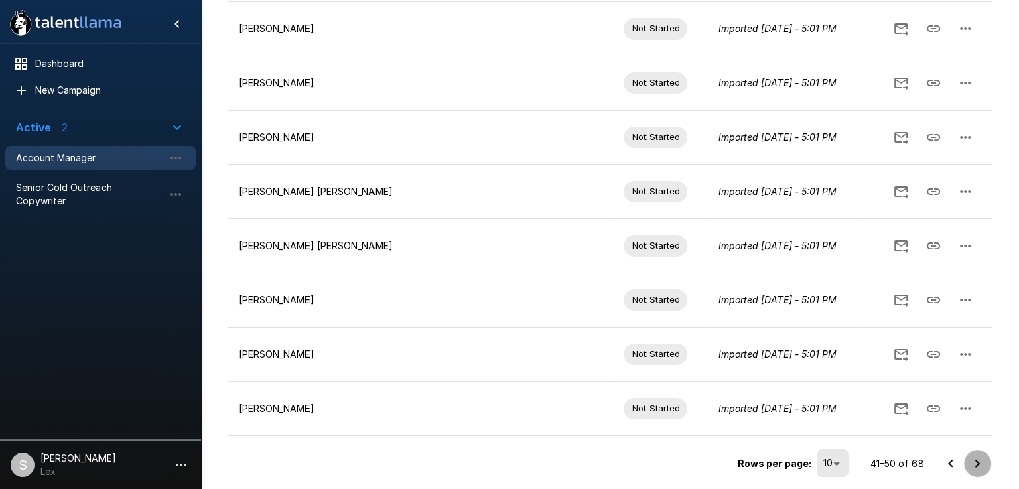
click at [976, 459] on icon "Go to next page" at bounding box center [977, 463] width 16 height 16
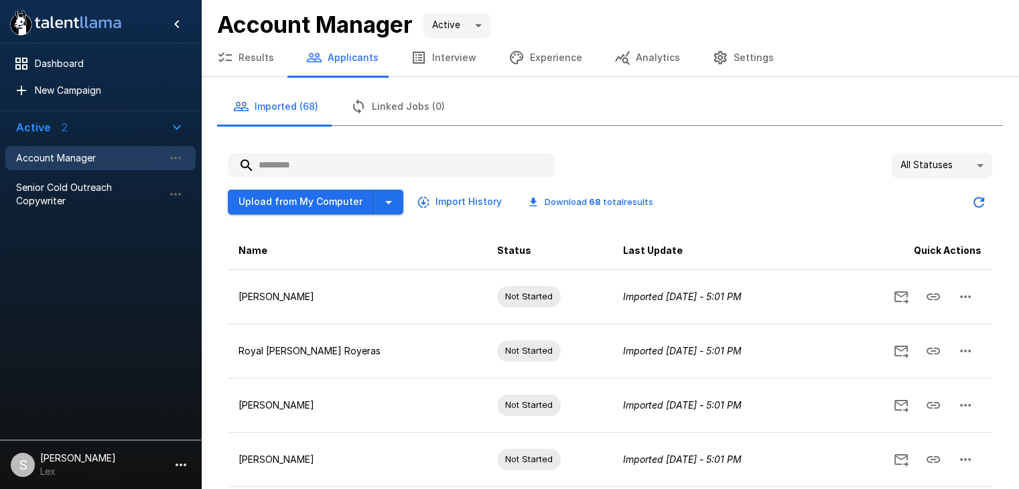
click at [482, 163] on input "text" at bounding box center [391, 165] width 327 height 24
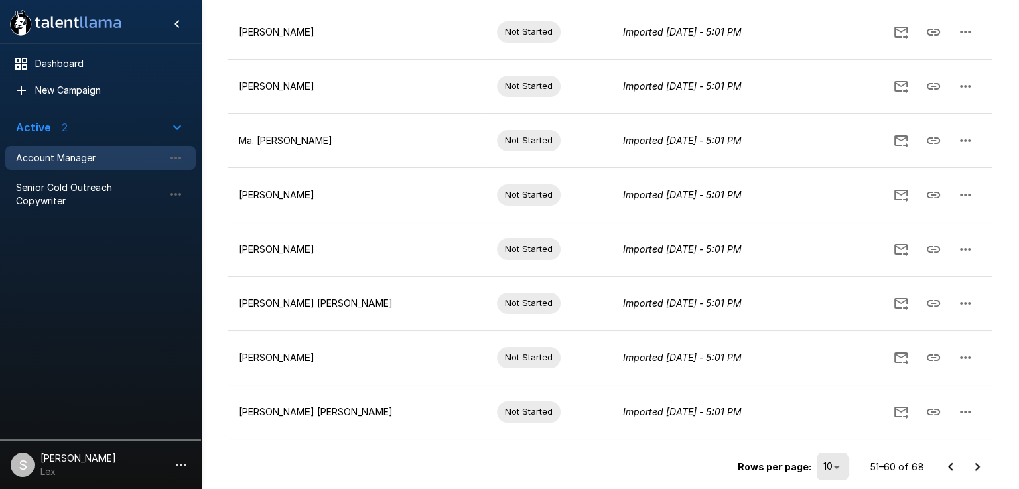
scroll to position [376, 0]
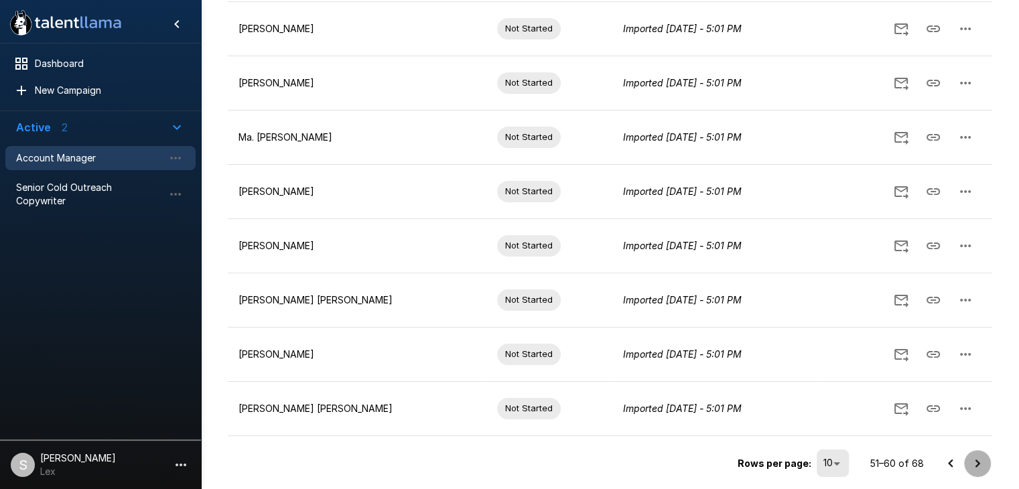
click at [979, 459] on icon "Go to next page" at bounding box center [977, 463] width 16 height 16
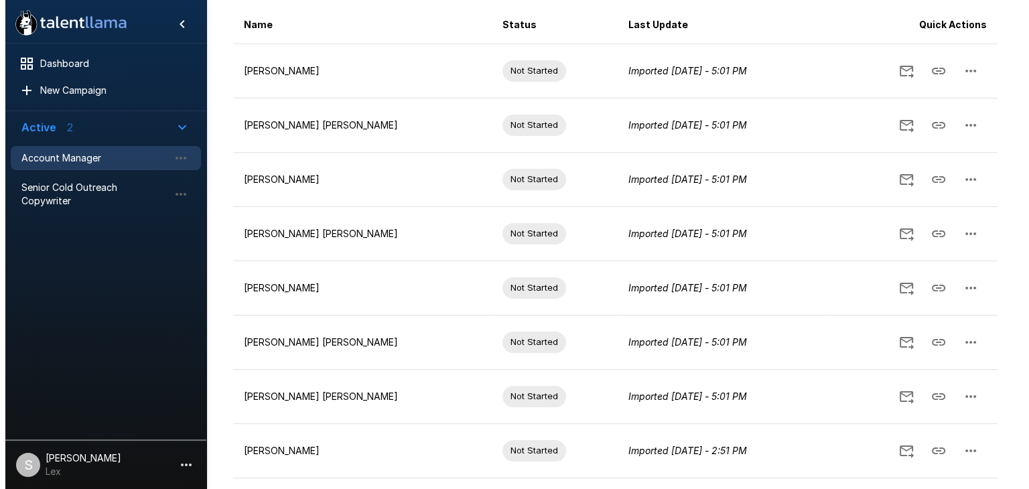
scroll to position [268, 0]
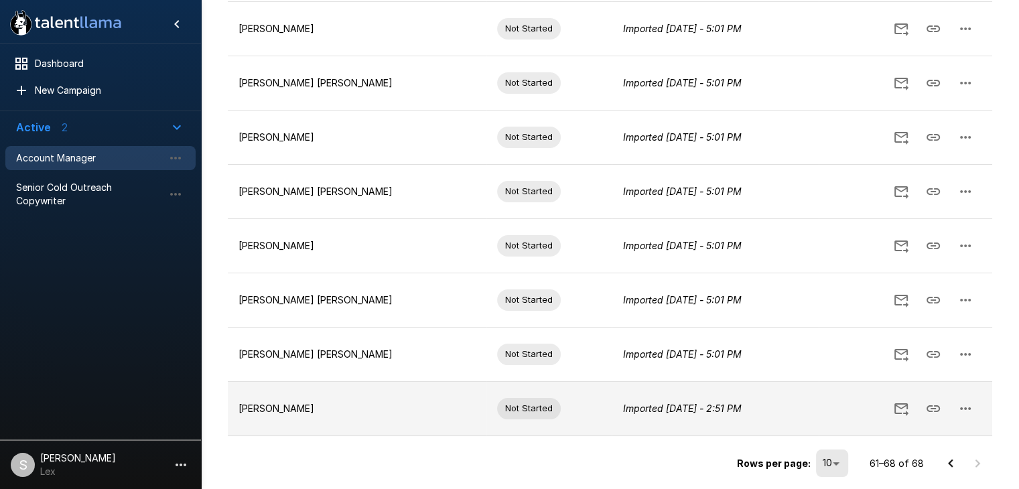
click at [961, 402] on icon "button" at bounding box center [965, 408] width 16 height 16
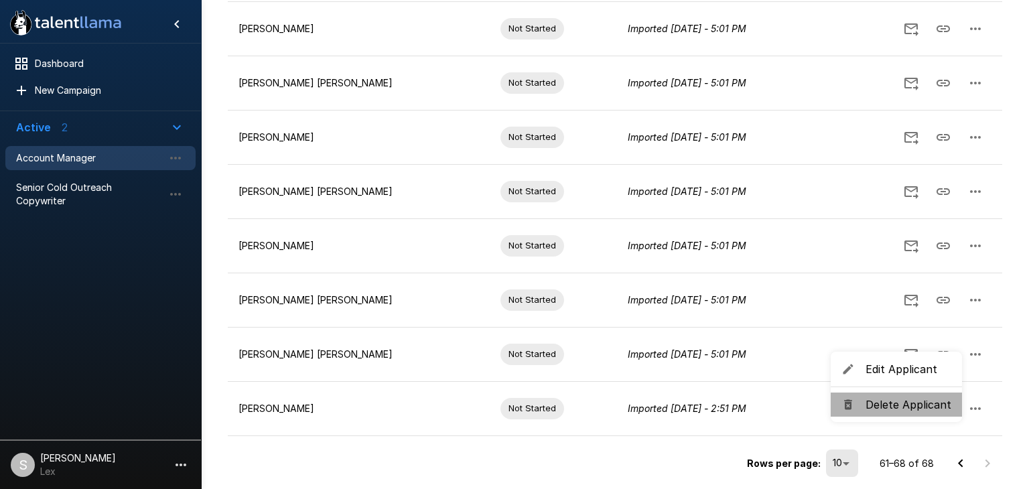
click at [920, 401] on span "Delete Applicant" at bounding box center [908, 404] width 86 height 16
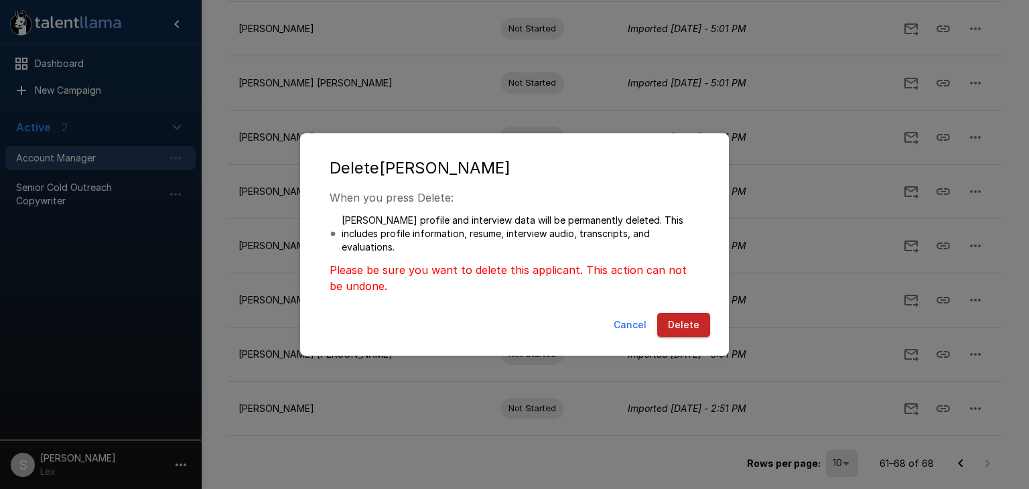
click at [678, 319] on button "Delete" at bounding box center [683, 325] width 53 height 25
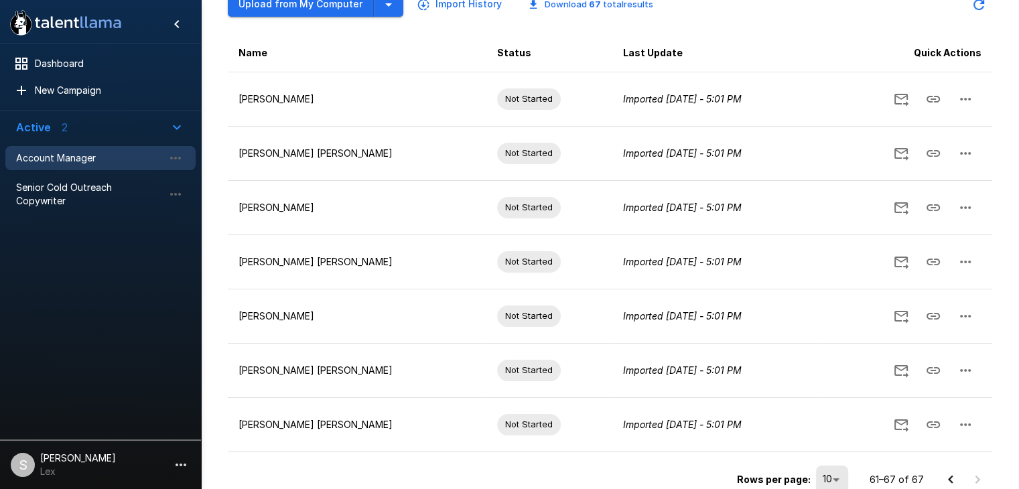
scroll to position [214, 0]
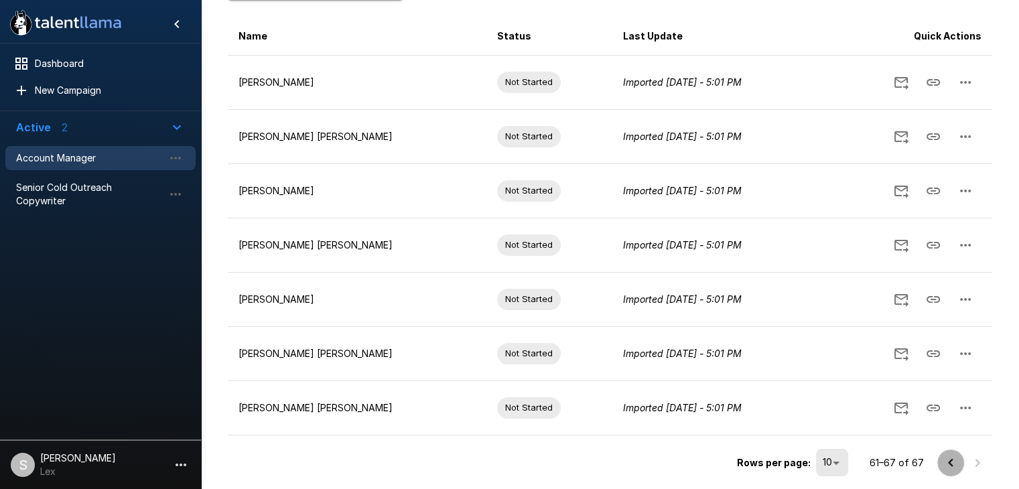
click at [946, 459] on icon "Go to previous page" at bounding box center [950, 463] width 16 height 16
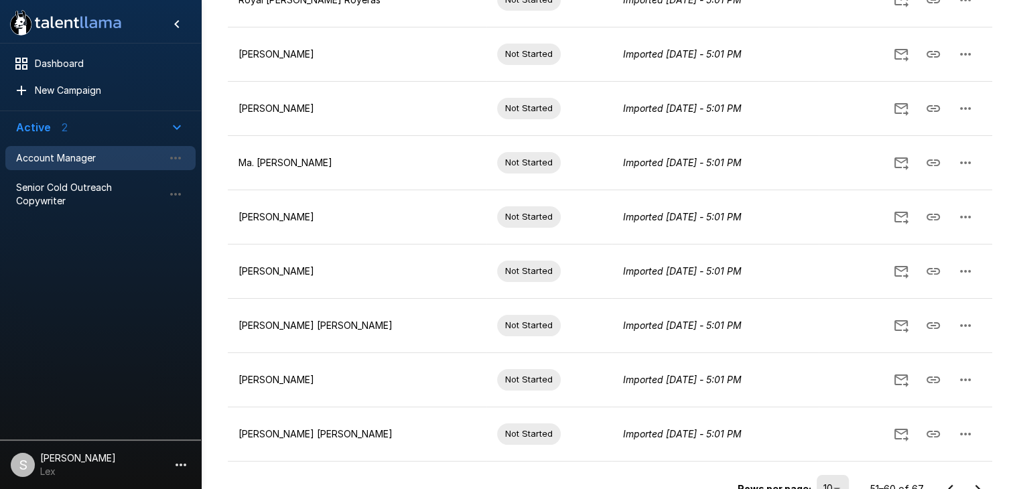
scroll to position [376, 0]
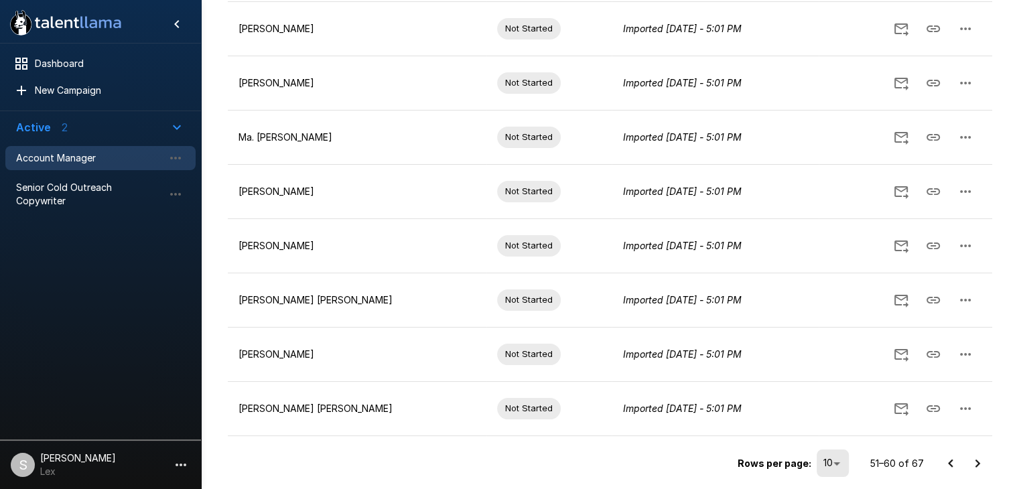
click at [954, 459] on icon "Go to previous page" at bounding box center [950, 463] width 16 height 16
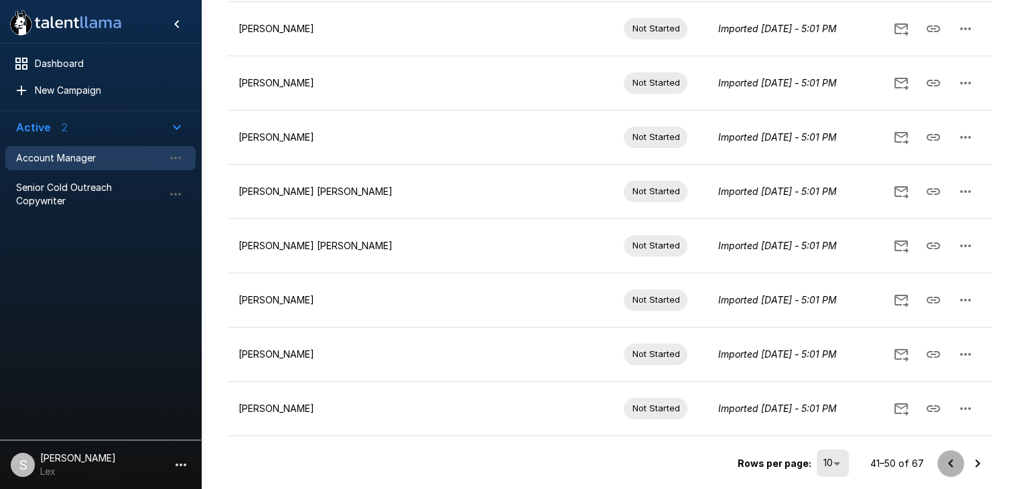
click at [950, 459] on icon "Go to previous page" at bounding box center [950, 463] width 5 height 8
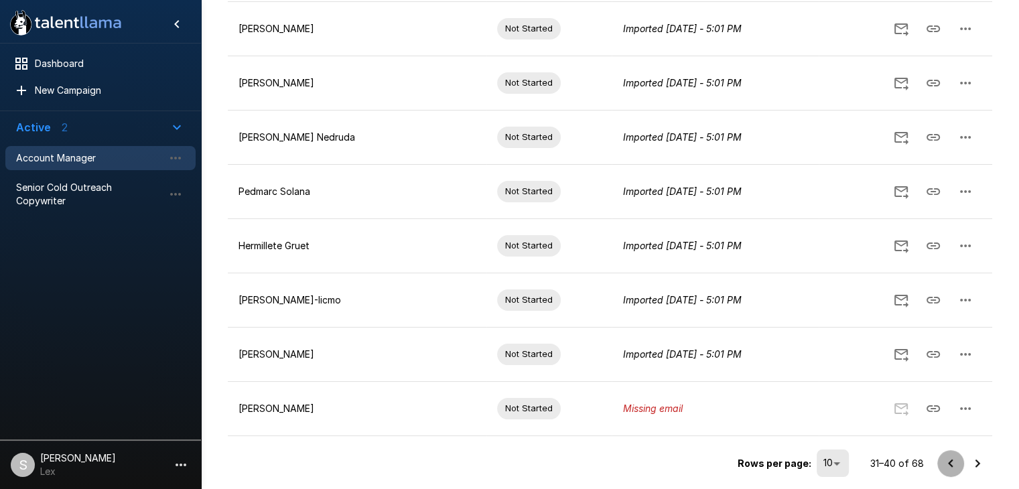
click at [950, 459] on icon "Go to previous page" at bounding box center [950, 463] width 16 height 16
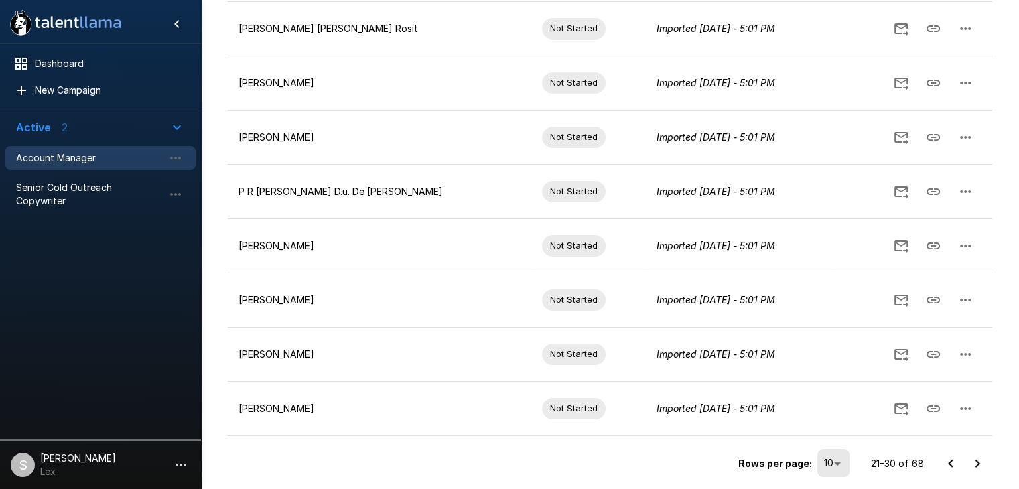
click at [950, 459] on icon "Go to previous page" at bounding box center [950, 463] width 16 height 16
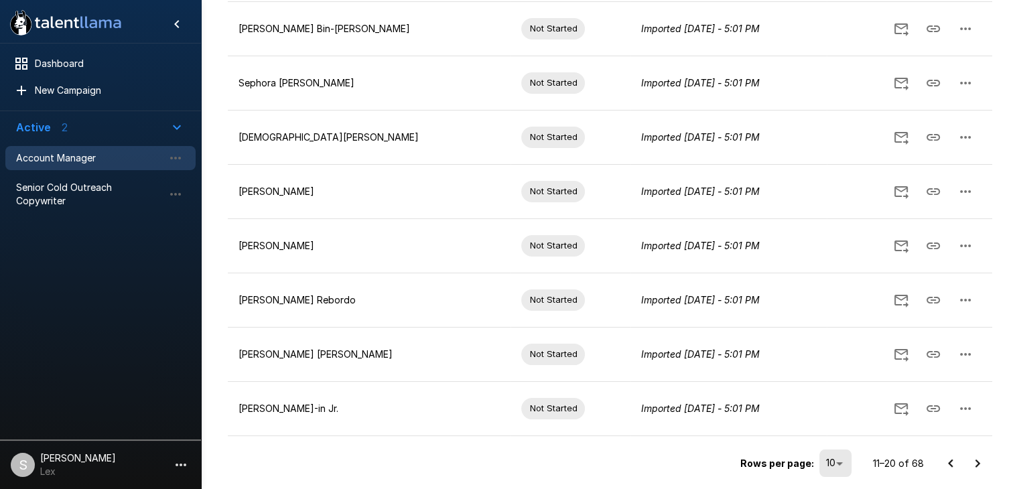
click at [950, 459] on icon "Go to previous page" at bounding box center [950, 463] width 16 height 16
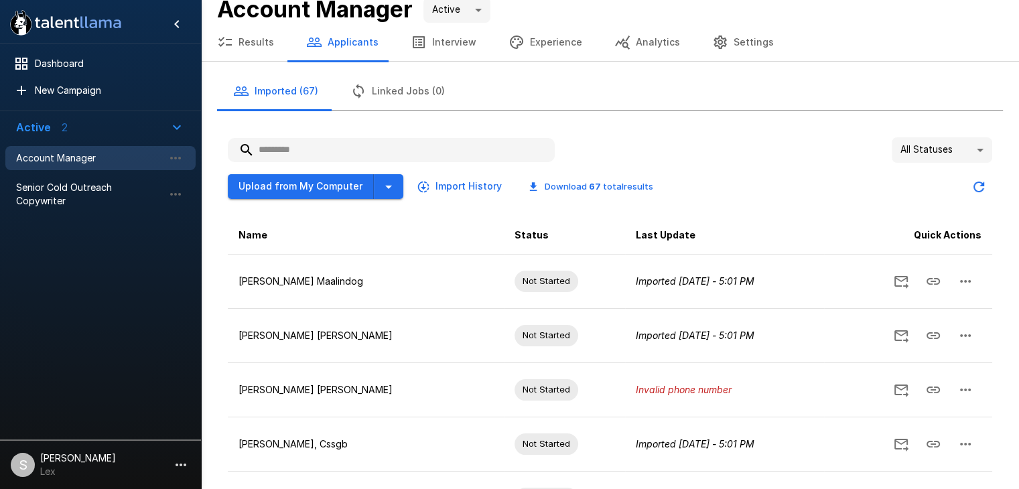
scroll to position [0, 0]
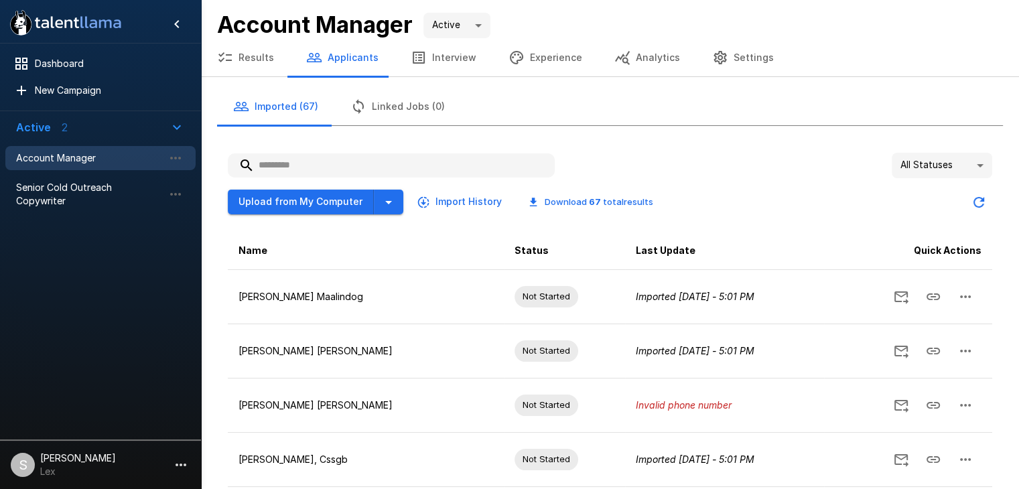
click at [731, 58] on button "Settings" at bounding box center [743, 58] width 94 height 38
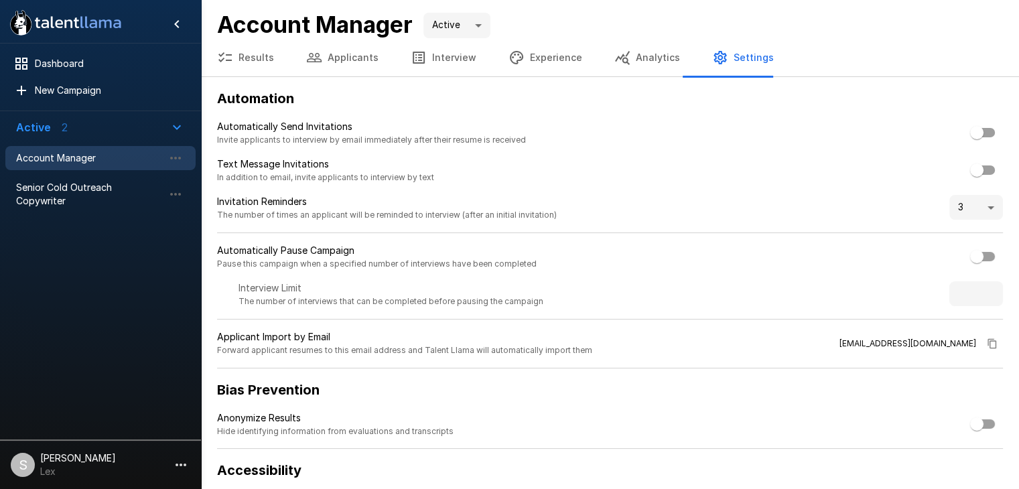
click at [466, 54] on button "Interview" at bounding box center [443, 58] width 98 height 38
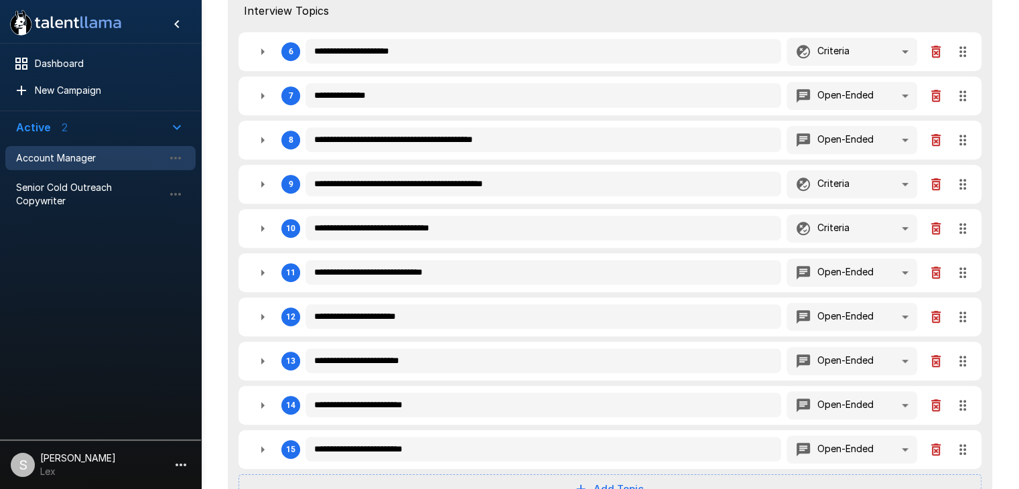
scroll to position [630, 0]
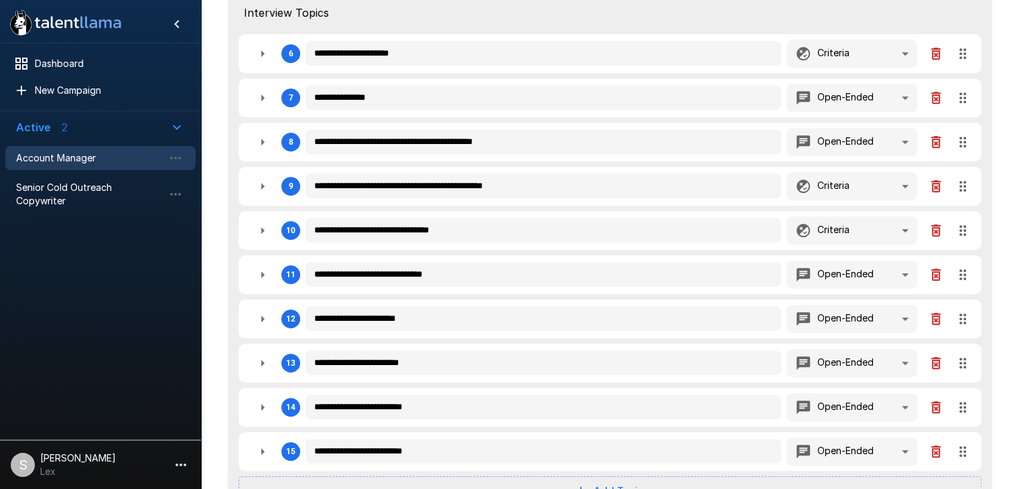
click at [265, 100] on icon "button" at bounding box center [262, 98] width 16 height 16
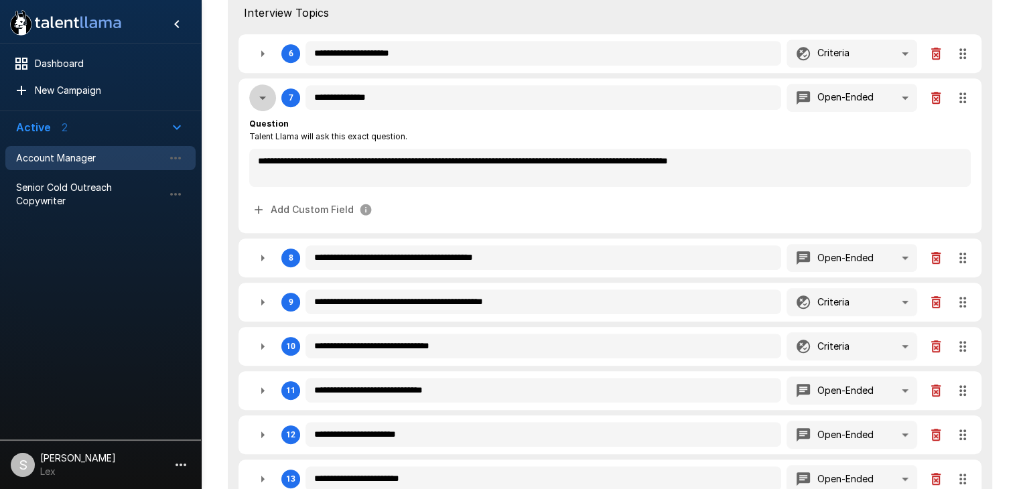
click at [265, 100] on icon "button" at bounding box center [262, 98] width 16 height 16
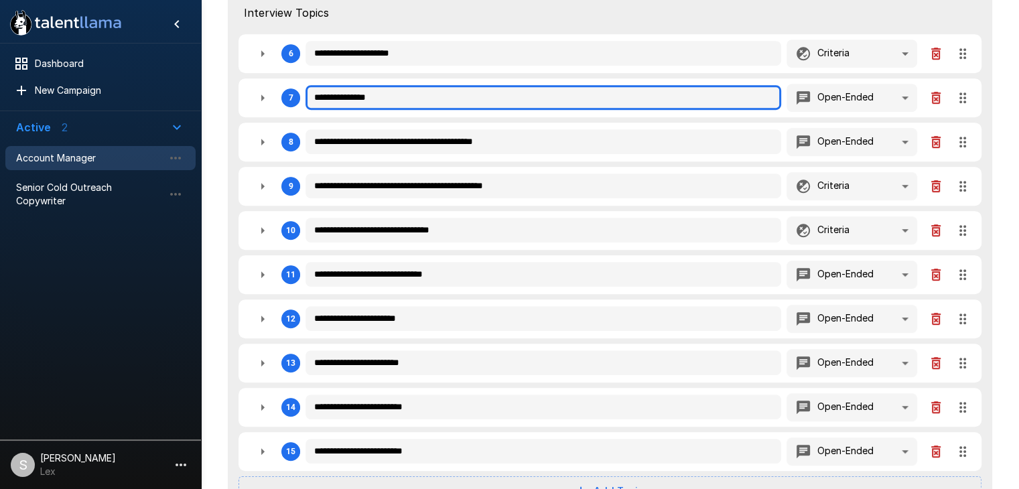
click at [394, 102] on input "**********" at bounding box center [542, 97] width 475 height 25
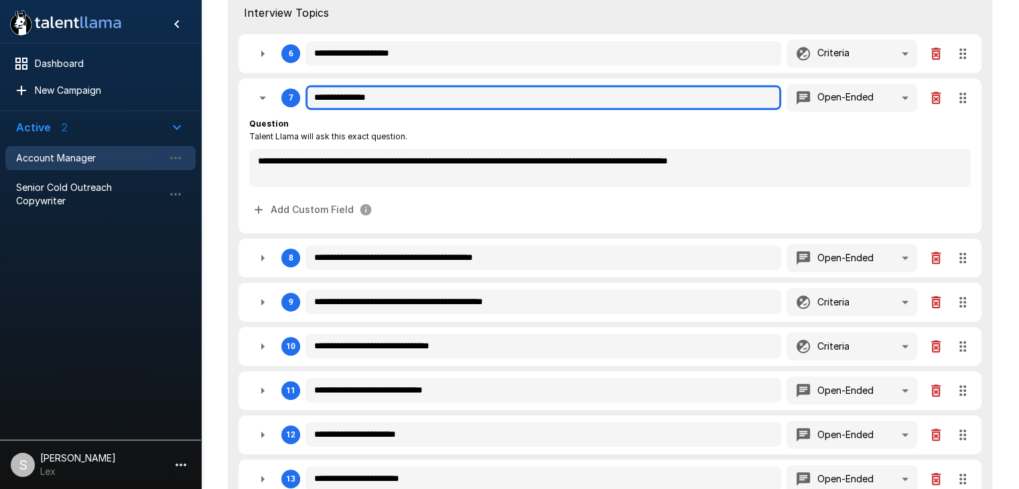
drag, startPoint x: 405, startPoint y: 96, endPoint x: 311, endPoint y: 93, distance: 94.5
click at [311, 93] on input "**********" at bounding box center [542, 97] width 475 height 25
drag, startPoint x: 438, startPoint y: 97, endPoint x: 298, endPoint y: 97, distance: 140.0
click at [298, 97] on div "**********" at bounding box center [609, 98] width 721 height 28
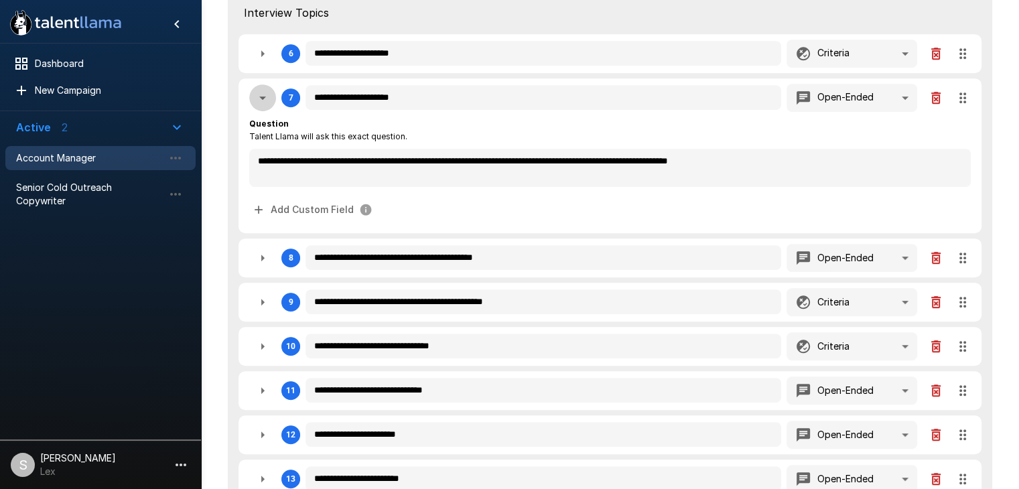
click at [265, 99] on icon "button" at bounding box center [262, 98] width 16 height 16
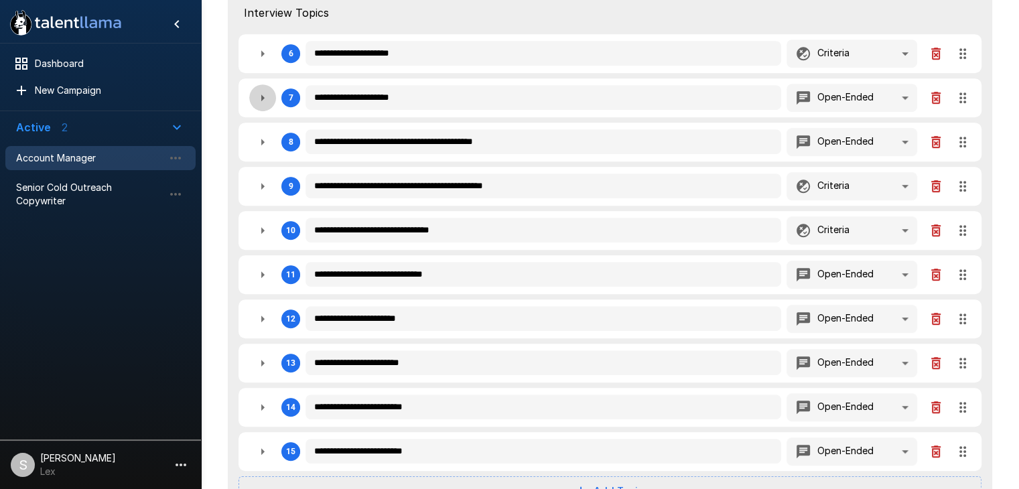
click at [263, 99] on icon "button" at bounding box center [262, 98] width 16 height 16
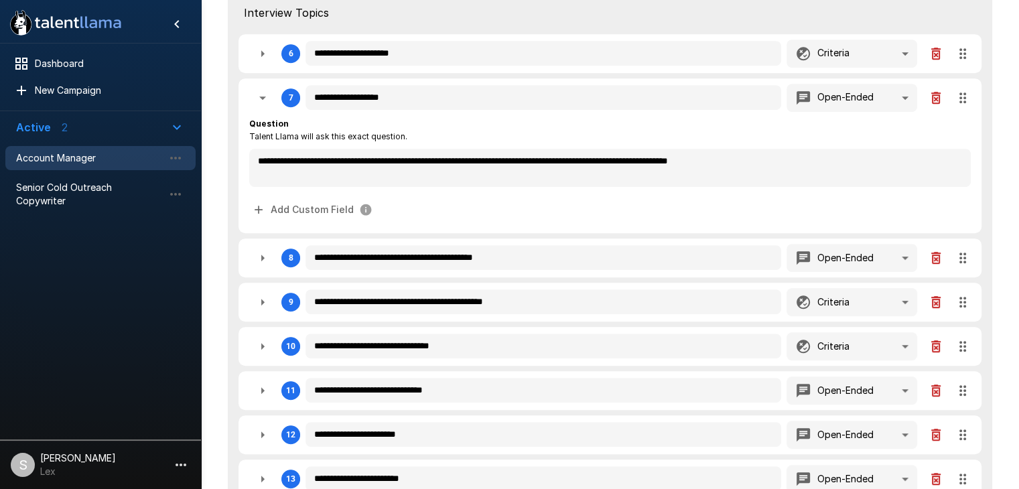
click at [265, 100] on icon "button" at bounding box center [262, 98] width 16 height 16
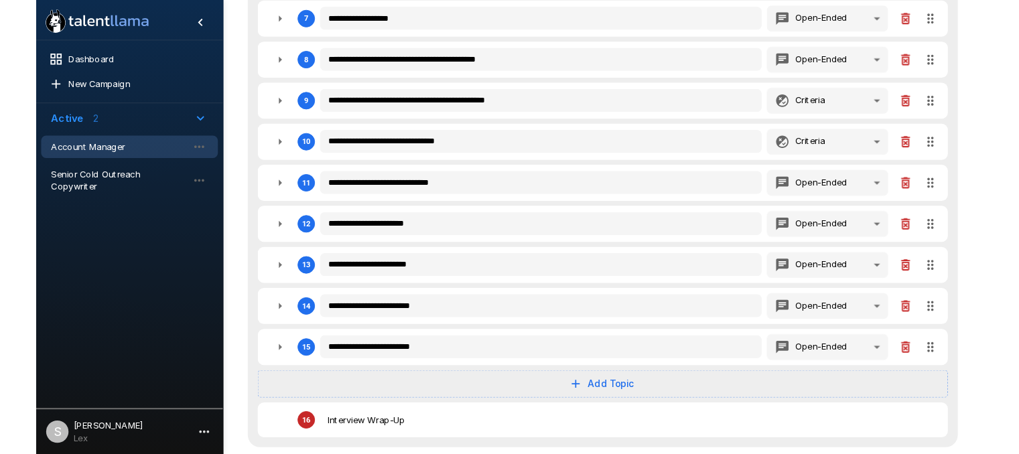
scroll to position [717, 0]
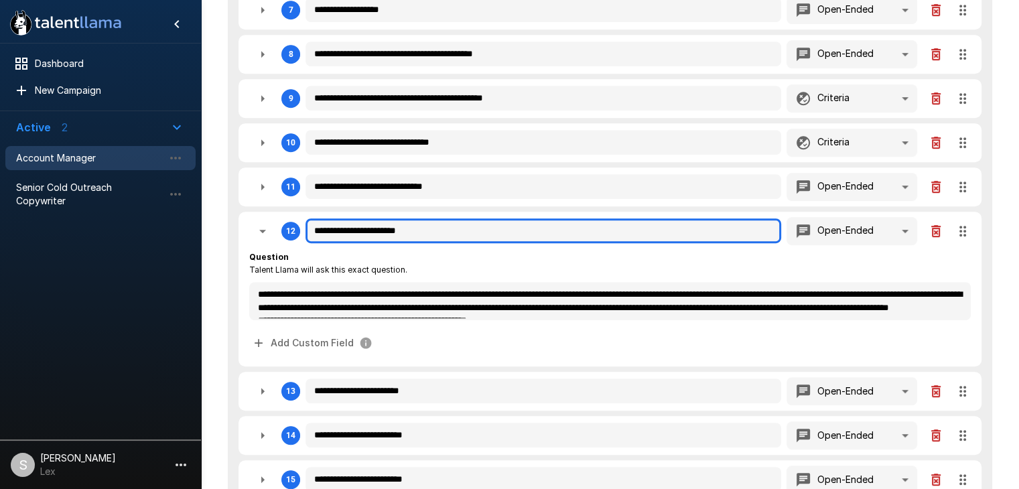
drag, startPoint x: 437, startPoint y: 228, endPoint x: 297, endPoint y: 234, distance: 140.1
click at [297, 234] on div "**********" at bounding box center [609, 231] width 721 height 28
paste input "****"
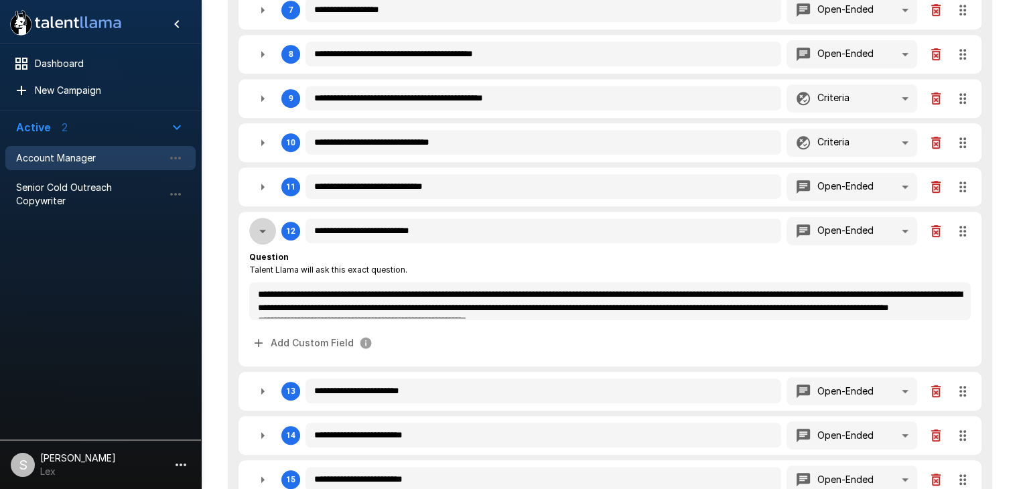
click at [267, 226] on icon "button" at bounding box center [262, 231] width 16 height 16
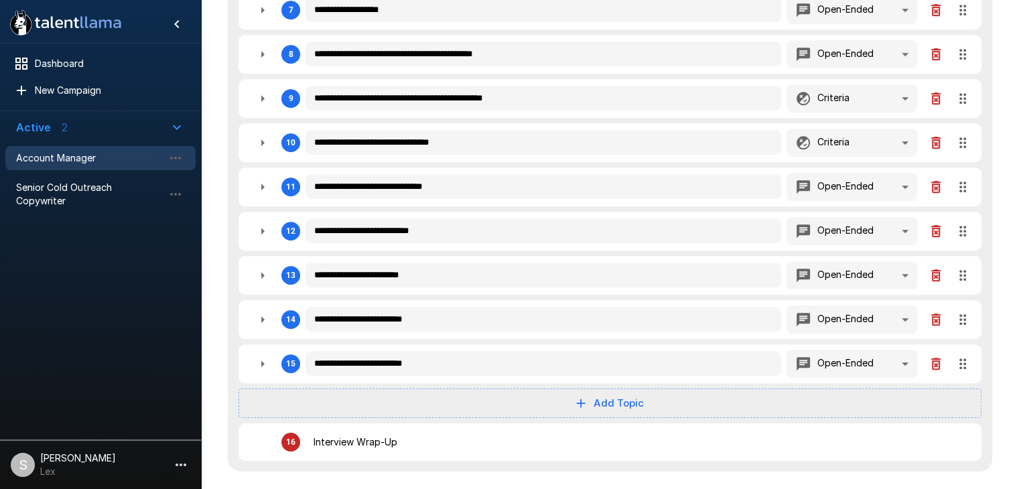
click at [267, 267] on icon "button" at bounding box center [262, 275] width 16 height 16
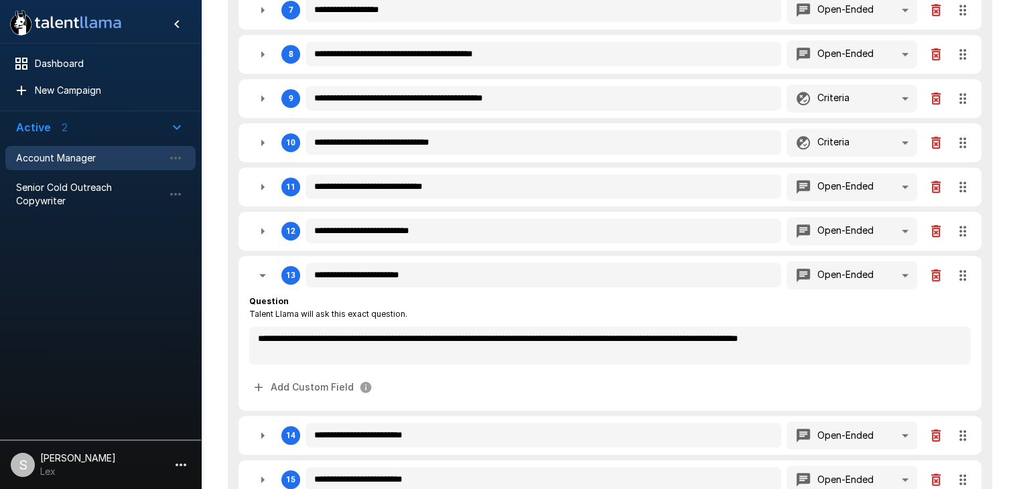
click at [269, 267] on icon "button" at bounding box center [262, 275] width 16 height 16
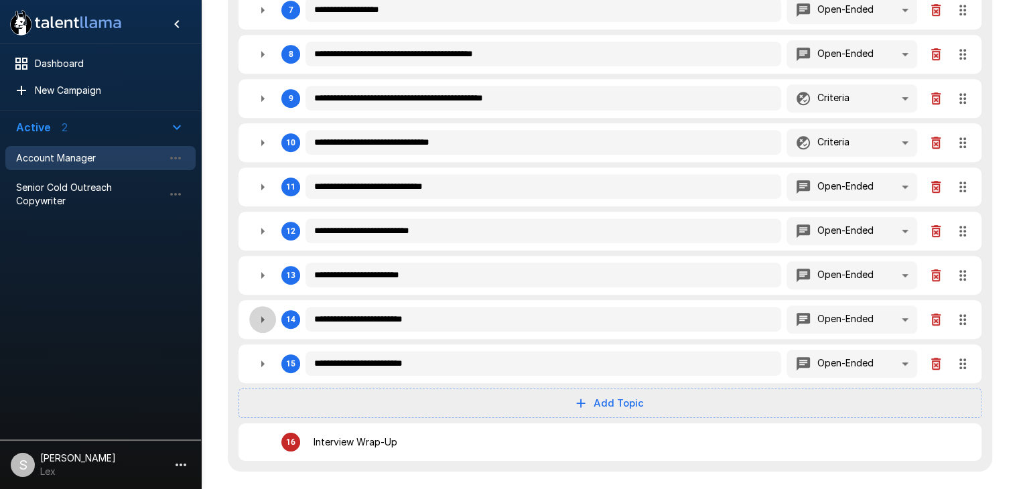
click at [263, 316] on icon "button" at bounding box center [262, 319] width 3 height 7
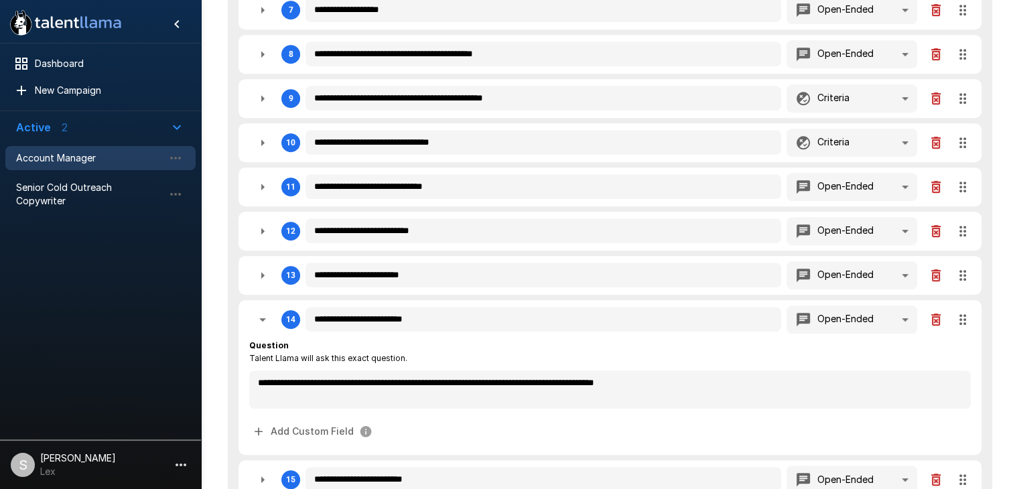
click at [263, 318] on icon "button" at bounding box center [262, 319] width 7 height 3
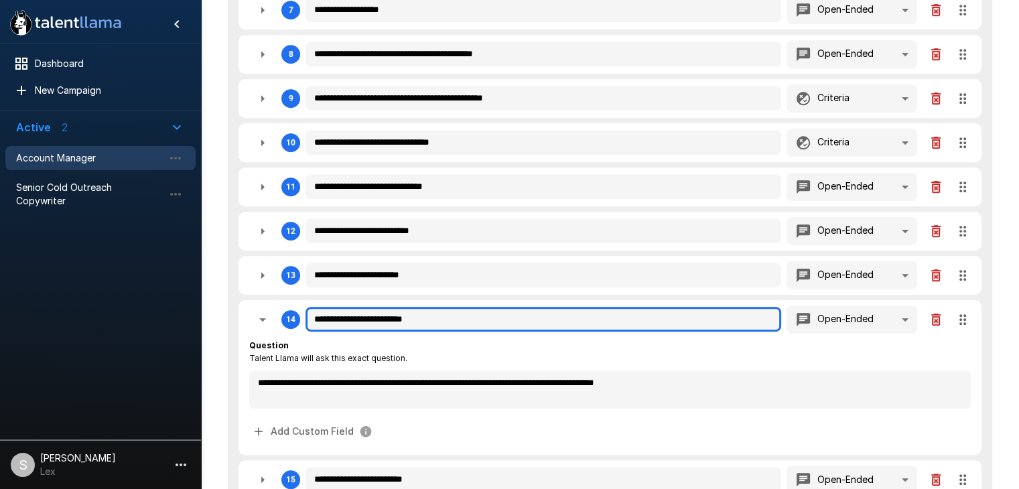
drag, startPoint x: 457, startPoint y: 317, endPoint x: 311, endPoint y: 316, distance: 146.0
click at [311, 316] on input "**********" at bounding box center [542, 319] width 475 height 25
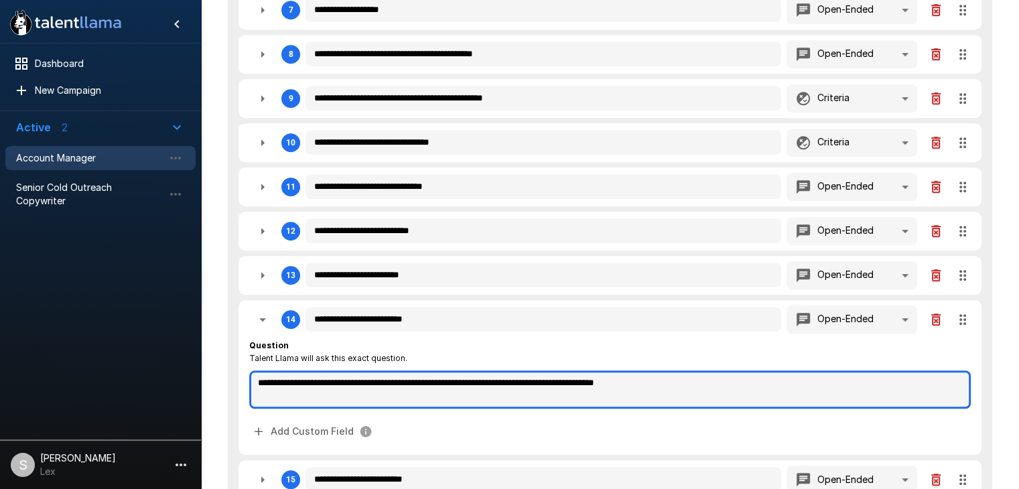
click at [277, 378] on textarea "**********" at bounding box center [609, 389] width 721 height 38
drag, startPoint x: 262, startPoint y: 376, endPoint x: 710, endPoint y: 373, distance: 448.0
click at [710, 373] on textarea "**********" at bounding box center [609, 389] width 721 height 38
click at [710, 376] on textarea "**********" at bounding box center [609, 389] width 721 height 38
drag, startPoint x: 710, startPoint y: 376, endPoint x: 177, endPoint y: 385, distance: 533.2
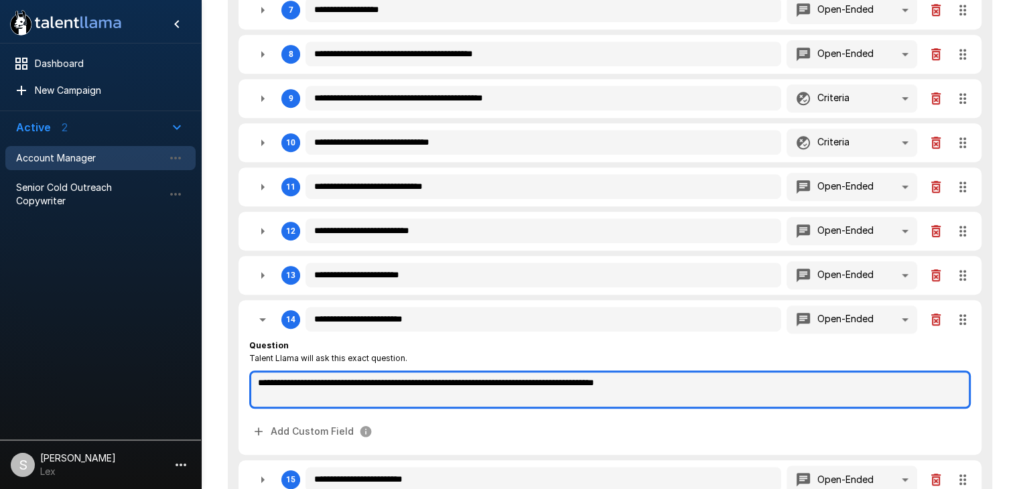
click at [201, 385] on div "**********" at bounding box center [610, 36] width 818 height 1506
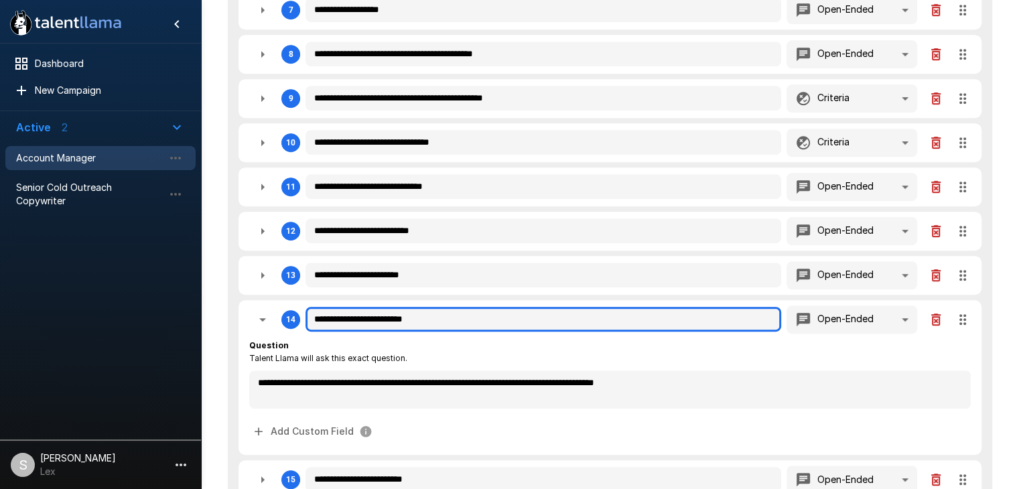
click at [450, 314] on input "**********" at bounding box center [542, 319] width 475 height 25
drag, startPoint x: 450, startPoint y: 314, endPoint x: 269, endPoint y: 316, distance: 181.5
click at [269, 316] on div "**********" at bounding box center [609, 319] width 721 height 28
paste input "*********"
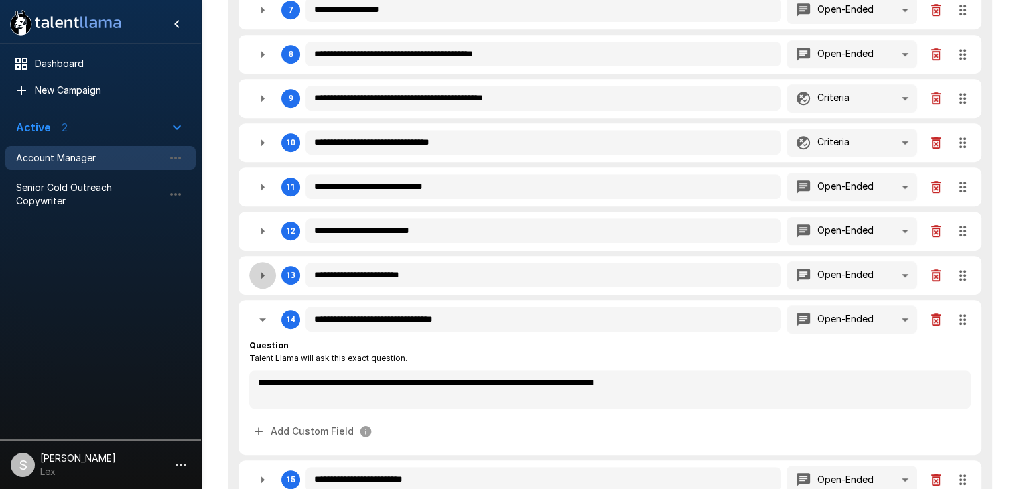
click at [267, 275] on icon "button" at bounding box center [262, 275] width 16 height 16
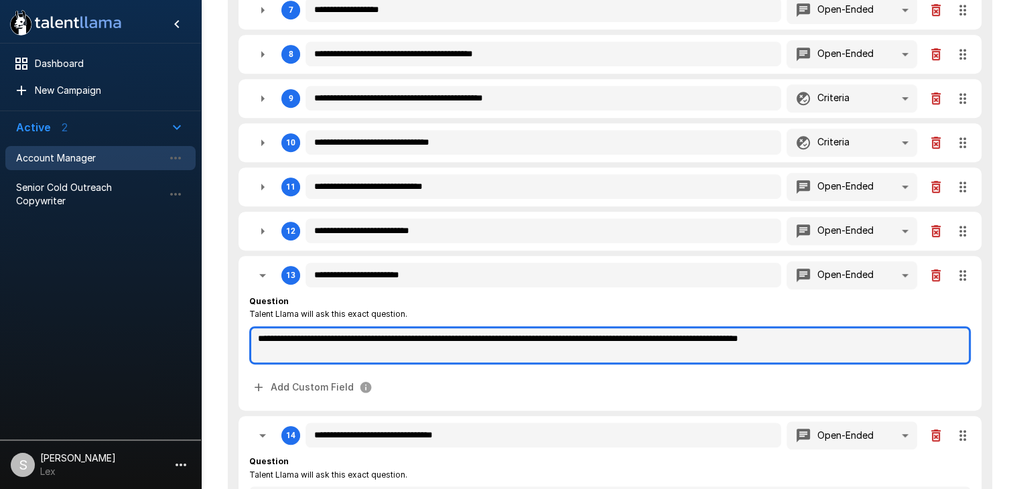
drag, startPoint x: 256, startPoint y: 334, endPoint x: 951, endPoint y: 338, distance: 695.2
click at [951, 338] on textarea "**********" at bounding box center [609, 345] width 721 height 38
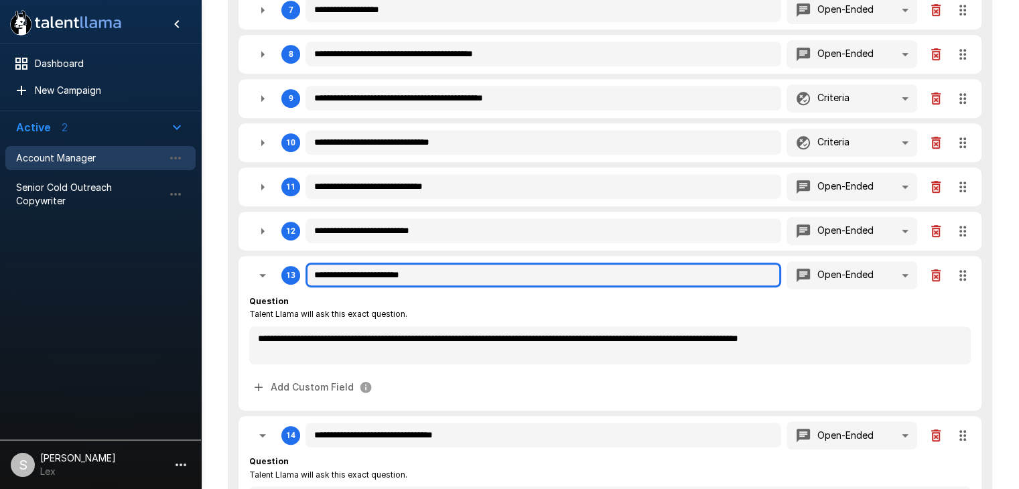
click at [411, 275] on input "**********" at bounding box center [542, 275] width 475 height 25
drag, startPoint x: 465, startPoint y: 272, endPoint x: 261, endPoint y: 281, distance: 204.5
click at [261, 281] on div "**********" at bounding box center [609, 275] width 721 height 28
paste input "****"
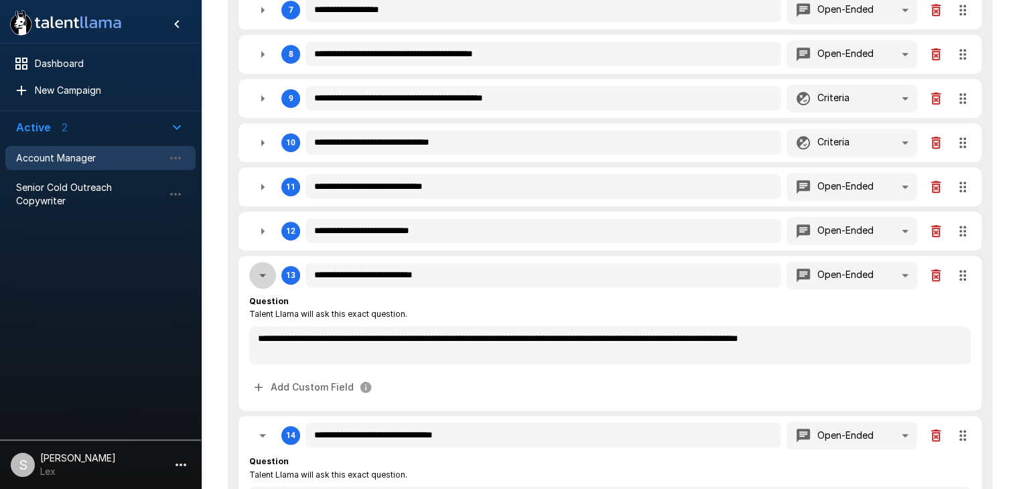
click at [263, 275] on icon "button" at bounding box center [262, 275] width 16 height 16
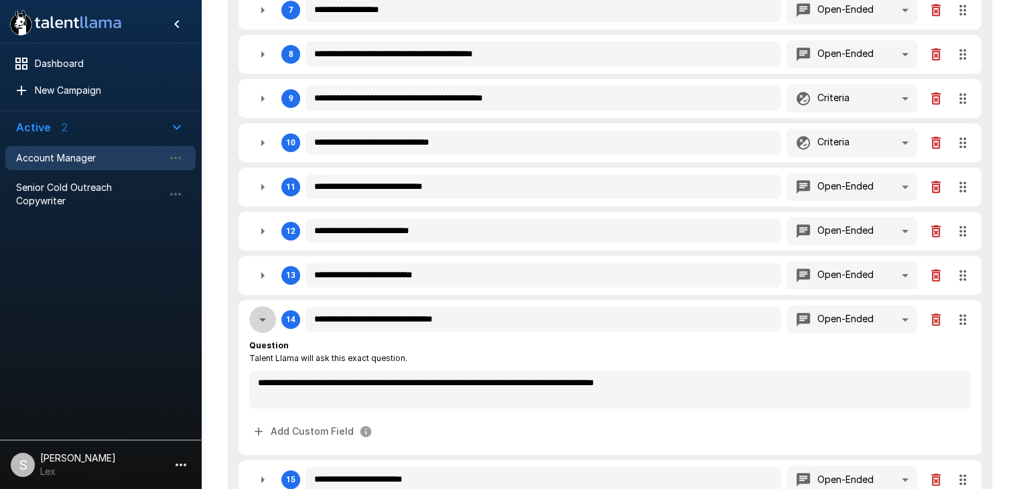
click at [263, 318] on icon "button" at bounding box center [262, 319] width 7 height 3
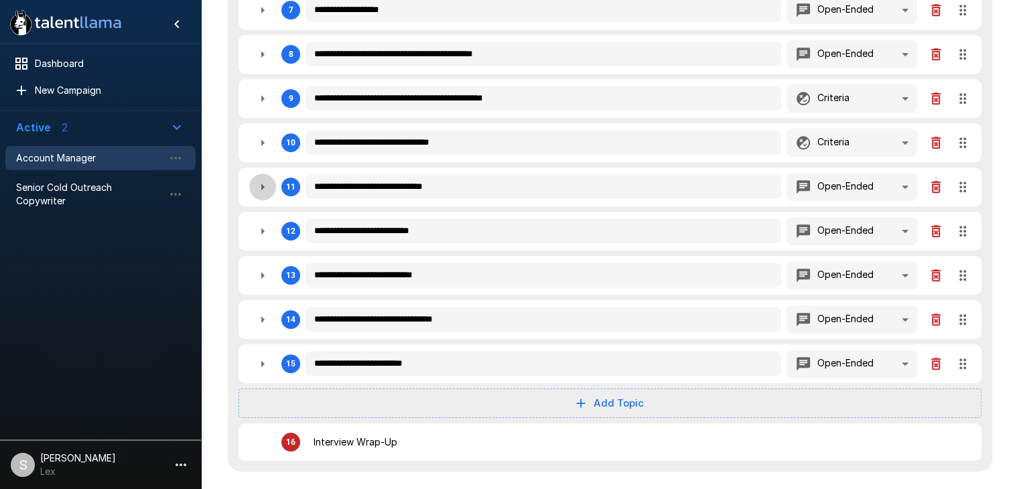
click at [262, 188] on icon "button" at bounding box center [262, 187] width 16 height 16
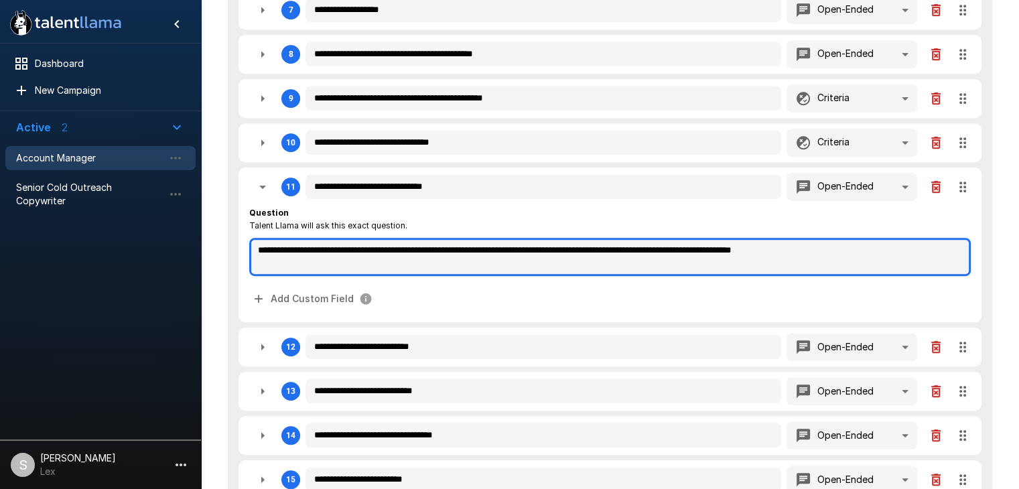
drag, startPoint x: 250, startPoint y: 250, endPoint x: 1028, endPoint y: 234, distance: 777.7
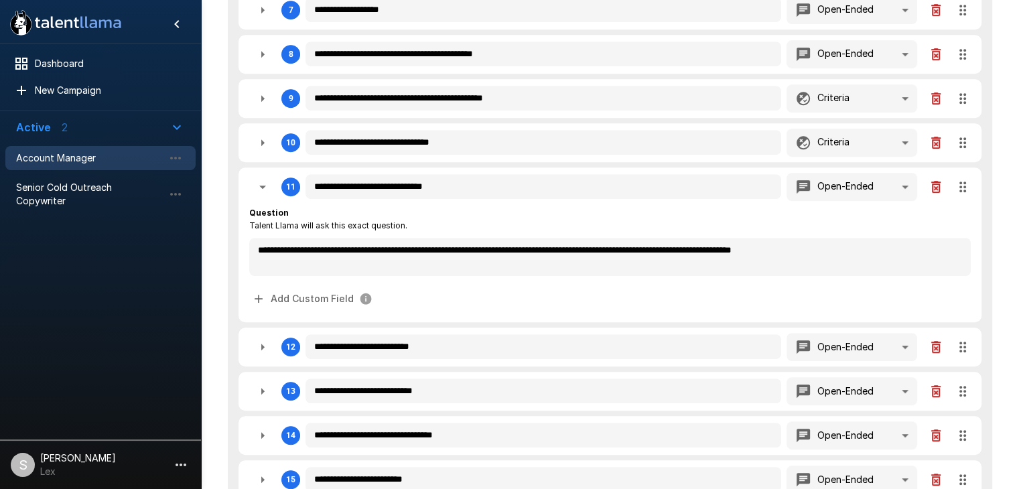
click at [350, 206] on span "Question" at bounding box center [328, 212] width 158 height 13
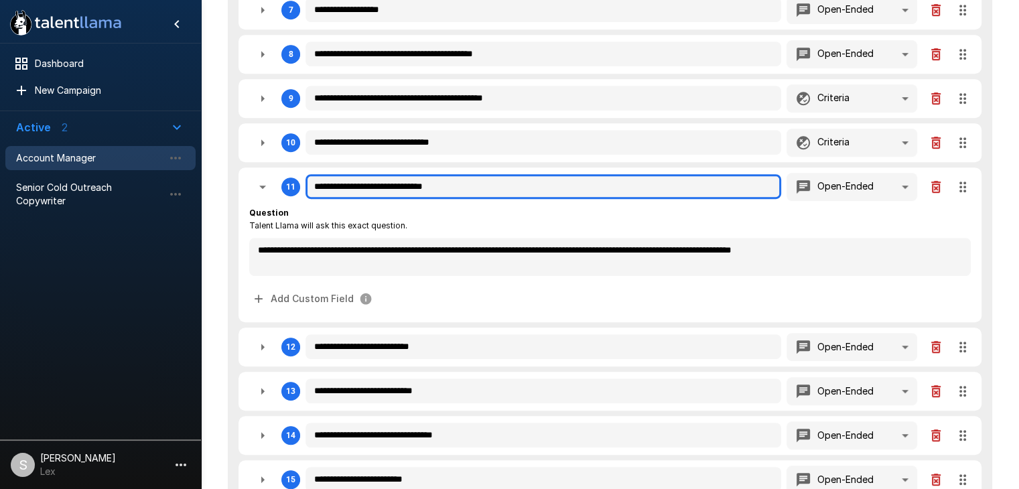
click at [451, 186] on input "**********" at bounding box center [542, 186] width 475 height 25
drag, startPoint x: 412, startPoint y: 191, endPoint x: 300, endPoint y: 196, distance: 111.9
click at [300, 196] on div "**********" at bounding box center [609, 187] width 721 height 28
paste input "**********"
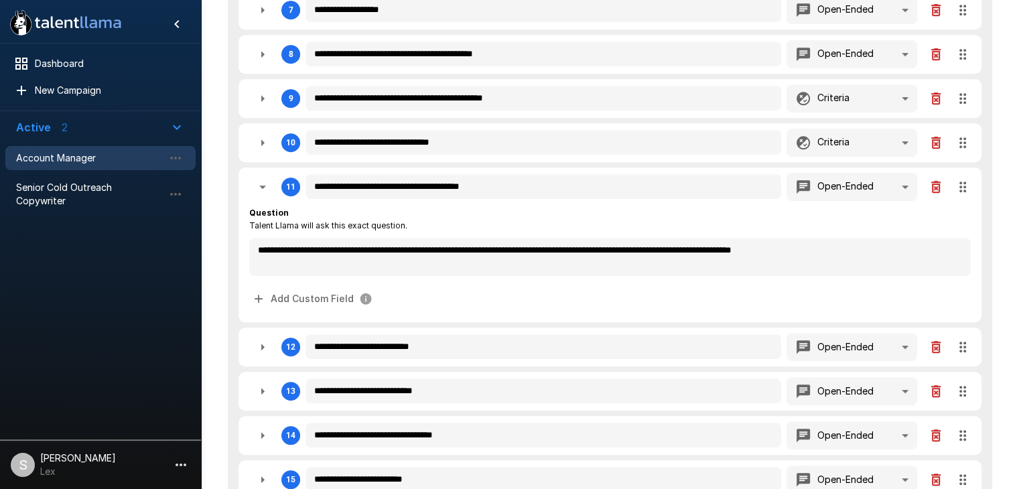
click at [261, 187] on icon "button" at bounding box center [262, 187] width 16 height 16
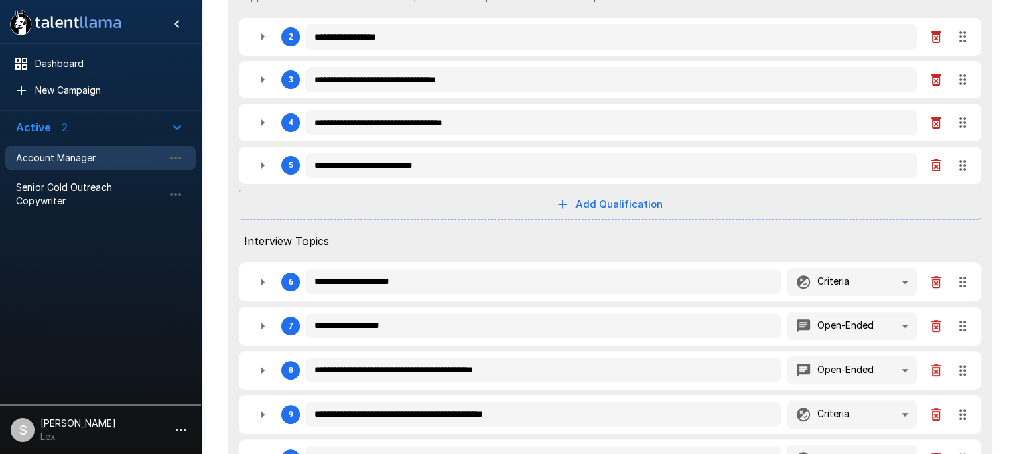
scroll to position [402, 0]
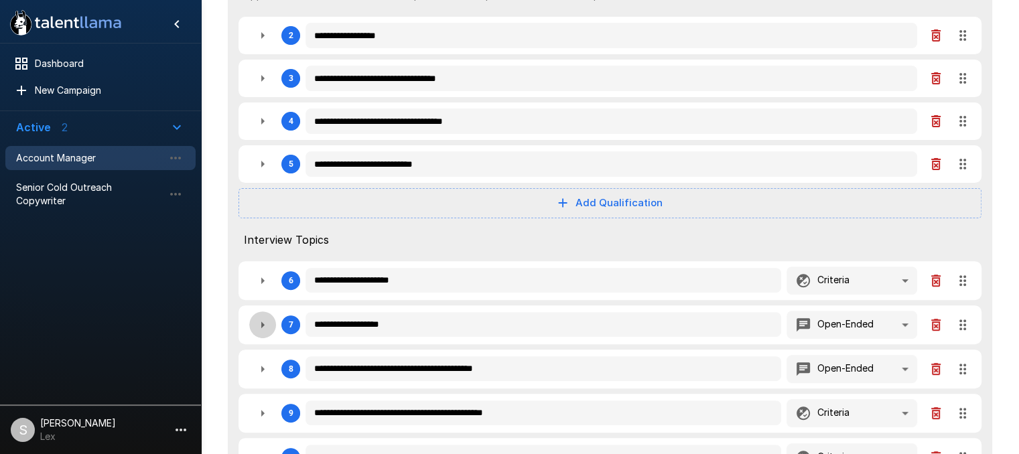
click at [263, 325] on icon "button" at bounding box center [262, 325] width 16 height 16
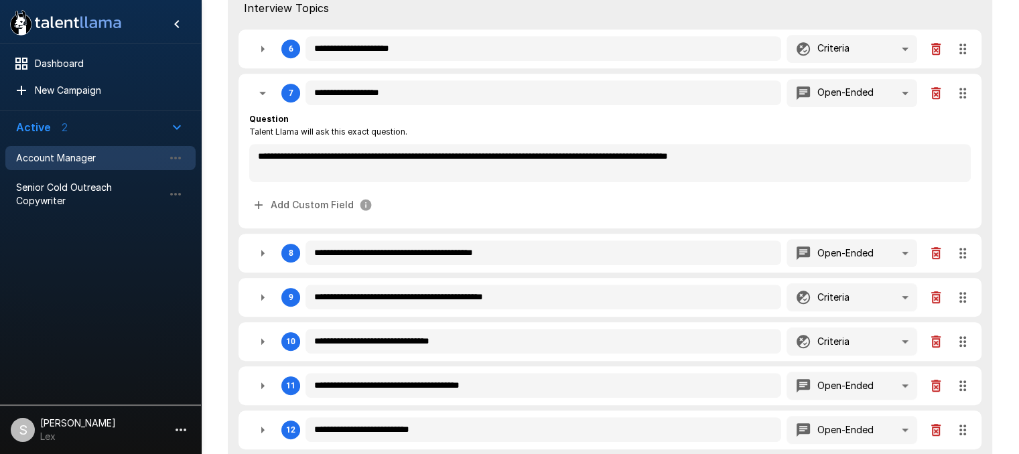
scroll to position [636, 0]
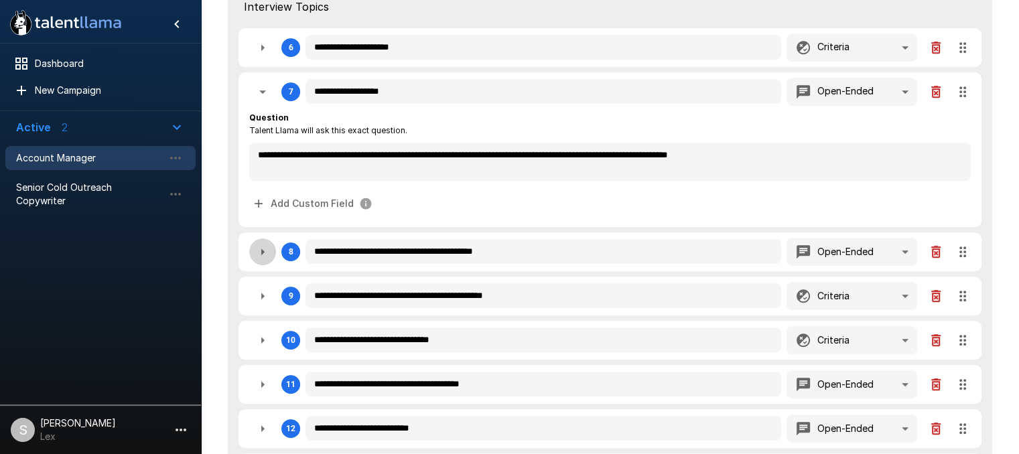
click at [266, 252] on icon "button" at bounding box center [262, 252] width 16 height 16
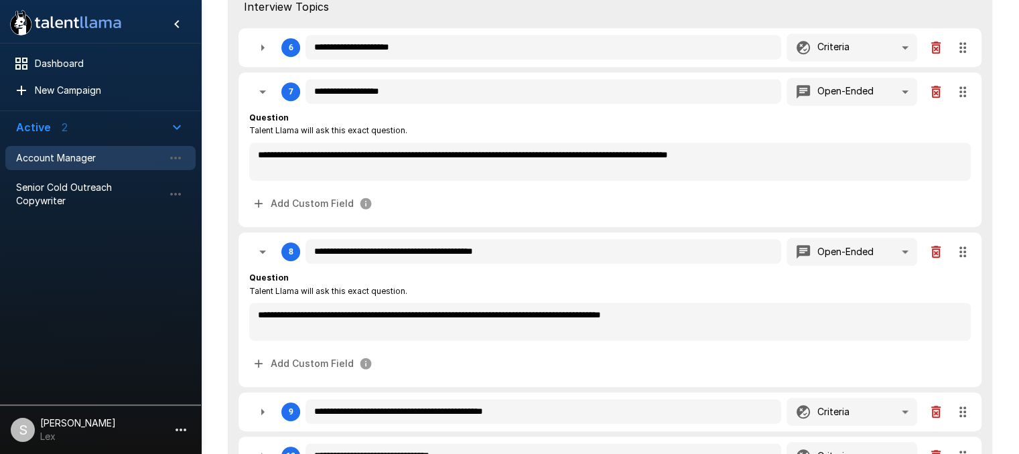
click at [262, 53] on icon "button" at bounding box center [262, 48] width 16 height 16
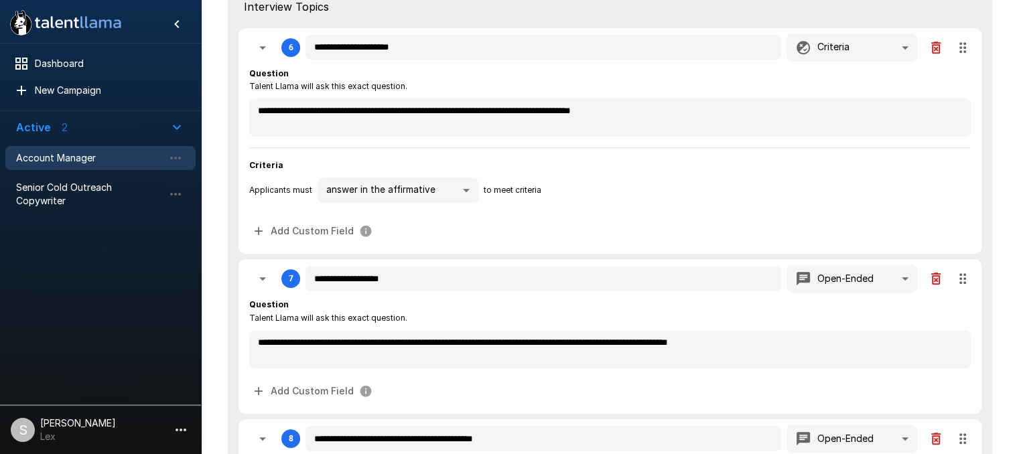
click at [262, 53] on icon "button" at bounding box center [262, 48] width 16 height 16
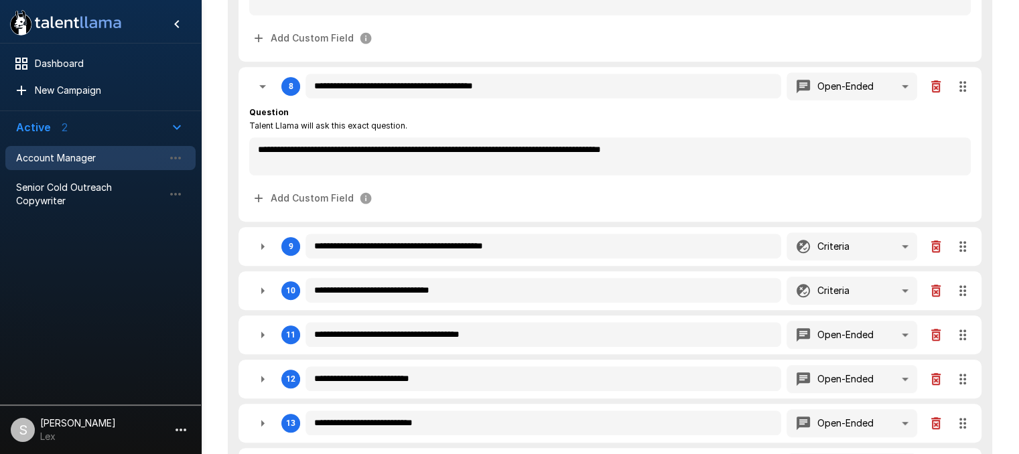
scroll to position [804, 0]
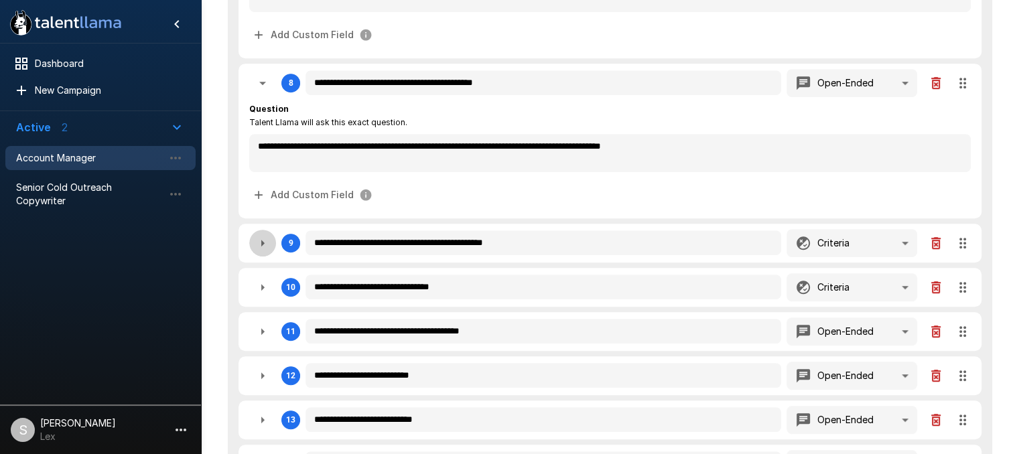
click at [265, 242] on icon "button" at bounding box center [262, 243] width 16 height 16
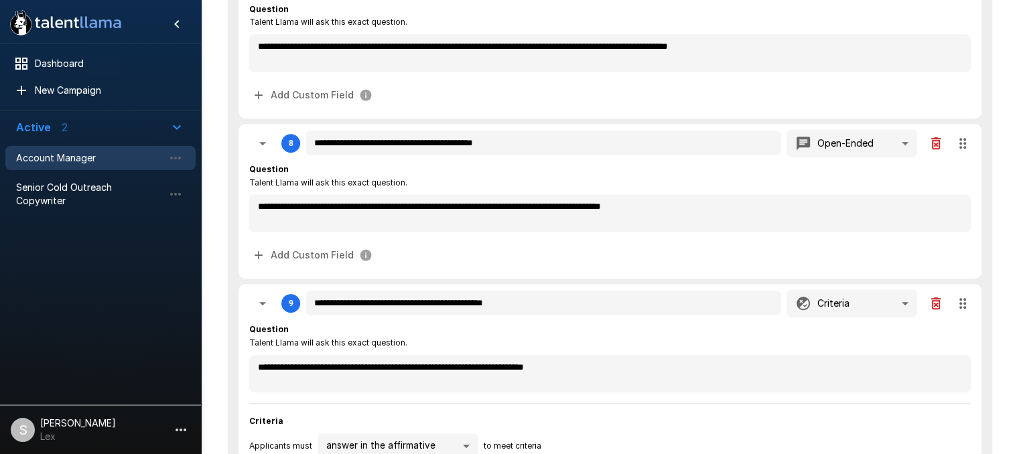
scroll to position [742, 0]
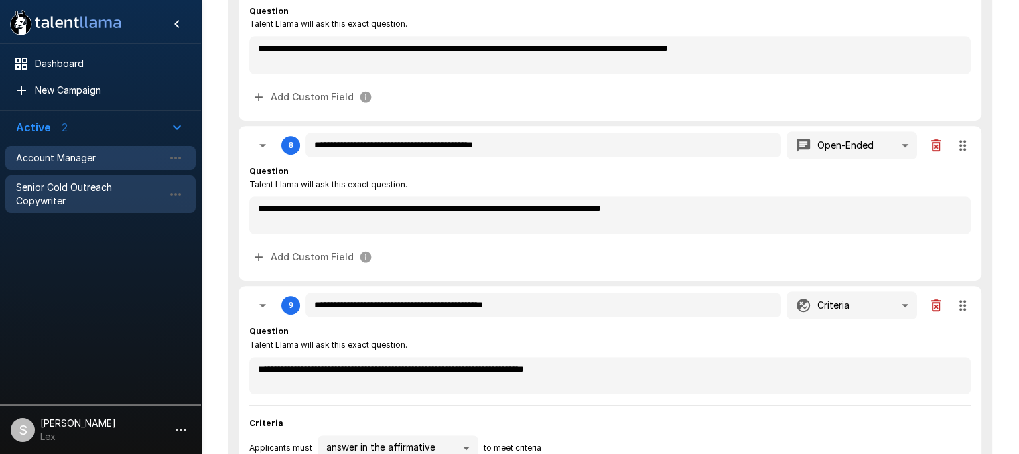
click at [113, 190] on span "Senior Cold Outreach Copywriter" at bounding box center [89, 194] width 147 height 27
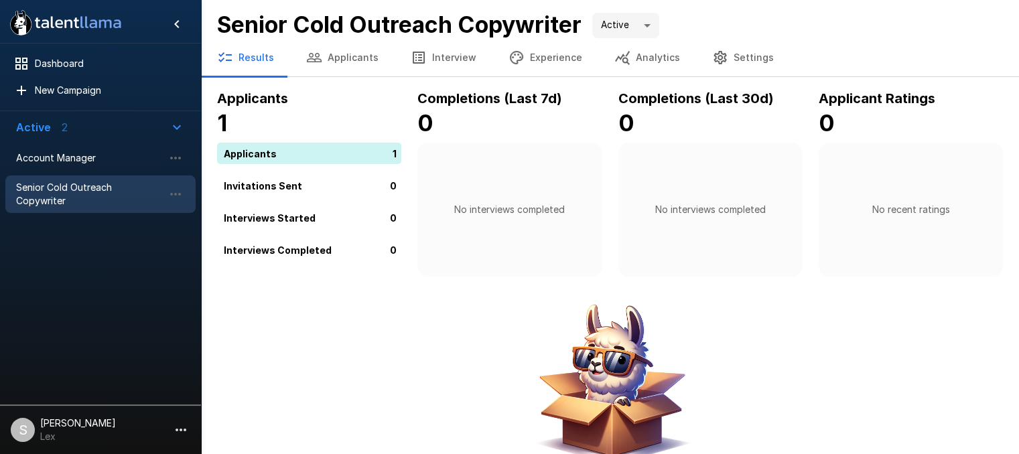
click at [427, 57] on button "Interview" at bounding box center [443, 58] width 98 height 38
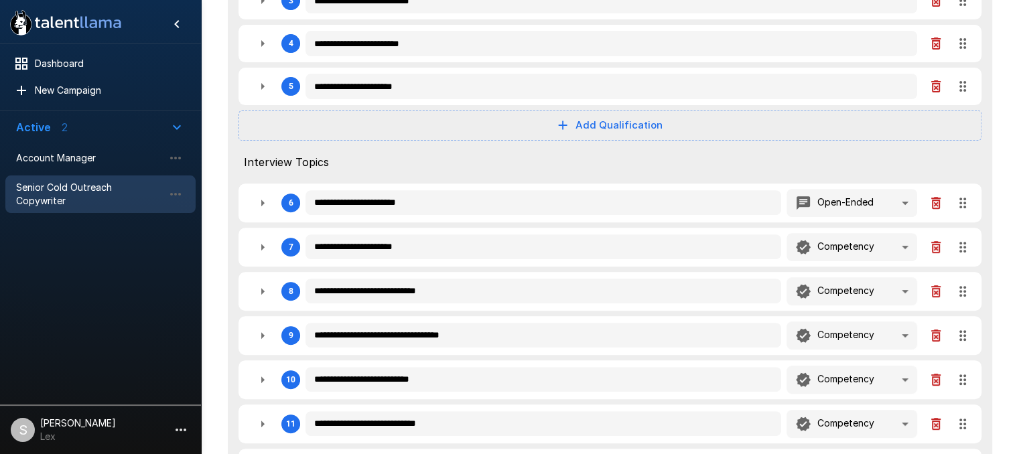
scroll to position [493, 0]
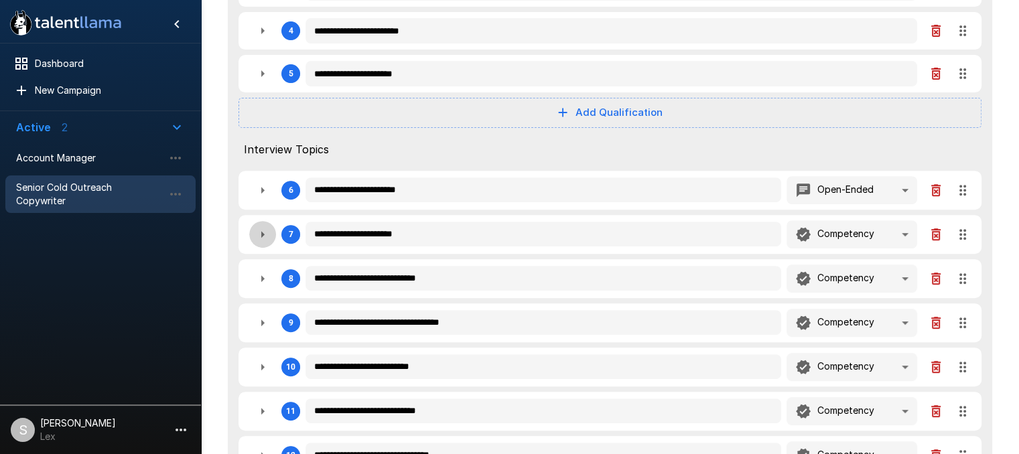
click at [259, 234] on icon "button" at bounding box center [262, 234] width 16 height 16
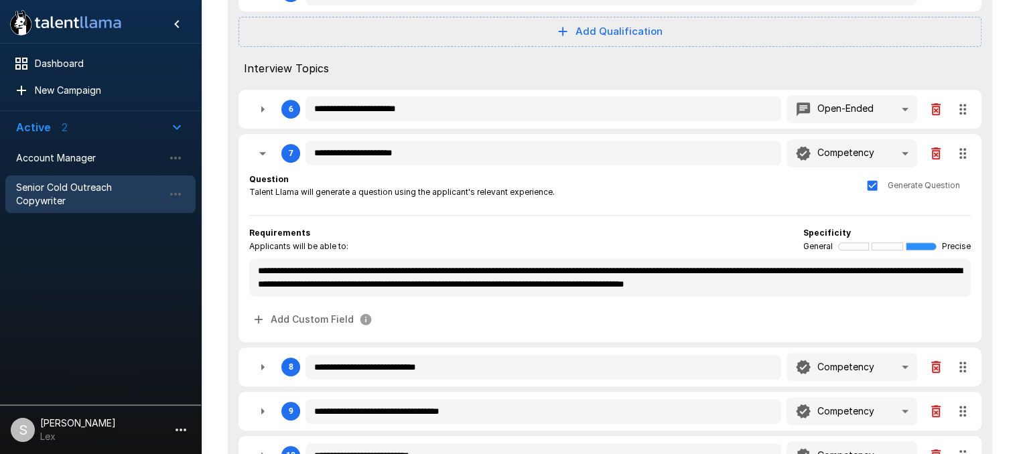
scroll to position [576, 0]
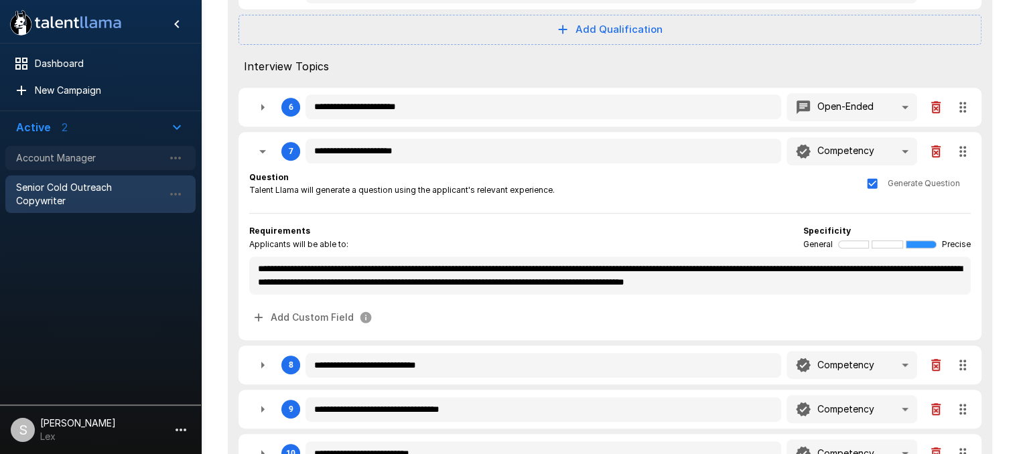
click at [93, 165] on div "Account Manager" at bounding box center [100, 158] width 190 height 24
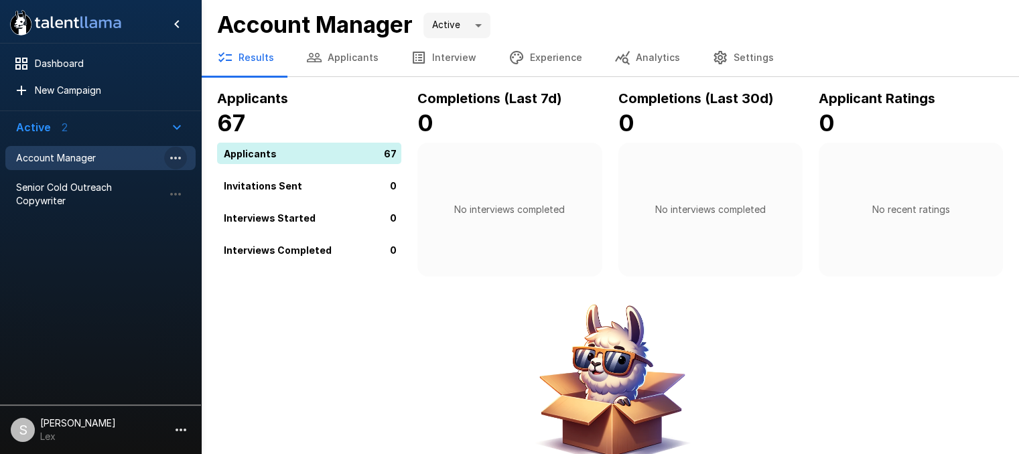
click at [182, 159] on icon "button" at bounding box center [175, 158] width 16 height 16
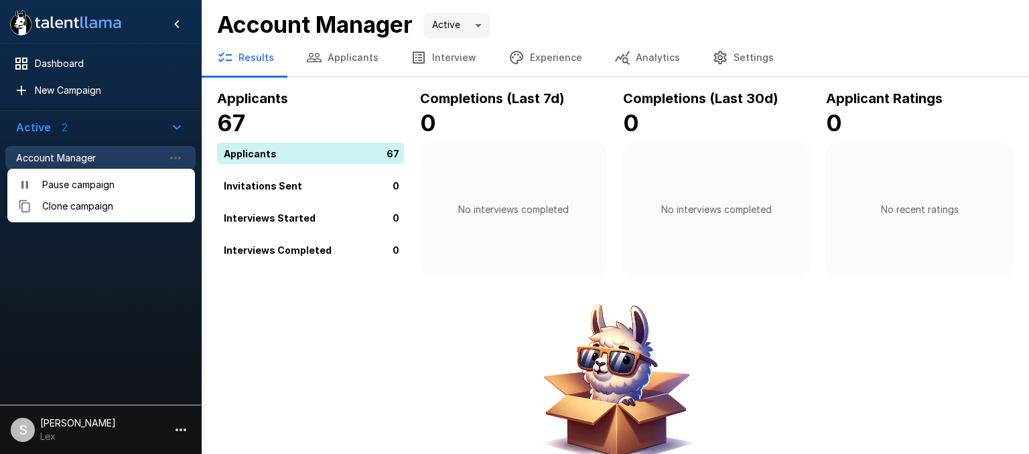
click at [96, 206] on span "Clone campaign" at bounding box center [113, 206] width 142 height 13
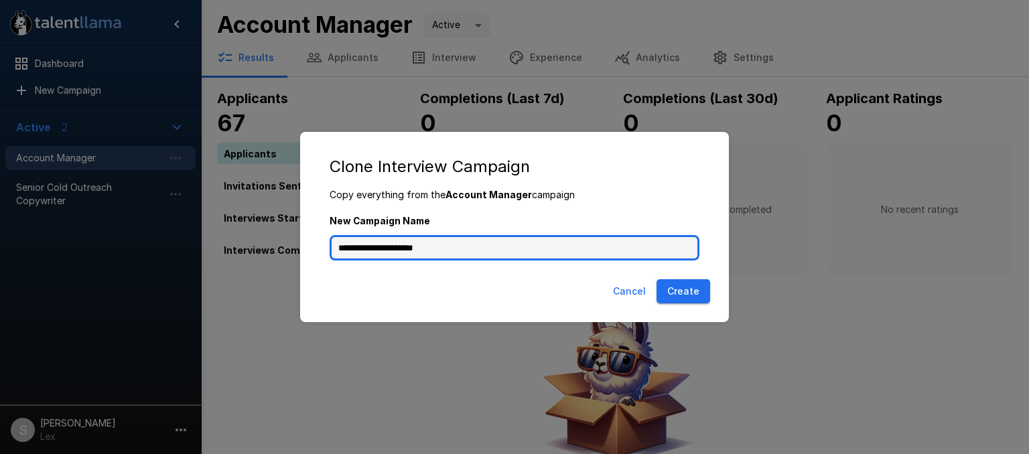
click at [437, 251] on input "**********" at bounding box center [514, 247] width 370 height 25
click at [449, 250] on input "**********" at bounding box center [514, 247] width 370 height 25
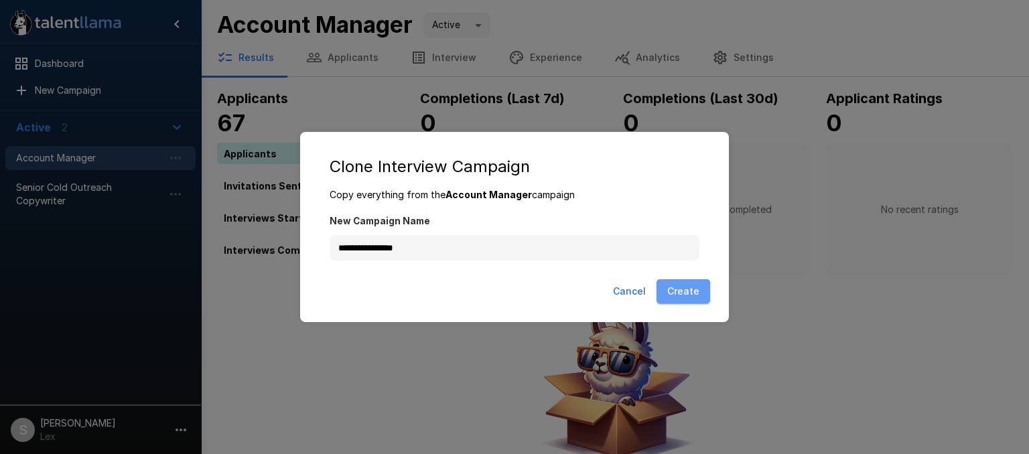
click at [679, 293] on button "Create" at bounding box center [683, 291] width 54 height 25
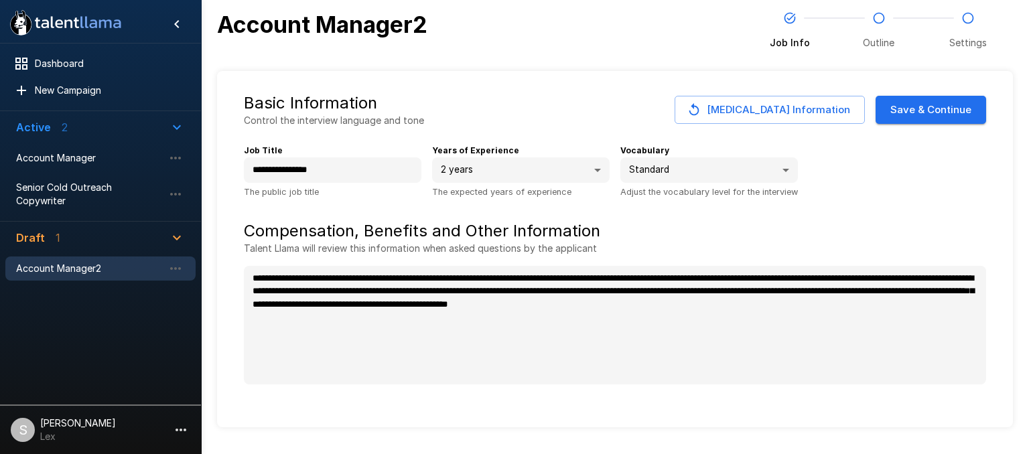
click at [934, 111] on button "Save & Continue" at bounding box center [930, 110] width 111 height 28
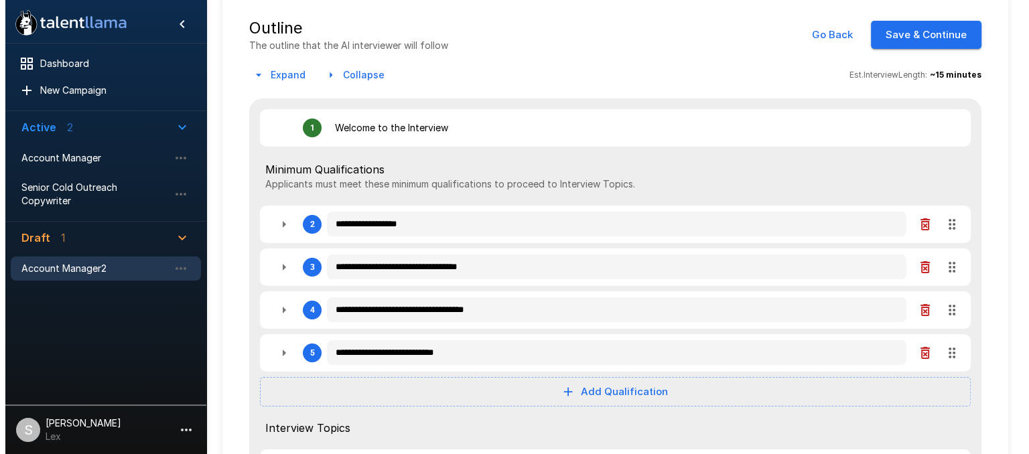
scroll to position [74, 0]
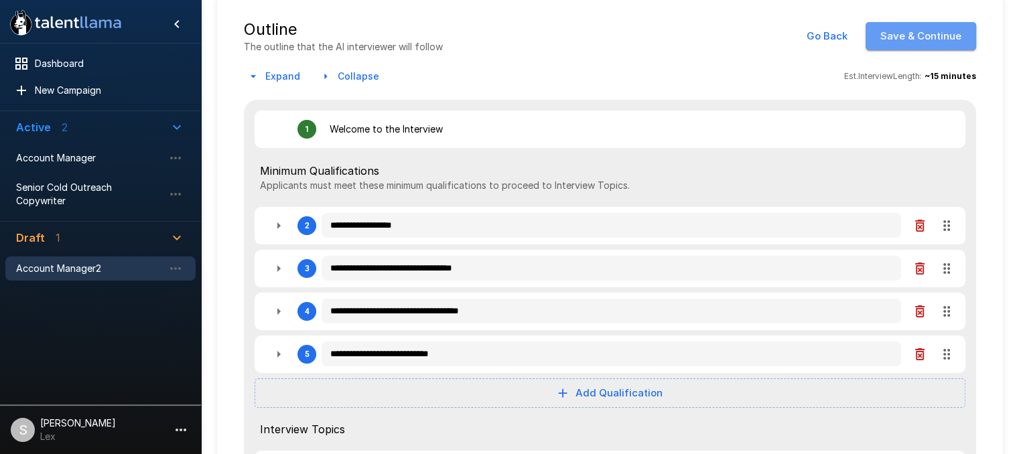
click at [934, 38] on button "Save & Continue" at bounding box center [920, 36] width 111 height 28
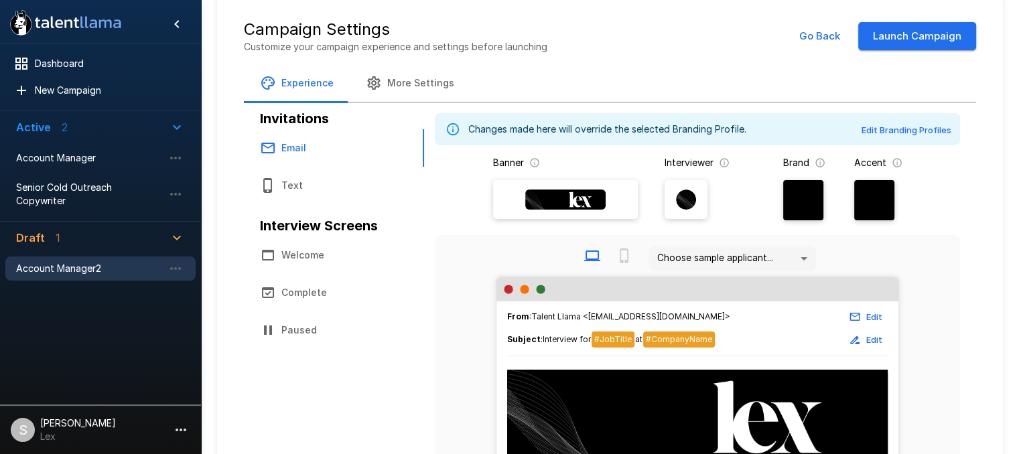
click at [925, 41] on button "Launch Campaign" at bounding box center [917, 36] width 118 height 28
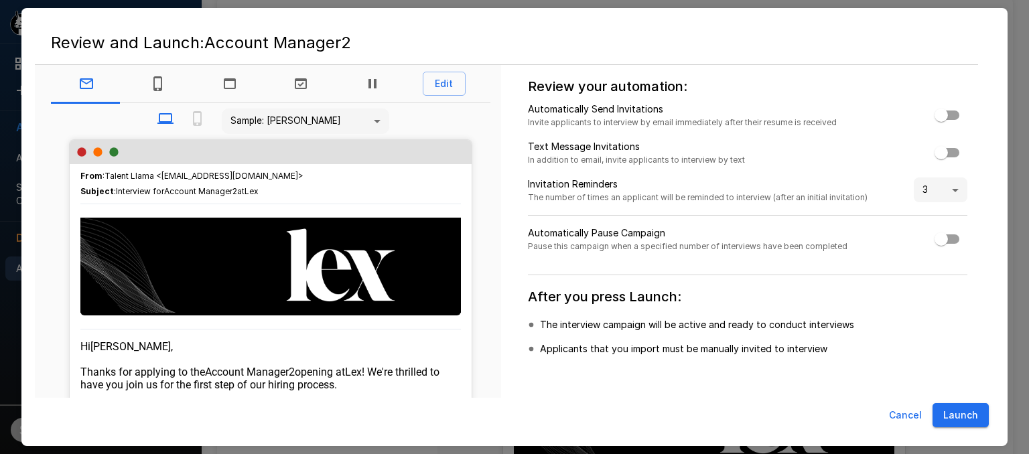
click at [964, 412] on button "Launch" at bounding box center [960, 415] width 56 height 25
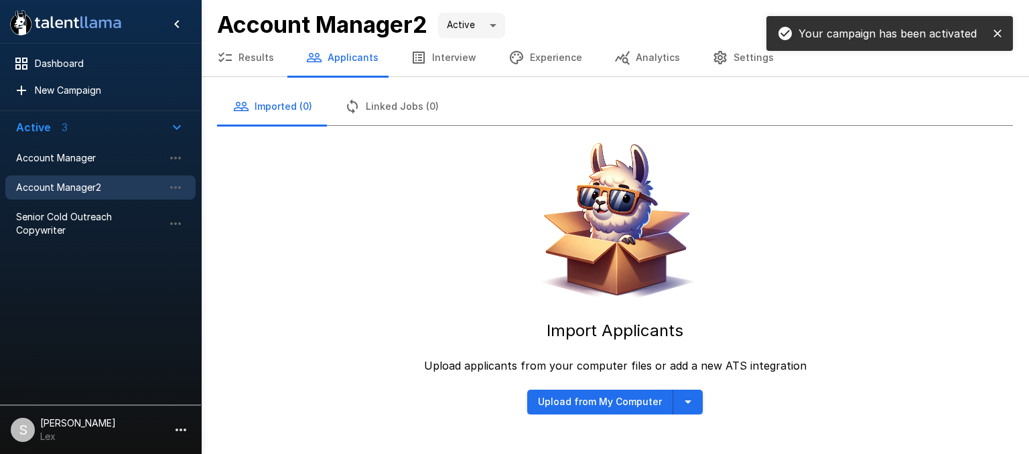
click at [435, 56] on button "Interview" at bounding box center [443, 58] width 98 height 38
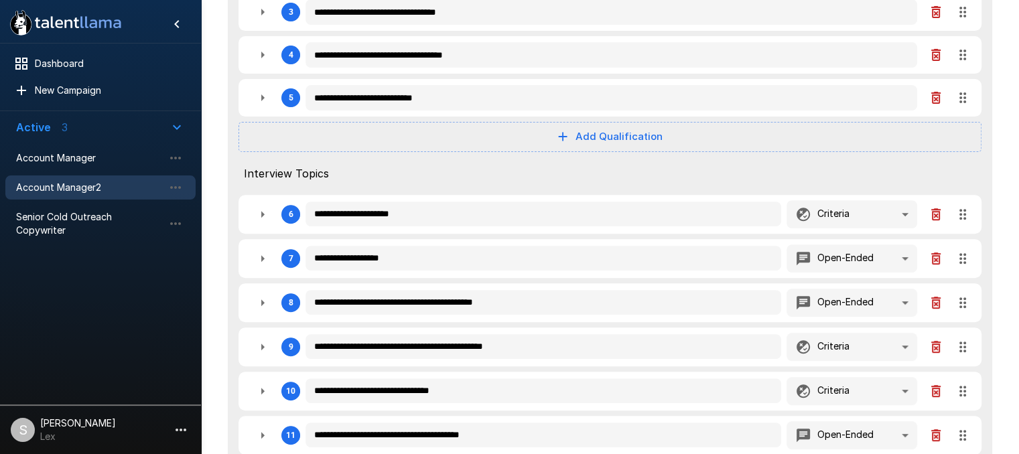
scroll to position [470, 0]
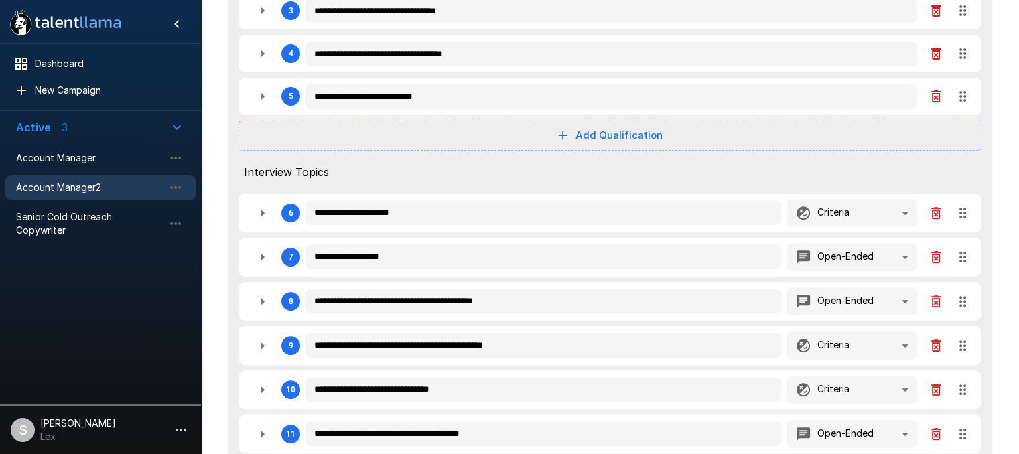
click at [261, 210] on icon "button" at bounding box center [262, 213] width 16 height 16
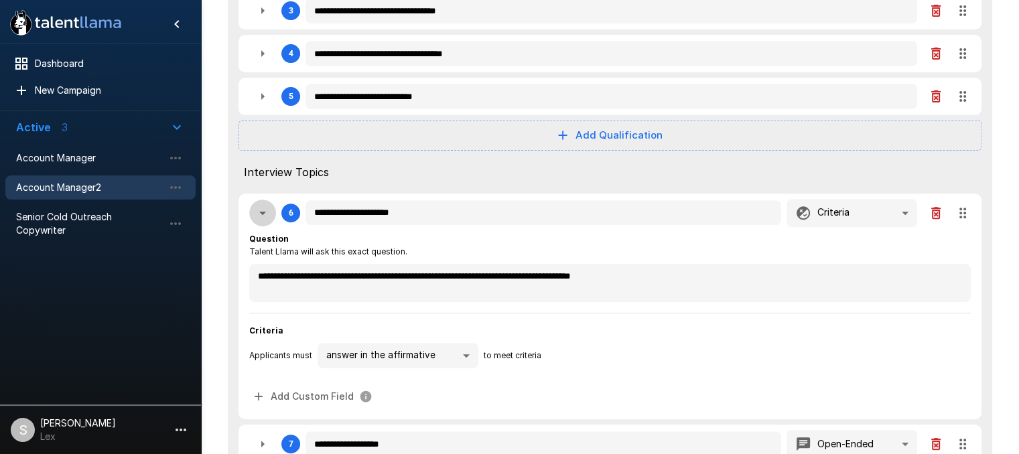
click at [267, 215] on icon "button" at bounding box center [262, 213] width 16 height 16
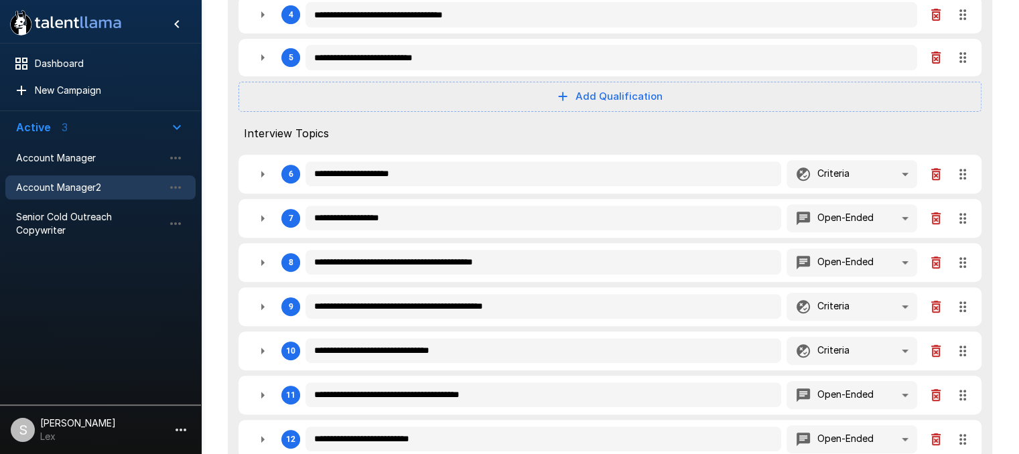
scroll to position [511, 0]
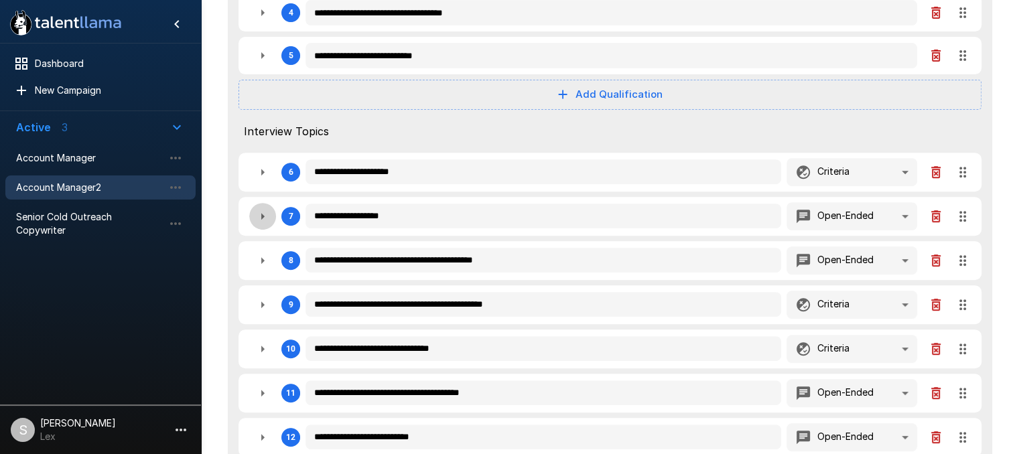
click at [260, 217] on icon "button" at bounding box center [262, 216] width 16 height 16
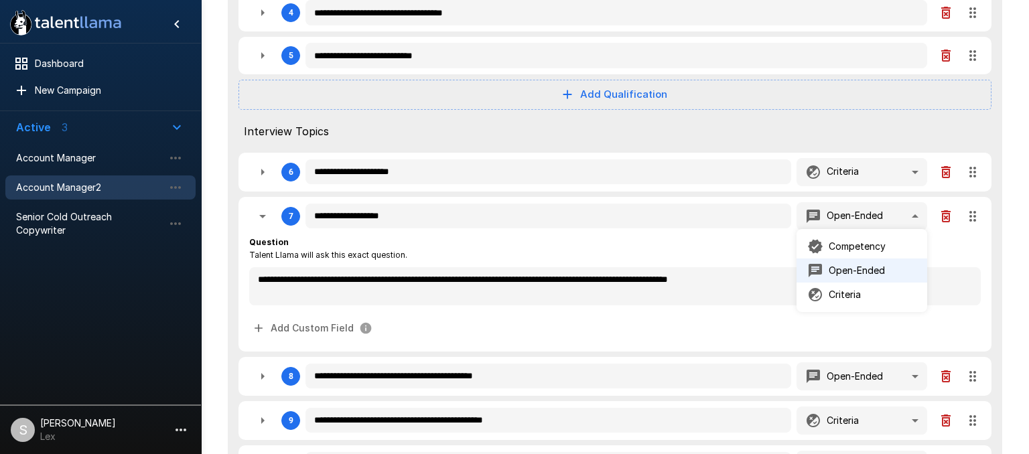
click at [857, 247] on p "Competency" at bounding box center [856, 246] width 57 height 13
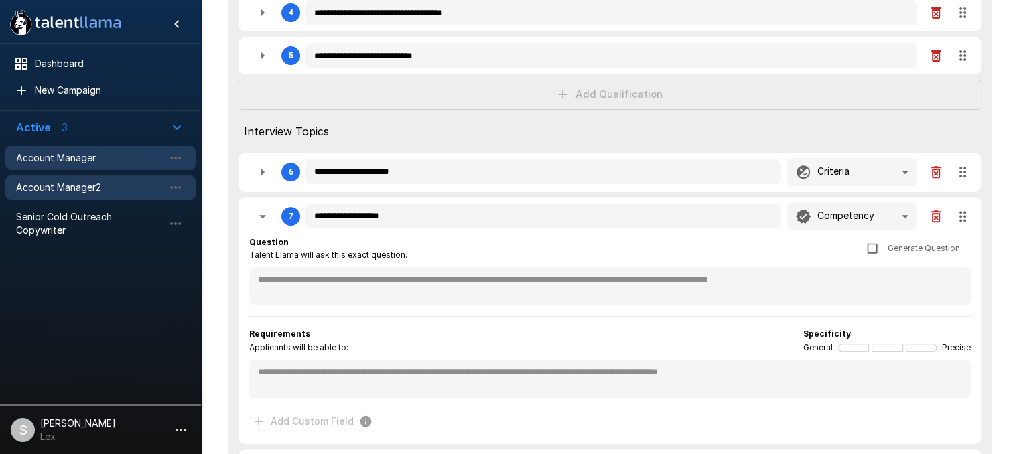
click at [90, 160] on span "Account Manager" at bounding box center [89, 157] width 147 height 13
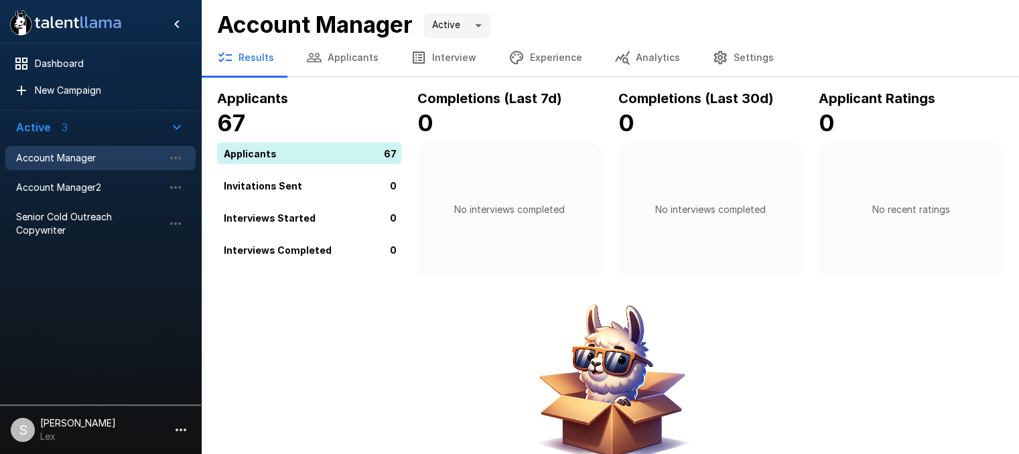
click at [431, 57] on button "Interview" at bounding box center [443, 58] width 98 height 38
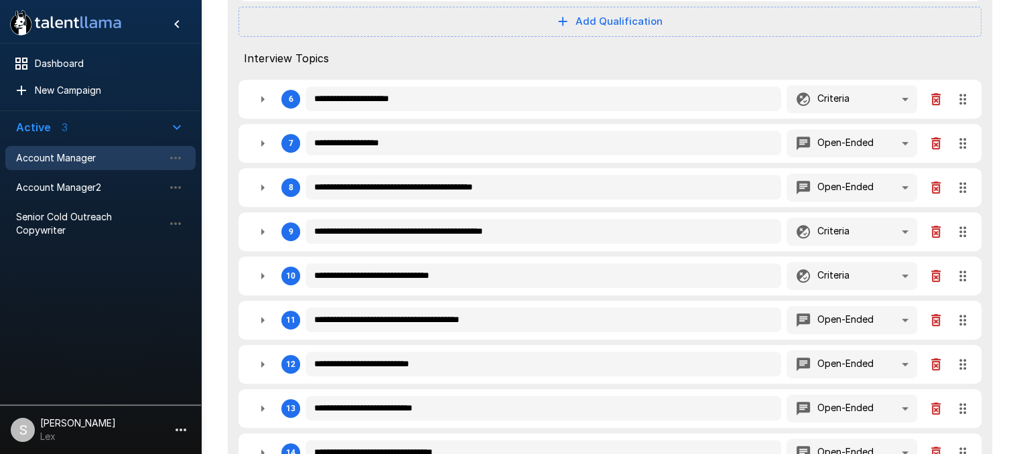
scroll to position [588, 0]
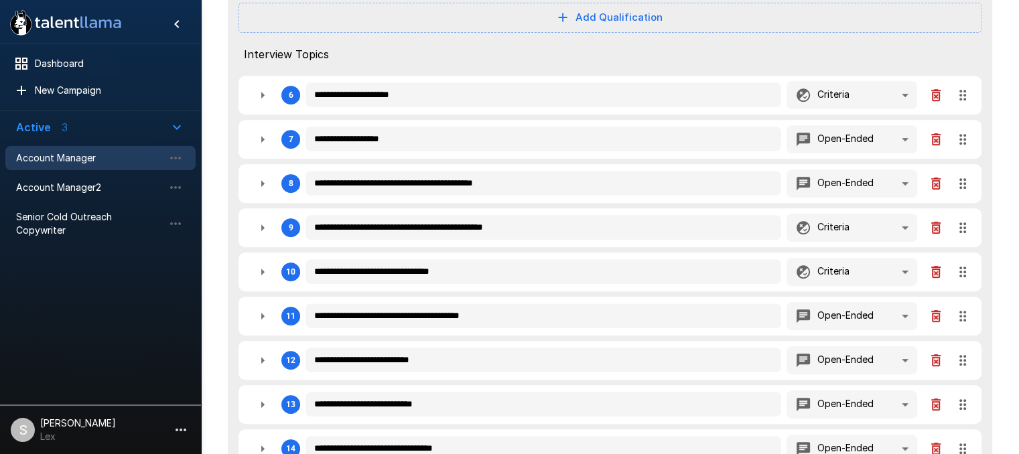
click at [261, 142] on icon "button" at bounding box center [262, 139] width 16 height 16
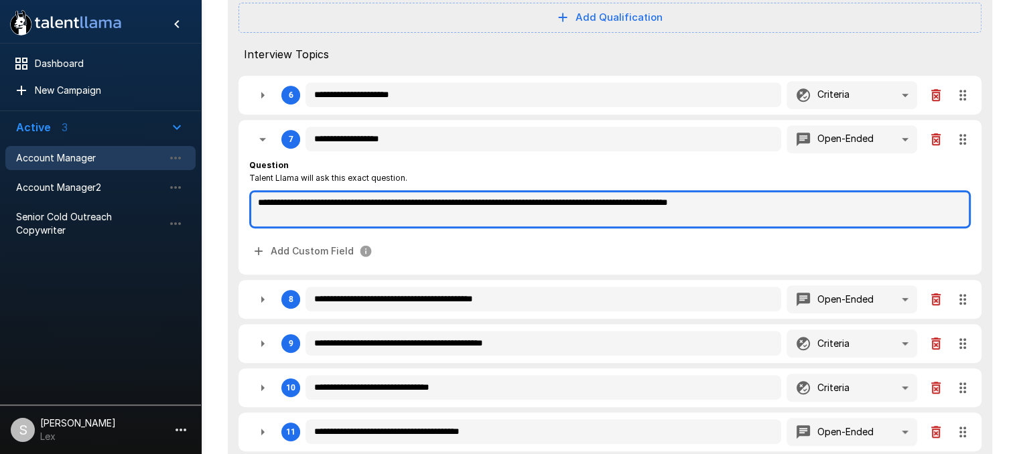
drag, startPoint x: 250, startPoint y: 201, endPoint x: 880, endPoint y: 204, distance: 630.2
click at [880, 204] on textarea "**********" at bounding box center [609, 209] width 721 height 38
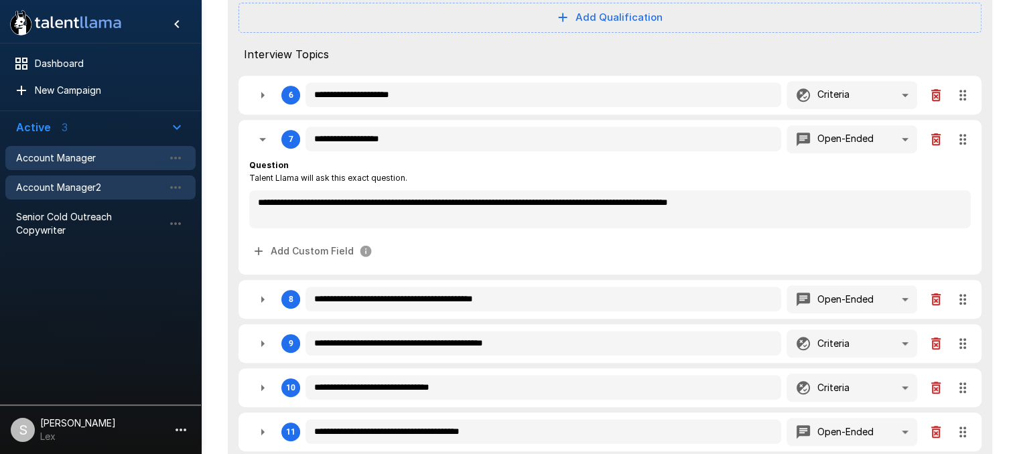
click at [88, 183] on span "Account Manager2" at bounding box center [89, 187] width 147 height 13
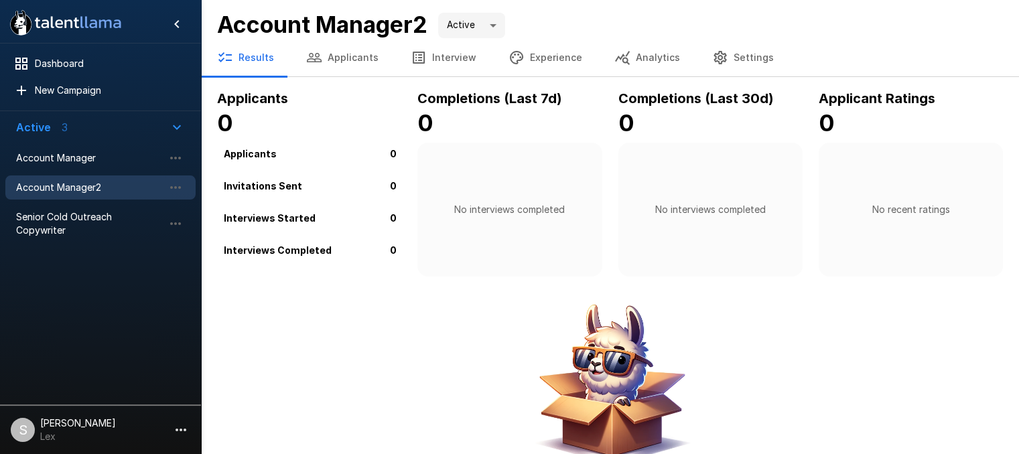
click at [450, 52] on button "Interview" at bounding box center [443, 58] width 98 height 38
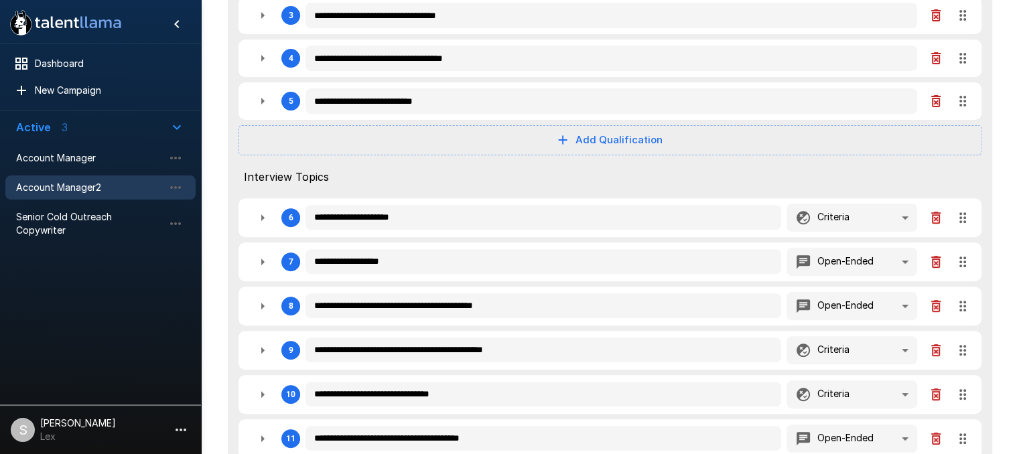
scroll to position [500, 0]
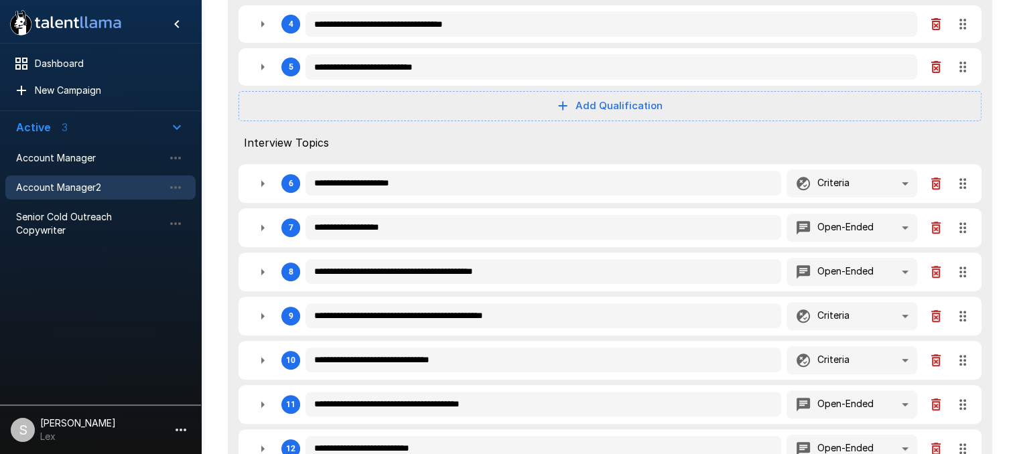
click at [261, 227] on icon "button" at bounding box center [262, 228] width 16 height 16
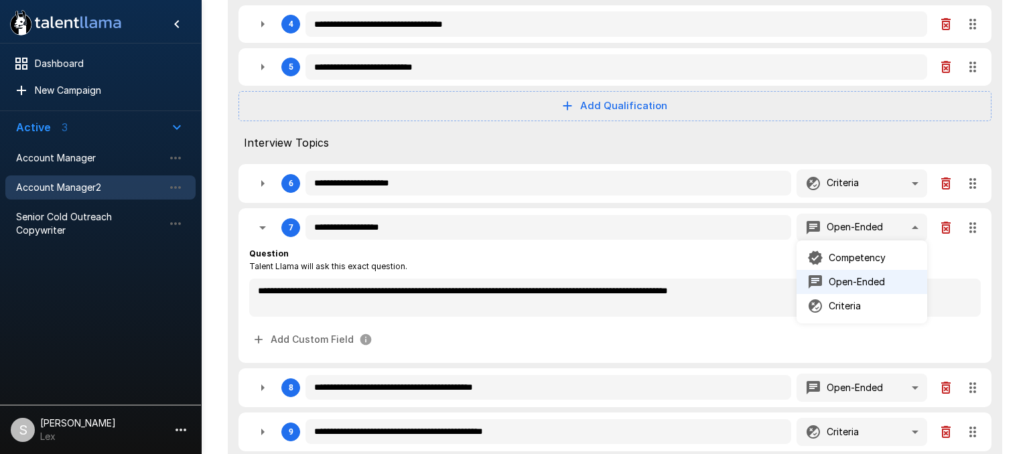
click at [860, 256] on p "Competency" at bounding box center [856, 257] width 57 height 13
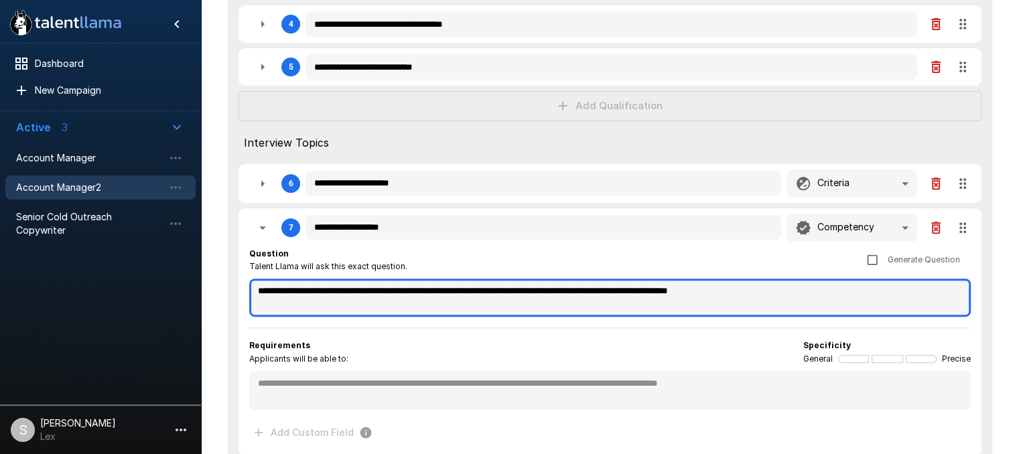
drag, startPoint x: 799, startPoint y: 289, endPoint x: 225, endPoint y: 289, distance: 573.9
click at [225, 289] on div "**********" at bounding box center [610, 344] width 786 height 1512
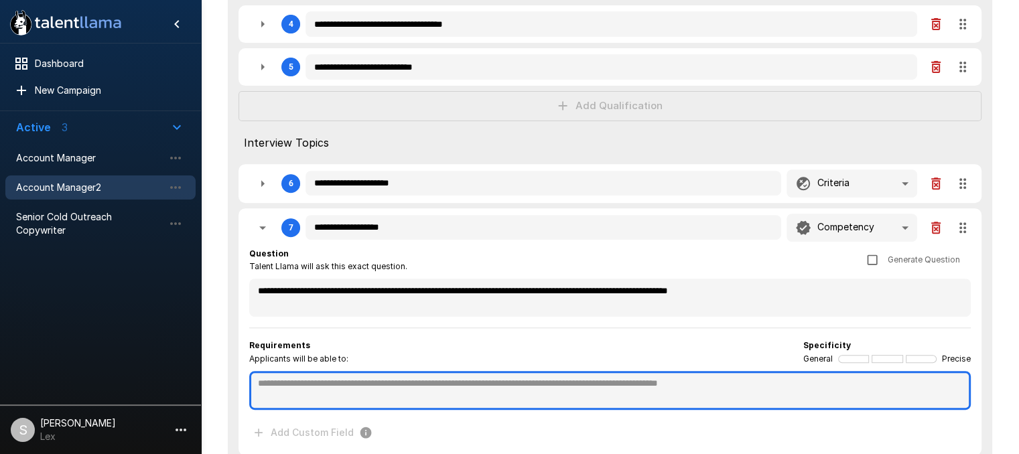
click at [305, 382] on textarea at bounding box center [609, 390] width 721 height 39
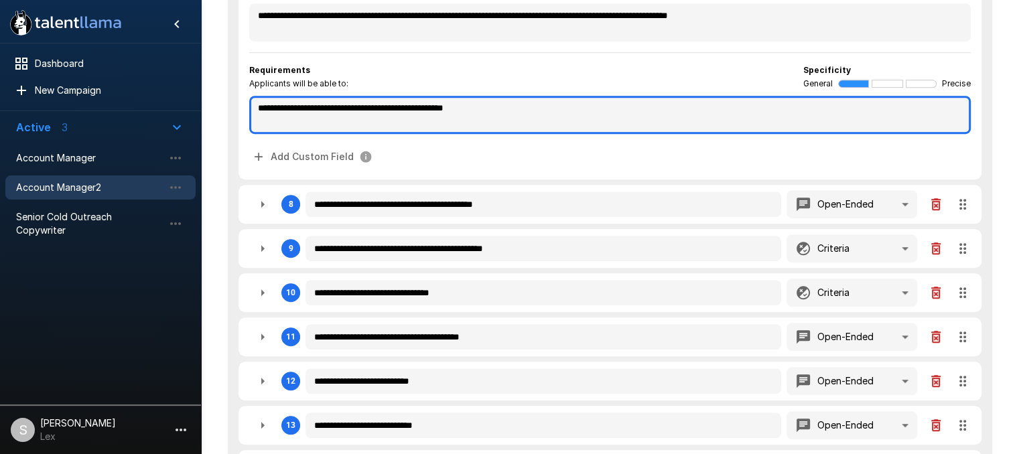
scroll to position [777, 0]
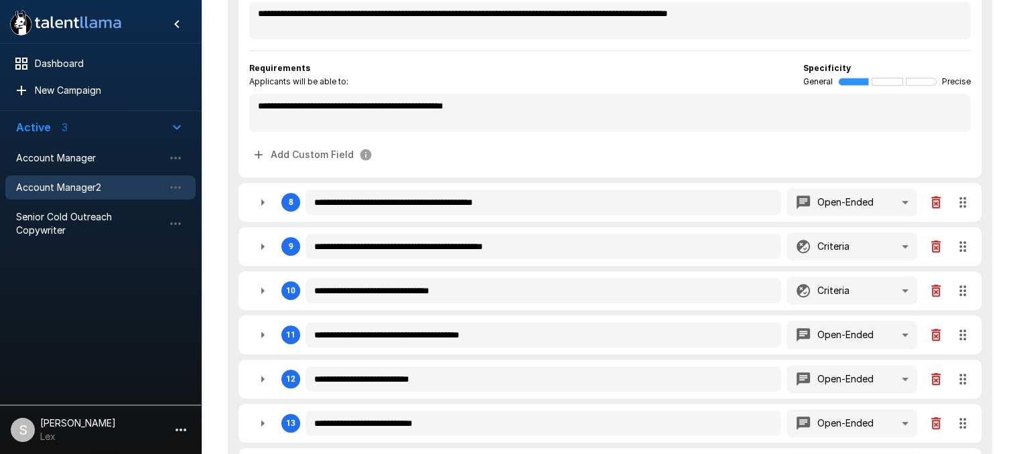
click at [263, 202] on icon "button" at bounding box center [262, 202] width 16 height 16
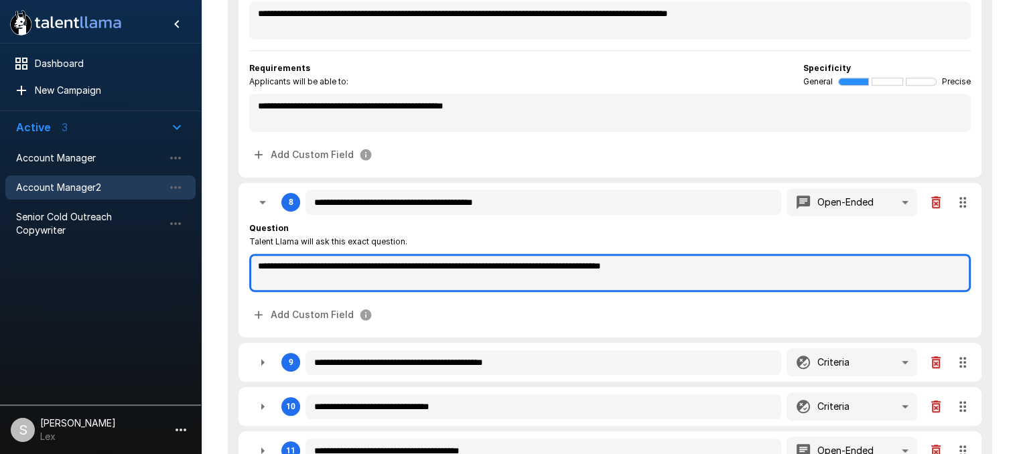
drag, startPoint x: 741, startPoint y: 263, endPoint x: 250, endPoint y: 265, distance: 490.9
click at [250, 265] on textarea "**********" at bounding box center [609, 273] width 721 height 38
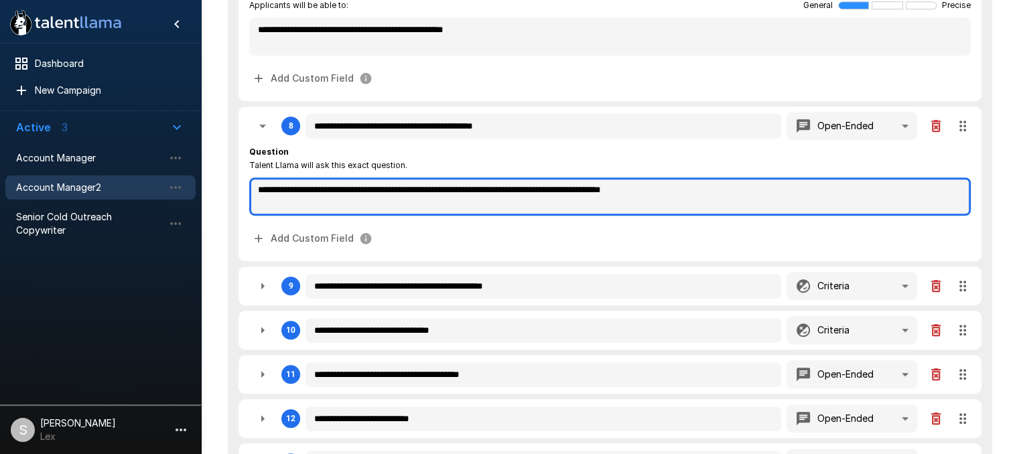
scroll to position [866, 0]
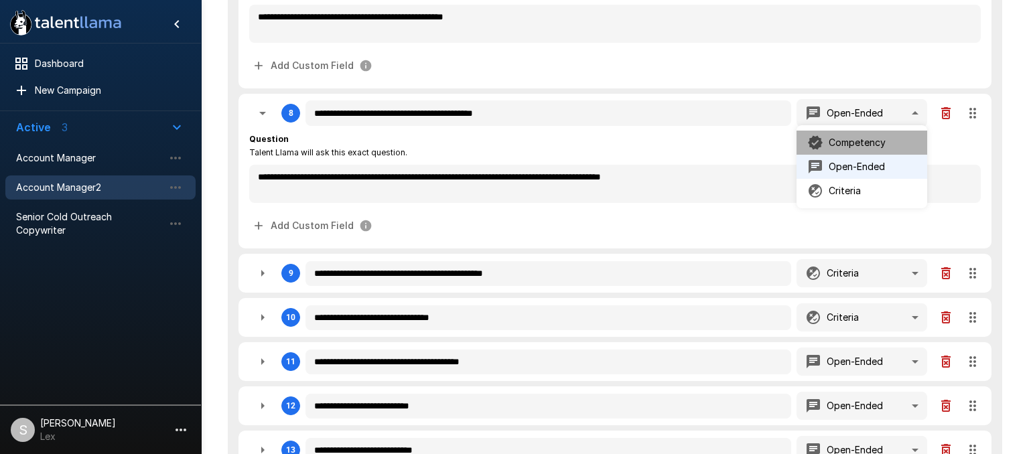
click at [841, 143] on p "Competency" at bounding box center [856, 142] width 57 height 13
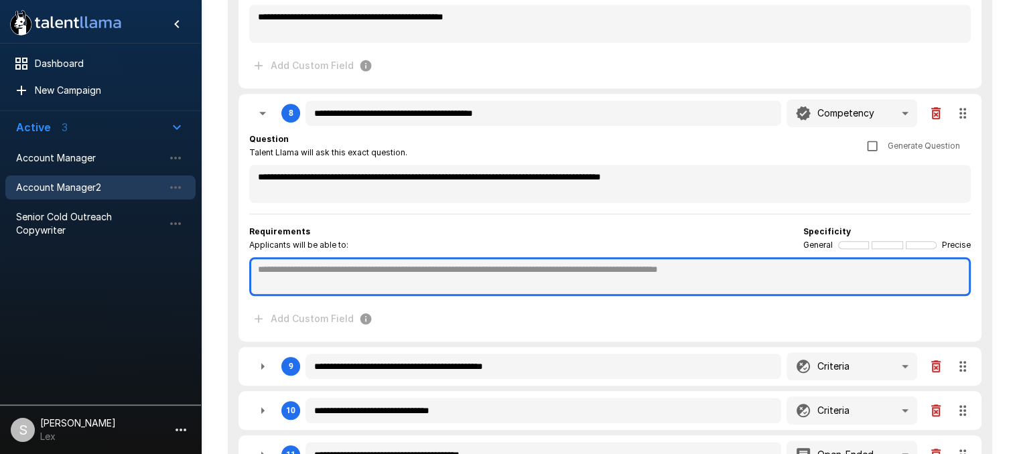
click at [288, 262] on textarea at bounding box center [609, 276] width 721 height 39
paste textarea "**********"
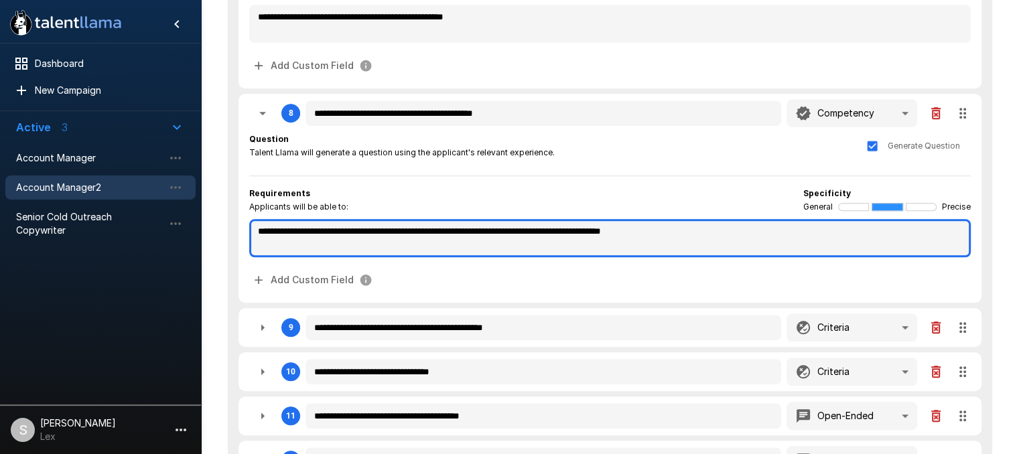
click at [260, 228] on textarea "**********" at bounding box center [609, 238] width 721 height 38
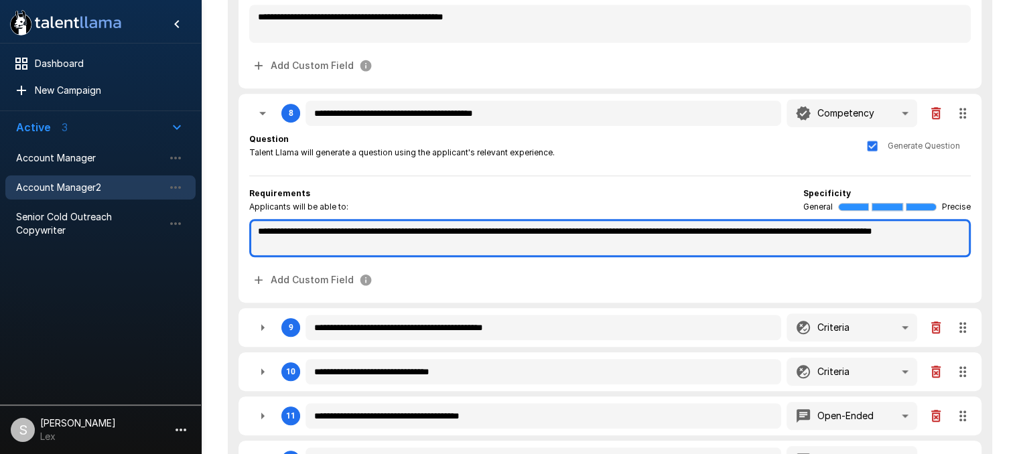
click at [433, 244] on textarea "**********" at bounding box center [609, 238] width 721 height 38
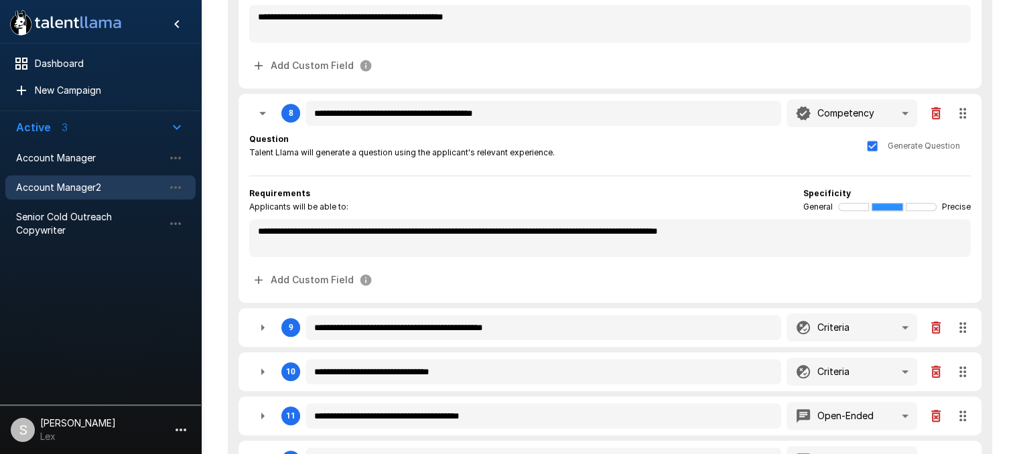
click at [265, 327] on icon "button" at bounding box center [262, 327] width 16 height 16
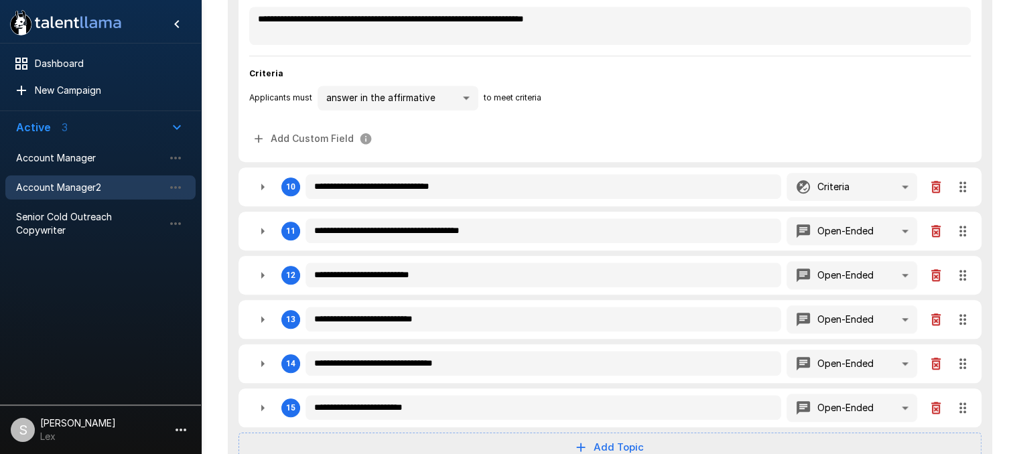
scroll to position [1244, 0]
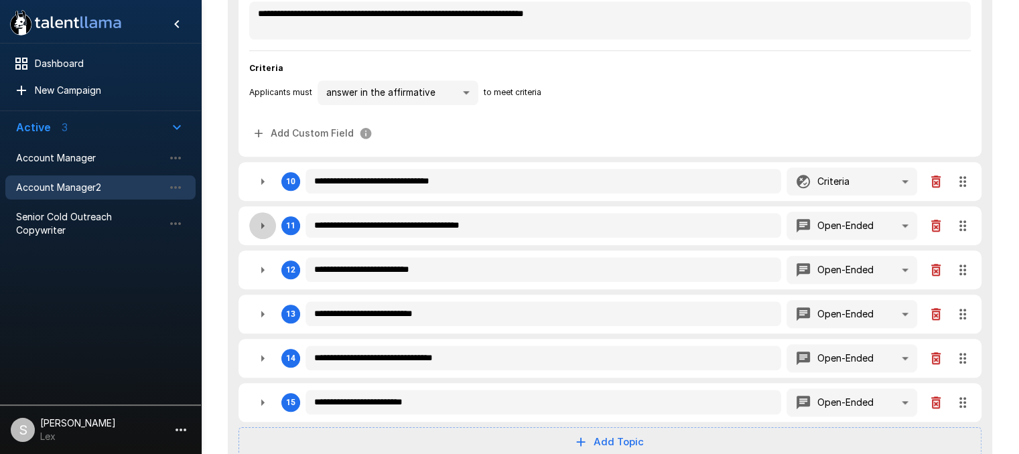
click at [265, 224] on icon "button" at bounding box center [262, 226] width 16 height 16
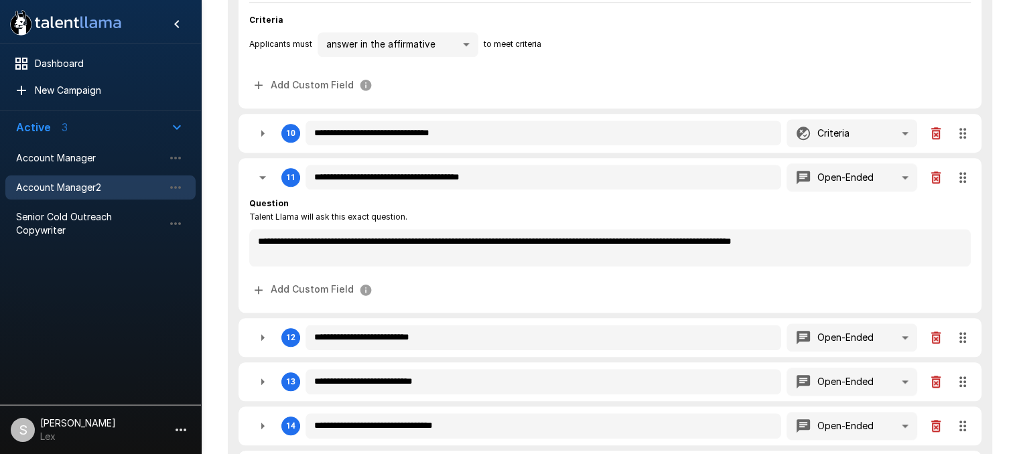
scroll to position [1294, 0]
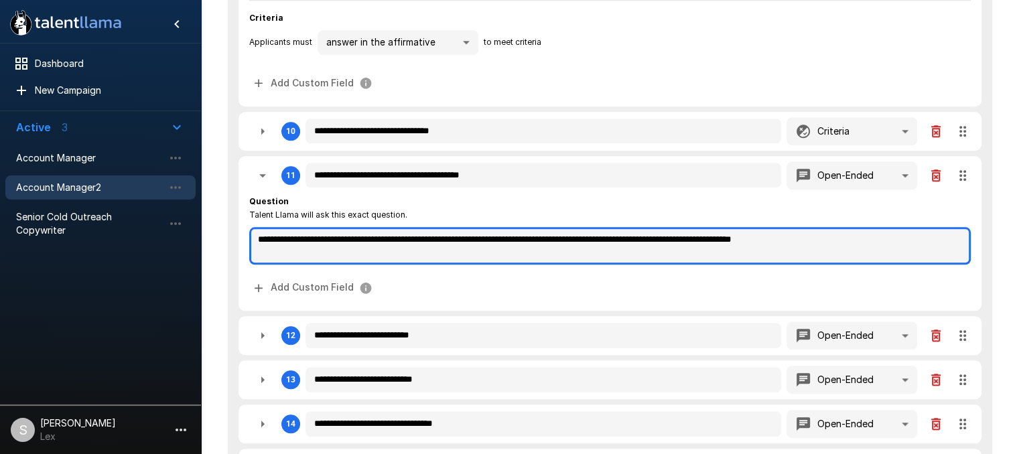
drag, startPoint x: 909, startPoint y: 235, endPoint x: 221, endPoint y: 231, distance: 687.8
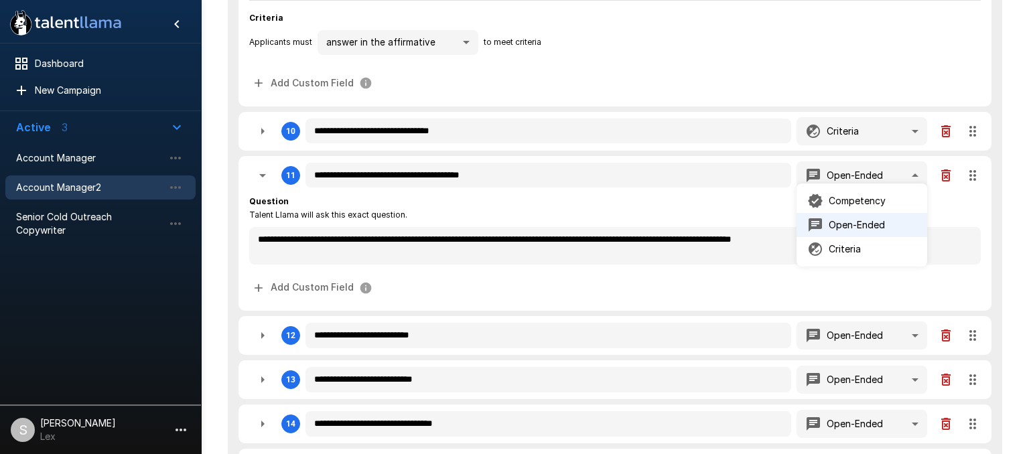
click at [845, 200] on p "Competency" at bounding box center [856, 200] width 57 height 13
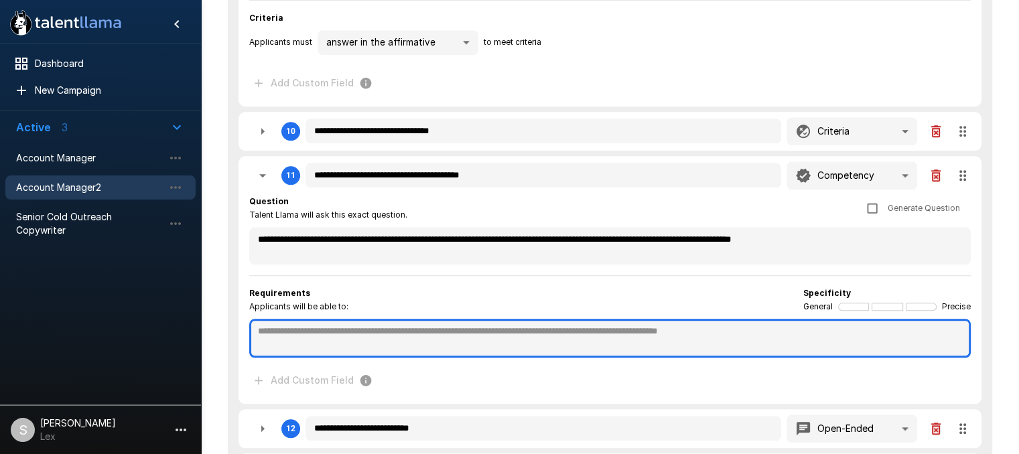
click at [288, 330] on textarea at bounding box center [609, 338] width 721 height 39
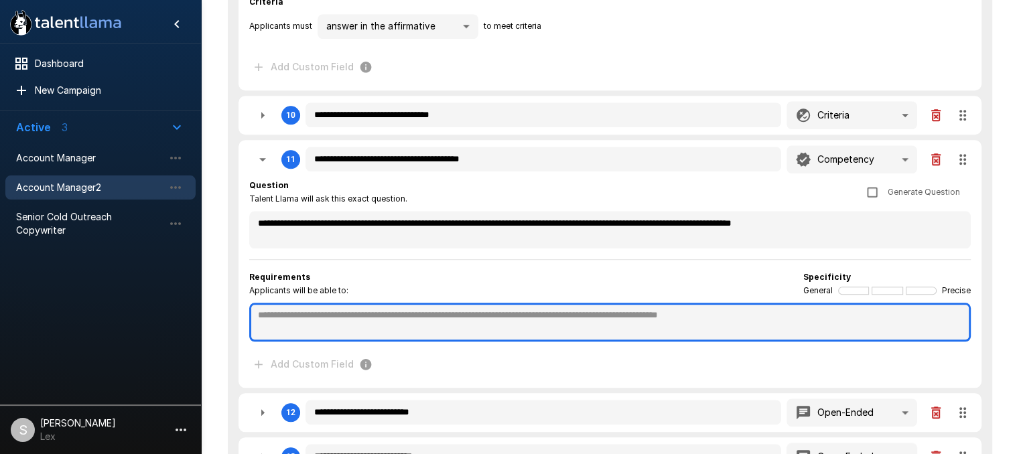
scroll to position [1313, 0]
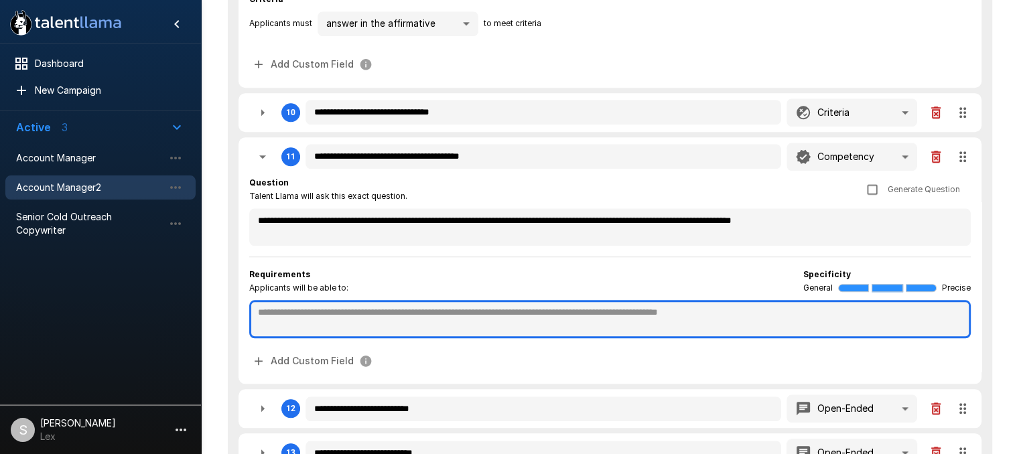
click at [417, 311] on textarea at bounding box center [609, 319] width 721 height 38
click at [263, 309] on textarea at bounding box center [609, 319] width 721 height 38
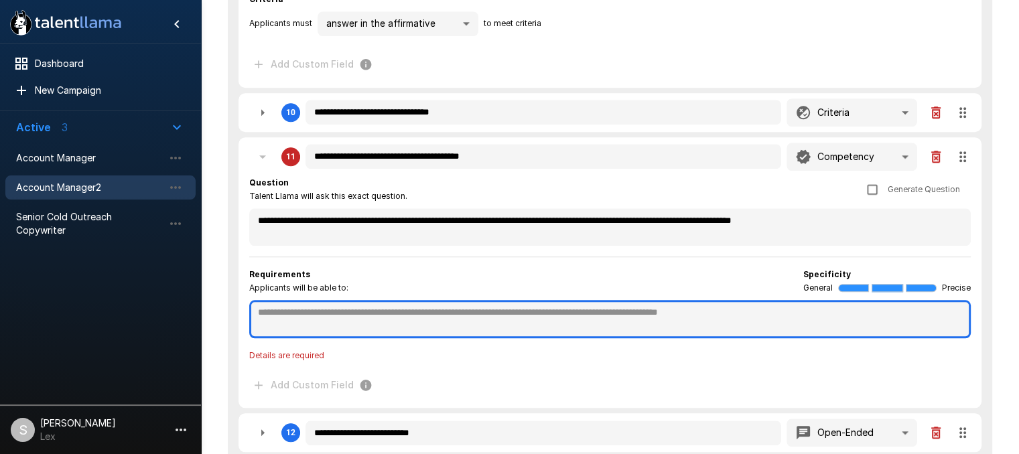
click at [320, 306] on textarea at bounding box center [609, 319] width 721 height 38
paste textarea "**********"
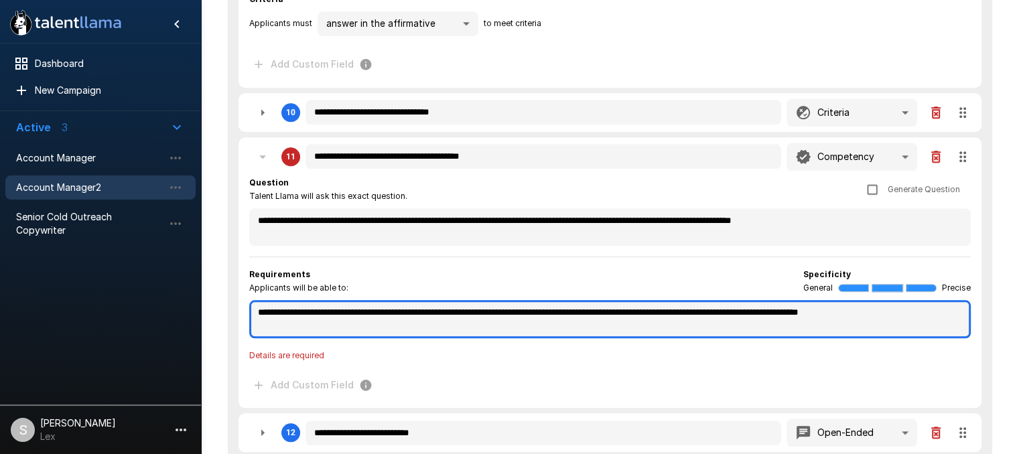
click at [320, 306] on textarea "**********" at bounding box center [609, 319] width 721 height 38
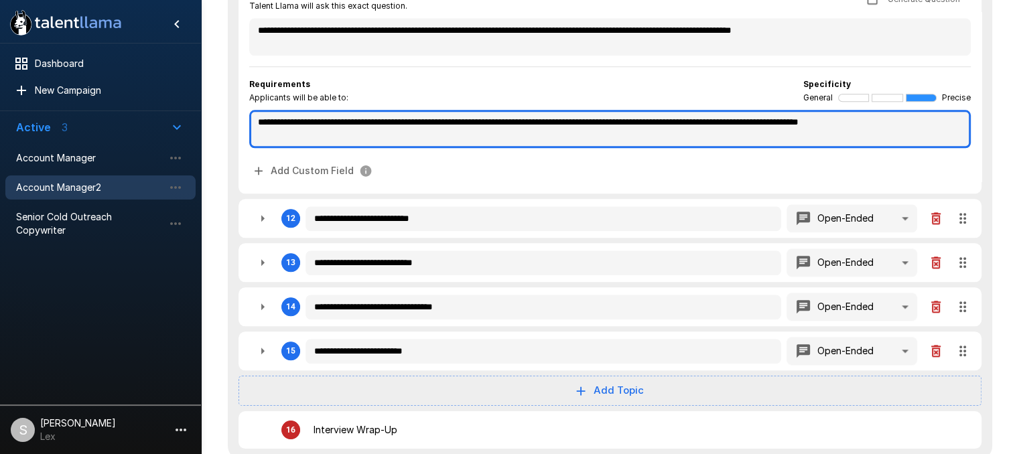
scroll to position [1506, 0]
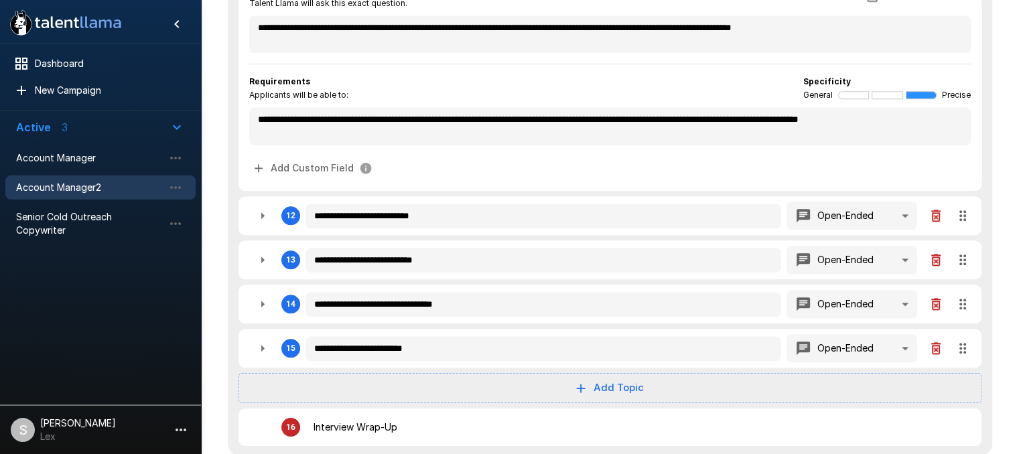
click at [268, 211] on icon "button" at bounding box center [262, 216] width 16 height 16
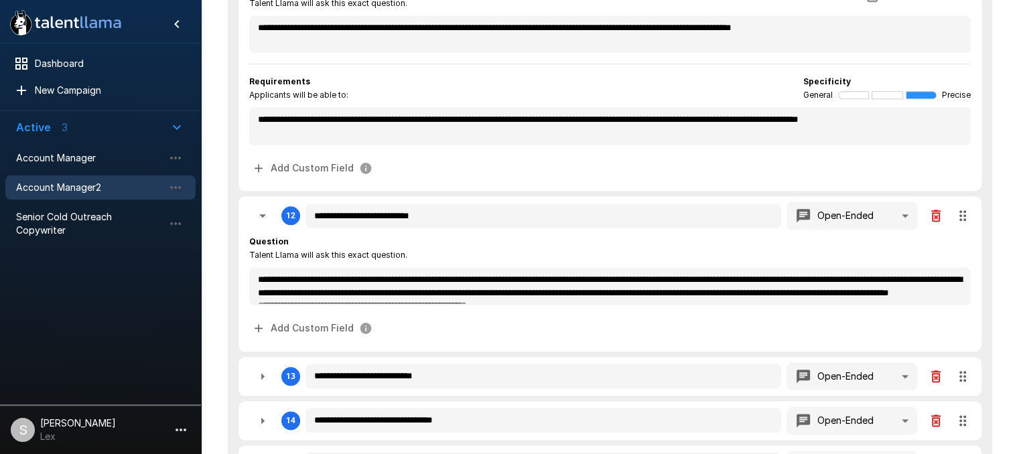
click at [260, 370] on icon "button" at bounding box center [262, 376] width 16 height 16
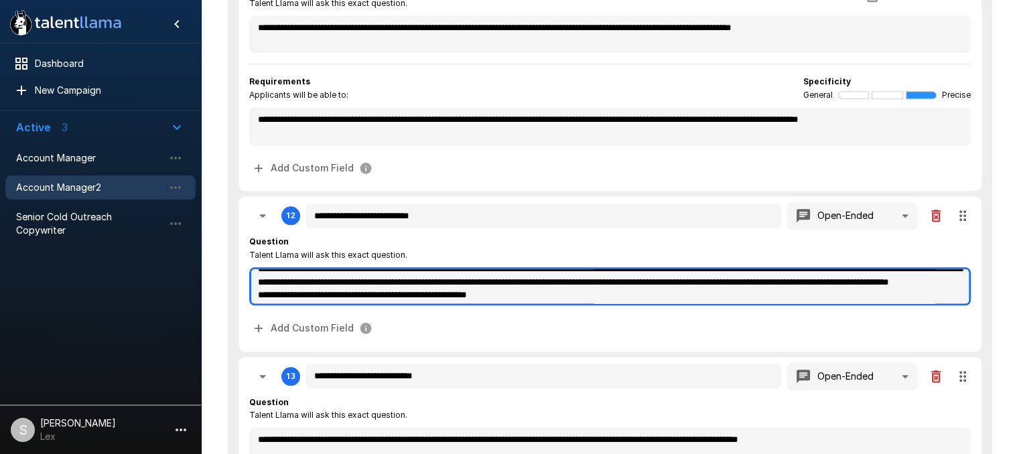
scroll to position [0, 0]
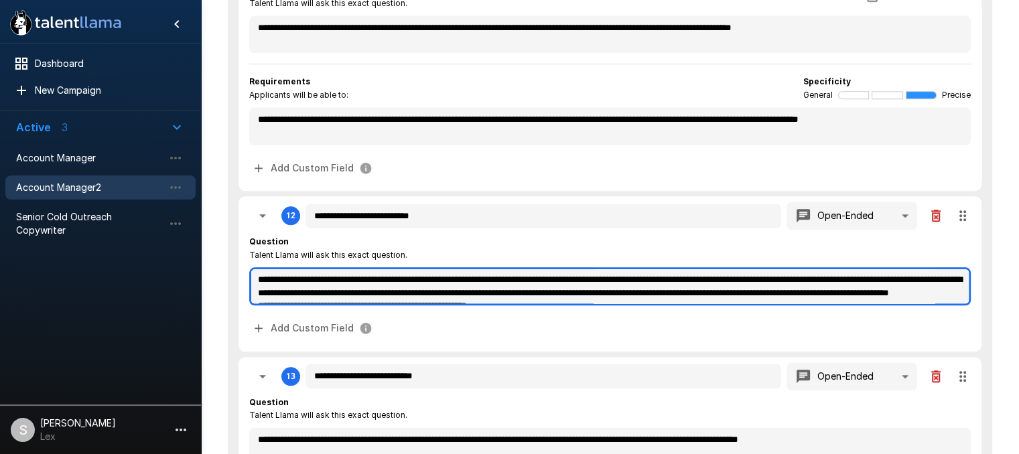
click at [257, 274] on textarea "**********" at bounding box center [609, 286] width 721 height 38
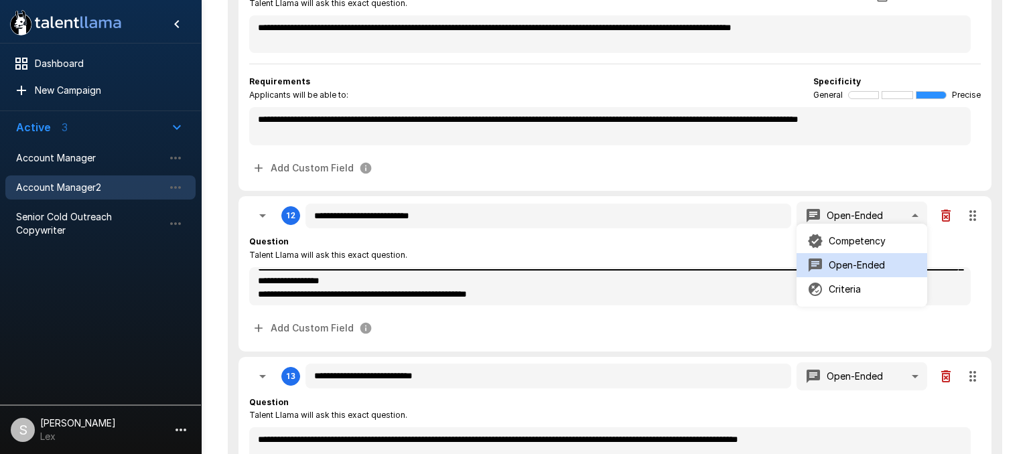
click at [860, 244] on p "Competency" at bounding box center [856, 240] width 57 height 13
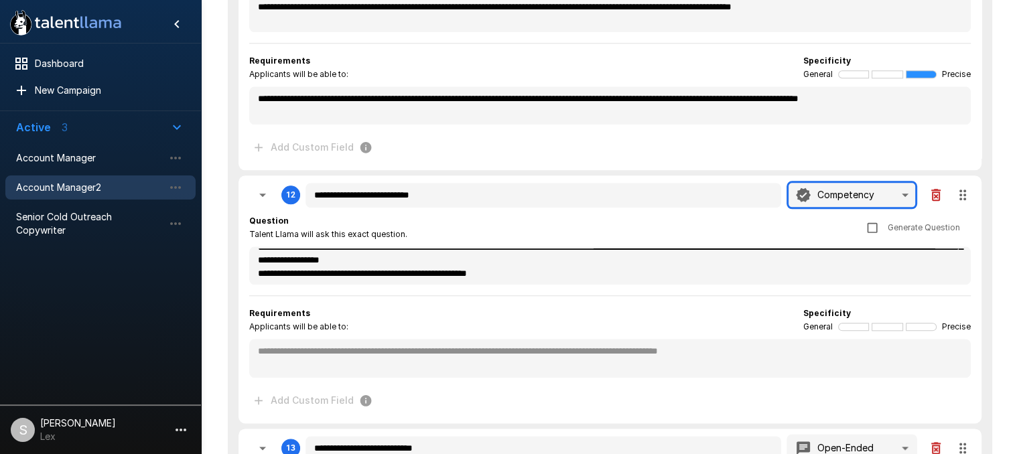
scroll to position [1535, 0]
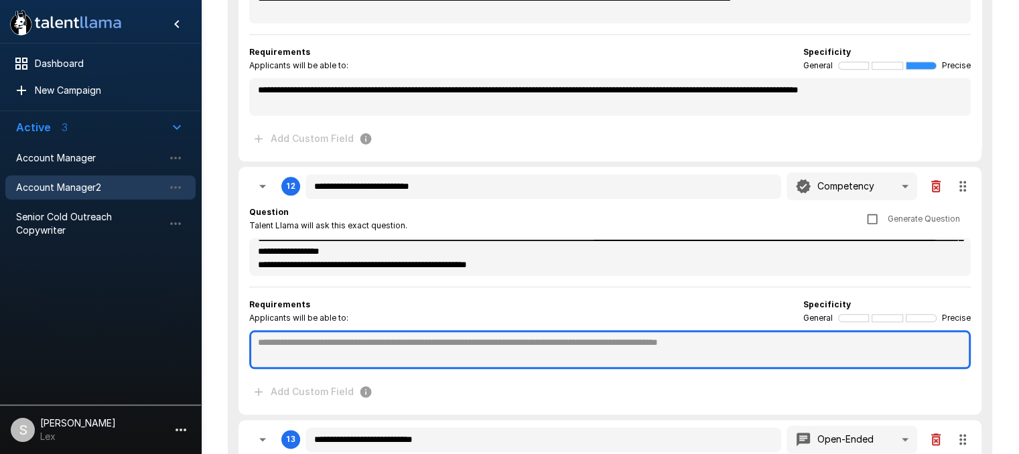
click at [287, 346] on textarea at bounding box center [609, 349] width 721 height 39
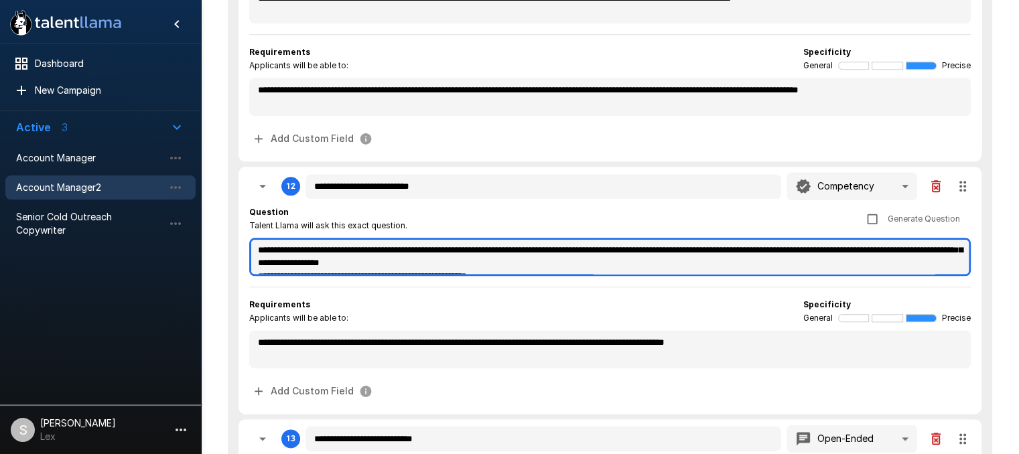
scroll to position [25, 0]
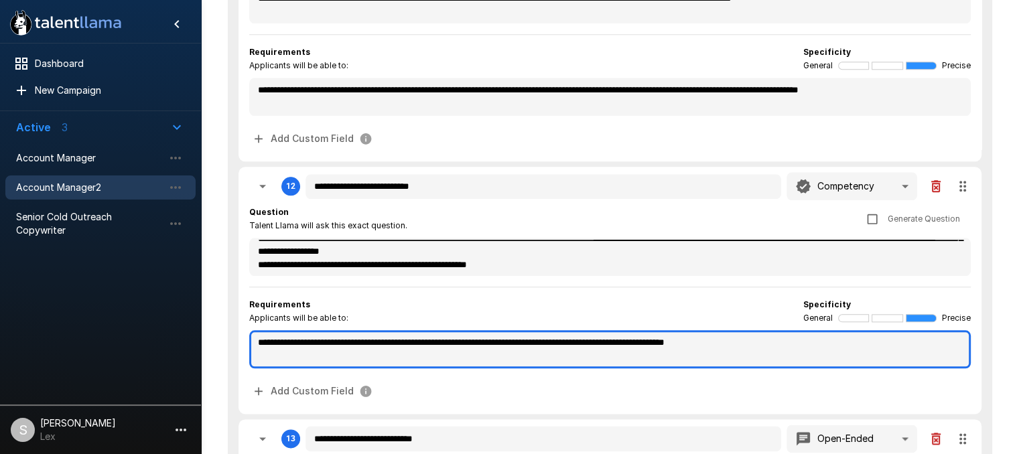
click at [804, 340] on textarea "**********" at bounding box center [609, 349] width 721 height 38
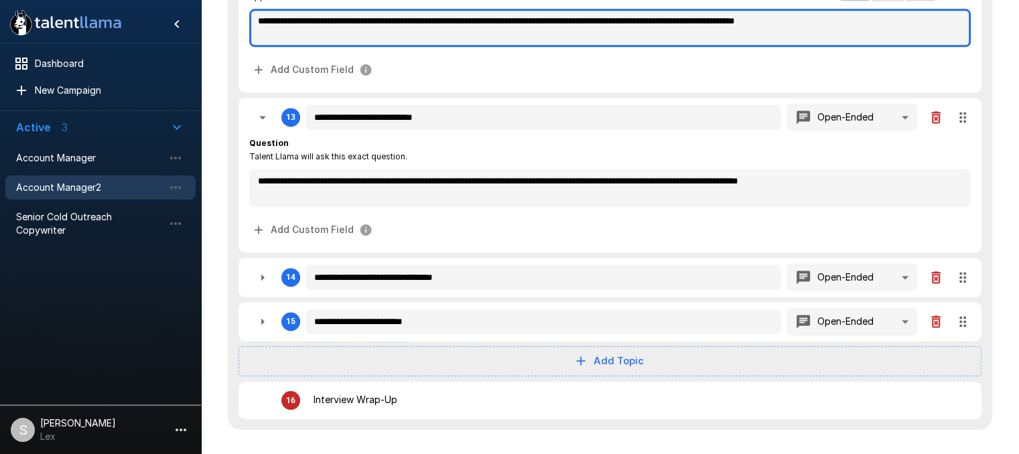
scroll to position [1859, 0]
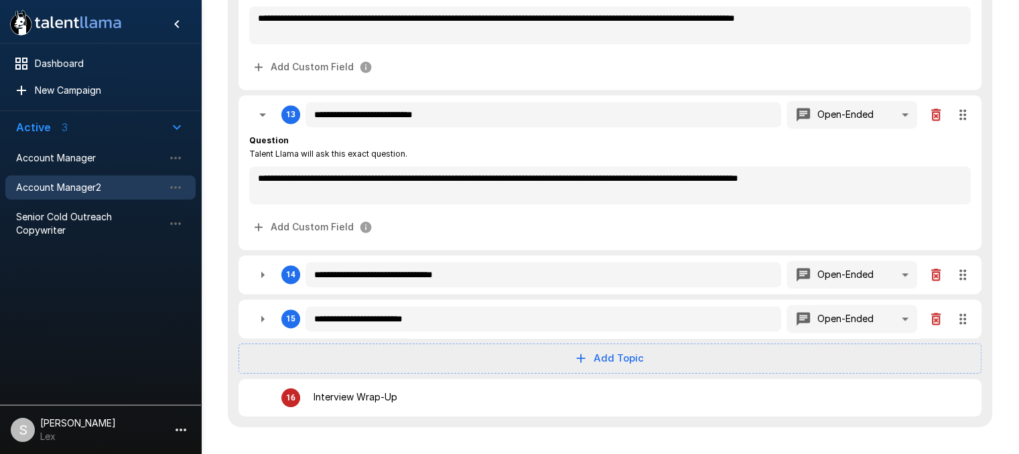
click at [263, 269] on icon "button" at bounding box center [262, 275] width 16 height 16
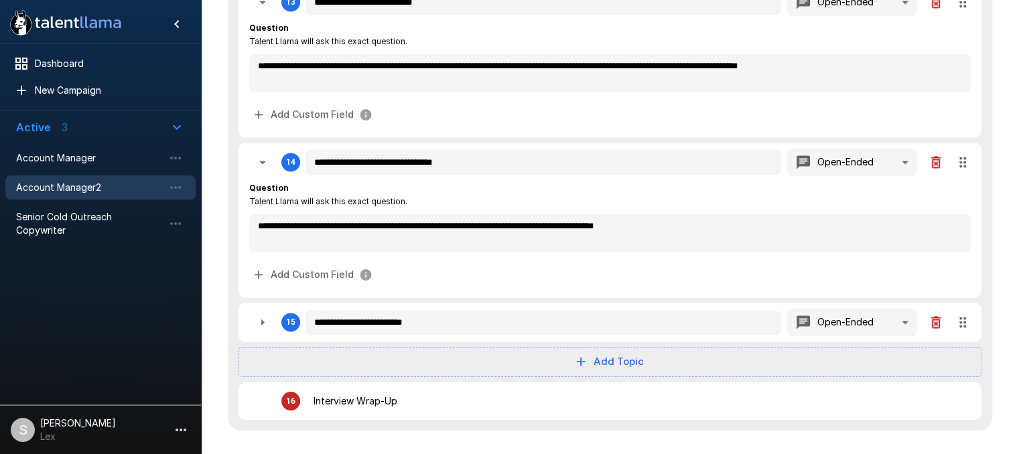
scroll to position [1975, 0]
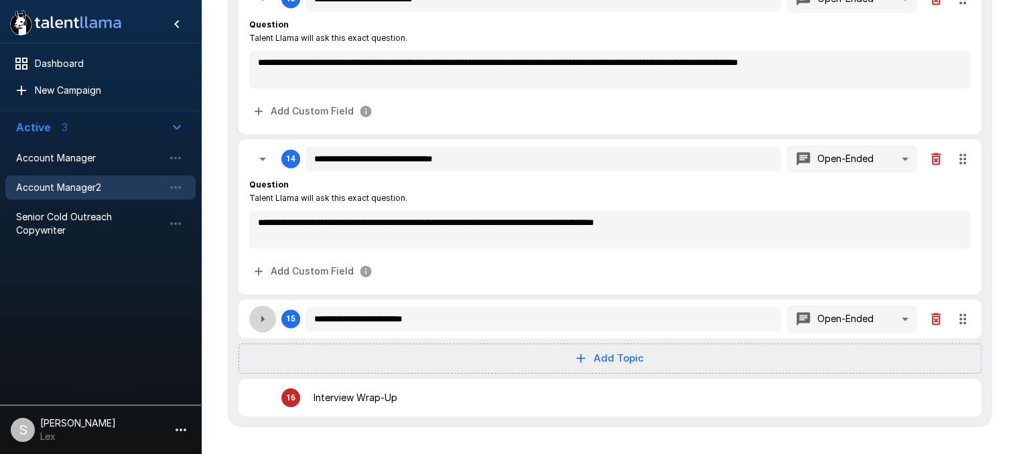
click at [265, 312] on icon "button" at bounding box center [262, 319] width 16 height 16
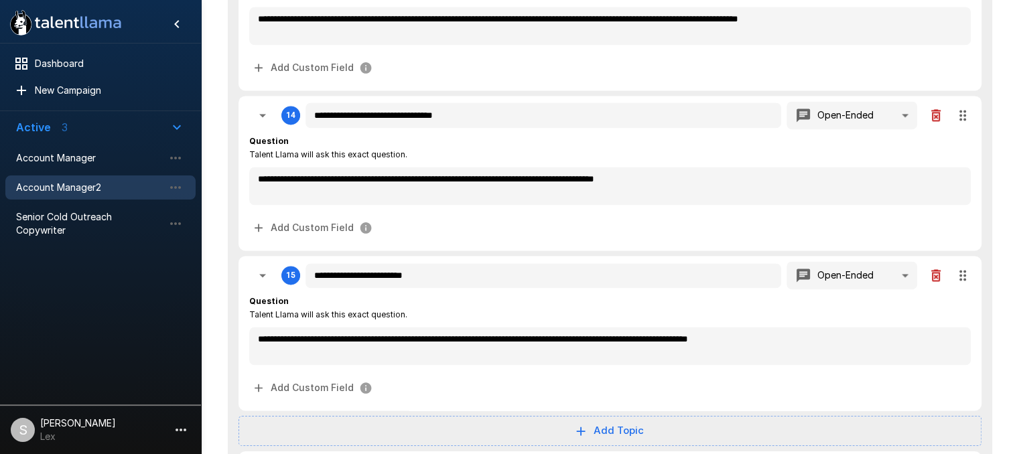
scroll to position [2052, 0]
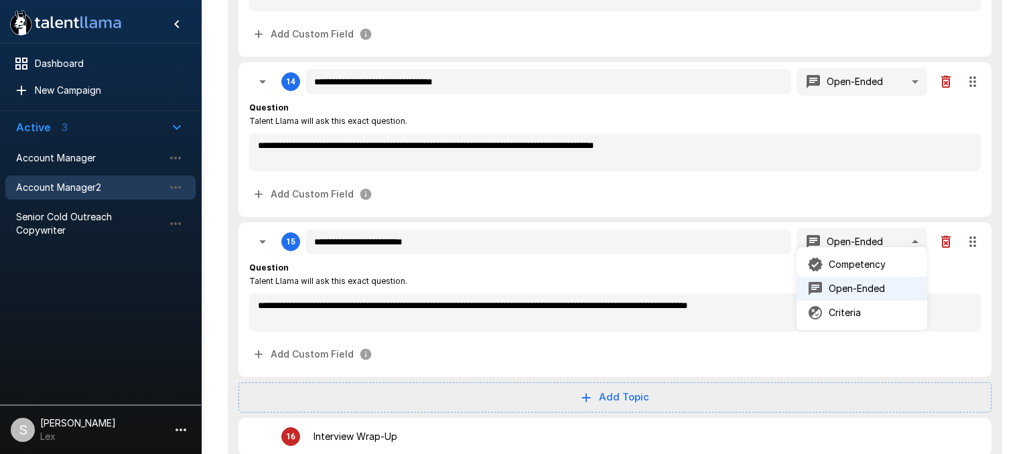
click at [850, 265] on p "Competency" at bounding box center [856, 264] width 57 height 13
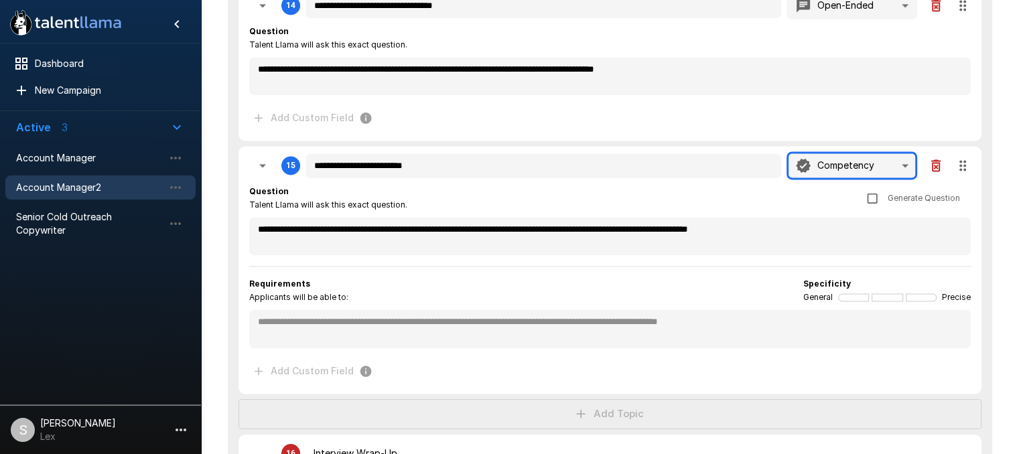
scroll to position [2132, 0]
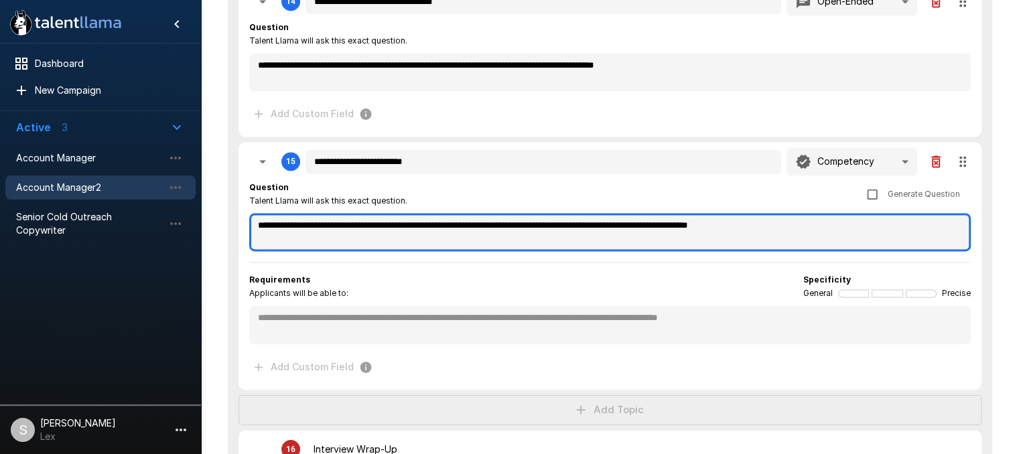
drag, startPoint x: 853, startPoint y: 216, endPoint x: 247, endPoint y: 215, distance: 605.4
click at [247, 215] on div "**********" at bounding box center [609, 266] width 743 height 248
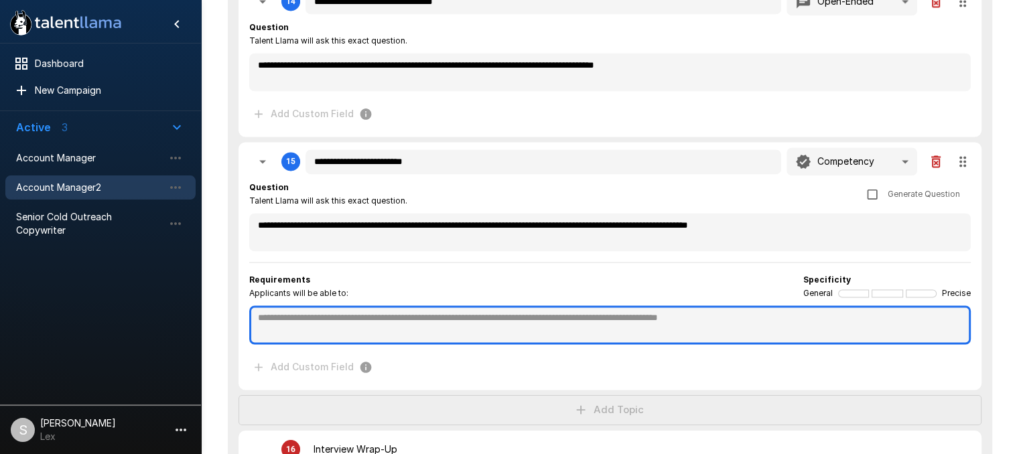
click at [267, 309] on textarea at bounding box center [609, 324] width 721 height 39
paste textarea "**********"
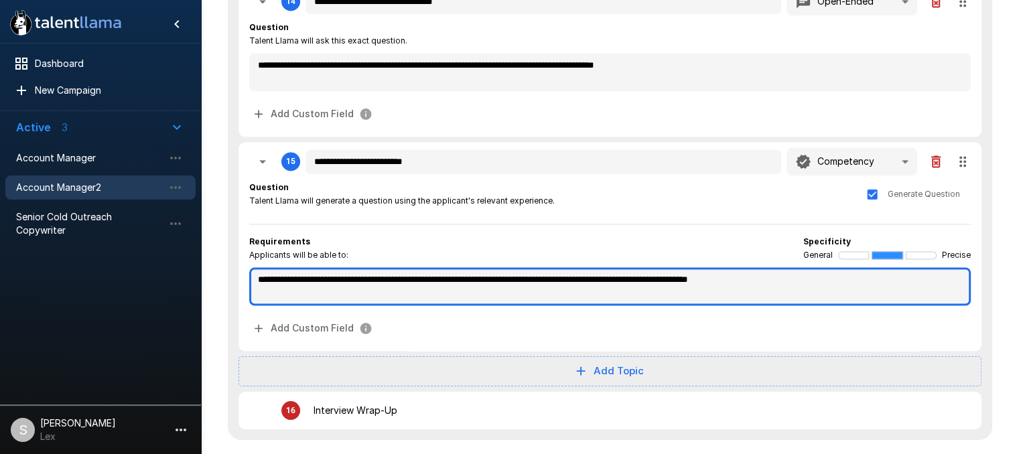
click at [328, 276] on textarea "**********" at bounding box center [609, 286] width 721 height 38
click at [259, 274] on textarea "**********" at bounding box center [609, 286] width 721 height 38
click at [782, 269] on textarea "**********" at bounding box center [609, 286] width 721 height 38
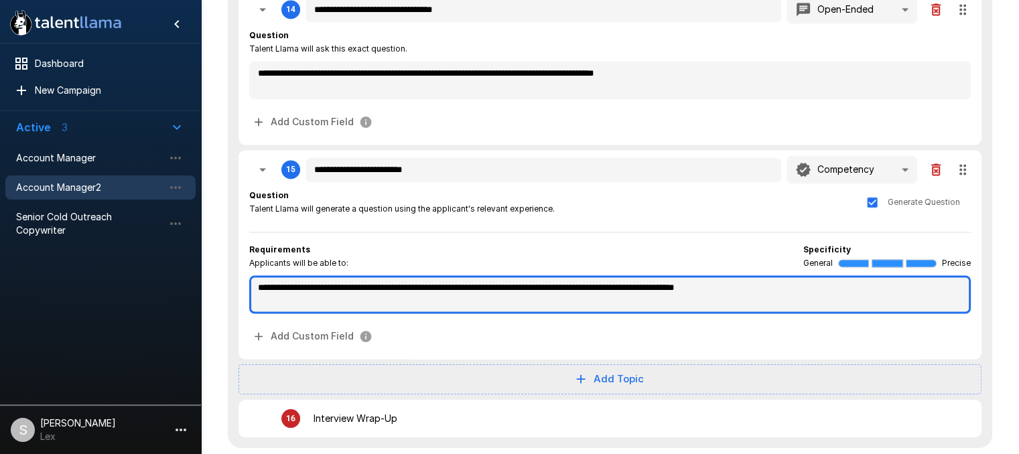
scroll to position [2210, 0]
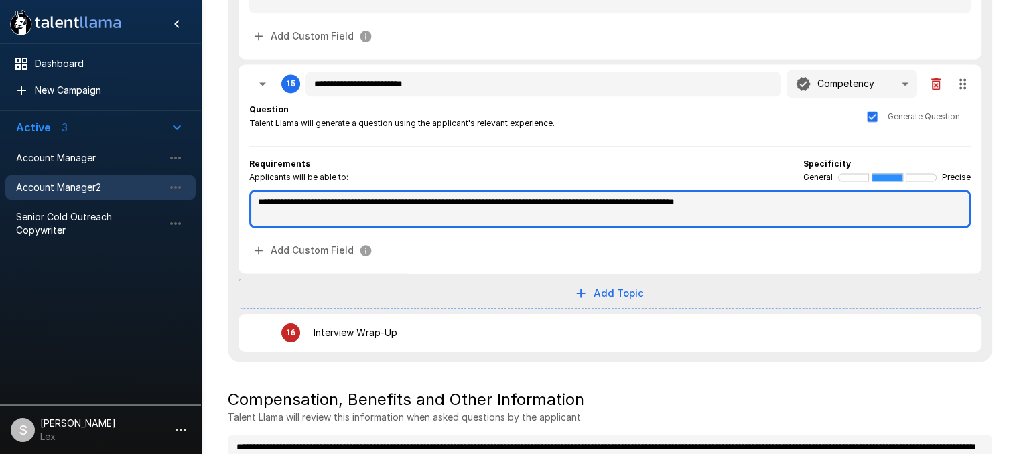
click at [774, 192] on textarea "**********" at bounding box center [609, 209] width 721 height 38
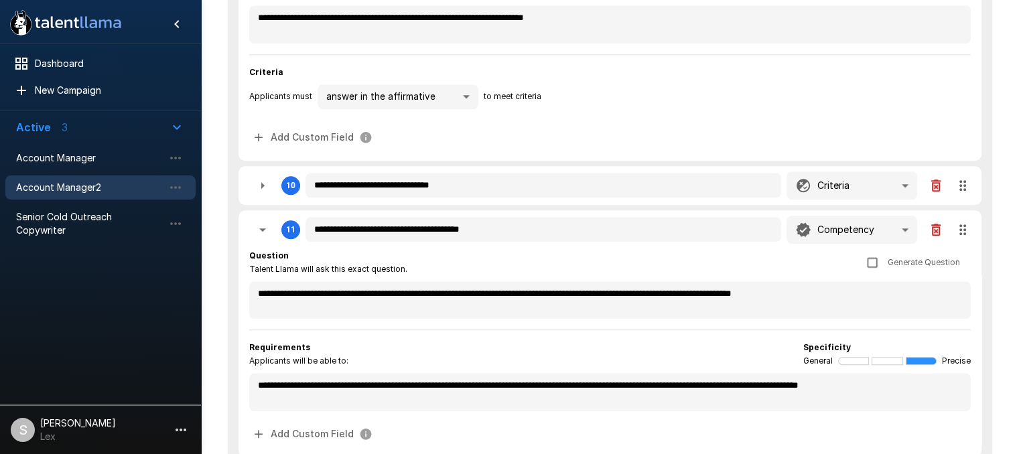
scroll to position [1267, 0]
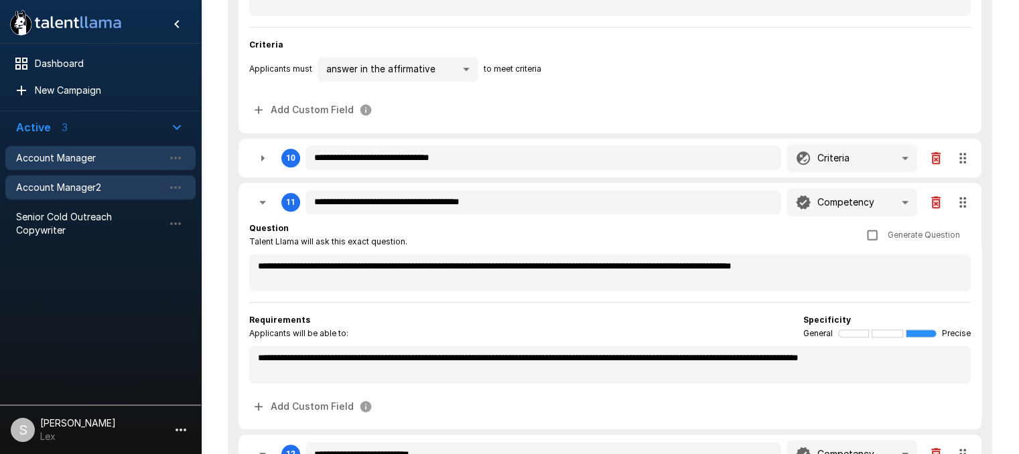
click at [101, 160] on span "Account Manager" at bounding box center [89, 157] width 147 height 13
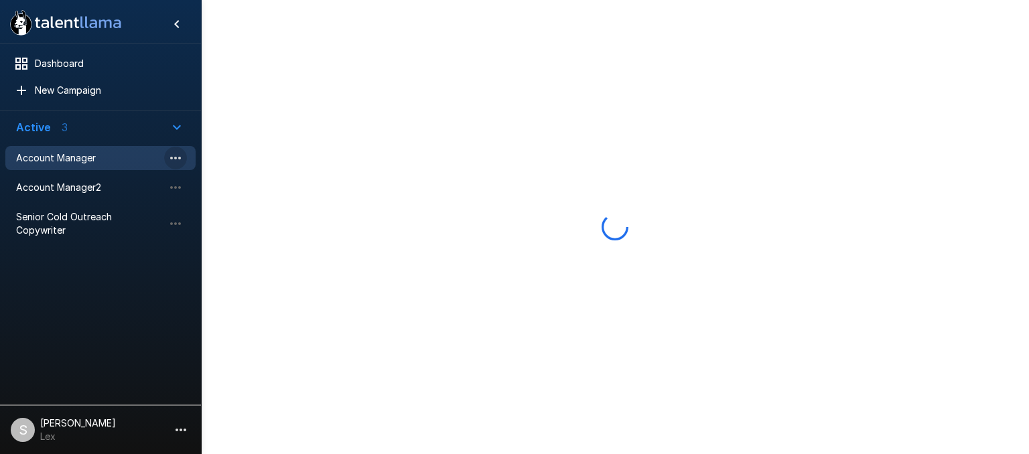
click at [171, 157] on icon "button" at bounding box center [175, 158] width 11 height 3
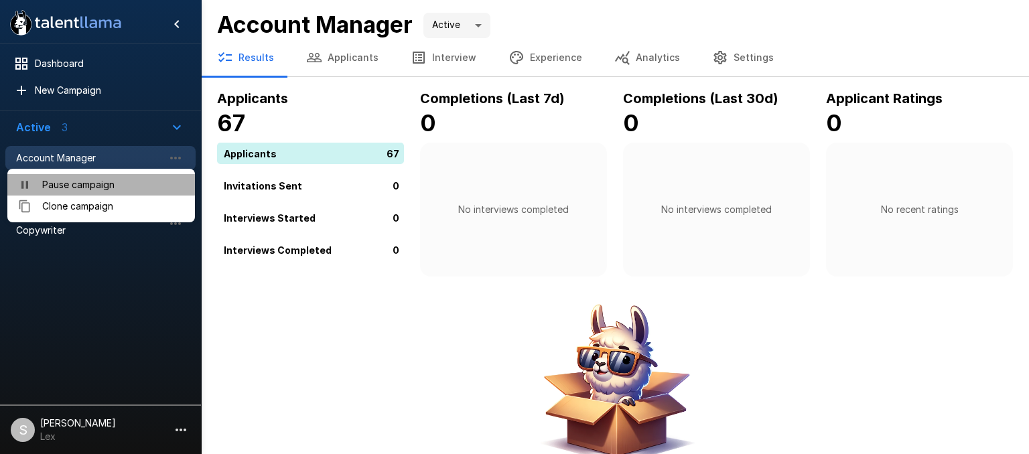
click at [80, 185] on span "Pause campaign" at bounding box center [113, 184] width 142 height 13
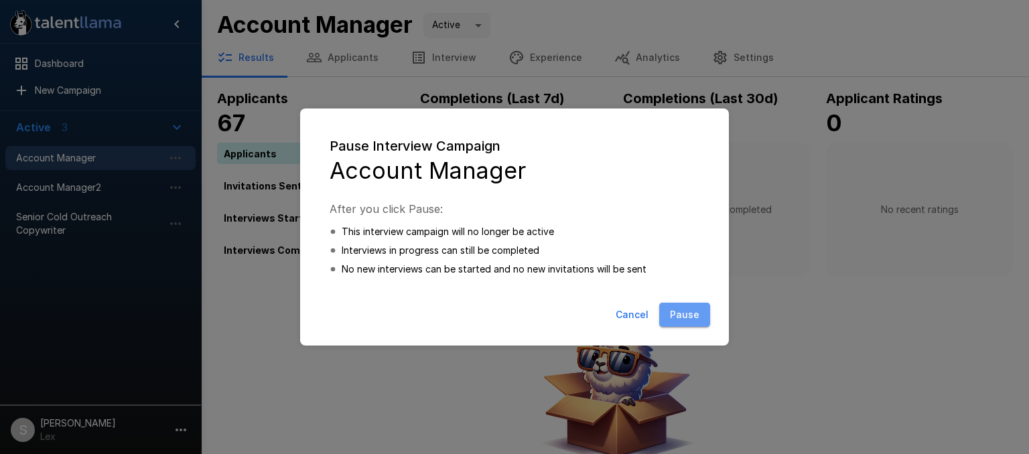
click at [688, 314] on button "Pause" at bounding box center [684, 315] width 51 height 25
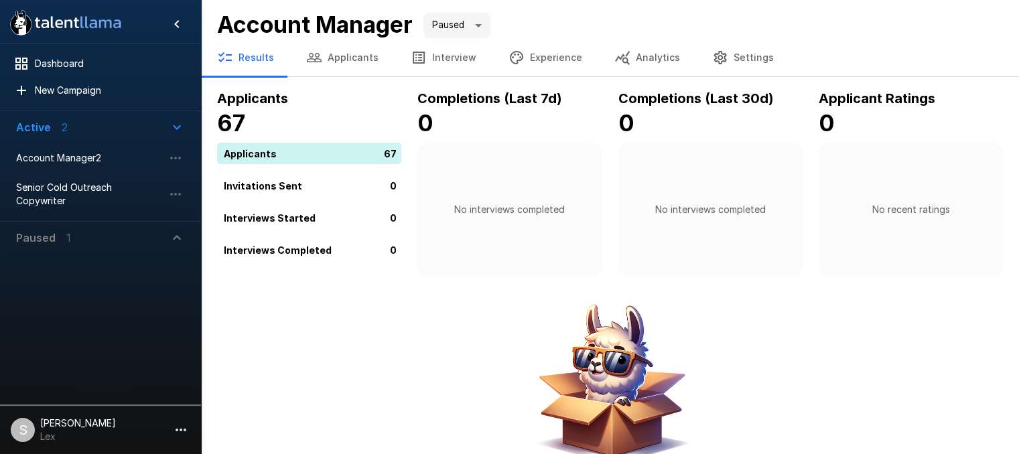
click at [46, 230] on p "Paused" at bounding box center [36, 238] width 40 height 16
click at [174, 261] on icon "button" at bounding box center [175, 269] width 16 height 16
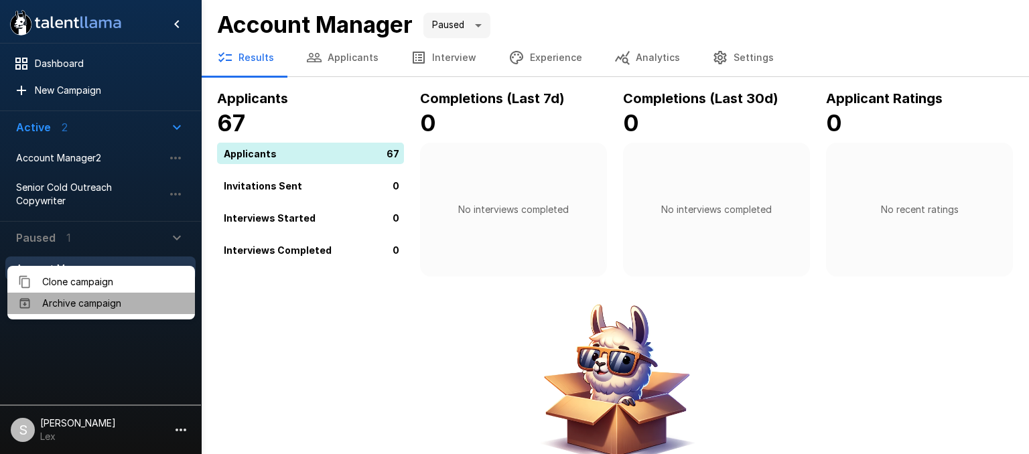
click at [79, 304] on span "Archive campaign" at bounding box center [113, 303] width 142 height 13
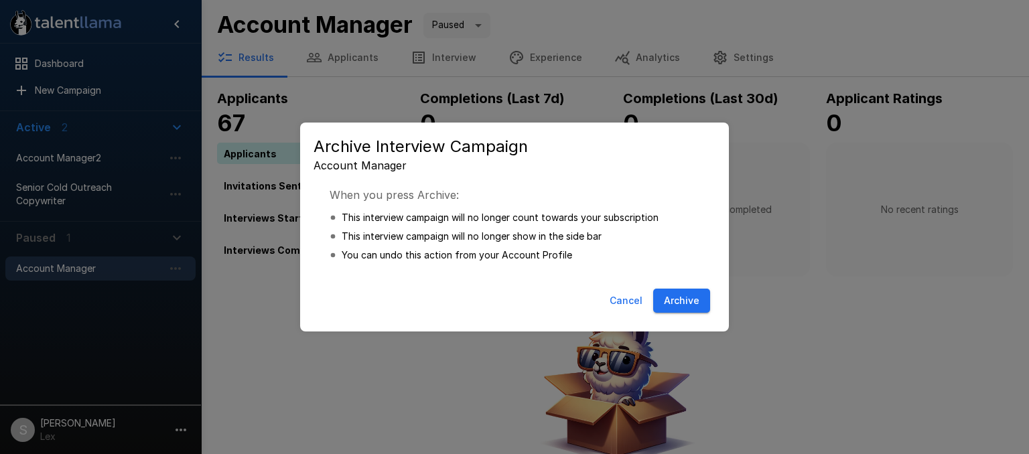
click at [692, 301] on button "Archive" at bounding box center [681, 301] width 57 height 25
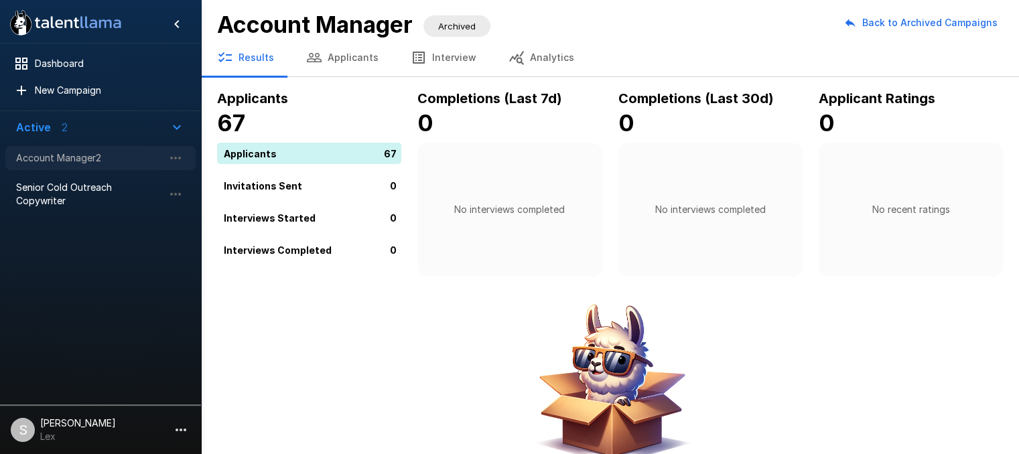
click at [78, 159] on span "Account Manager2" at bounding box center [89, 157] width 147 height 13
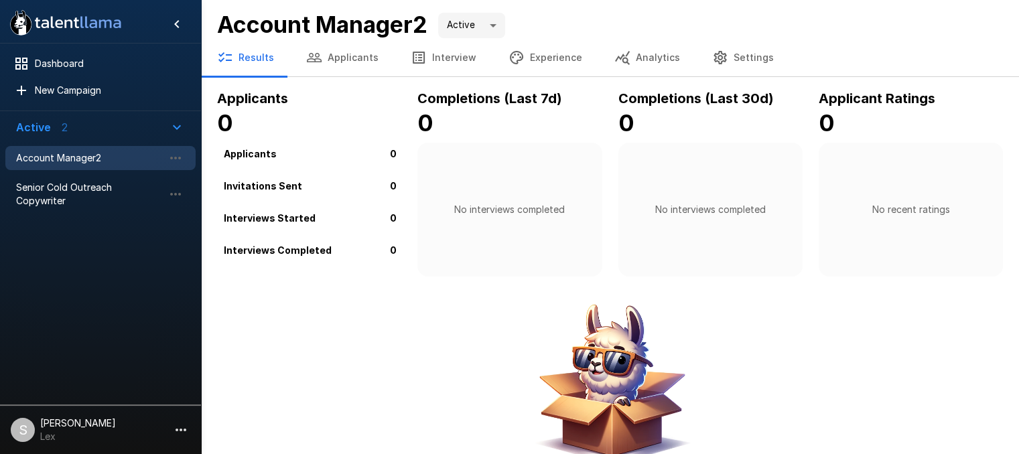
click at [439, 58] on button "Interview" at bounding box center [443, 58] width 98 height 38
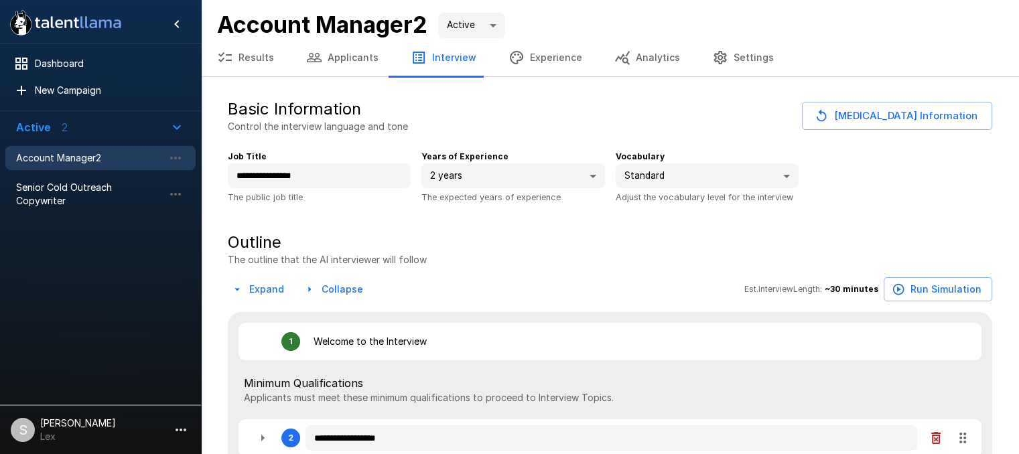
click at [418, 25] on b "Account Manager2" at bounding box center [322, 24] width 210 height 27
click at [335, 168] on input "**********" at bounding box center [319, 175] width 183 height 25
click at [323, 56] on button "Applicants" at bounding box center [342, 58] width 104 height 38
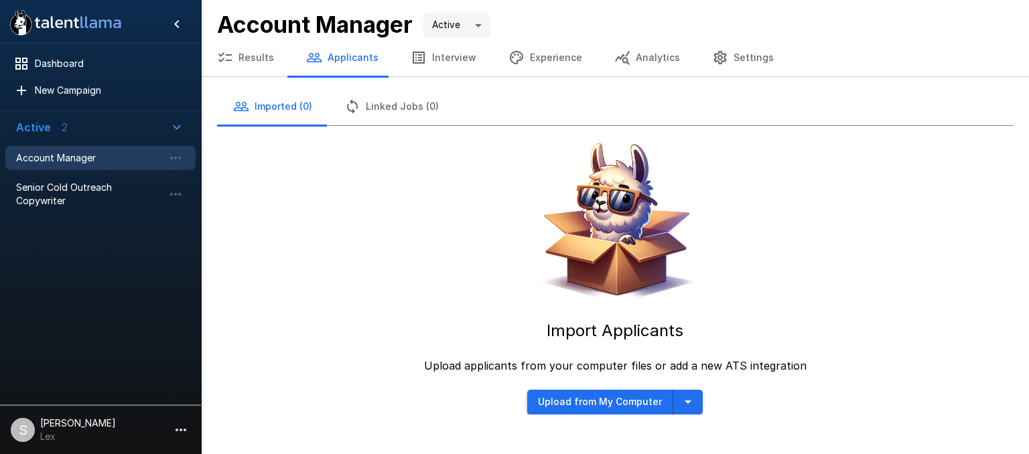
click at [634, 405] on button "Upload from My Computer" at bounding box center [600, 402] width 146 height 25
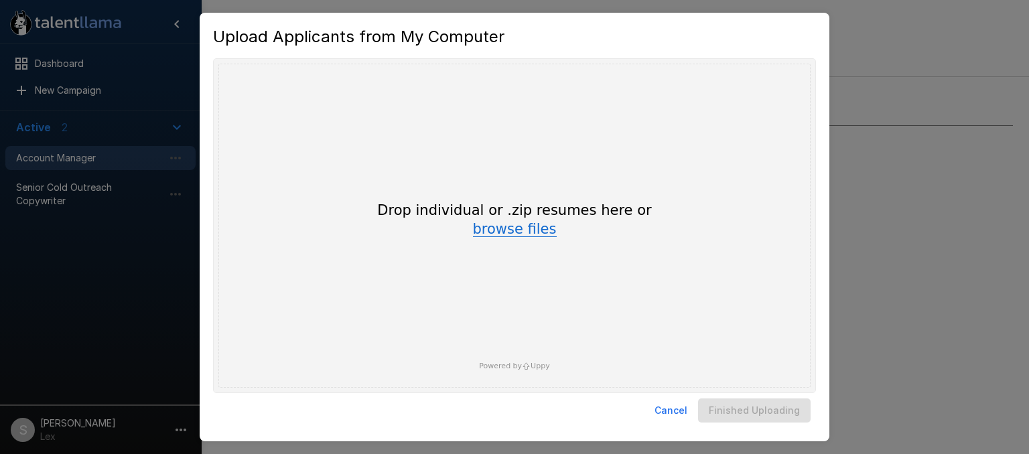
click at [516, 229] on button "browse files" at bounding box center [515, 229] width 84 height 15
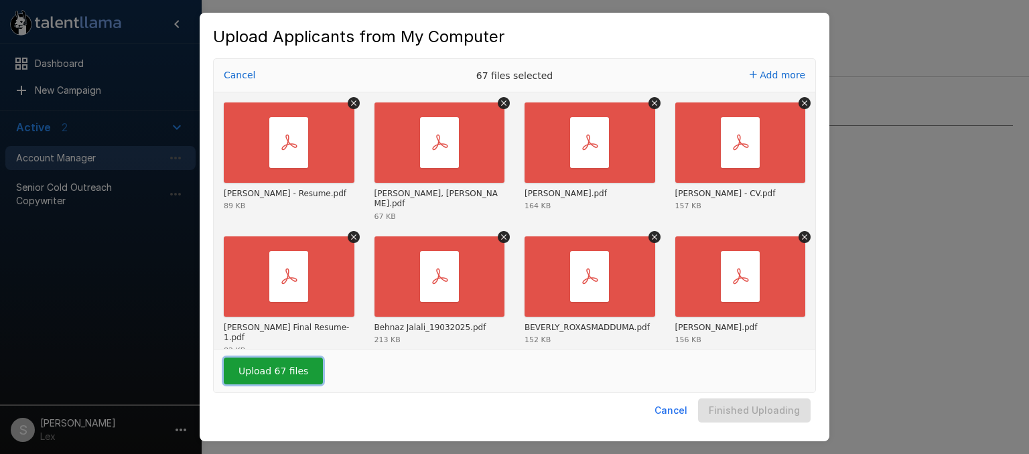
click at [269, 362] on button "Upload 67 files" at bounding box center [273, 371] width 99 height 27
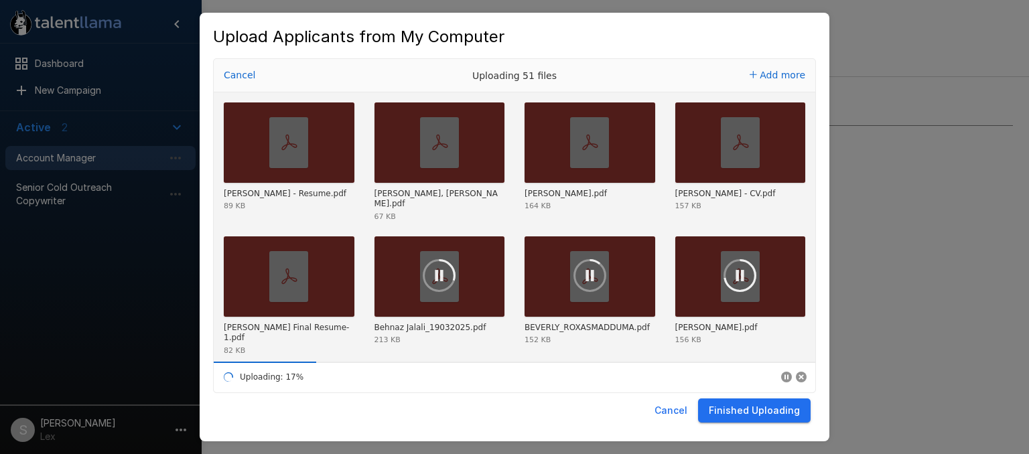
click at [753, 405] on button "Finished Uploading" at bounding box center [754, 410] width 113 height 25
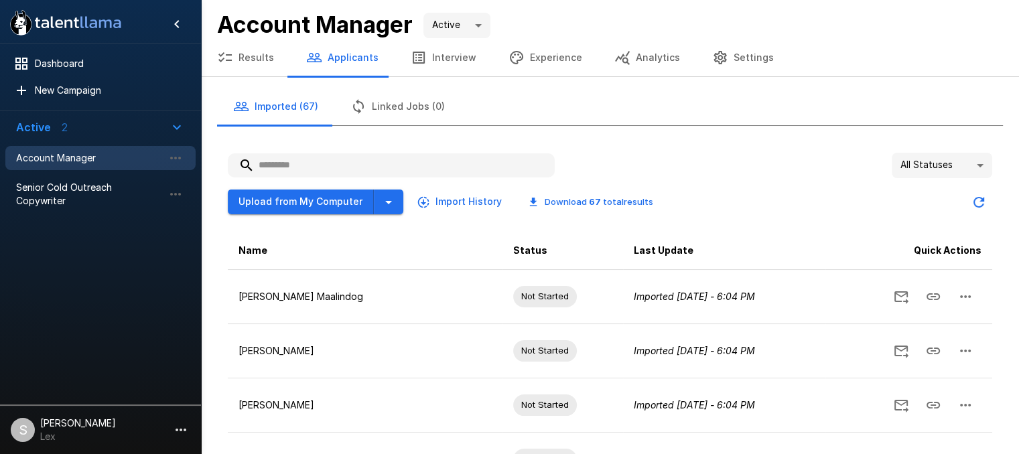
click at [551, 56] on button "Experience" at bounding box center [545, 58] width 106 height 38
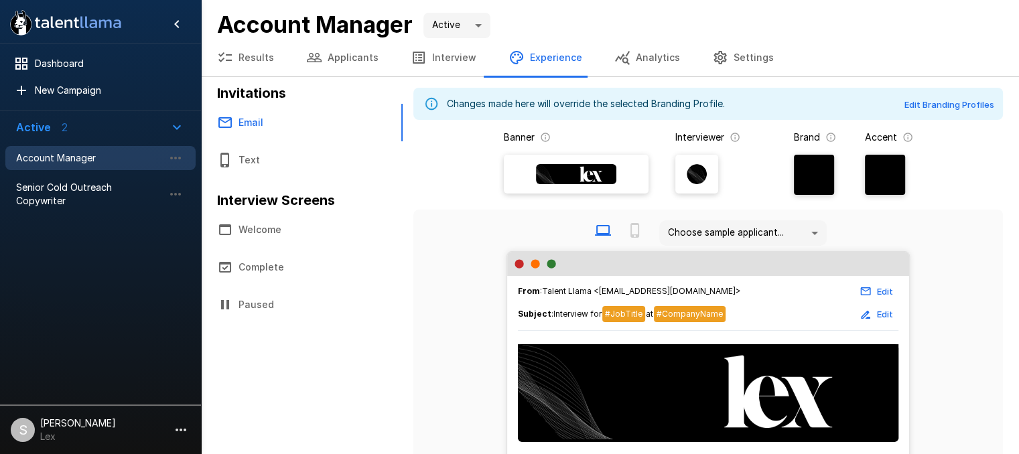
click at [179, 429] on icon "button" at bounding box center [181, 430] width 16 height 16
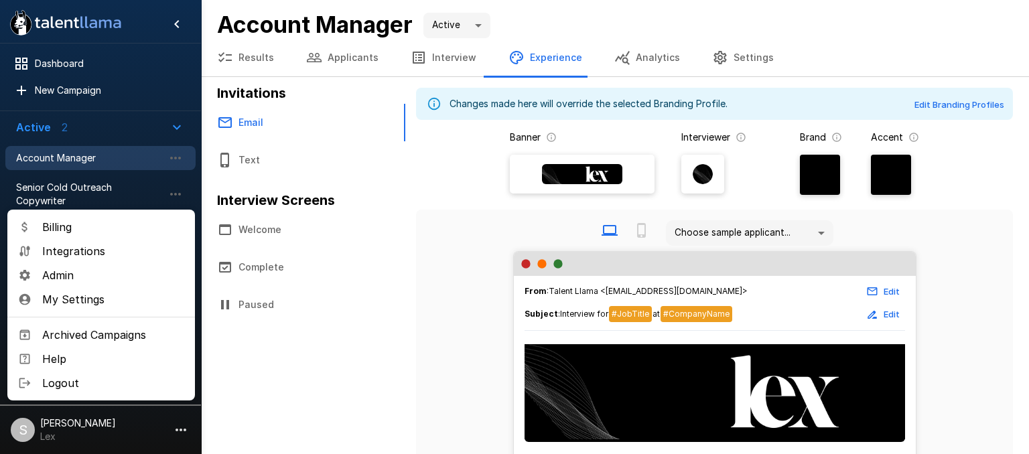
click at [53, 283] on li "Admin" at bounding box center [101, 275] width 188 height 24
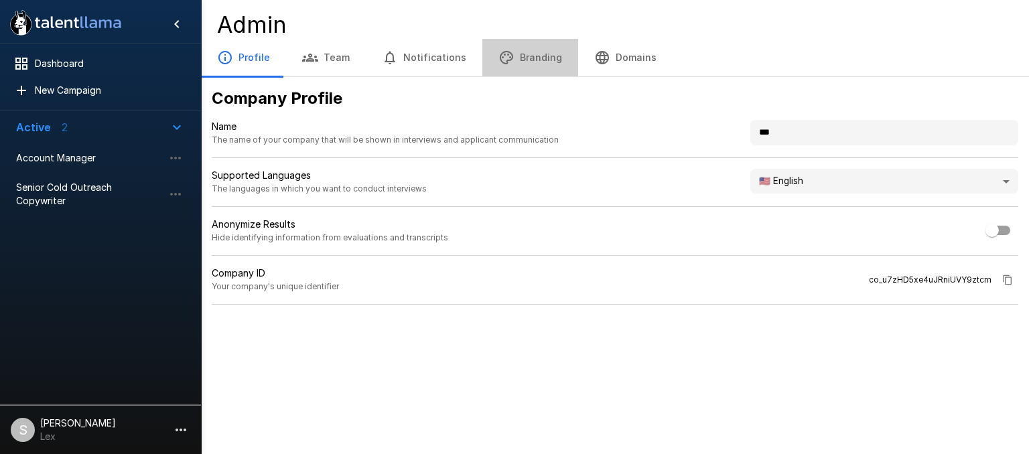
click at [538, 58] on button "Branding" at bounding box center [530, 58] width 96 height 38
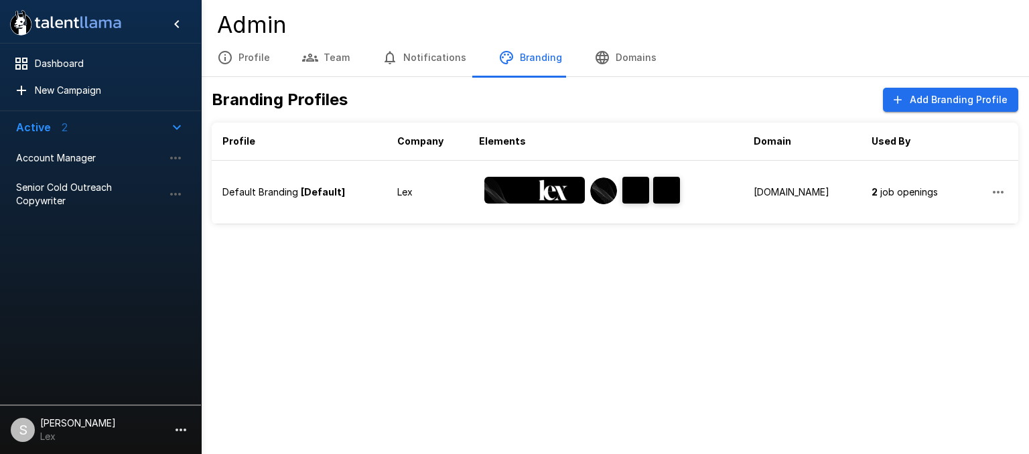
click at [600, 54] on button "Domains" at bounding box center [625, 58] width 94 height 38
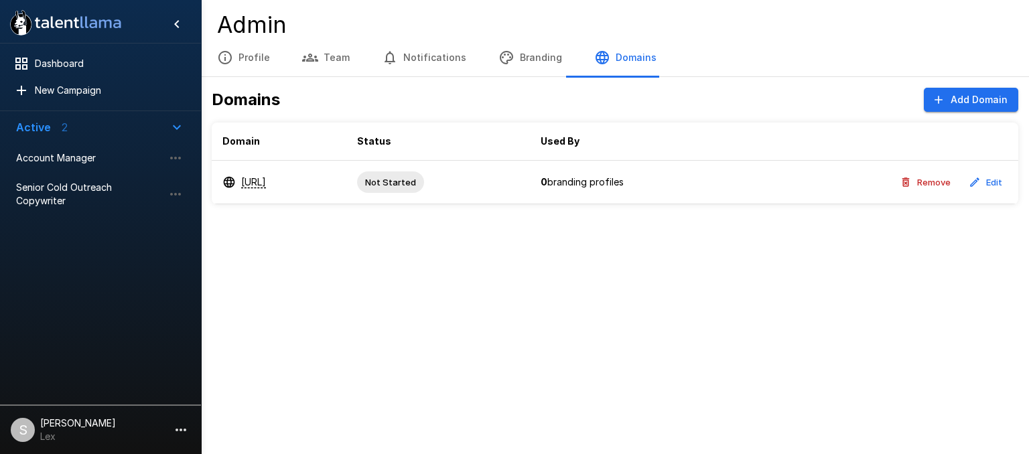
click at [254, 180] on p "[URL]" at bounding box center [253, 181] width 25 height 13
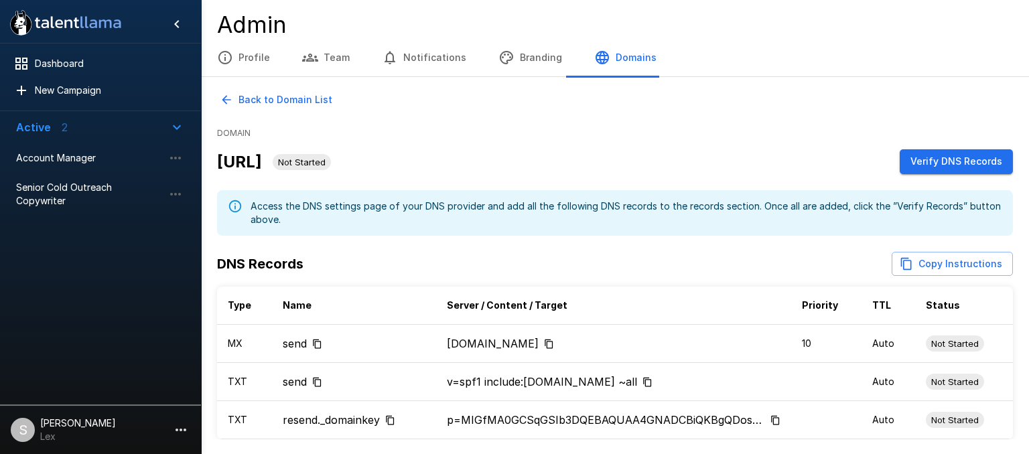
click at [959, 159] on button "Verify DNS Records" at bounding box center [955, 161] width 113 height 25
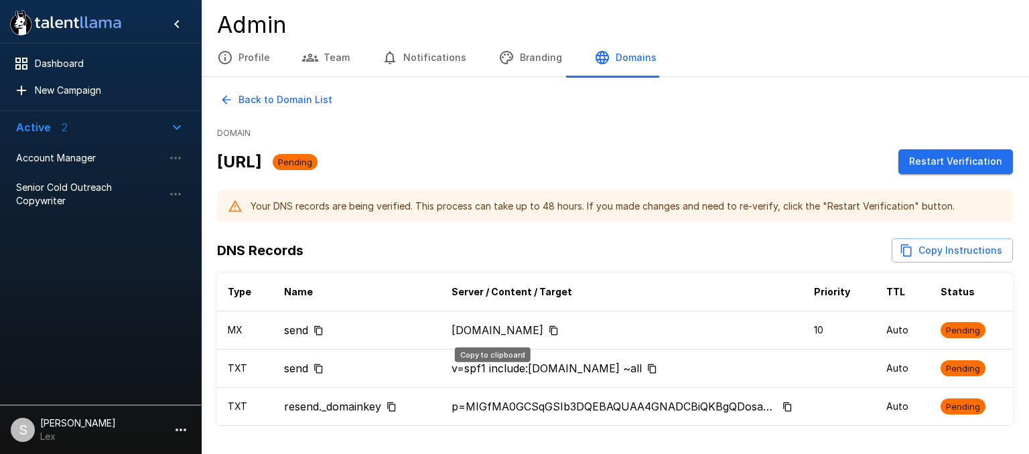
click at [559, 329] on icon "Copy to clipboard" at bounding box center [553, 330] width 10 height 10
click at [648, 366] on icon "Copy to clipboard" at bounding box center [652, 368] width 8 height 9
click at [392, 405] on icon "Copy to clipboard" at bounding box center [391, 407] width 10 height 10
click at [790, 407] on icon "Copy to clipboard" at bounding box center [787, 407] width 10 height 10
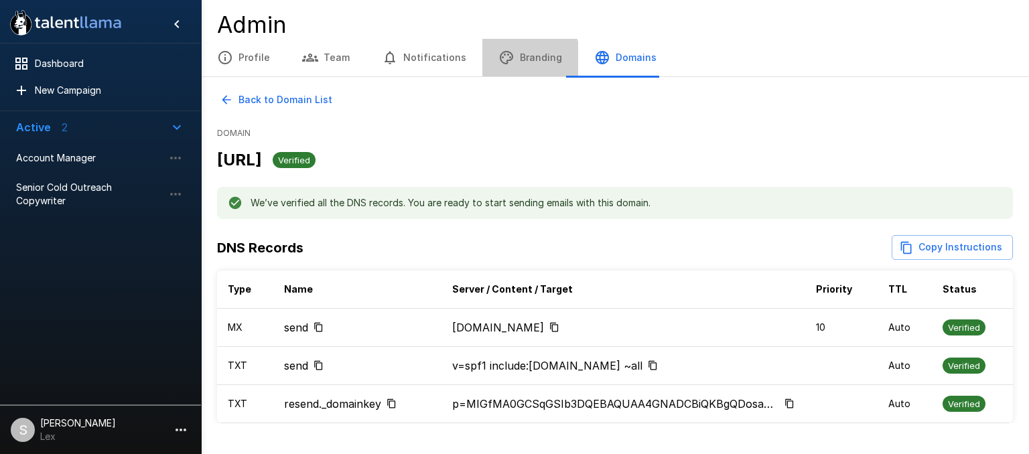
click at [514, 59] on button "Branding" at bounding box center [530, 58] width 96 height 38
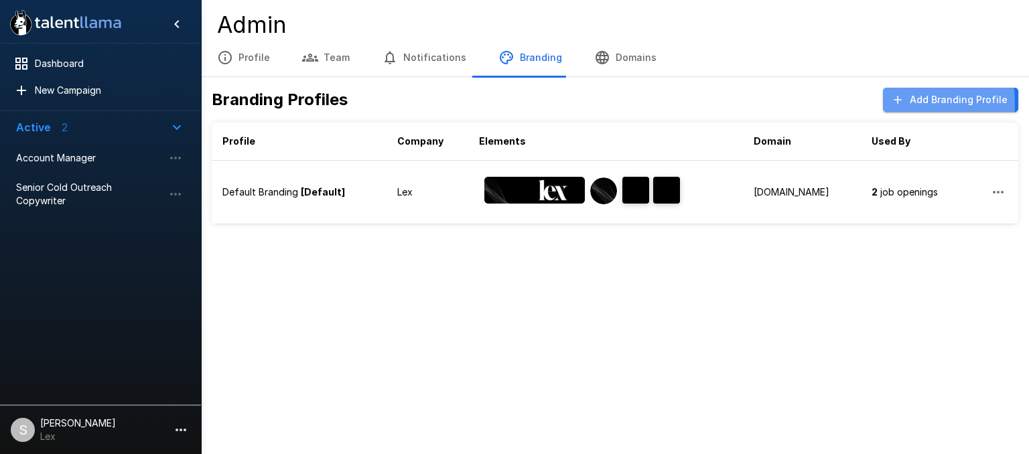
click at [916, 102] on button "Add Branding Profile" at bounding box center [950, 100] width 135 height 25
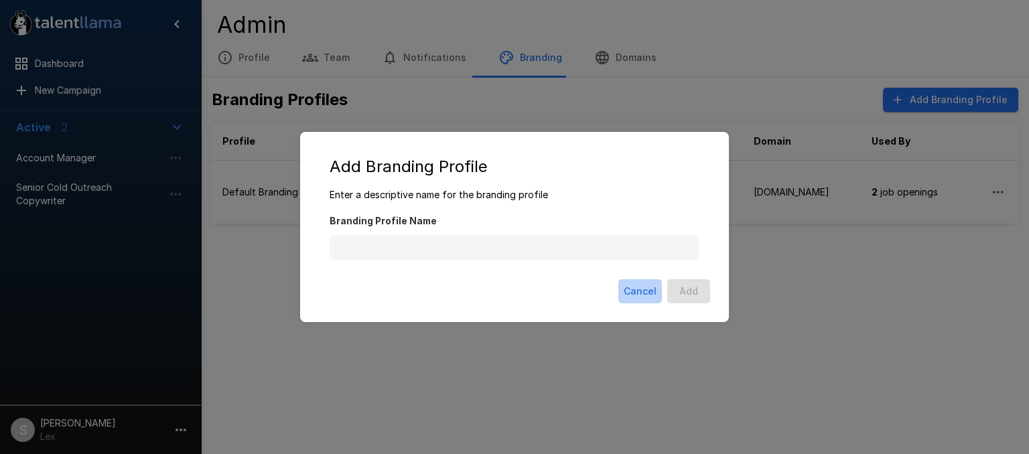
click at [634, 290] on button "Cancel" at bounding box center [640, 291] width 44 height 25
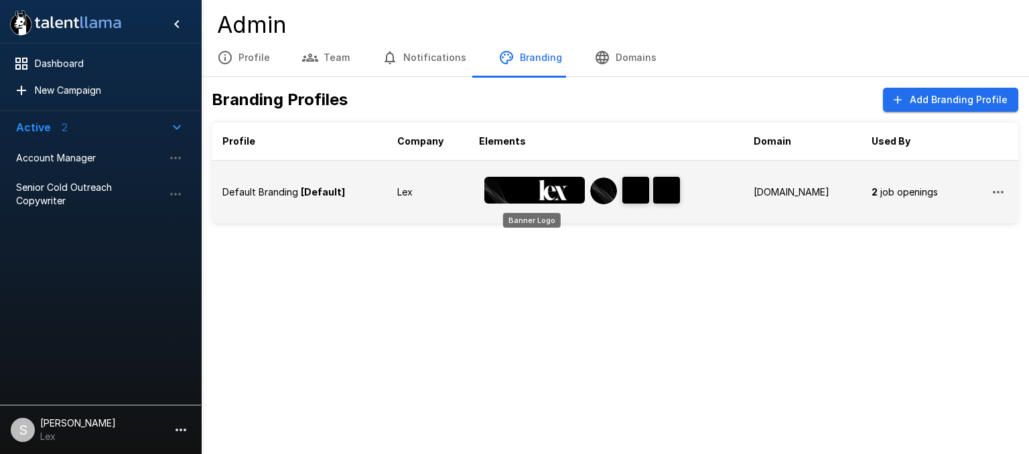
click at [544, 188] on img "Banner Logo" at bounding box center [534, 190] width 100 height 27
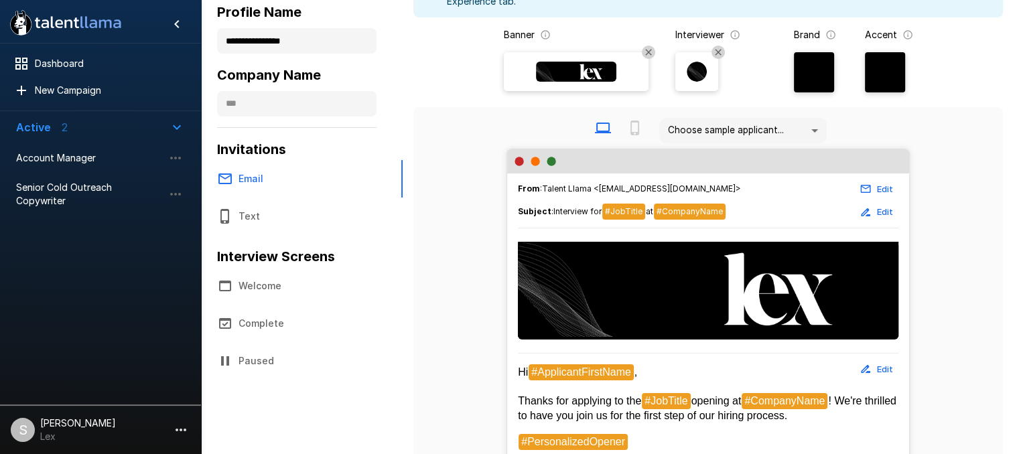
scroll to position [120, 0]
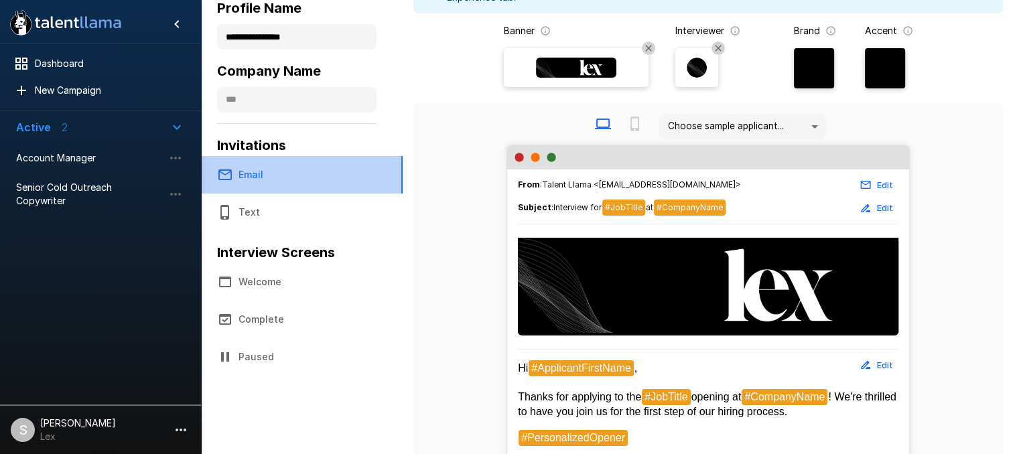
click at [258, 173] on button "Email" at bounding box center [302, 175] width 202 height 38
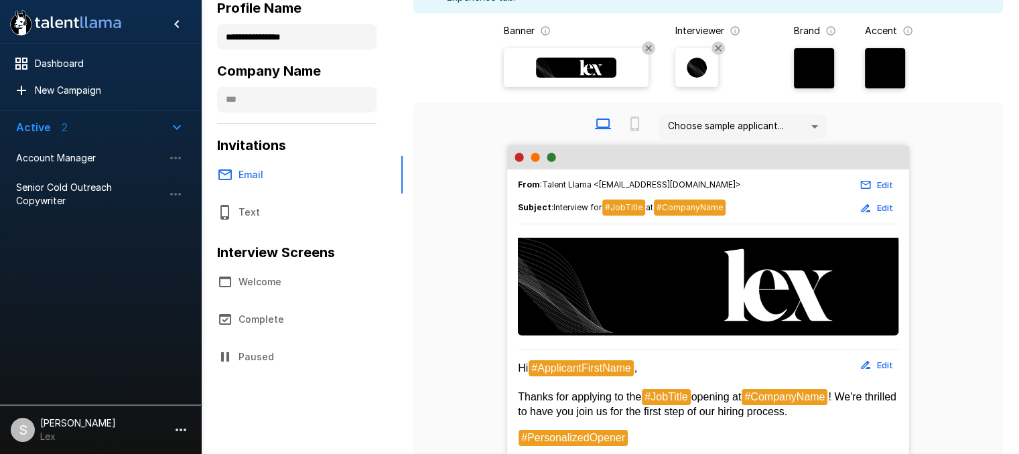
scroll to position [141, 0]
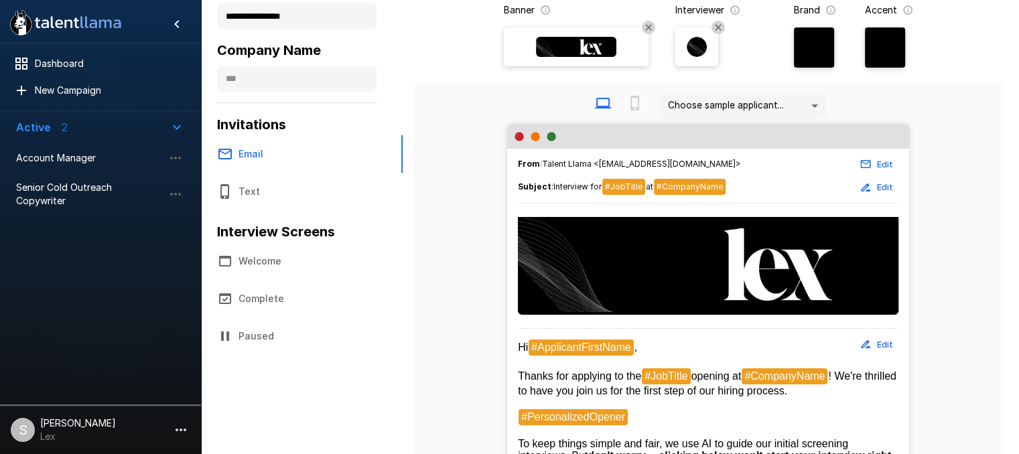
click at [881, 164] on button "Edit" at bounding box center [876, 164] width 43 height 21
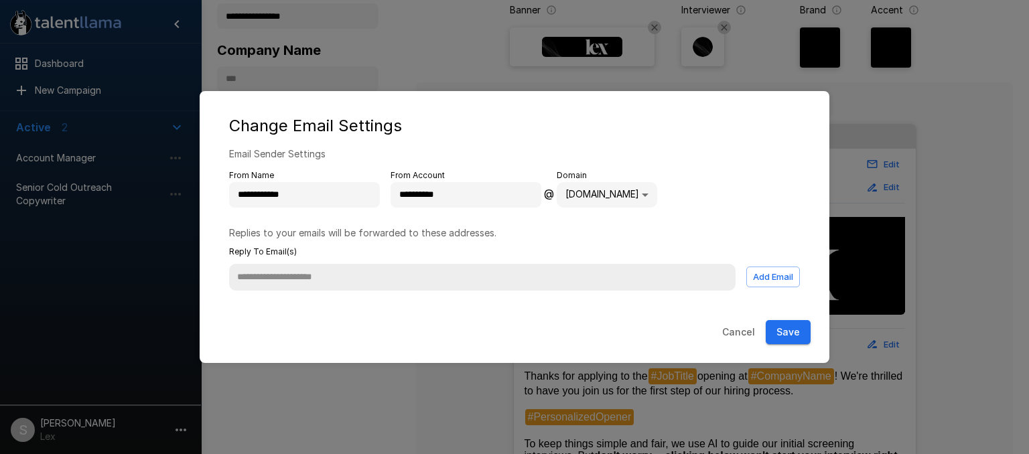
click at [640, 196] on body "**********" at bounding box center [519, 86] width 1039 height 454
click at [587, 252] on li "[URL]" at bounding box center [609, 248] width 113 height 24
type input "**********"
click at [406, 279] on input "text" at bounding box center [482, 277] width 506 height 27
type input "*"
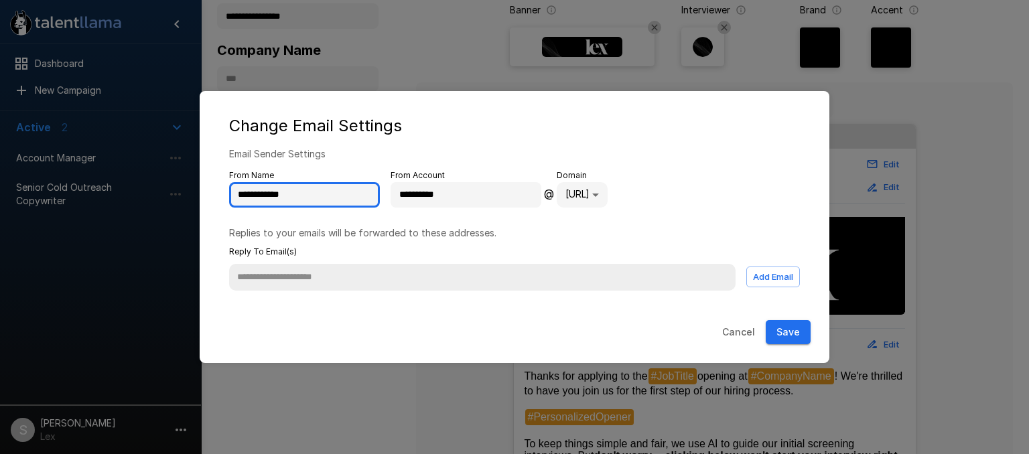
click at [316, 197] on input "**********" at bounding box center [304, 194] width 151 height 25
drag, startPoint x: 316, startPoint y: 197, endPoint x: 232, endPoint y: 198, distance: 83.7
click at [232, 198] on input "**********" at bounding box center [304, 194] width 151 height 25
type input "**********"
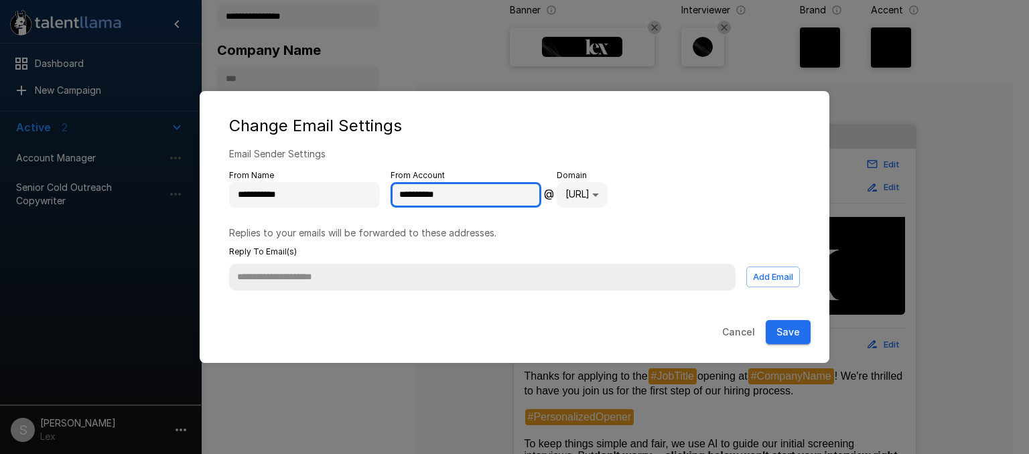
click at [461, 197] on input "**********" at bounding box center [465, 194] width 151 height 25
type input "*"
type input "****"
click at [470, 151] on p "Email Sender Settings" at bounding box center [514, 153] width 571 height 13
click at [445, 202] on input "****" at bounding box center [465, 194] width 151 height 25
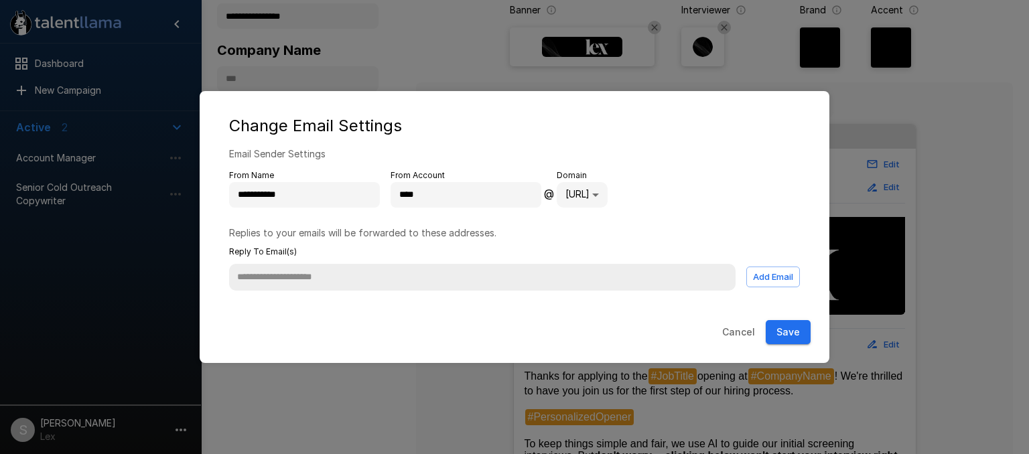
click at [504, 147] on p "Email Sender Settings" at bounding box center [514, 153] width 571 height 13
click at [790, 334] on button "Save" at bounding box center [787, 332] width 45 height 25
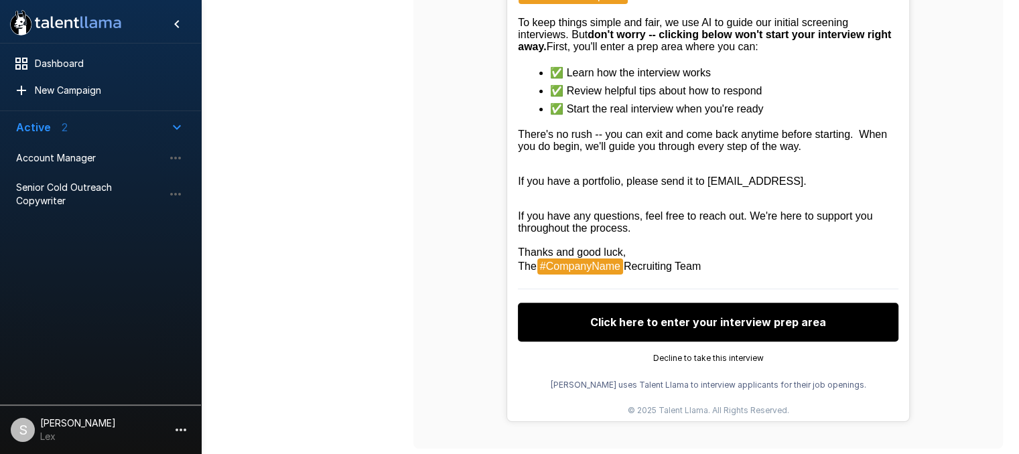
scroll to position [604, 0]
click at [583, 265] on span "#CompanyName" at bounding box center [580, 267] width 86 height 16
click at [619, 266] on span "#CompanyName" at bounding box center [580, 267] width 86 height 16
click at [619, 267] on span "#CompanyName" at bounding box center [580, 267] width 86 height 16
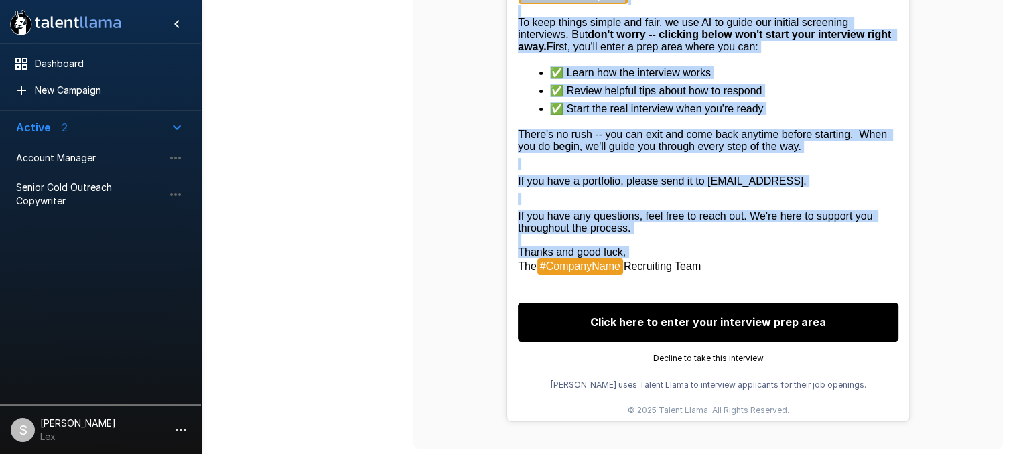
click at [619, 267] on span "#CompanyName" at bounding box center [580, 267] width 86 height 16
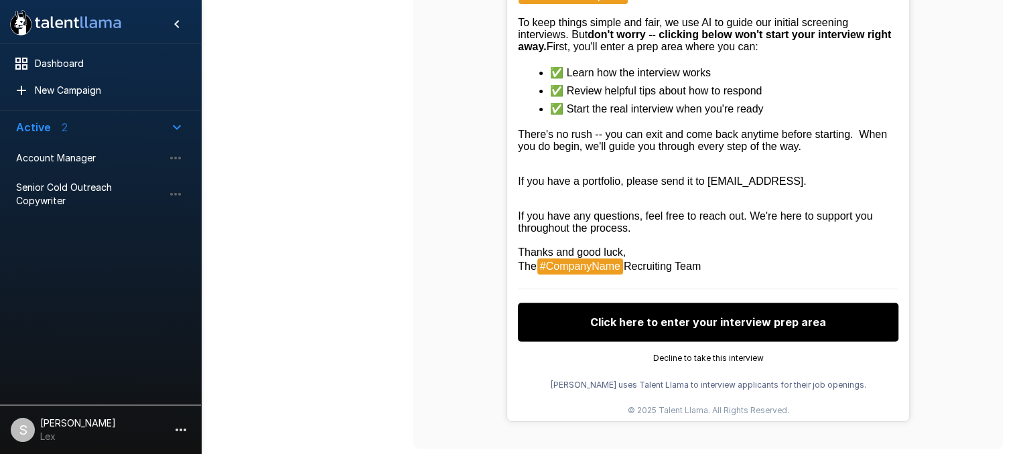
click at [650, 248] on p "If you have any questions, feel free to reach out. We're here to support you th…" at bounding box center [708, 242] width 380 height 65
click at [635, 268] on span "Recruiting Team" at bounding box center [662, 266] width 77 height 11
click at [615, 269] on span "#CompanyName" at bounding box center [580, 267] width 86 height 16
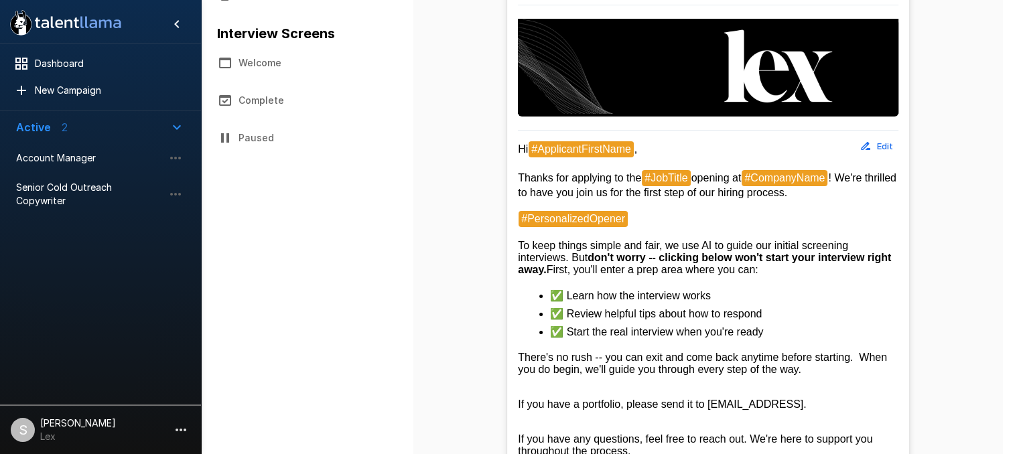
scroll to position [331, 0]
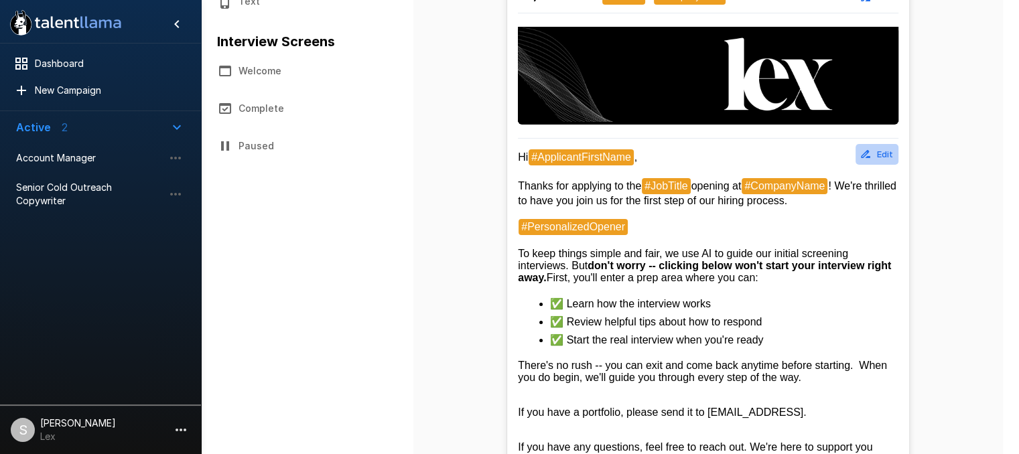
click at [879, 151] on button "Edit" at bounding box center [876, 154] width 43 height 21
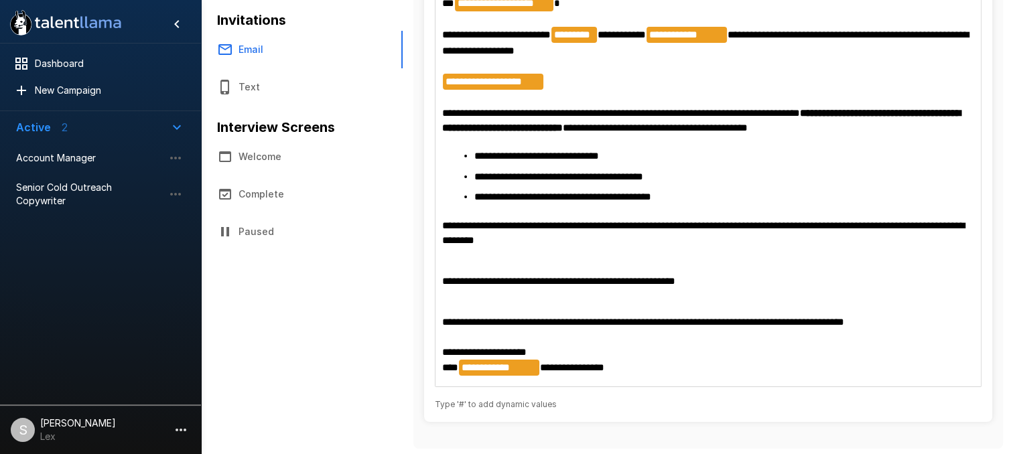
scroll to position [222, 0]
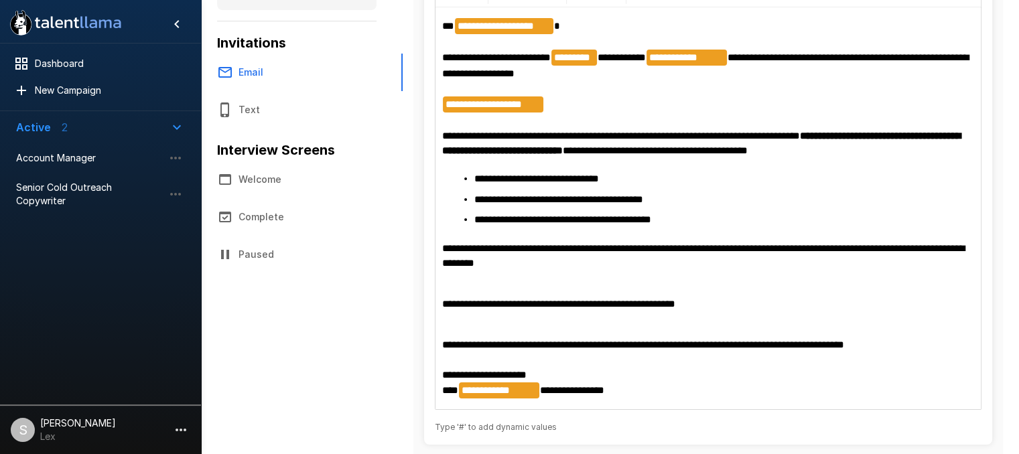
click at [524, 394] on span "**********" at bounding box center [499, 390] width 80 height 16
click at [545, 388] on span "**********" at bounding box center [572, 390] width 64 height 10
click at [536, 391] on span "**********" at bounding box center [499, 390] width 80 height 16
click at [533, 391] on span "**********" at bounding box center [499, 390] width 80 height 16
click at [532, 391] on span "**********" at bounding box center [499, 390] width 80 height 16
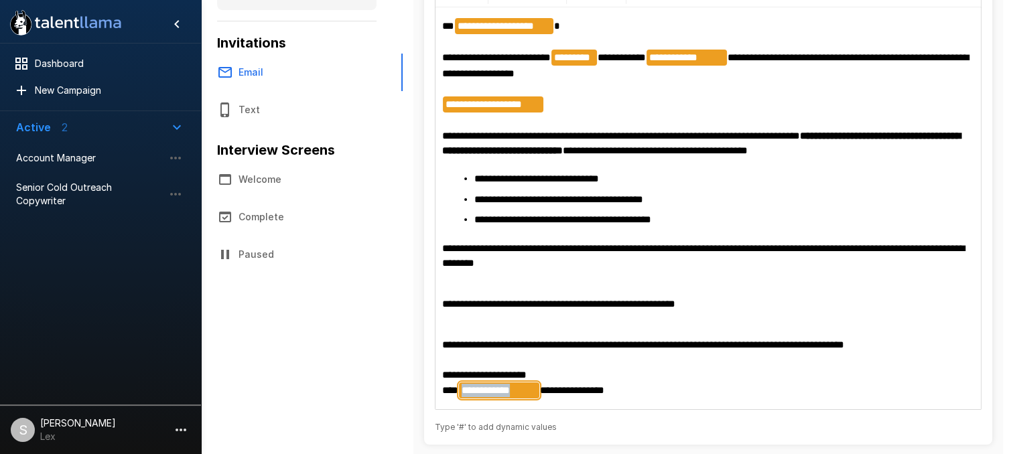
click at [532, 391] on span "**********" at bounding box center [499, 390] width 80 height 16
click at [521, 386] on span "**********" at bounding box center [499, 390] width 80 height 16
click at [541, 394] on p "**********" at bounding box center [708, 368] width 532 height 60
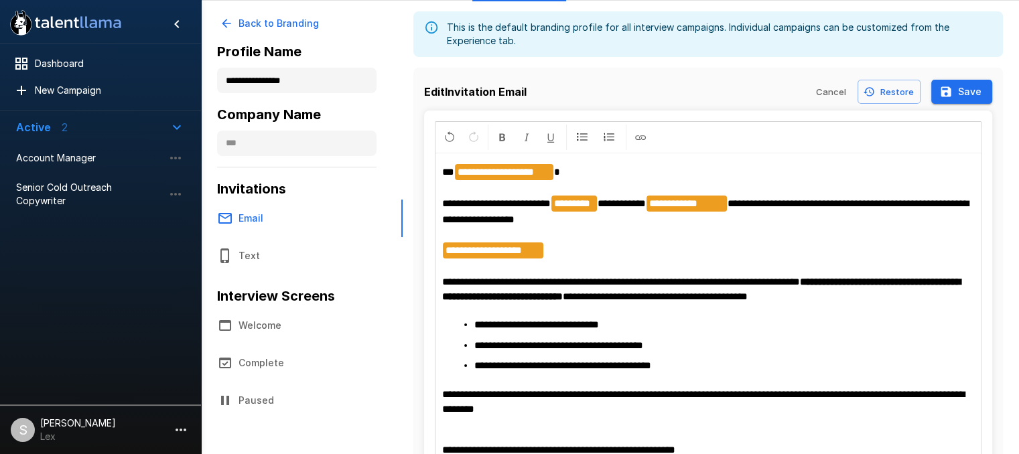
scroll to position [68, 0]
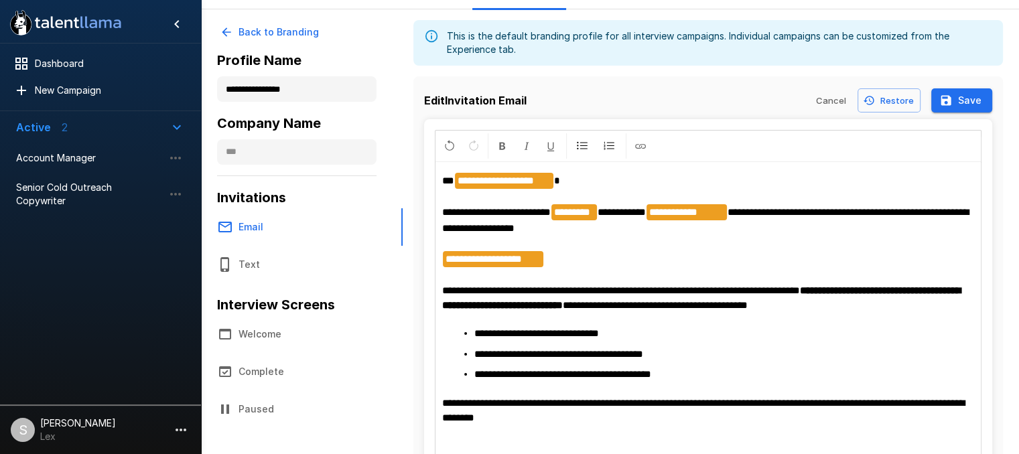
click at [970, 101] on button "Save" at bounding box center [961, 100] width 61 height 25
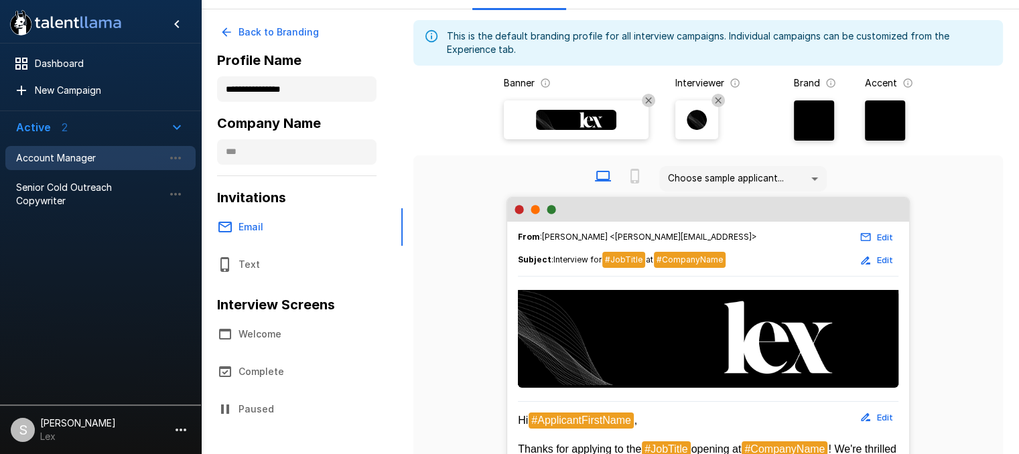
click at [80, 159] on span "Account Manager" at bounding box center [89, 157] width 147 height 13
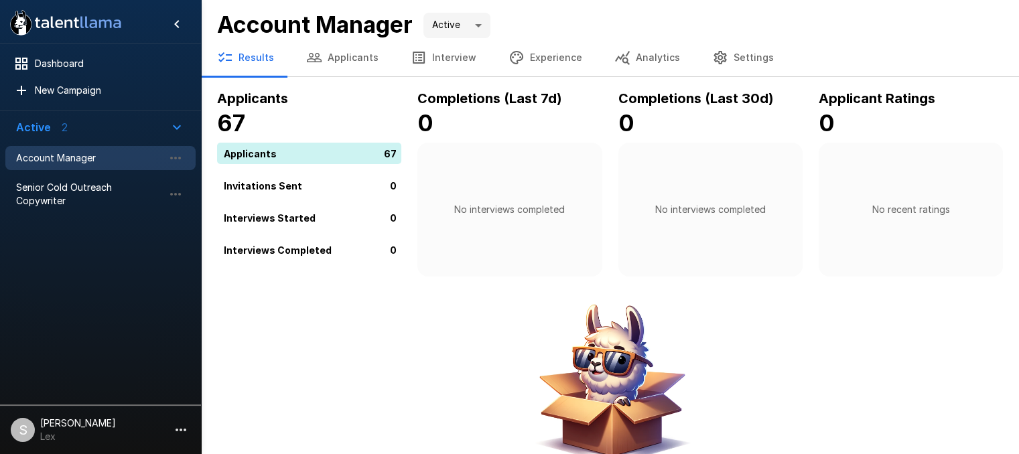
click at [726, 58] on button "Settings" at bounding box center [743, 58] width 94 height 38
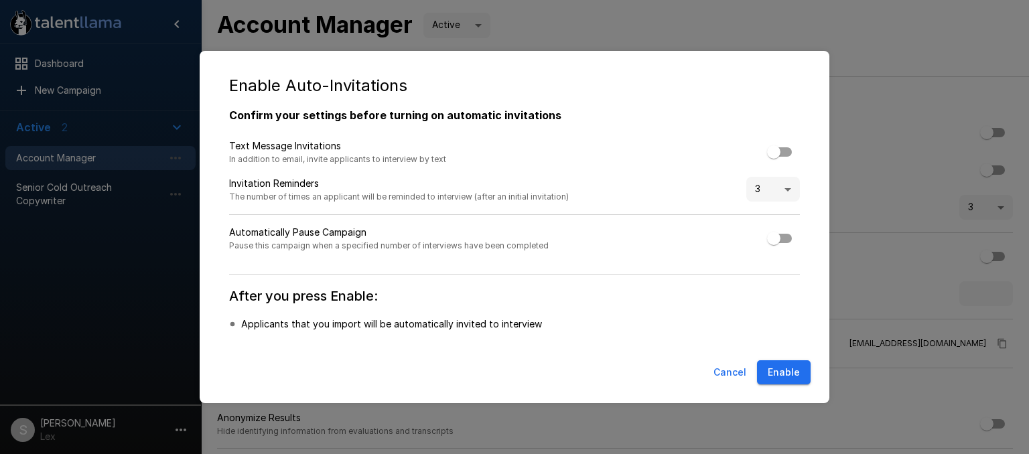
click at [790, 373] on button "Enable" at bounding box center [784, 372] width 54 height 25
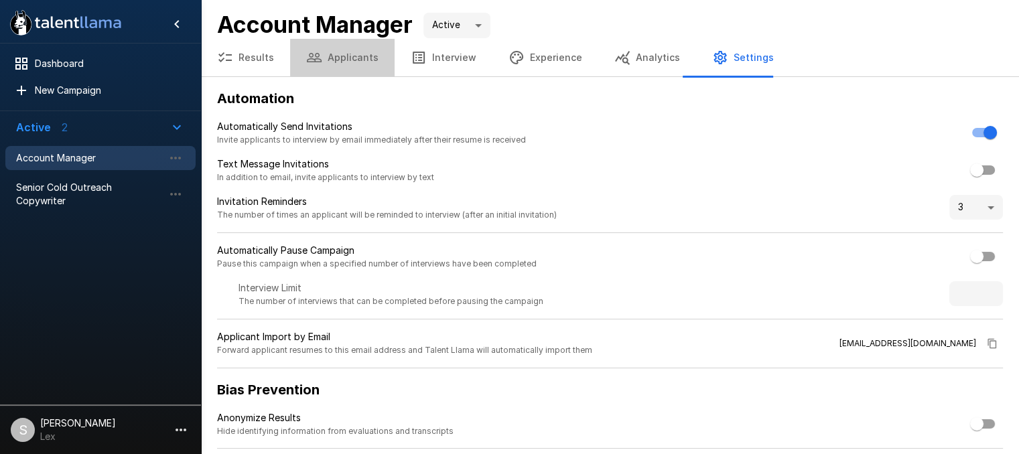
click at [354, 53] on button "Applicants" at bounding box center [342, 58] width 104 height 38
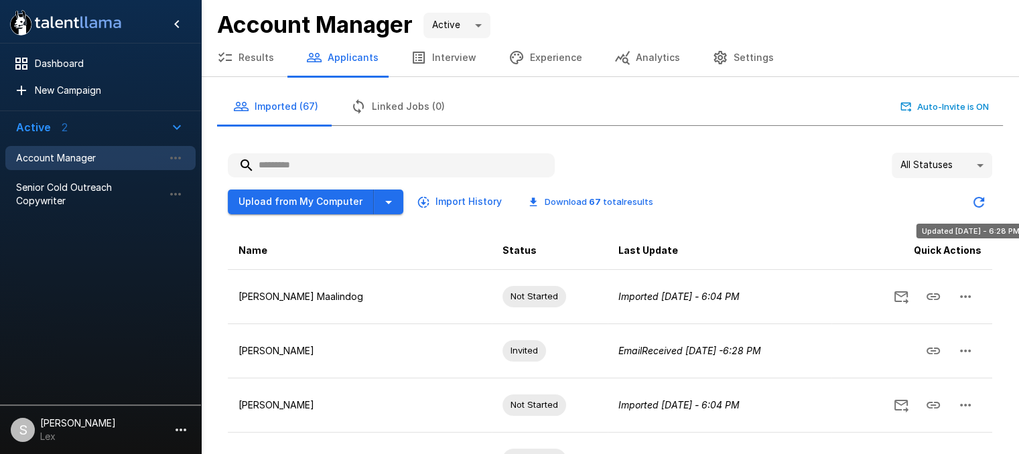
click at [976, 202] on icon "Updated Today - 6:28 PM" at bounding box center [978, 202] width 16 height 16
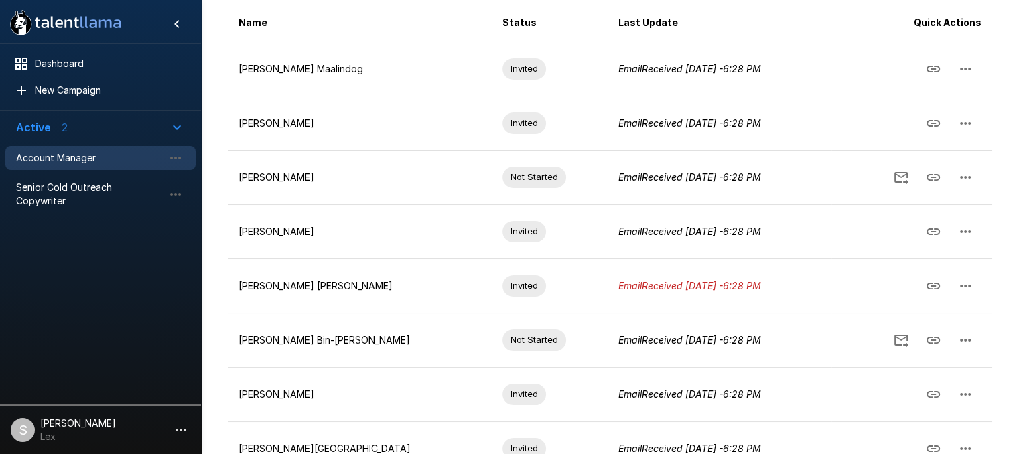
scroll to position [232, 0]
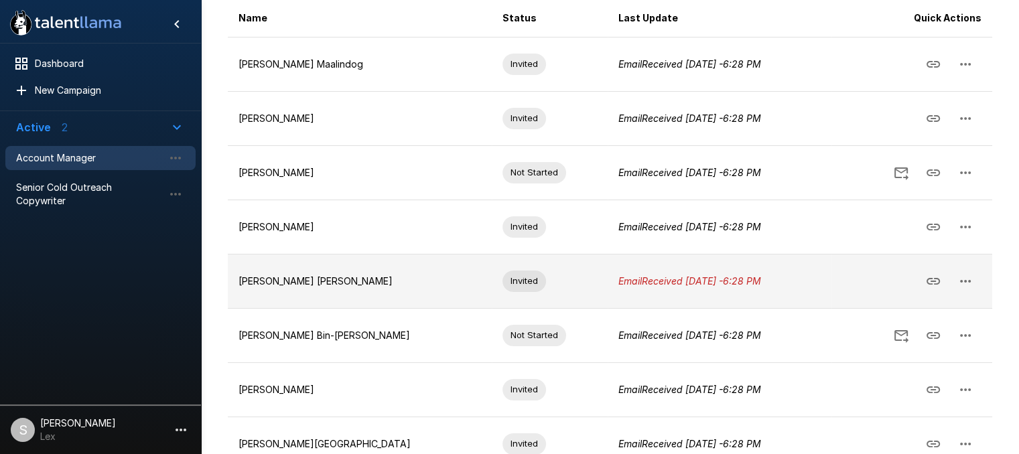
click at [964, 277] on icon "button" at bounding box center [965, 281] width 16 height 16
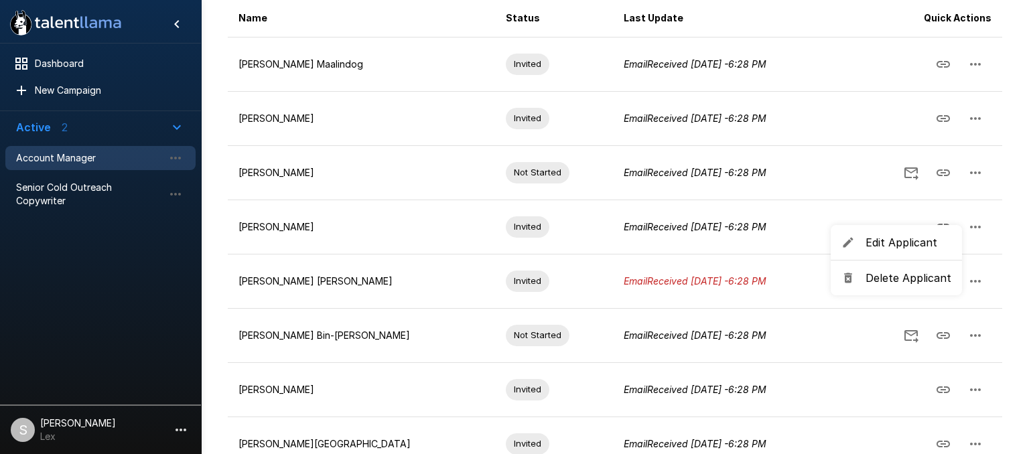
click at [881, 247] on span "Edit Applicant" at bounding box center [908, 242] width 86 height 16
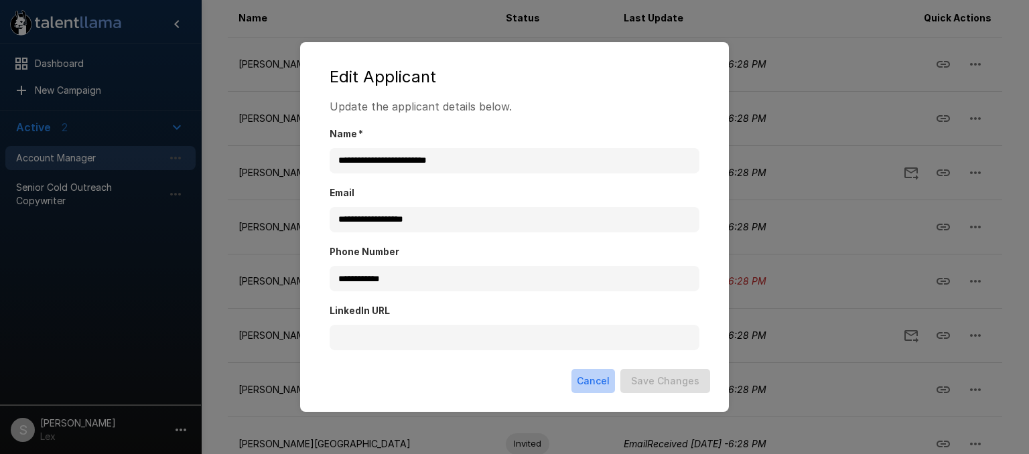
click at [595, 376] on button "Cancel" at bounding box center [593, 381] width 44 height 25
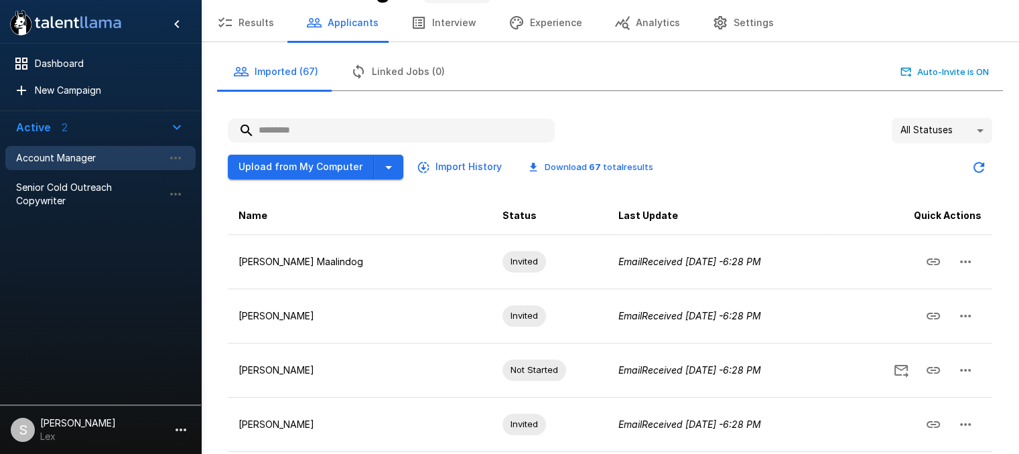
scroll to position [0, 0]
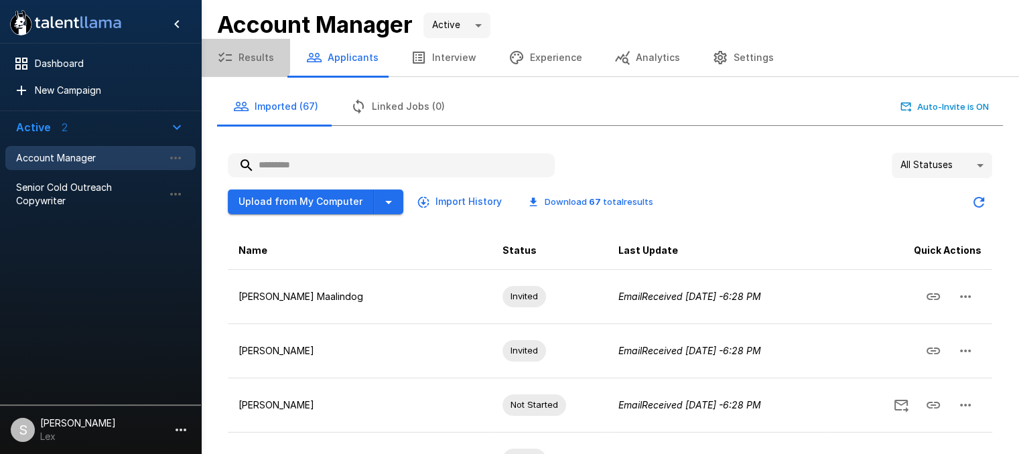
click at [244, 52] on button "Results" at bounding box center [245, 58] width 89 height 38
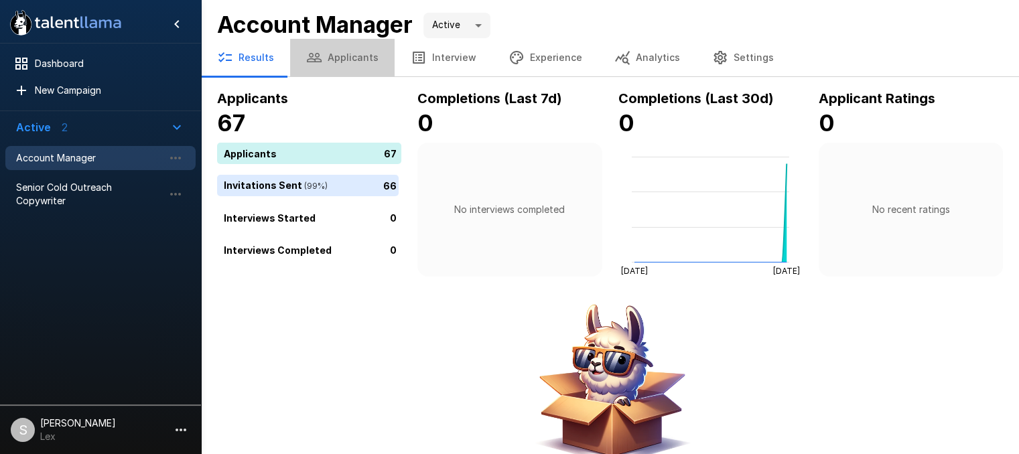
click at [361, 58] on button "Applicants" at bounding box center [342, 58] width 104 height 38
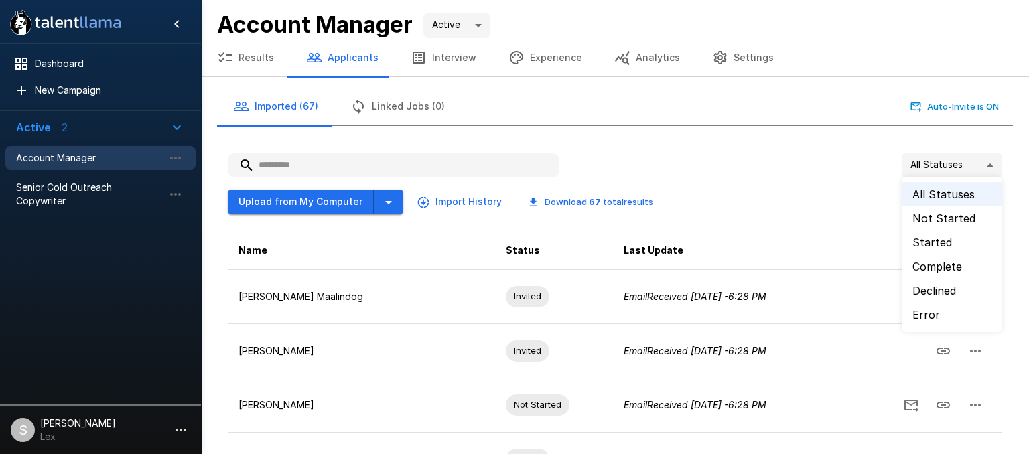
click at [982, 165] on body ".st0{fill:#FFFFFF;} .st1{fill:#76a4ed;} Dashboard New Campaign Active 2 Account…" at bounding box center [519, 227] width 1039 height 454
click at [927, 312] on li "Error" at bounding box center [951, 315] width 100 height 24
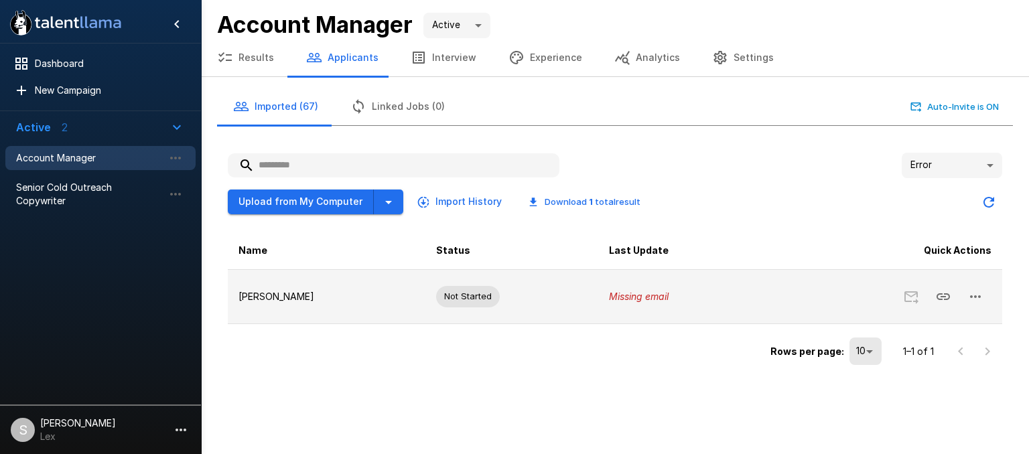
click at [982, 293] on icon "button" at bounding box center [975, 297] width 16 height 16
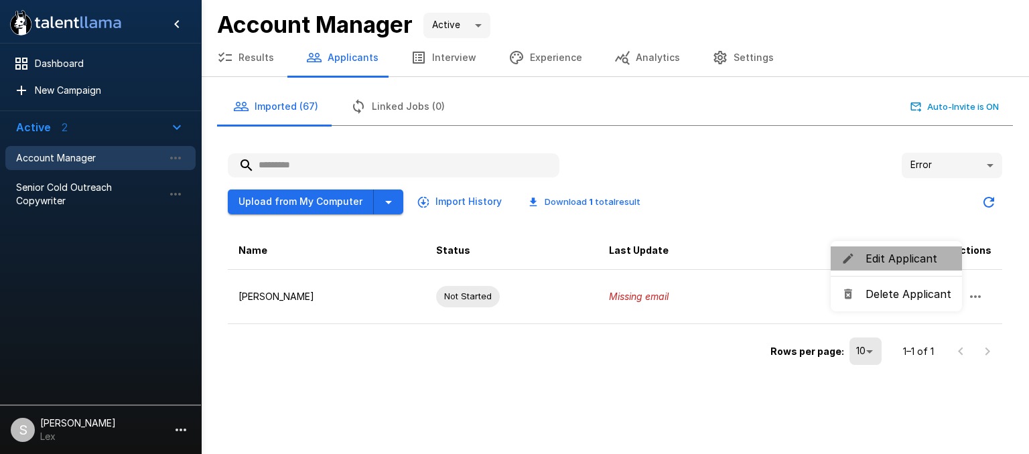
click at [908, 263] on span "Edit Applicant" at bounding box center [908, 258] width 86 height 16
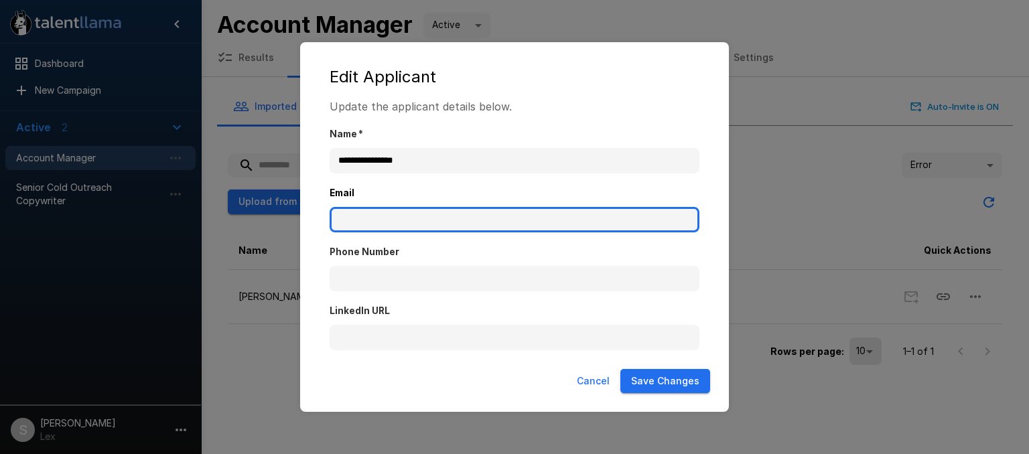
click at [442, 225] on input "Email" at bounding box center [514, 219] width 370 height 25
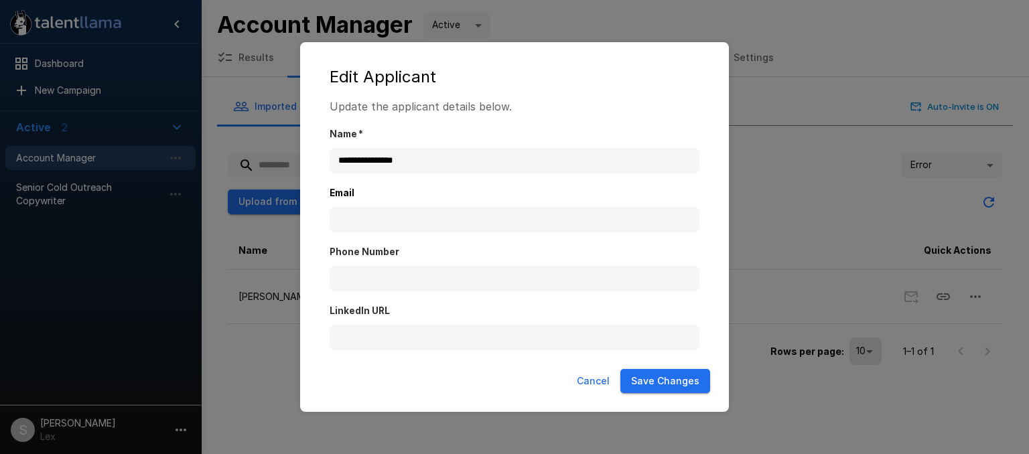
click at [763, 212] on div "**********" at bounding box center [514, 227] width 1029 height 454
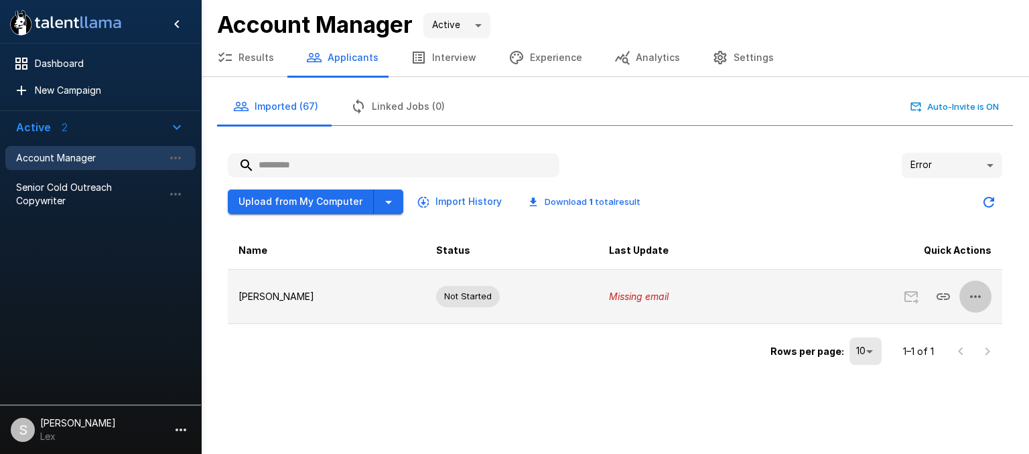
click at [982, 291] on icon "button" at bounding box center [975, 297] width 16 height 16
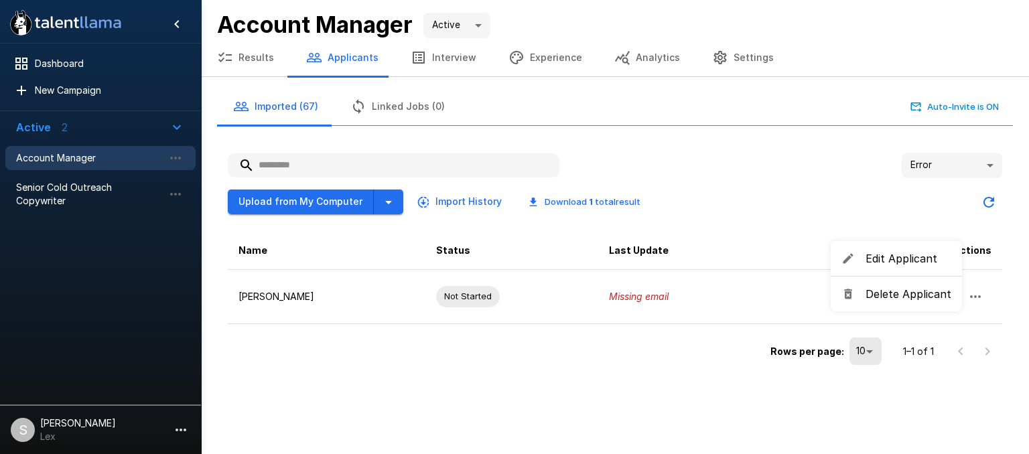
click at [993, 162] on div at bounding box center [514, 227] width 1029 height 454
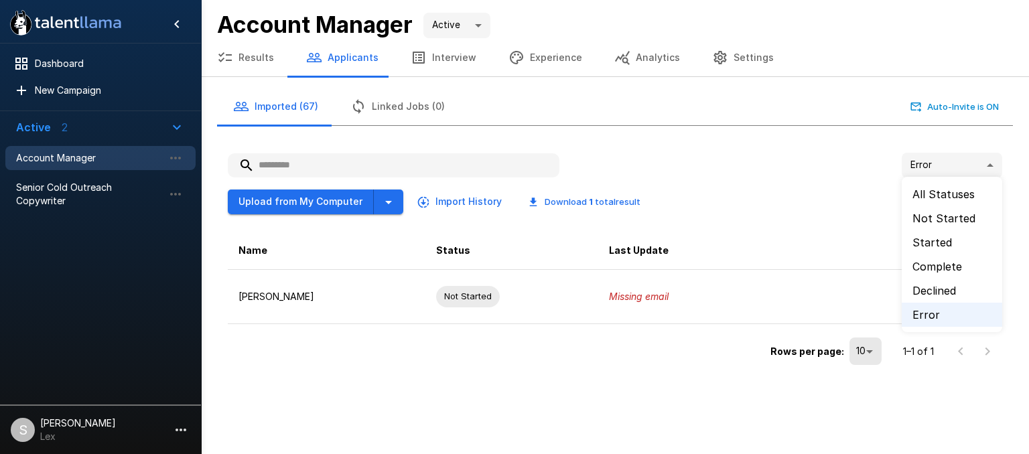
click at [986, 167] on body ".st0{fill:#FFFFFF;} .st1{fill:#76a4ed;} Dashboard New Campaign Active 2 Account…" at bounding box center [514, 227] width 1029 height 454
click at [950, 195] on li "All Statuses" at bounding box center [951, 194] width 100 height 24
type input "**"
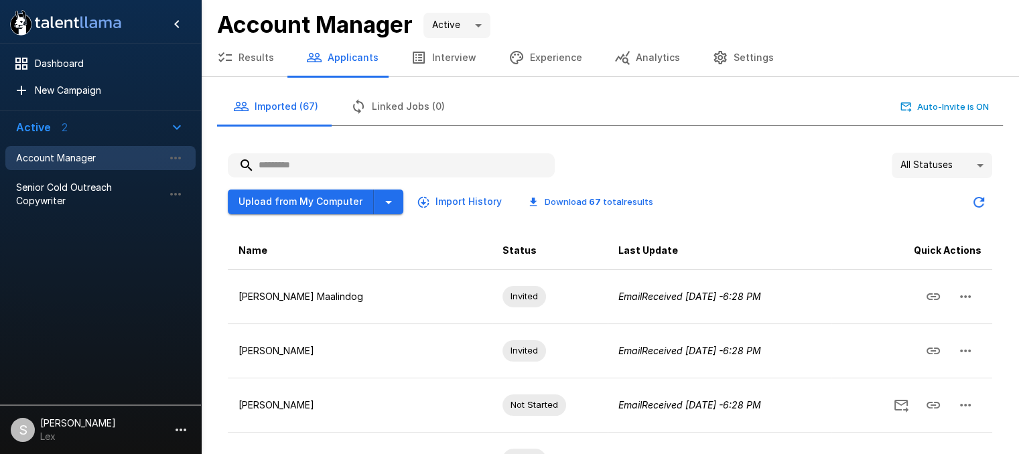
click at [256, 57] on button "Results" at bounding box center [245, 58] width 89 height 38
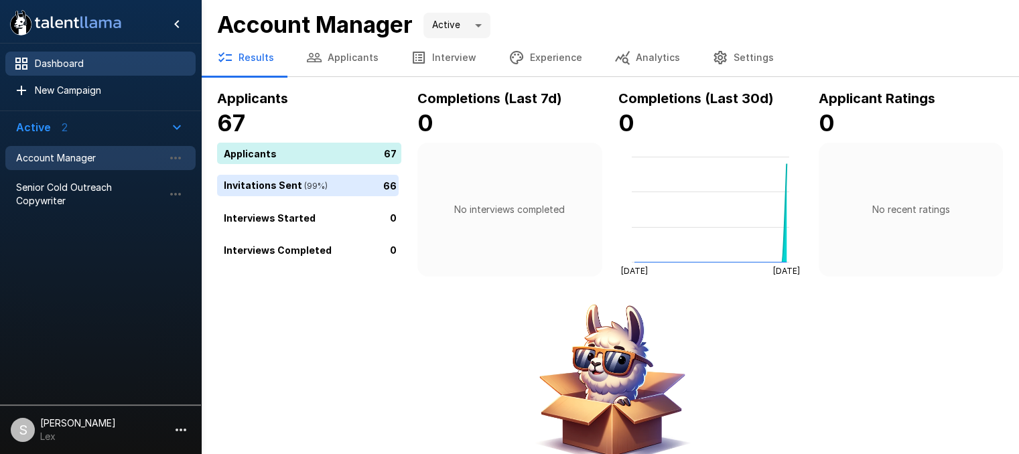
click at [80, 62] on span "Dashboard" at bounding box center [110, 63] width 150 height 13
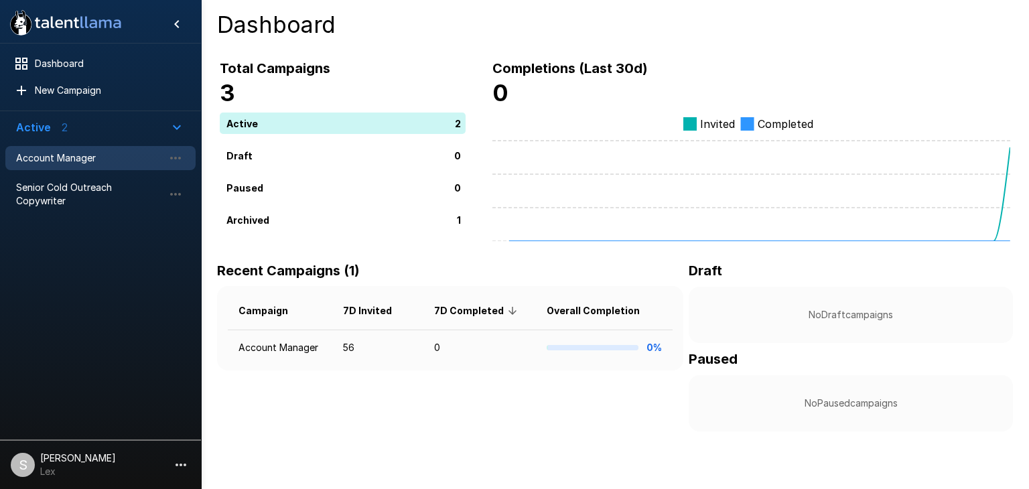
click at [60, 155] on span "Account Manager" at bounding box center [89, 157] width 147 height 13
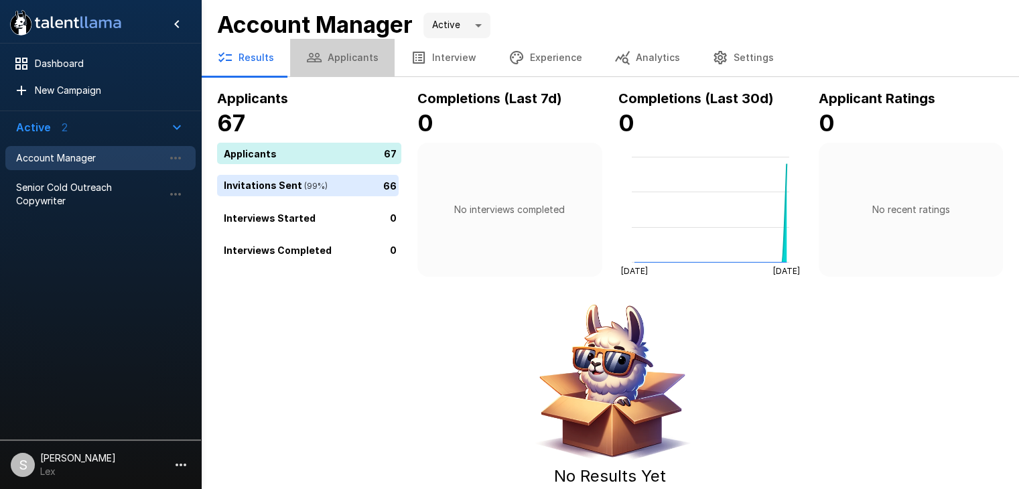
click at [340, 57] on button "Applicants" at bounding box center [342, 58] width 104 height 38
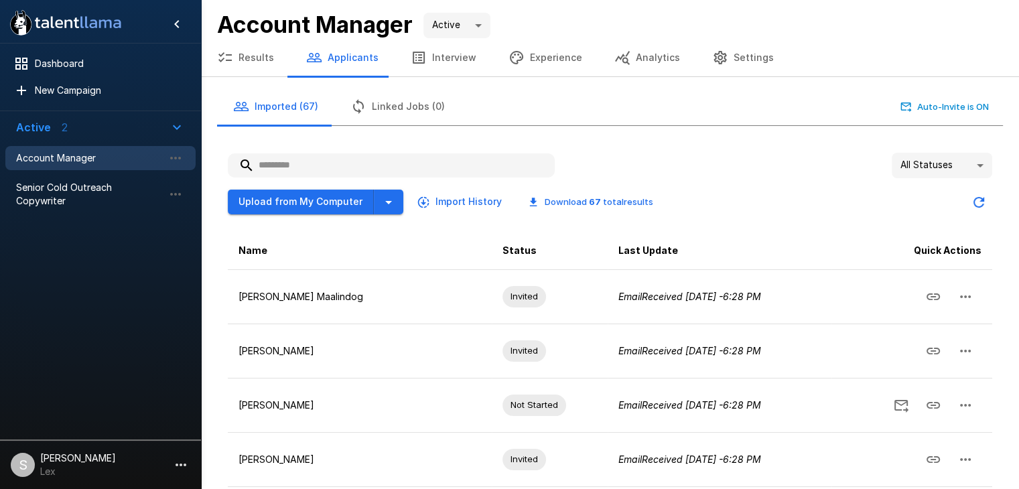
click at [983, 165] on body ".st0{fill:#FFFFFF;} .st1{fill:#76a4ed;} Dashboard New Campaign Active 2 Account…" at bounding box center [509, 244] width 1019 height 489
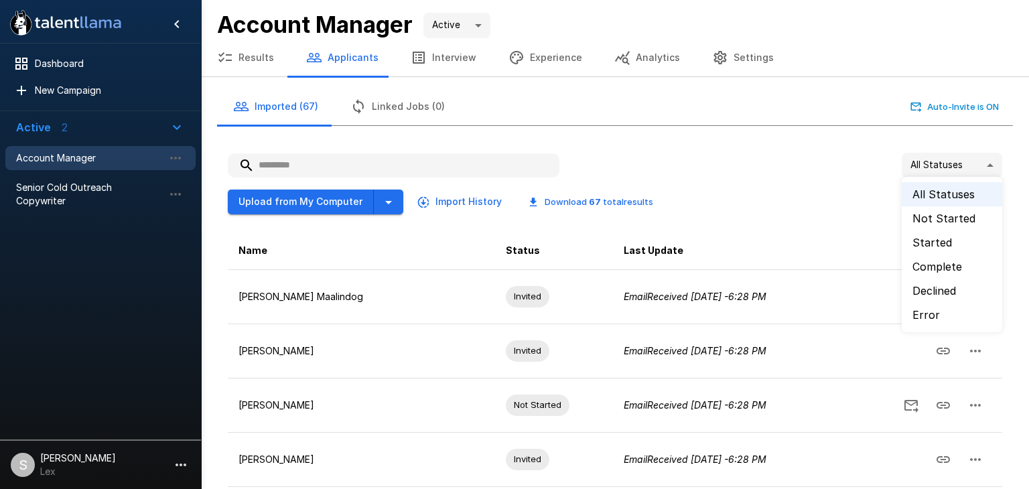
click at [926, 312] on li "Error" at bounding box center [951, 315] width 100 height 24
type input "*****"
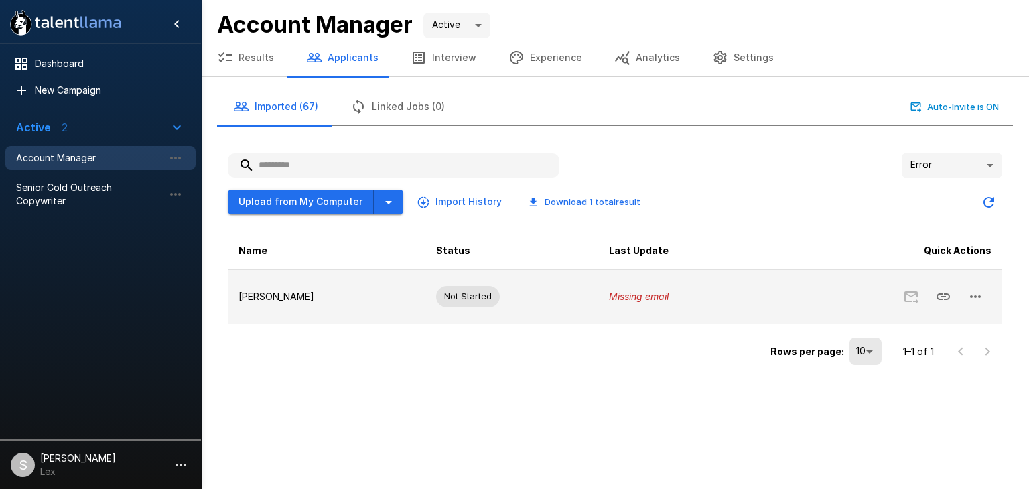
click at [974, 293] on icon "button" at bounding box center [975, 297] width 16 height 16
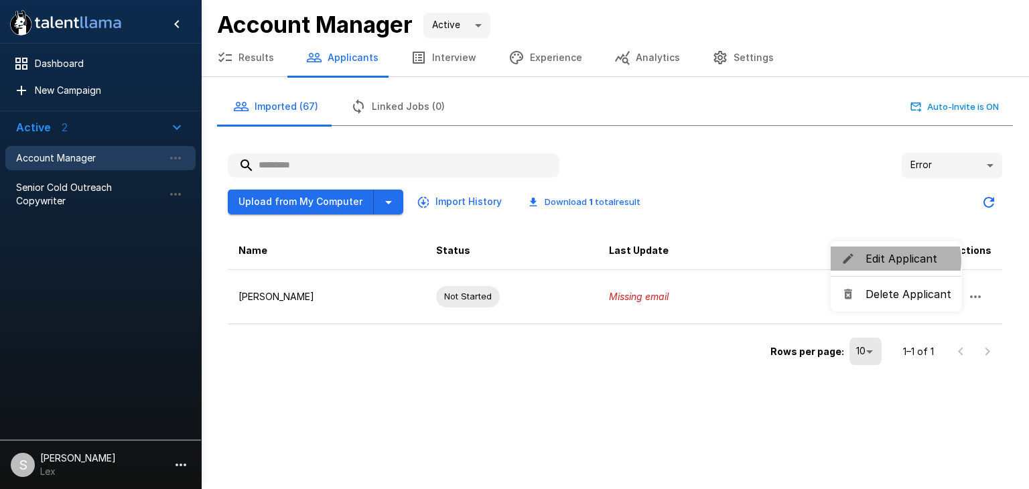
click at [893, 261] on span "Edit Applicant" at bounding box center [908, 258] width 86 height 16
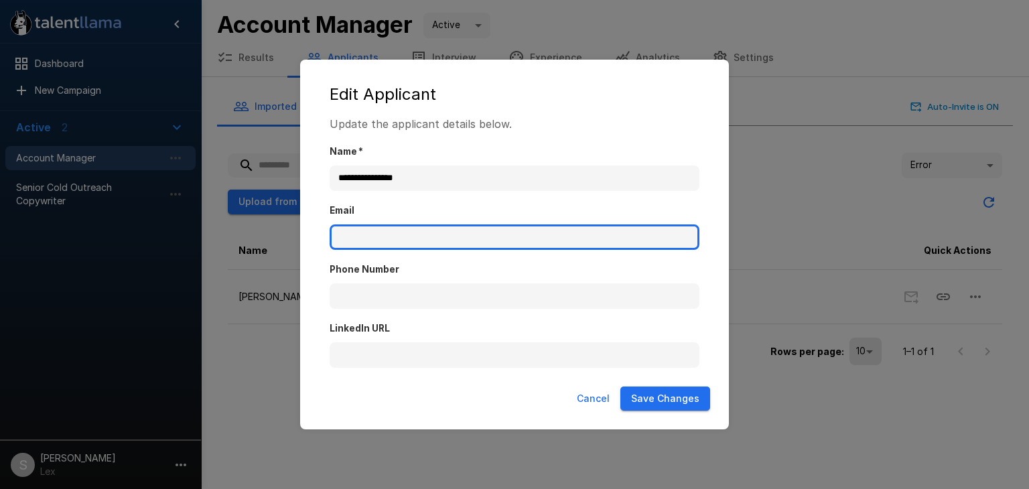
click at [394, 239] on input "Email" at bounding box center [514, 236] width 370 height 25
paste input "**********"
type input "**********"
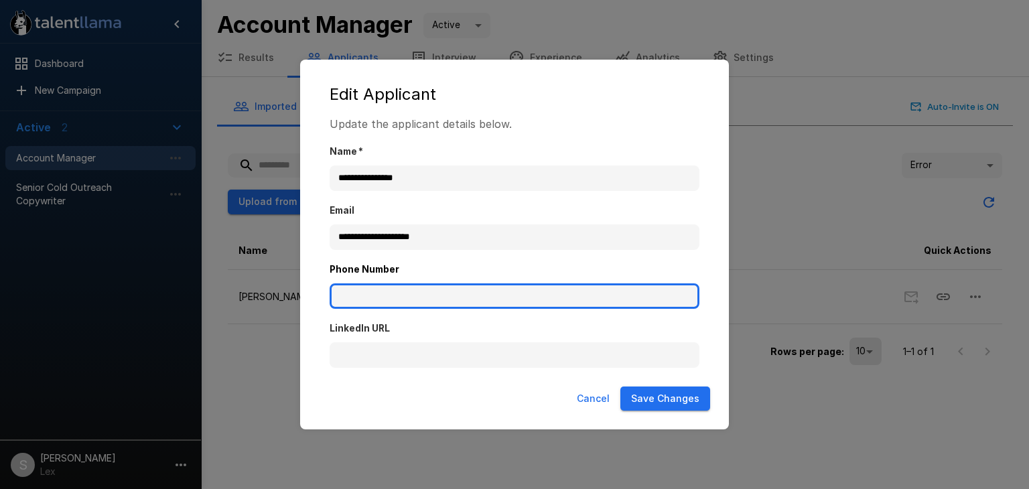
click at [380, 295] on input "Phone Number" at bounding box center [514, 295] width 370 height 25
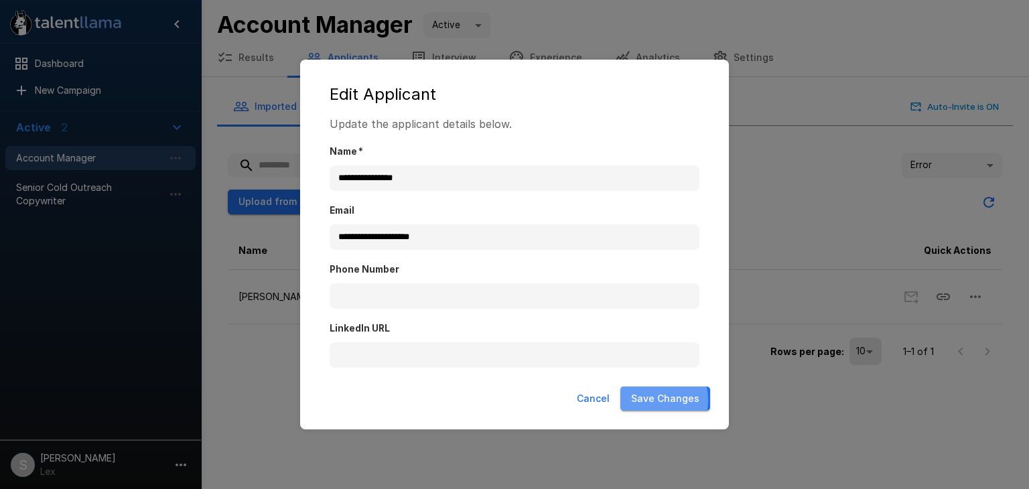
click at [648, 398] on button "Save Changes" at bounding box center [665, 398] width 90 height 25
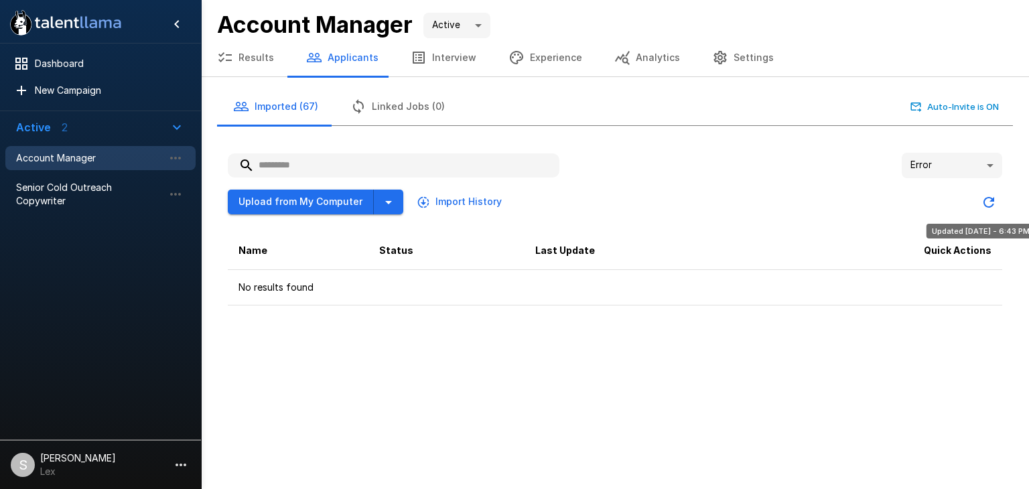
click at [988, 202] on icon "Updated Today - 6:43 PM" at bounding box center [988, 202] width 16 height 16
click at [993, 167] on body ".st0{fill:#FFFFFF;} .st1{fill:#76a4ed;} Dashboard New Campaign Active 2 Account…" at bounding box center [514, 244] width 1029 height 489
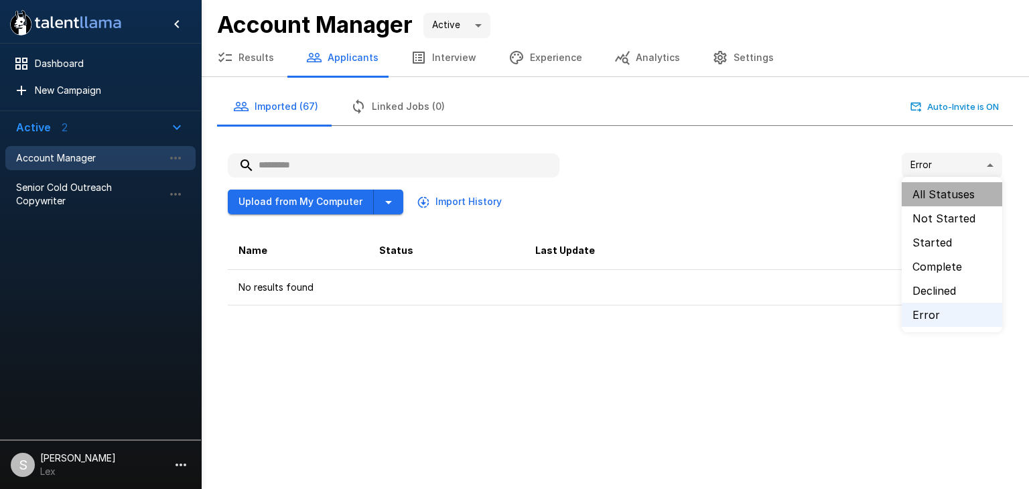
click at [958, 192] on li "All Statuses" at bounding box center [951, 194] width 100 height 24
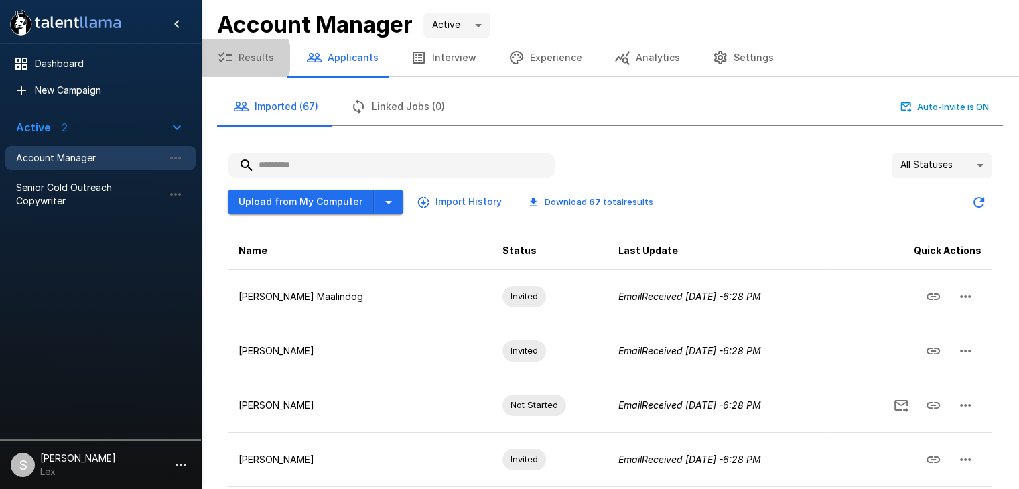
click at [236, 58] on button "Results" at bounding box center [245, 58] width 89 height 38
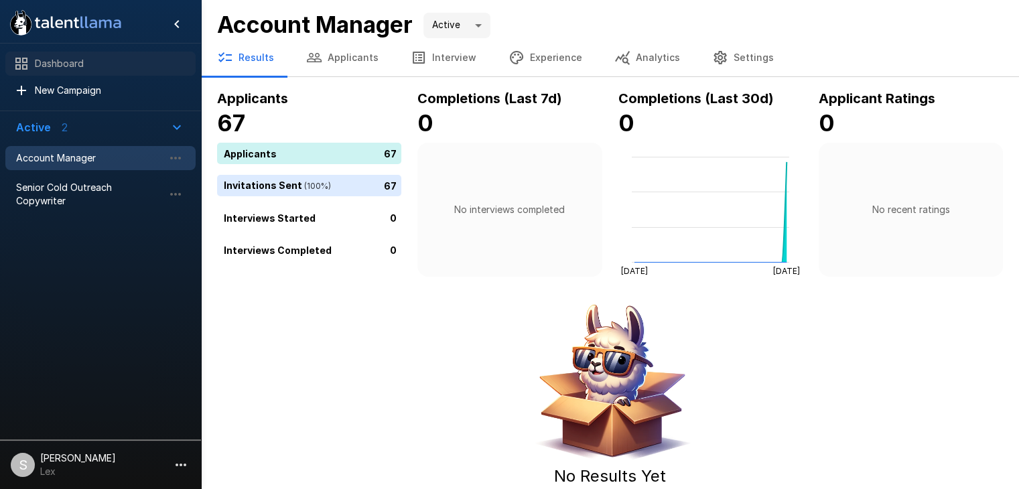
click at [75, 66] on span "Dashboard" at bounding box center [110, 63] width 150 height 13
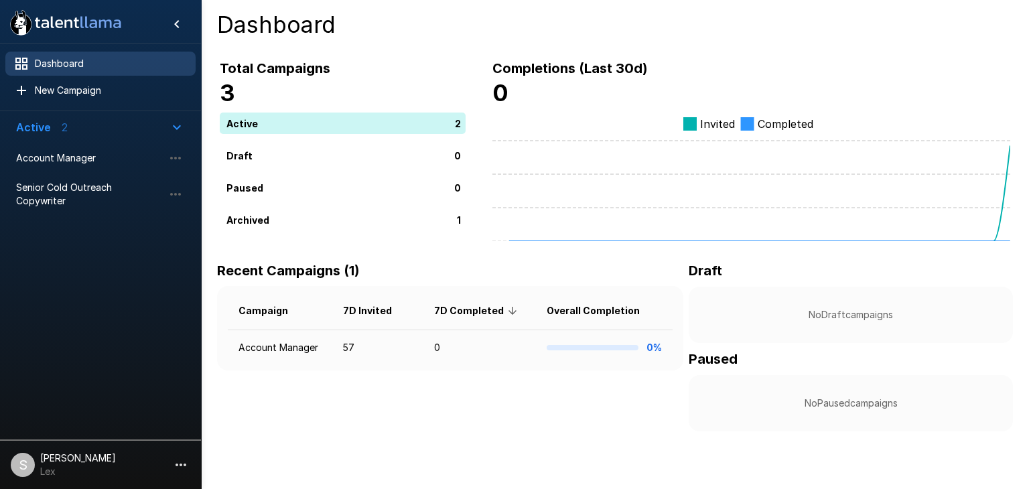
click at [54, 63] on span "Dashboard" at bounding box center [110, 63] width 150 height 13
